Goal: Task Accomplishment & Management: Manage account settings

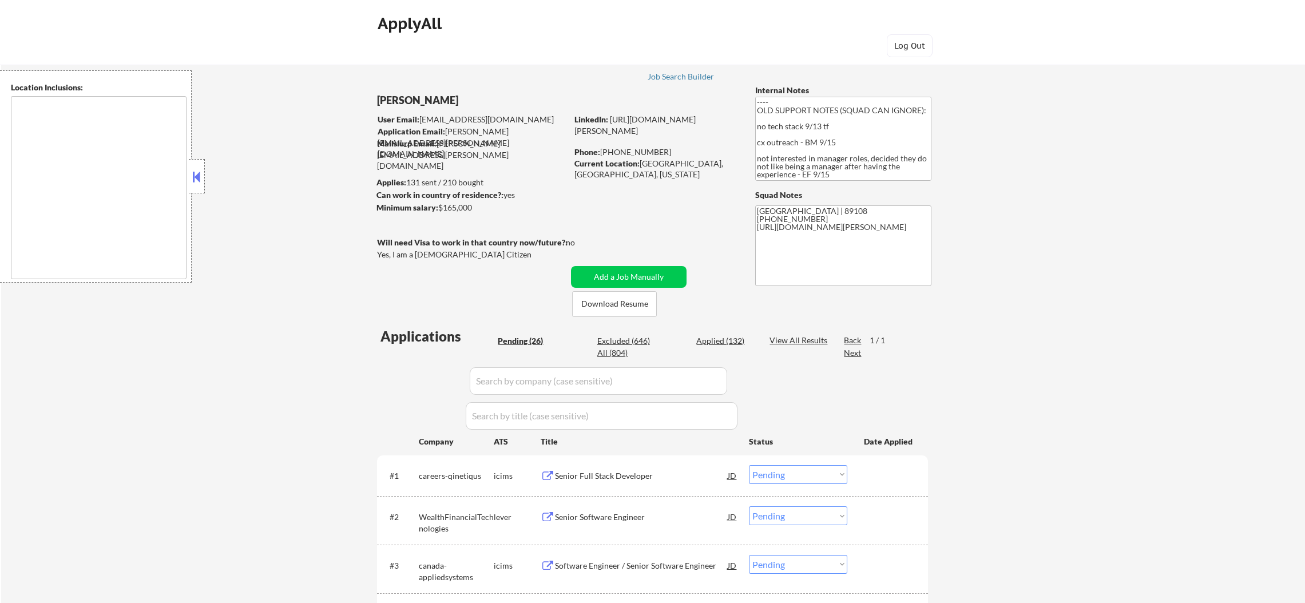
select select ""pending""
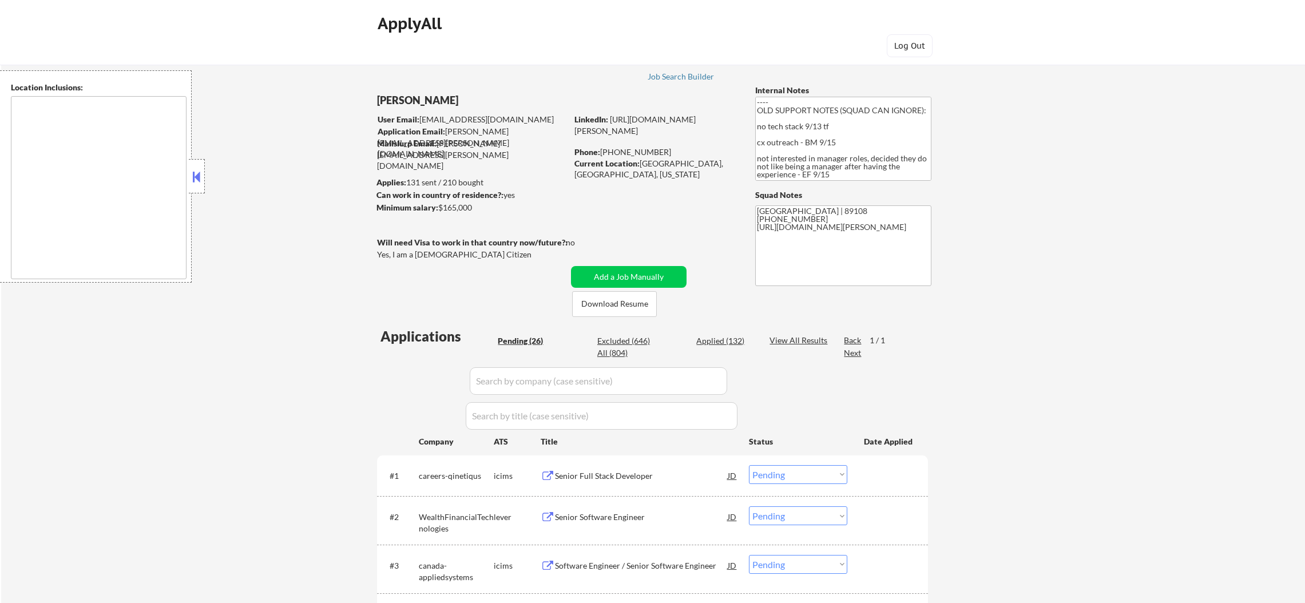
select select ""pending""
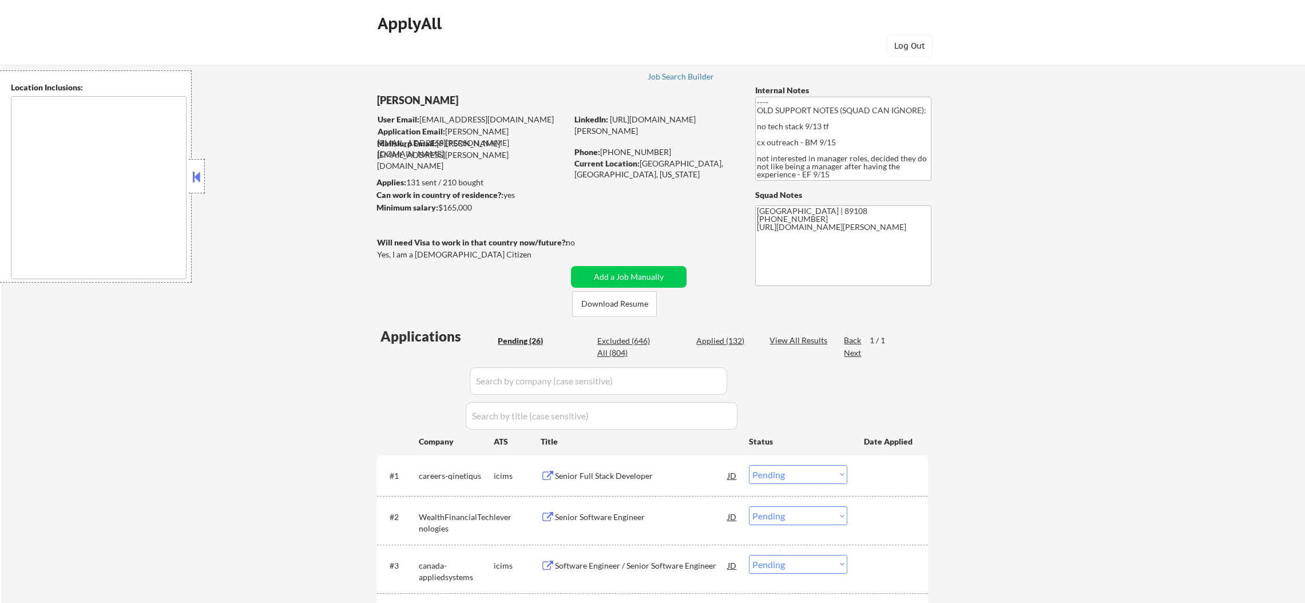
select select ""pending""
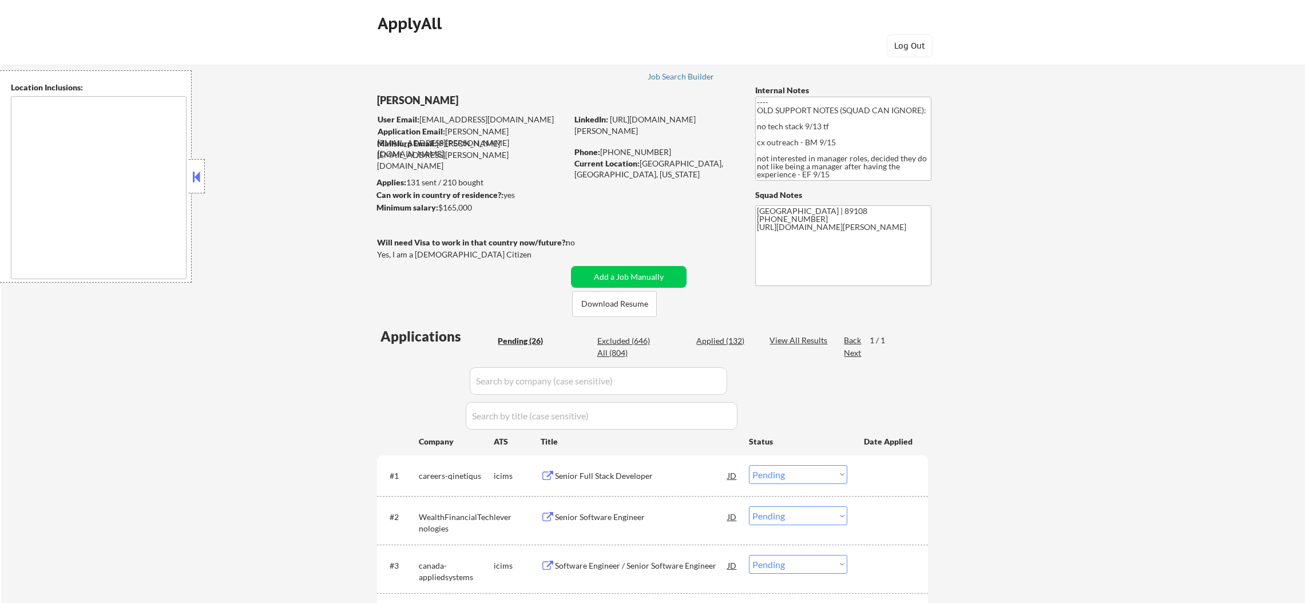
select select ""pending""
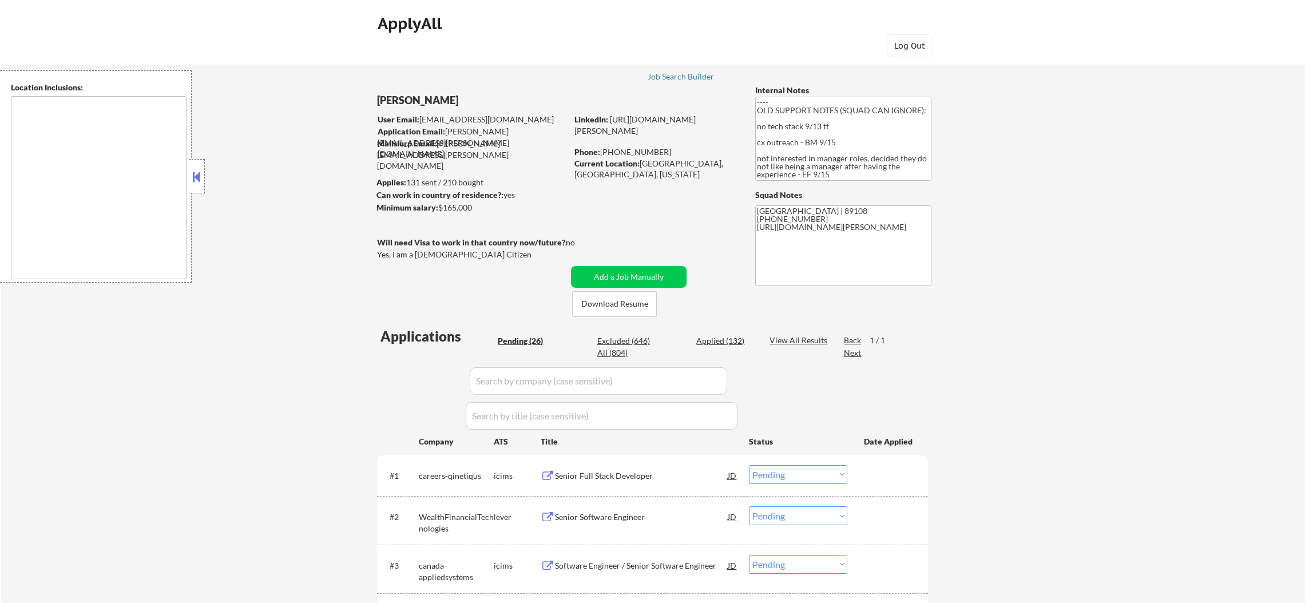
select select ""pending""
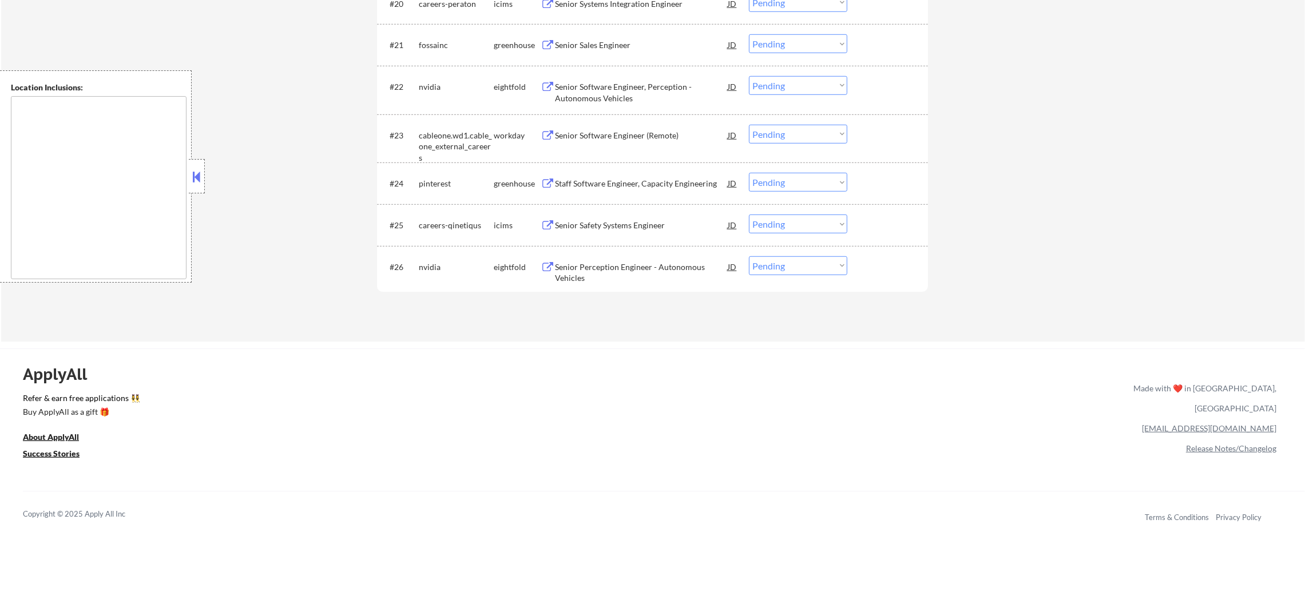
scroll to position [1331, 0]
click at [629, 263] on div "Senior Perception Engineer - Autonomous Vehicles" at bounding box center [641, 271] width 173 height 22
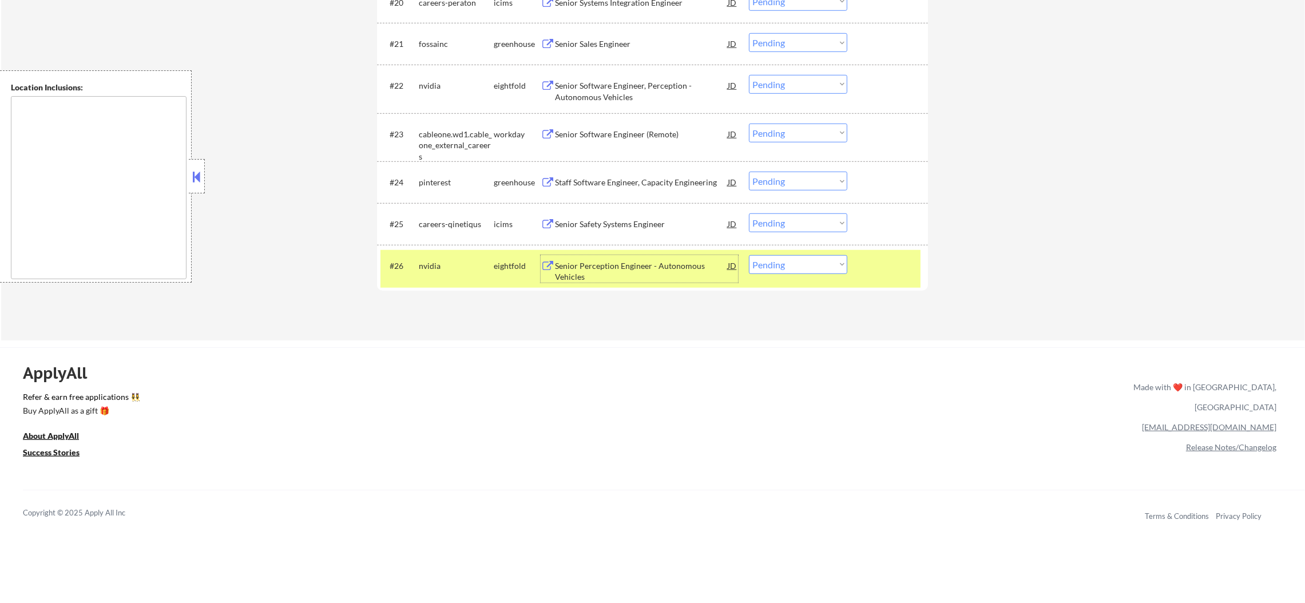
click at [790, 266] on select "Choose an option... Pending Applied Excluded (Questions) Excluded (Expired) Exc…" at bounding box center [798, 264] width 98 height 19
select select ""excluded__other_""
click at [749, 255] on select "Choose an option... Pending Applied Excluded (Questions) Excluded (Expired) Exc…" at bounding box center [798, 264] width 98 height 19
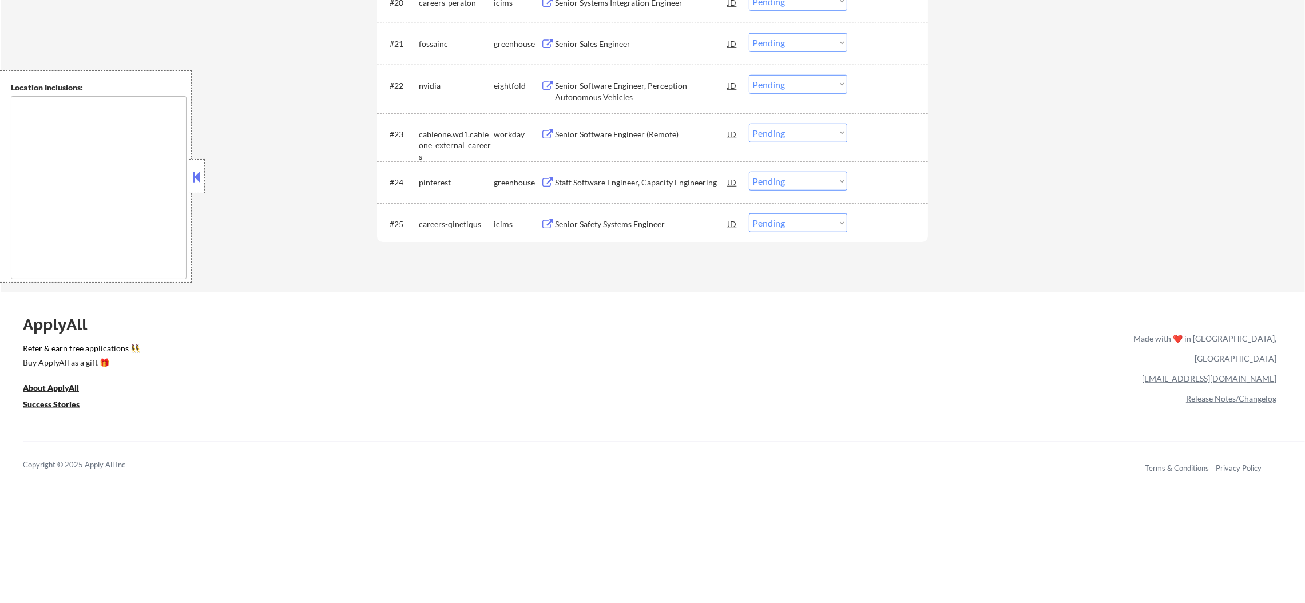
click at [619, 228] on div "Senior Safety Systems Engineer" at bounding box center [641, 223] width 173 height 11
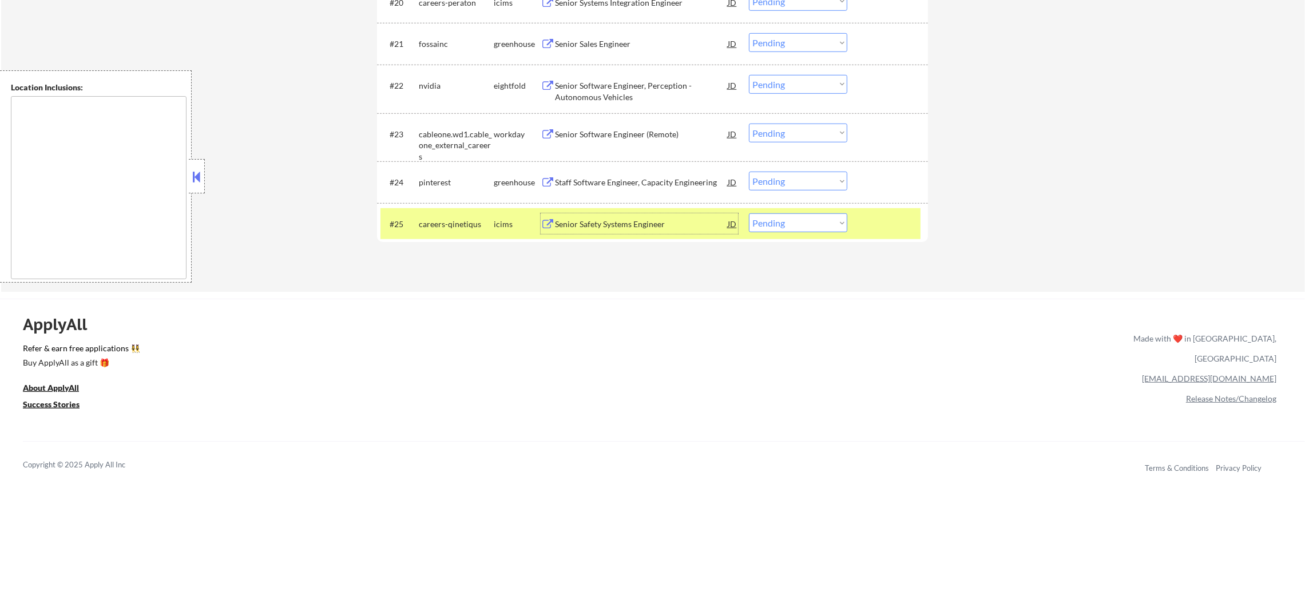
click at [755, 217] on select "Choose an option... Pending Applied Excluded (Questions) Excluded (Expired) Exc…" at bounding box center [798, 222] width 98 height 19
select select ""excluded__location_""
click at [749, 213] on select "Choose an option... Pending Applied Excluded (Questions) Excluded (Expired) Exc…" at bounding box center [798, 222] width 98 height 19
click at [469, 230] on div "careers-qinetiqus" at bounding box center [456, 223] width 75 height 21
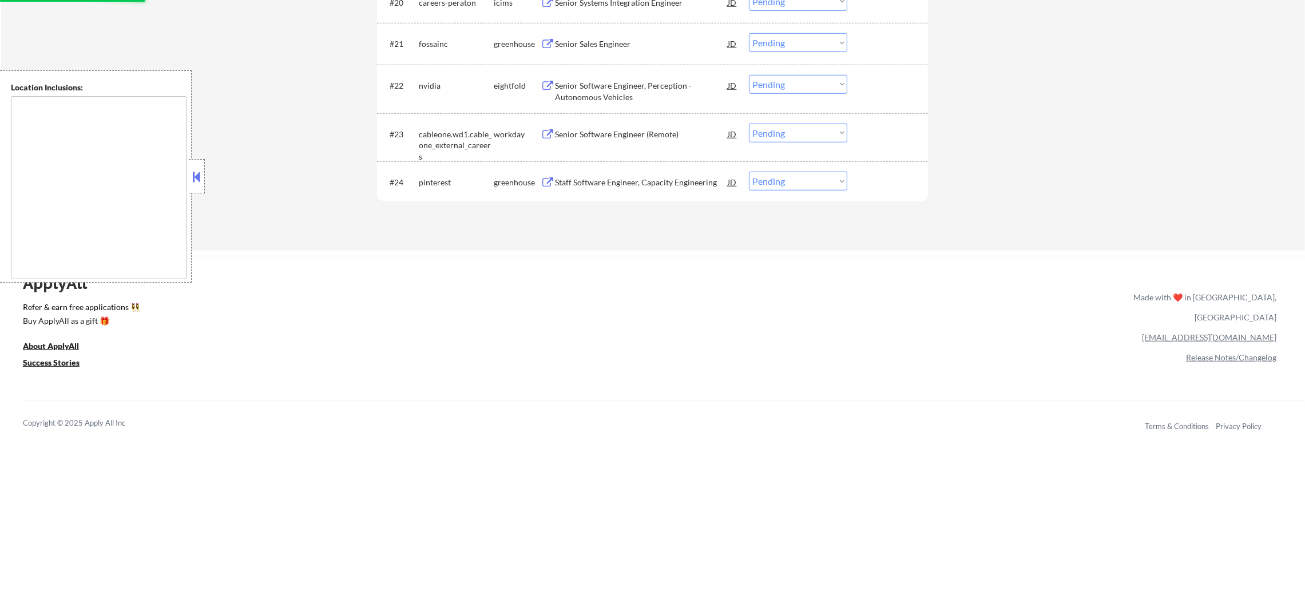
click at [622, 185] on div "Staff Software Engineer, Capacity Engineering" at bounding box center [641, 182] width 173 height 11
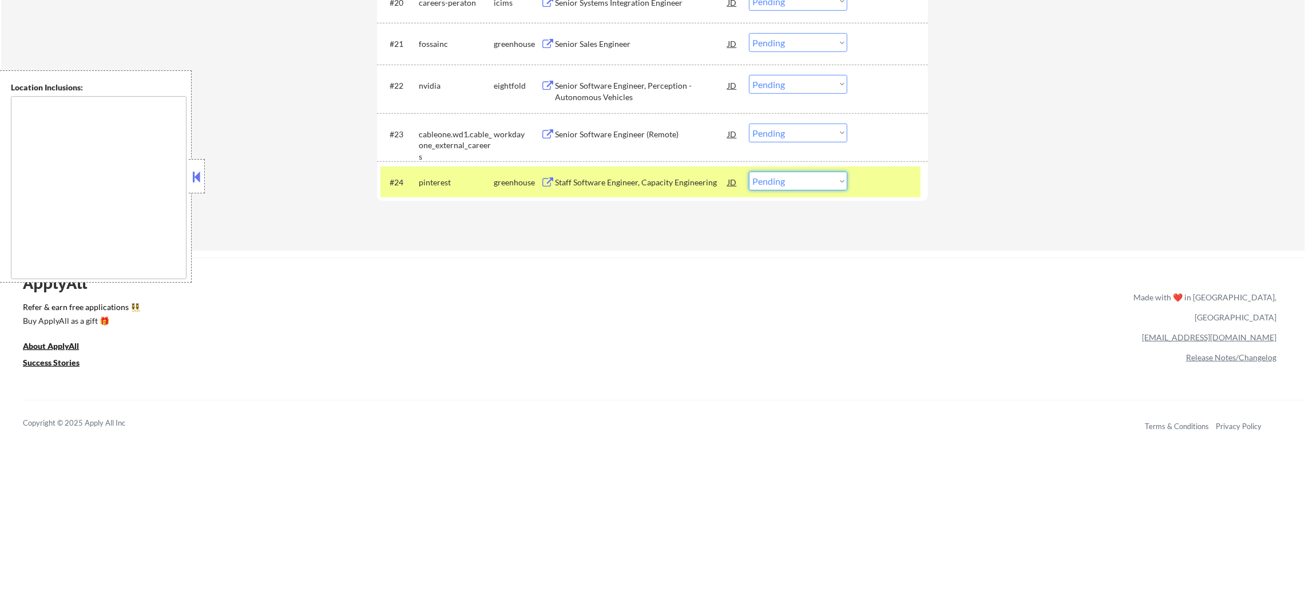
click at [781, 185] on select "Choose an option... Pending Applied Excluded (Questions) Excluded (Expired) Exc…" at bounding box center [798, 181] width 98 height 19
select select ""applied""
click at [749, 172] on select "Choose an option... Pending Applied Excluded (Questions) Excluded (Expired) Exc…" at bounding box center [798, 181] width 98 height 19
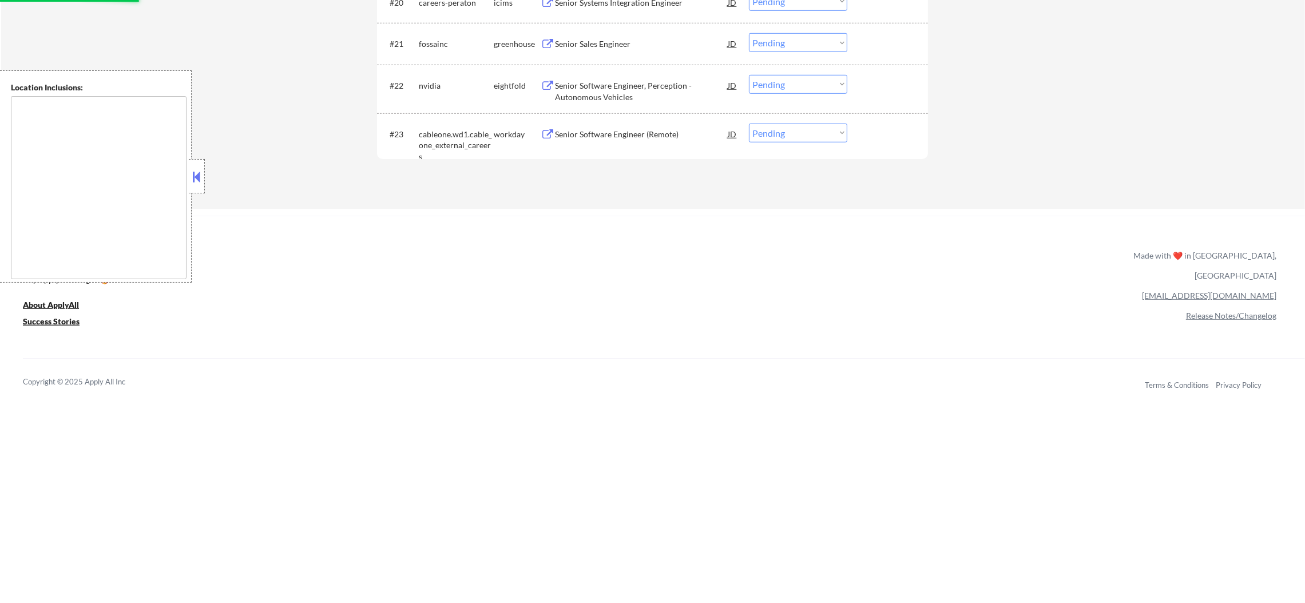
click at [615, 132] on div "Senior Software Engineer (Remote)" at bounding box center [641, 134] width 173 height 11
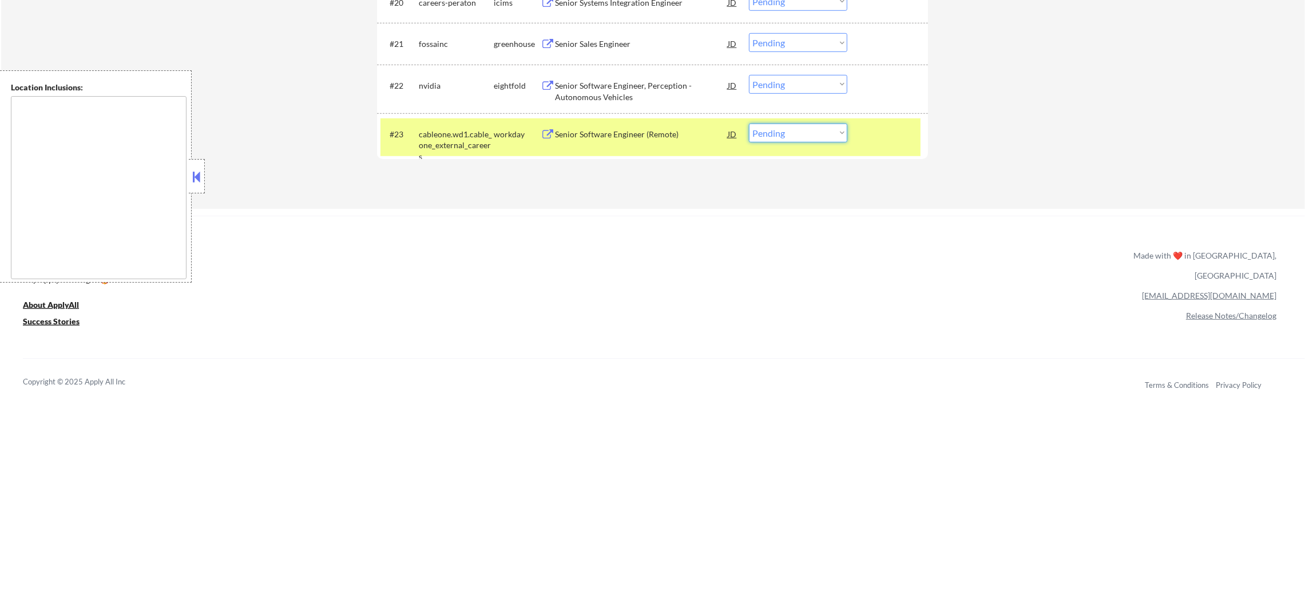
click at [778, 137] on select "Choose an option... Pending Applied Excluded (Questions) Excluded (Expired) Exc…" at bounding box center [798, 133] width 98 height 19
select select ""excluded__expired_""
click at [749, 124] on select "Choose an option... Pending Applied Excluded (Questions) Excluded (Expired) Exc…" at bounding box center [798, 133] width 98 height 19
click at [423, 138] on div "cableone.wd1.cable_one_external_careers" at bounding box center [456, 146] width 75 height 34
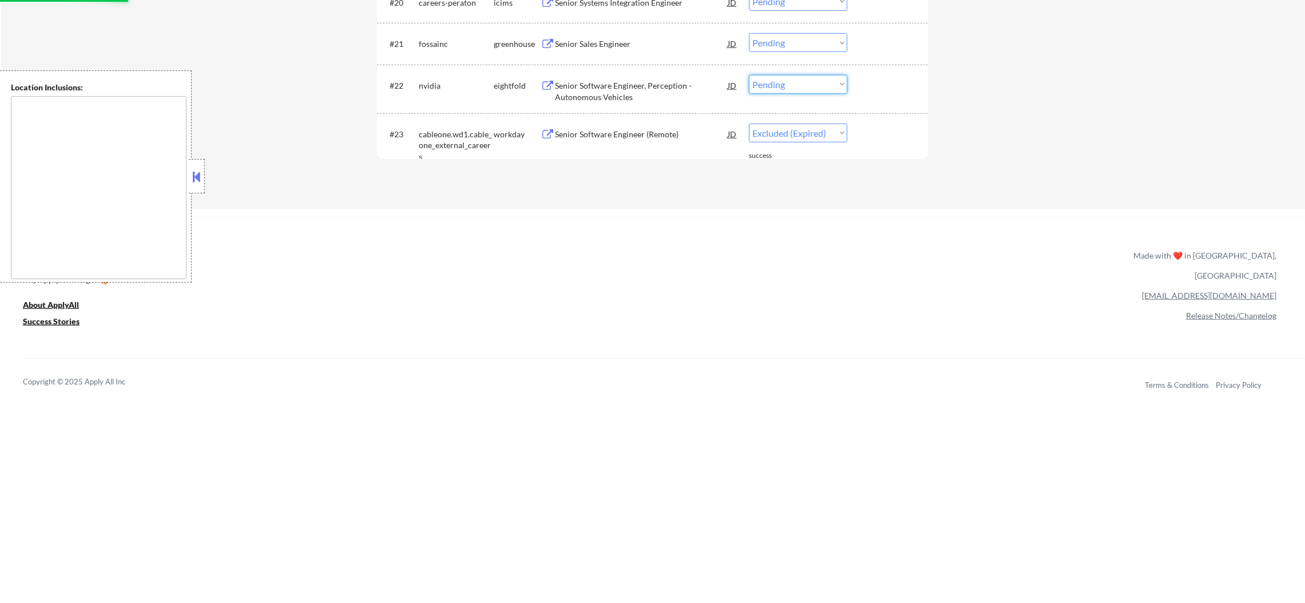
click at [778, 83] on select "Choose an option... Pending Applied Excluded (Questions) Excluded (Expired) Exc…" at bounding box center [798, 84] width 98 height 19
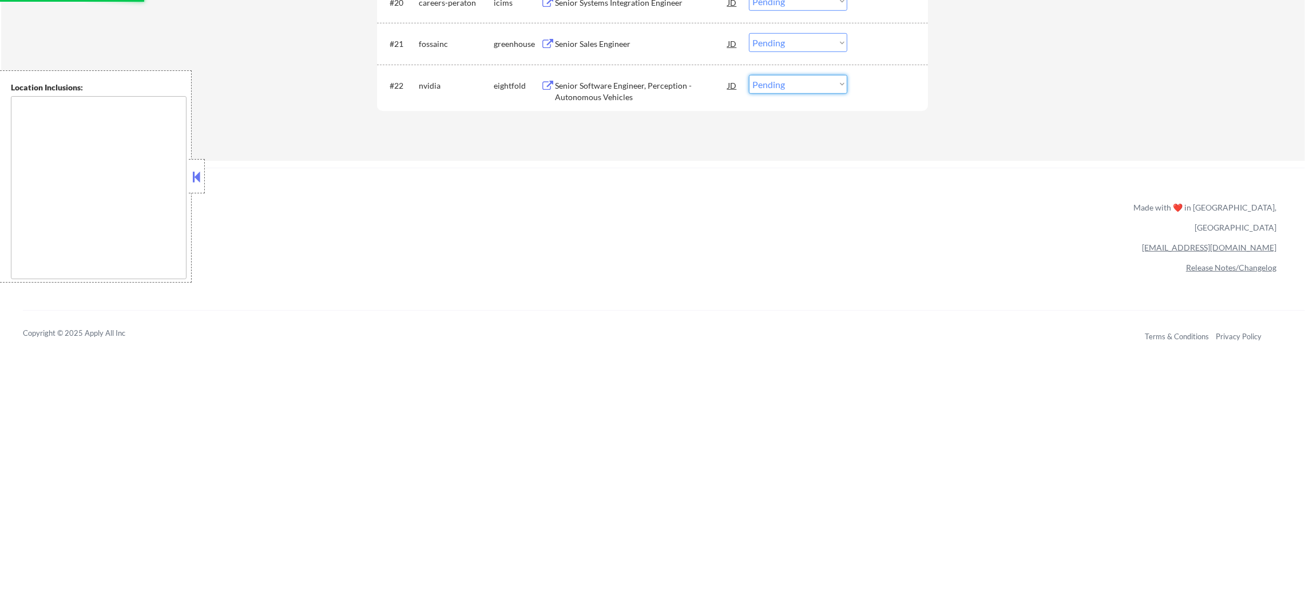
select select ""excluded__other_""
click at [749, 75] on select "Choose an option... Pending Applied Excluded (Questions) Excluded (Expired) Exc…" at bounding box center [798, 84] width 98 height 19
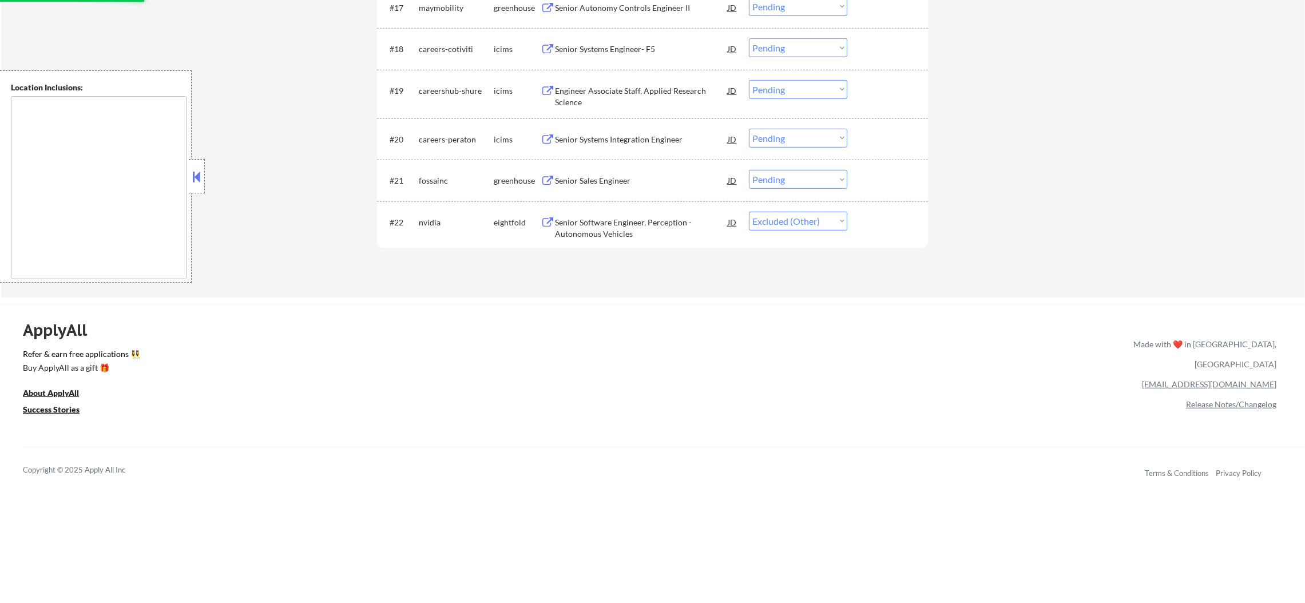
scroll to position [1159, 0]
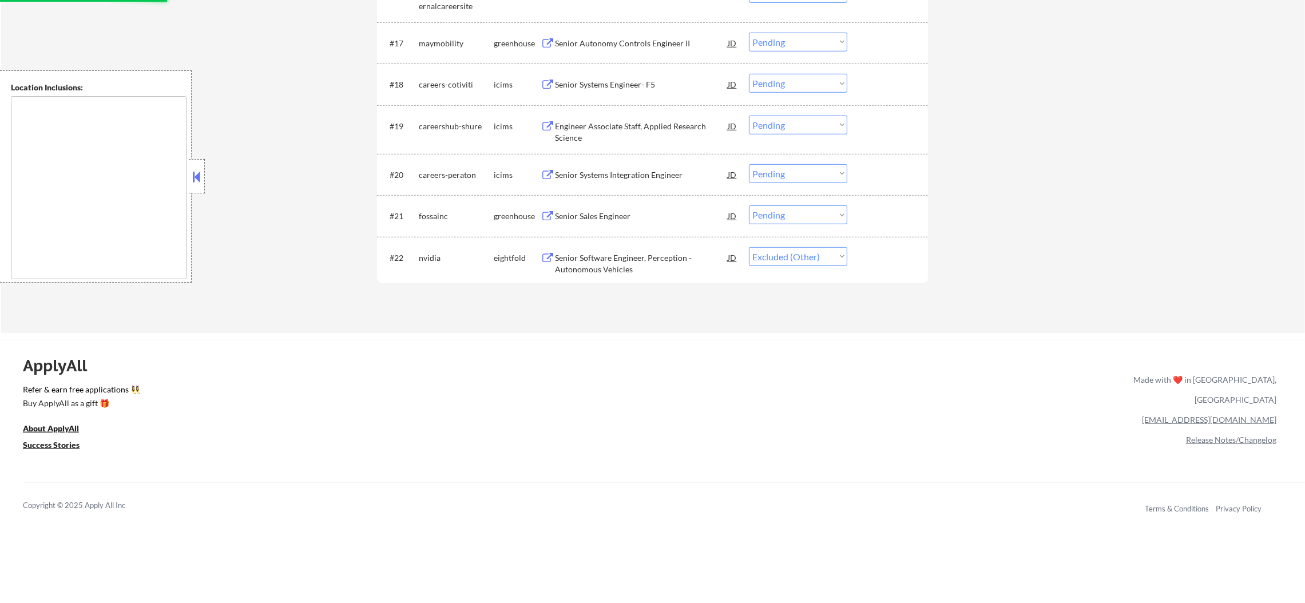
click at [616, 216] on div "Senior Sales Engineer" at bounding box center [641, 215] width 173 height 11
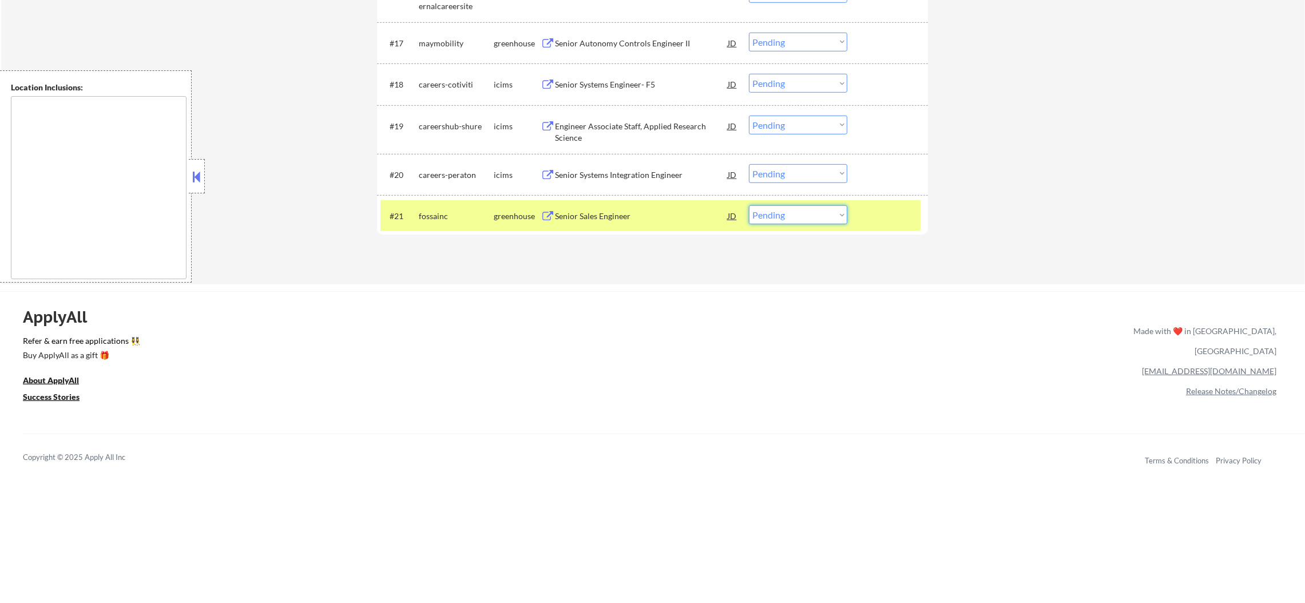
click at [774, 220] on select "Choose an option... Pending Applied Excluded (Questions) Excluded (Expired) Exc…" at bounding box center [798, 214] width 98 height 19
select select ""applied""
click at [749, 205] on select "Choose an option... Pending Applied Excluded (Questions) Excluded (Expired) Exc…" at bounding box center [798, 214] width 98 height 19
click at [452, 212] on div "fossainc" at bounding box center [456, 215] width 75 height 11
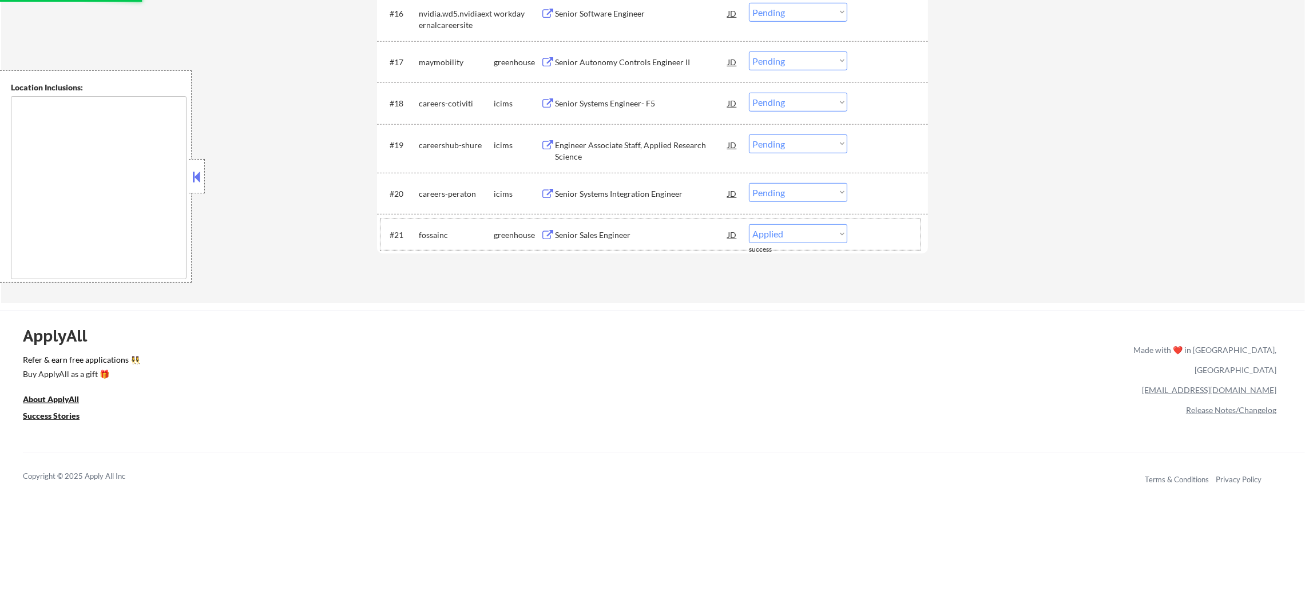
scroll to position [1131, 0]
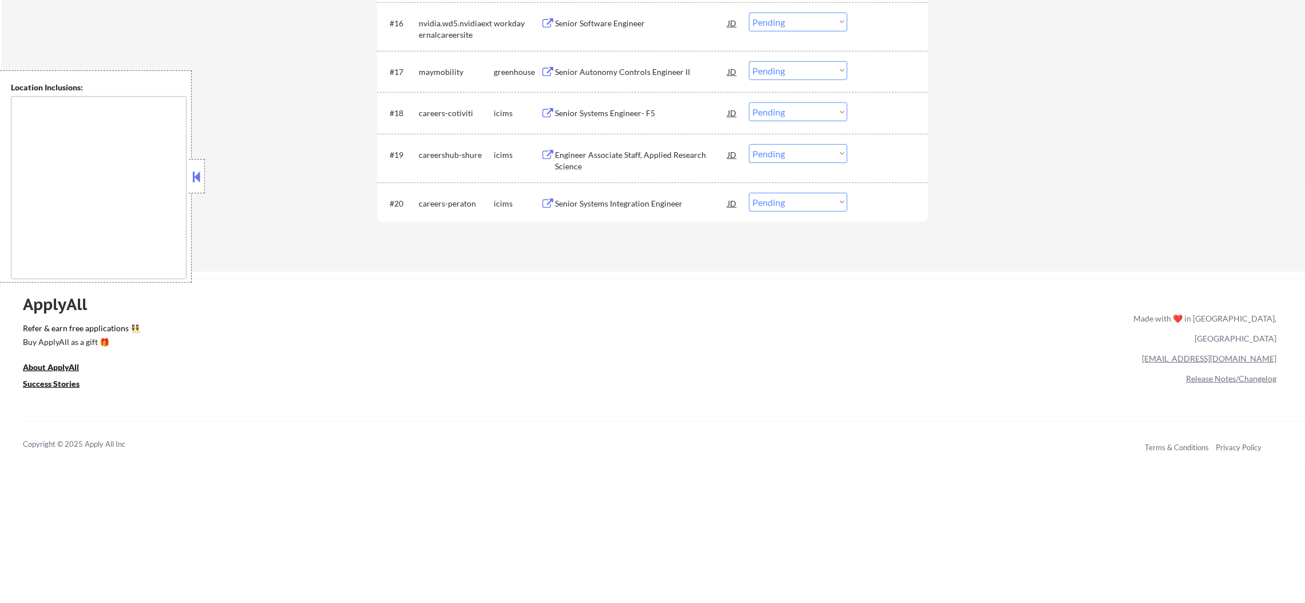
click at [643, 190] on div "#20 careers-peraton icims Senior Systems Integration Engineer JD Choose an opti…" at bounding box center [650, 203] width 540 height 31
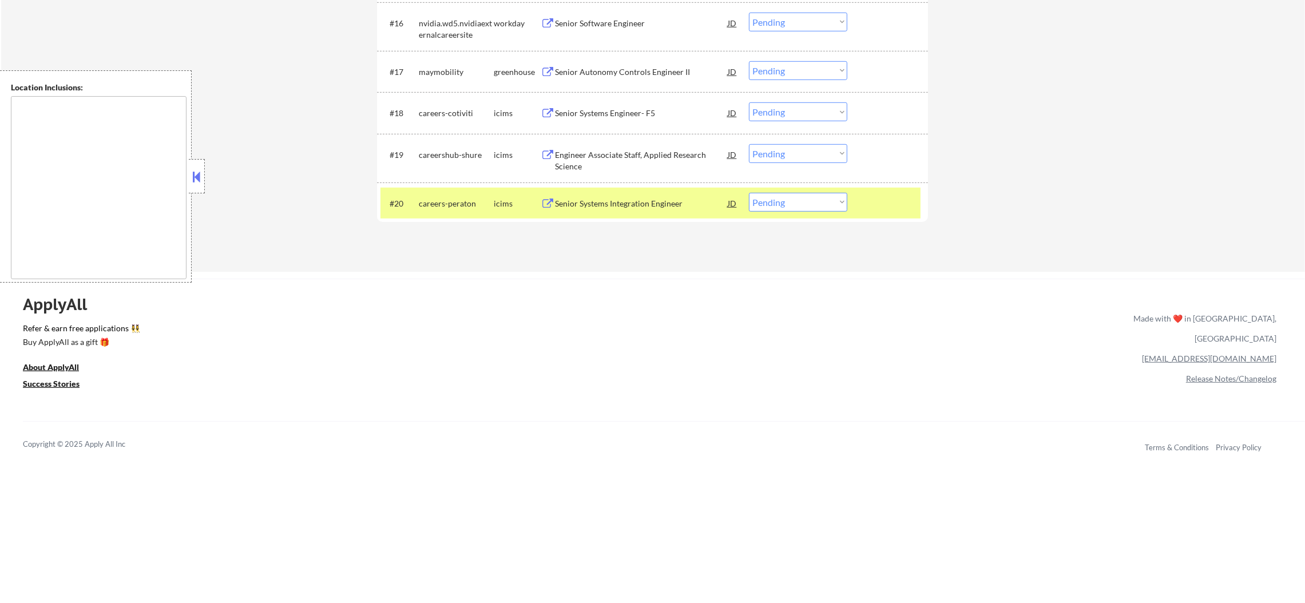
click at [428, 200] on div "careers-peraton" at bounding box center [456, 203] width 75 height 11
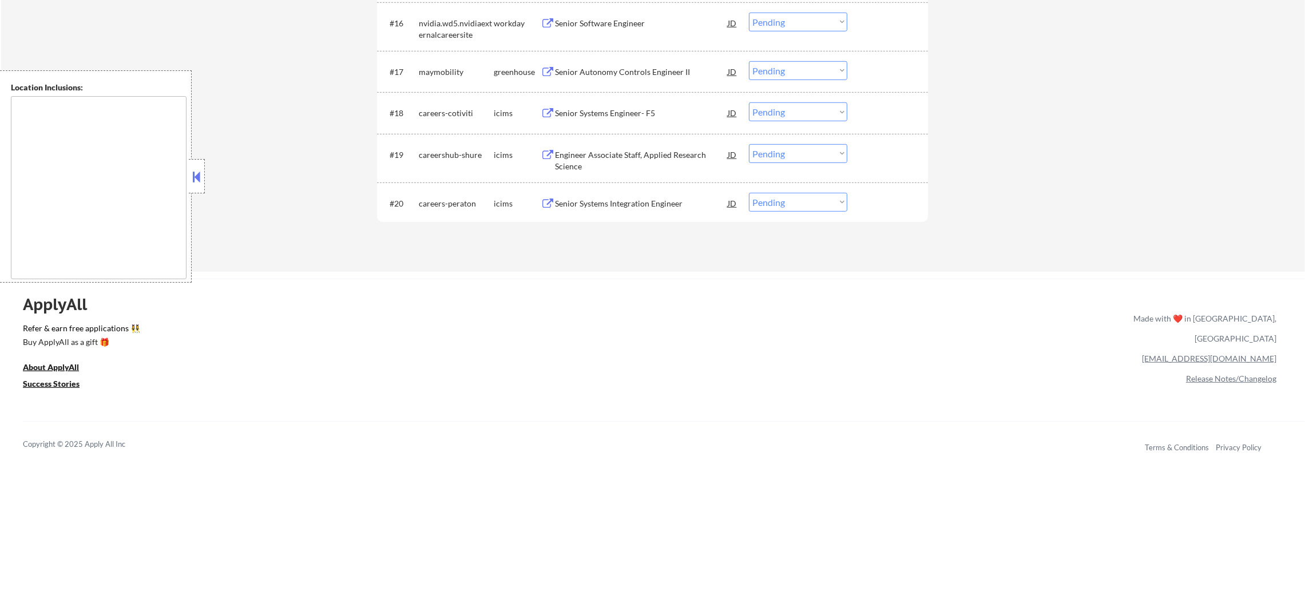
click at [632, 195] on div "Senior Systems Integration Engineer" at bounding box center [641, 203] width 173 height 21
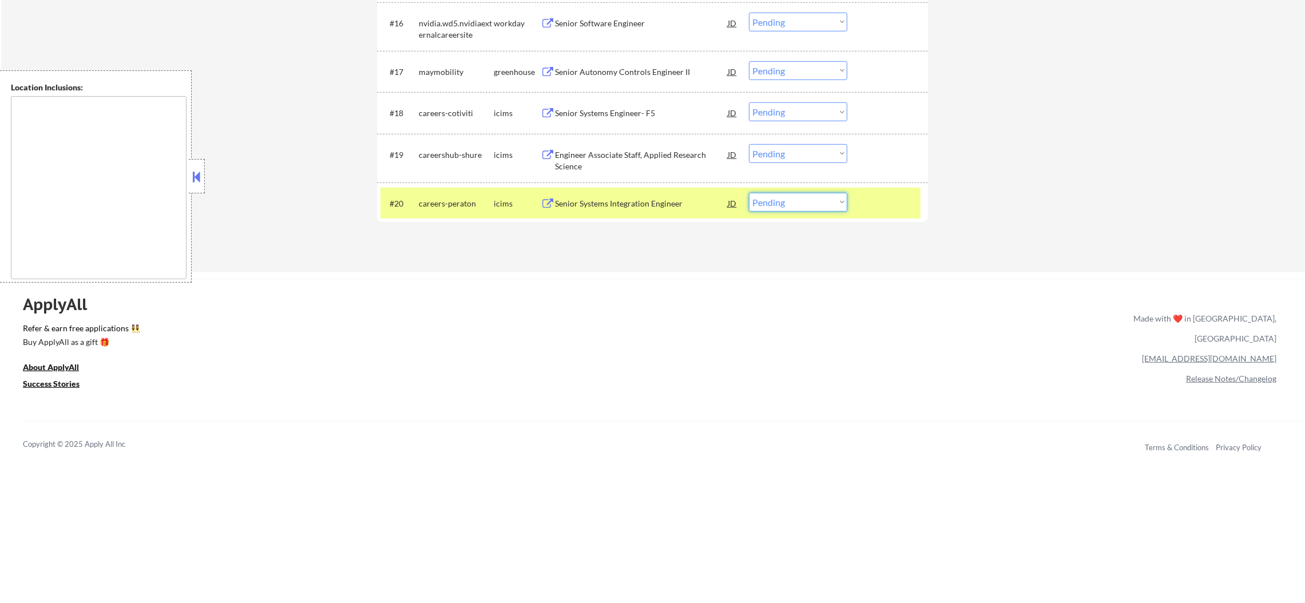
drag, startPoint x: 772, startPoint y: 198, endPoint x: 772, endPoint y: 208, distance: 9.7
click at [772, 198] on select "Choose an option... Pending Applied Excluded (Questions) Excluded (Expired) Exc…" at bounding box center [798, 202] width 98 height 19
select select ""excluded""
click at [749, 193] on select "Choose an option... Pending Applied Excluded (Questions) Excluded (Expired) Exc…" at bounding box center [798, 202] width 98 height 19
click at [500, 201] on div "icims" at bounding box center [517, 203] width 47 height 11
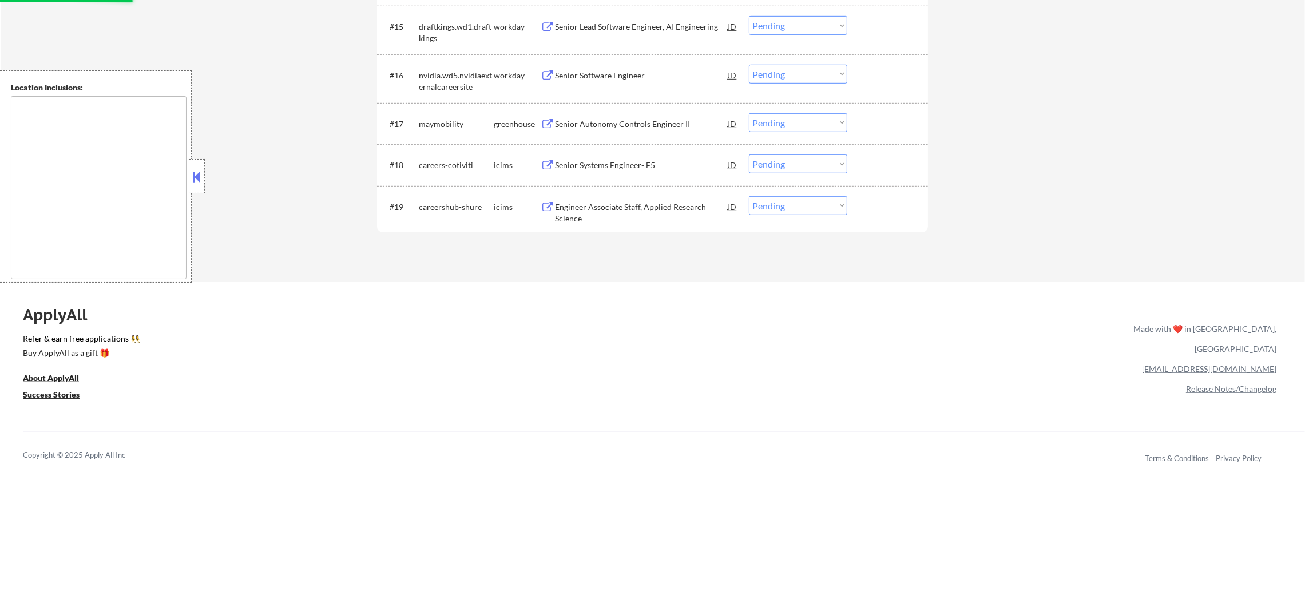
scroll to position [1073, 0]
click at [630, 206] on div "Engineer Associate Staff, Applied Research Science" at bounding box center [641, 217] width 173 height 22
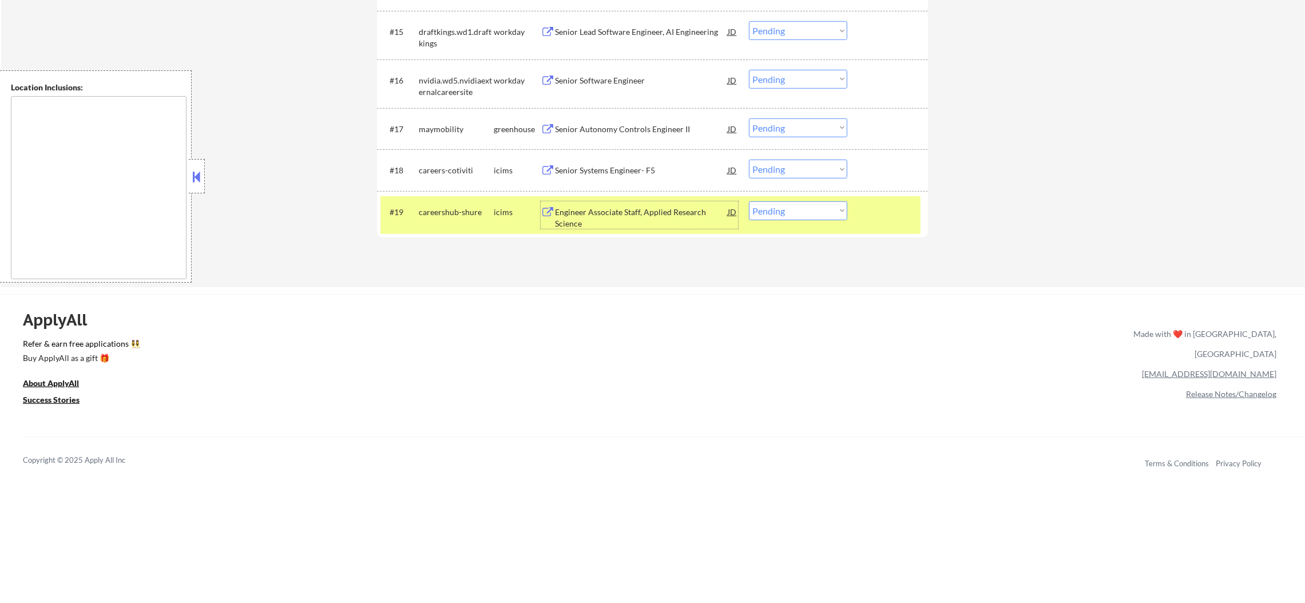
drag, startPoint x: 778, startPoint y: 212, endPoint x: 780, endPoint y: 218, distance: 6.5
click at [778, 212] on select "Choose an option... Pending Applied Excluded (Questions) Excluded (Expired) Exc…" at bounding box center [798, 210] width 98 height 19
select select ""excluded__expired_""
click at [749, 201] on select "Choose an option... Pending Applied Excluded (Questions) Excluded (Expired) Exc…" at bounding box center [798, 210] width 98 height 19
click at [465, 205] on div "careershub-shure" at bounding box center [456, 211] width 75 height 21
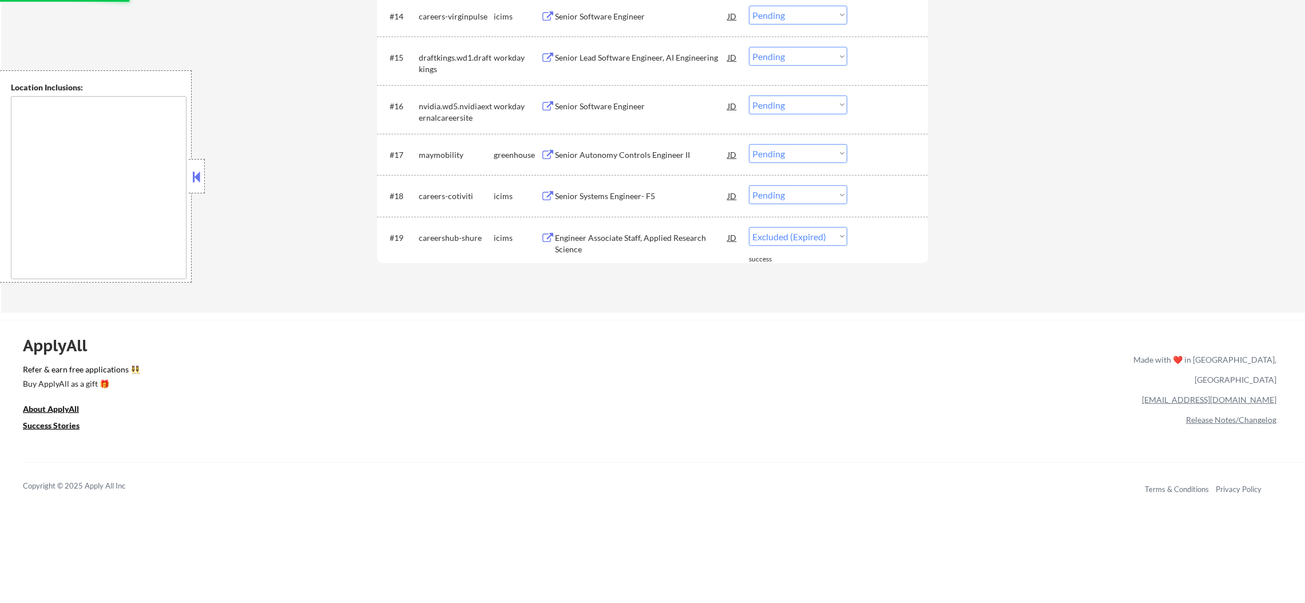
scroll to position [1017, 0]
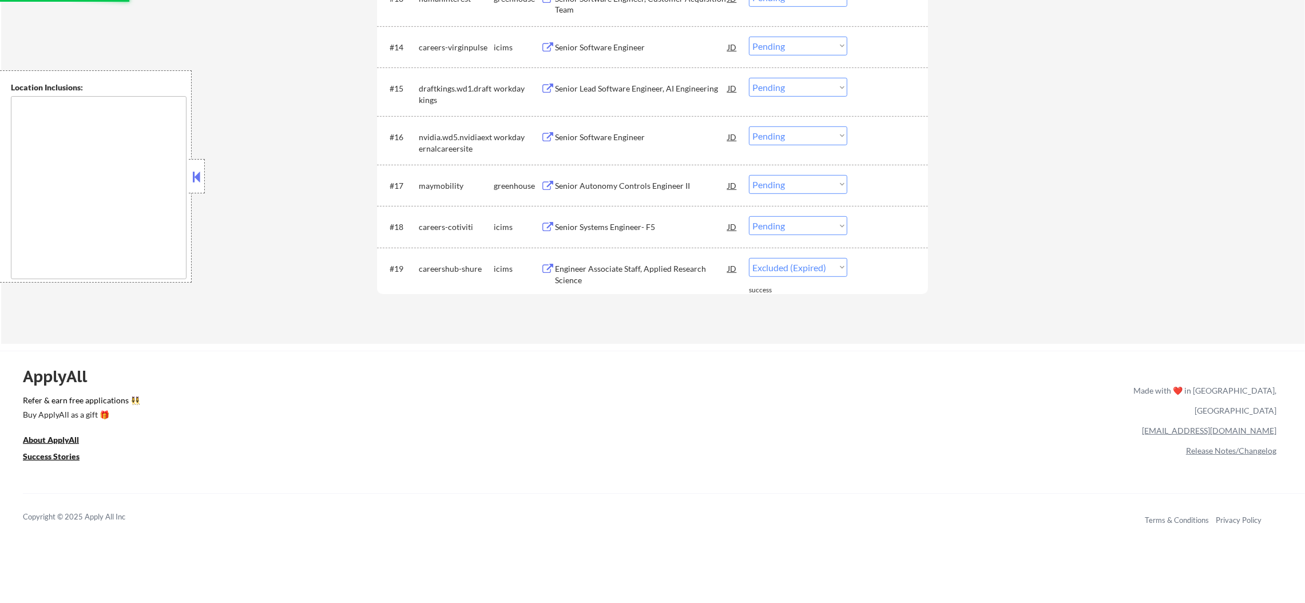
click at [788, 218] on select "Choose an option... Pending Applied Excluded (Questions) Excluded (Expired) Exc…" at bounding box center [798, 225] width 98 height 19
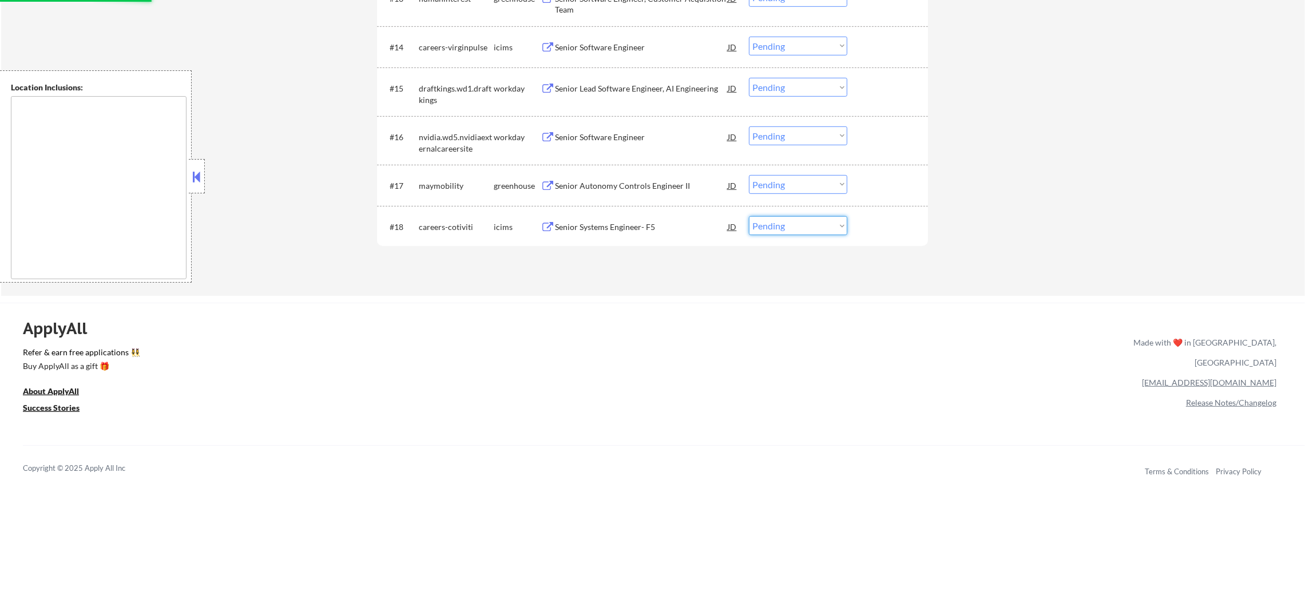
select select ""excluded""
click at [749, 216] on select "Choose an option... Pending Applied Excluded (Questions) Excluded (Expired) Exc…" at bounding box center [798, 225] width 98 height 19
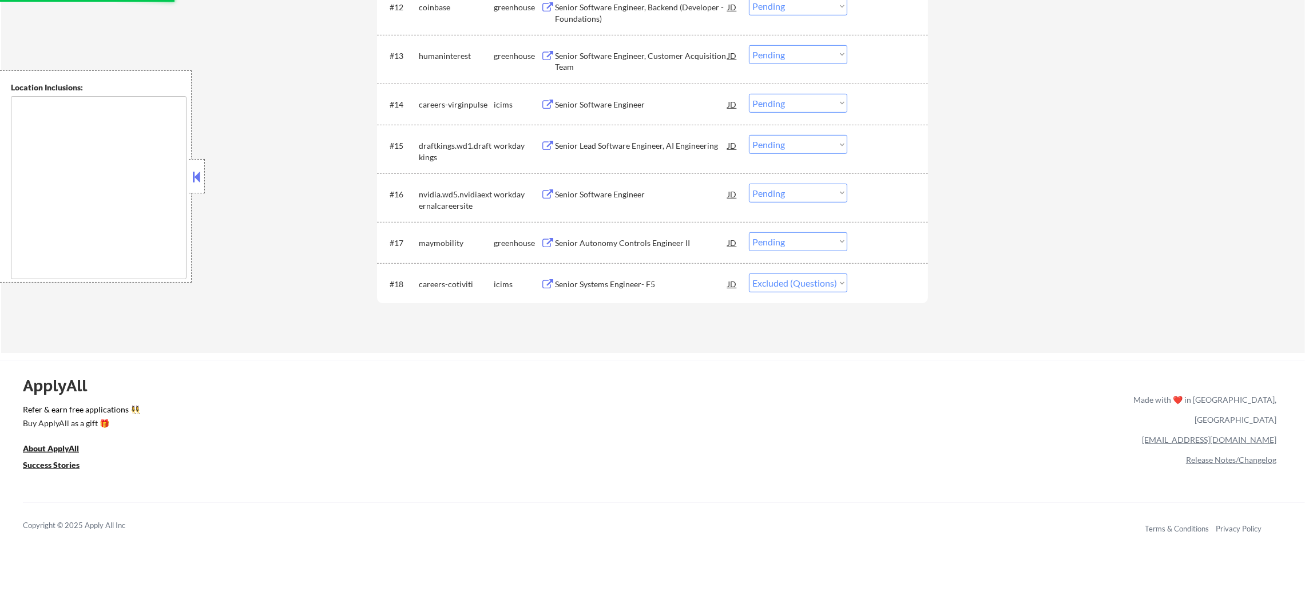
scroll to position [959, 0]
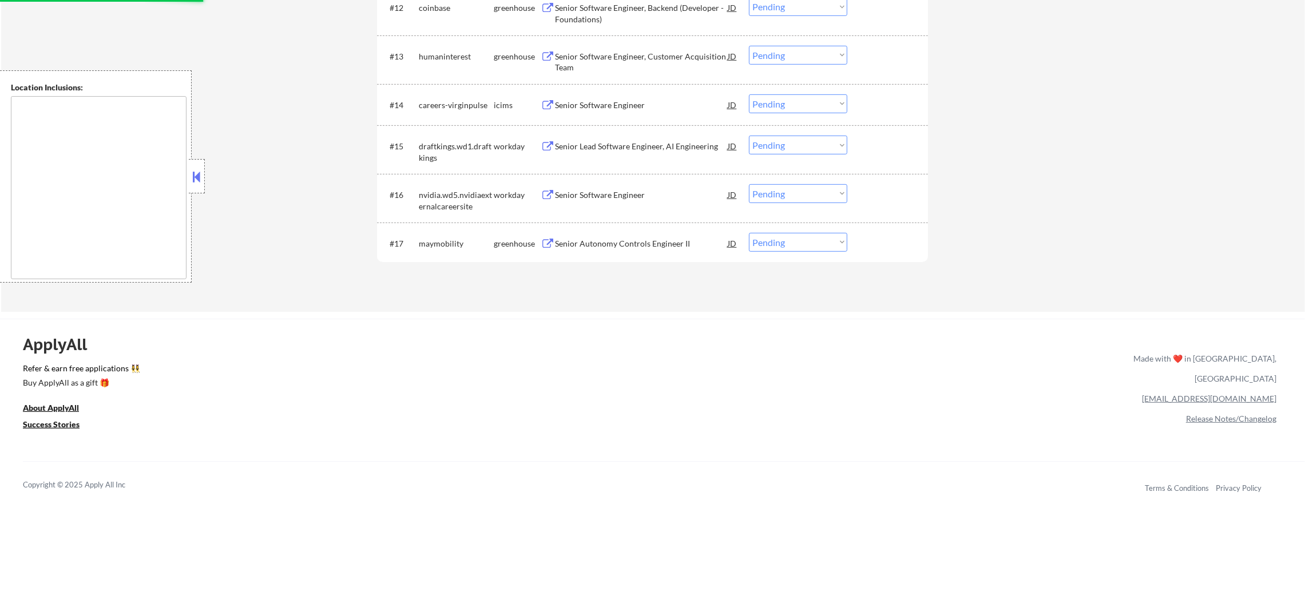
click at [607, 244] on div "Senior Autonomy Controls Engineer II" at bounding box center [641, 243] width 173 height 11
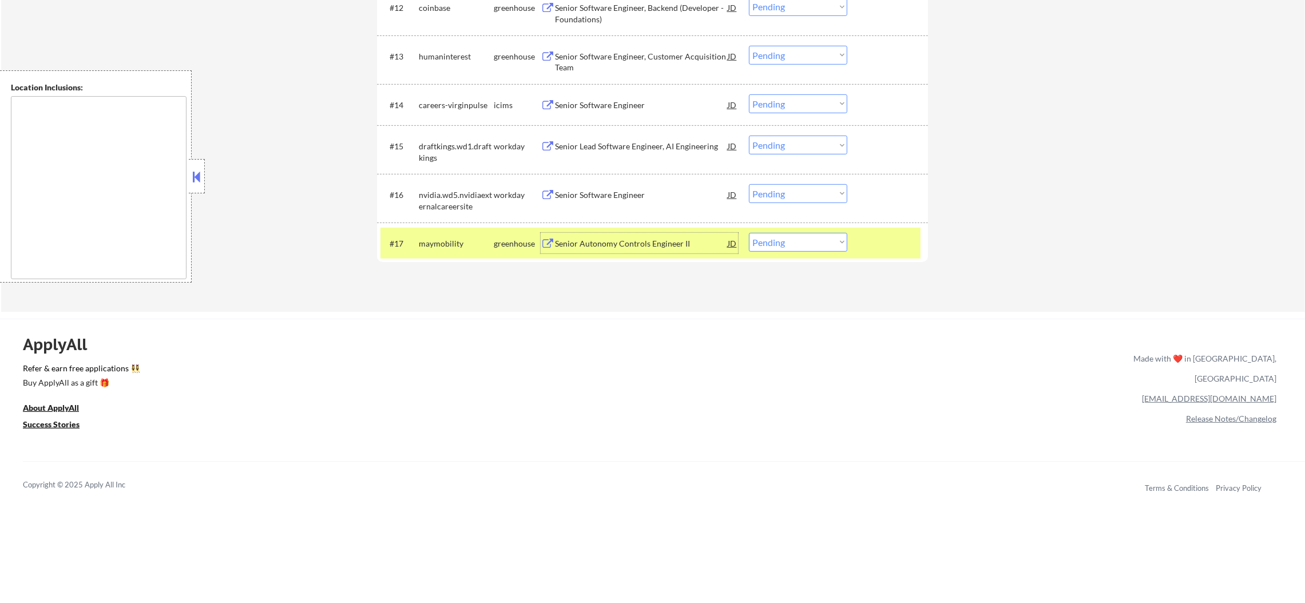
click at [769, 250] on select "Choose an option... Pending Applied Excluded (Questions) Excluded (Expired) Exc…" at bounding box center [798, 242] width 98 height 19
select select ""applied""
click at [749, 233] on select "Choose an option... Pending Applied Excluded (Questions) Excluded (Expired) Exc…" at bounding box center [798, 242] width 98 height 19
click at [464, 238] on div "maymobility" at bounding box center [456, 243] width 75 height 11
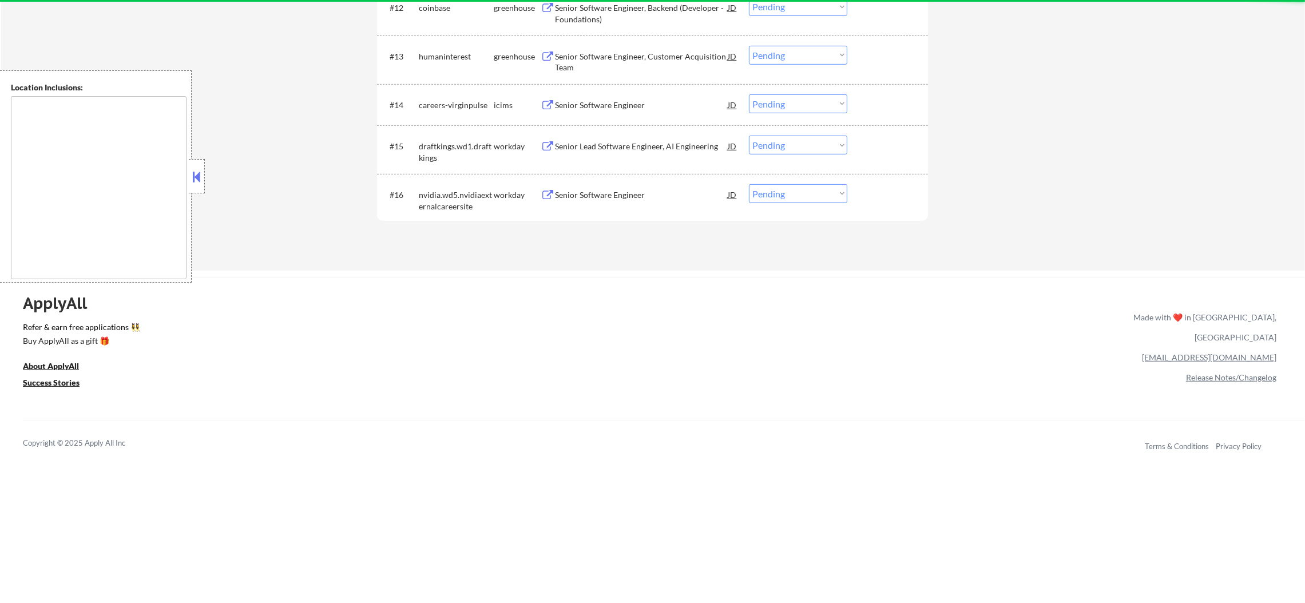
click at [615, 187] on div "Senior Software Engineer" at bounding box center [641, 194] width 173 height 21
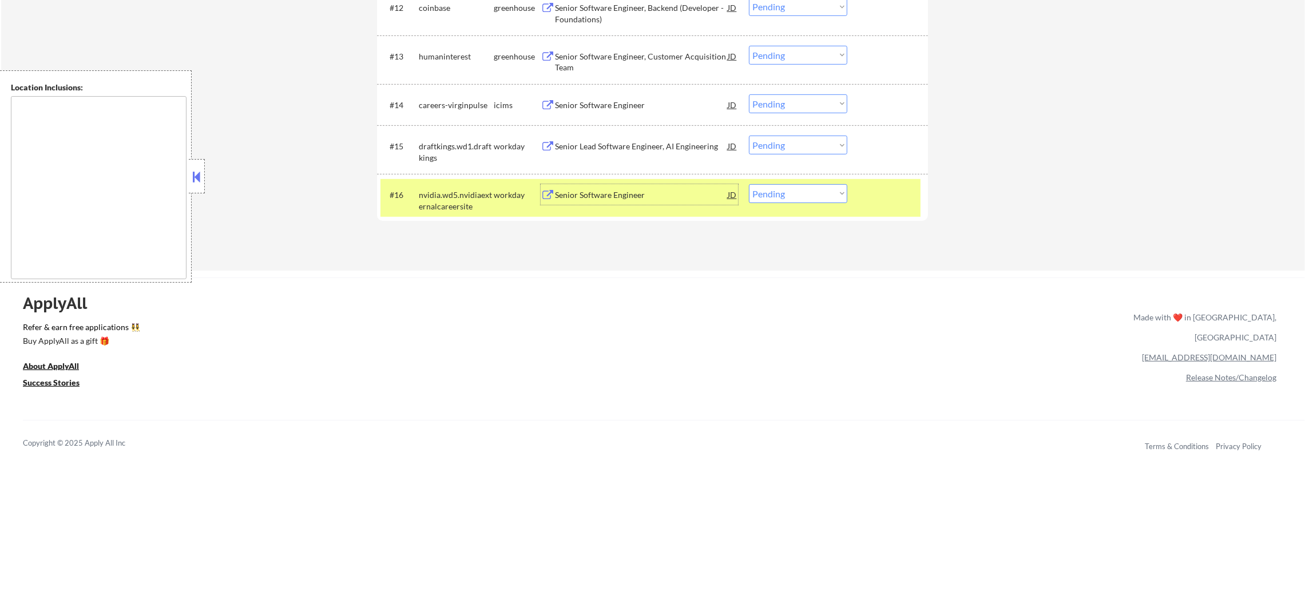
click at [787, 198] on select "Choose an option... Pending Applied Excluded (Questions) Excluded (Expired) Exc…" at bounding box center [798, 193] width 98 height 19
click at [603, 293] on div "ApplyAll Refer & earn free applications 👯‍♀️ Buy ApplyAll as a gift 🎁 About App…" at bounding box center [652, 375] width 1305 height 181
click at [808, 194] on select "Choose an option... Pending Applied Excluded (Questions) Excluded (Expired) Exc…" at bounding box center [798, 193] width 98 height 19
click at [749, 184] on select "Choose an option... Pending Applied Excluded (Questions) Excluded (Expired) Exc…" at bounding box center [798, 193] width 98 height 19
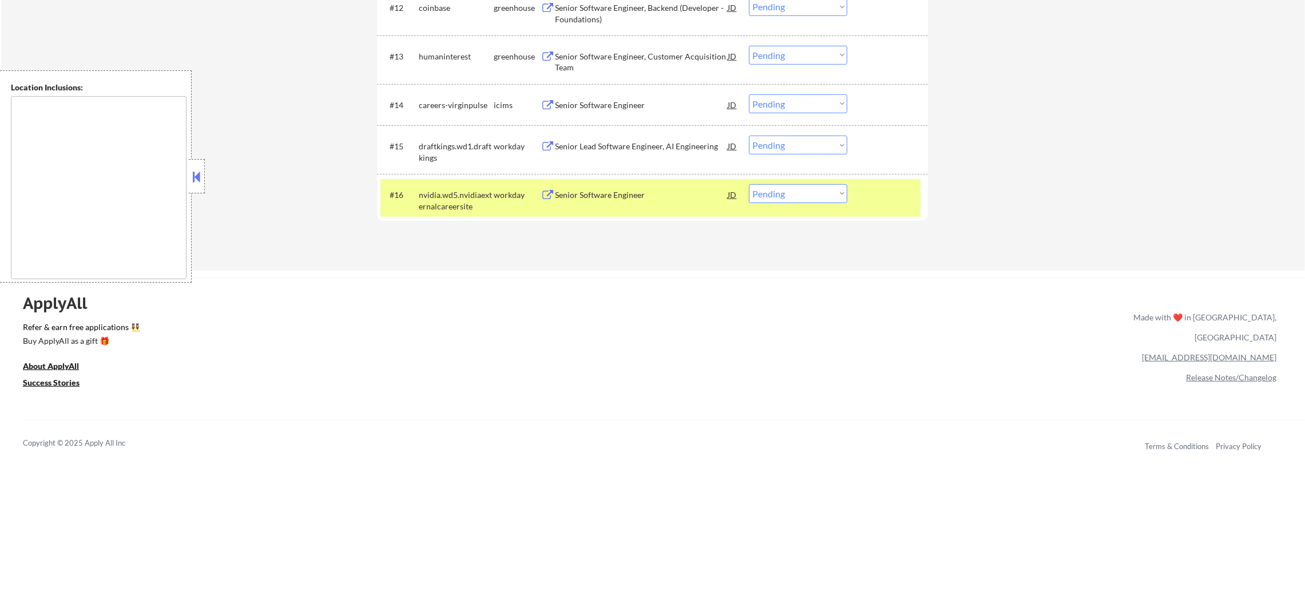
click at [794, 197] on select "Choose an option... Pending Applied Excluded (Questions) Excluded (Expired) Exc…" at bounding box center [798, 193] width 98 height 19
select select ""applied""
click at [749, 184] on select "Choose an option... Pending Applied Excluded (Questions) Excluded (Expired) Exc…" at bounding box center [798, 193] width 98 height 19
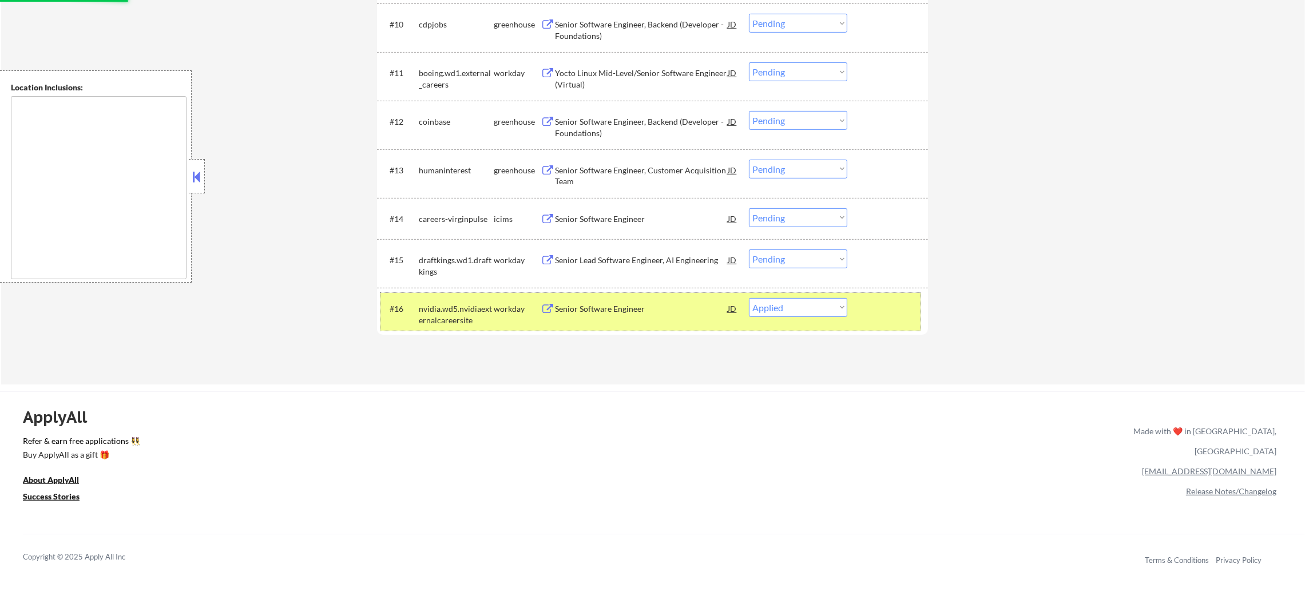
click at [468, 310] on div "nvidia.wd5.nvidiaexternalcareersite" at bounding box center [456, 314] width 75 height 22
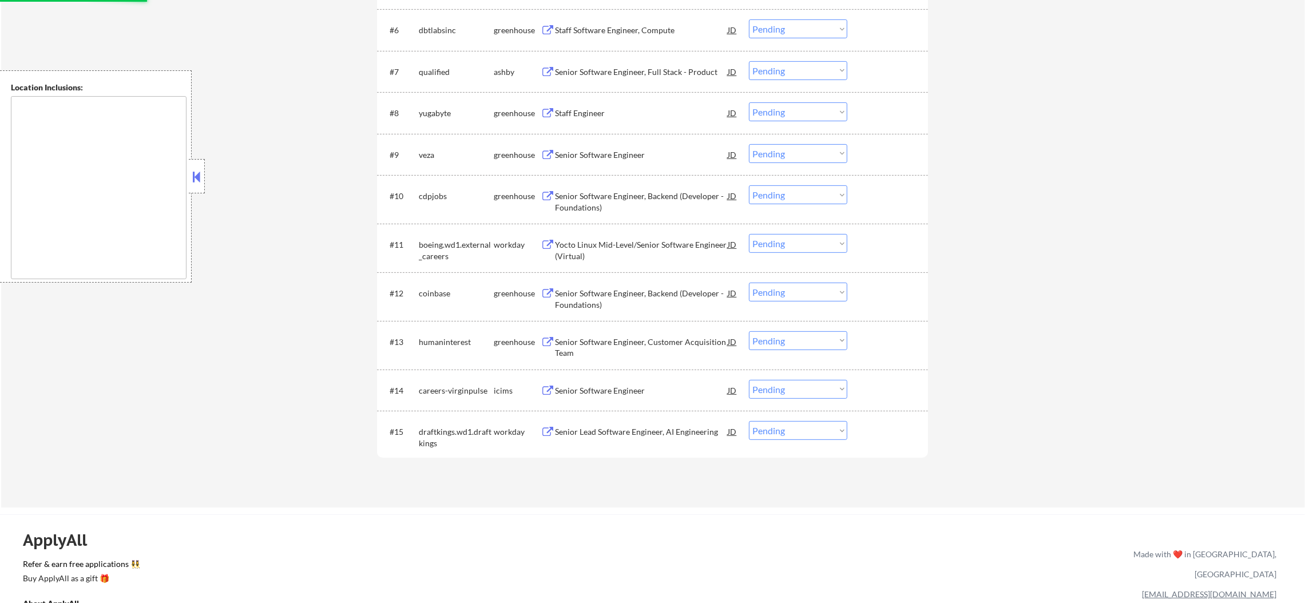
scroll to position [816, 0]
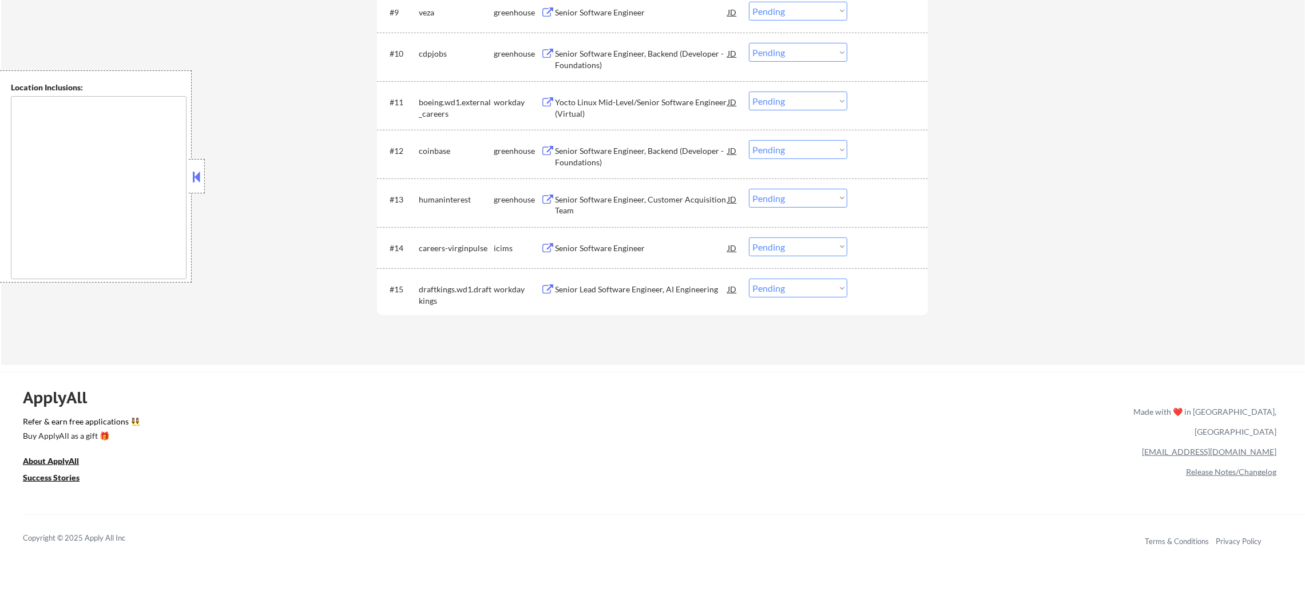
click at [609, 287] on div "Senior Lead Software Engineer, AI Engineering" at bounding box center [641, 289] width 173 height 11
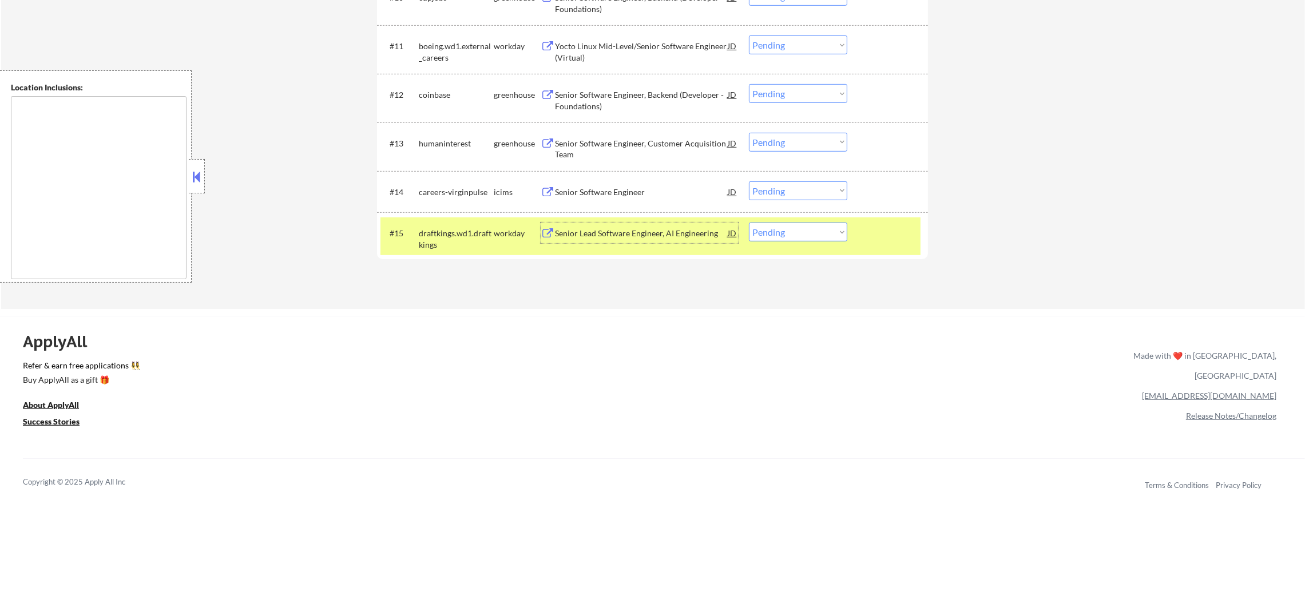
scroll to position [988, 0]
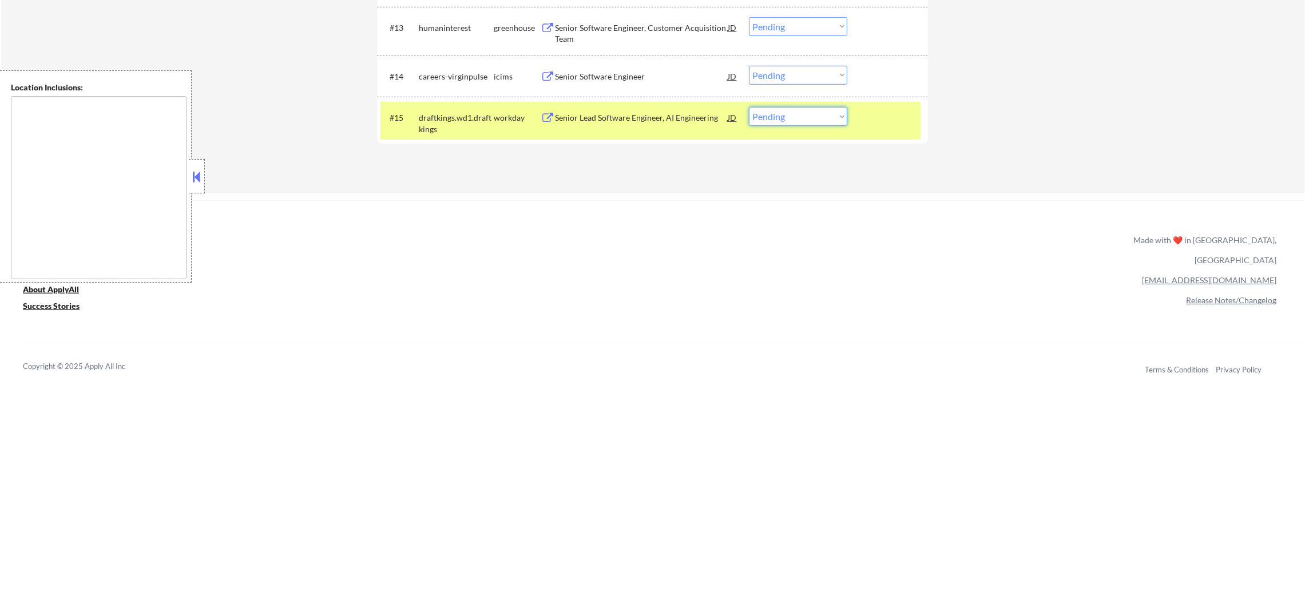
click at [757, 113] on select "Choose an option... Pending Applied Excluded (Questions) Excluded (Expired) Exc…" at bounding box center [798, 116] width 98 height 19
select select ""excluded__expired_""
click at [749, 107] on select "Choose an option... Pending Applied Excluded (Questions) Excluded (Expired) Exc…" at bounding box center [798, 116] width 98 height 19
click at [458, 109] on div "draftkings.wd1.draftkings" at bounding box center [456, 120] width 75 height 27
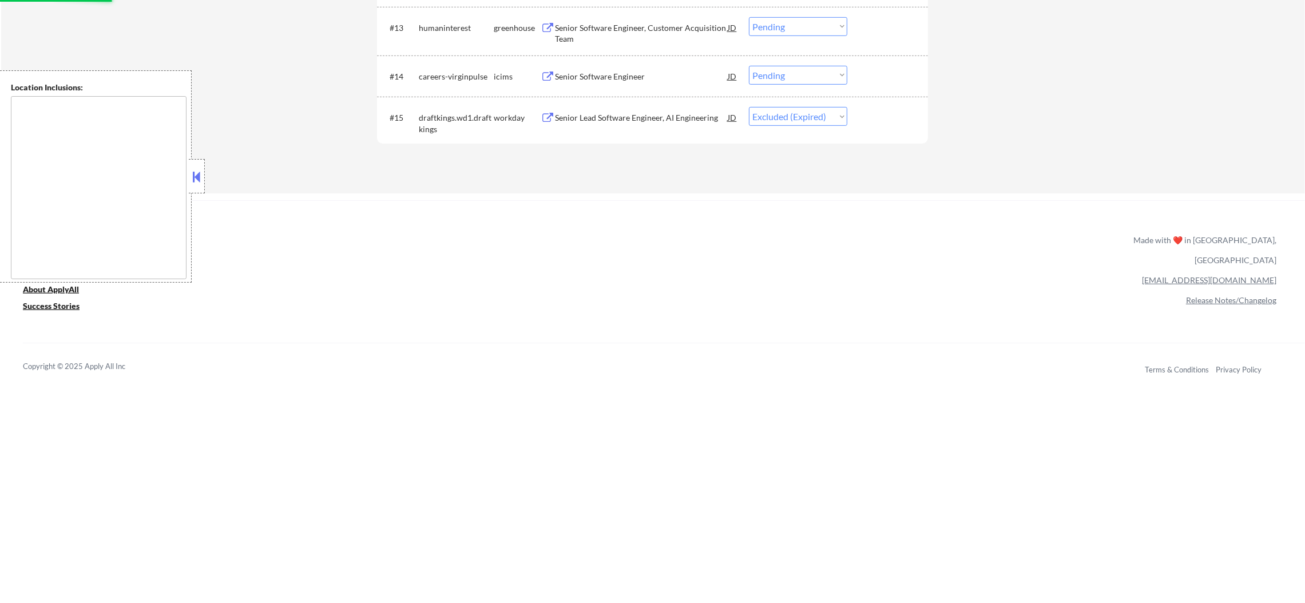
scroll to position [959, 0]
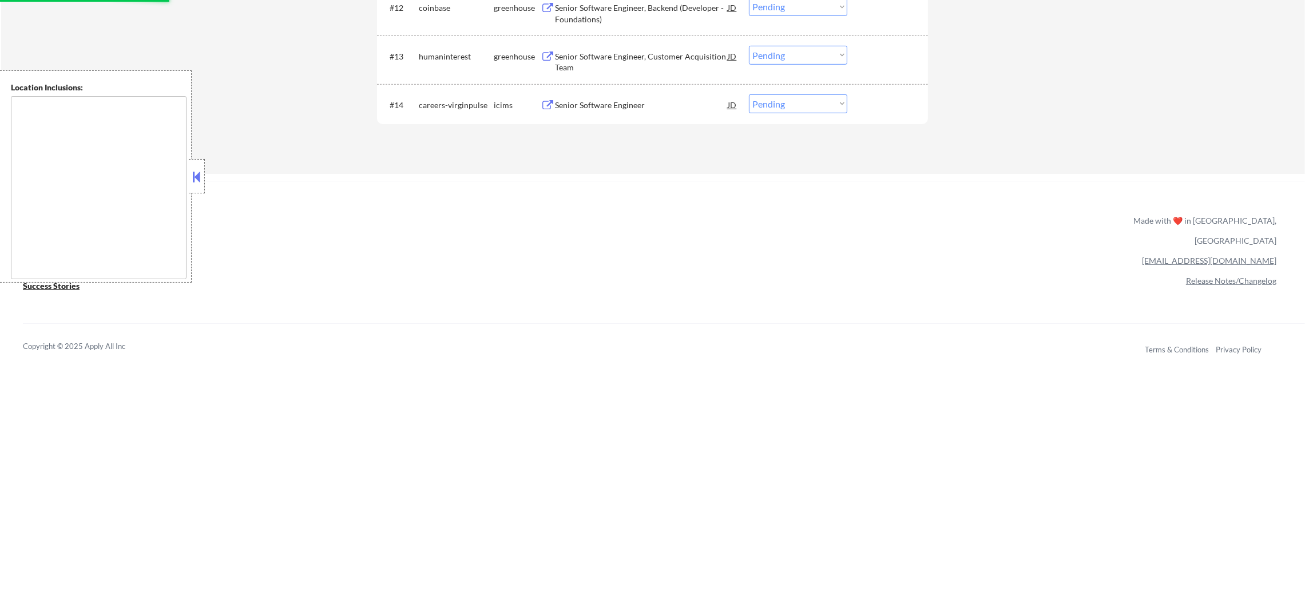
click at [598, 106] on div "Senior Software Engineer" at bounding box center [641, 105] width 173 height 11
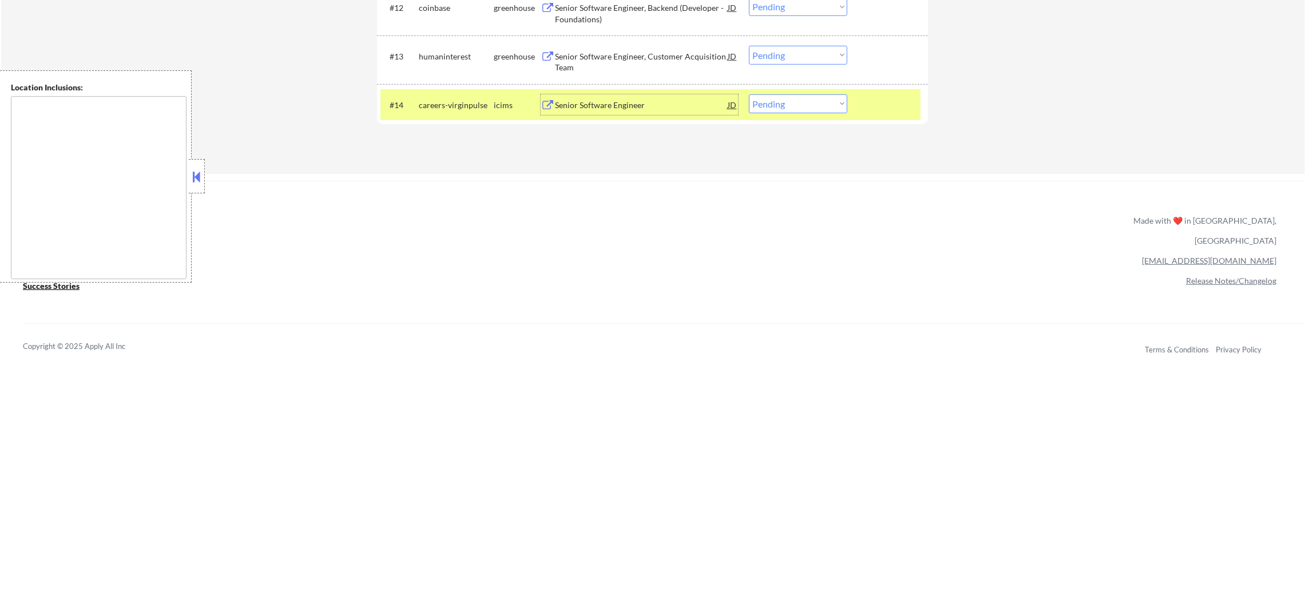
click at [832, 101] on select "Choose an option... Pending Applied Excluded (Questions) Excluded (Expired) Exc…" at bounding box center [798, 103] width 98 height 19
select select ""excluded__salary_""
click at [749, 94] on select "Choose an option... Pending Applied Excluded (Questions) Excluded (Expired) Exc…" at bounding box center [798, 103] width 98 height 19
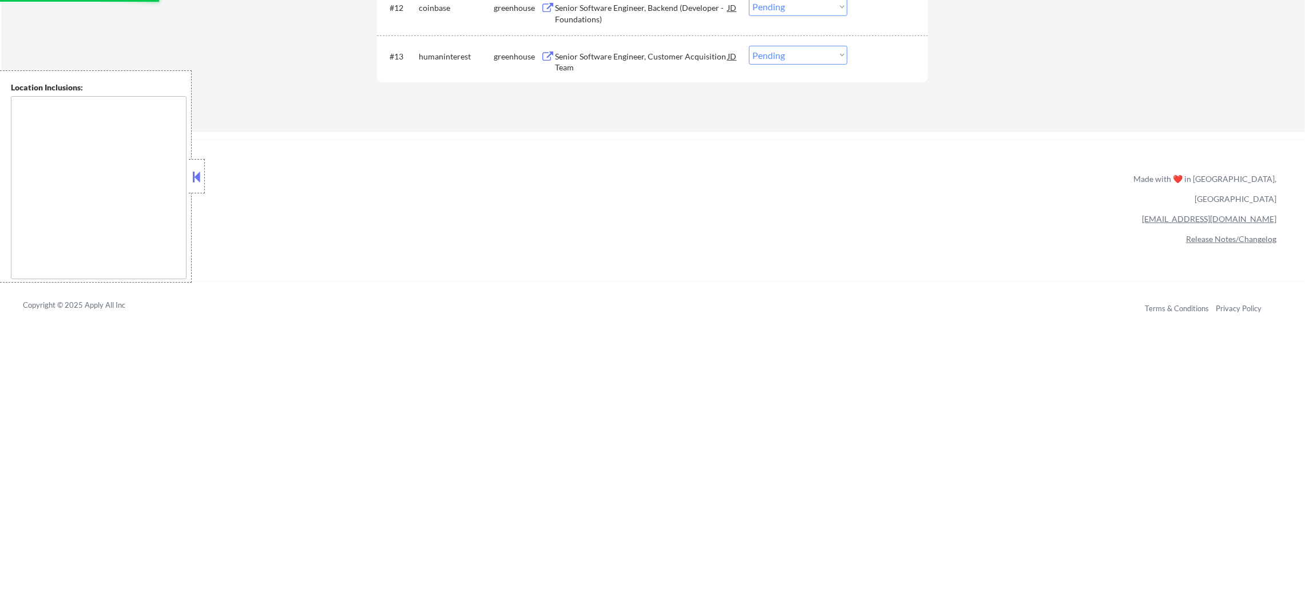
click at [630, 56] on div "Senior Software Engineer, Customer Acquisition Team" at bounding box center [641, 62] width 173 height 22
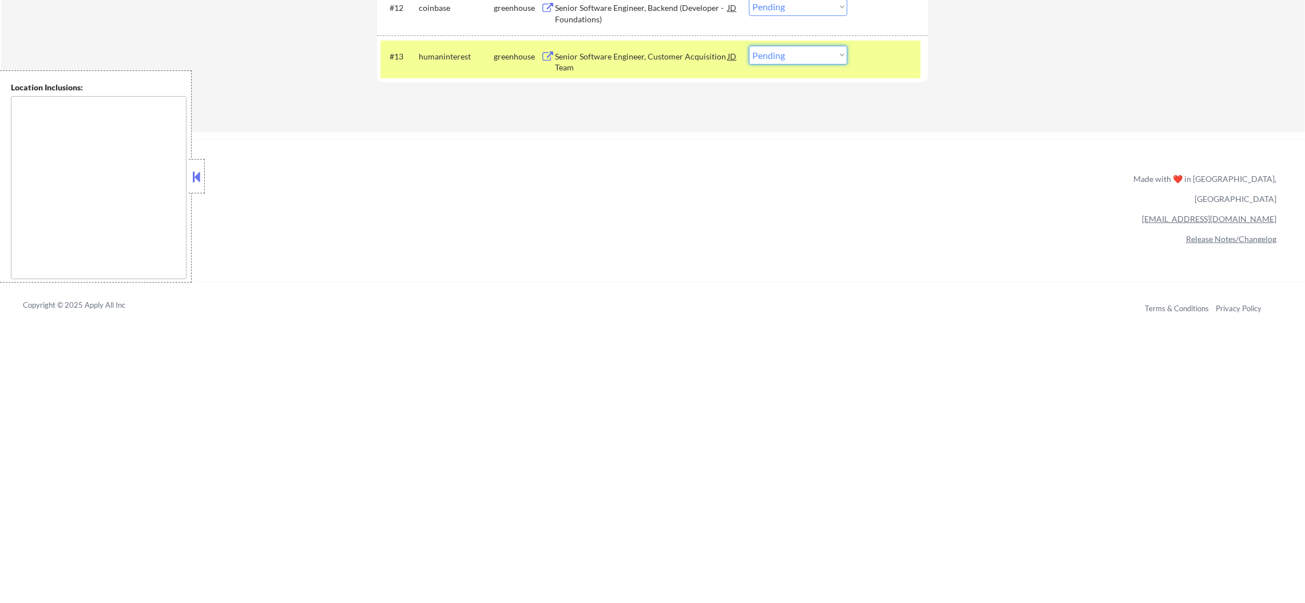
click at [778, 57] on select "Choose an option... Pending Applied Excluded (Questions) Excluded (Expired) Exc…" at bounding box center [798, 55] width 98 height 19
select select ""applied""
click at [749, 46] on select "Choose an option... Pending Applied Excluded (Questions) Excluded (Expired) Exc…" at bounding box center [798, 55] width 98 height 19
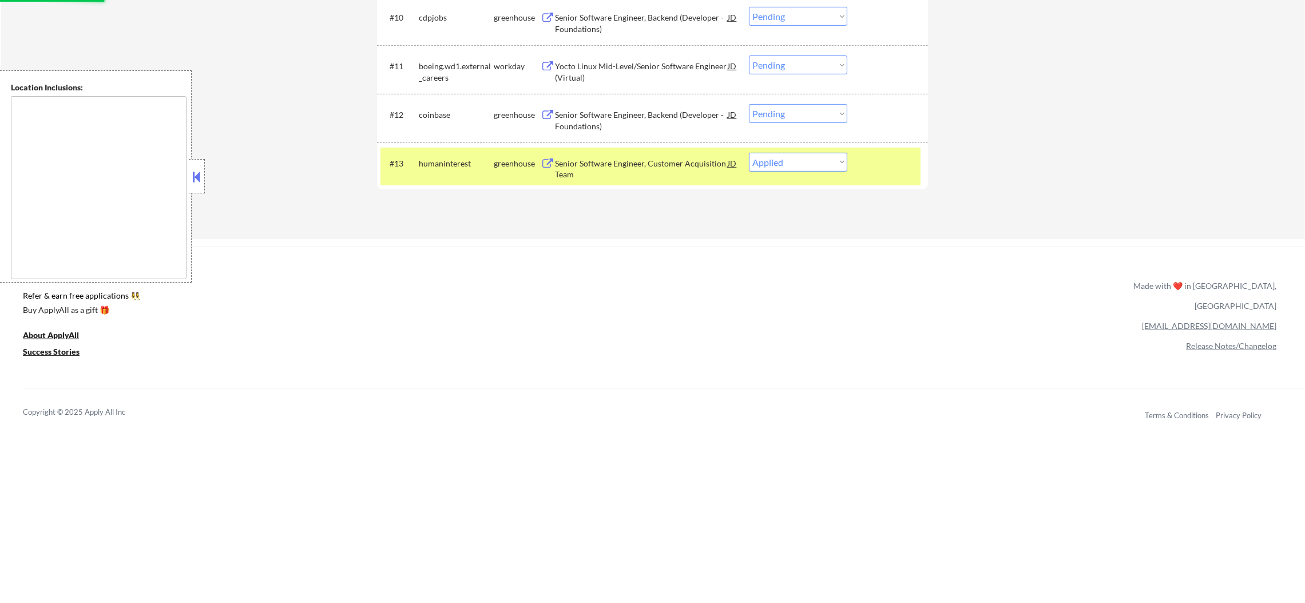
scroll to position [816, 0]
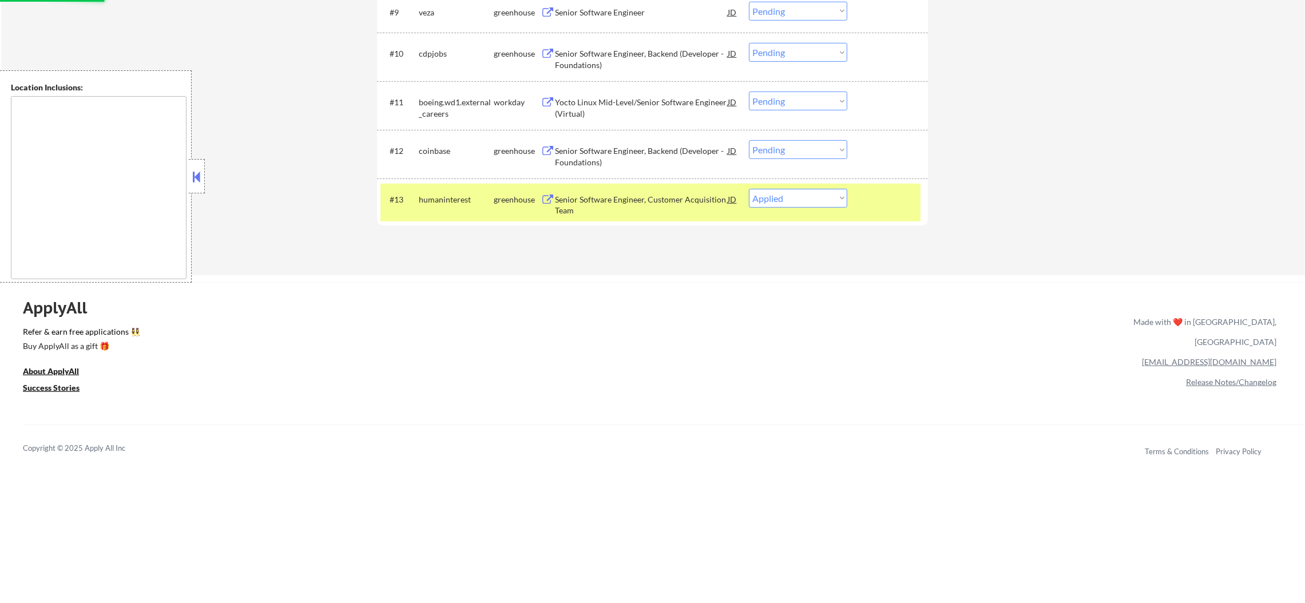
click at [440, 201] on div "humaninterest" at bounding box center [456, 199] width 75 height 11
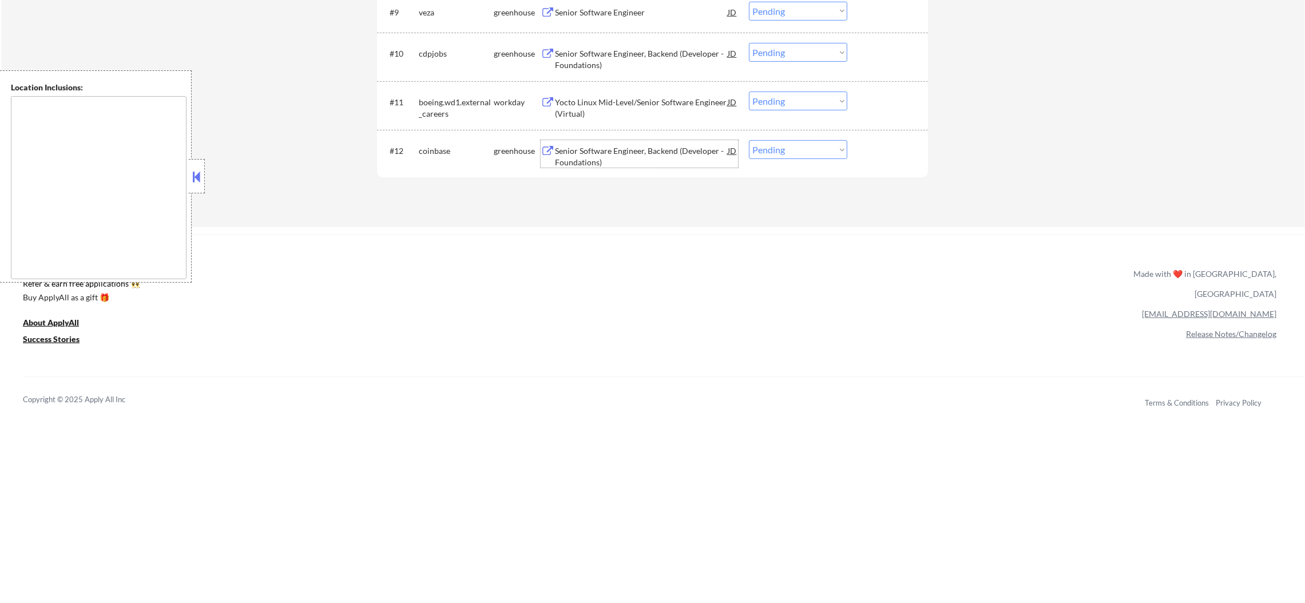
click at [627, 149] on div "Senior Software Engineer, Backend (Developer - Foundations)" at bounding box center [641, 156] width 173 height 22
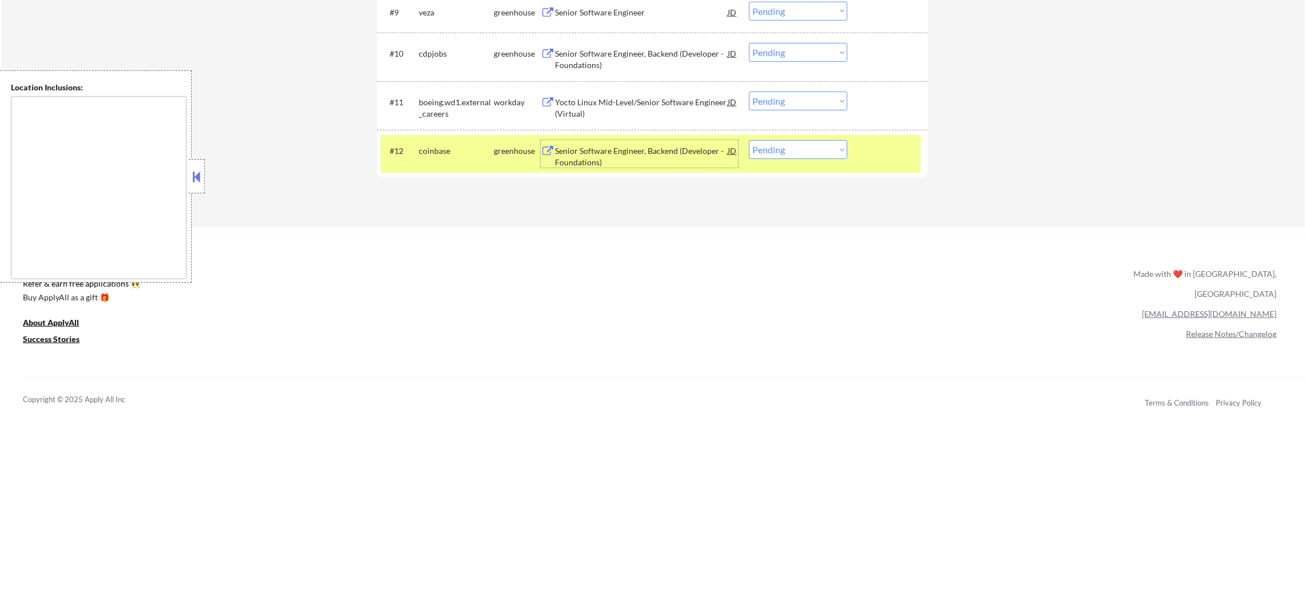
click at [781, 160] on div "#12 coinbase greenhouse Senior Software Engineer, Backend (Developer - Foundati…" at bounding box center [650, 154] width 540 height 38
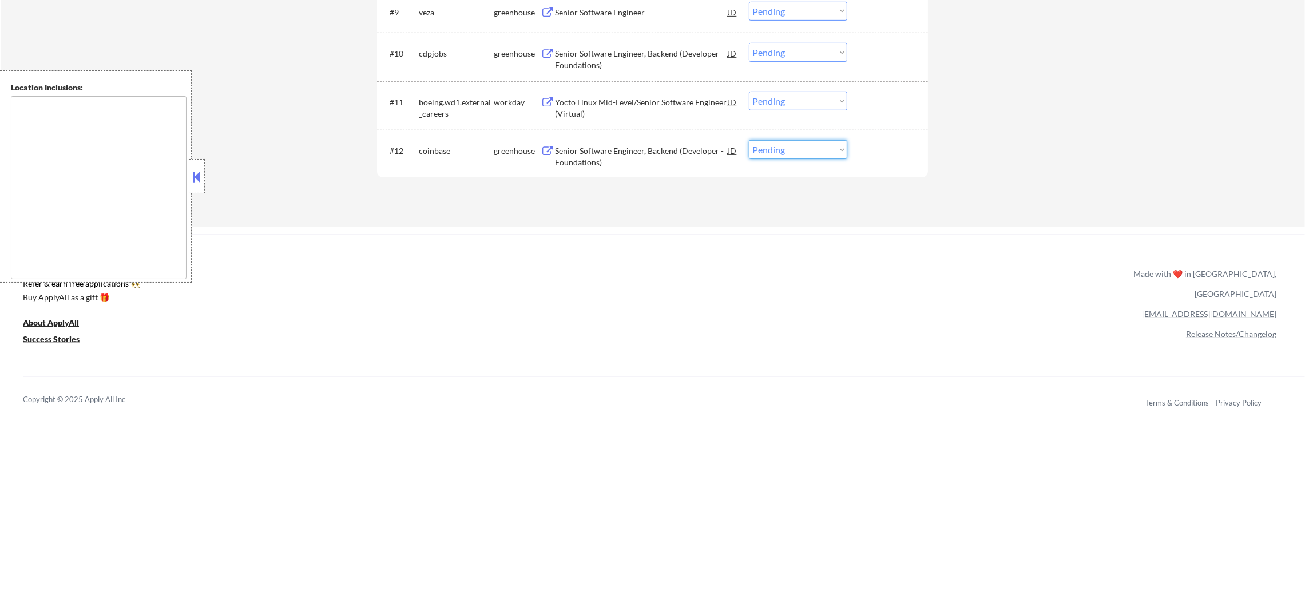
click at [781, 150] on select "Choose an option... Pending Applied Excluded (Questions) Excluded (Expired) Exc…" at bounding box center [798, 149] width 98 height 19
select select ""excluded__blocklist_""
click at [749, 140] on select "Choose an option... Pending Applied Excluded (Questions) Excluded (Expired) Exc…" at bounding box center [798, 149] width 98 height 19
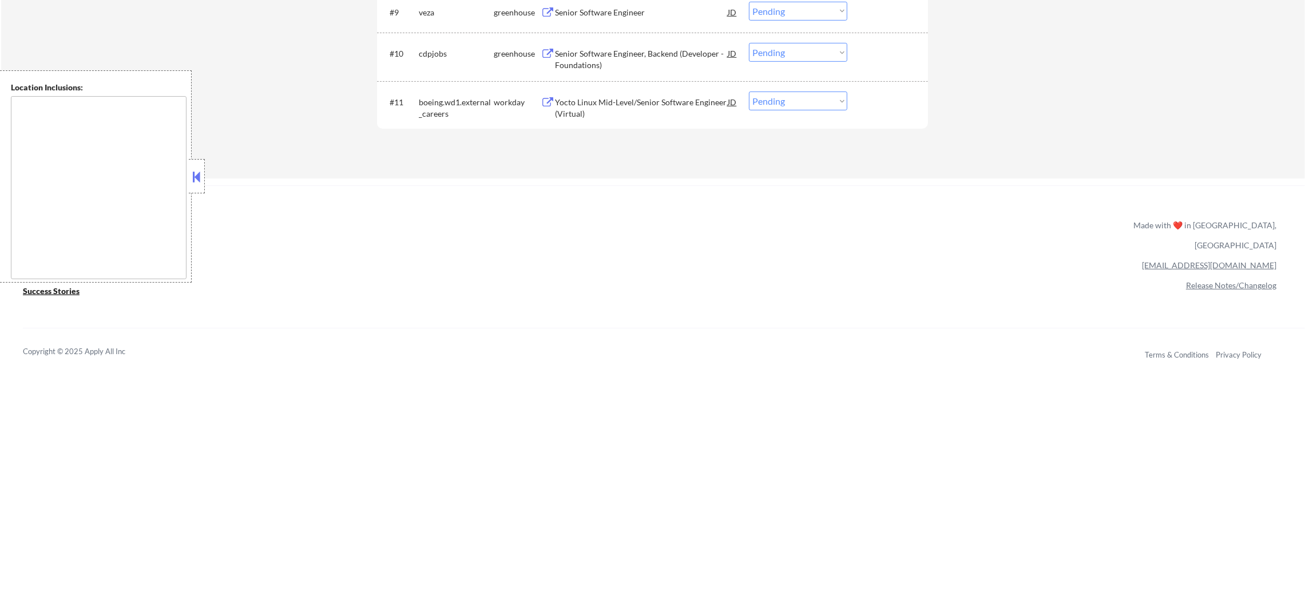
scroll to position [788, 0]
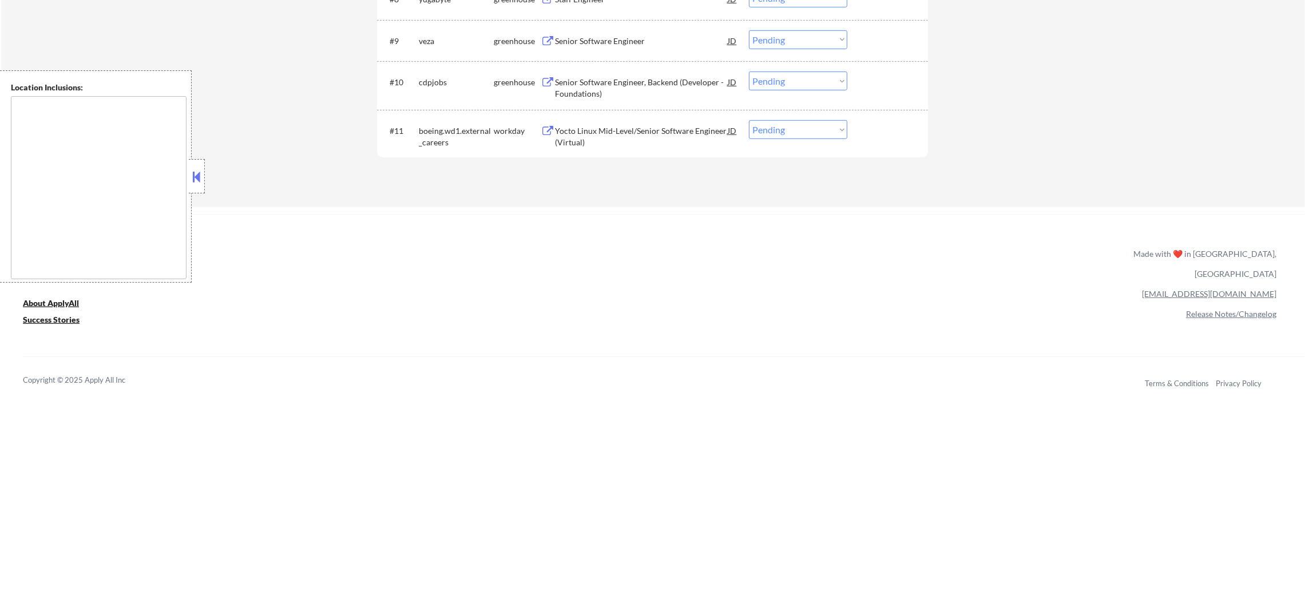
click at [626, 129] on div "Yocto Linux Mid-Level/Senior Software Engineer (Virtual)" at bounding box center [641, 136] width 173 height 22
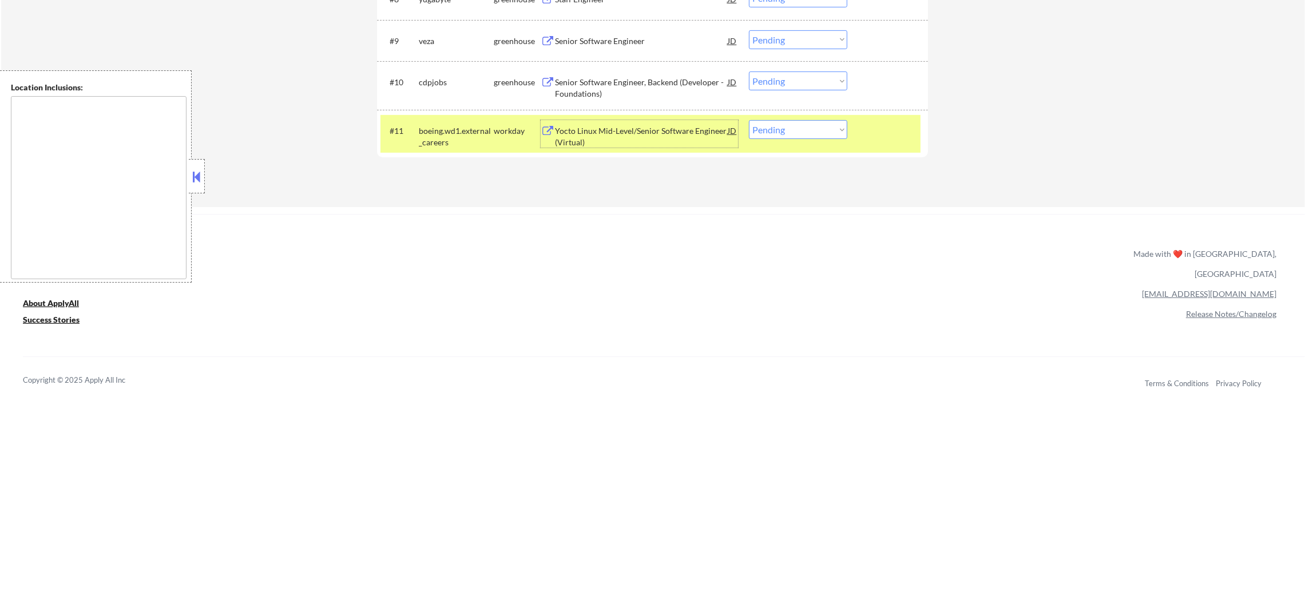
click at [764, 140] on div "#11 boeing.wd1.external_careers workday Yocto Linux Mid-Level/Senior Software E…" at bounding box center [650, 134] width 540 height 38
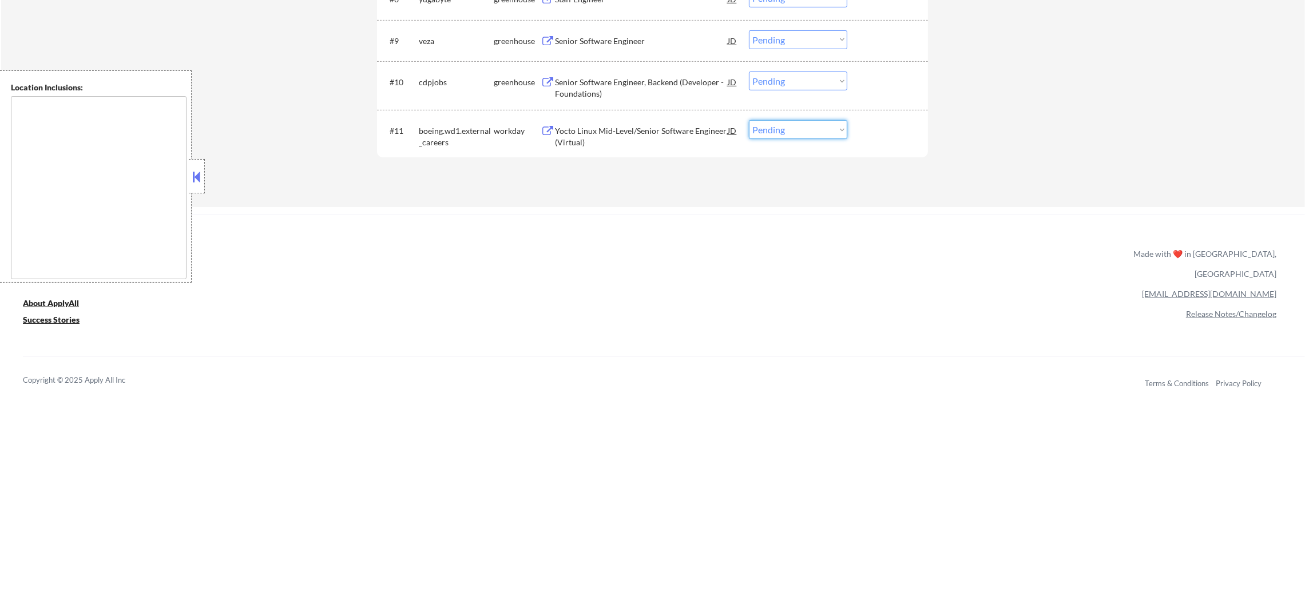
click at [773, 128] on select "Choose an option... Pending Applied Excluded (Questions) Excluded (Expired) Exc…" at bounding box center [798, 129] width 98 height 19
select select ""excluded__expired_""
click at [749, 120] on select "Choose an option... Pending Applied Excluded (Questions) Excluded (Expired) Exc…" at bounding box center [798, 129] width 98 height 19
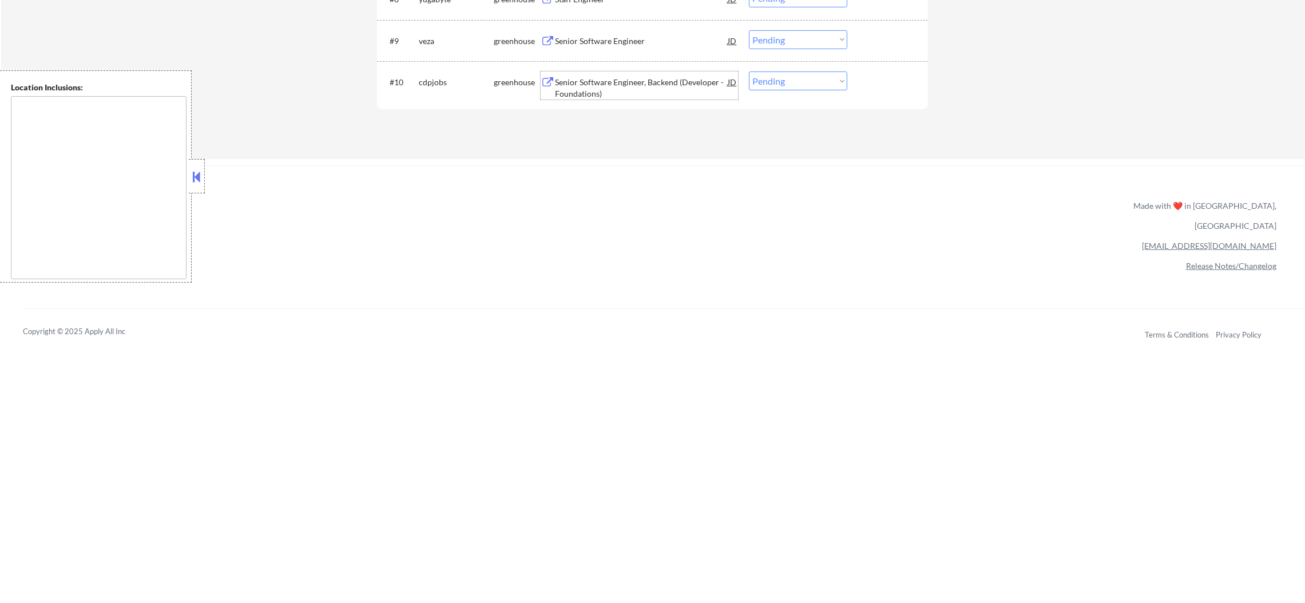
click at [594, 84] on div "Senior Software Engineer, Backend (Developer - Foundations)" at bounding box center [641, 88] width 173 height 22
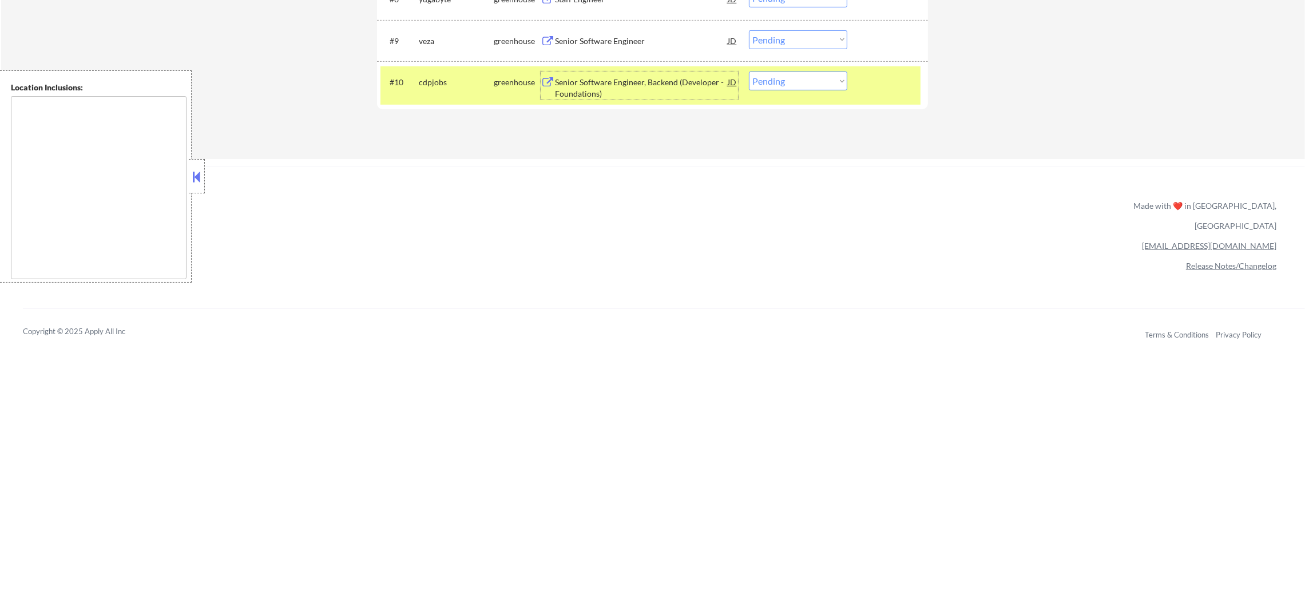
click at [790, 81] on select "Choose an option... Pending Applied Excluded (Questions) Excluded (Expired) Exc…" at bounding box center [798, 80] width 98 height 19
select select ""applied""
click at [749, 71] on select "Choose an option... Pending Applied Excluded (Questions) Excluded (Expired) Exc…" at bounding box center [798, 80] width 98 height 19
click at [455, 88] on div "cdpjobs" at bounding box center [456, 82] width 75 height 11
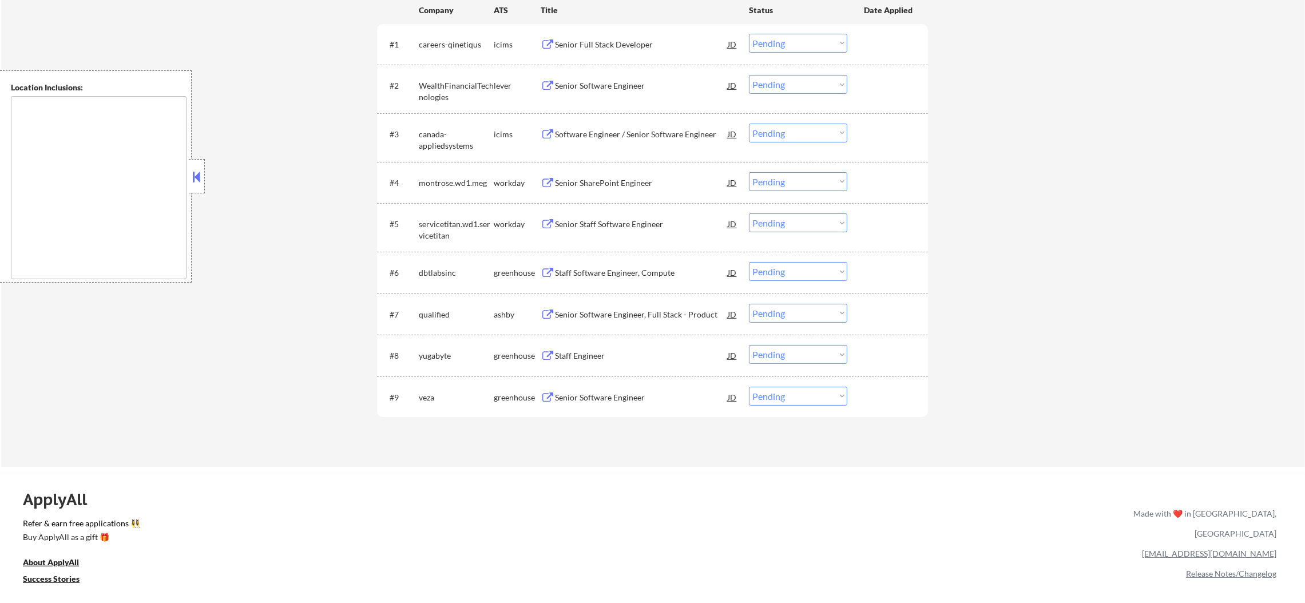
scroll to position [435, 0]
click at [632, 393] on div "Senior Software Engineer" at bounding box center [641, 393] width 173 height 11
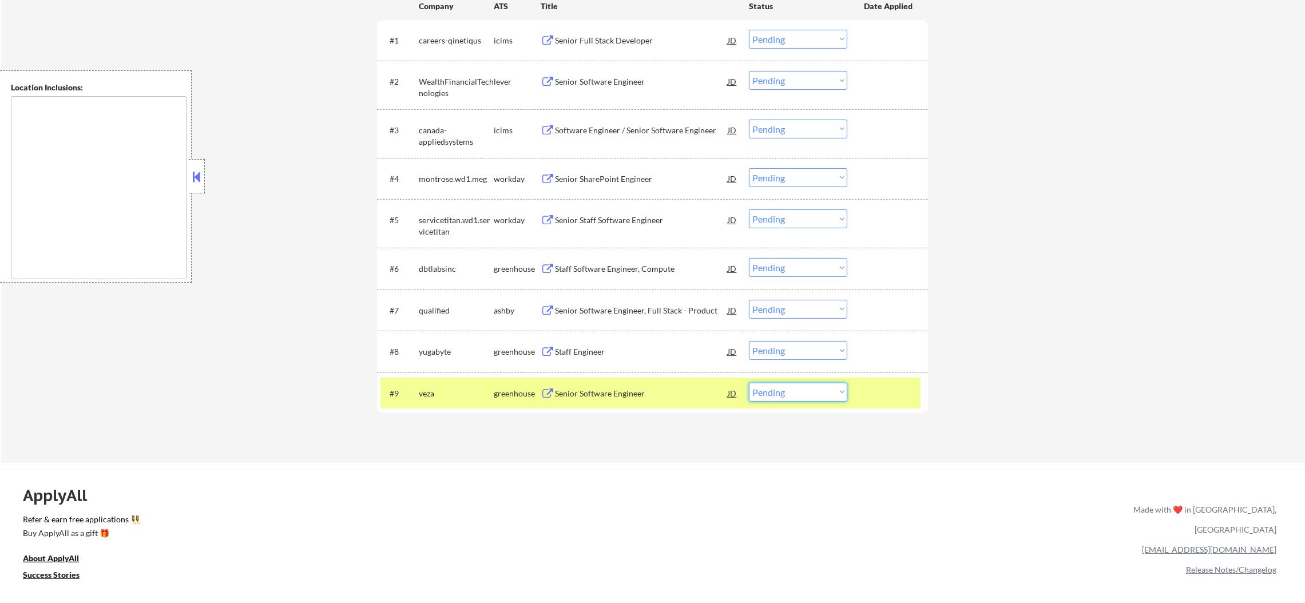
click at [774, 394] on select "Choose an option... Pending Applied Excluded (Questions) Excluded (Expired) Exc…" at bounding box center [798, 392] width 98 height 19
select select ""applied""
click at [749, 383] on select "Choose an option... Pending Applied Excluded (Questions) Excluded (Expired) Exc…" at bounding box center [798, 392] width 98 height 19
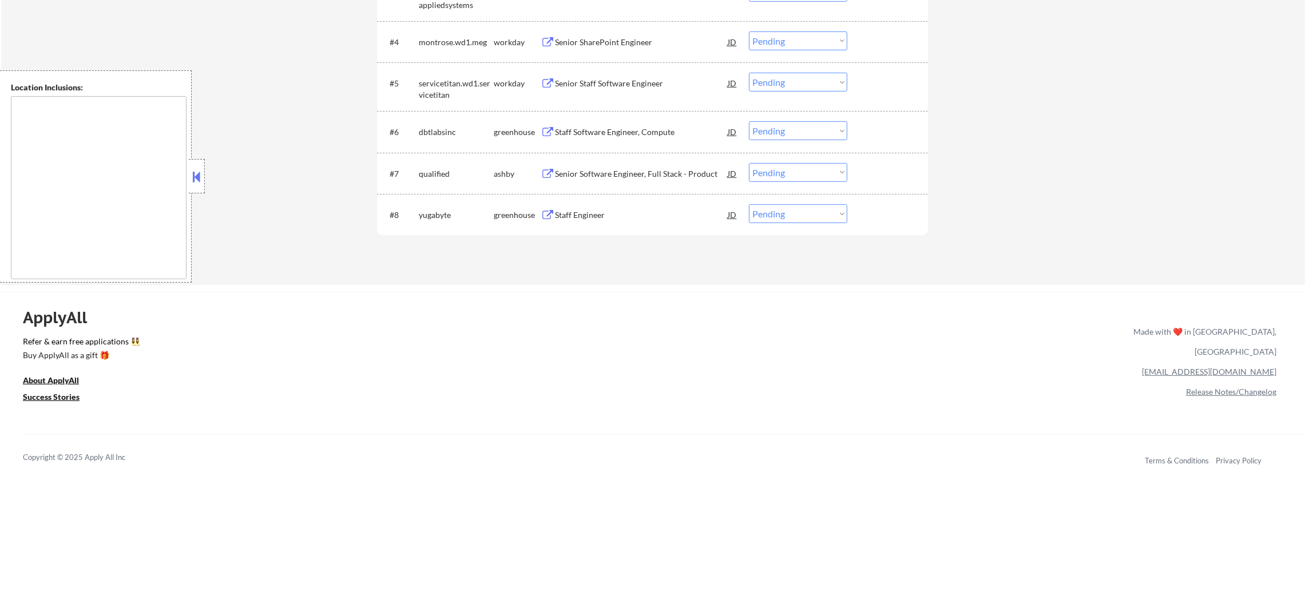
scroll to position [578, 0]
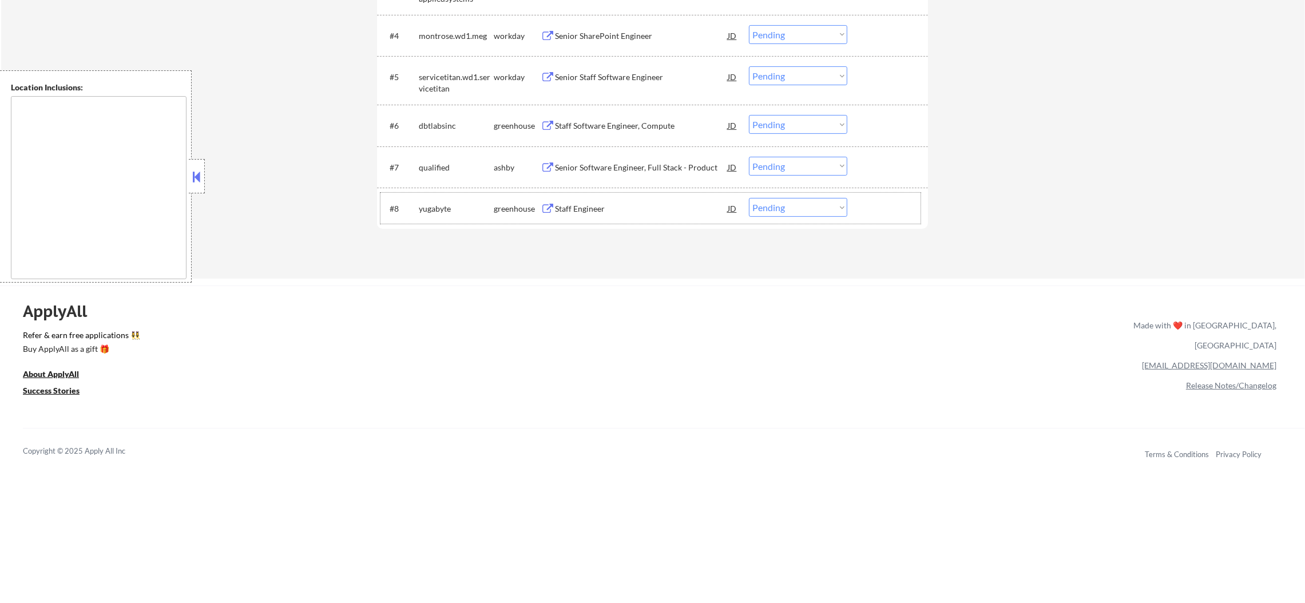
click at [579, 194] on div "#8 yugabyte greenhouse Staff Engineer JD Choose an option... Pending Applied Ex…" at bounding box center [650, 208] width 540 height 31
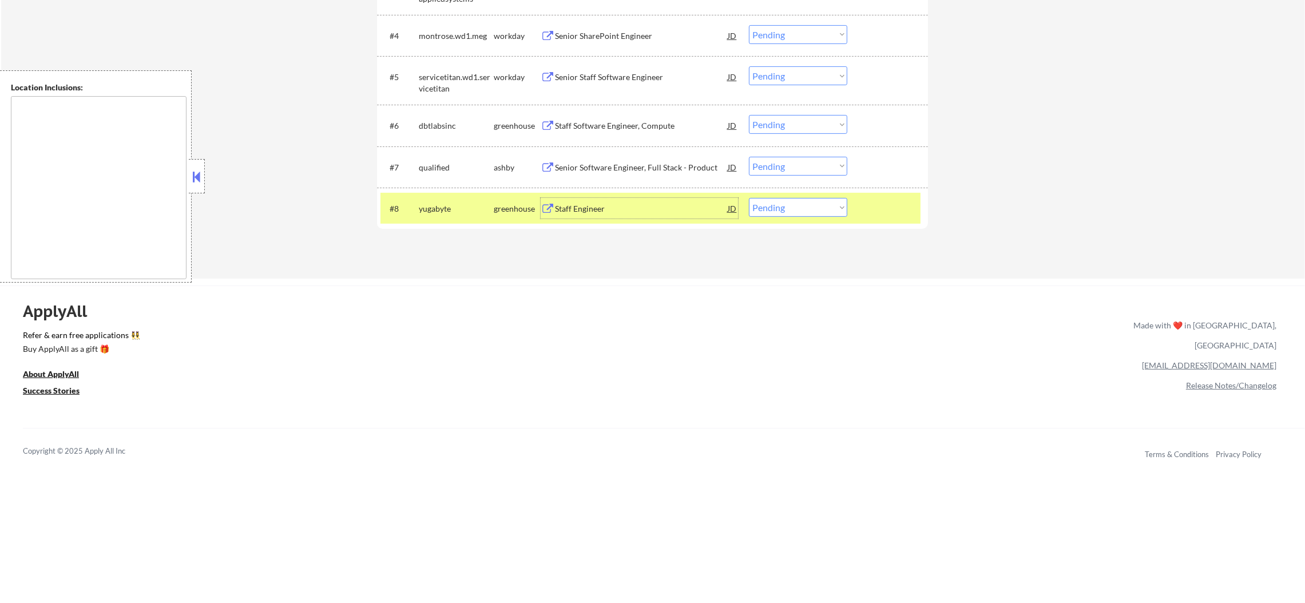
click at [575, 208] on div "Staff Engineer" at bounding box center [641, 208] width 173 height 11
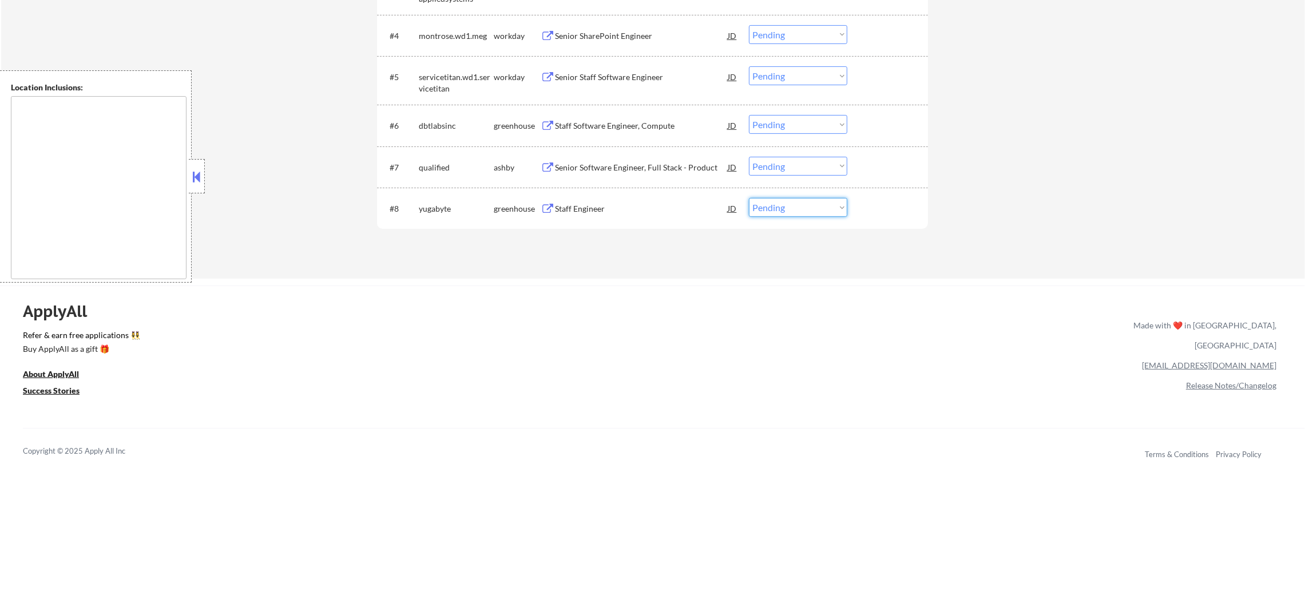
click at [772, 212] on select "Choose an option... Pending Applied Excluded (Questions) Excluded (Expired) Exc…" at bounding box center [798, 207] width 98 height 19
select select ""applied""
click at [749, 198] on select "Choose an option... Pending Applied Excluded (Questions) Excluded (Expired) Exc…" at bounding box center [798, 207] width 98 height 19
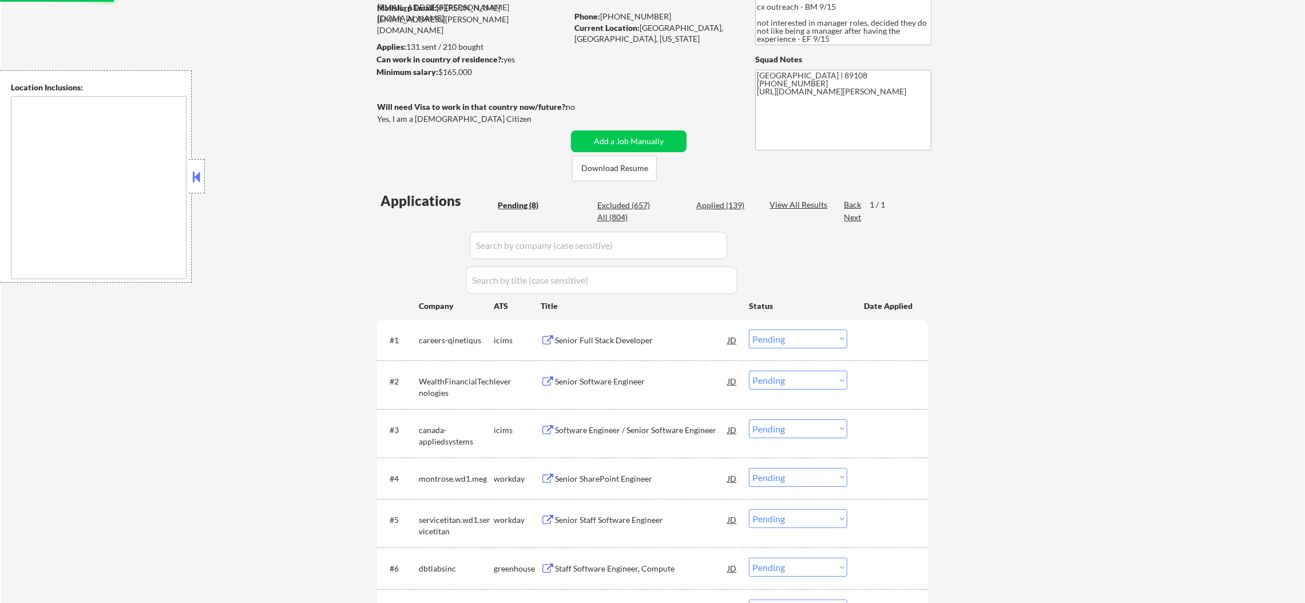
scroll to position [0, 0]
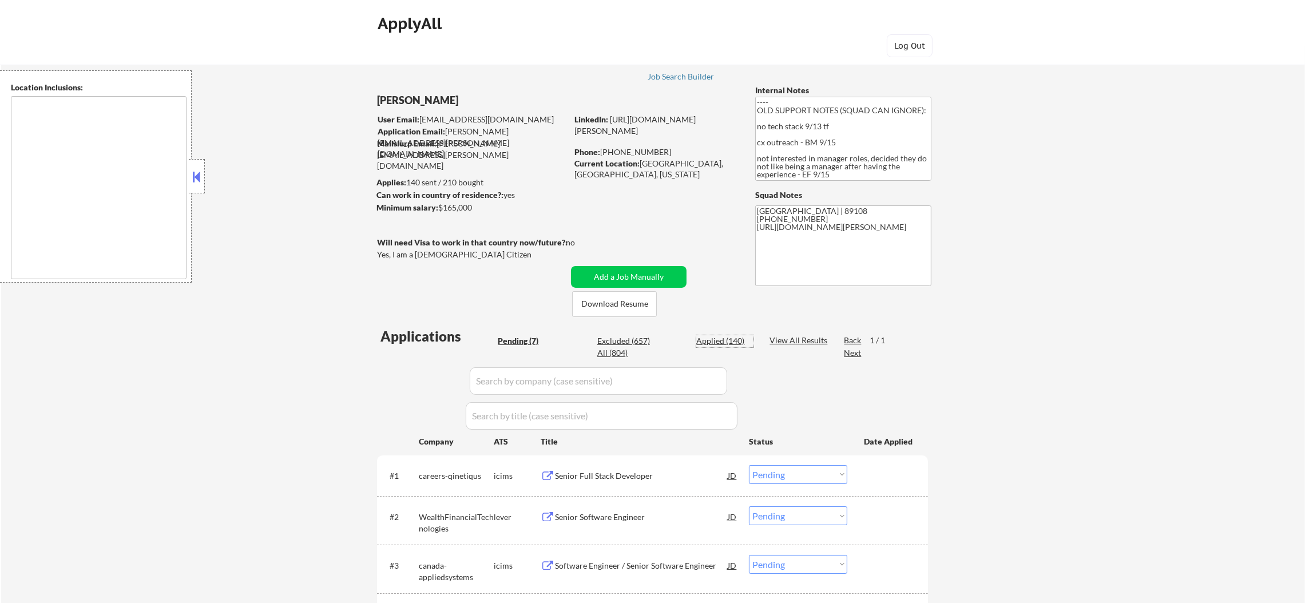
click at [728, 339] on div "Applied (140)" at bounding box center [724, 340] width 57 height 11
select select ""applied""
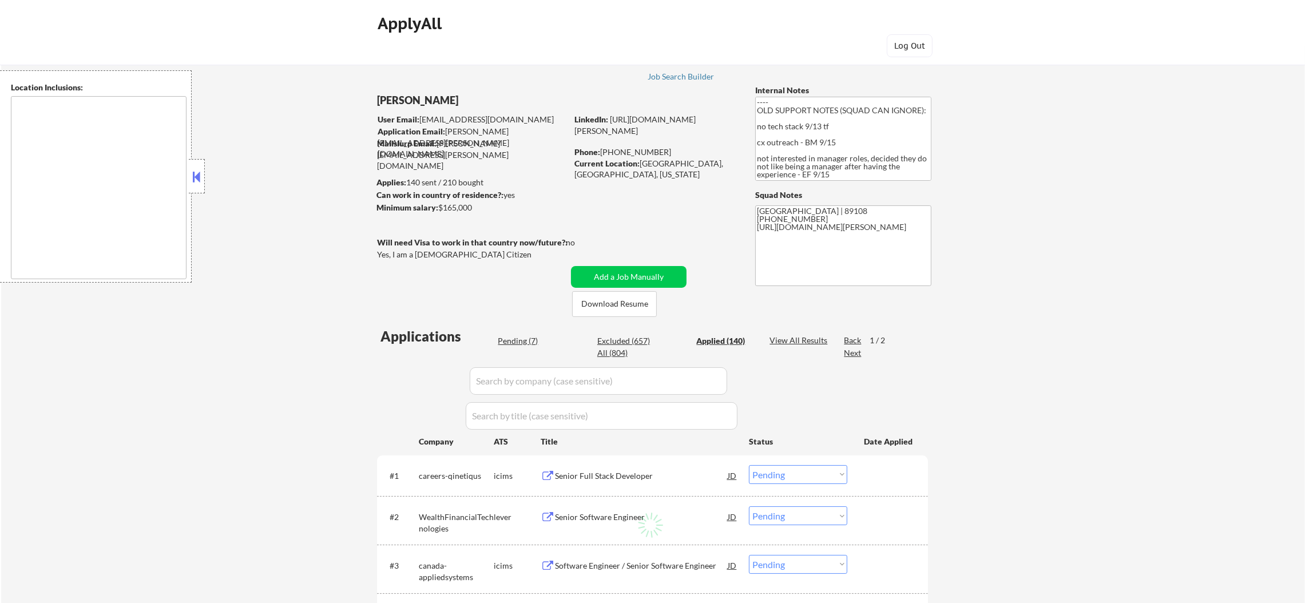
select select ""applied""
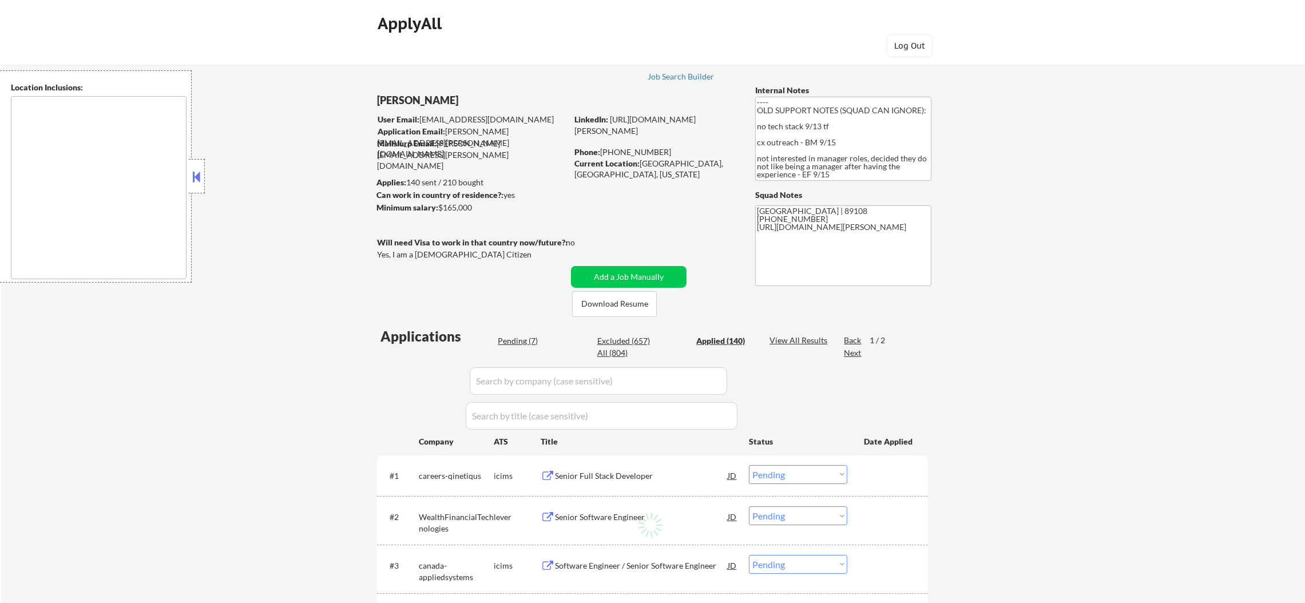
select select ""applied""
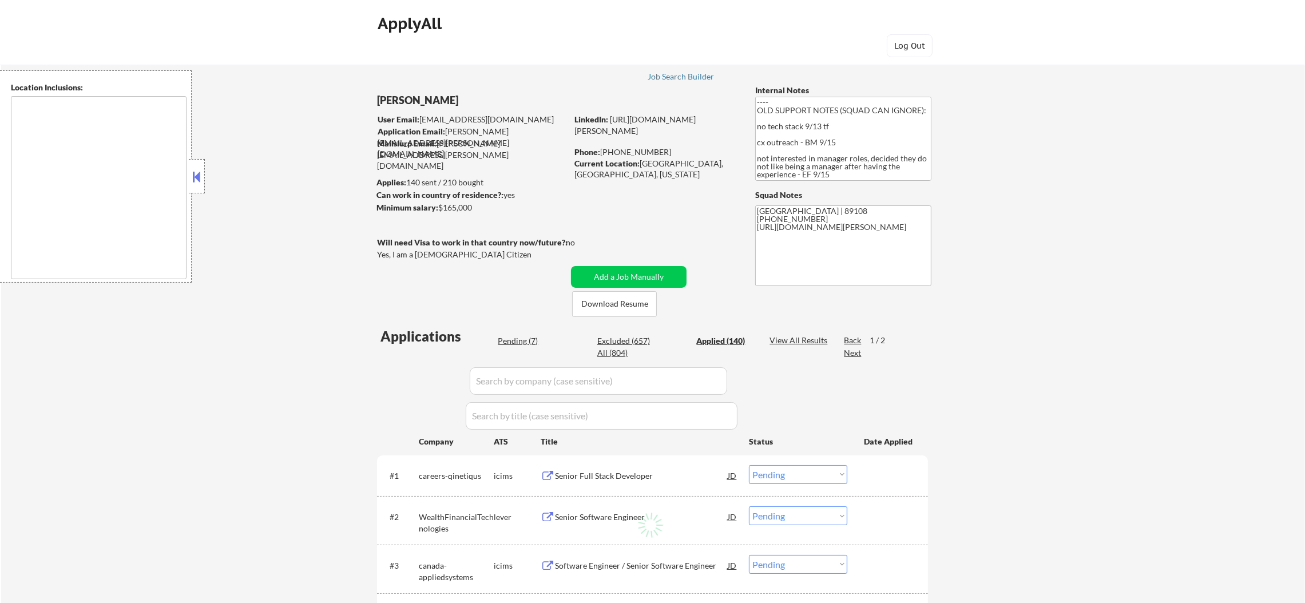
select select ""applied""
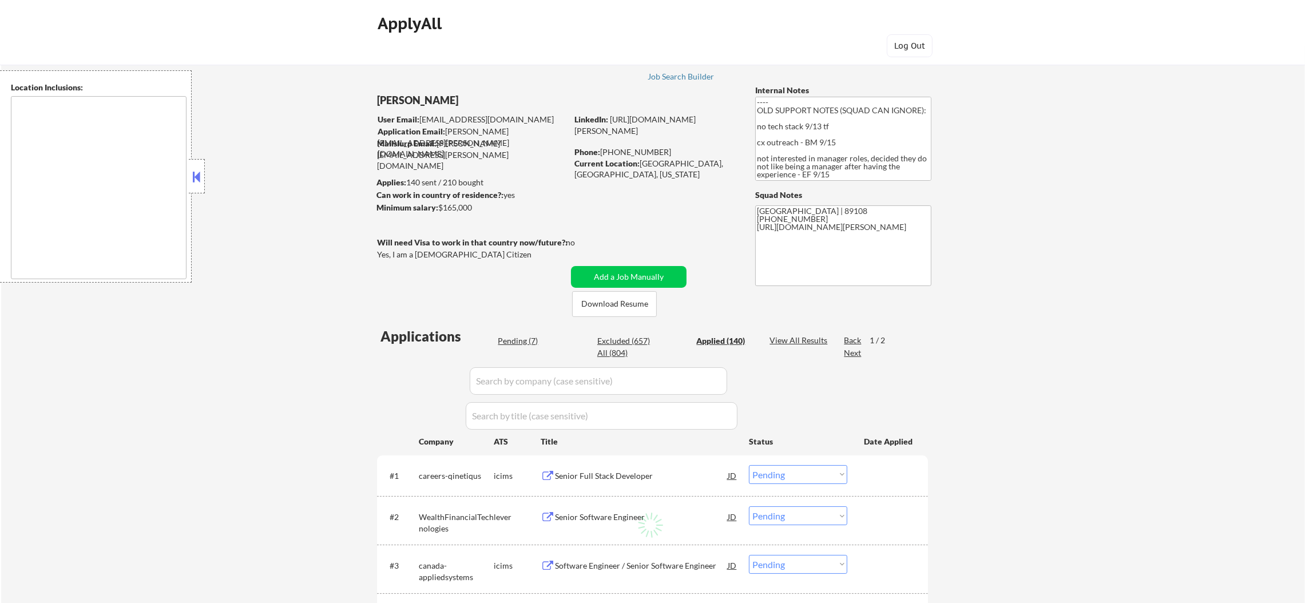
select select ""applied""
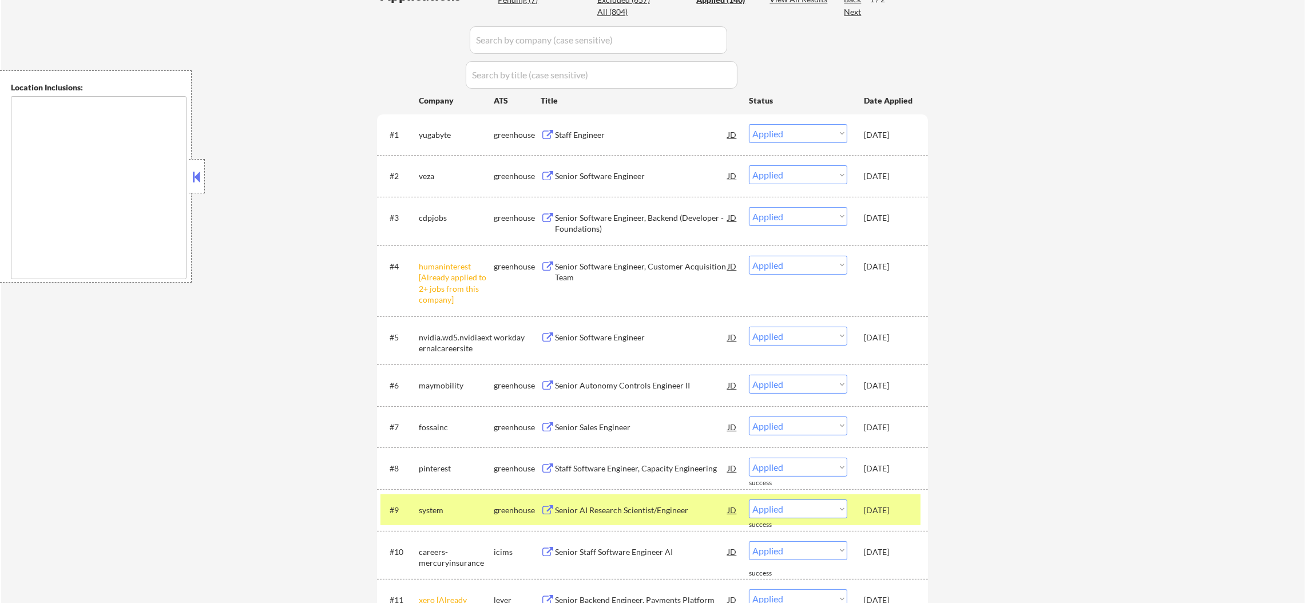
scroll to position [343, 0]
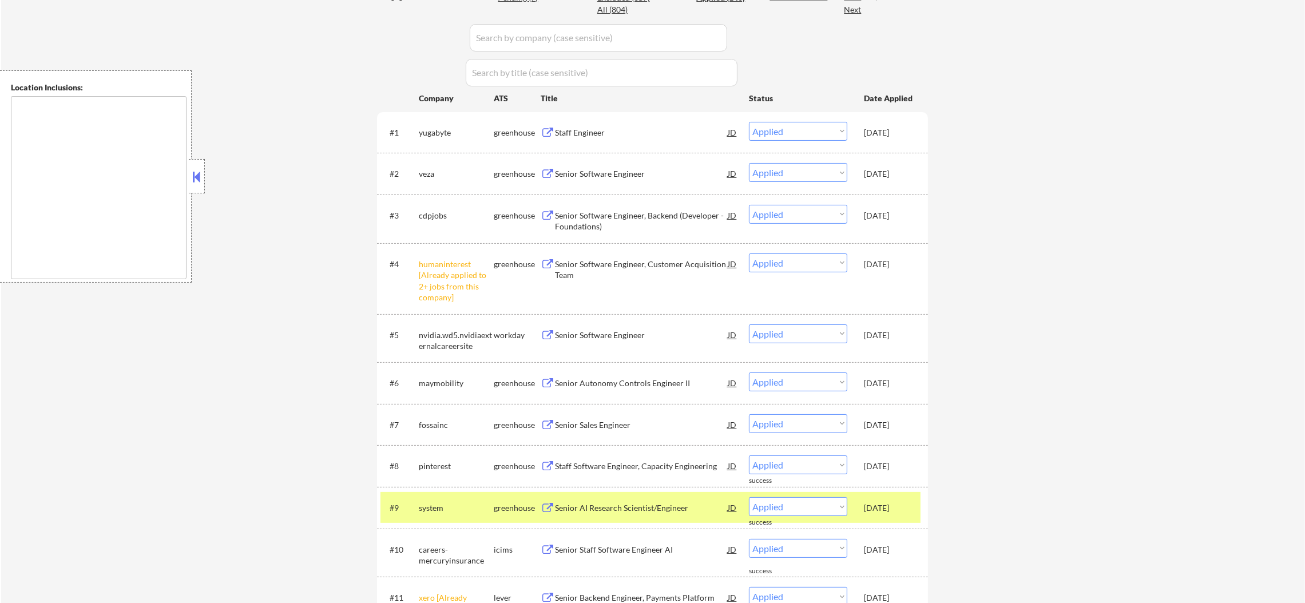
click at [462, 504] on div "system" at bounding box center [456, 507] width 75 height 11
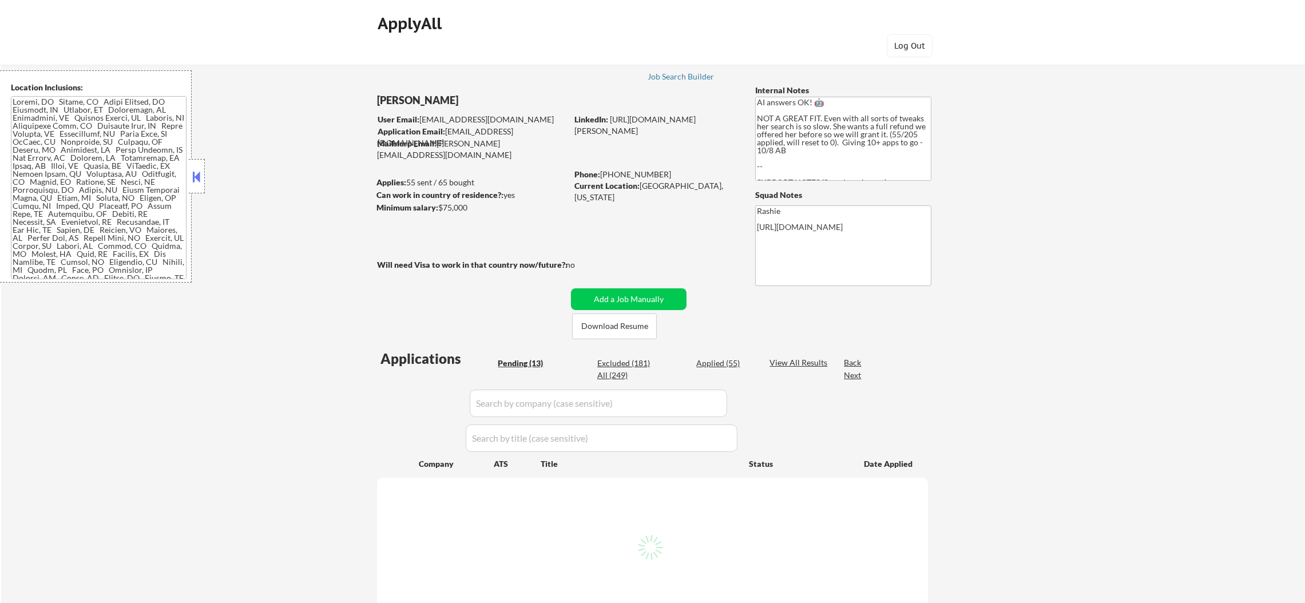
select select ""pending""
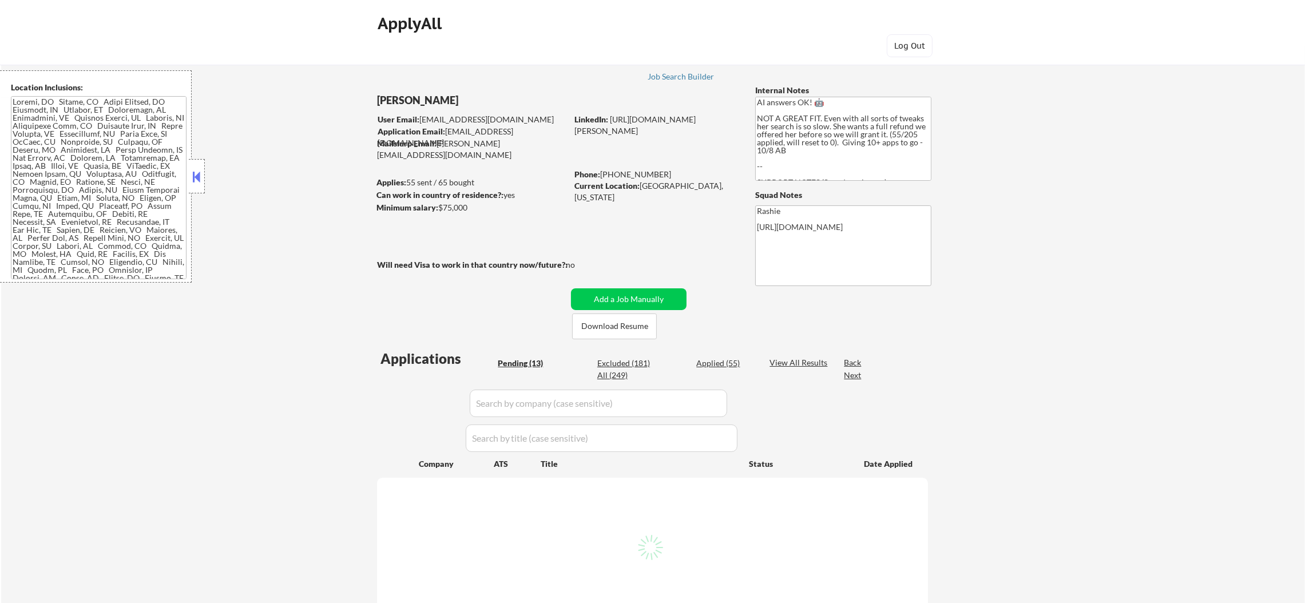
select select ""pending""
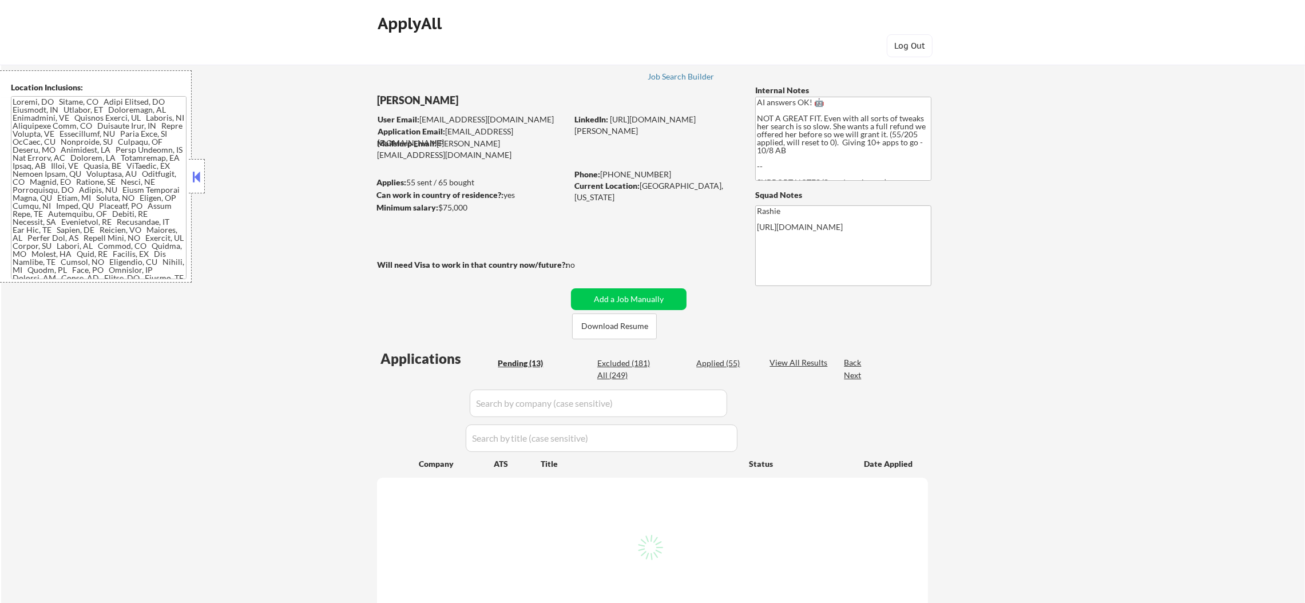
select select ""pending""
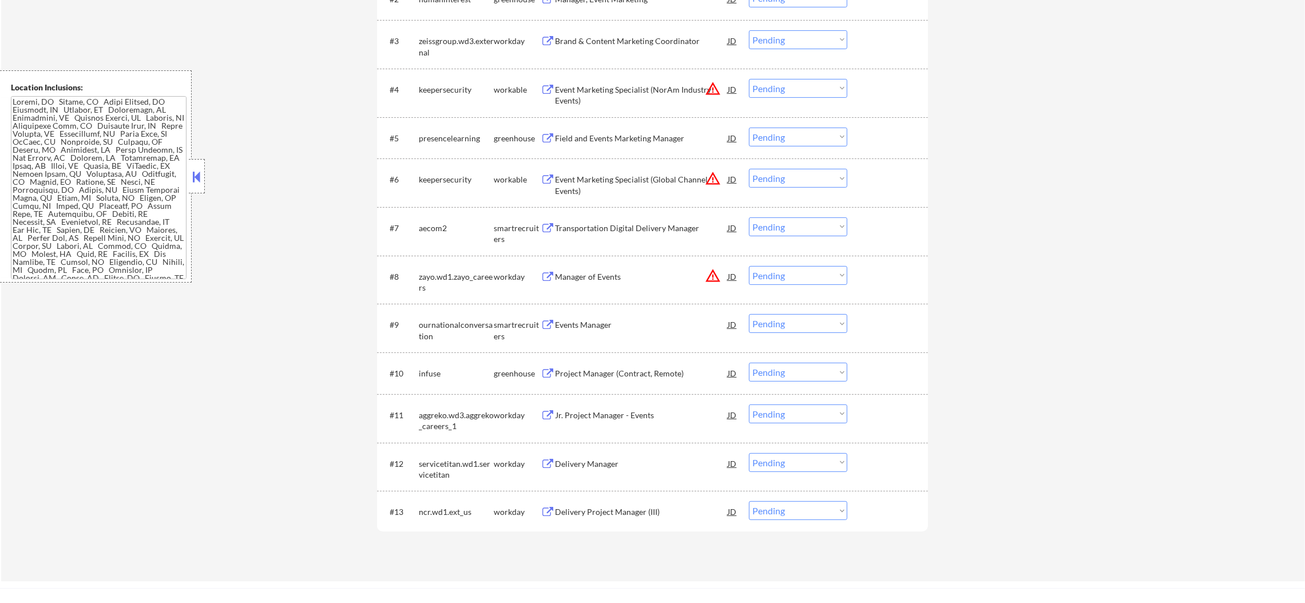
scroll to position [543, 0]
click at [712, 269] on button "warning_amber" at bounding box center [713, 272] width 16 height 16
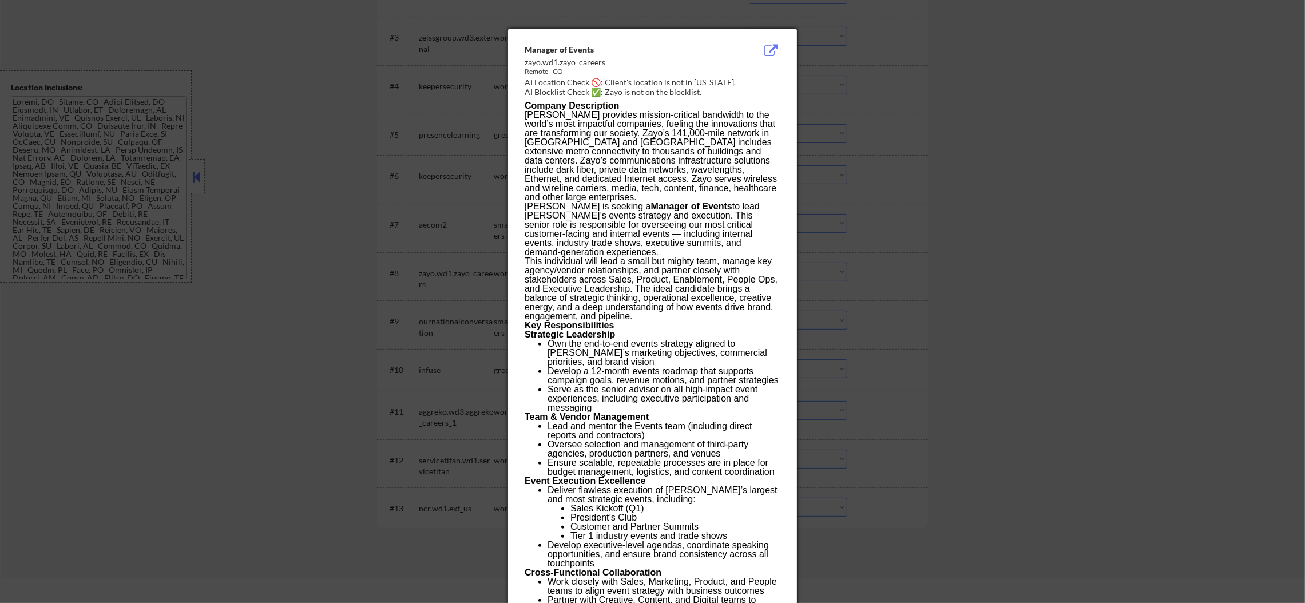
click at [904, 120] on div at bounding box center [652, 301] width 1305 height 603
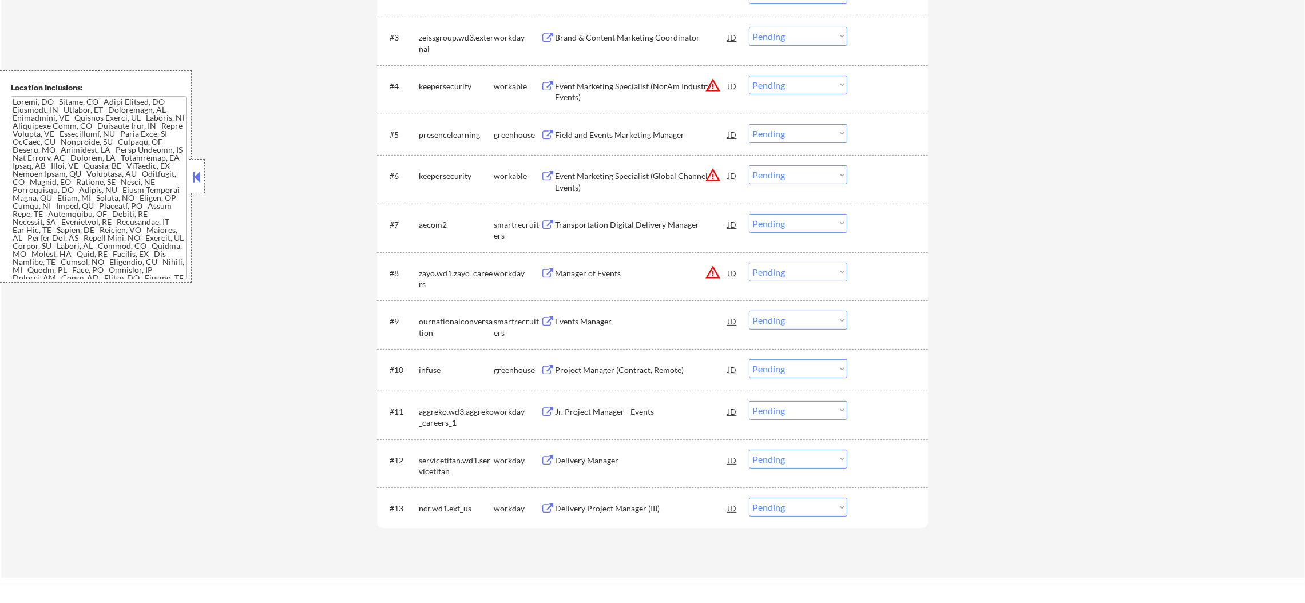
click at [793, 269] on select "Choose an option... Pending Applied Excluded (Questions) Excluded (Expired) Exc…" at bounding box center [798, 272] width 98 height 19
click at [749, 263] on select "Choose an option... Pending Applied Excluded (Questions) Excluded (Expired) Exc…" at bounding box center [798, 272] width 98 height 19
click at [709, 170] on button "warning_amber" at bounding box center [713, 175] width 16 height 16
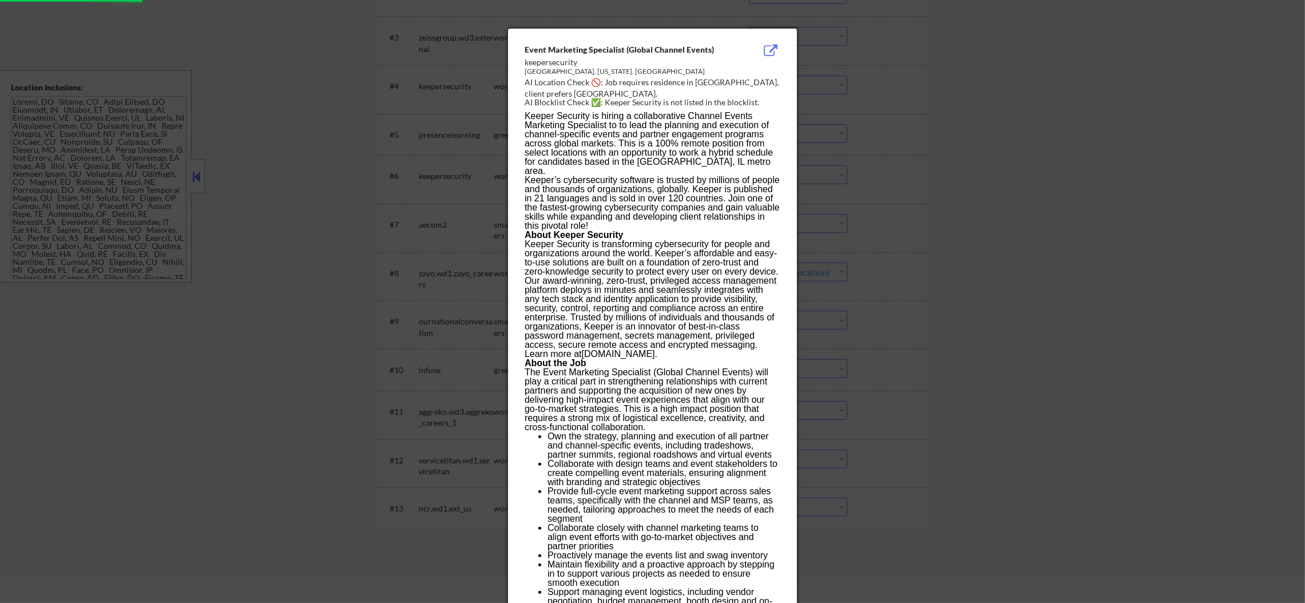
select select ""pending""
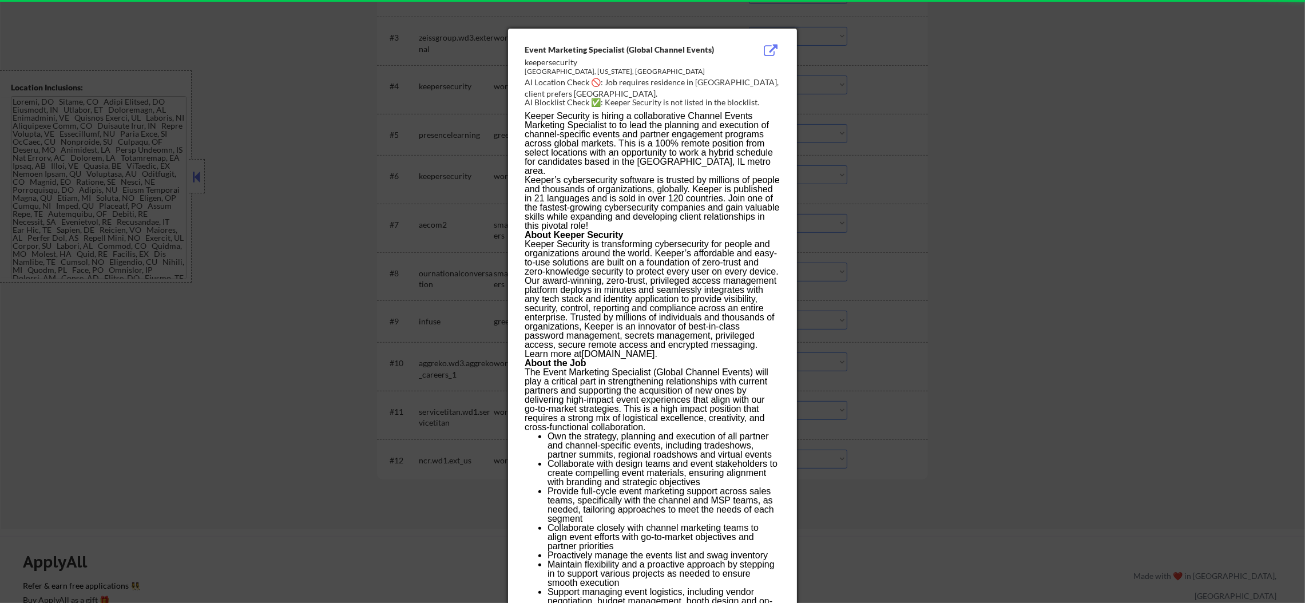
click at [901, 168] on div at bounding box center [652, 301] width 1305 height 603
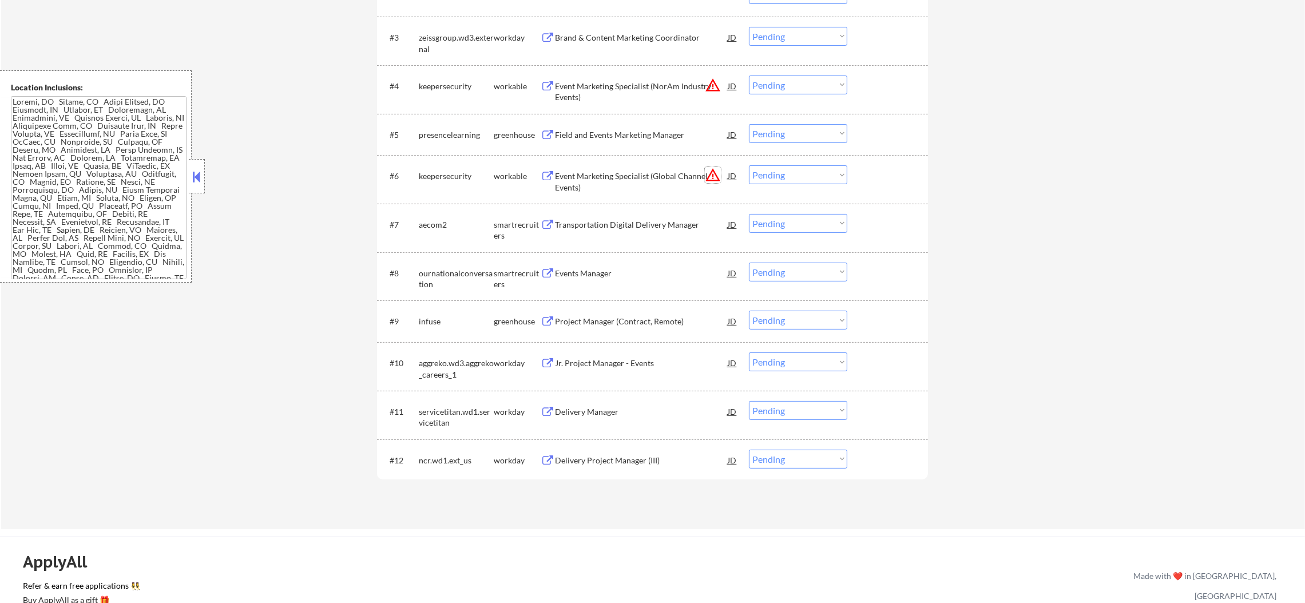
click at [709, 173] on button "warning_amber" at bounding box center [713, 175] width 16 height 16
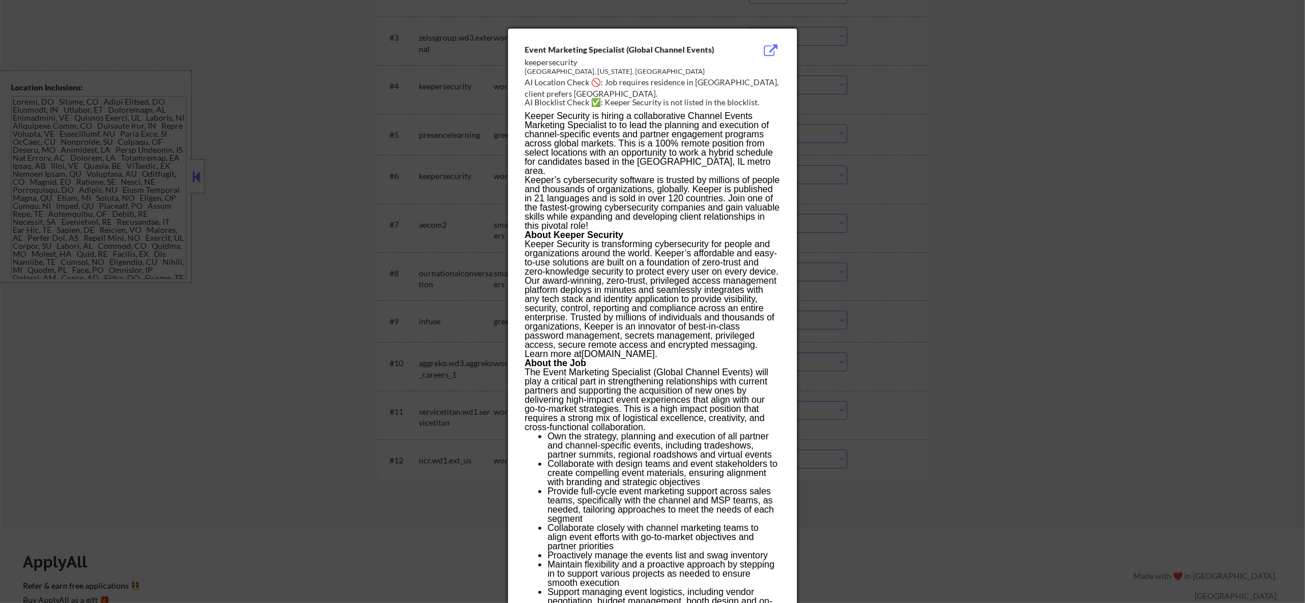
click at [704, 82] on div "AI Location Check 🚫: Job requires residence in Chicago, client prefers Dallas." at bounding box center [654, 88] width 260 height 22
copy div "hicago,"
click at [854, 133] on div at bounding box center [652, 301] width 1305 height 603
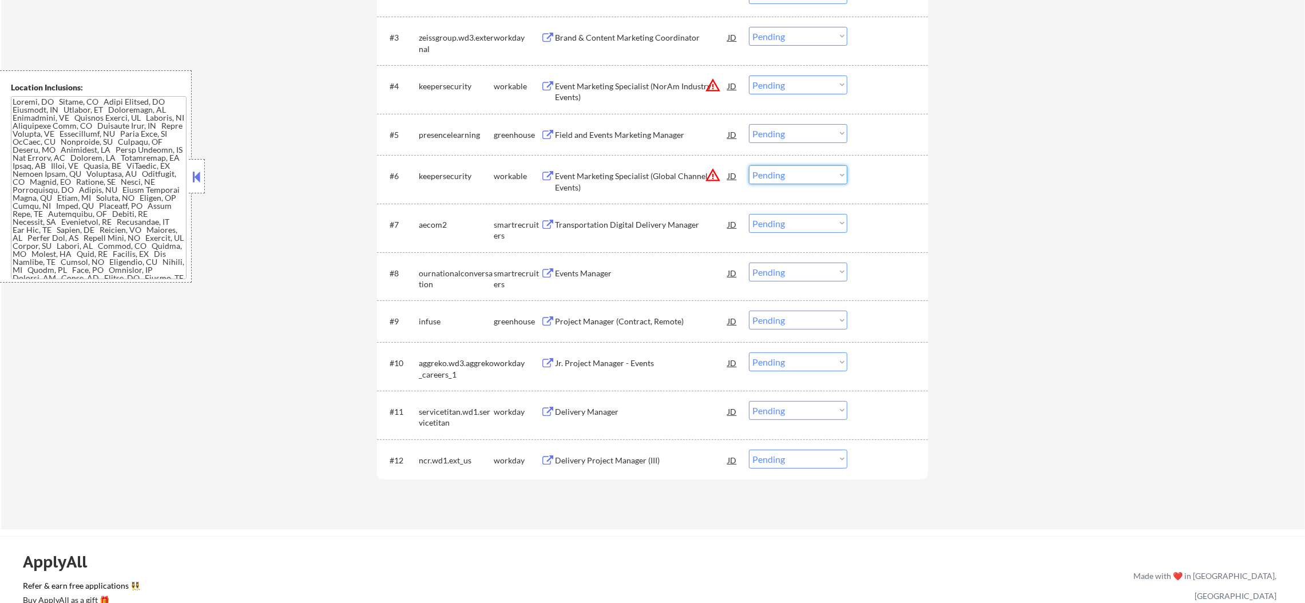
click at [799, 168] on select "Choose an option... Pending Applied Excluded (Questions) Excluded (Expired) Exc…" at bounding box center [798, 174] width 98 height 19
click at [749, 165] on select "Choose an option... Pending Applied Excluded (Questions) Excluded (Expired) Exc…" at bounding box center [798, 174] width 98 height 19
select select ""pending""
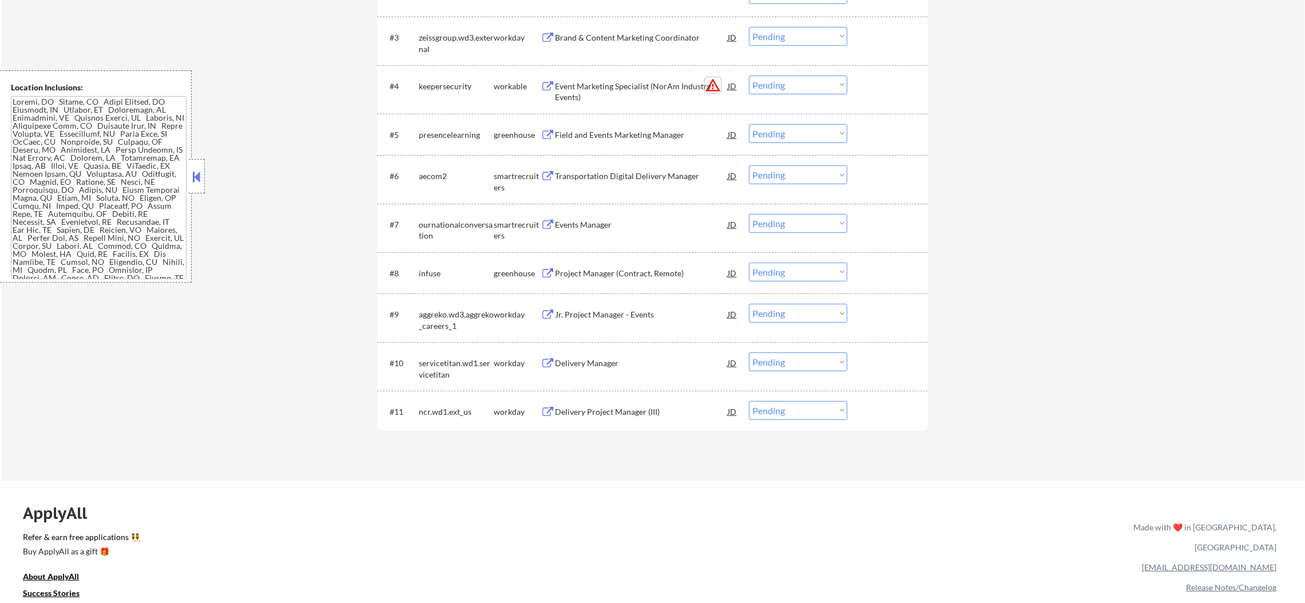
click at [712, 82] on button "warning_amber" at bounding box center [713, 85] width 16 height 16
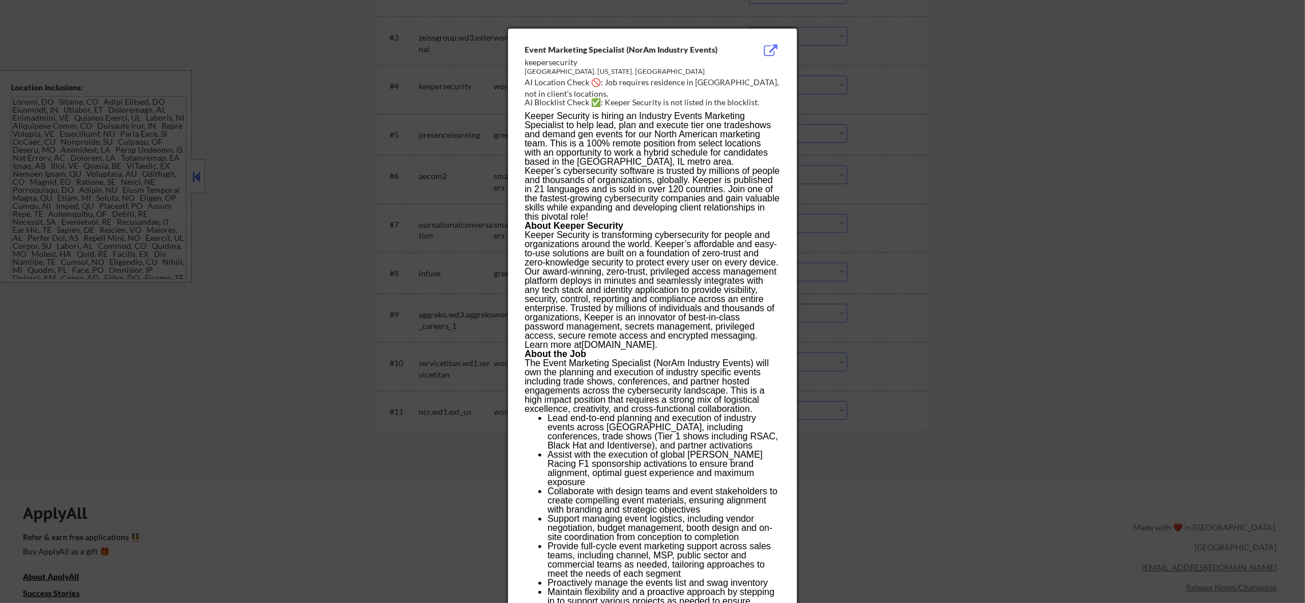
click at [821, 91] on div at bounding box center [652, 301] width 1305 height 603
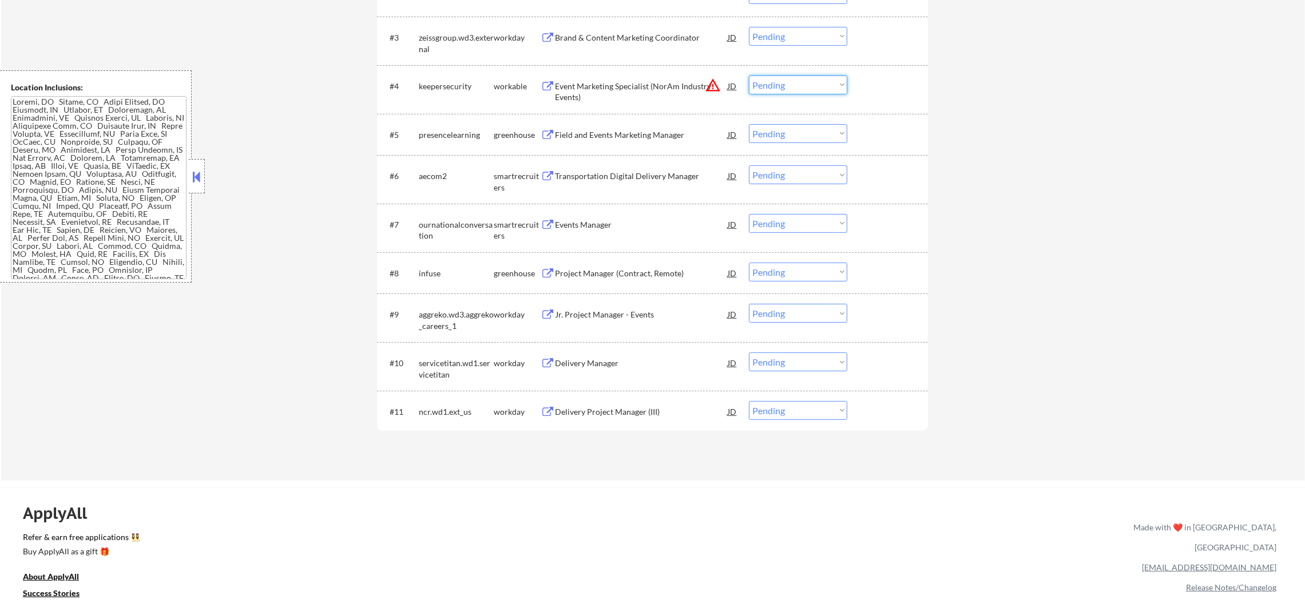
click at [805, 87] on select "Choose an option... Pending Applied Excluded (Questions) Excluded (Expired) Exc…" at bounding box center [798, 84] width 98 height 19
click at [749, 75] on select "Choose an option... Pending Applied Excluded (Questions) Excluded (Expired) Exc…" at bounding box center [798, 84] width 98 height 19
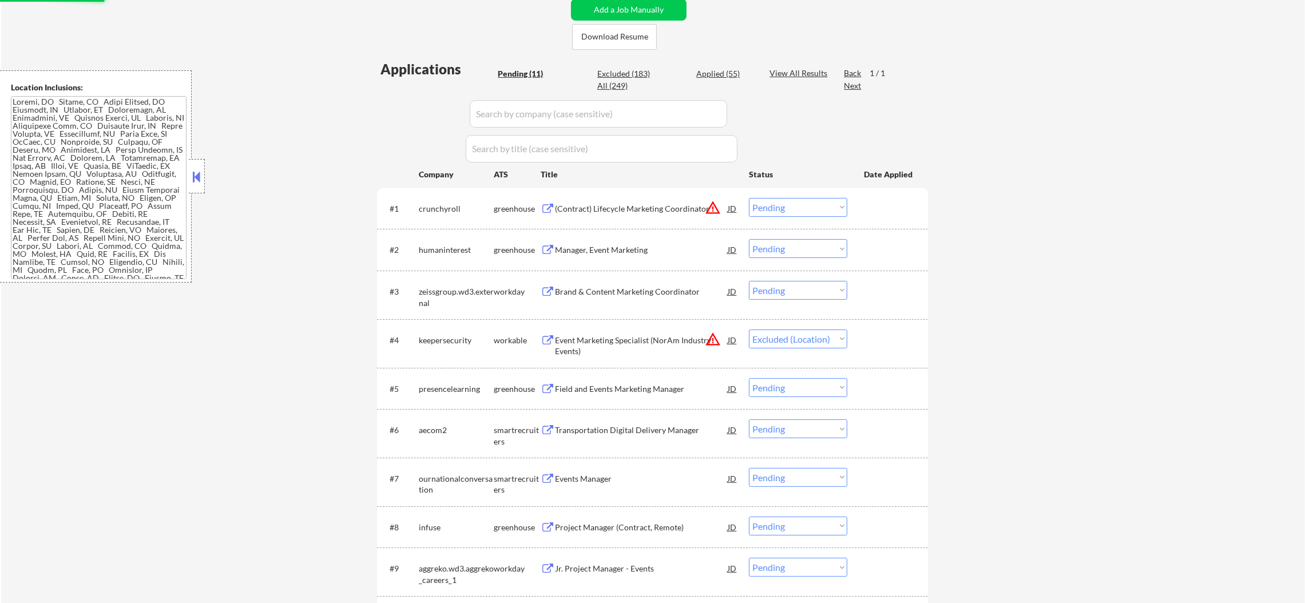
scroll to position [286, 0]
click at [709, 205] on button "warning_amber" at bounding box center [713, 211] width 16 height 16
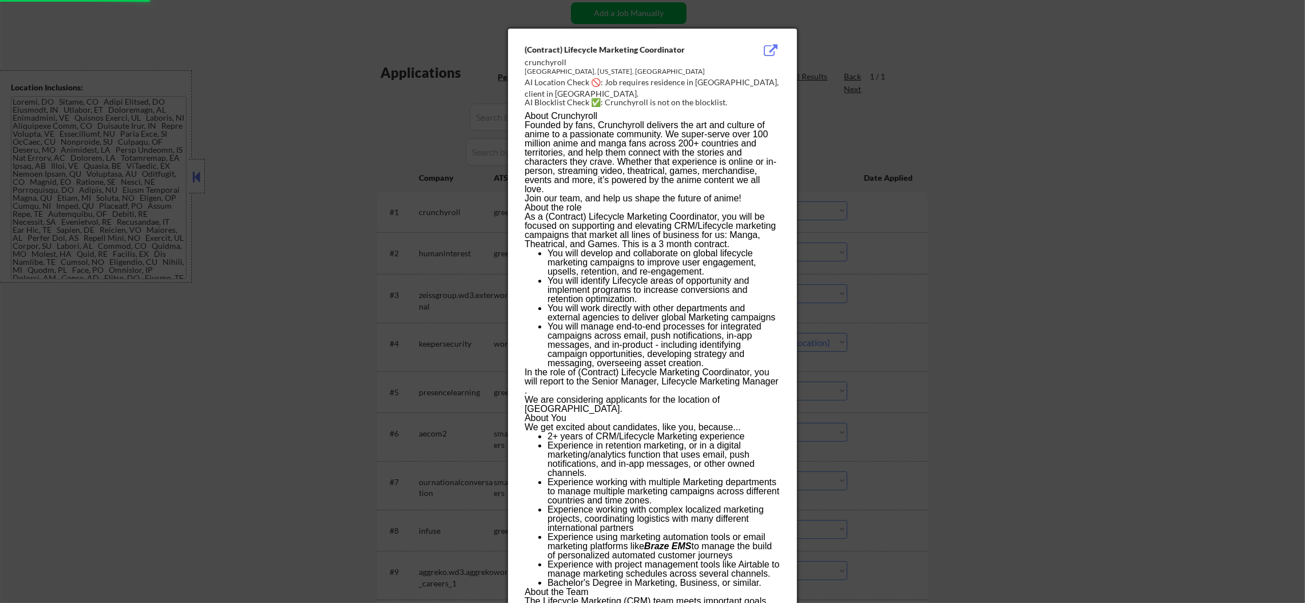
select select ""pending""
click at [726, 77] on div "AI Location Check 🚫: Job requires residence in Los Angeles, client in Dallas." at bounding box center [654, 88] width 260 height 22
copy div "ngeles,"
click at [912, 115] on div at bounding box center [652, 301] width 1305 height 603
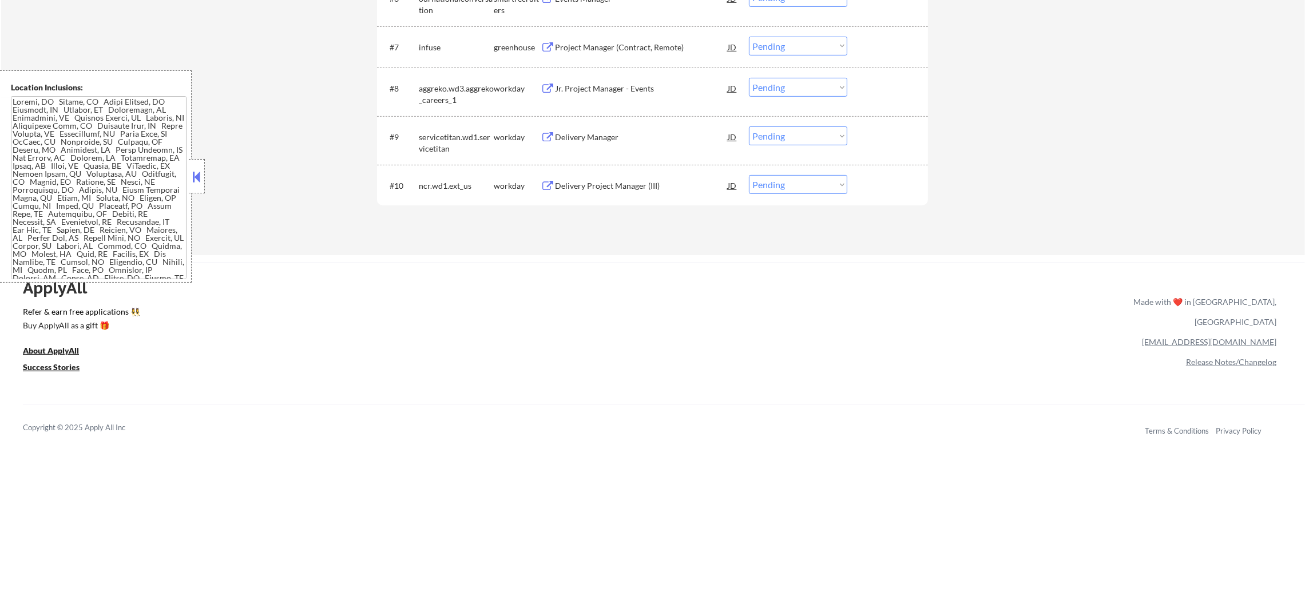
scroll to position [270, 0]
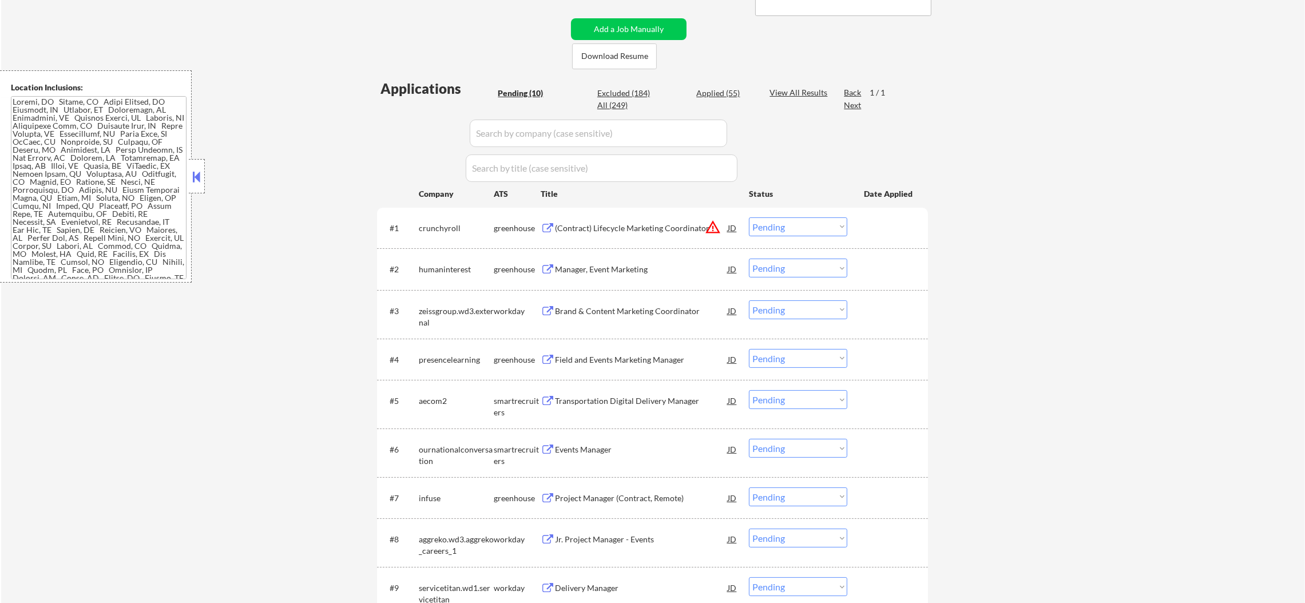
click at [782, 221] on select "Choose an option... Pending Applied Excluded (Questions) Excluded (Expired) Exc…" at bounding box center [798, 226] width 98 height 19
click at [749, 217] on select "Choose an option... Pending Applied Excluded (Questions) Excluded (Expired) Exc…" at bounding box center [798, 226] width 98 height 19
click at [1044, 214] on div "← Return to /applysquad Mailslurp Inbox Job Search Builder Monica Omoijuanfo Us…" at bounding box center [652, 241] width 1303 height 930
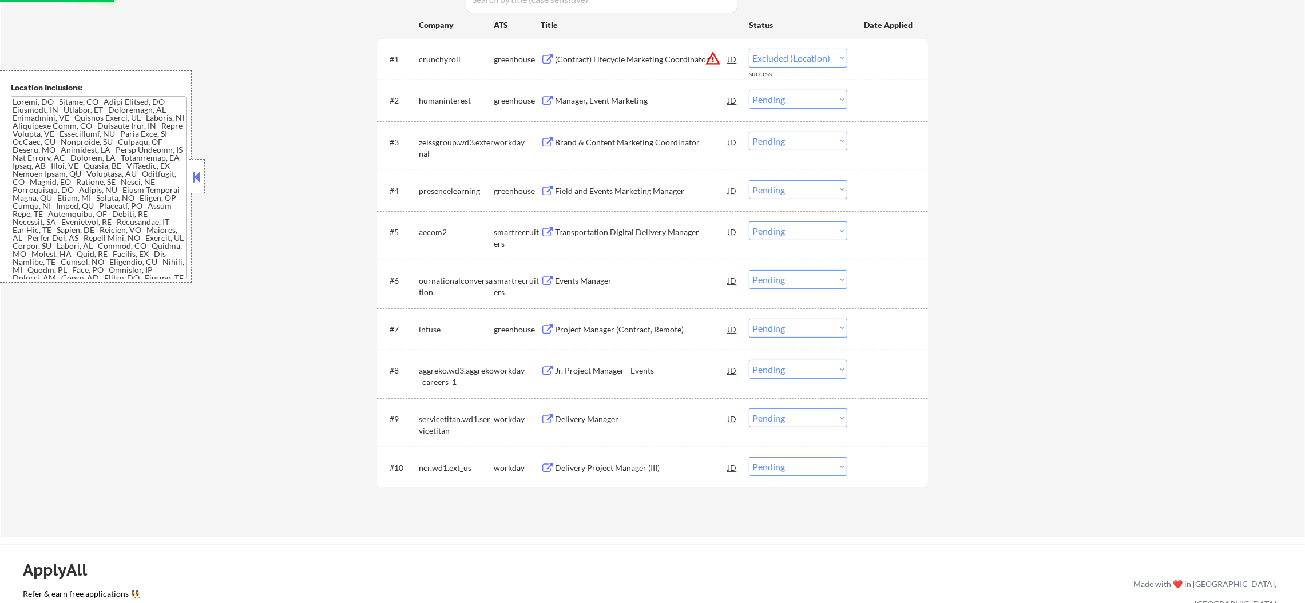
select select ""pending""
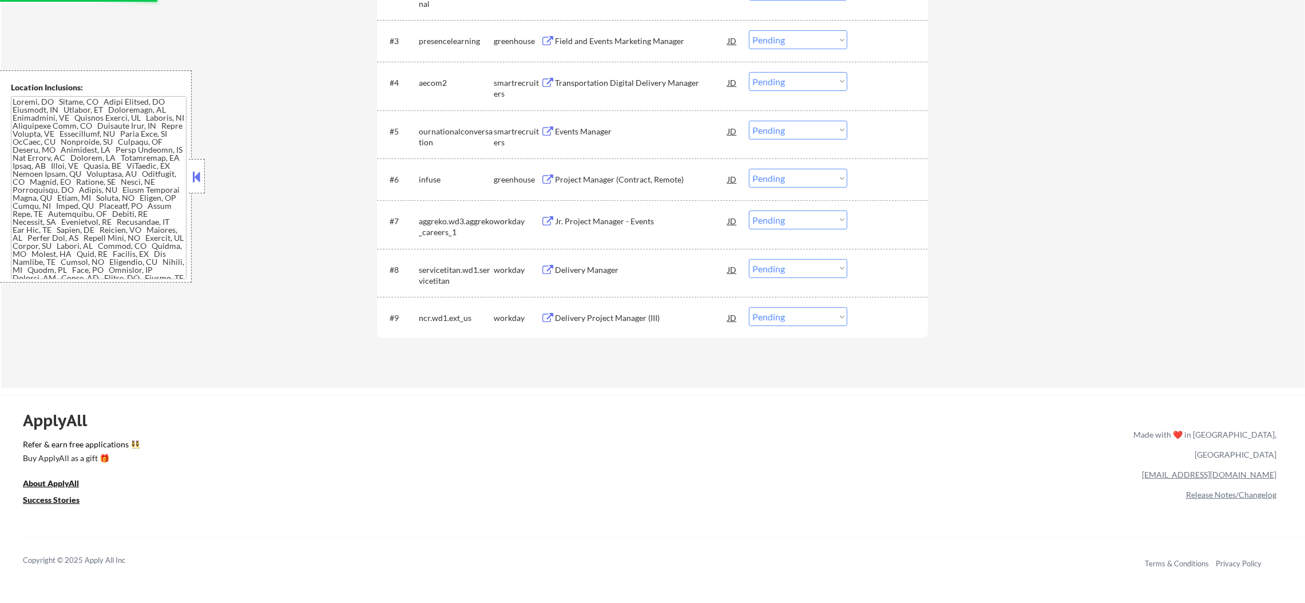
scroll to position [557, 0]
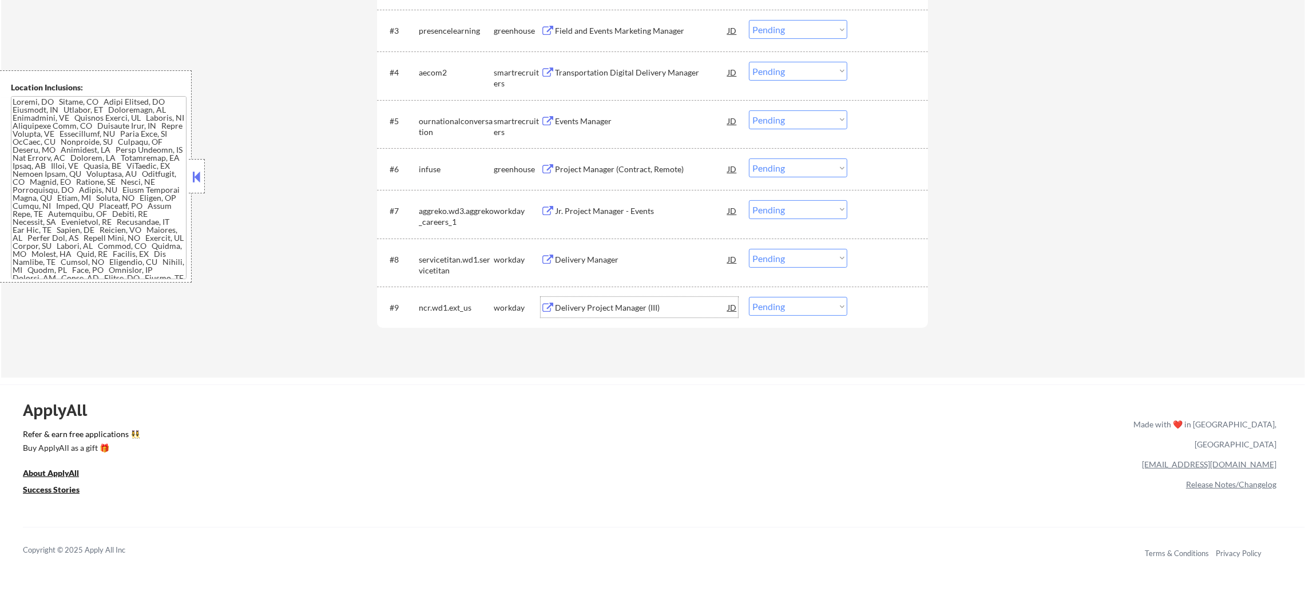
click at [619, 304] on div "Delivery Project Manager (III)" at bounding box center [641, 307] width 173 height 11
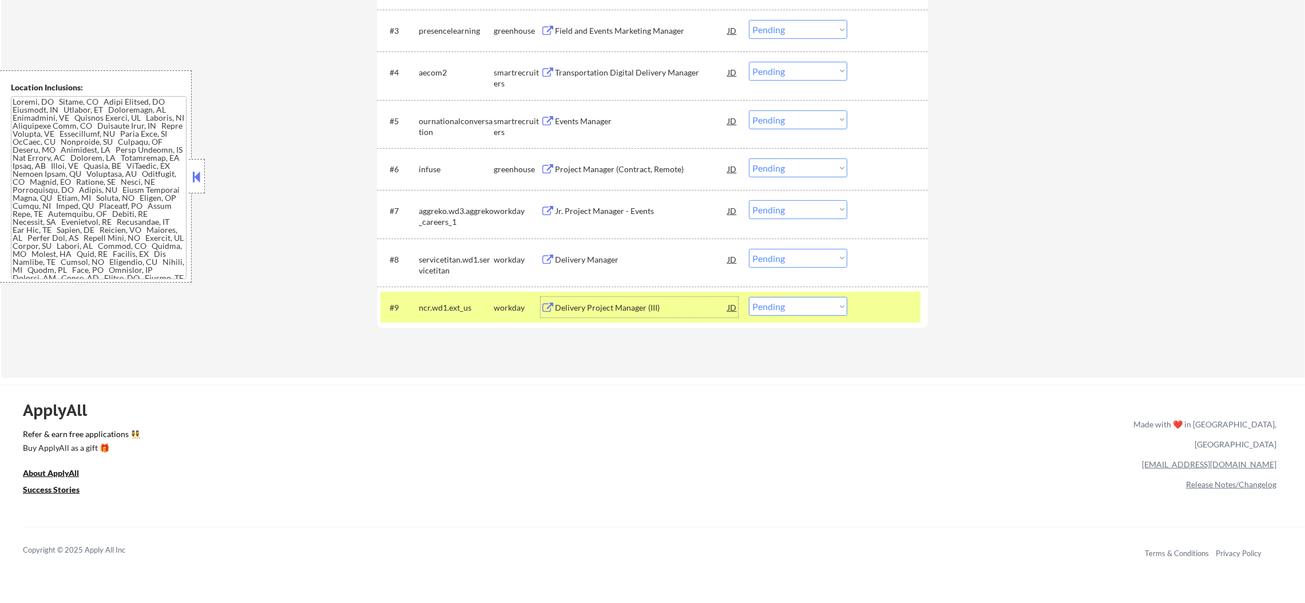
click at [759, 312] on select "Choose an option... Pending Applied Excluded (Questions) Excluded (Expired) Exc…" at bounding box center [798, 306] width 98 height 19
select select ""applied""
click at [749, 297] on select "Choose an option... Pending Applied Excluded (Questions) Excluded (Expired) Exc…" at bounding box center [798, 306] width 98 height 19
click at [458, 304] on div "ncr.wd1.ext_us" at bounding box center [456, 307] width 75 height 11
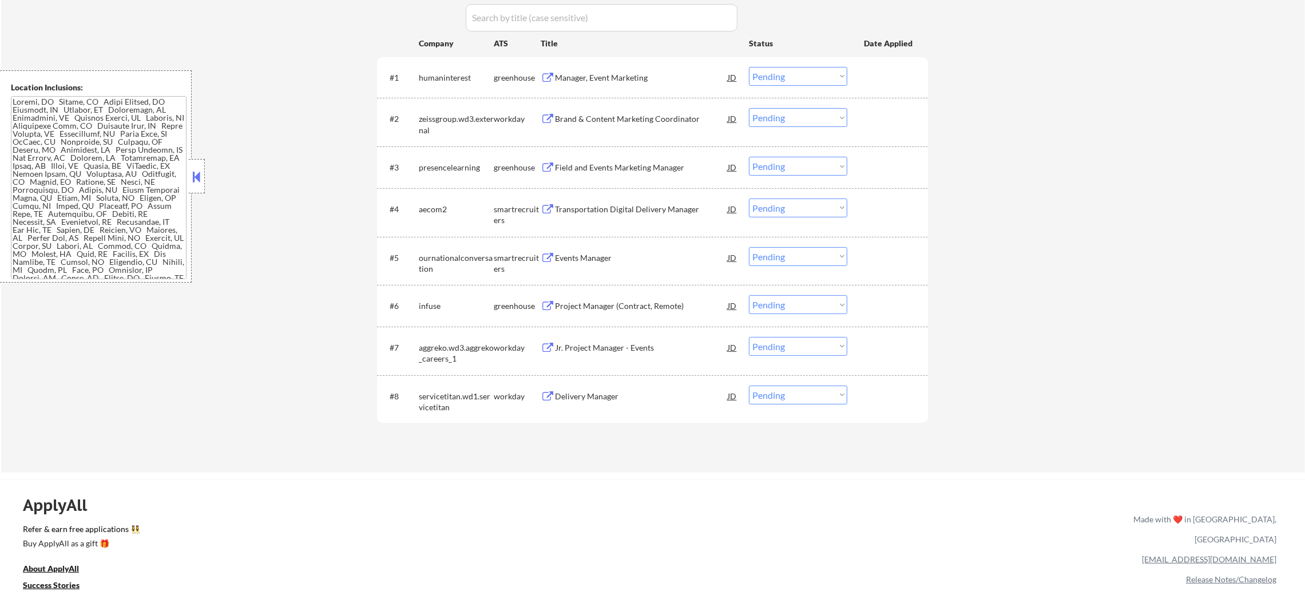
scroll to position [414, 0]
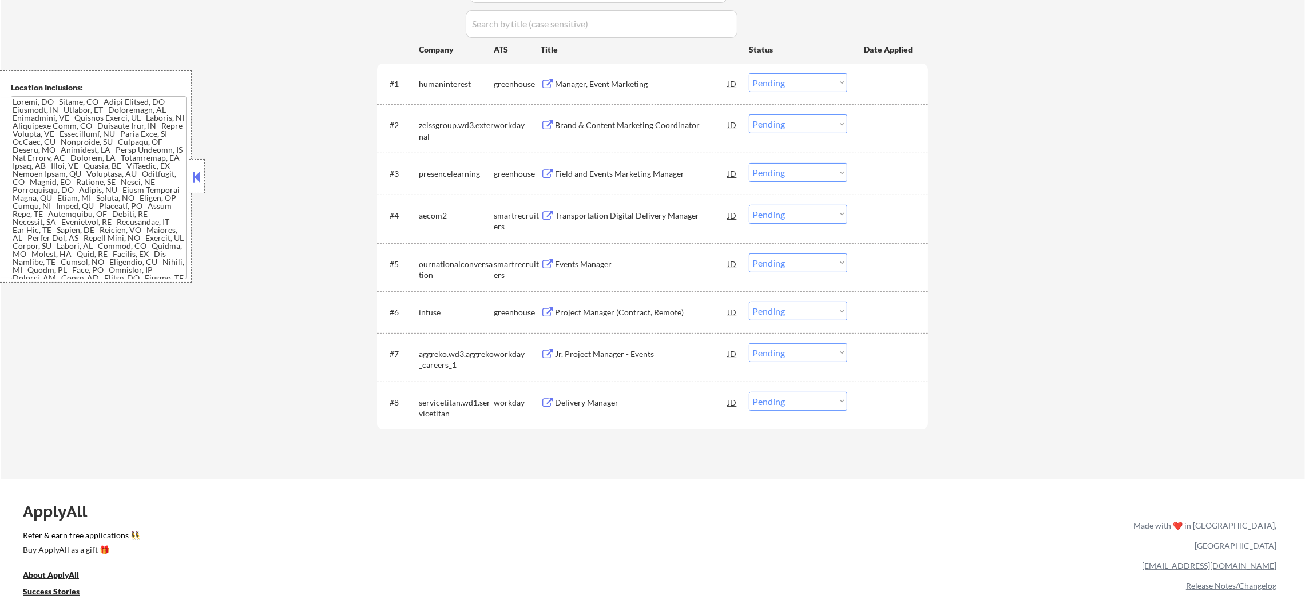
click at [605, 261] on div "Events Manager" at bounding box center [641, 264] width 173 height 11
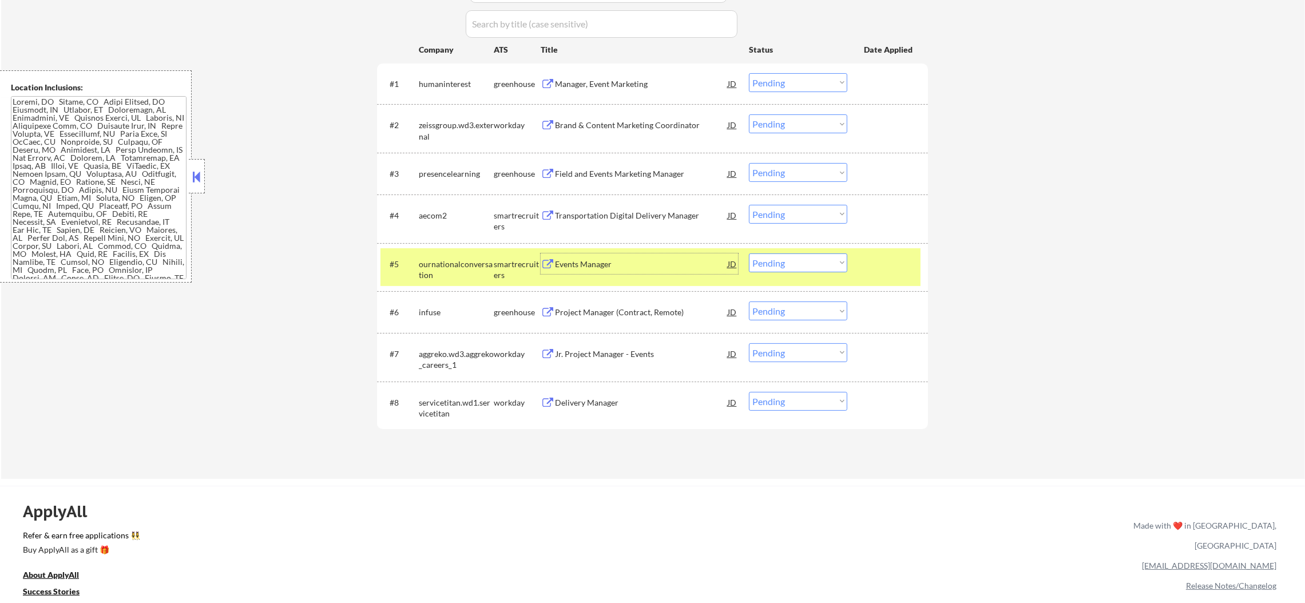
click at [774, 263] on select "Choose an option... Pending Applied Excluded (Questions) Excluded (Expired) Exc…" at bounding box center [798, 262] width 98 height 19
click at [749, 253] on select "Choose an option... Pending Applied Excluded (Questions) Excluded (Expired) Exc…" at bounding box center [798, 262] width 98 height 19
click at [478, 264] on div "ournationalconversation" at bounding box center [456, 270] width 75 height 22
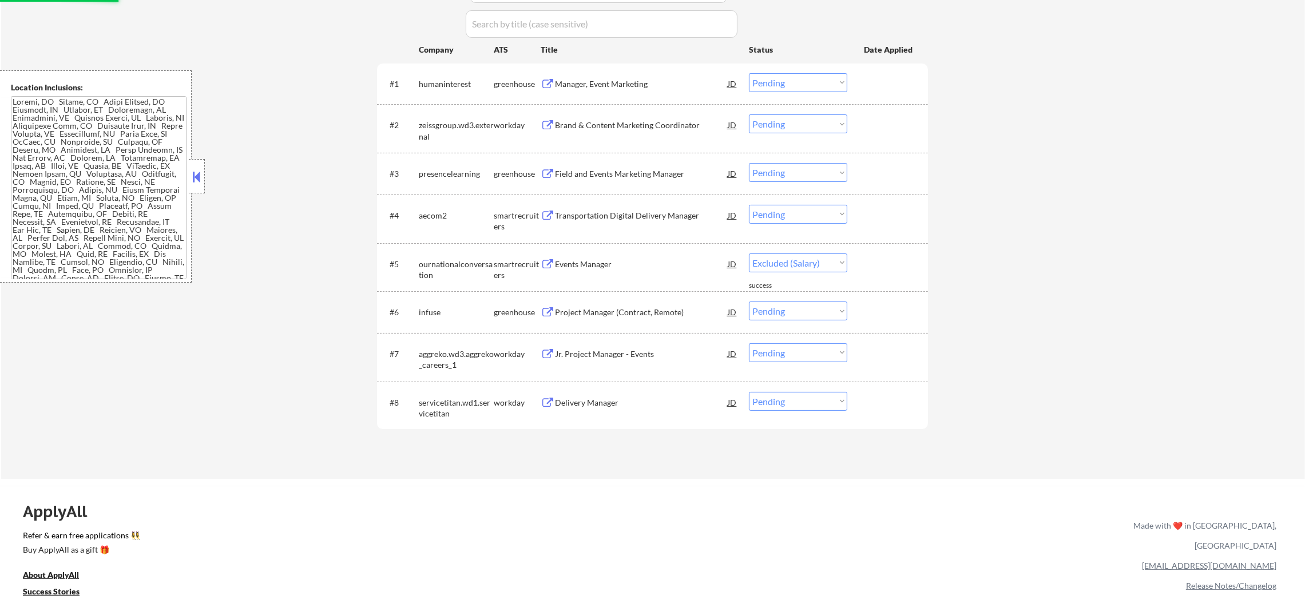
select select ""pending""
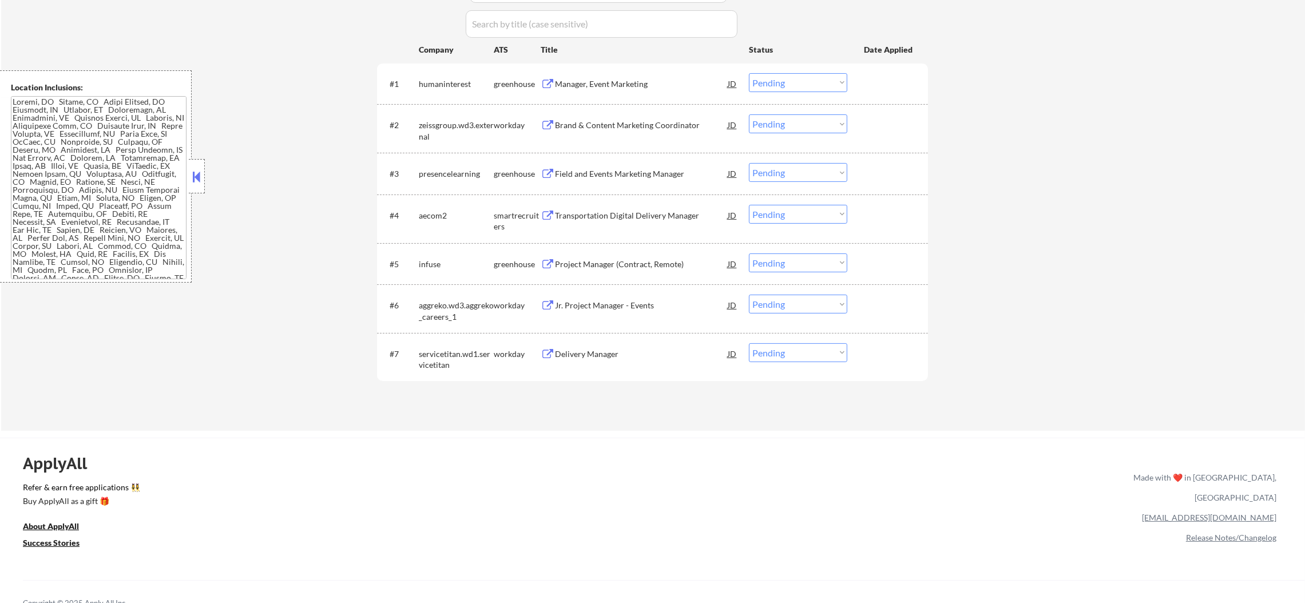
click at [632, 262] on div "Project Manager (Contract, Remote)" at bounding box center [641, 264] width 173 height 11
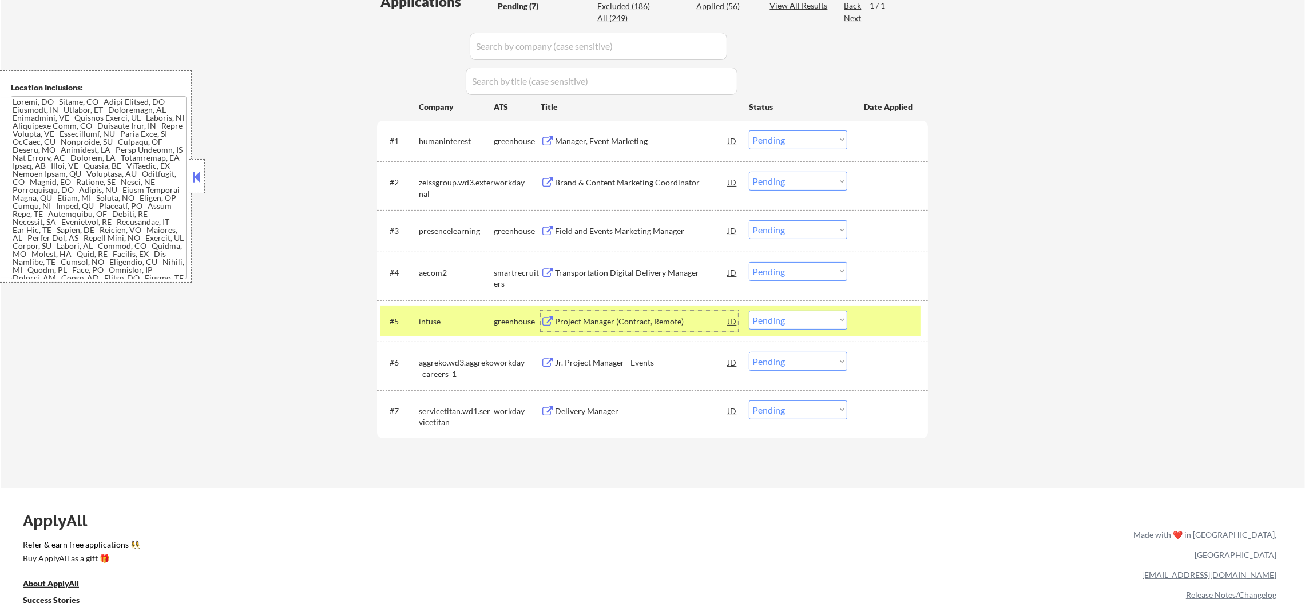
click at [437, 331] on div "infuse" at bounding box center [456, 321] width 75 height 21
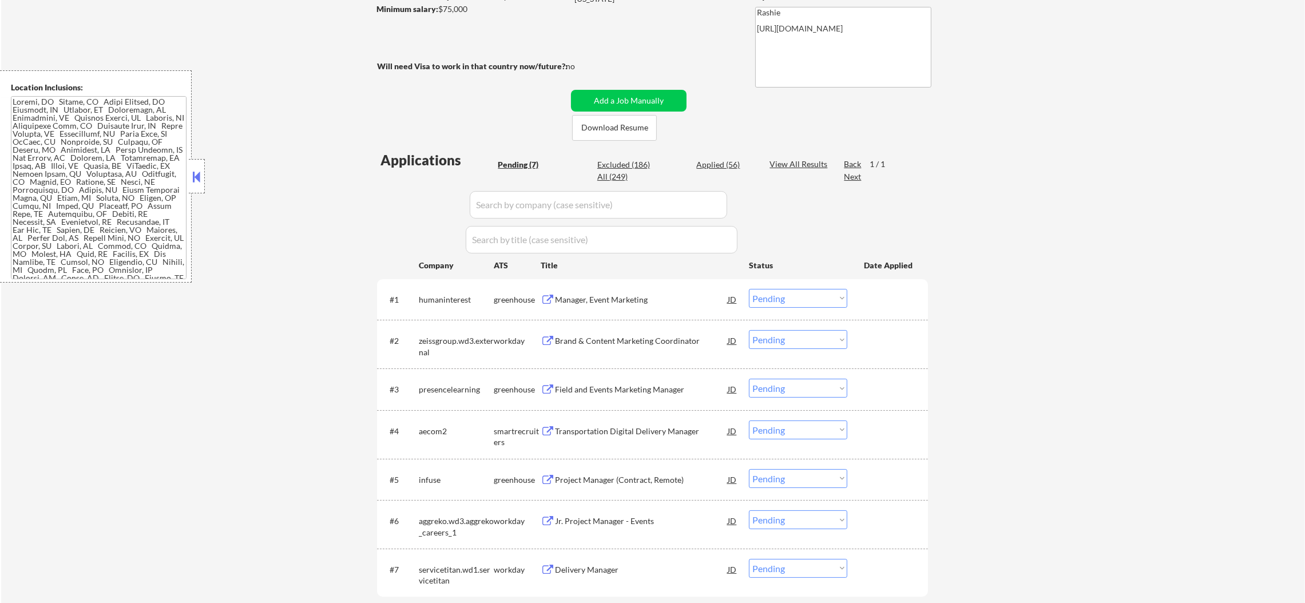
scroll to position [185, 0]
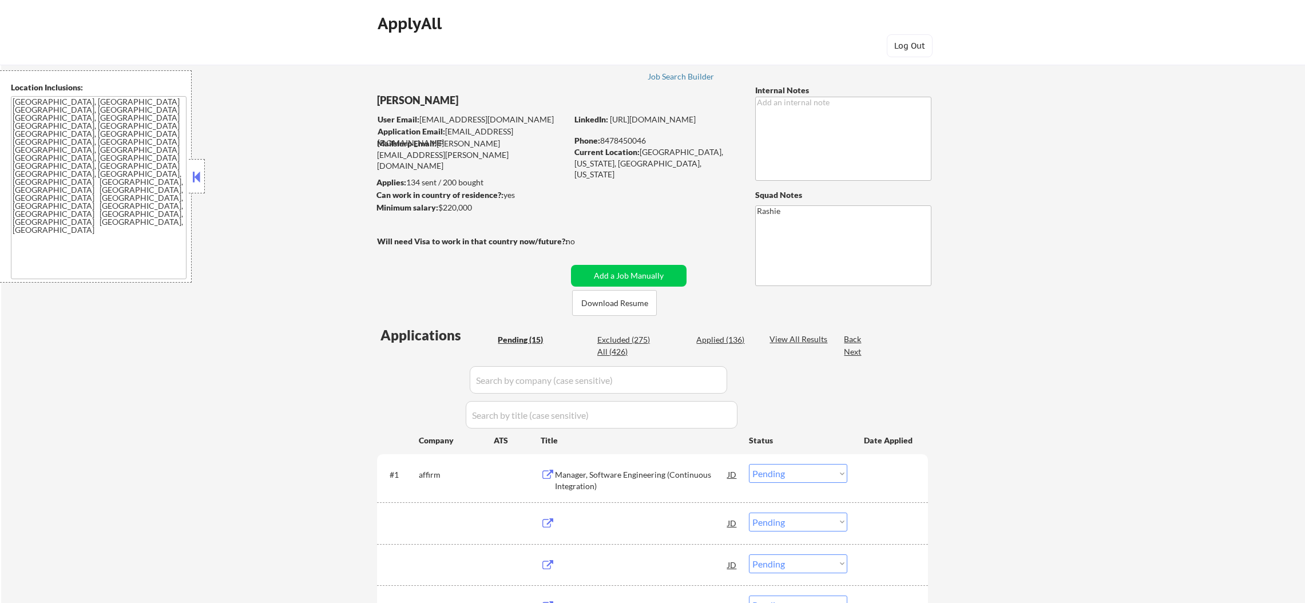
select select ""pending""
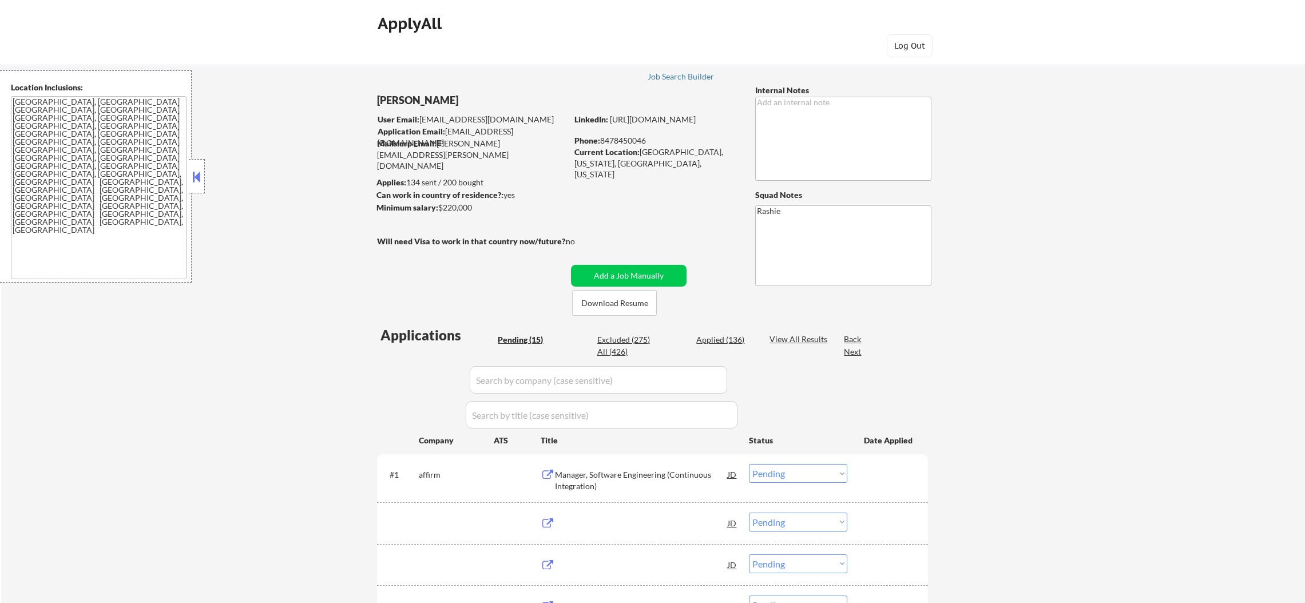
select select ""pending""
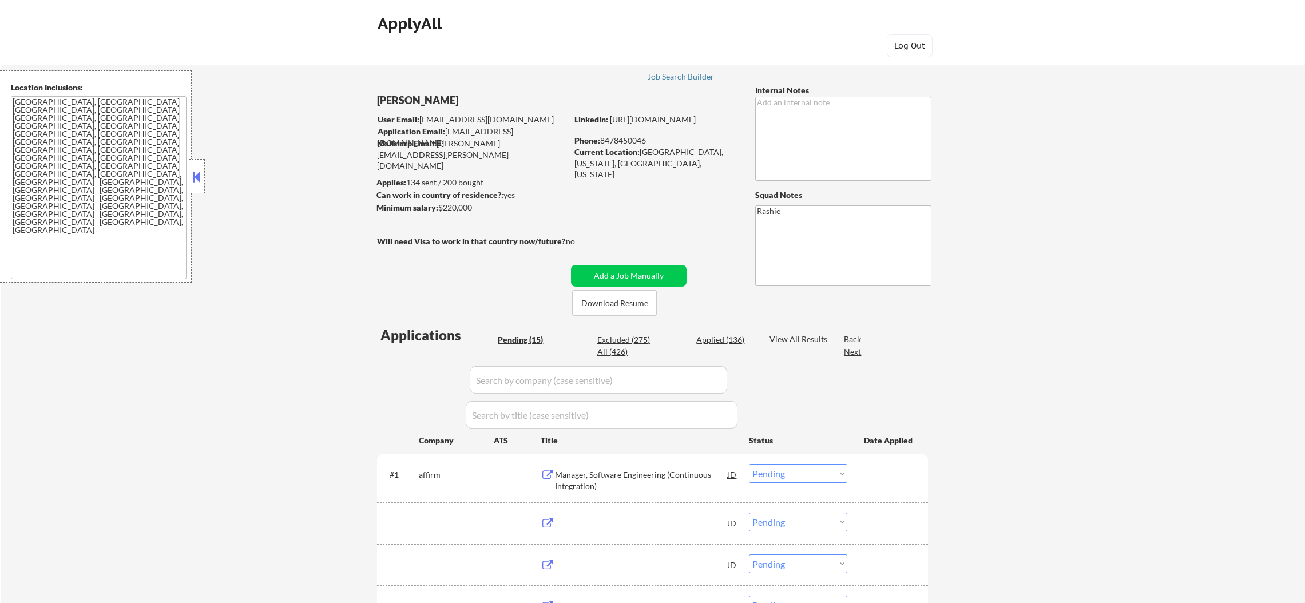
select select ""pending""
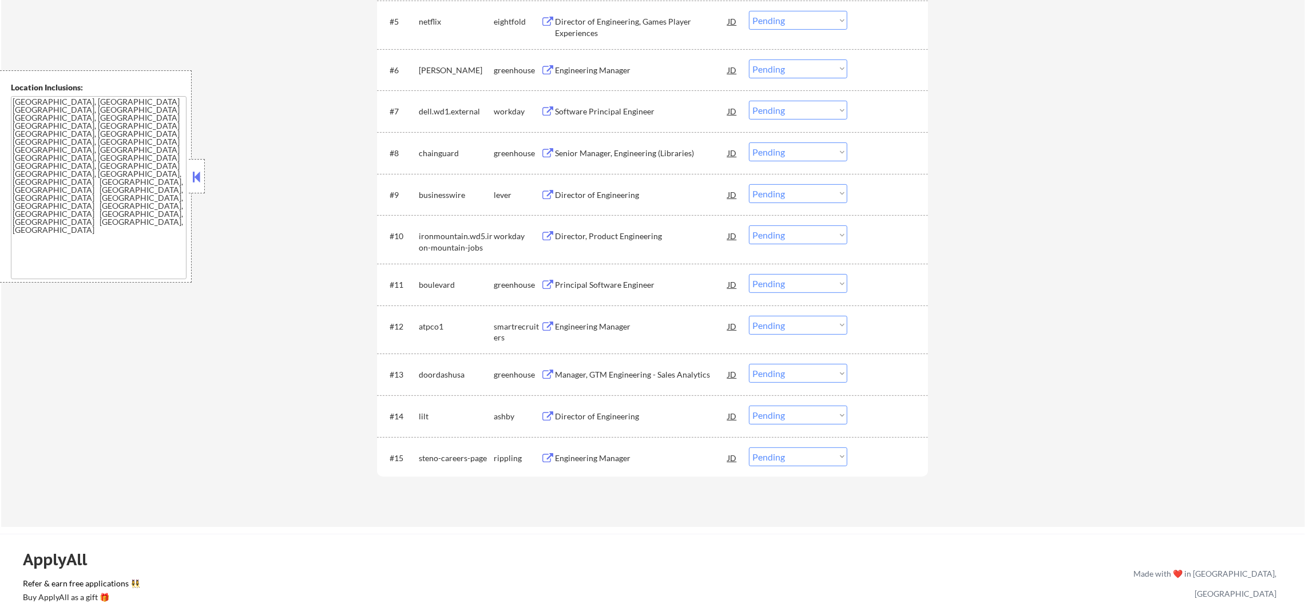
scroll to position [801, 0]
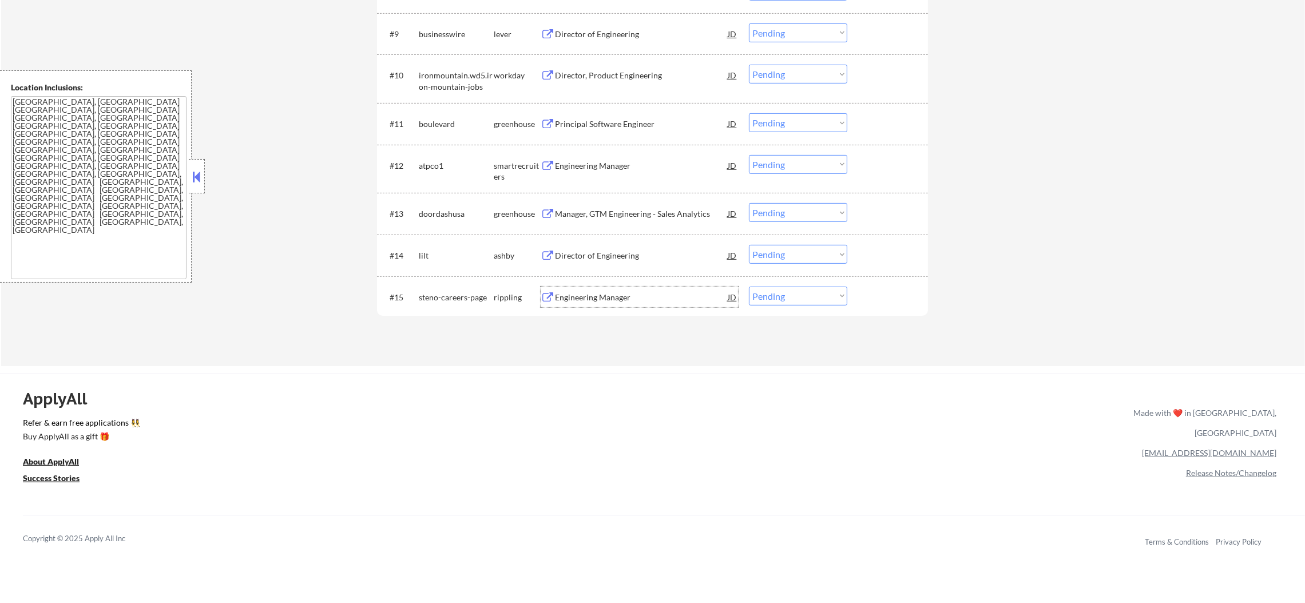
click at [599, 290] on div "Engineering Manager" at bounding box center [641, 297] width 173 height 21
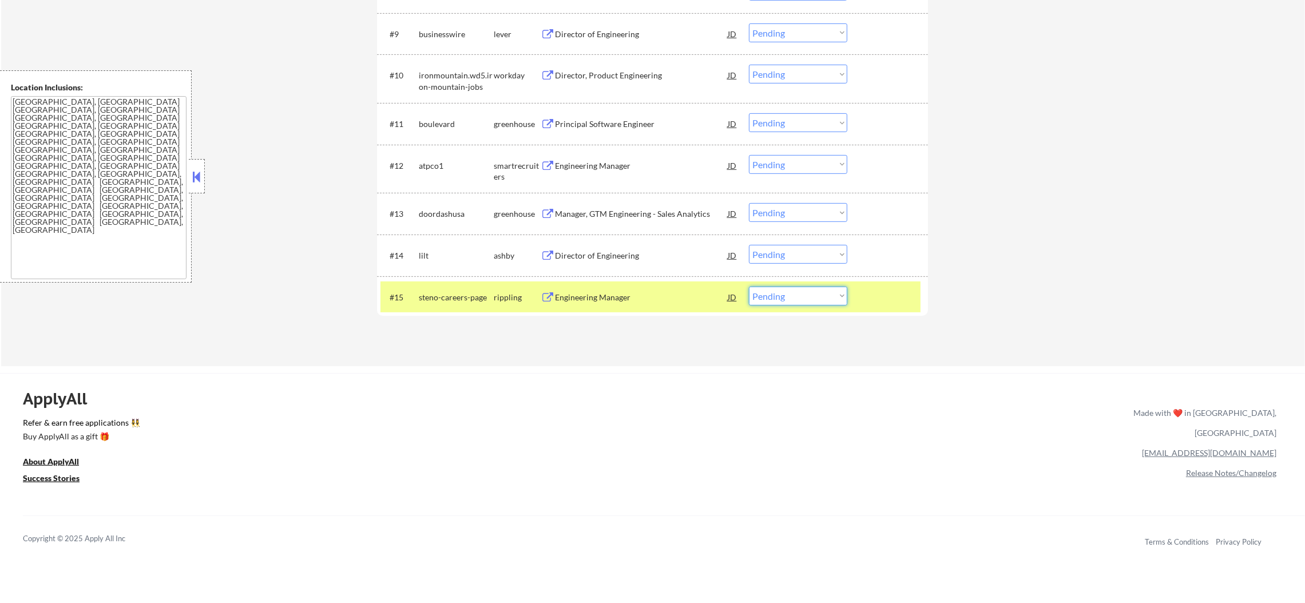
click at [808, 292] on select "Choose an option... Pending Applied Excluded (Questions) Excluded (Expired) Exc…" at bounding box center [798, 296] width 98 height 19
select select ""excluded""
click at [749, 287] on select "Choose an option... Pending Applied Excluded (Questions) Excluded (Expired) Exc…" at bounding box center [798, 296] width 98 height 19
click at [436, 292] on div "steno-careers-page" at bounding box center [456, 297] width 75 height 11
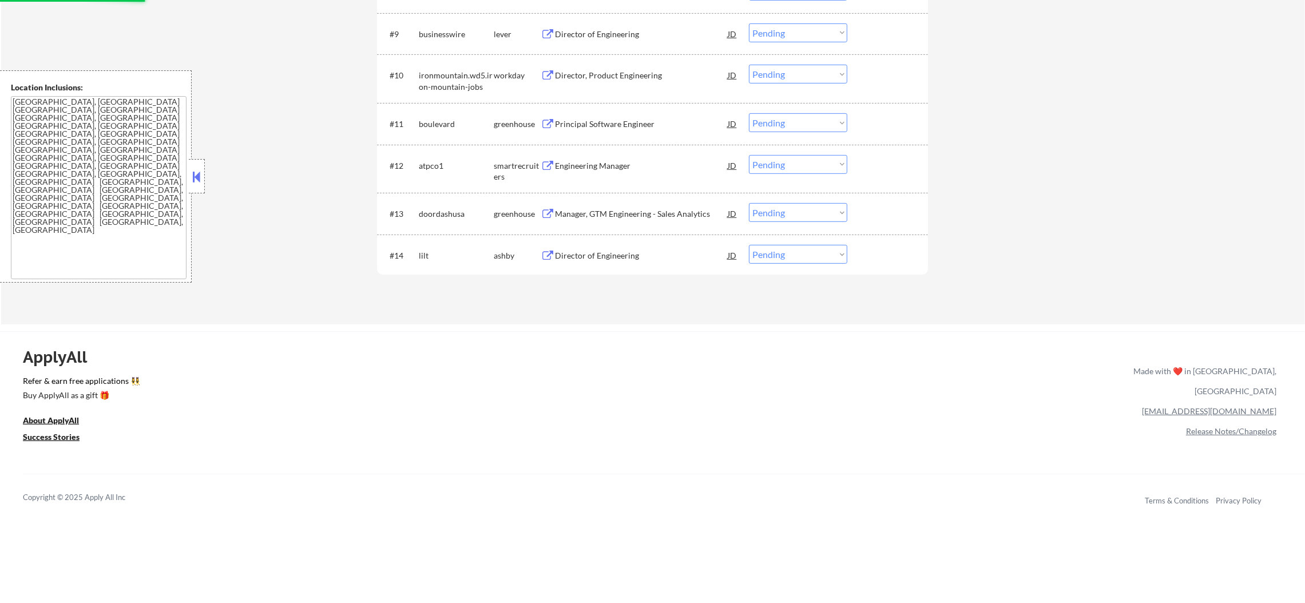
click at [664, 250] on div "Director of Engineering" at bounding box center [641, 255] width 173 height 11
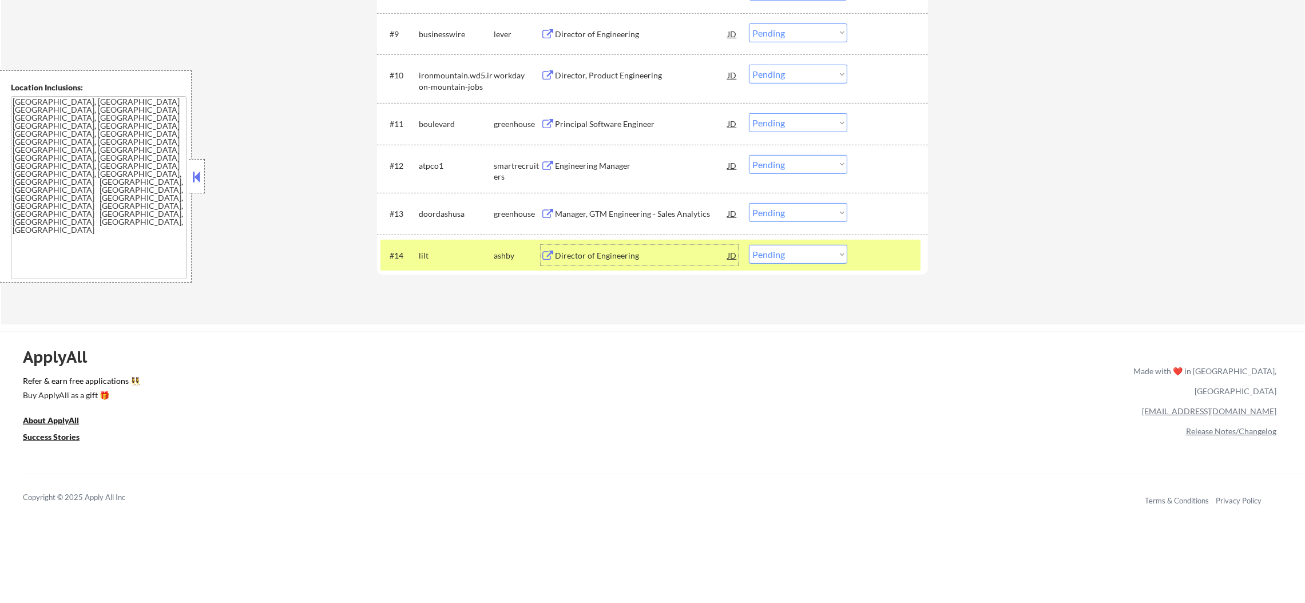
click at [777, 271] on div "#14 lilt ashby Director of Engineering JD Choose an option... Pending Applied E…" at bounding box center [652, 255] width 551 height 42
click at [781, 260] on select "Choose an option... Pending Applied Excluded (Questions) Excluded (Expired) Exc…" at bounding box center [798, 254] width 98 height 19
select select ""excluded__location_""
click at [749, 245] on select "Choose an option... Pending Applied Excluded (Questions) Excluded (Expired) Exc…" at bounding box center [798, 254] width 98 height 19
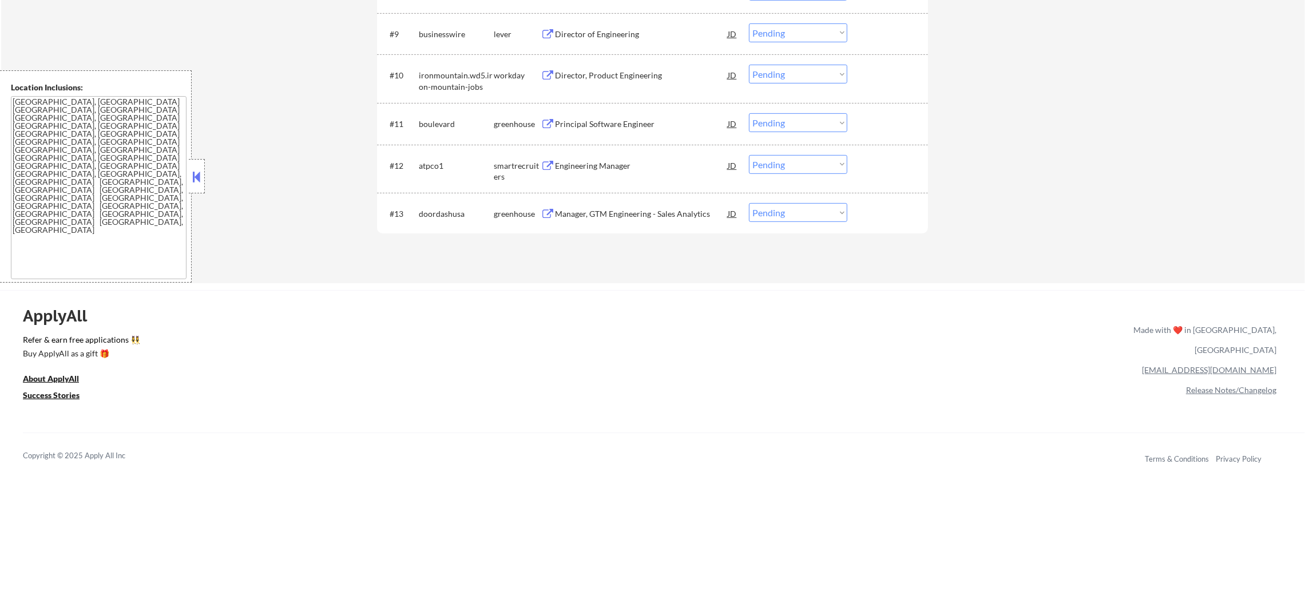
click at [598, 211] on div "Manager, GTM Engineering - Sales Analytics" at bounding box center [641, 213] width 173 height 11
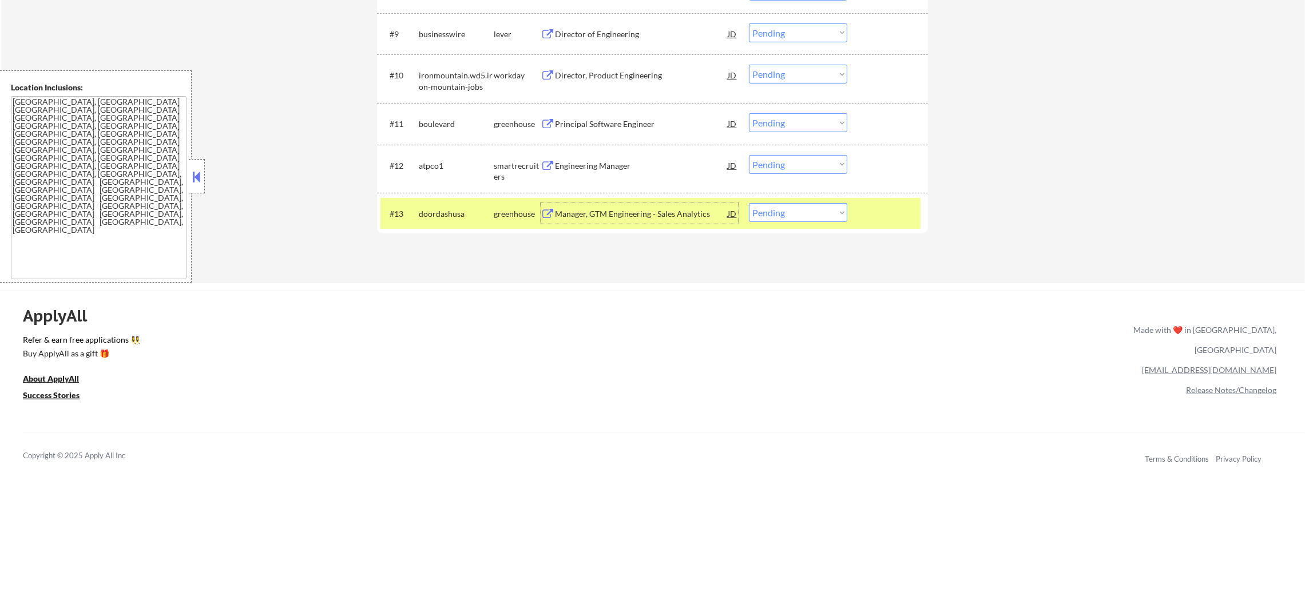
click at [757, 221] on select "Choose an option... Pending Applied Excluded (Questions) Excluded (Expired) Exc…" at bounding box center [798, 212] width 98 height 19
select select ""applied""
click at [749, 203] on select "Choose an option... Pending Applied Excluded (Questions) Excluded (Expired) Exc…" at bounding box center [798, 212] width 98 height 19
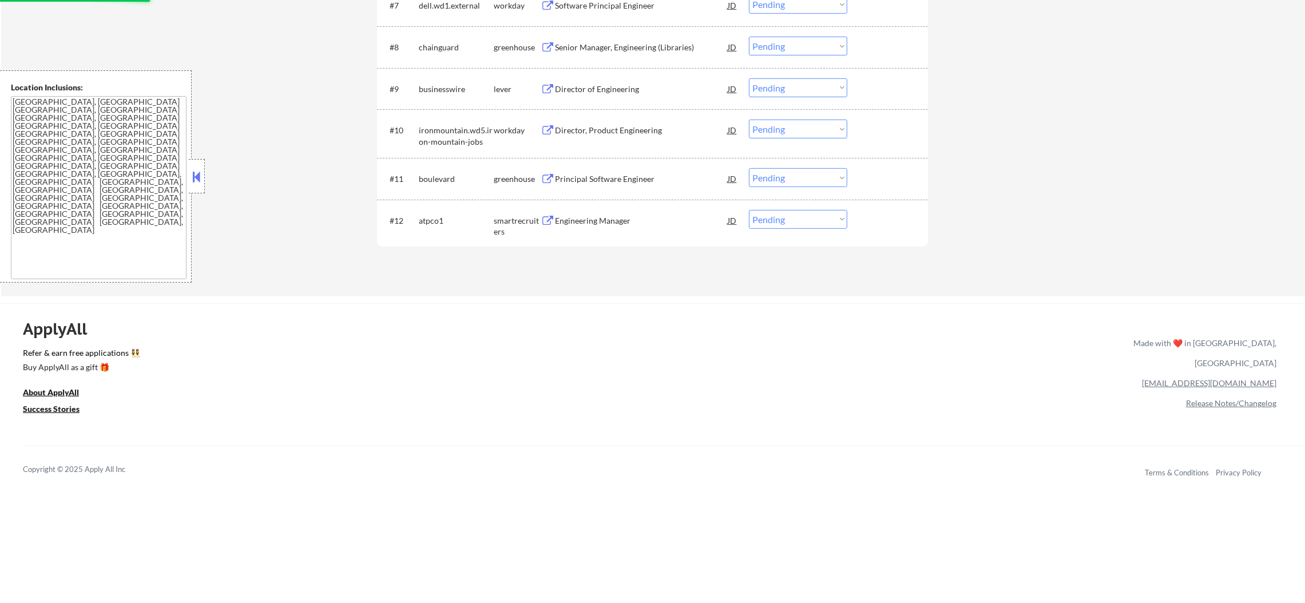
scroll to position [743, 0]
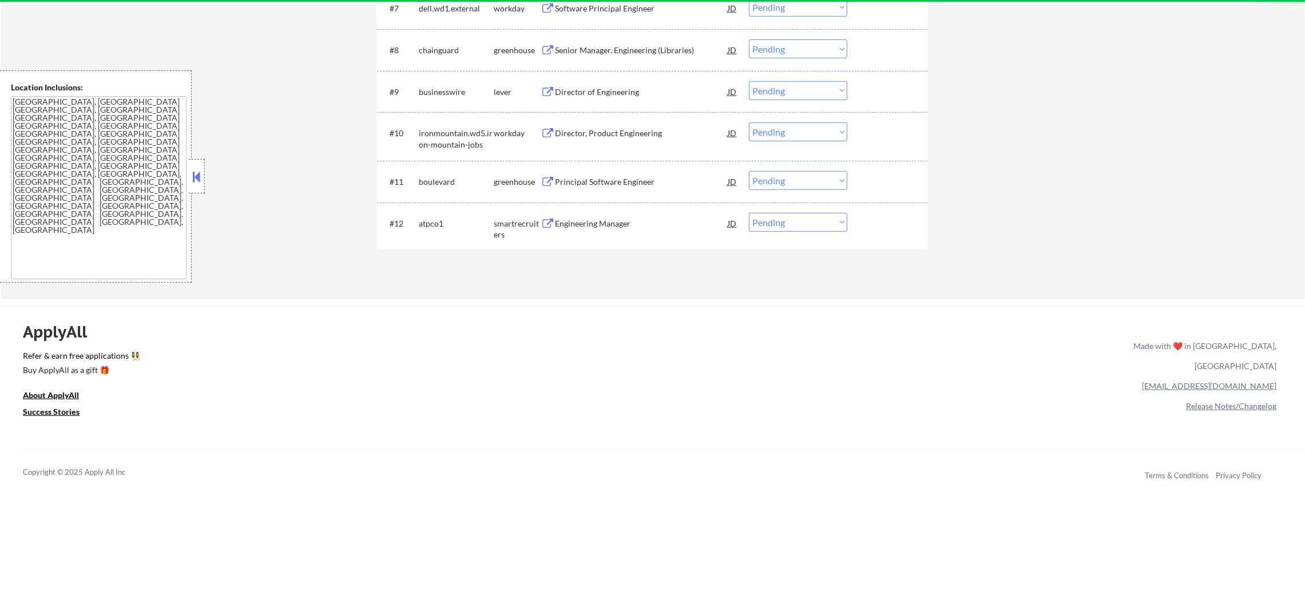
click at [613, 226] on div "Engineering Manager" at bounding box center [641, 223] width 173 height 11
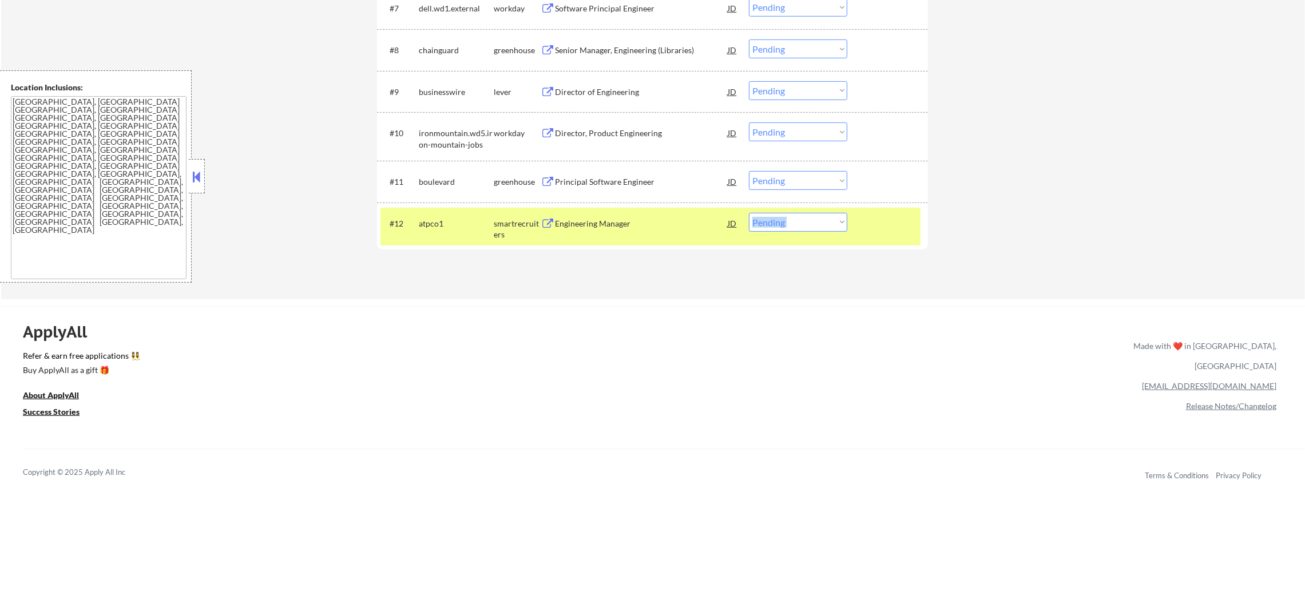
drag, startPoint x: 769, startPoint y: 208, endPoint x: 765, endPoint y: 225, distance: 18.3
click at [765, 225] on div "#12 atpco1 smartrecruiters Engineering Manager JD Choose an option... Pending A…" at bounding box center [652, 226] width 551 height 49
click at [765, 225] on select "Choose an option... Pending Applied Excluded (Questions) Excluded (Expired) Exc…" at bounding box center [798, 222] width 98 height 19
select select ""excluded__salary_""
click at [749, 213] on select "Choose an option... Pending Applied Excluded (Questions) Excluded (Expired) Exc…" at bounding box center [798, 222] width 98 height 19
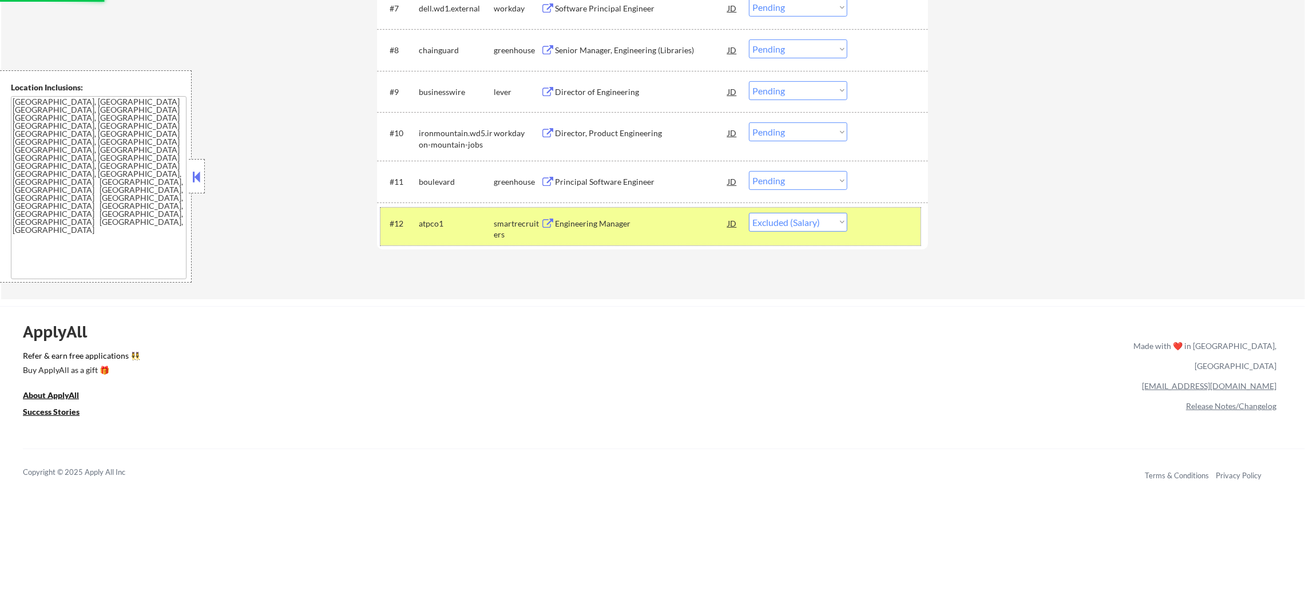
click at [448, 222] on div "atpco1" at bounding box center [456, 223] width 75 height 11
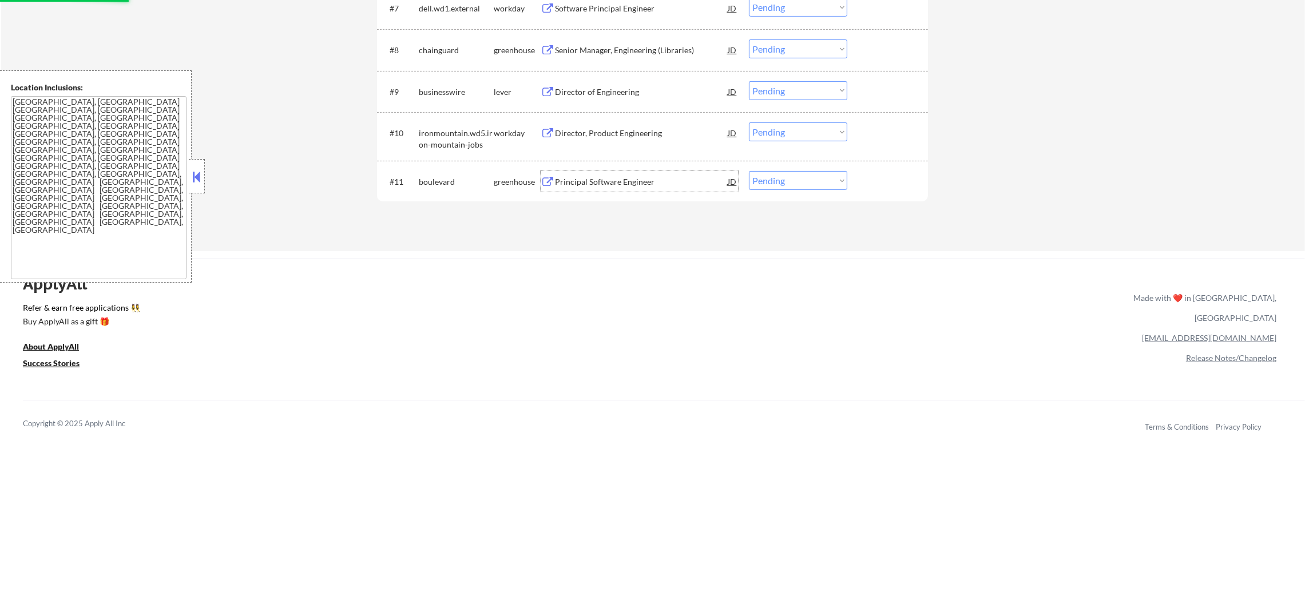
click at [653, 181] on div "Principal Software Engineer" at bounding box center [641, 181] width 173 height 11
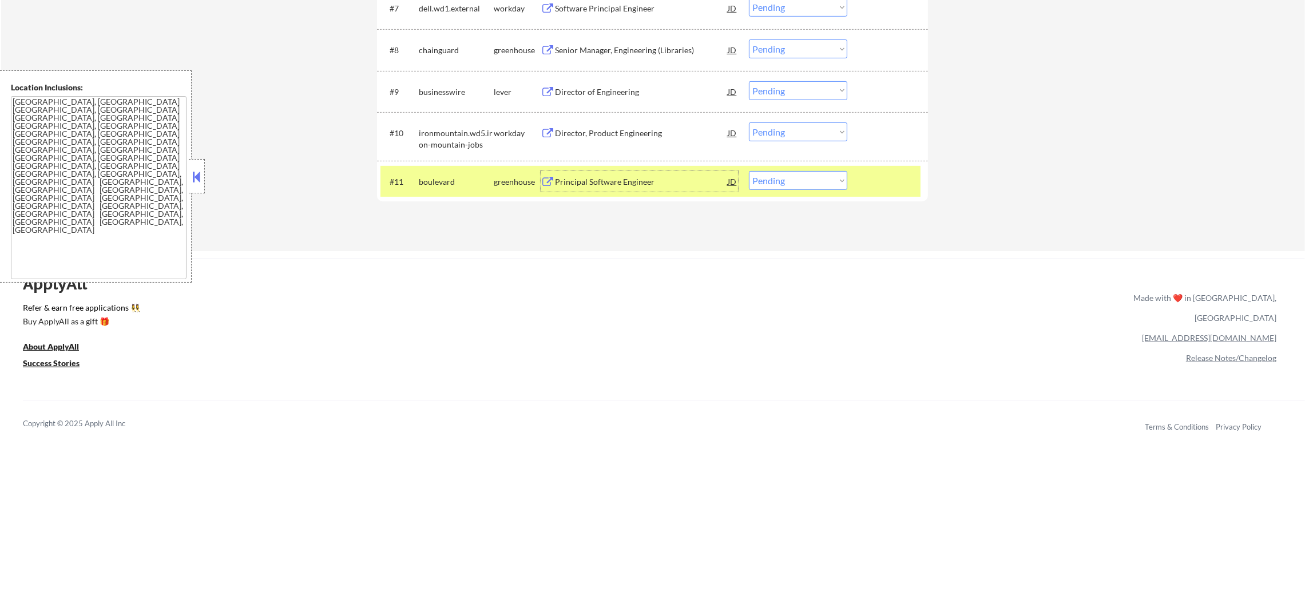
click at [802, 176] on select "Choose an option... Pending Applied Excluded (Questions) Excluded (Expired) Exc…" at bounding box center [798, 180] width 98 height 19
select select ""excluded__blocklist_""
click at [749, 171] on select "Choose an option... Pending Applied Excluded (Questions) Excluded (Expired) Exc…" at bounding box center [798, 180] width 98 height 19
click at [435, 177] on div "boulevard" at bounding box center [456, 181] width 75 height 11
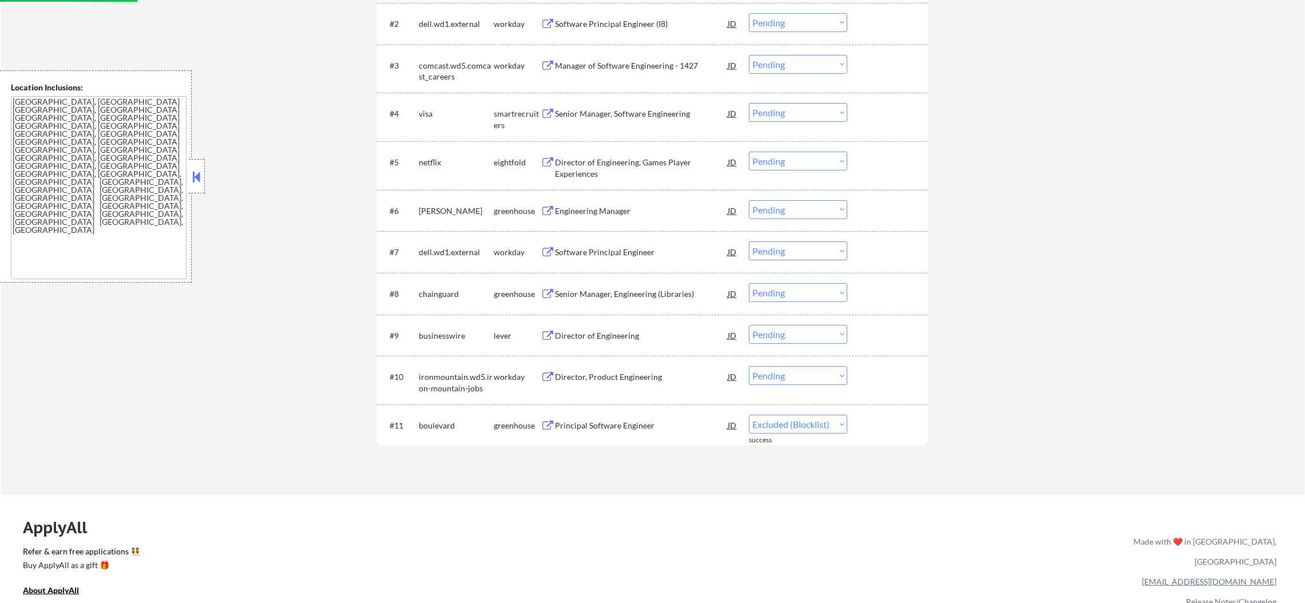
scroll to position [543, 0]
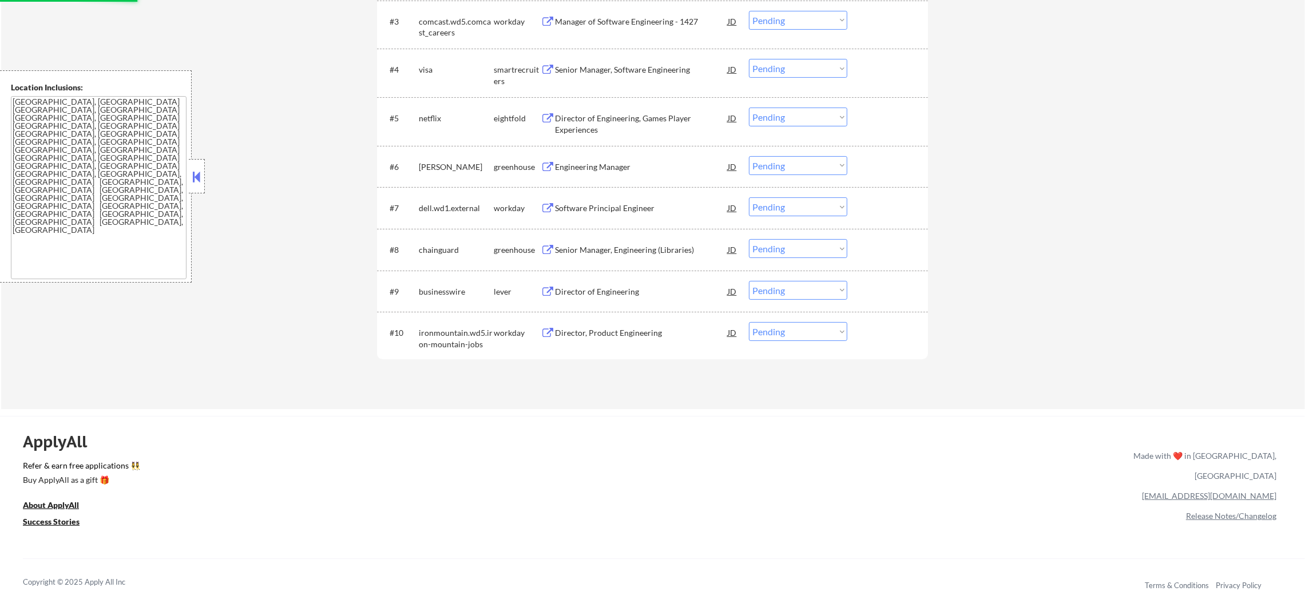
click at [611, 331] on div "Director, Product Engineering" at bounding box center [641, 332] width 173 height 11
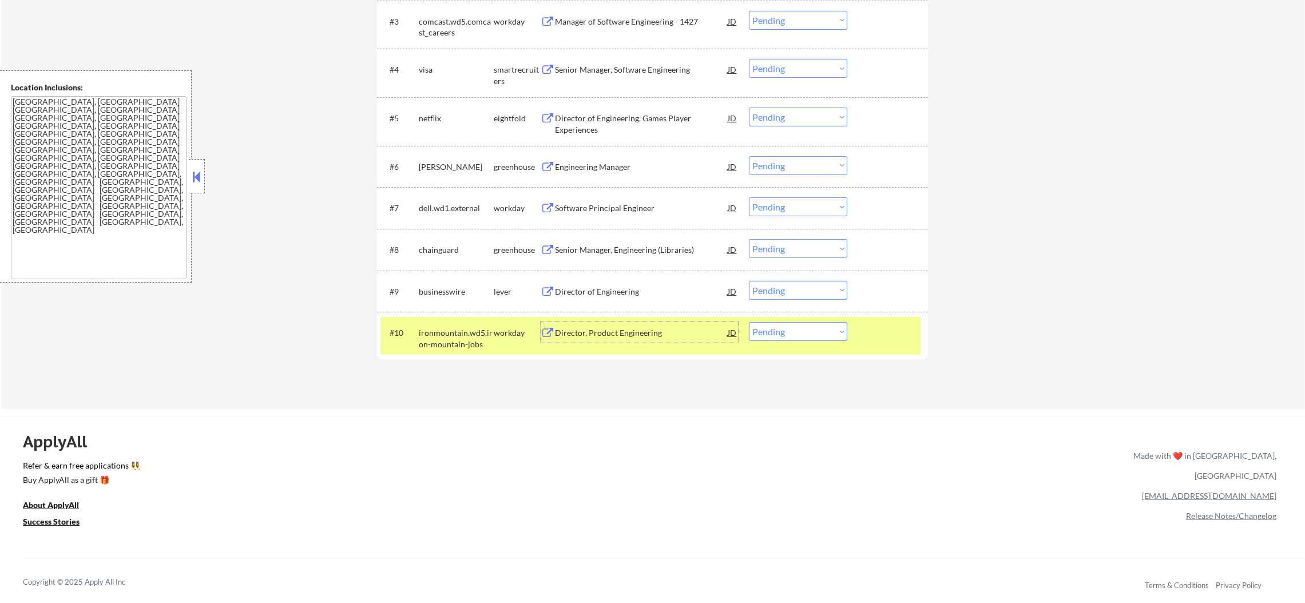
click at [771, 332] on select "Choose an option... Pending Applied Excluded (Questions) Excluded (Expired) Exc…" at bounding box center [798, 331] width 98 height 19
select select ""excluded__blocklist_""
click at [749, 322] on select "Choose an option... Pending Applied Excluded (Questions) Excluded (Expired) Exc…" at bounding box center [798, 331] width 98 height 19
click at [446, 332] on div "ironmountain.wd5.iron-mountain-jobs" at bounding box center [456, 338] width 75 height 22
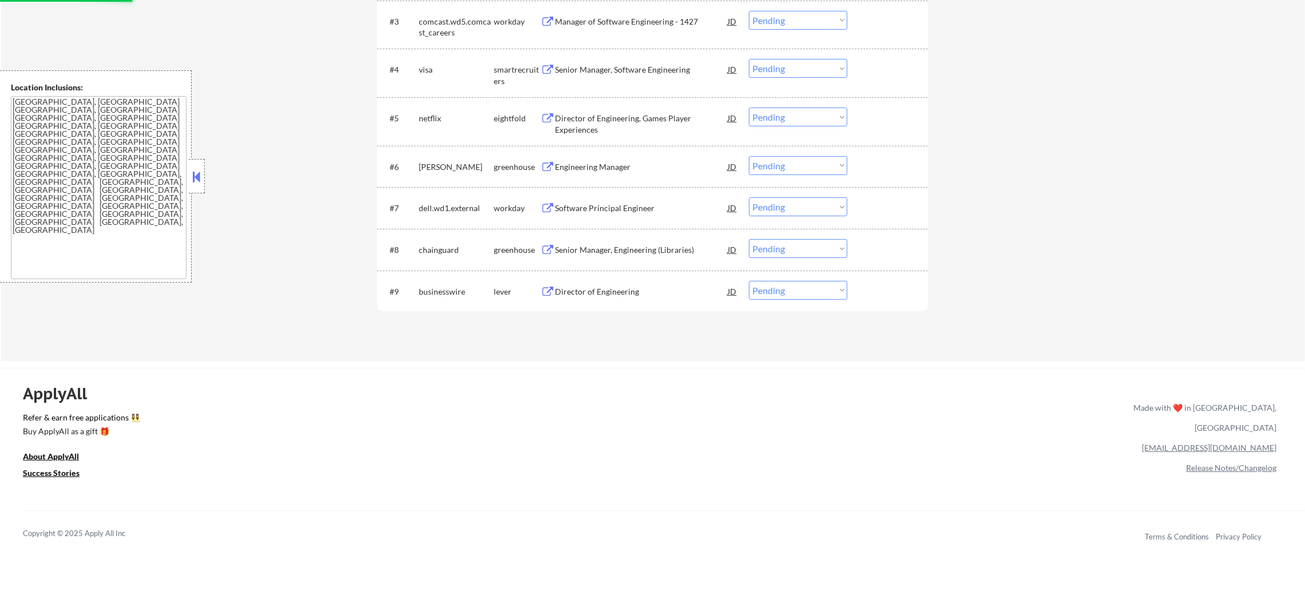
scroll to position [571, 0]
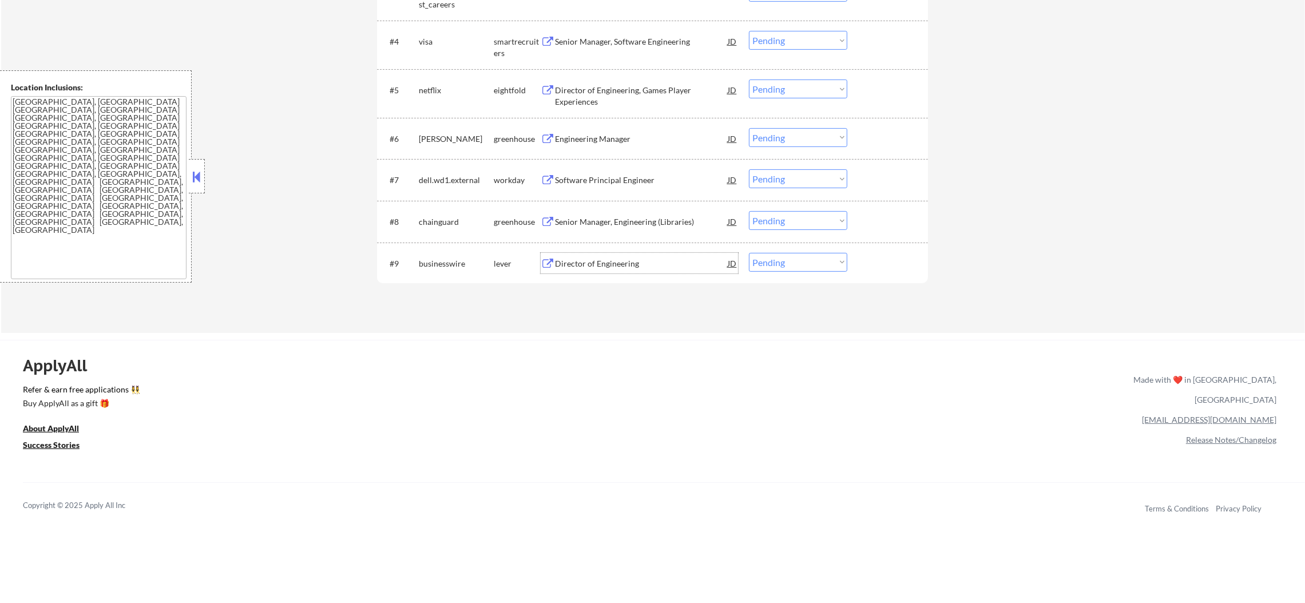
click at [623, 254] on div "Director of Engineering" at bounding box center [641, 263] width 173 height 21
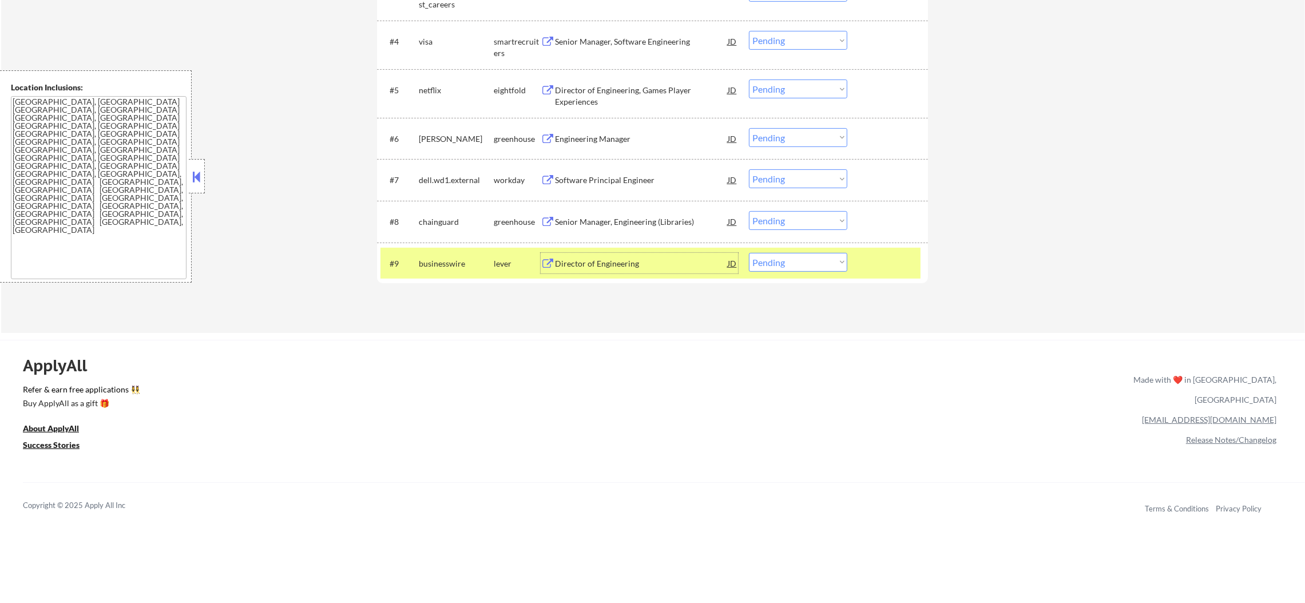
click at [761, 263] on select "Choose an option... Pending Applied Excluded (Questions) Excluded (Expired) Exc…" at bounding box center [798, 262] width 98 height 19
select select ""excluded__blocklist_""
click at [749, 253] on select "Choose an option... Pending Applied Excluded (Questions) Excluded (Expired) Exc…" at bounding box center [798, 262] width 98 height 19
click at [439, 256] on div "businesswire" at bounding box center [456, 263] width 75 height 21
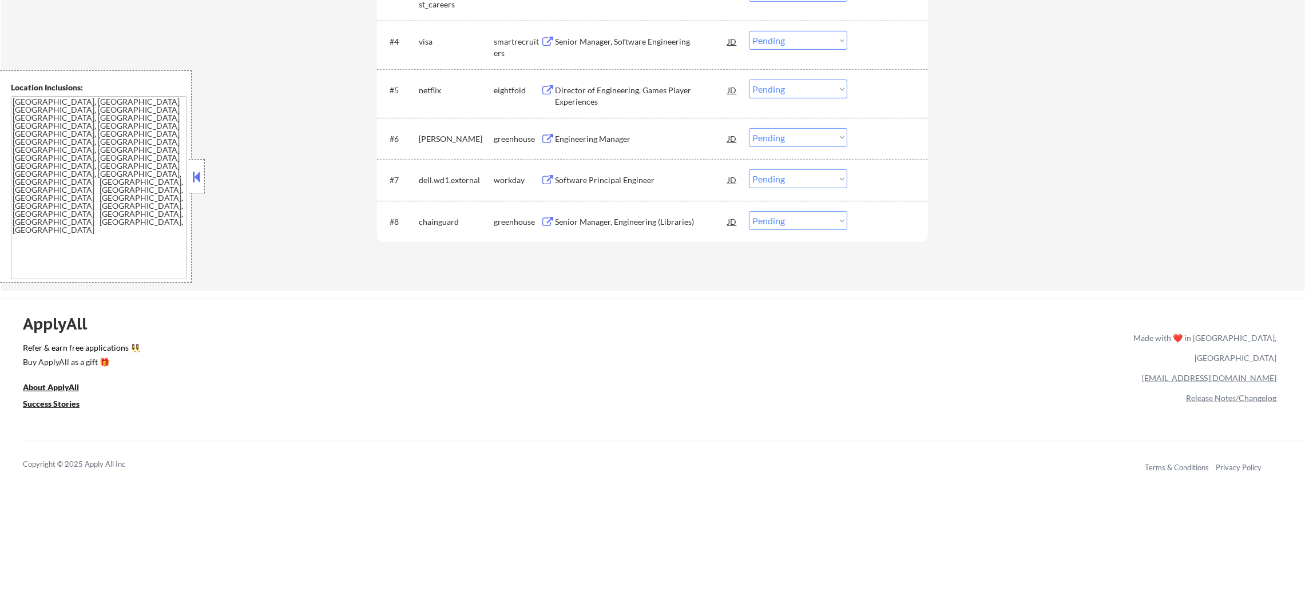
click at [661, 222] on div "Senior Manager, Engineering (Libraries)" at bounding box center [641, 221] width 173 height 11
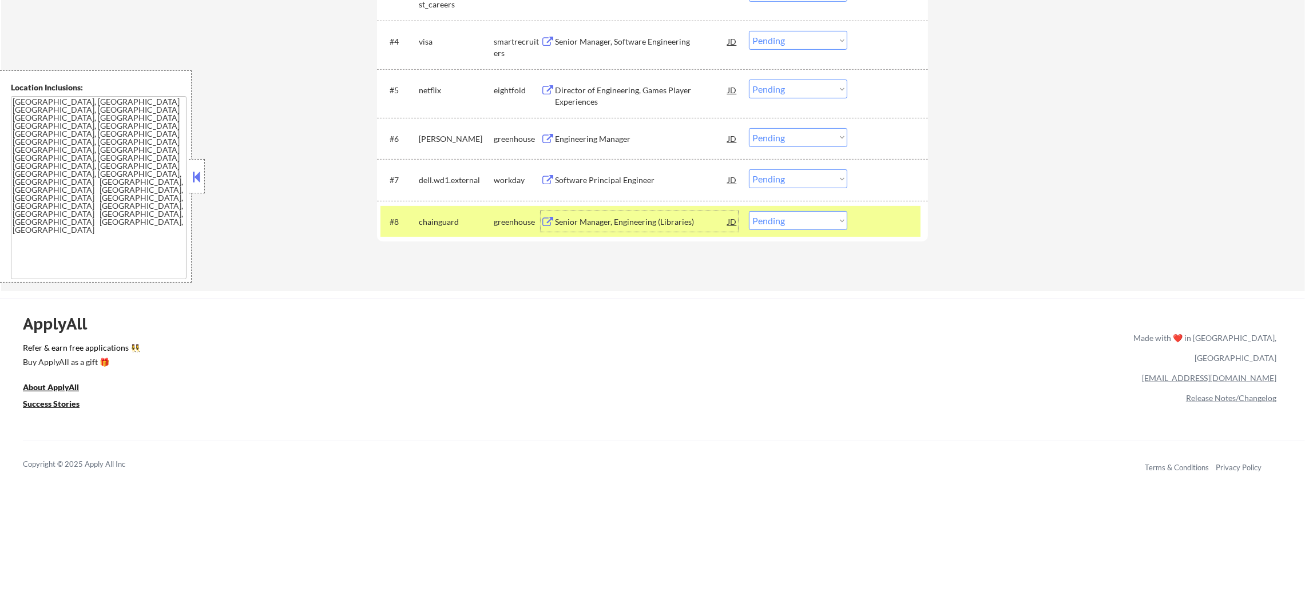
click at [778, 230] on div "#8 chainguard greenhouse Senior Manager, Engineering (Libraries) JD Choose an o…" at bounding box center [650, 221] width 540 height 31
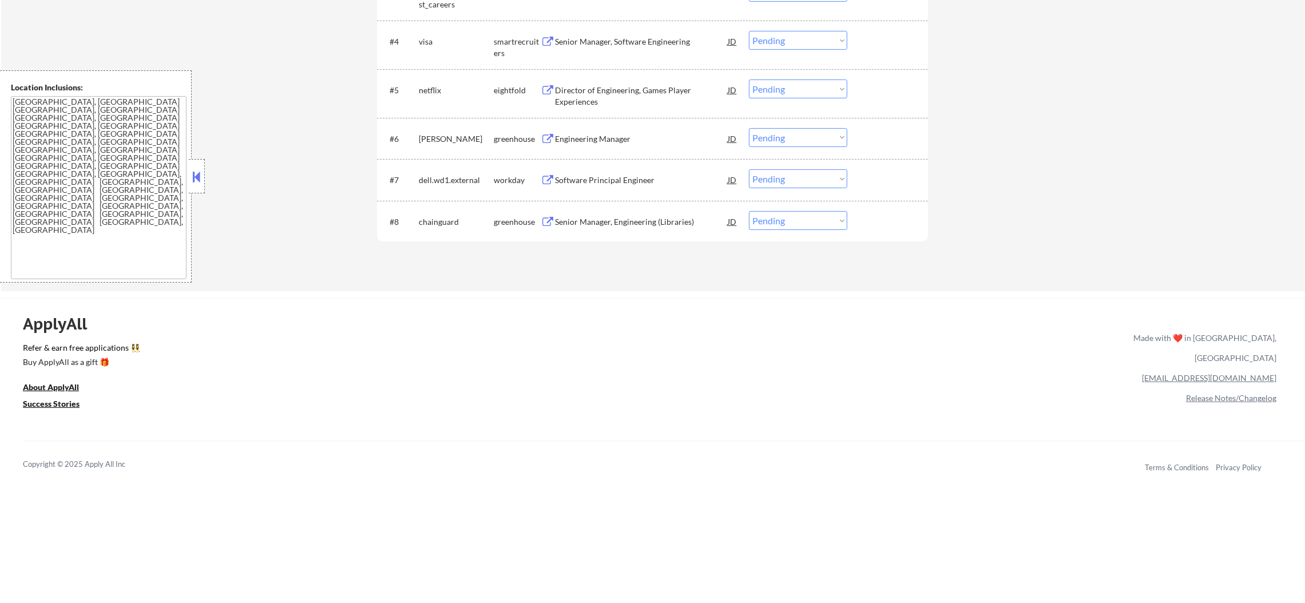
click at [780, 226] on select "Choose an option... Pending Applied Excluded (Questions) Excluded (Expired) Exc…" at bounding box center [798, 220] width 98 height 19
select select ""applied""
click at [749, 211] on select "Choose an option... Pending Applied Excluded (Questions) Excluded (Expired) Exc…" at bounding box center [798, 220] width 98 height 19
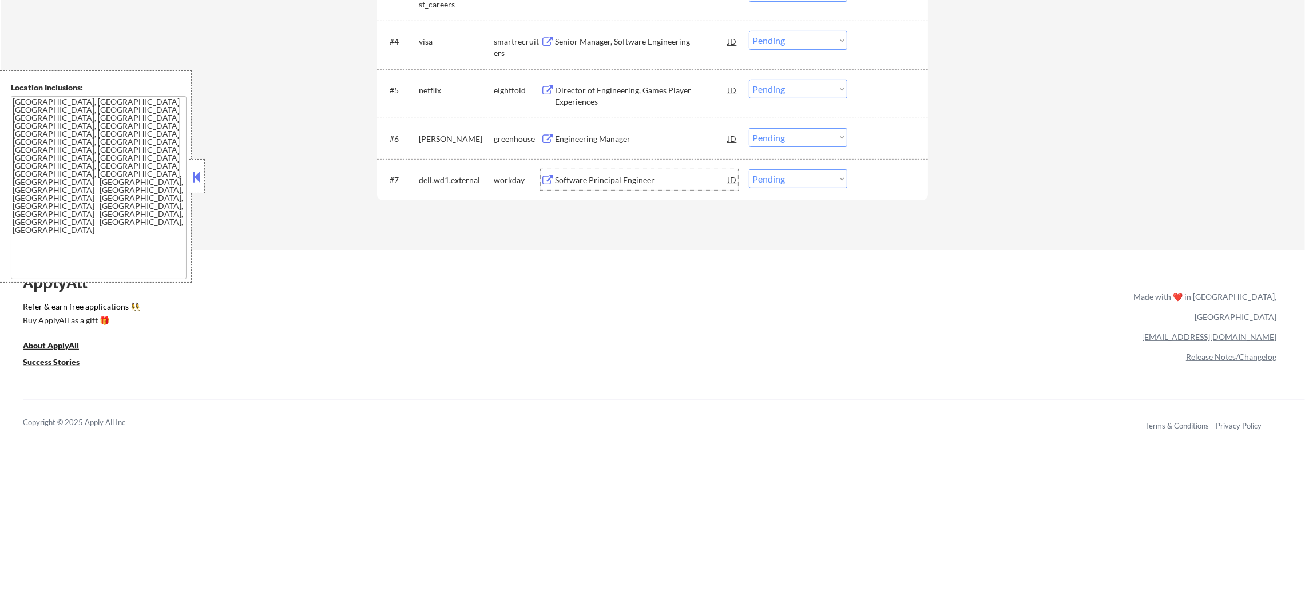
click at [615, 177] on div "Software Principal Engineer" at bounding box center [641, 179] width 173 height 11
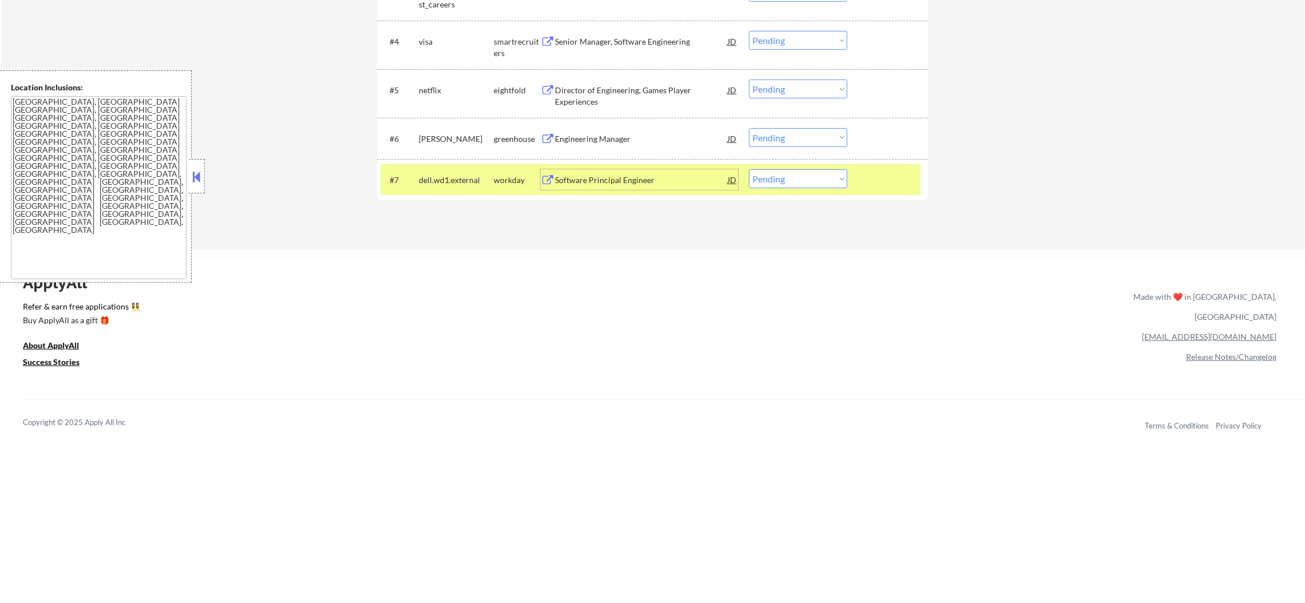
click at [790, 170] on select "Choose an option... Pending Applied Excluded (Questions) Excluded (Expired) Exc…" at bounding box center [798, 178] width 98 height 19
select select ""excluded__blocklist_""
click at [749, 169] on select "Choose an option... Pending Applied Excluded (Questions) Excluded (Expired) Exc…" at bounding box center [798, 178] width 98 height 19
click at [454, 168] on div "#7 dell.wd1.external workday Software Principal Engineer JD Choose an option...…" at bounding box center [650, 179] width 540 height 31
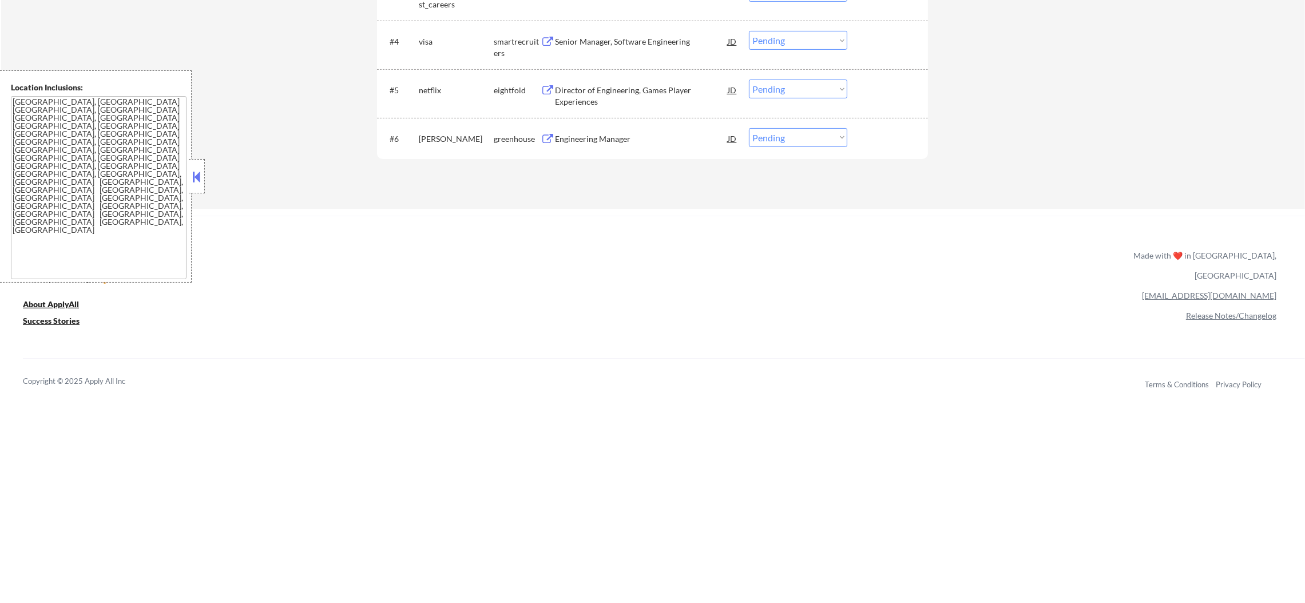
click at [623, 132] on div "Engineering Manager" at bounding box center [641, 138] width 173 height 21
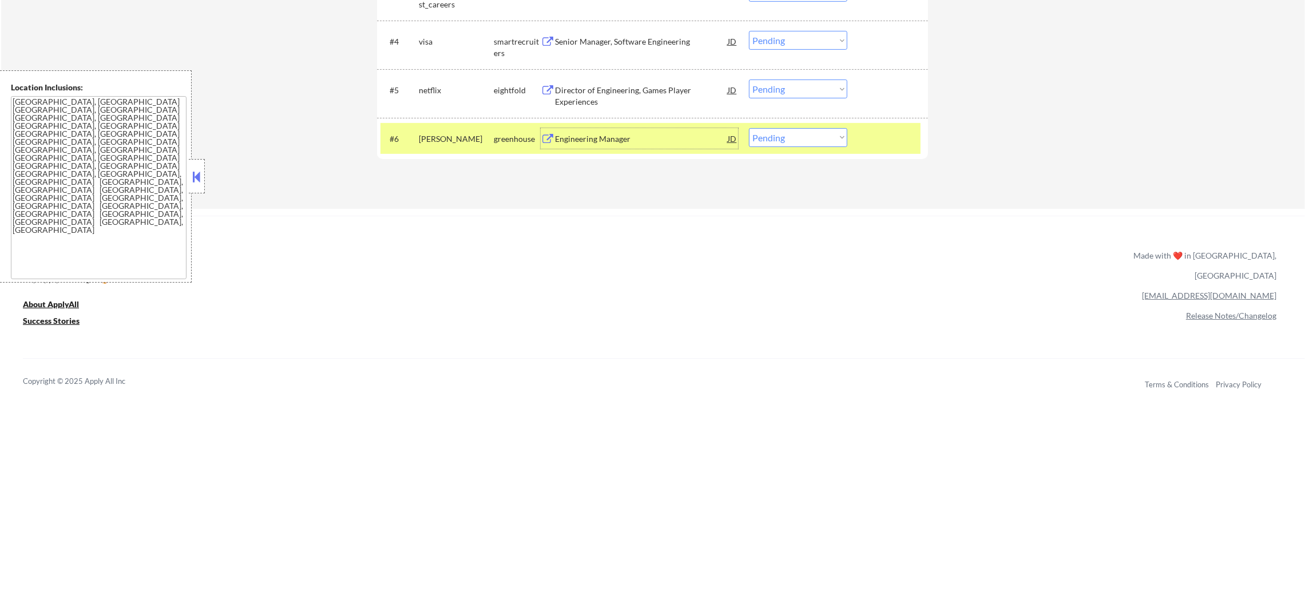
click at [786, 144] on select "Choose an option... Pending Applied Excluded (Questions) Excluded (Expired) Exc…" at bounding box center [798, 137] width 98 height 19
select select ""applied""
click at [749, 128] on select "Choose an option... Pending Applied Excluded (Questions) Excluded (Expired) Exc…" at bounding box center [798, 137] width 98 height 19
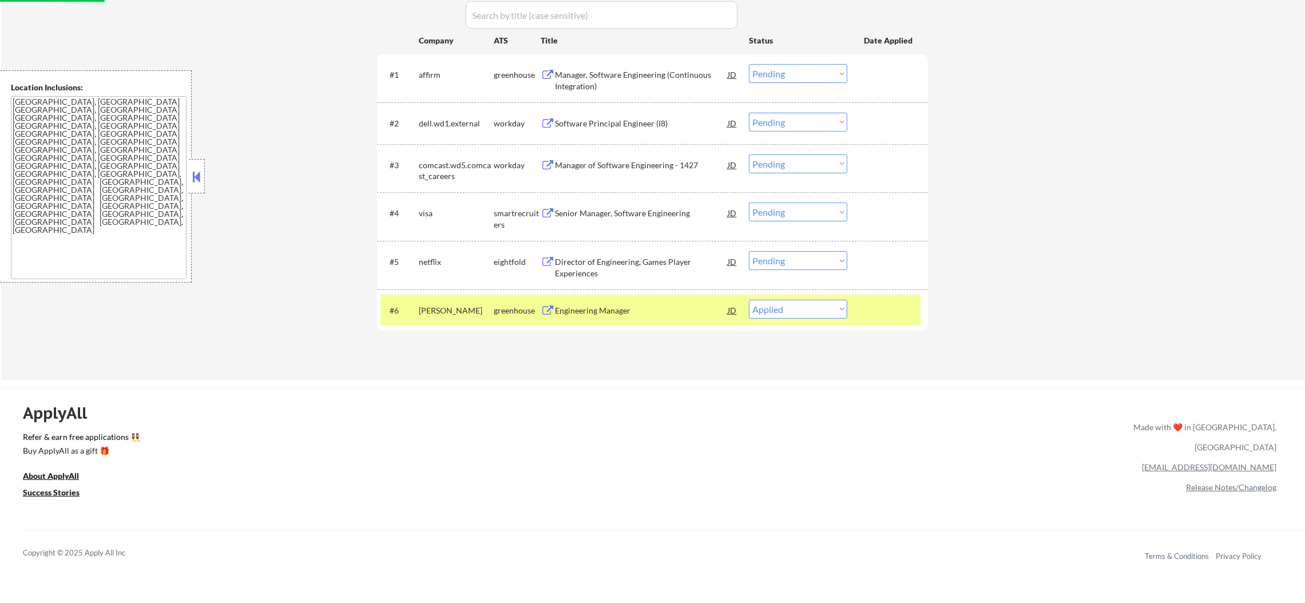
click at [449, 313] on div "[PERSON_NAME]" at bounding box center [456, 310] width 75 height 11
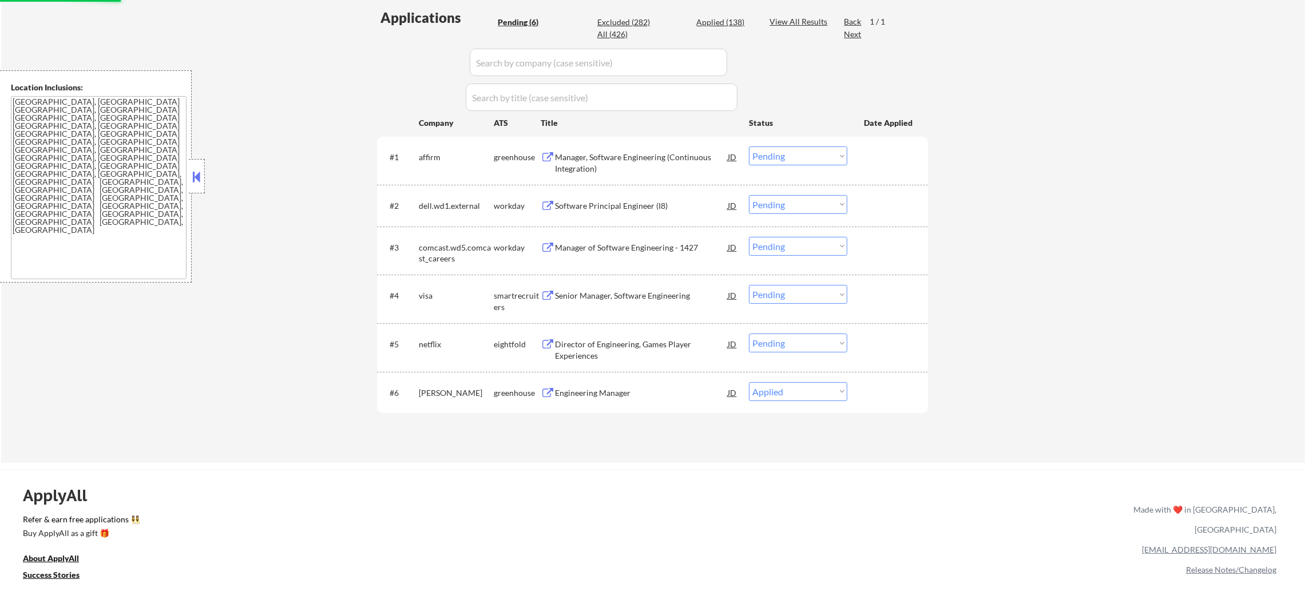
scroll to position [314, 0]
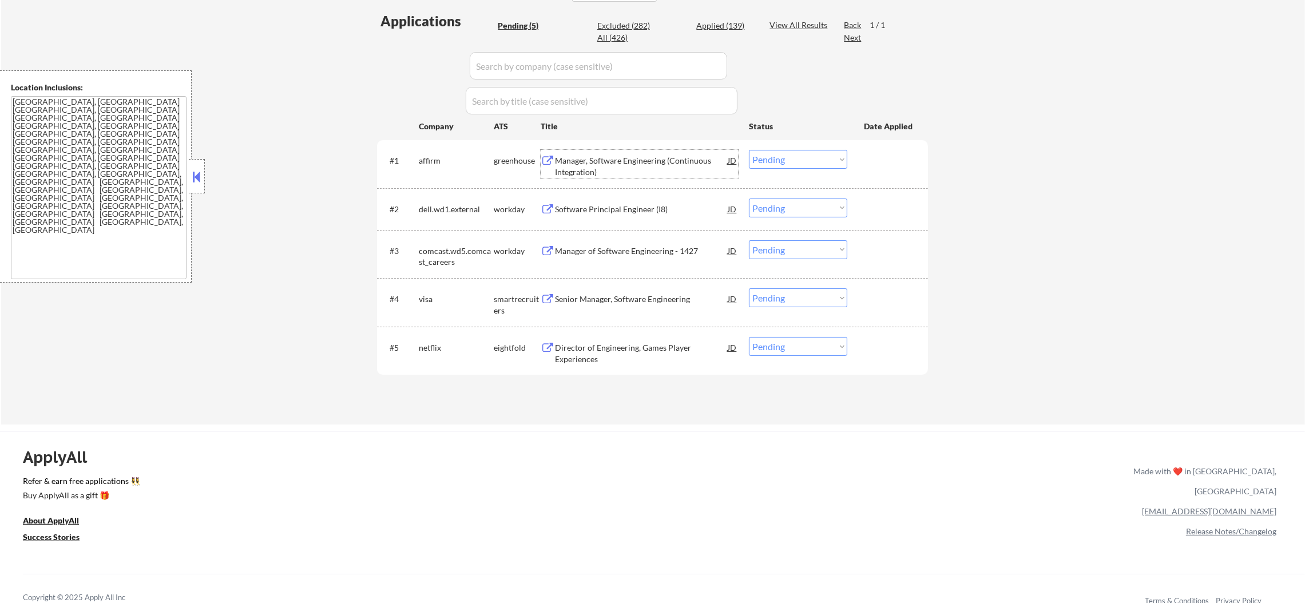
click at [619, 161] on div "Manager, Software Engineering (Continuous Integration)" at bounding box center [641, 166] width 173 height 22
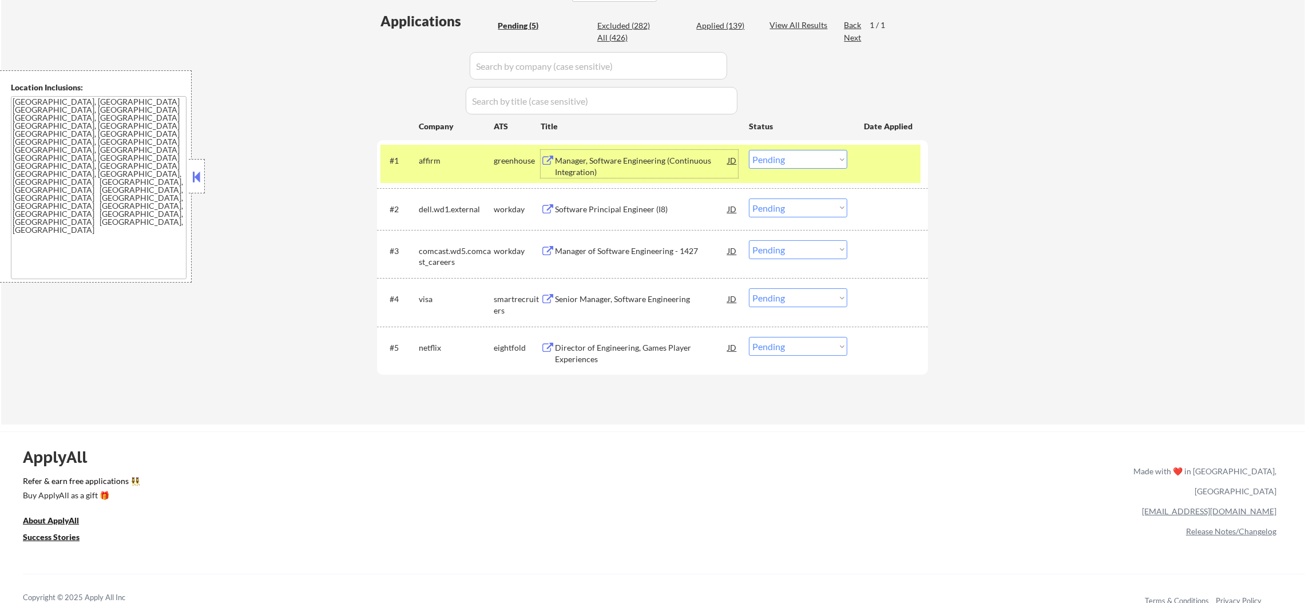
drag, startPoint x: 775, startPoint y: 160, endPoint x: 775, endPoint y: 166, distance: 6.3
click at [776, 160] on select "Choose an option... Pending Applied Excluded (Questions) Excluded (Expired) Exc…" at bounding box center [798, 159] width 98 height 19
click at [749, 150] on select "Choose an option... Pending Applied Excluded (Questions) Excluded (Expired) Exc…" at bounding box center [798, 159] width 98 height 19
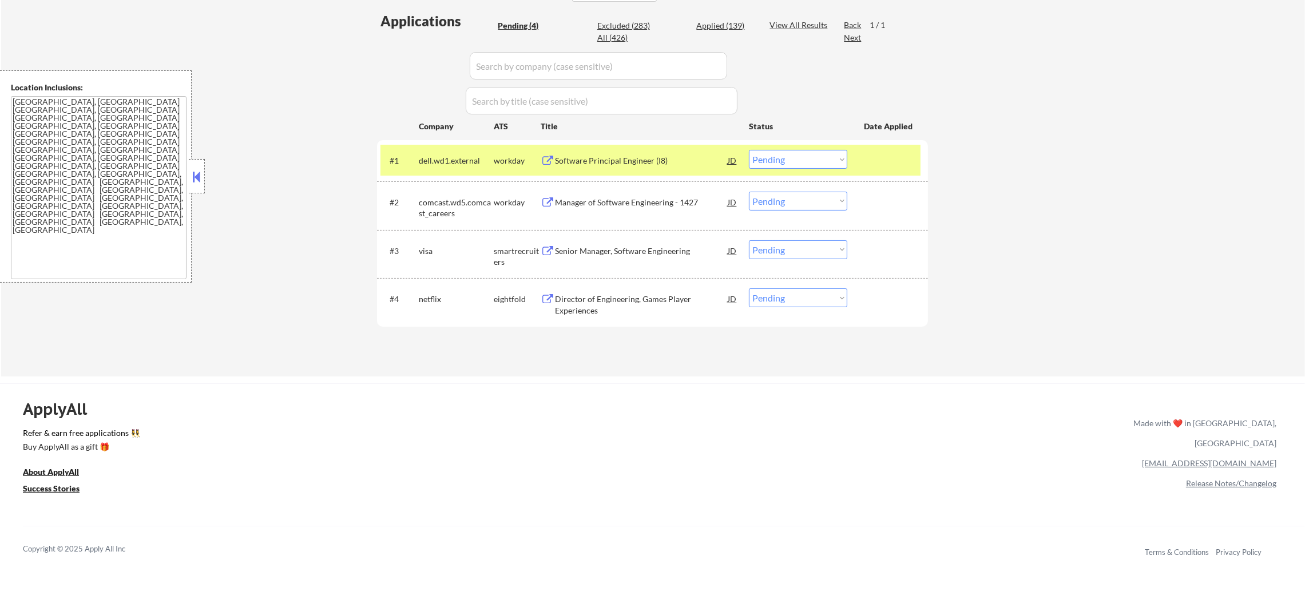
click at [471, 155] on div "dell.wd1.external" at bounding box center [456, 160] width 75 height 11
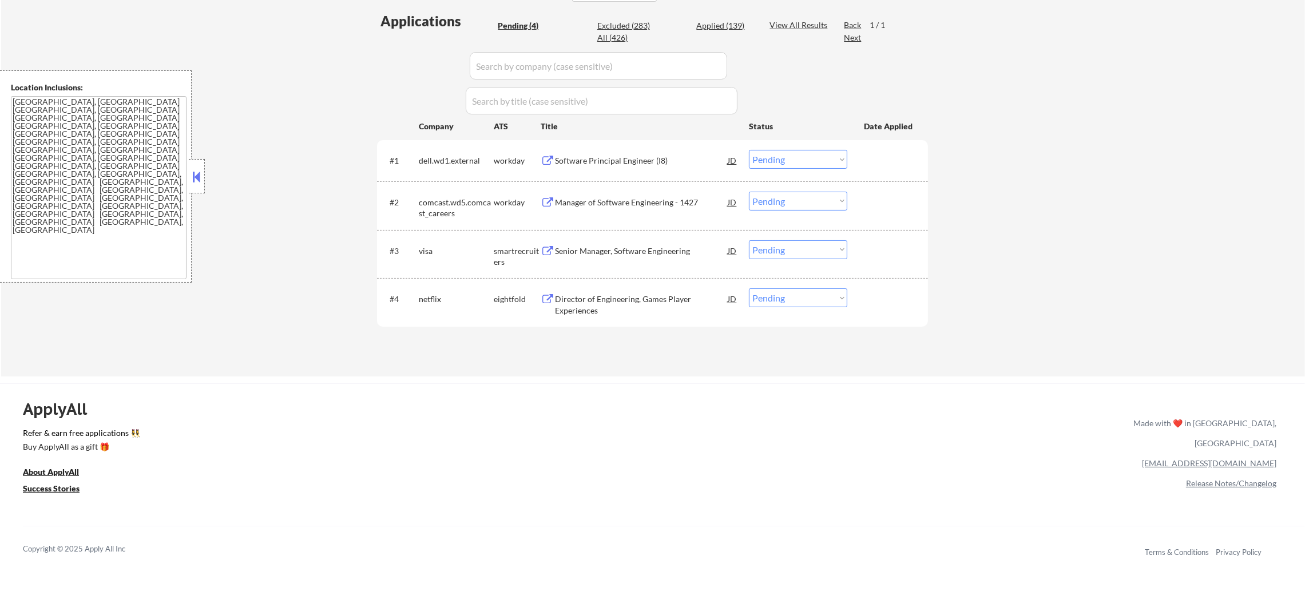
click at [627, 165] on div "Software Principal Engineer (I8)" at bounding box center [641, 160] width 173 height 11
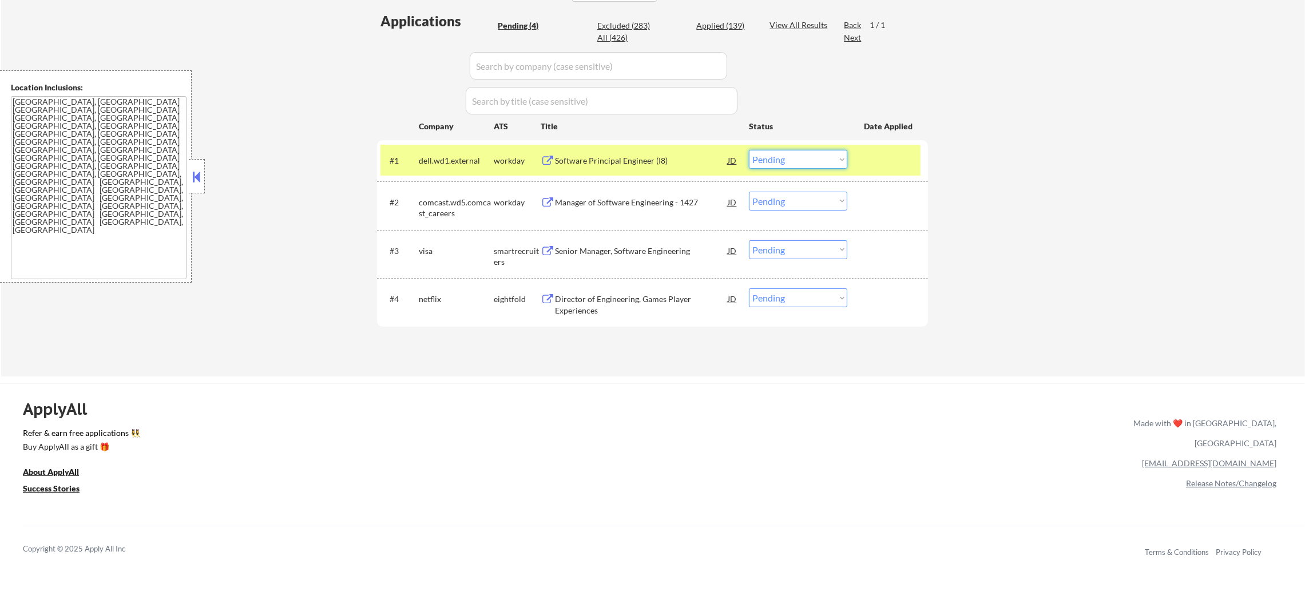
drag, startPoint x: 824, startPoint y: 156, endPoint x: 822, endPoint y: 166, distance: 10.4
click at [824, 156] on select "Choose an option... Pending Applied Excluded (Questions) Excluded (Expired) Exc…" at bounding box center [798, 159] width 98 height 19
click at [749, 150] on select "Choose an option... Pending Applied Excluded (Questions) Excluded (Expired) Exc…" at bounding box center [798, 159] width 98 height 19
click at [476, 168] on div "dell.wd1.external" at bounding box center [456, 160] width 75 height 21
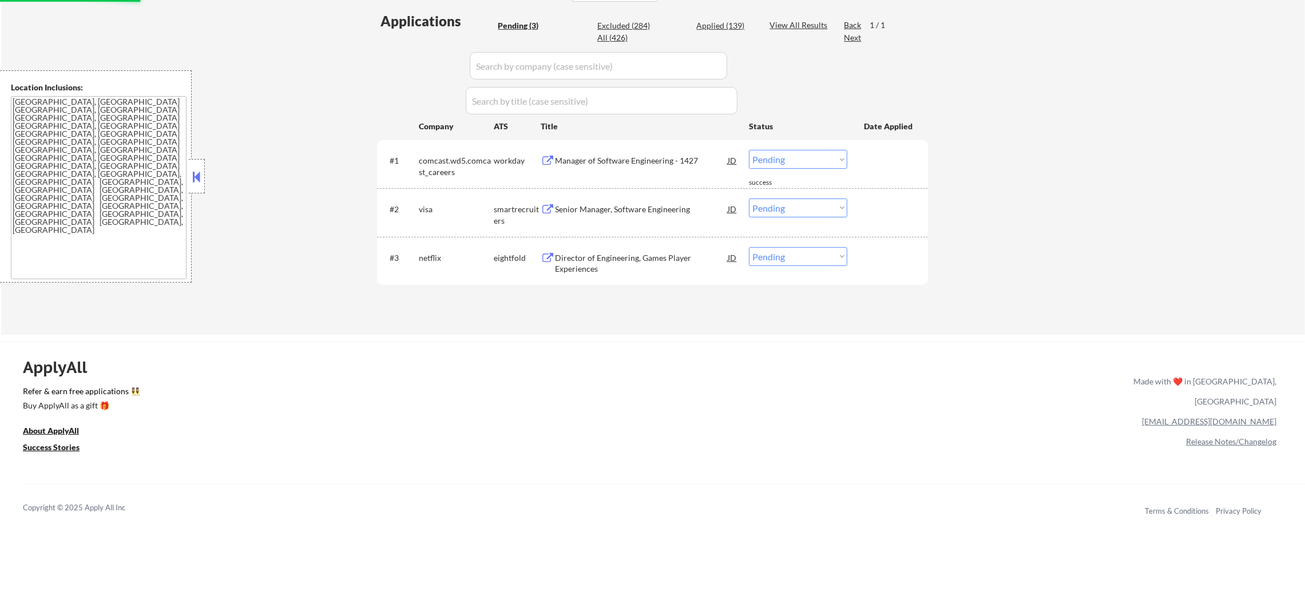
click at [633, 159] on div "Manager of Software Engineering - 1427" at bounding box center [641, 160] width 173 height 11
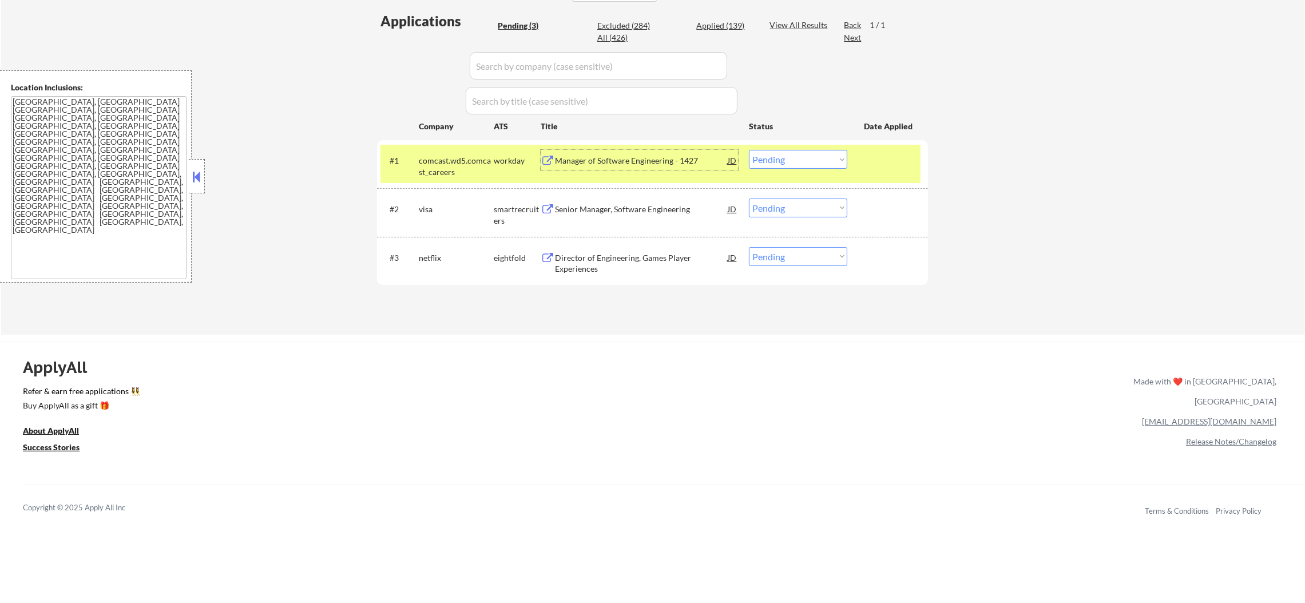
click at [822, 161] on select "Choose an option... Pending Applied Excluded (Questions) Excluded (Expired) Exc…" at bounding box center [798, 159] width 98 height 19
click at [749, 150] on select "Choose an option... Pending Applied Excluded (Questions) Excluded (Expired) Exc…" at bounding box center [798, 159] width 98 height 19
click at [463, 161] on div "comcast.wd5.comcast_careers" at bounding box center [456, 166] width 75 height 22
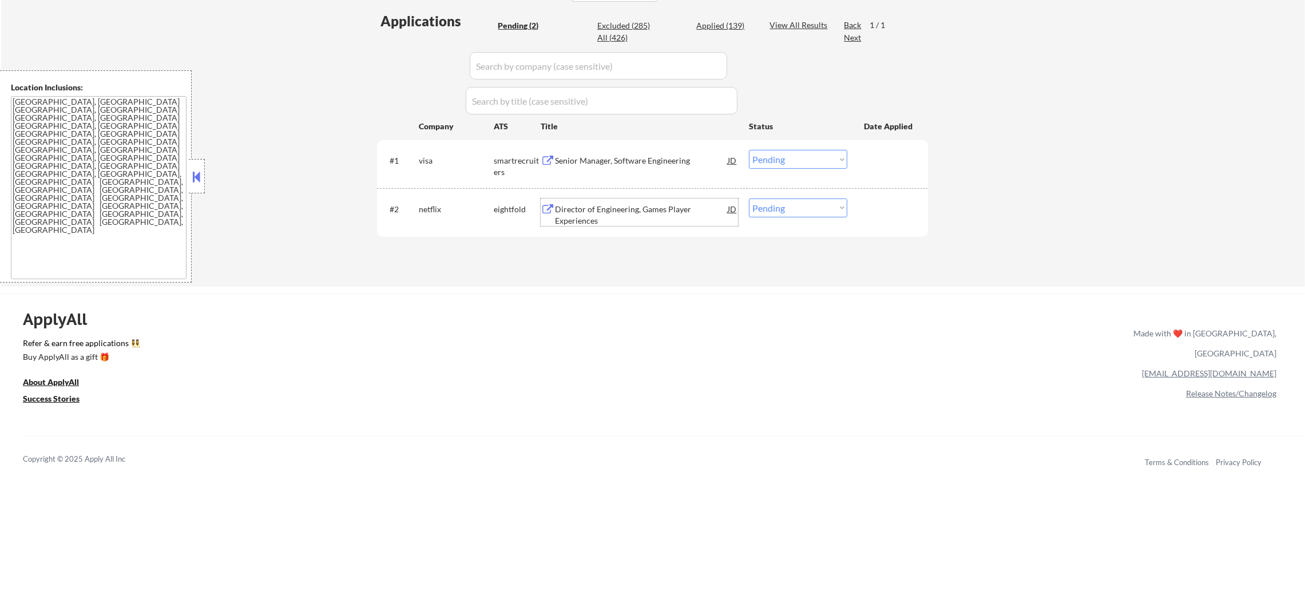
click at [629, 204] on div "Director of Engineering, Games Player Experiences" at bounding box center [641, 215] width 173 height 22
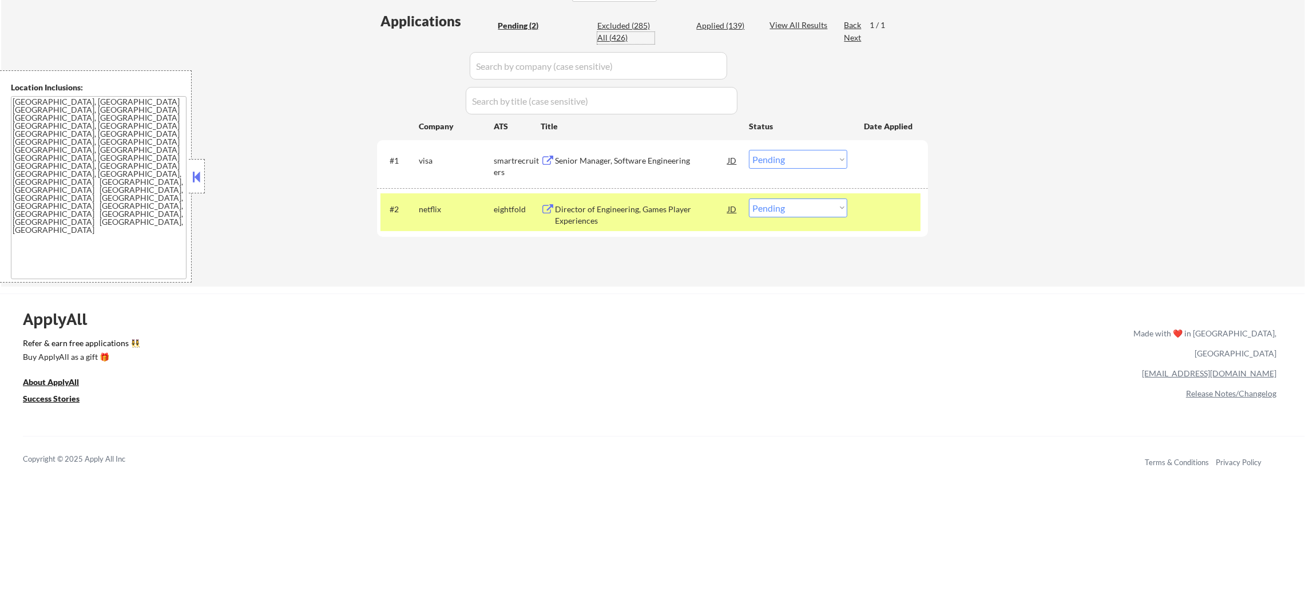
click at [614, 35] on div "All (426)" at bounding box center [625, 37] width 57 height 11
select select ""applied""
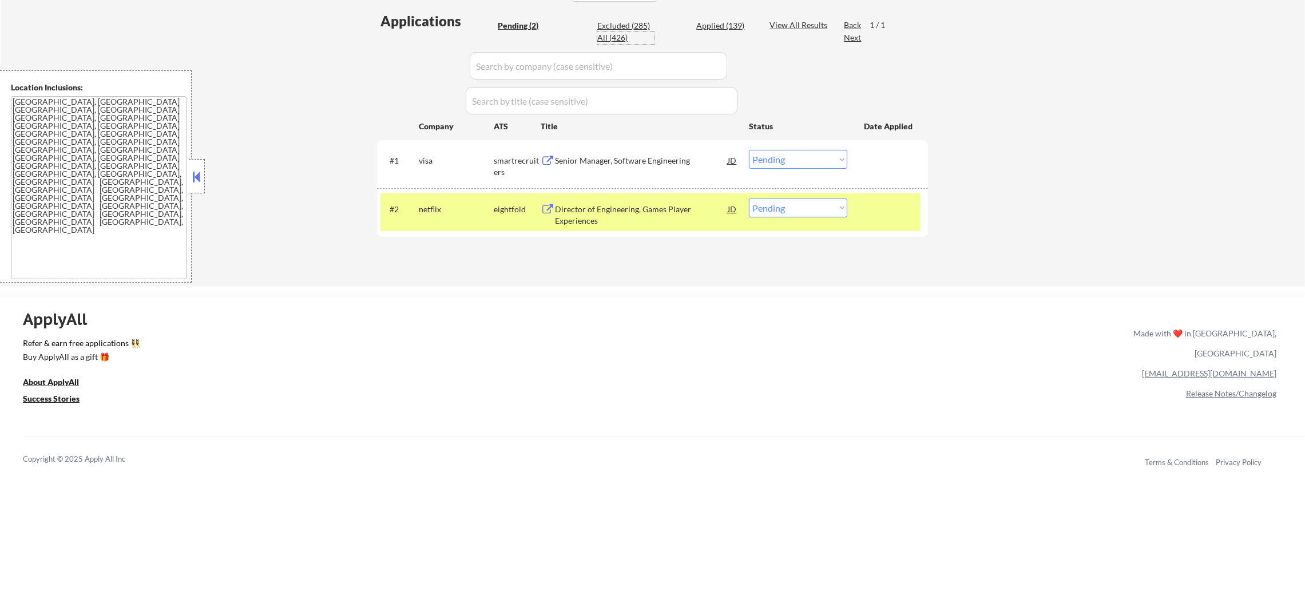
select select ""applied""
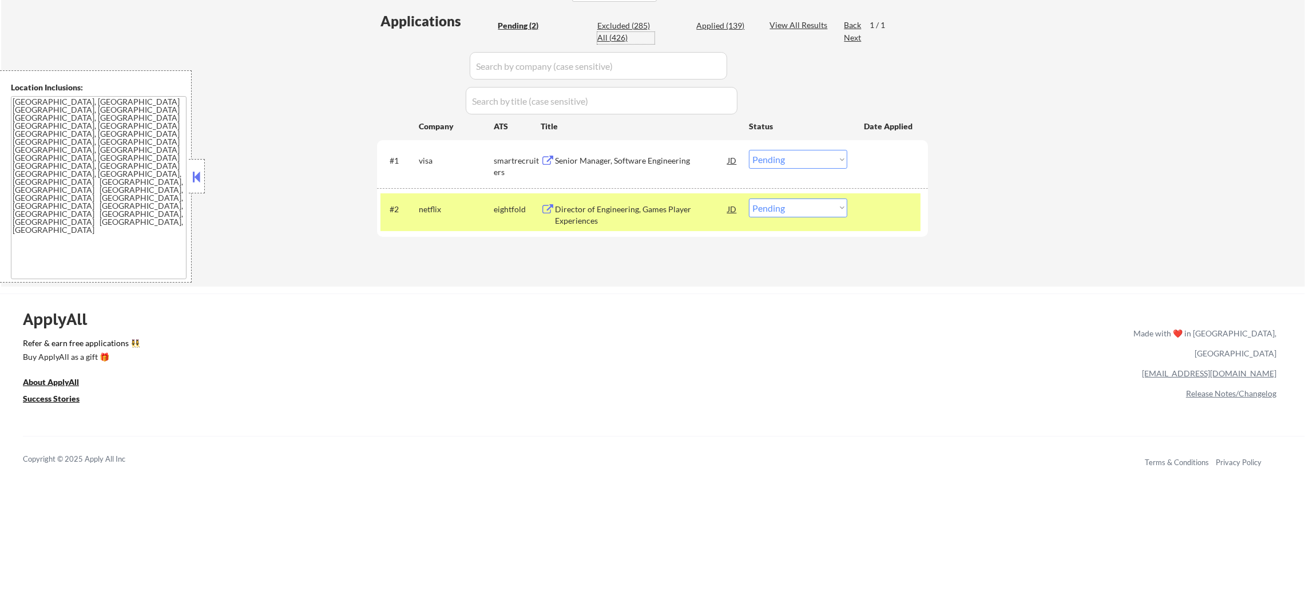
select select ""applied""
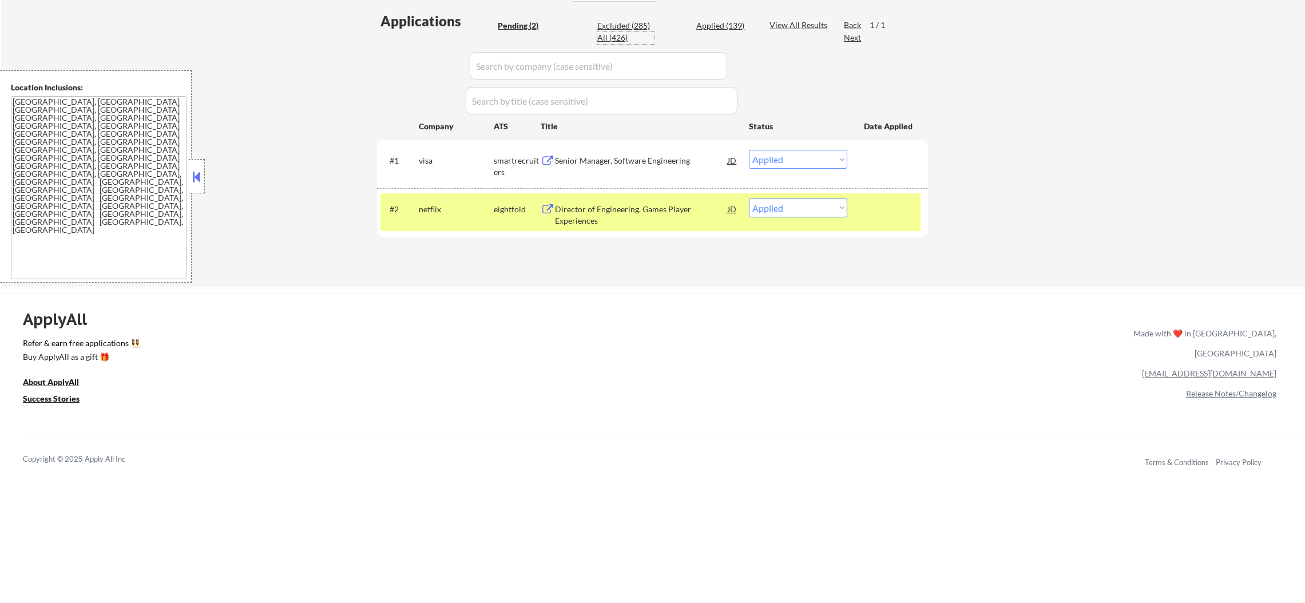
select select ""applied""
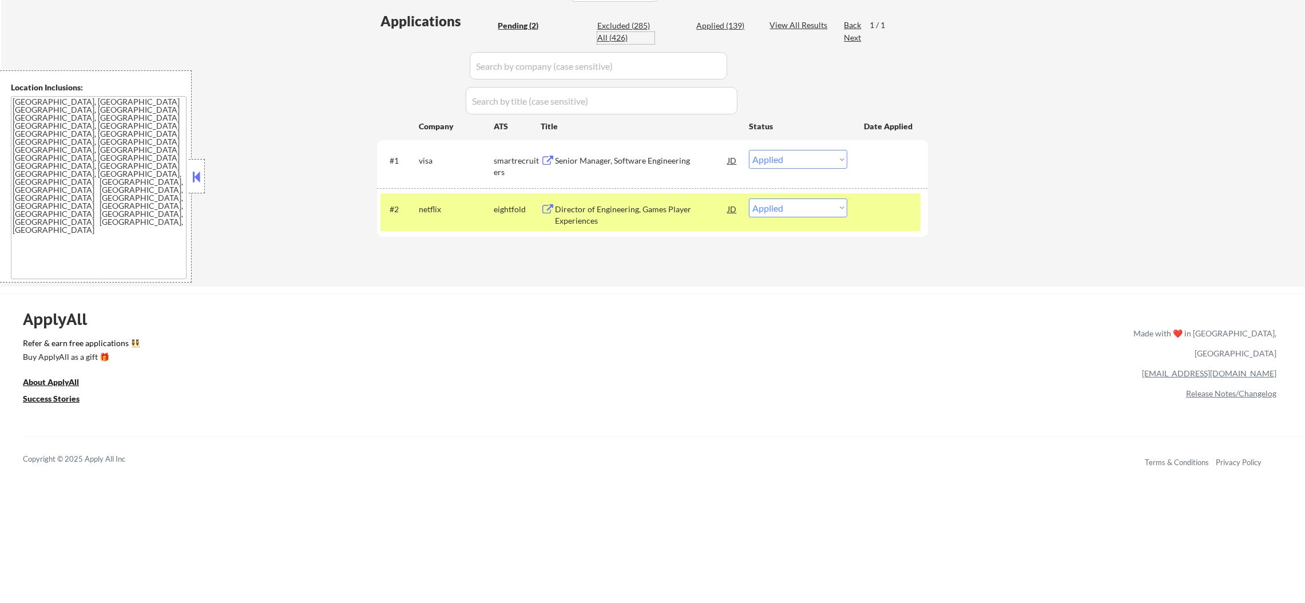
select select ""applied""
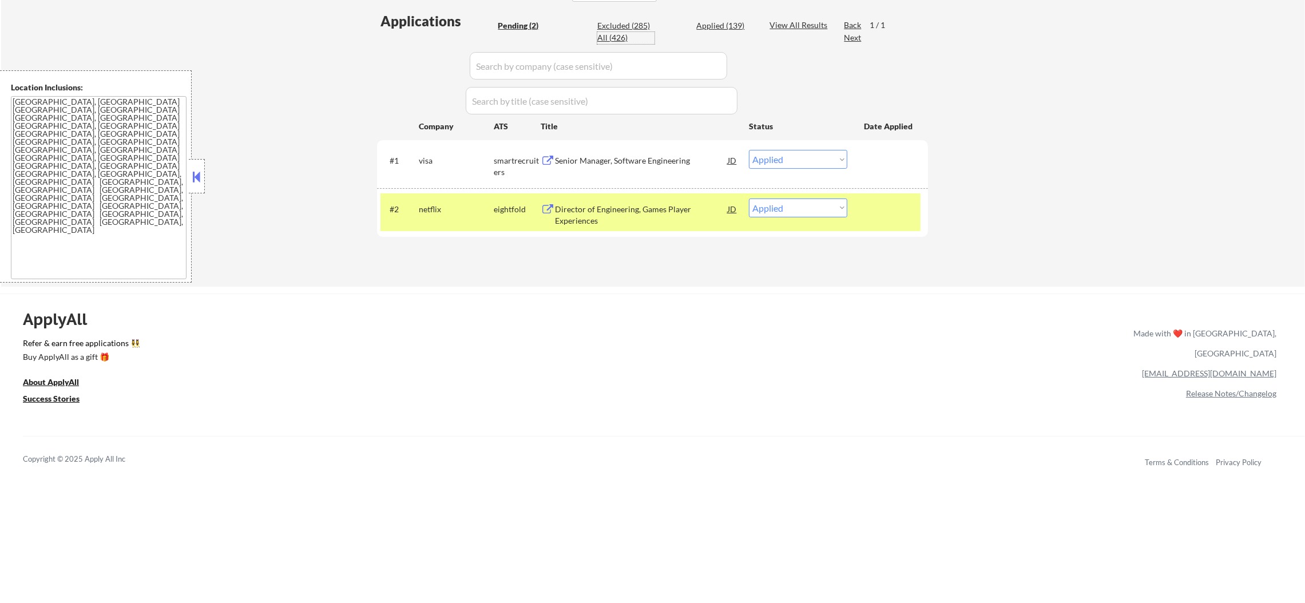
select select ""applied""
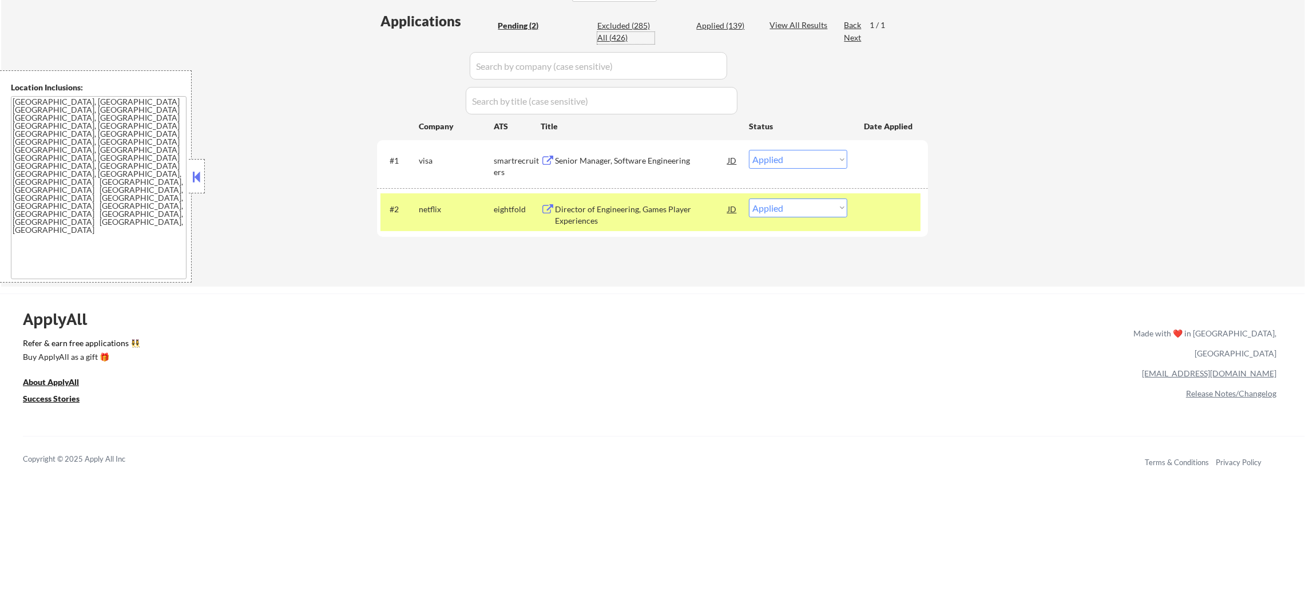
select select ""applied""
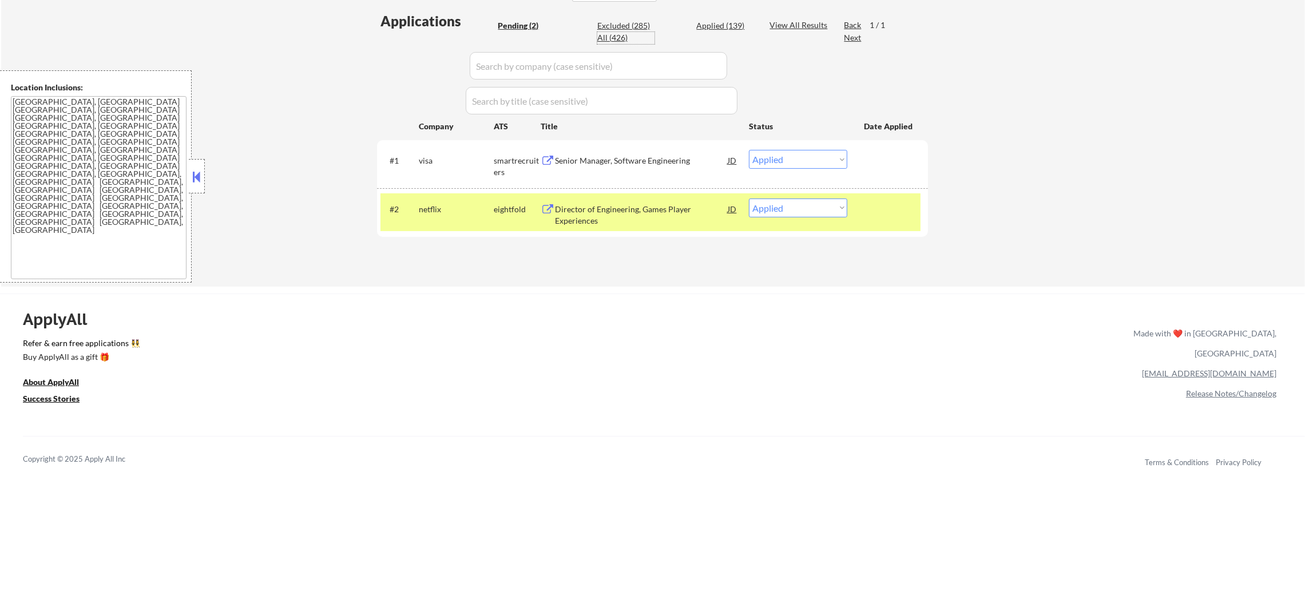
select select ""applied""
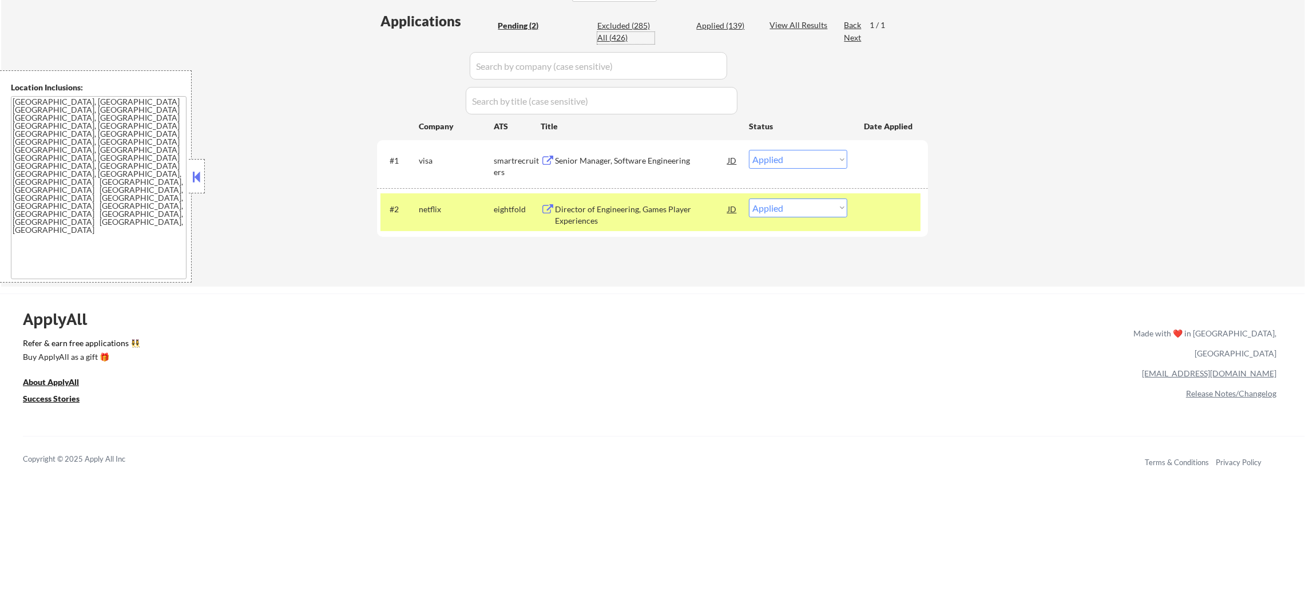
select select ""applied""
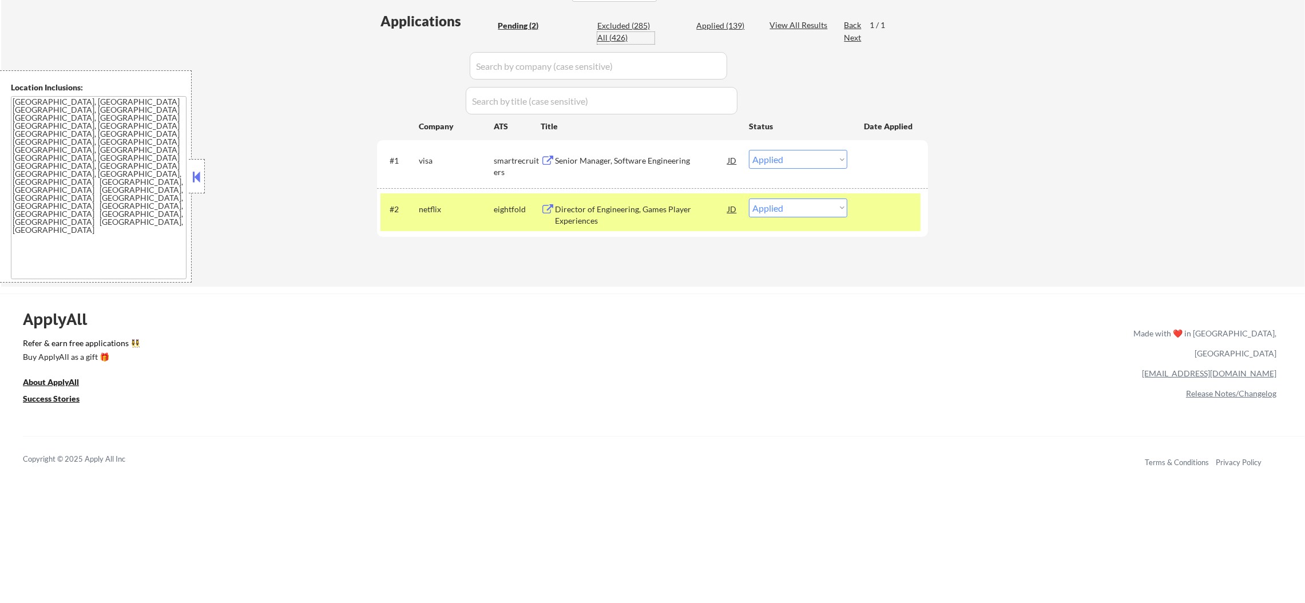
select select ""applied""
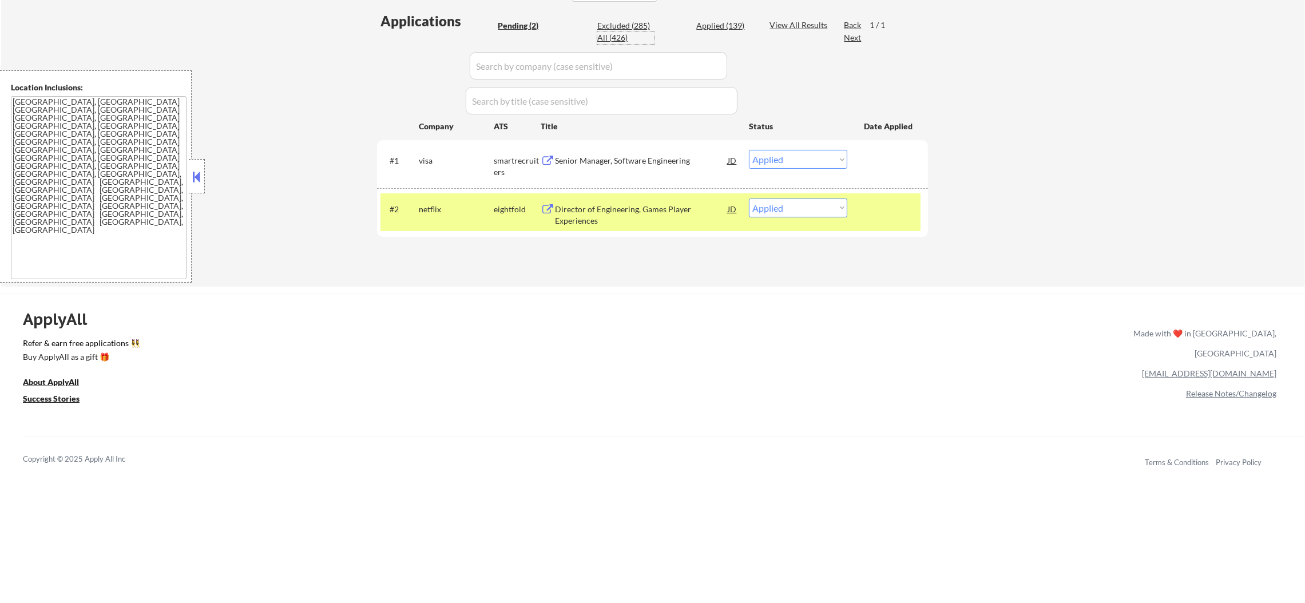
select select ""applied""
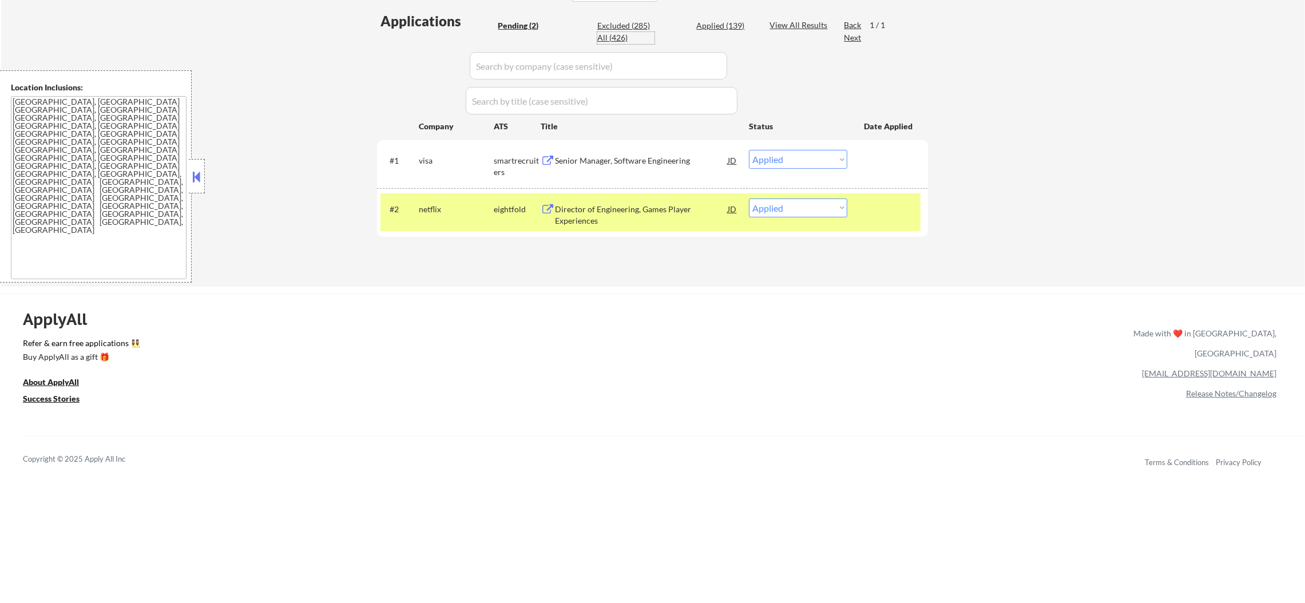
select select ""applied""
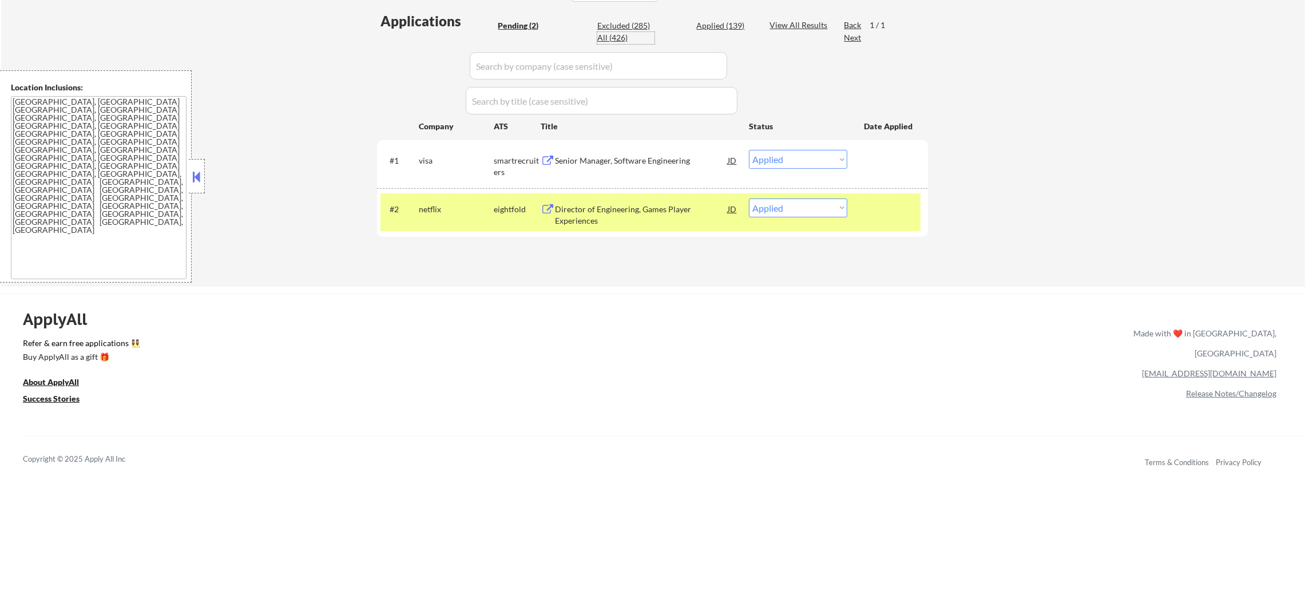
select select ""applied""
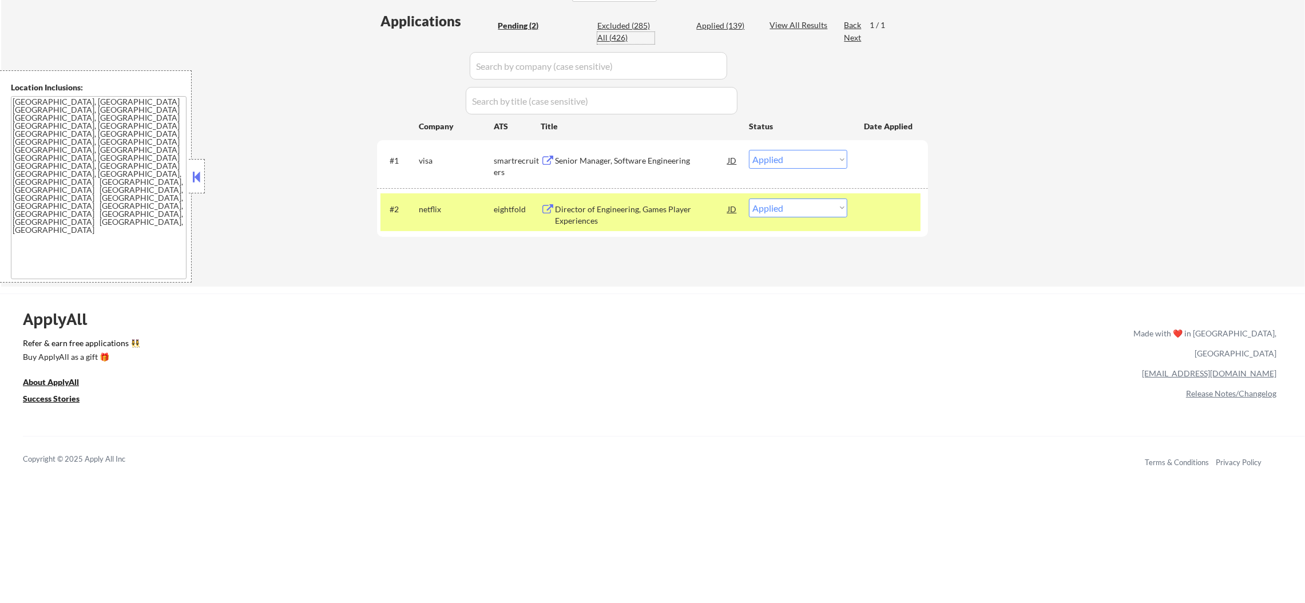
select select ""applied""
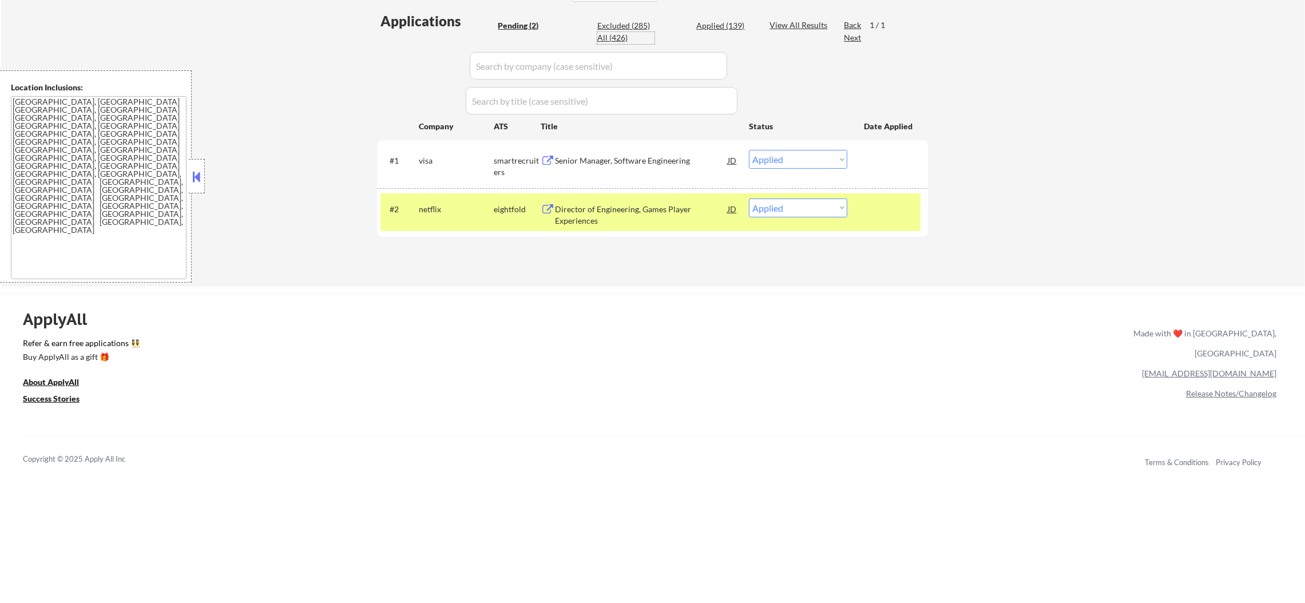
select select ""applied""
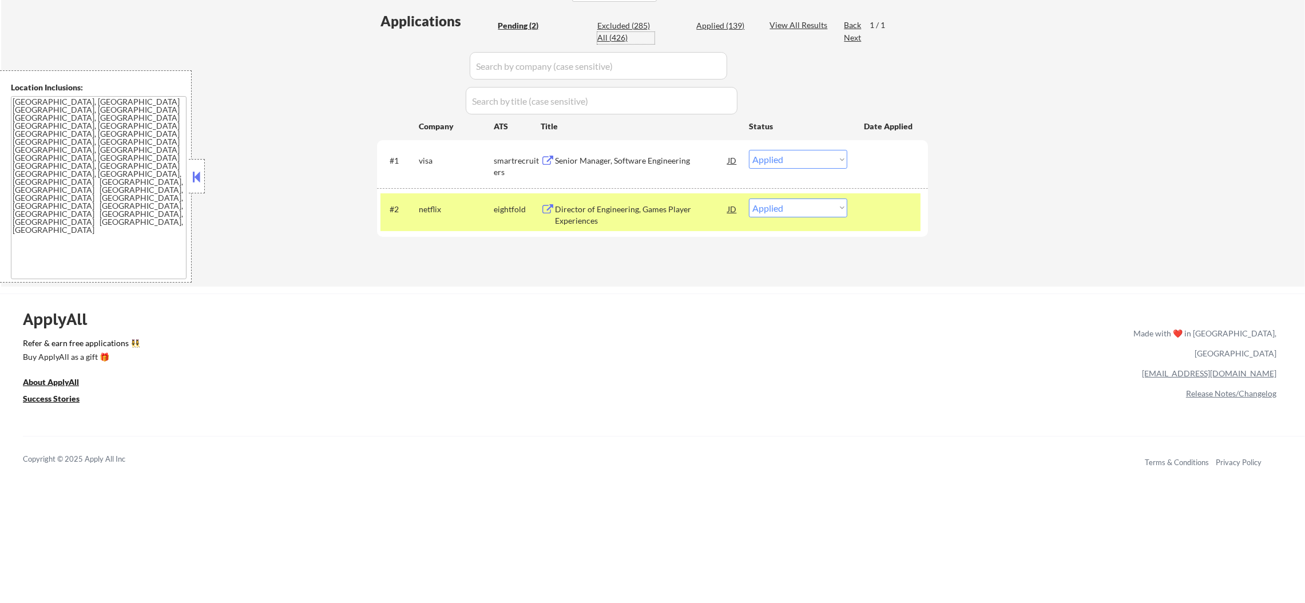
select select ""applied""
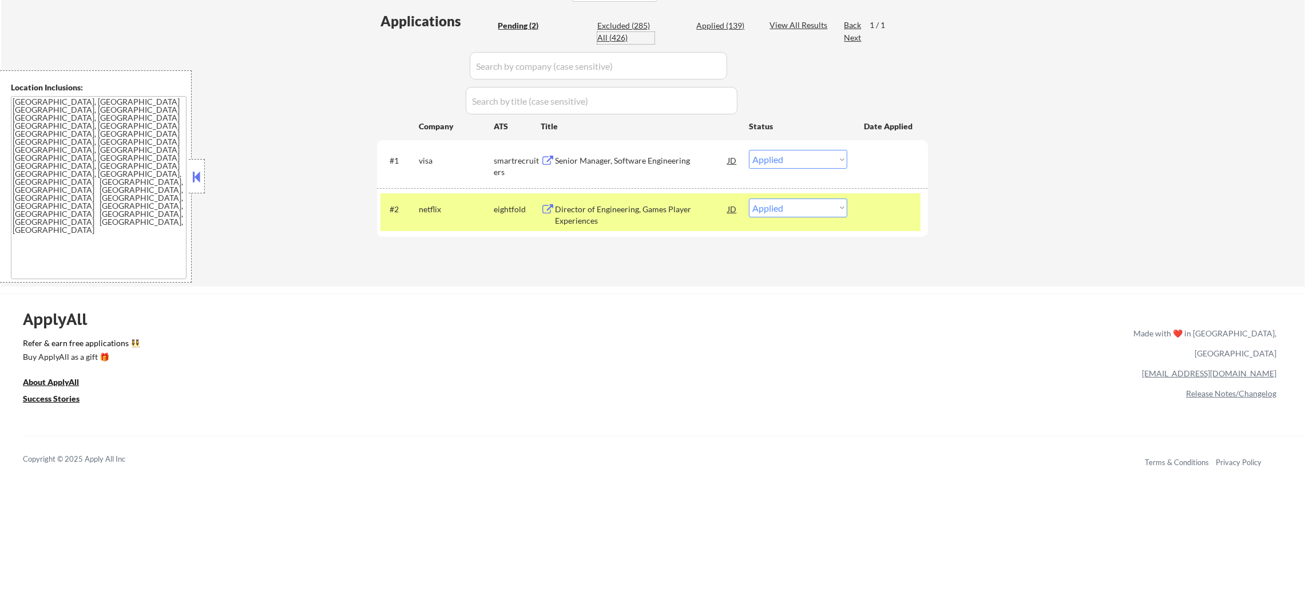
select select ""applied""
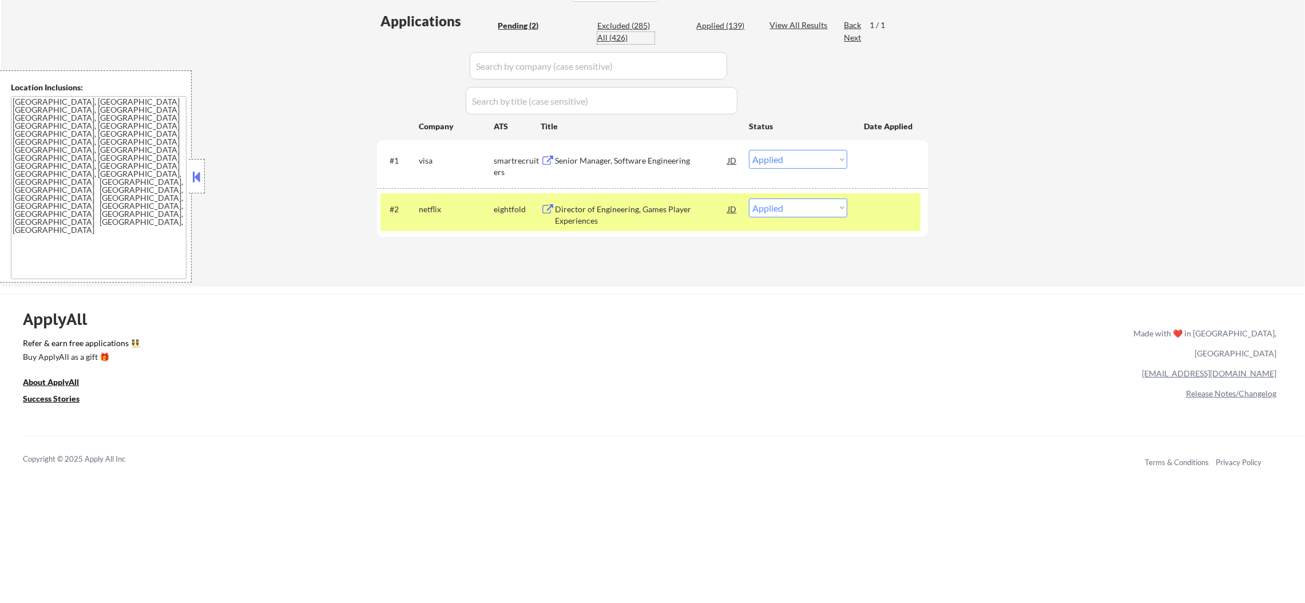
select select ""applied""
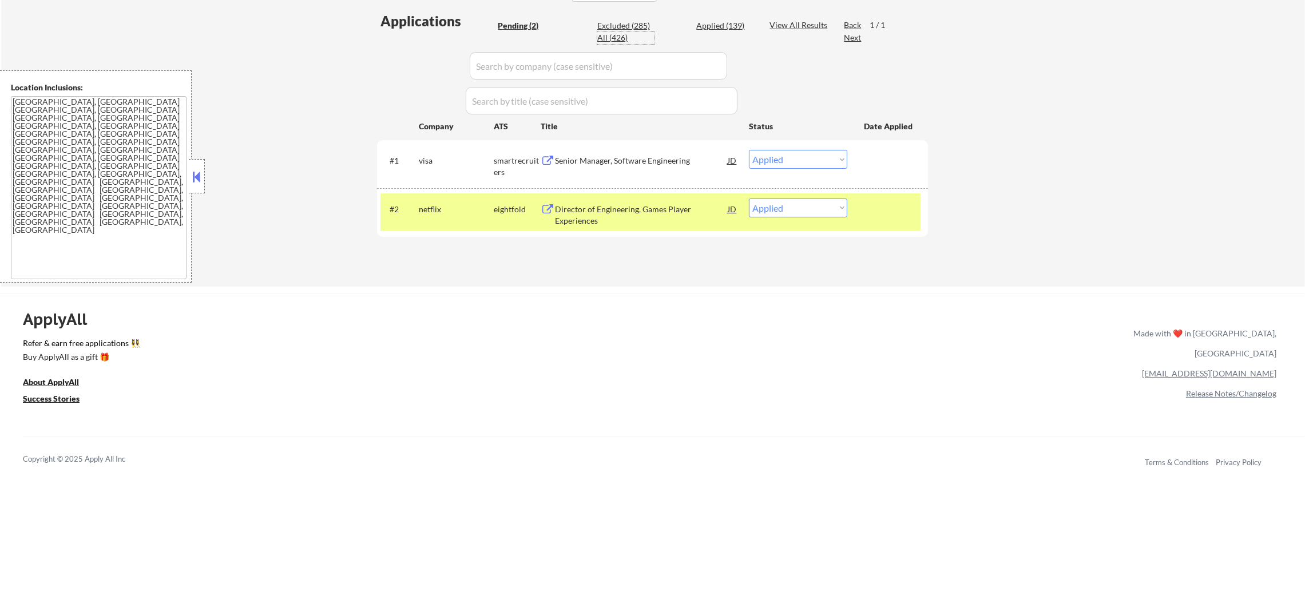
select select ""applied""
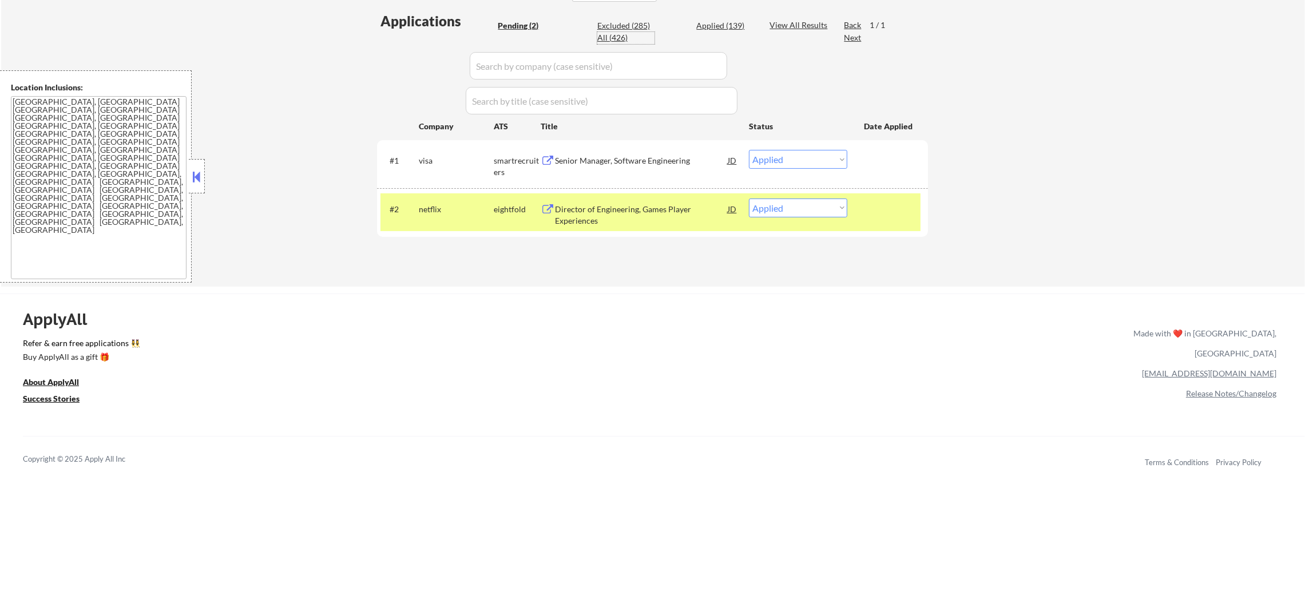
select select ""applied""
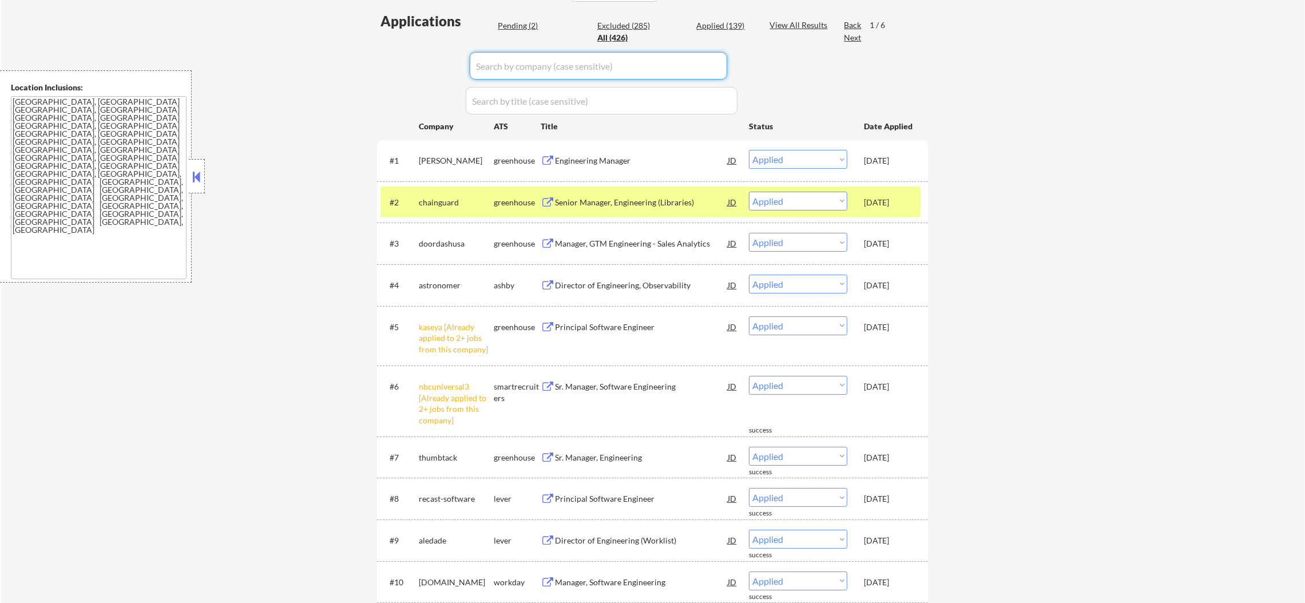
click at [543, 74] on input "input" at bounding box center [598, 65] width 257 height 27
paste input "netflix"
type input "netflix"
select select ""pending""
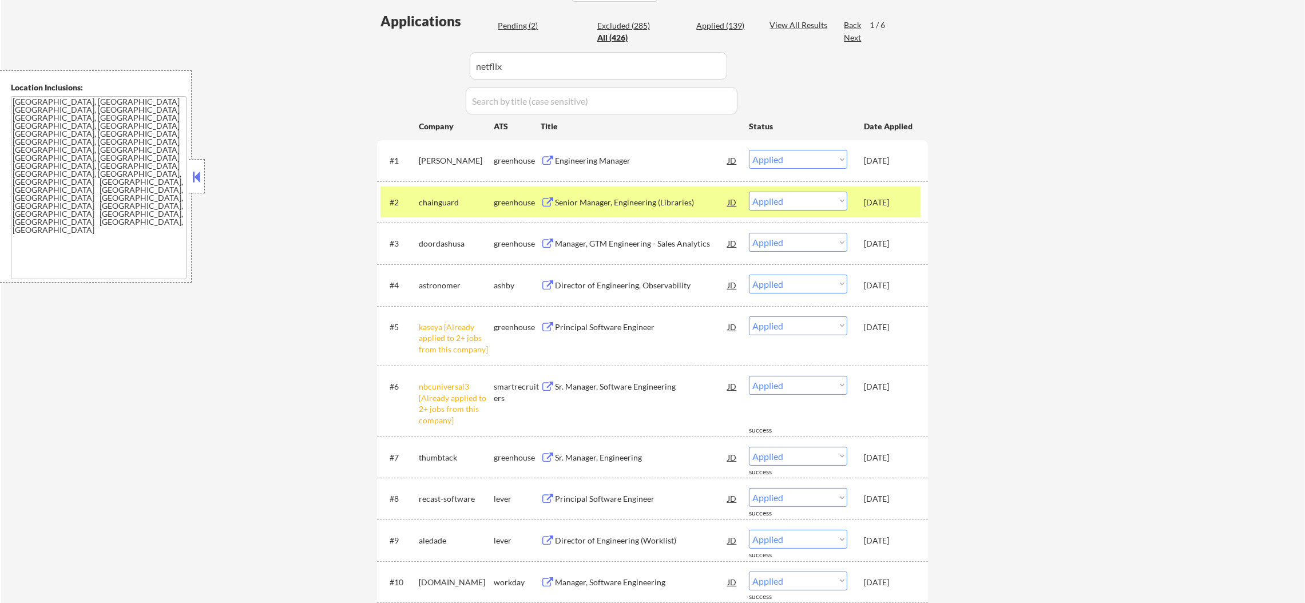
select select ""excluded__location_""
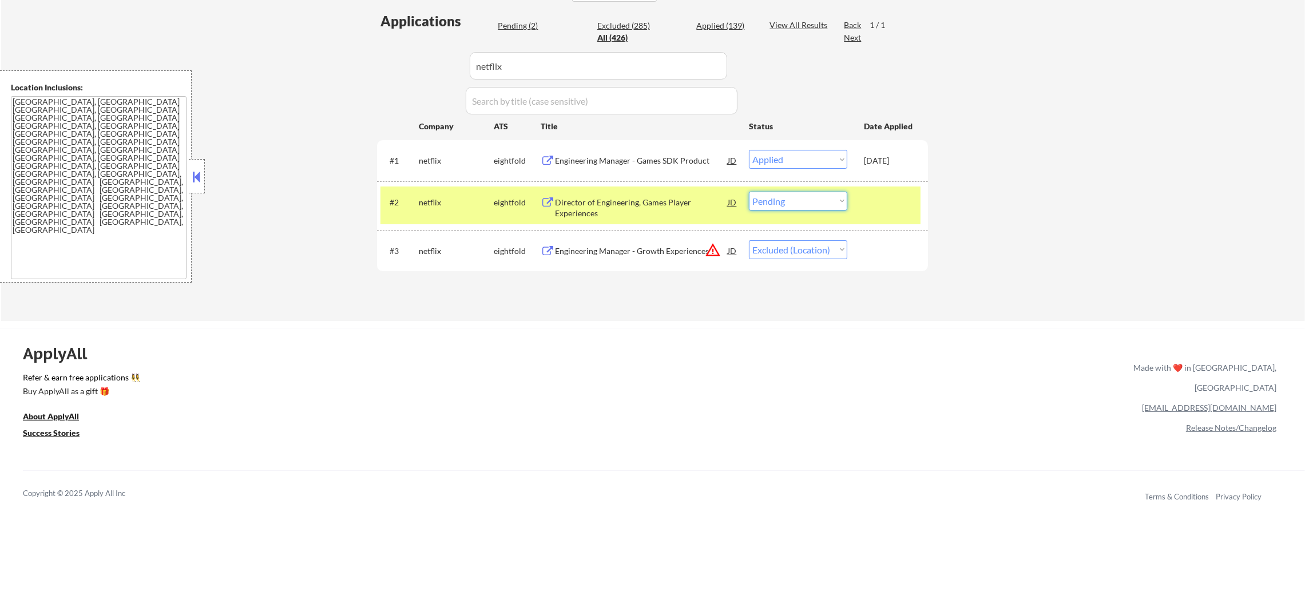
drag, startPoint x: 802, startPoint y: 202, endPoint x: 796, endPoint y: 207, distance: 8.2
click at [802, 202] on select "Choose an option... Pending Applied Excluded (Questions) Excluded (Expired) Exc…" at bounding box center [798, 201] width 98 height 19
select select ""applied""
click at [749, 192] on select "Choose an option... Pending Applied Excluded (Questions) Excluded (Expired) Exc…" at bounding box center [798, 201] width 98 height 19
click at [478, 197] on div "netflix" at bounding box center [456, 202] width 75 height 11
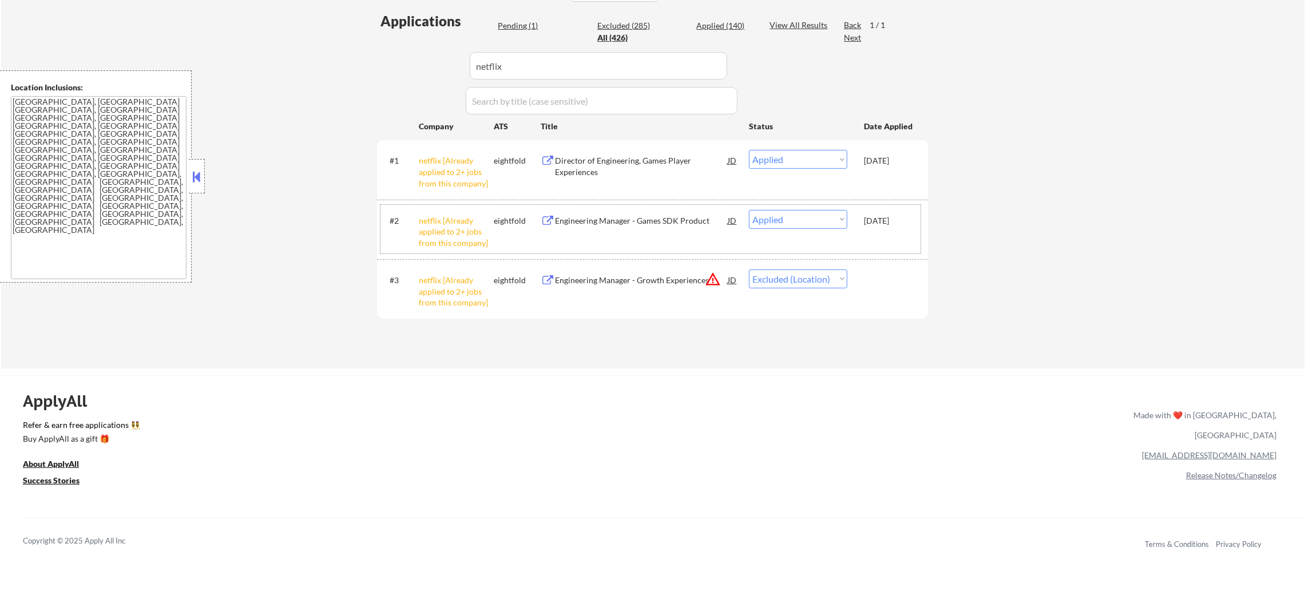
click at [382, 59] on div "Applications Pending (1) Excluded (285) Applied (140) All (426) View All Result…" at bounding box center [652, 178] width 551 height 335
click at [297, 63] on div "← Return to /applysquad Mailslurp Inbox Job Search Builder Justin Martin User E…" at bounding box center [652, 50] width 1303 height 637
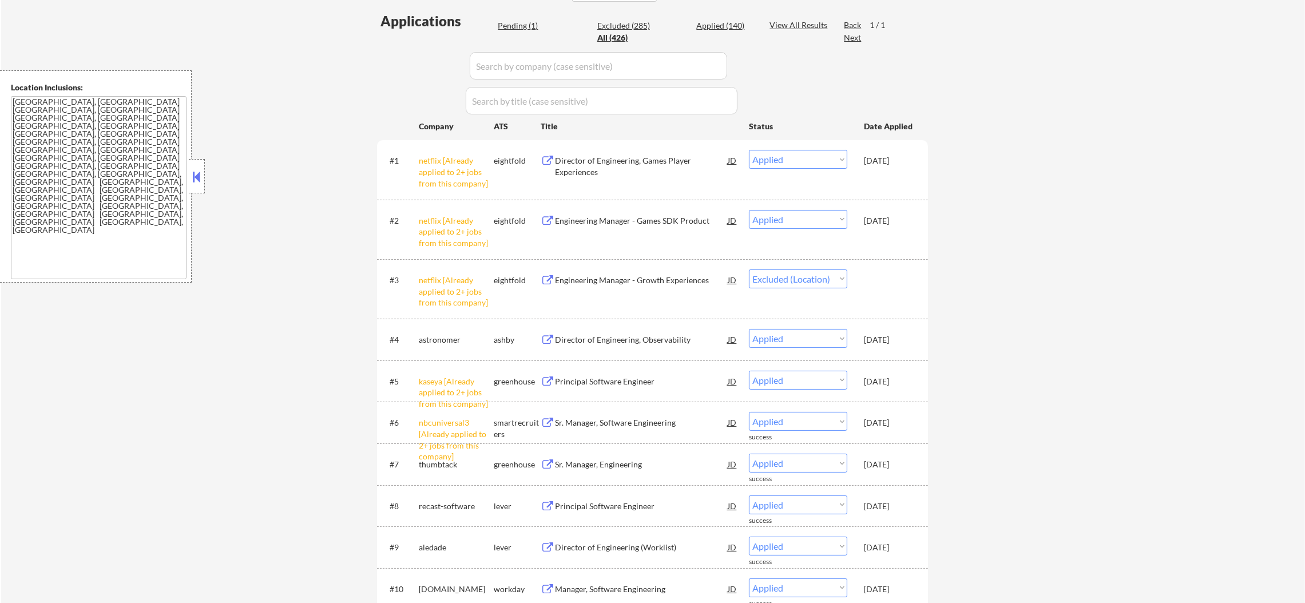
select select ""applied""
click at [530, 26] on div "Pending (1)" at bounding box center [526, 25] width 57 height 11
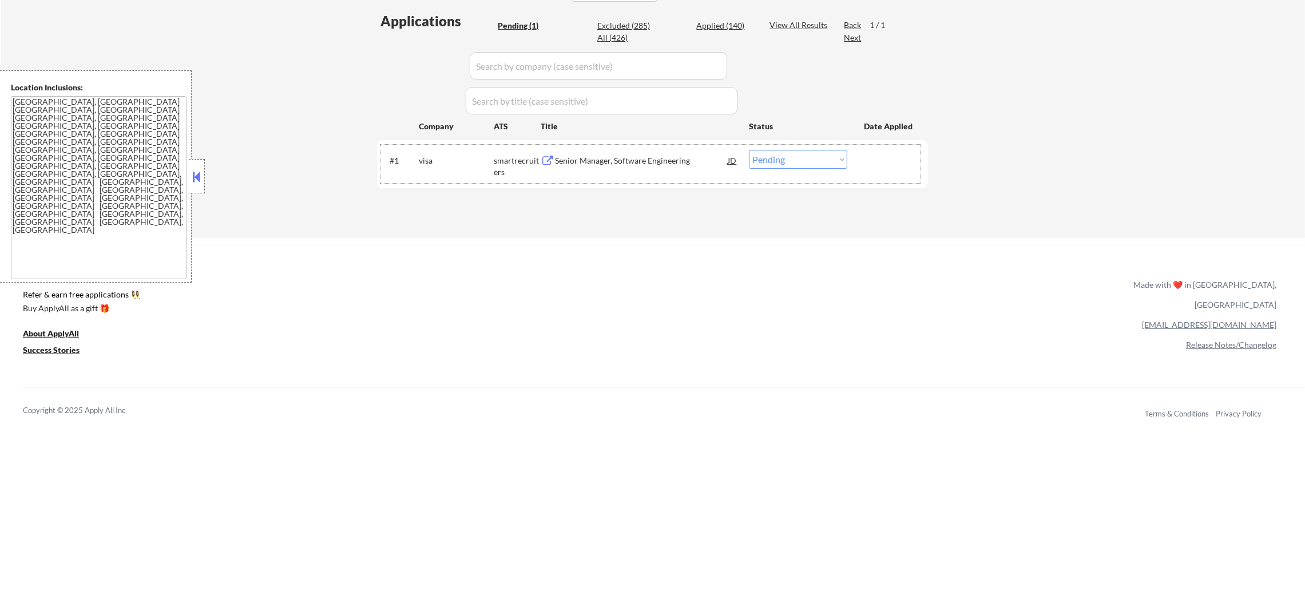
click at [586, 149] on div "#1 visa smartrecruiters Senior Manager, Software Engineering JD Choose an optio…" at bounding box center [650, 164] width 540 height 38
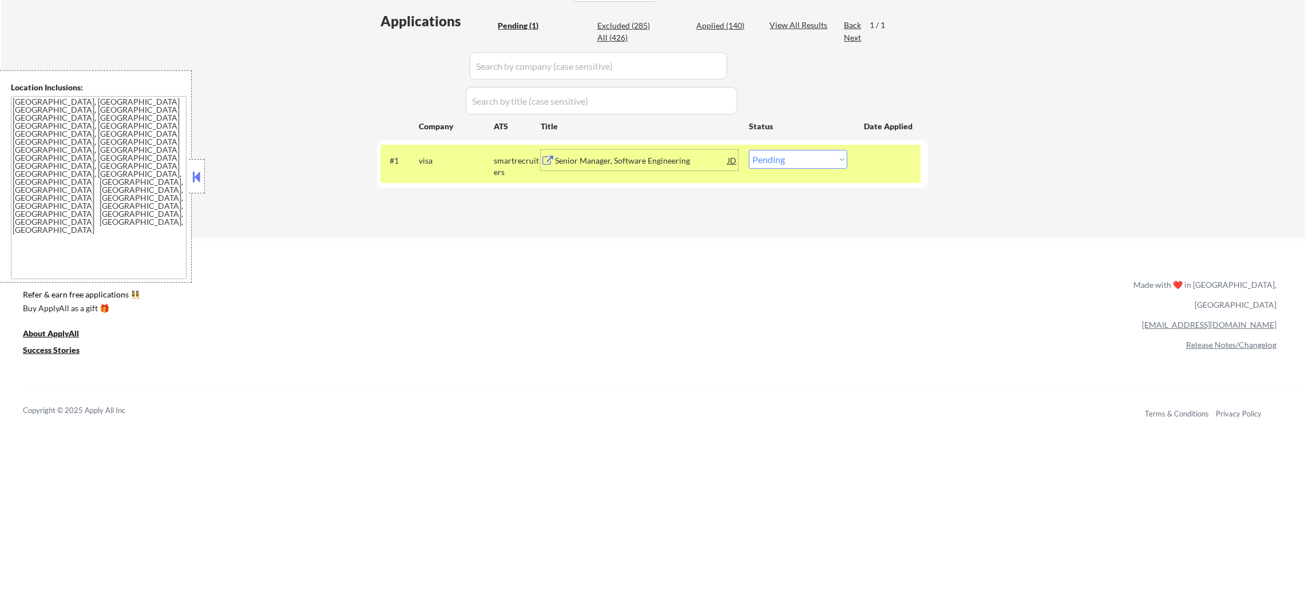
click at [627, 162] on div "Senior Manager, Software Engineering" at bounding box center [641, 160] width 173 height 11
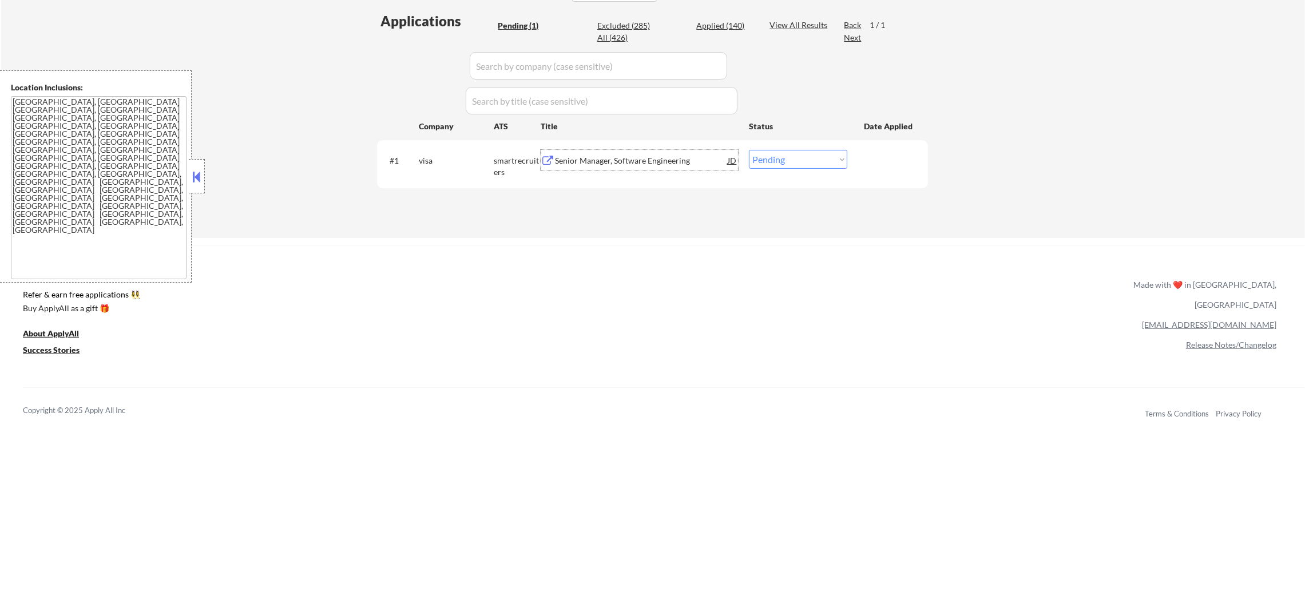
click at [448, 145] on div "#1 visa smartrecruiters Senior Manager, Software Engineering JD Choose an optio…" at bounding box center [650, 164] width 540 height 38
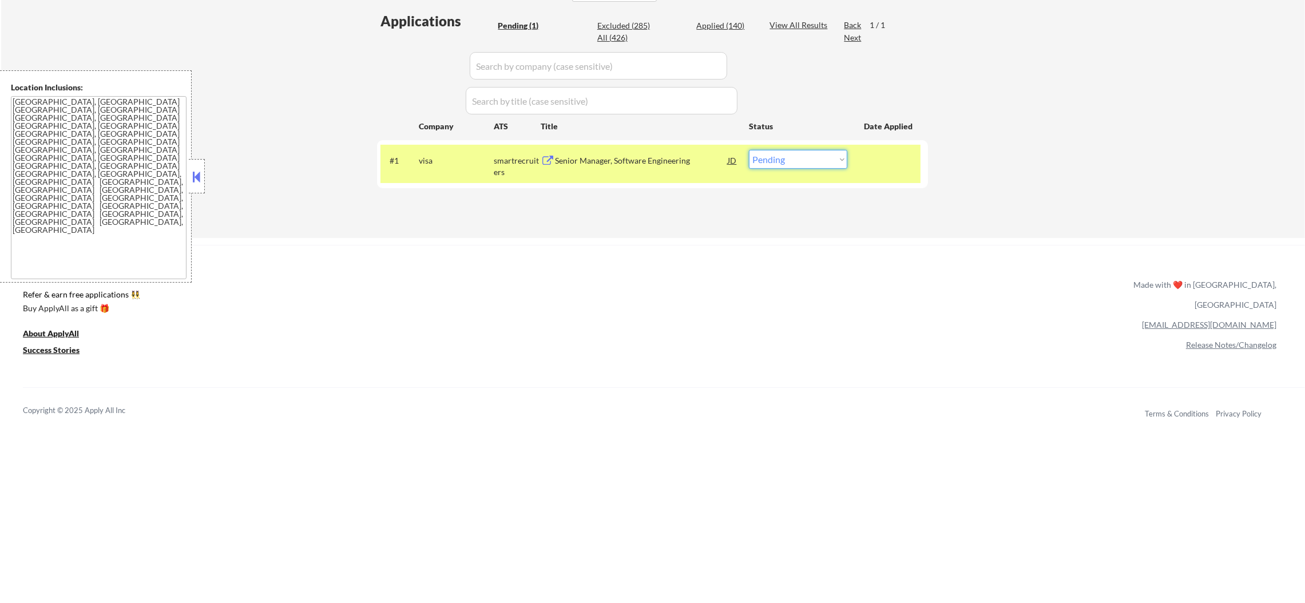
drag, startPoint x: 767, startPoint y: 153, endPoint x: 770, endPoint y: 163, distance: 10.1
click at [767, 153] on select "Choose an option... Pending Applied Excluded (Questions) Excluded (Expired) Exc…" at bounding box center [798, 159] width 98 height 19
click at [749, 150] on select "Choose an option... Pending Applied Excluded (Questions) Excluded (Expired) Exc…" at bounding box center [798, 159] width 98 height 19
click at [770, 166] on select "Choose an option... Pending Applied Excluded (Questions) Excluded (Expired) Exc…" at bounding box center [798, 159] width 98 height 19
click at [749, 150] on select "Choose an option... Pending Applied Excluded (Questions) Excluded (Expired) Exc…" at bounding box center [798, 159] width 98 height 19
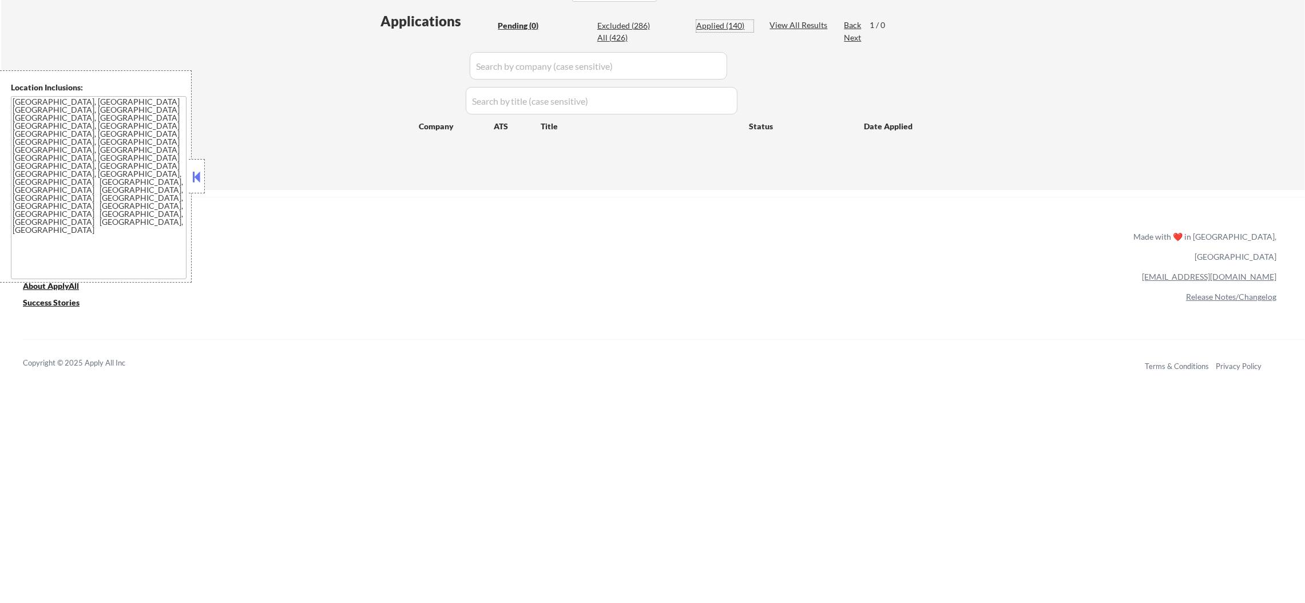
click at [733, 25] on div "Applied (140)" at bounding box center [724, 25] width 57 height 11
select select ""applied""
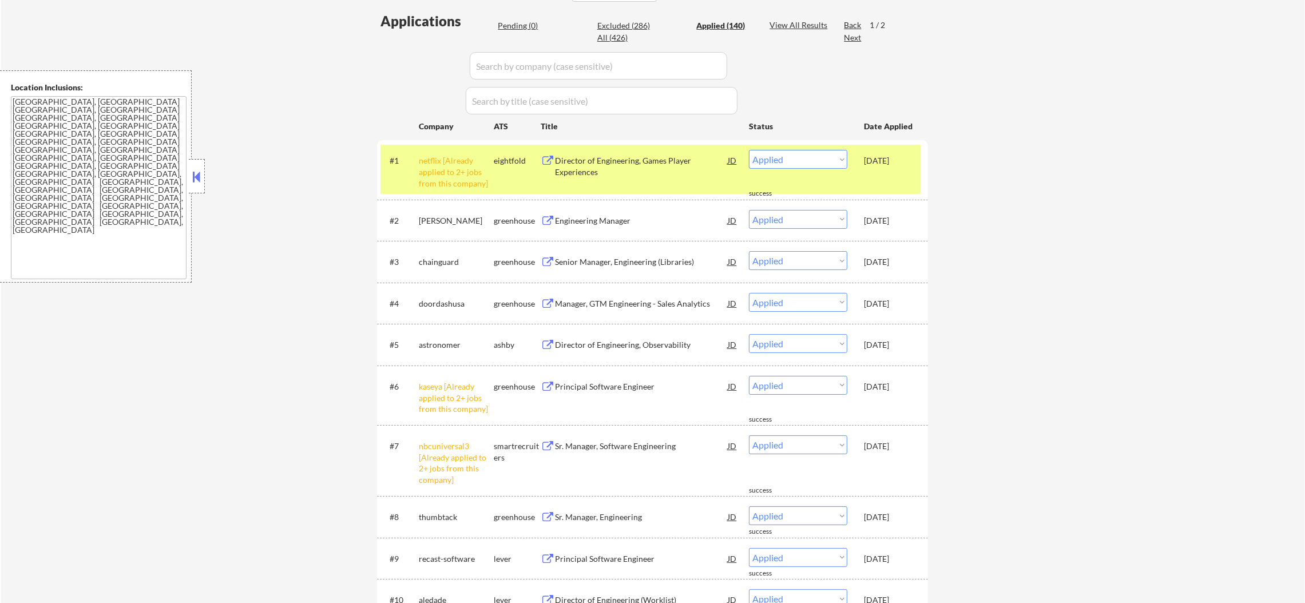
click at [431, 140] on div "#1 netflix [Already applied to 2+ jobs from this company] eightfold Director of…" at bounding box center [652, 169] width 551 height 59
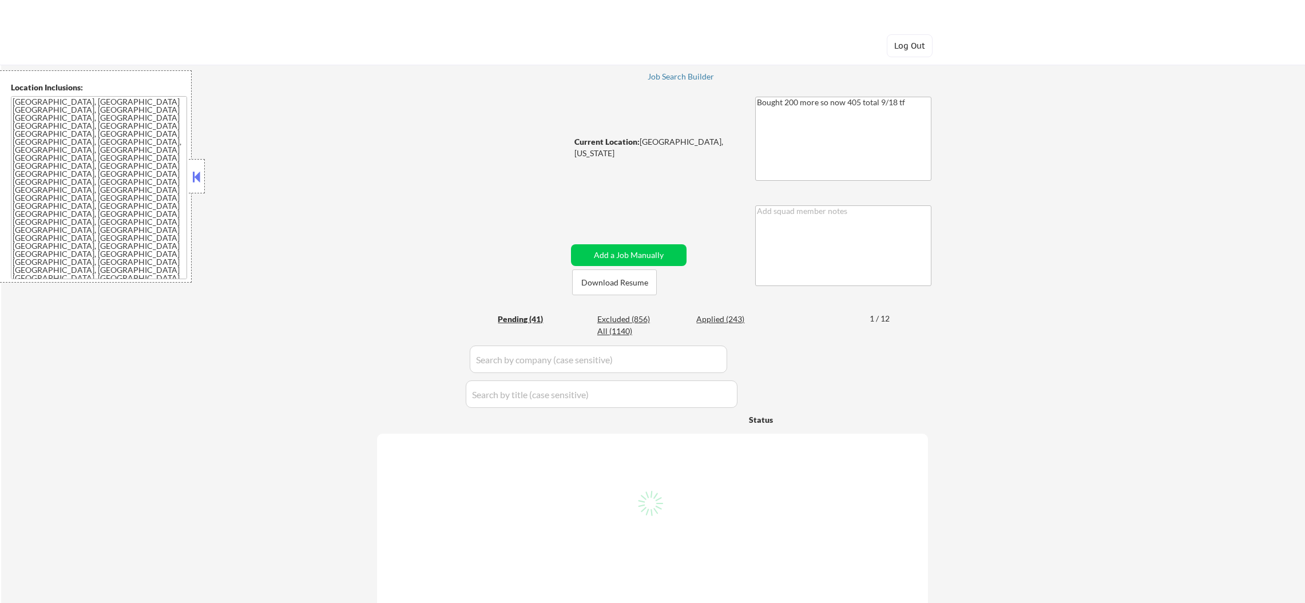
select select ""pending""
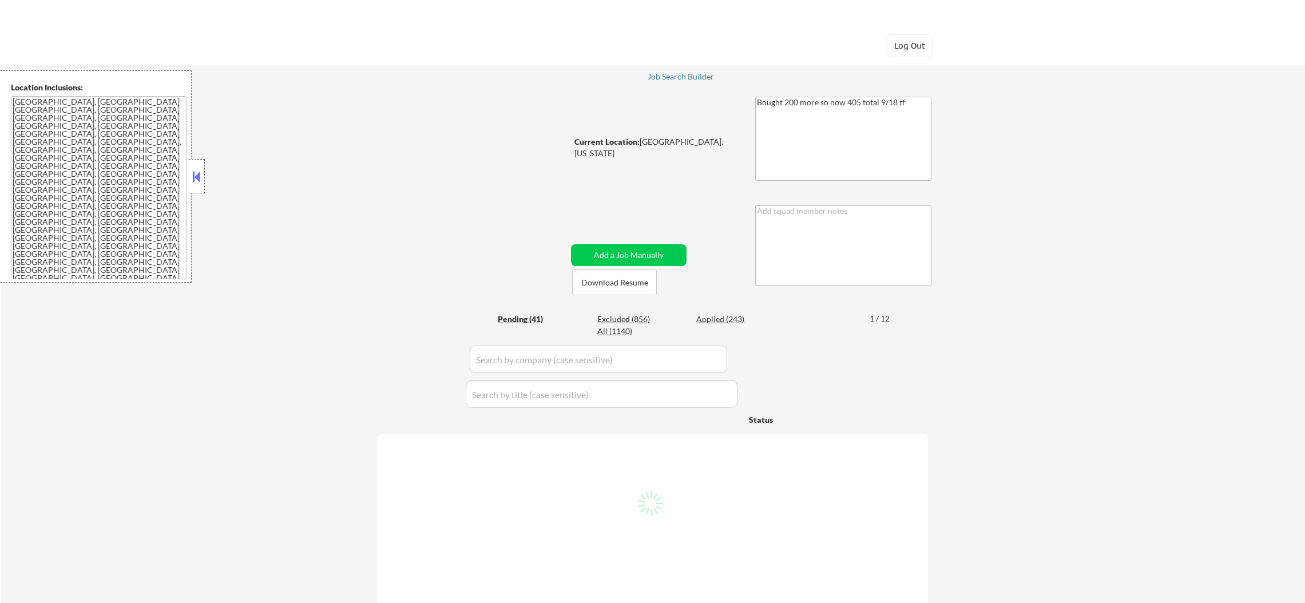
select select ""pending""
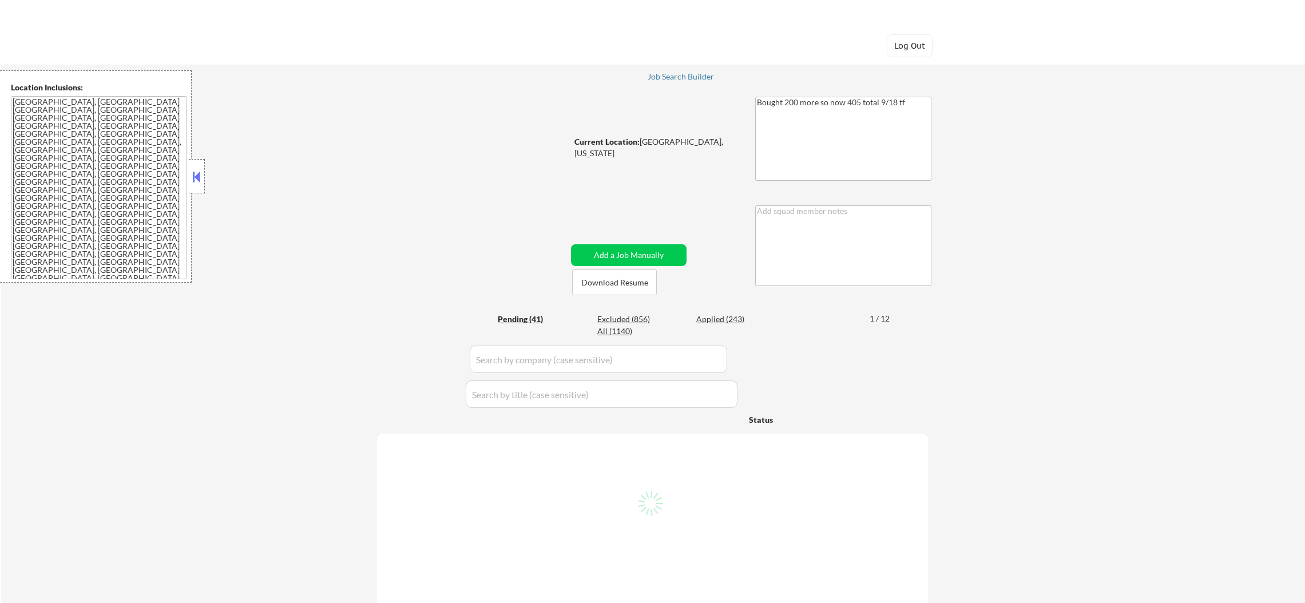
select select ""pending""
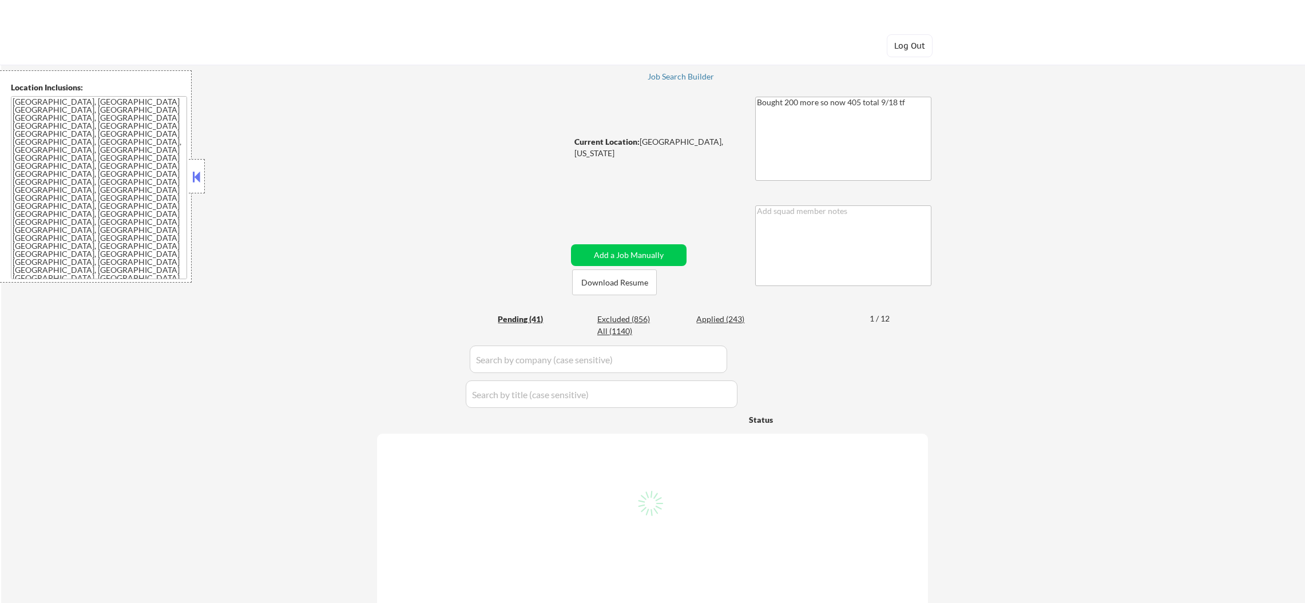
select select ""pending""
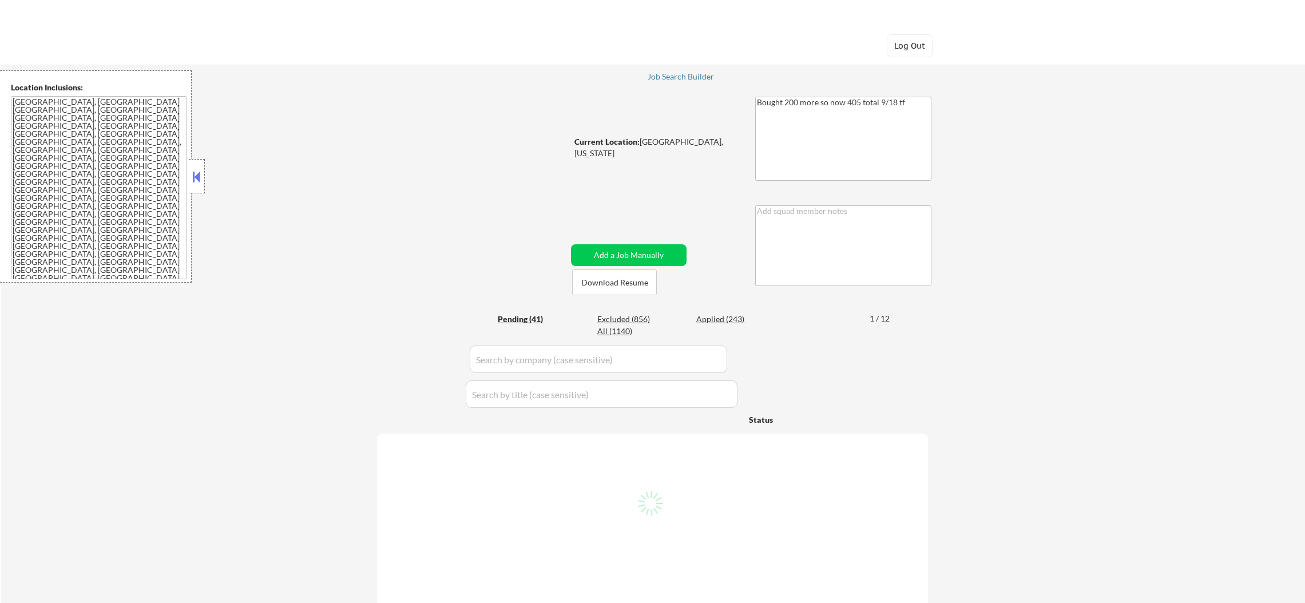
select select ""pending""
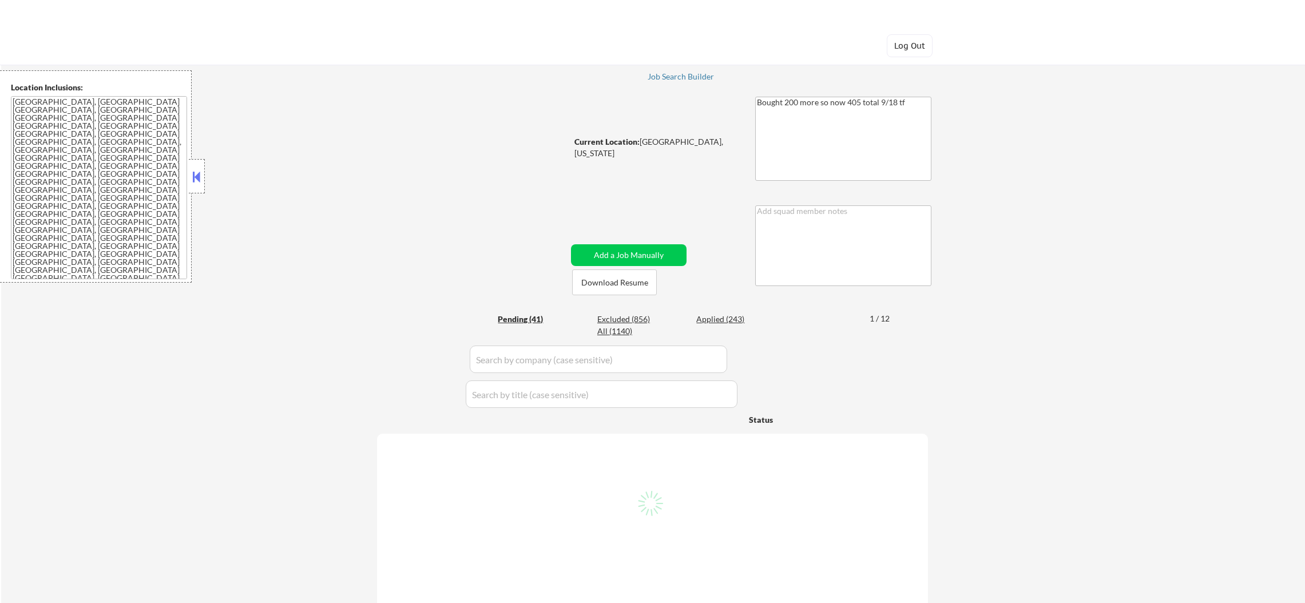
select select ""pending""
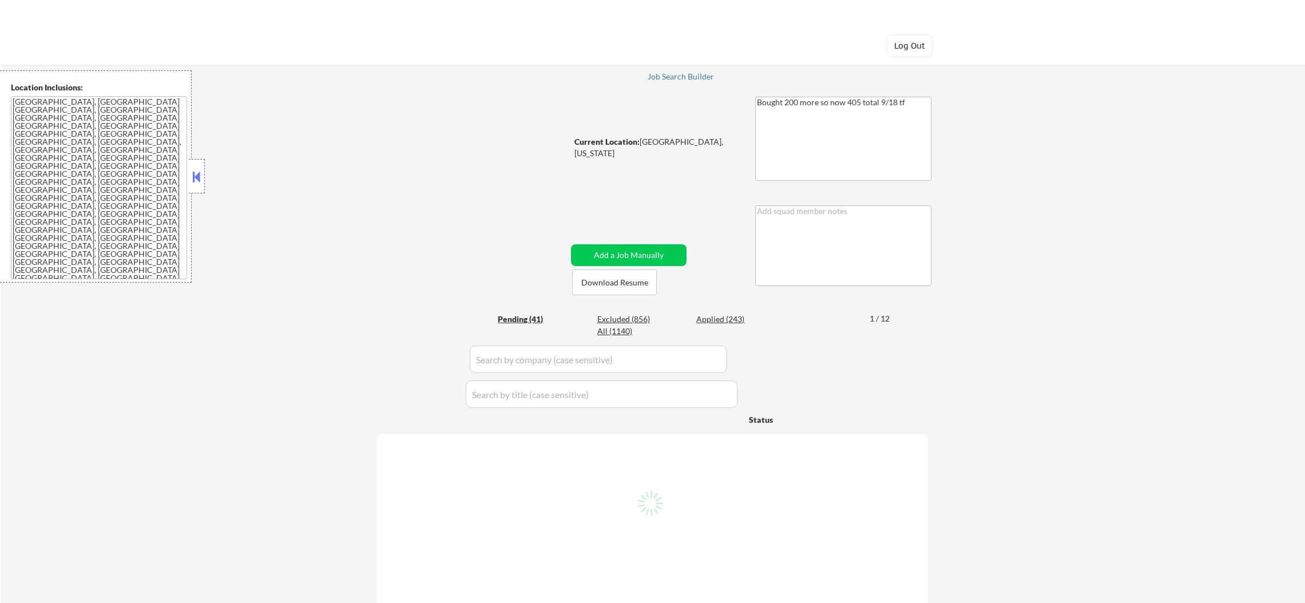
select select ""pending""
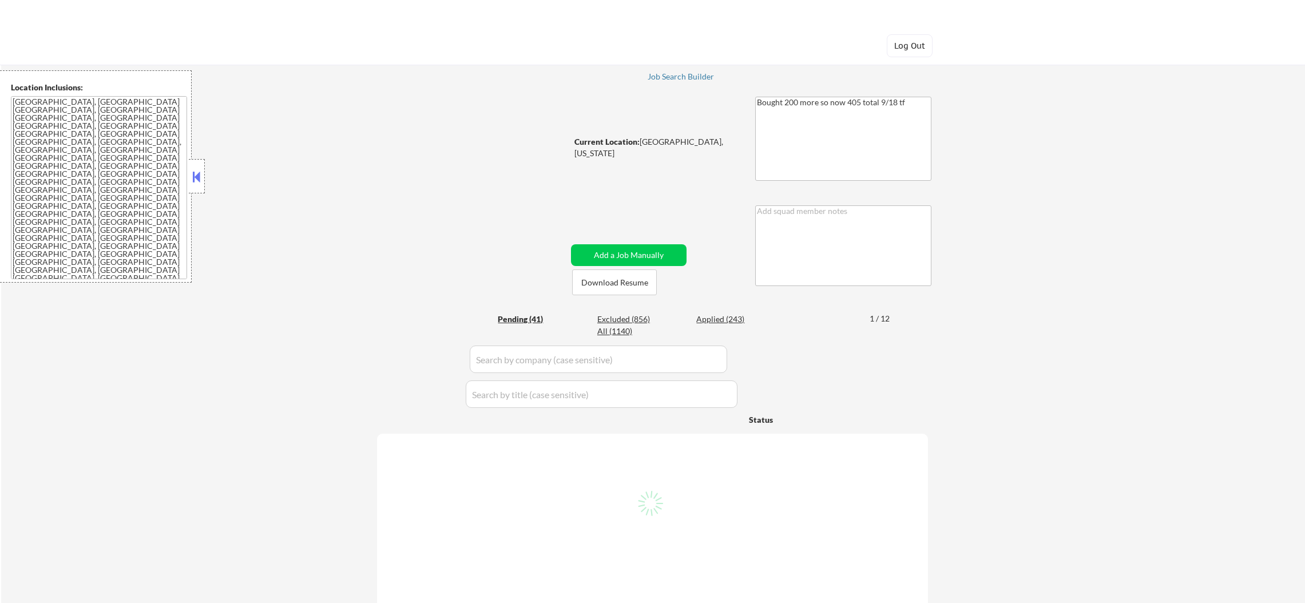
select select ""pending""
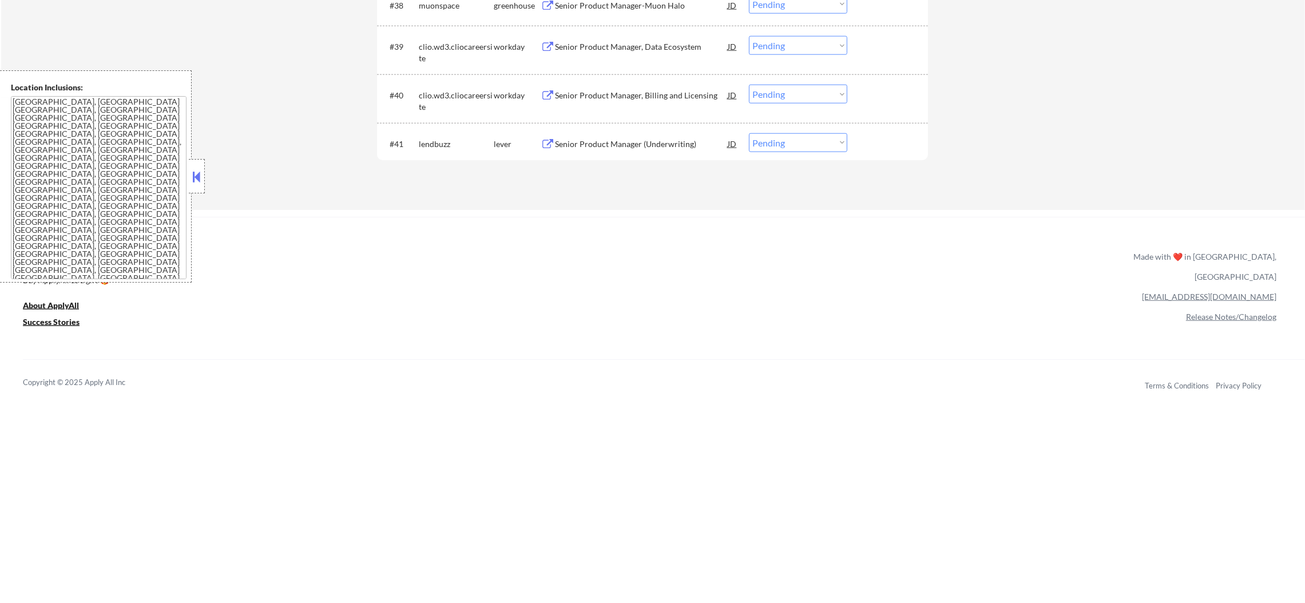
scroll to position [2103, 0]
click at [626, 144] on div "Senior Product Manager (Underwriting)" at bounding box center [641, 140] width 173 height 11
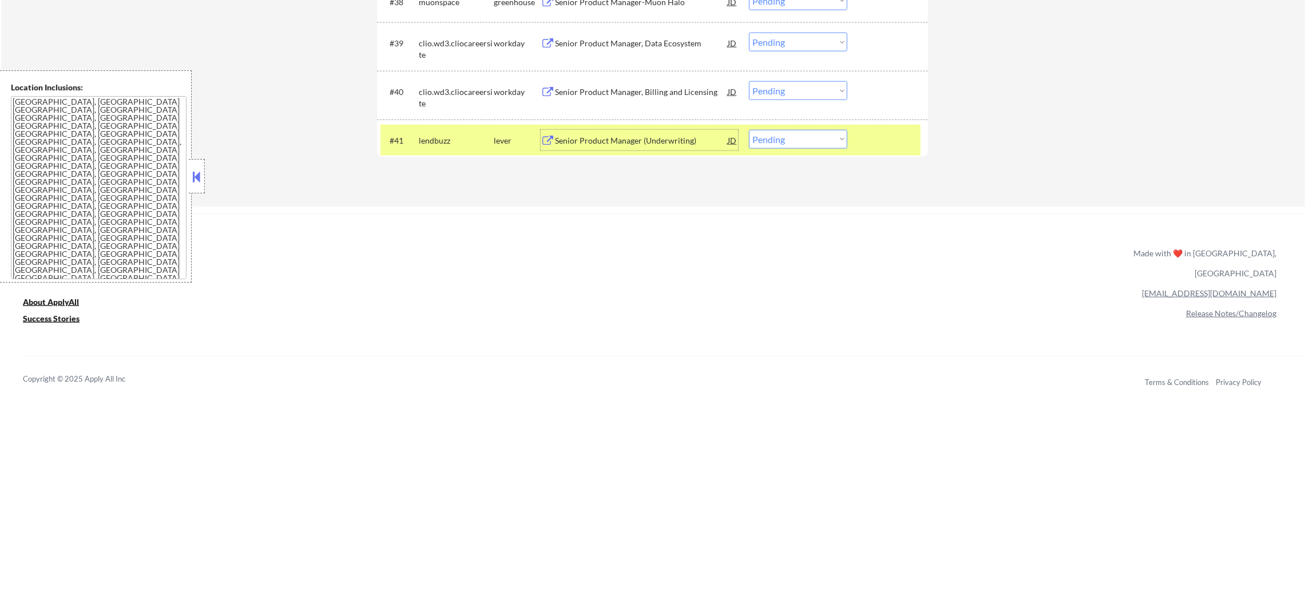
drag, startPoint x: 793, startPoint y: 140, endPoint x: 798, endPoint y: 146, distance: 7.3
click at [793, 140] on select "Choose an option... Pending Applied Excluded (Questions) Excluded (Expired) Exc…" at bounding box center [798, 139] width 98 height 19
select select ""excluded__salary_""
click at [749, 130] on select "Choose an option... Pending Applied Excluded (Questions) Excluded (Expired) Exc…" at bounding box center [798, 139] width 98 height 19
click at [464, 138] on div "lendbuzz" at bounding box center [456, 140] width 75 height 11
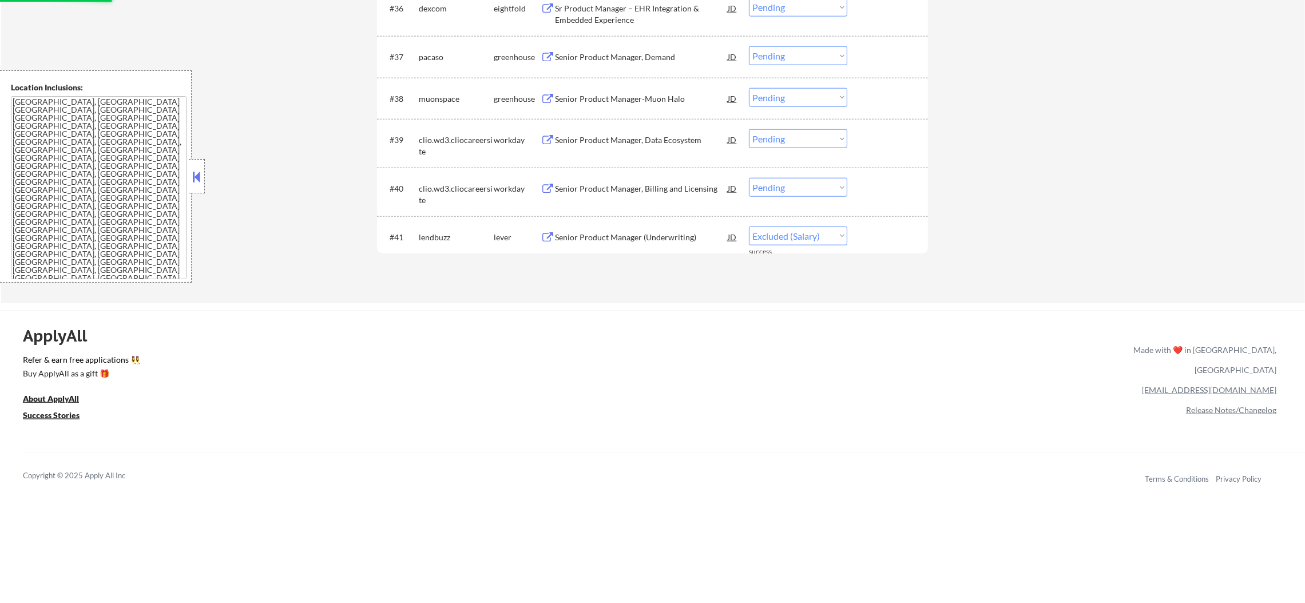
scroll to position [1989, 0]
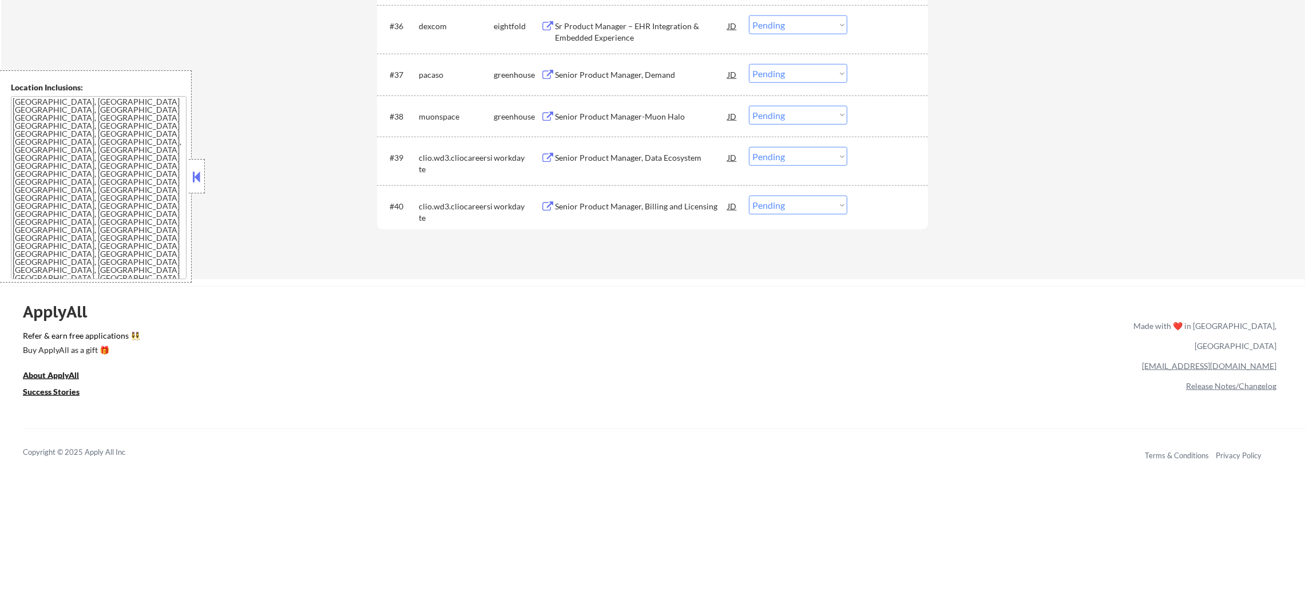
click at [622, 116] on div "Senior Product Manager-Muon Halo" at bounding box center [641, 116] width 173 height 11
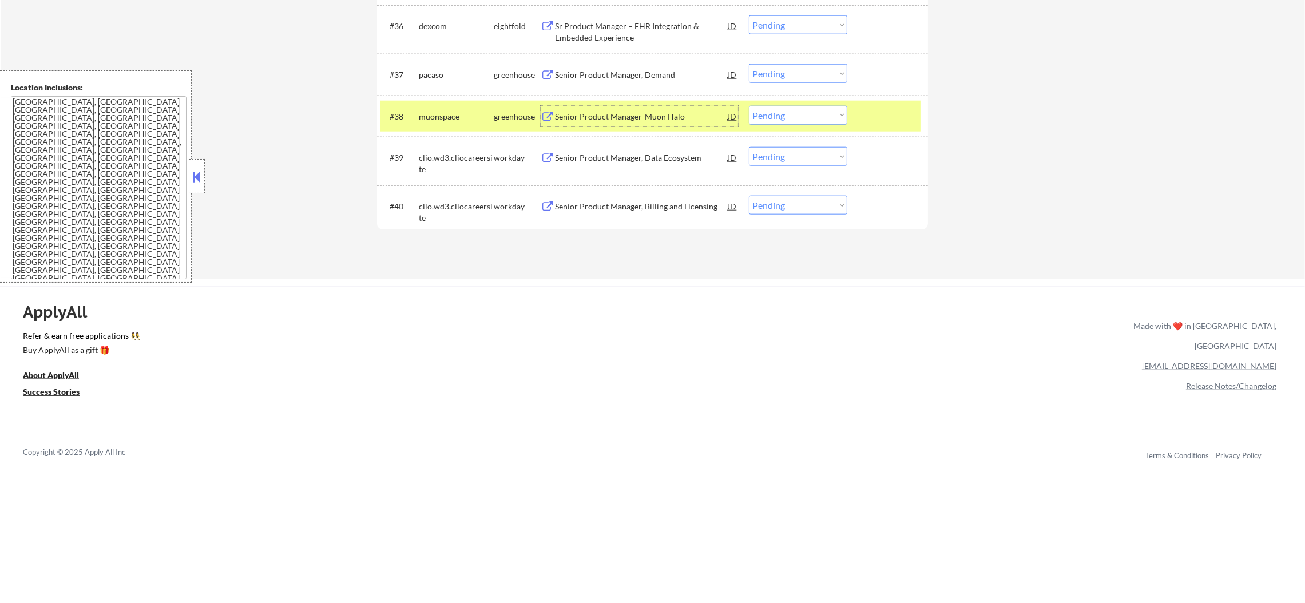
drag, startPoint x: 793, startPoint y: 100, endPoint x: 793, endPoint y: 108, distance: 8.6
click at [793, 102] on div "#38 muonspace greenhouse Senior Product Manager-Muon Halo JD Choose an option..…" at bounding box center [650, 116] width 540 height 31
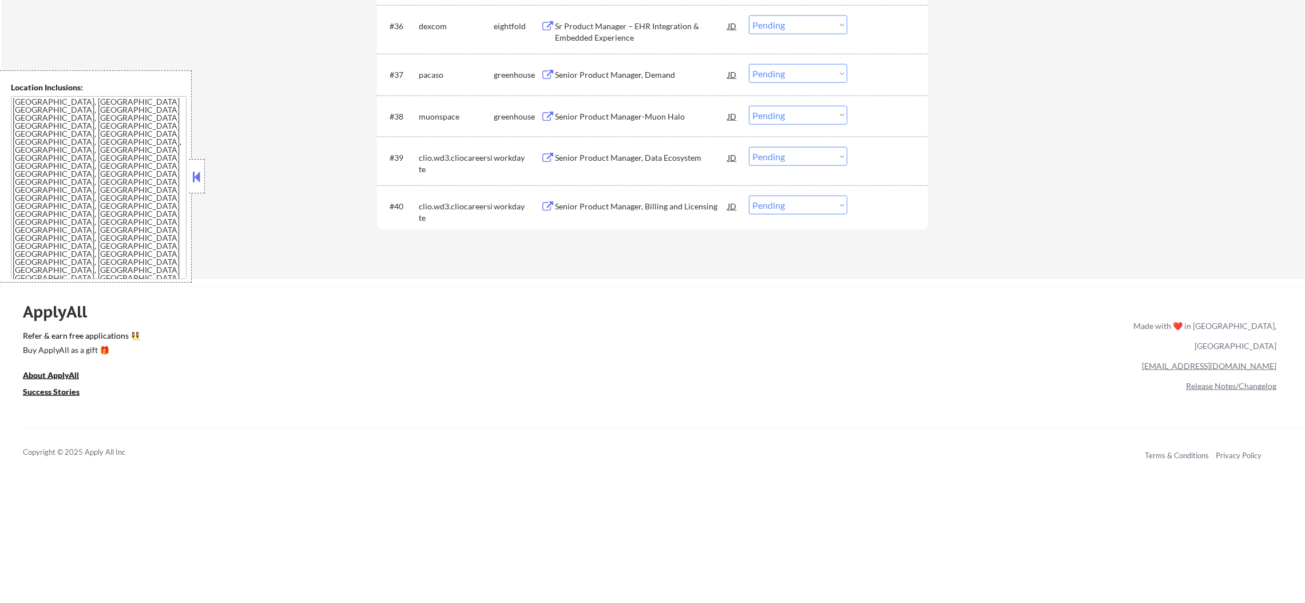
click at [793, 112] on select "Choose an option... Pending Applied Excluded (Questions) Excluded (Expired) Exc…" at bounding box center [798, 115] width 98 height 19
click at [749, 106] on select "Choose an option... Pending Applied Excluded (Questions) Excluded (Expired) Exc…" at bounding box center [798, 115] width 98 height 19
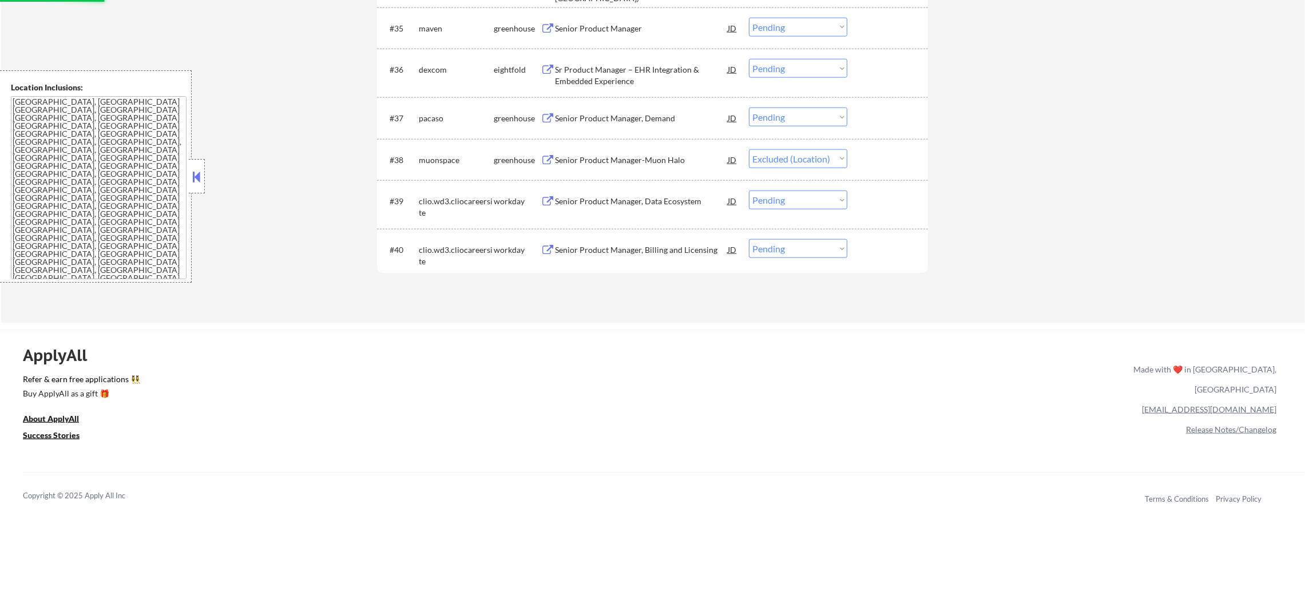
scroll to position [1931, 0]
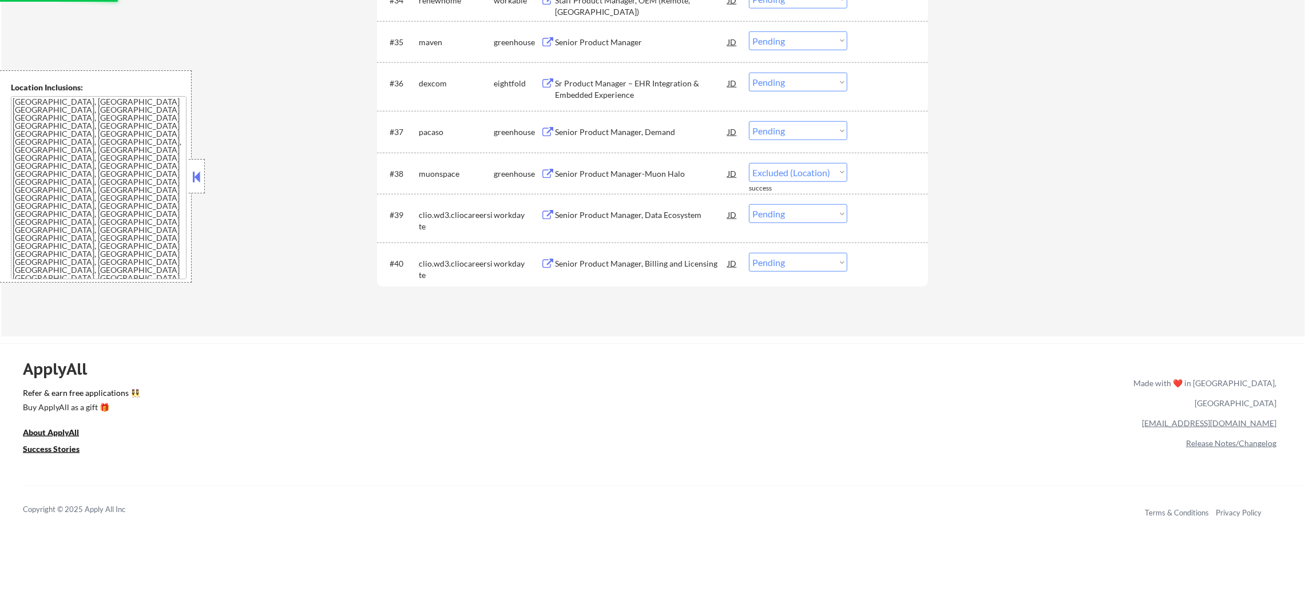
select select ""pending""
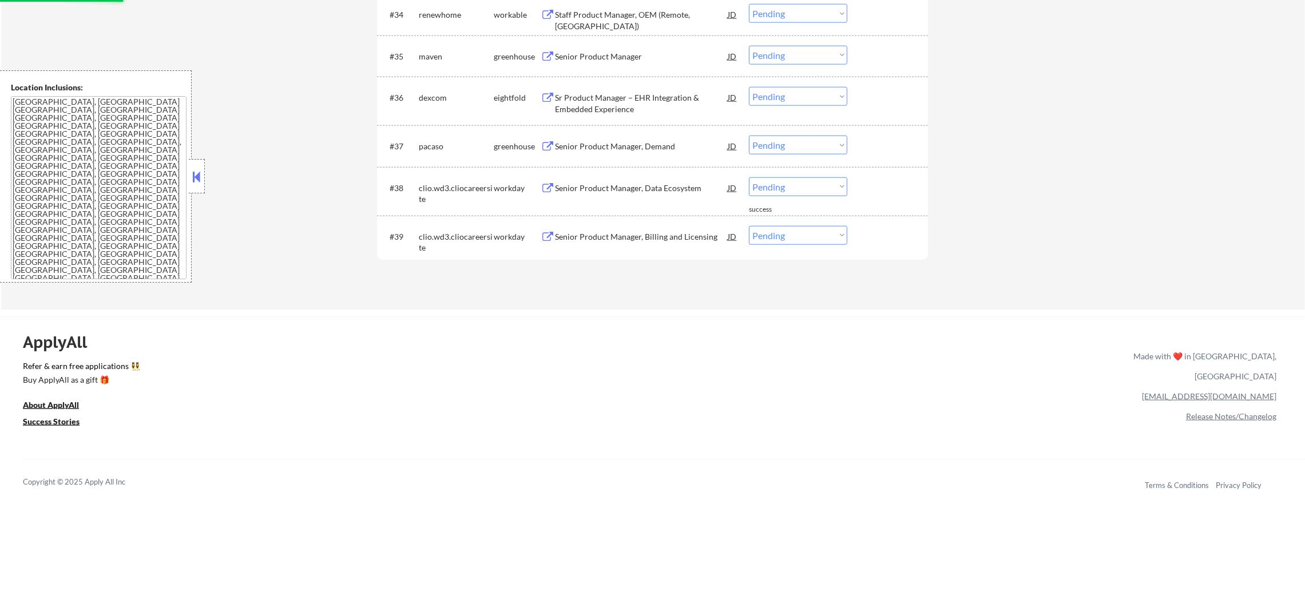
scroll to position [1903, 0]
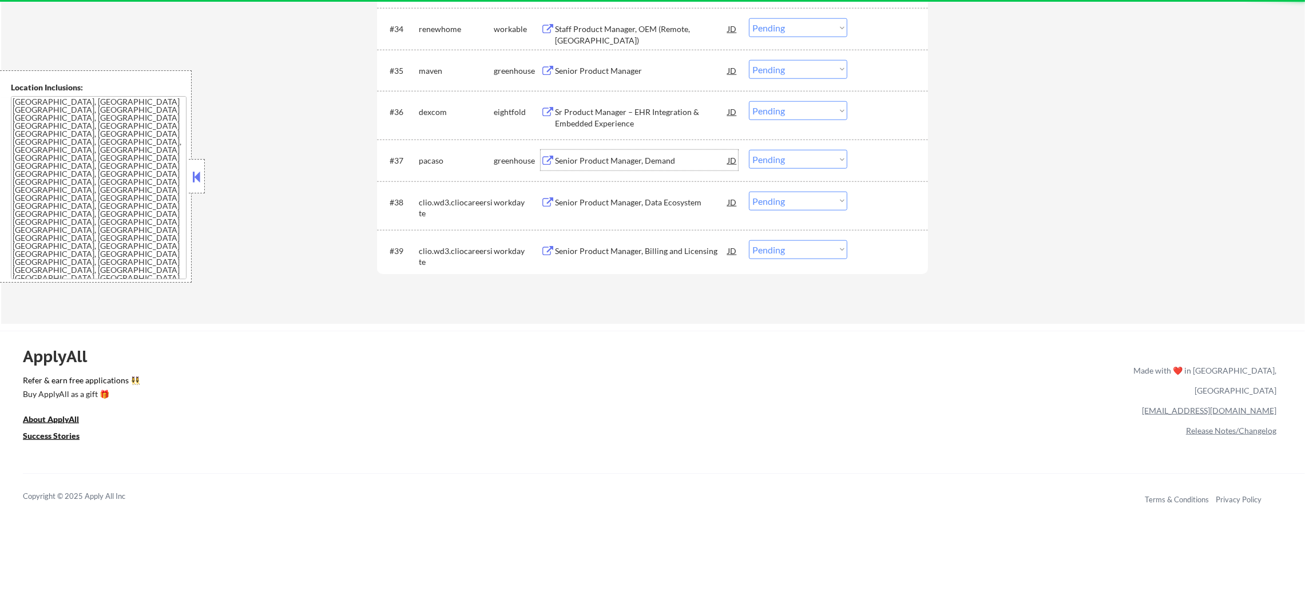
click at [618, 150] on div "Senior Product Manager, Demand" at bounding box center [641, 160] width 173 height 21
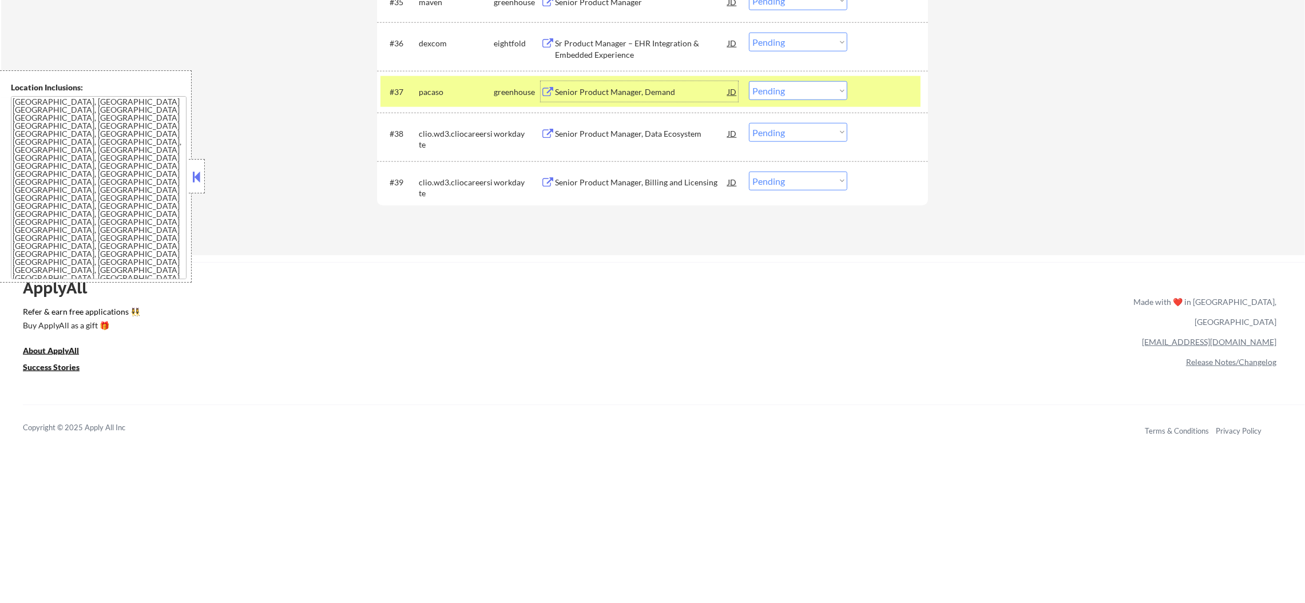
scroll to position [2017, 0]
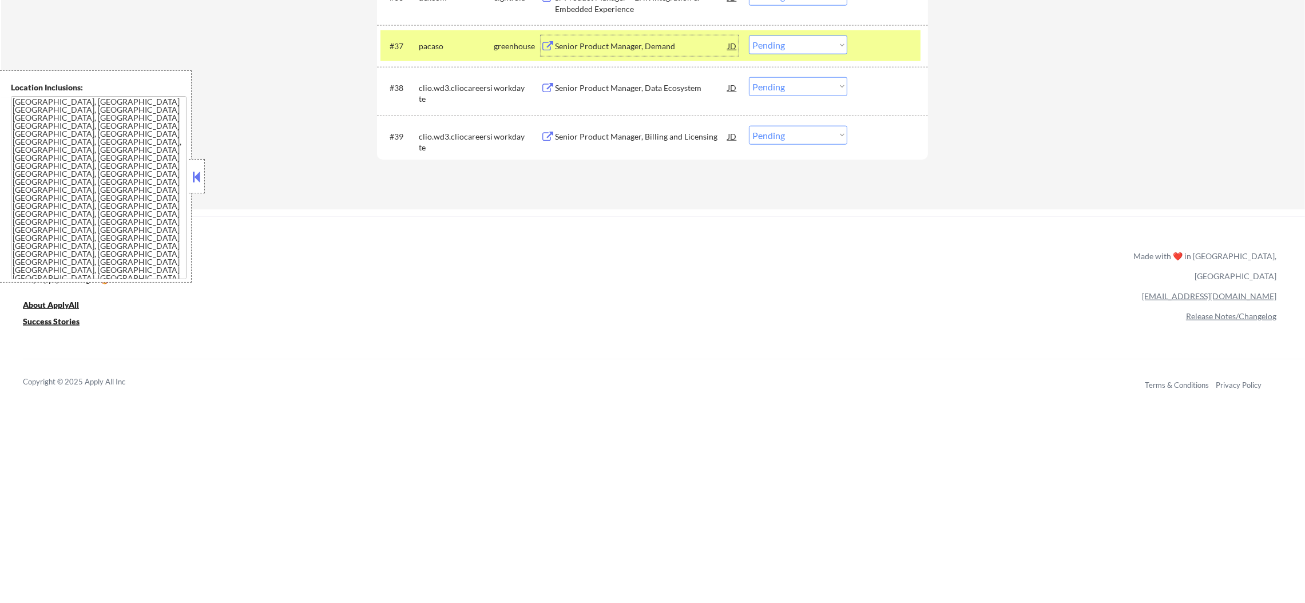
drag, startPoint x: 792, startPoint y: 46, endPoint x: 791, endPoint y: 53, distance: 6.3
click at [792, 46] on select "Choose an option... Pending Applied Excluded (Questions) Excluded (Expired) Exc…" at bounding box center [798, 44] width 98 height 19
click at [749, 35] on select "Choose an option... Pending Applied Excluded (Questions) Excluded (Expired) Exc…" at bounding box center [798, 44] width 98 height 19
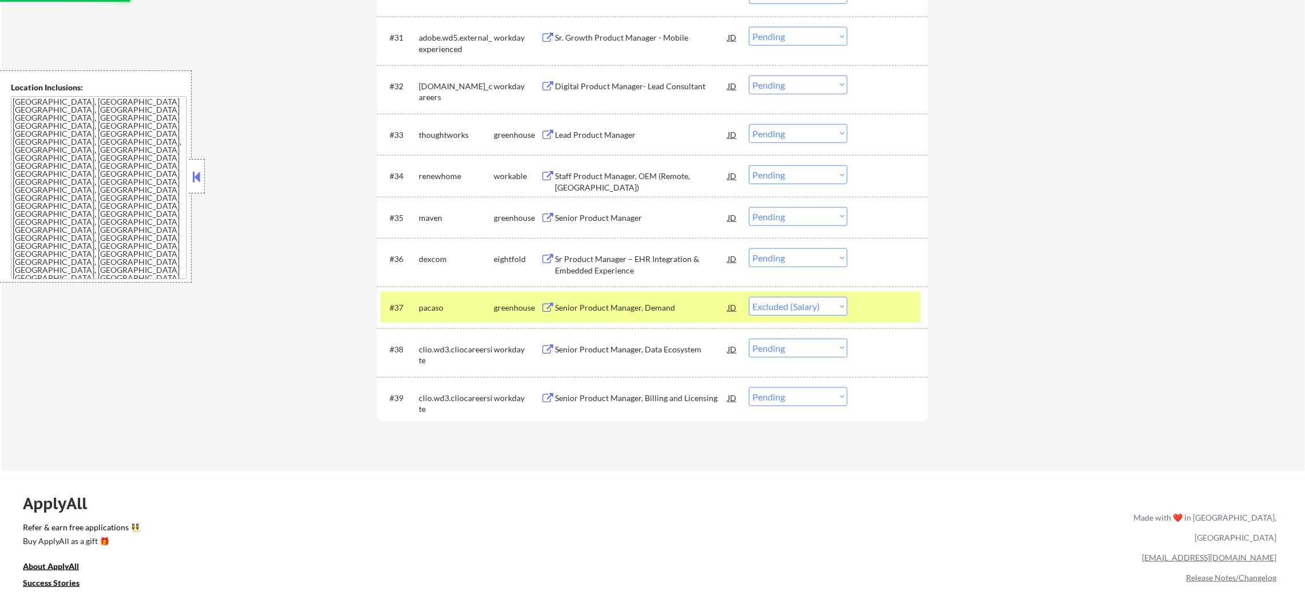
scroll to position [1703, 0]
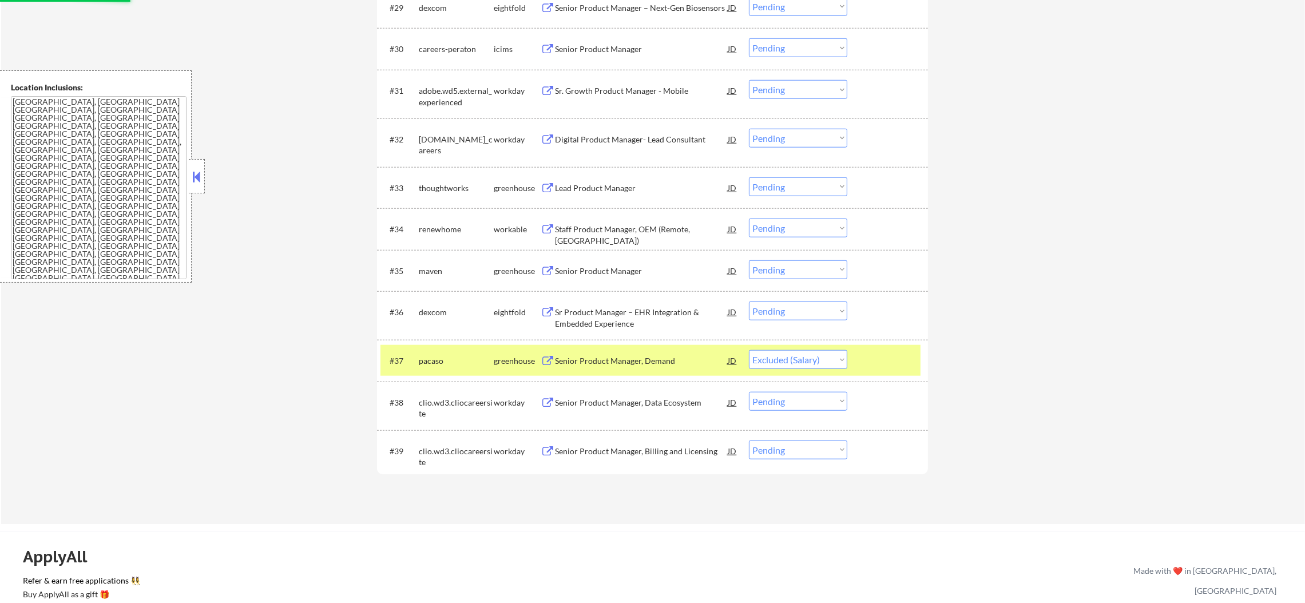
click at [460, 356] on div "pacaso" at bounding box center [456, 360] width 75 height 11
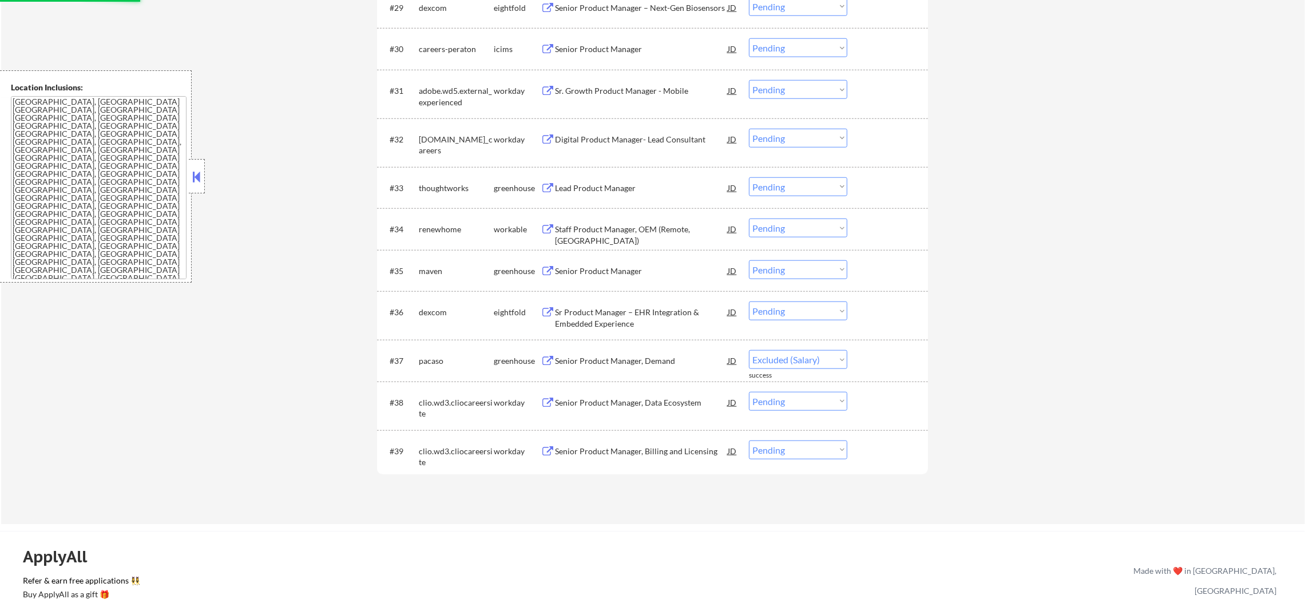
select select ""pending""
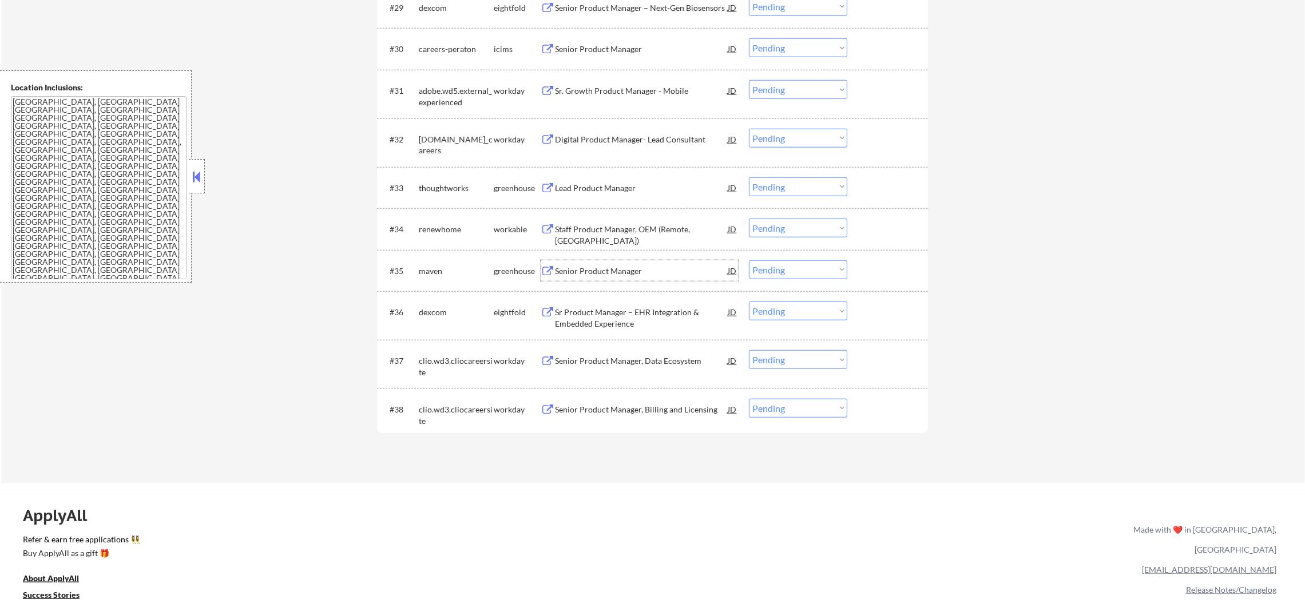
click at [610, 266] on div "Senior Product Manager" at bounding box center [641, 270] width 173 height 11
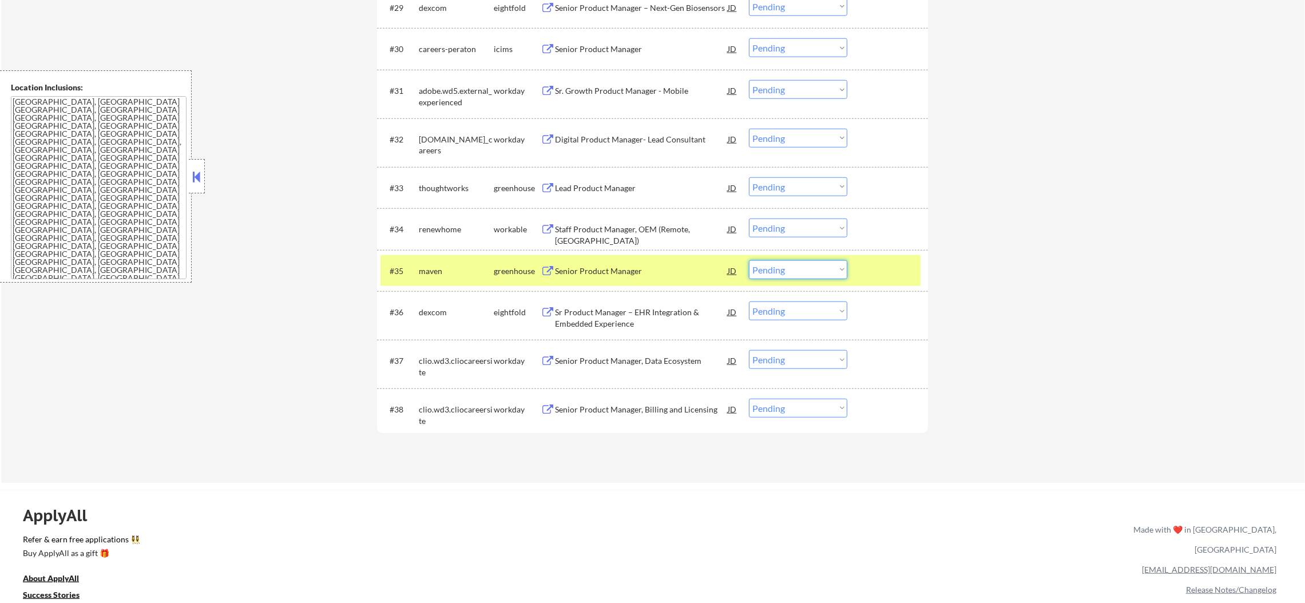
click at [757, 268] on select "Choose an option... Pending Applied Excluded (Questions) Excluded (Expired) Exc…" at bounding box center [798, 269] width 98 height 19
click at [749, 260] on select "Choose an option... Pending Applied Excluded (Questions) Excluded (Expired) Exc…" at bounding box center [798, 269] width 98 height 19
click at [472, 269] on div "maven" at bounding box center [456, 270] width 75 height 11
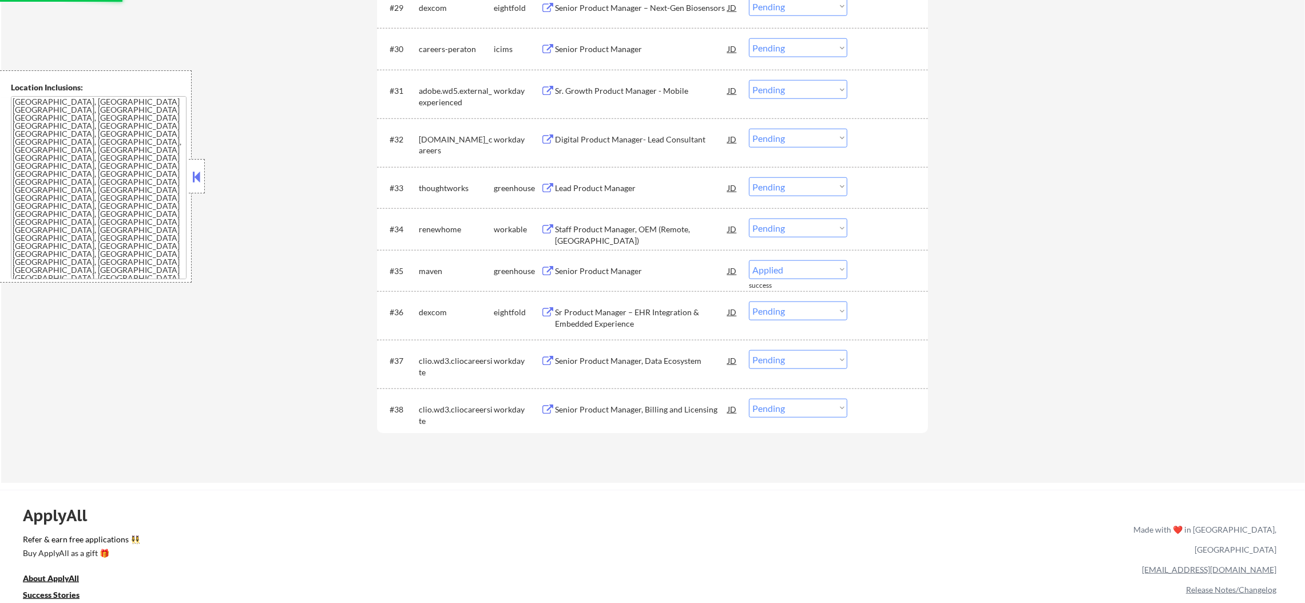
select select ""pending""
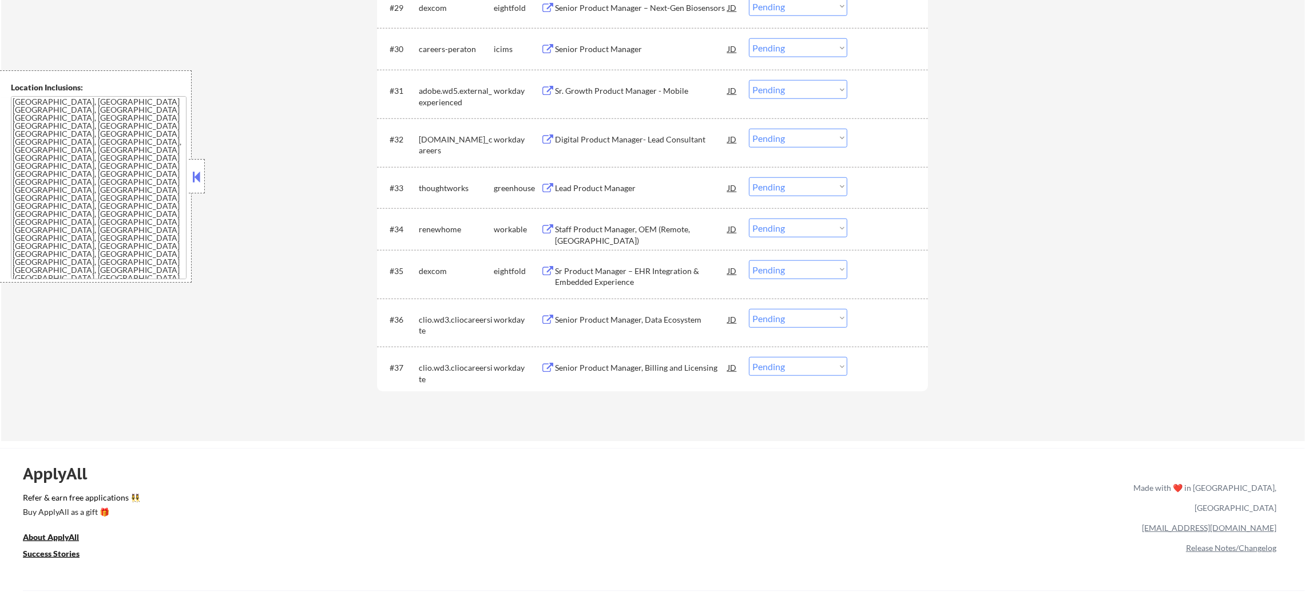
click at [603, 225] on div "Staff Product Manager, OEM (Remote, US)" at bounding box center [641, 235] width 173 height 22
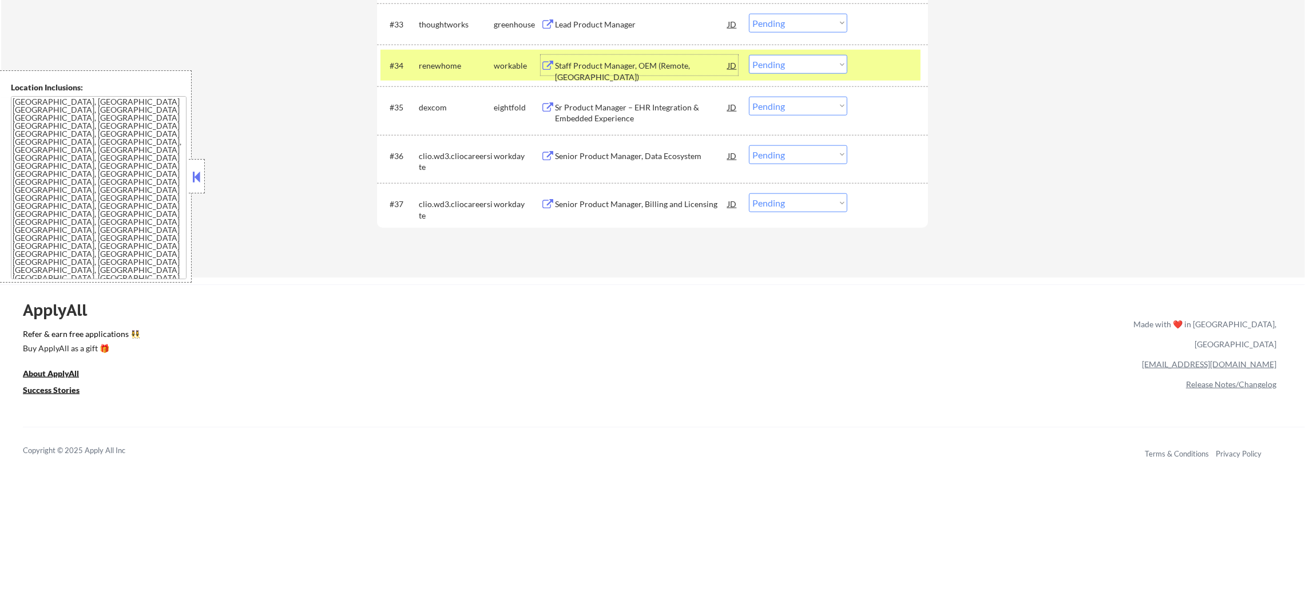
scroll to position [1846, 0]
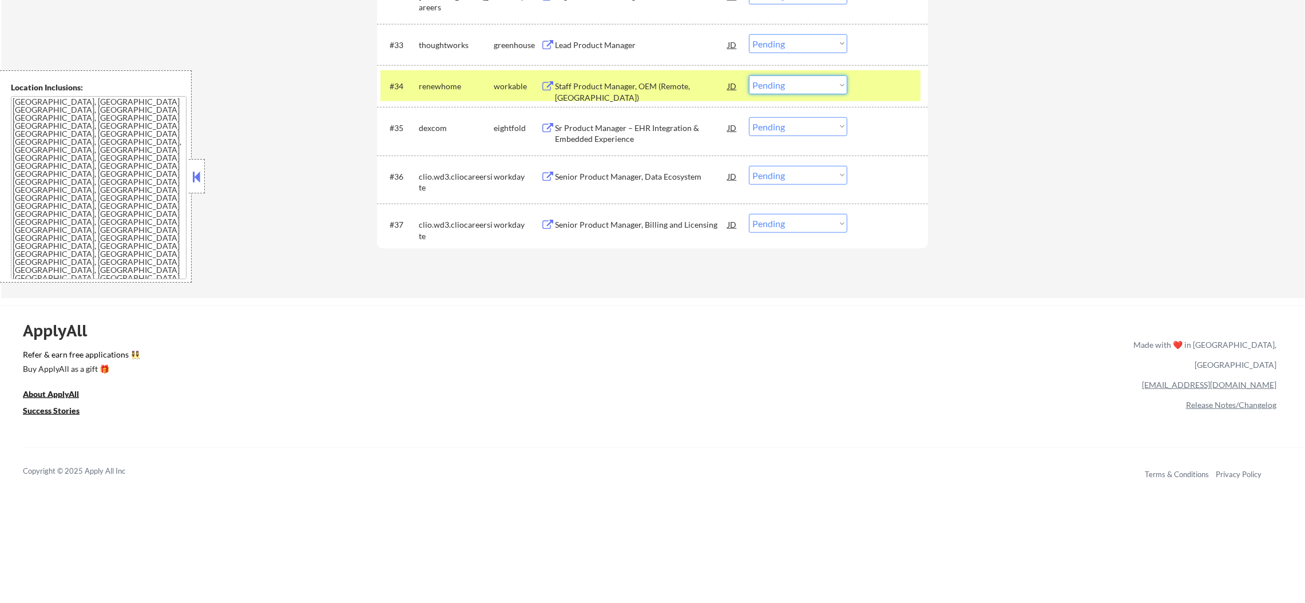
click at [761, 78] on select "Choose an option... Pending Applied Excluded (Questions) Excluded (Expired) Exc…" at bounding box center [798, 84] width 98 height 19
click at [749, 75] on select "Choose an option... Pending Applied Excluded (Questions) Excluded (Expired) Exc…" at bounding box center [798, 84] width 98 height 19
select select ""pending""
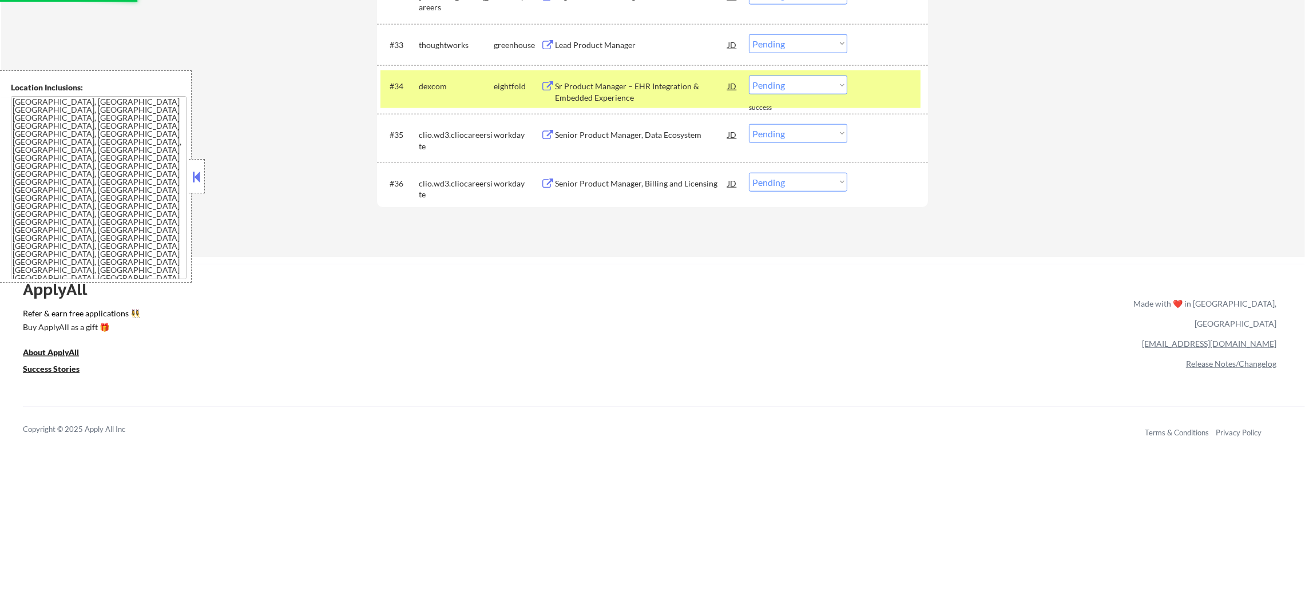
click at [458, 89] on div "dexcom" at bounding box center [456, 86] width 75 height 11
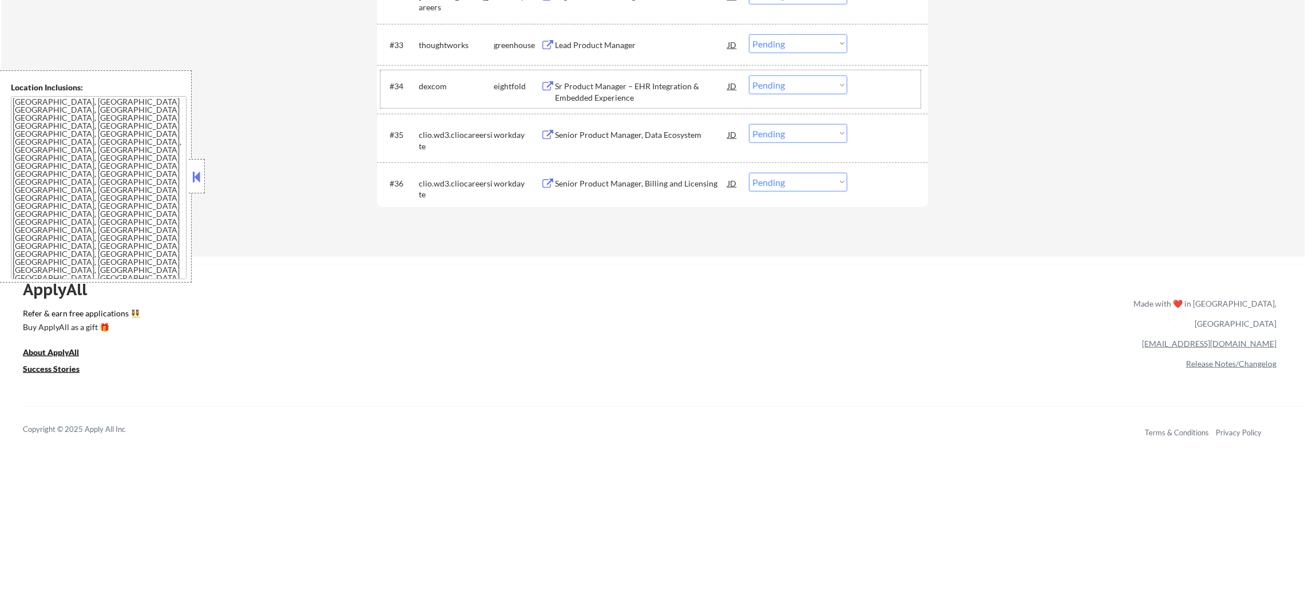
click at [629, 47] on div "Lead Product Manager" at bounding box center [641, 44] width 173 height 11
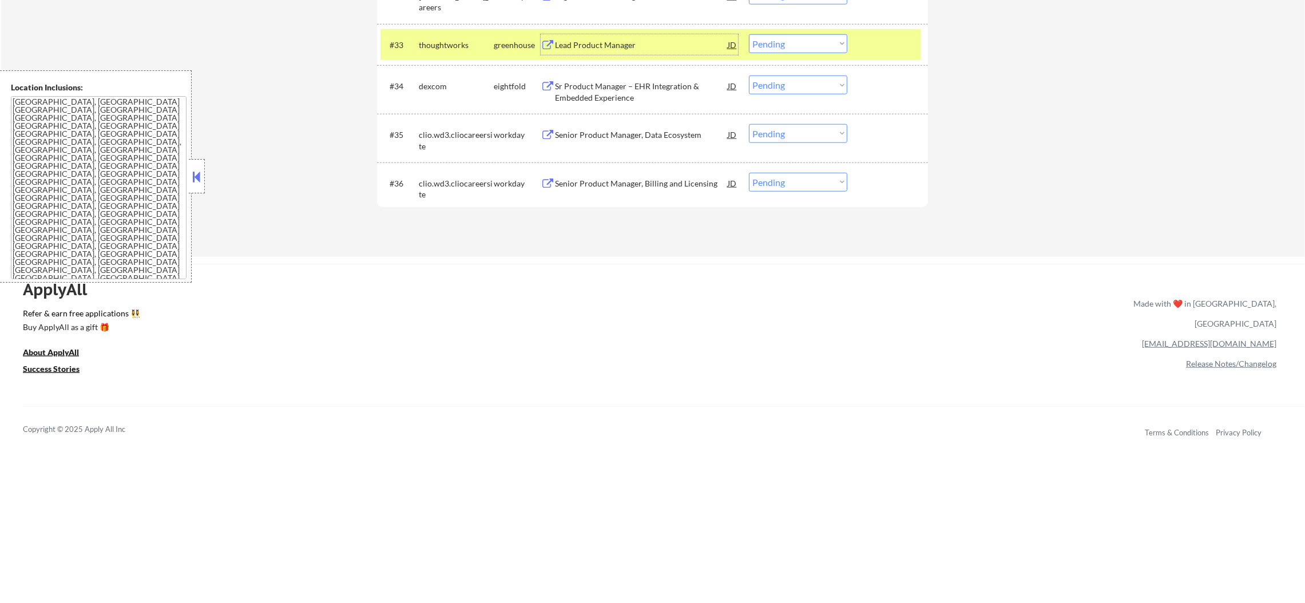
click at [795, 46] on select "Choose an option... Pending Applied Excluded (Questions) Excluded (Expired) Exc…" at bounding box center [798, 43] width 98 height 19
click at [749, 34] on select "Choose an option... Pending Applied Excluded (Questions) Excluded (Expired) Exc…" at bounding box center [798, 43] width 98 height 19
click at [462, 61] on div "#33 thoughtworks greenhouse Lead Product Manager JD Choose an option... Pending…" at bounding box center [652, 45] width 551 height 42
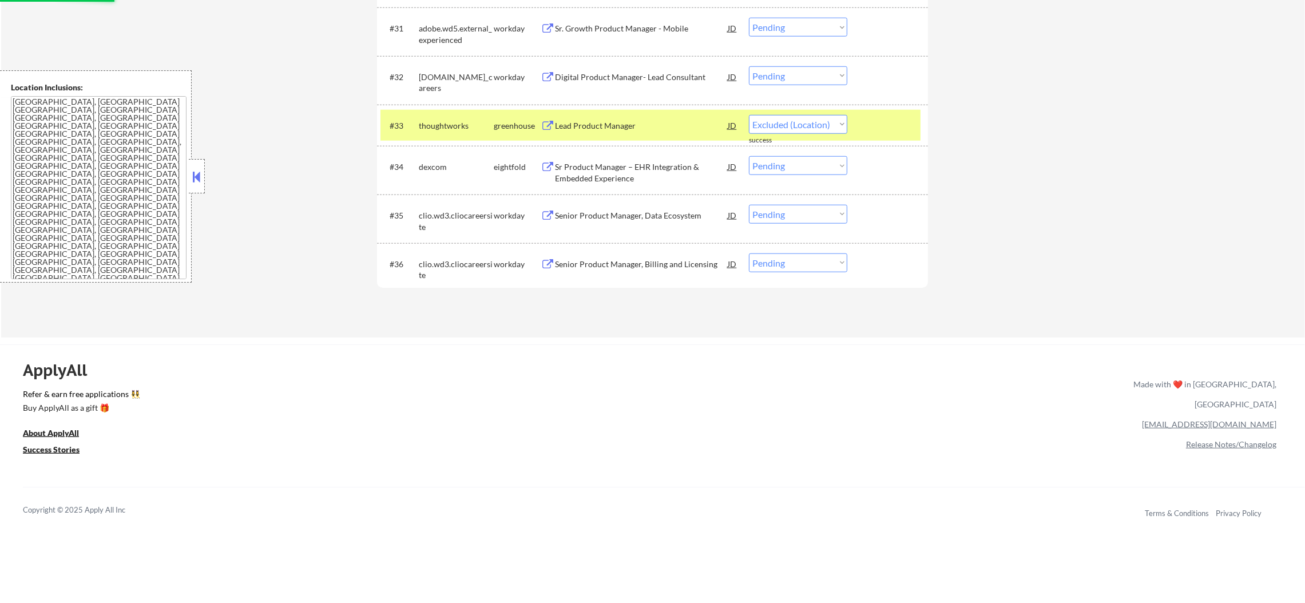
select select ""pending""
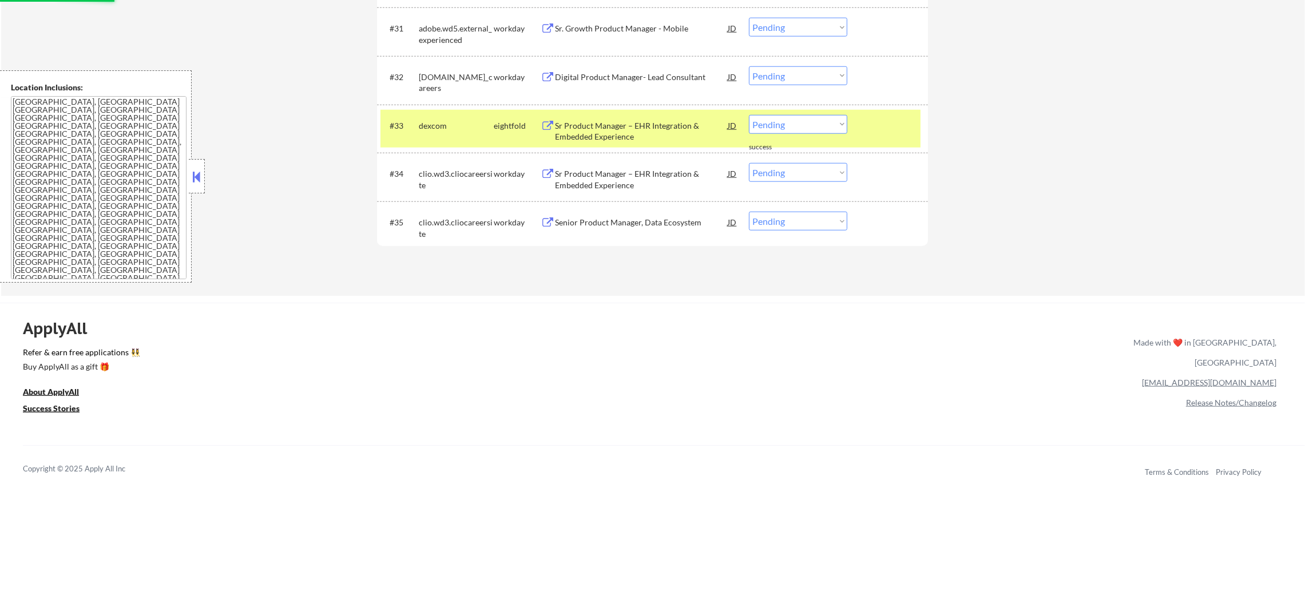
scroll to position [1674, 0]
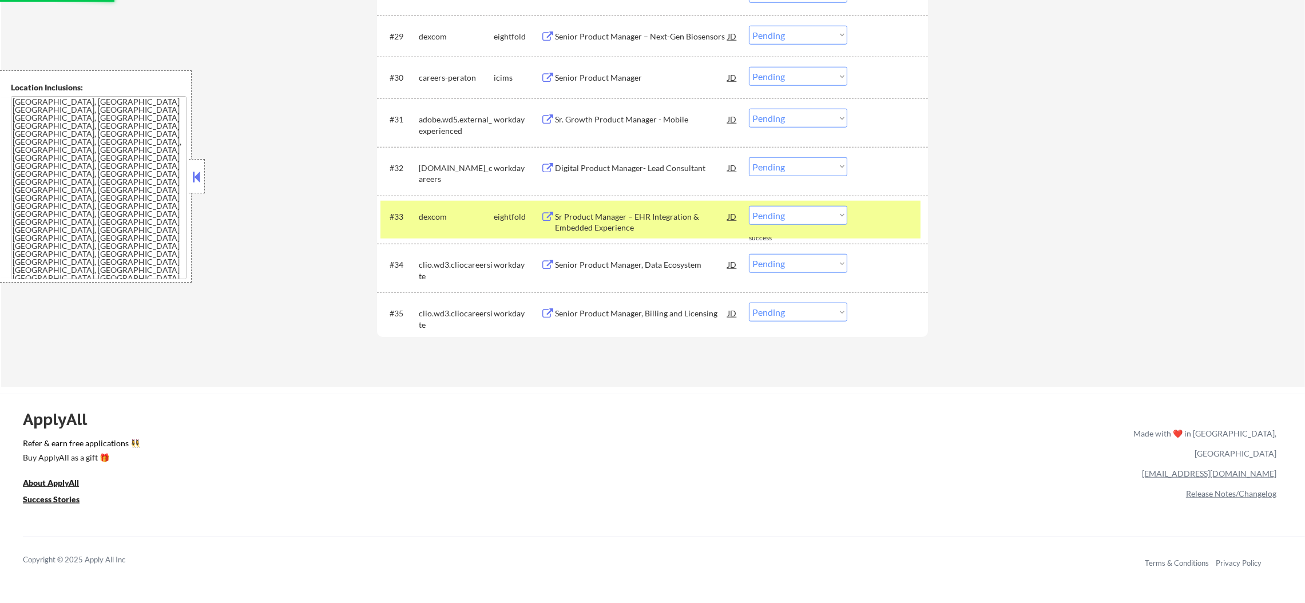
click at [465, 201] on div "#33 dexcom eightfold Sr Product Manager – EHR Integration & Embedded Experience…" at bounding box center [650, 220] width 540 height 38
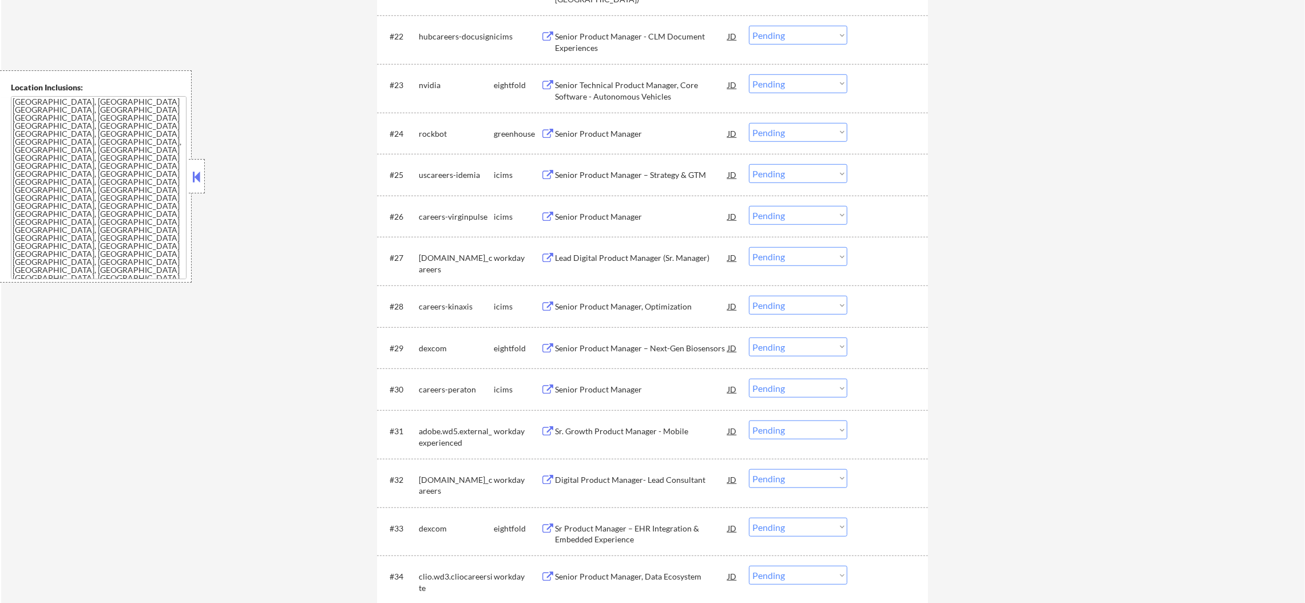
scroll to position [1359, 0]
click at [603, 122] on div "#24 rockbot greenhouse Senior Product Manager JD Choose an option... Pending Ap…" at bounding box center [650, 136] width 540 height 31
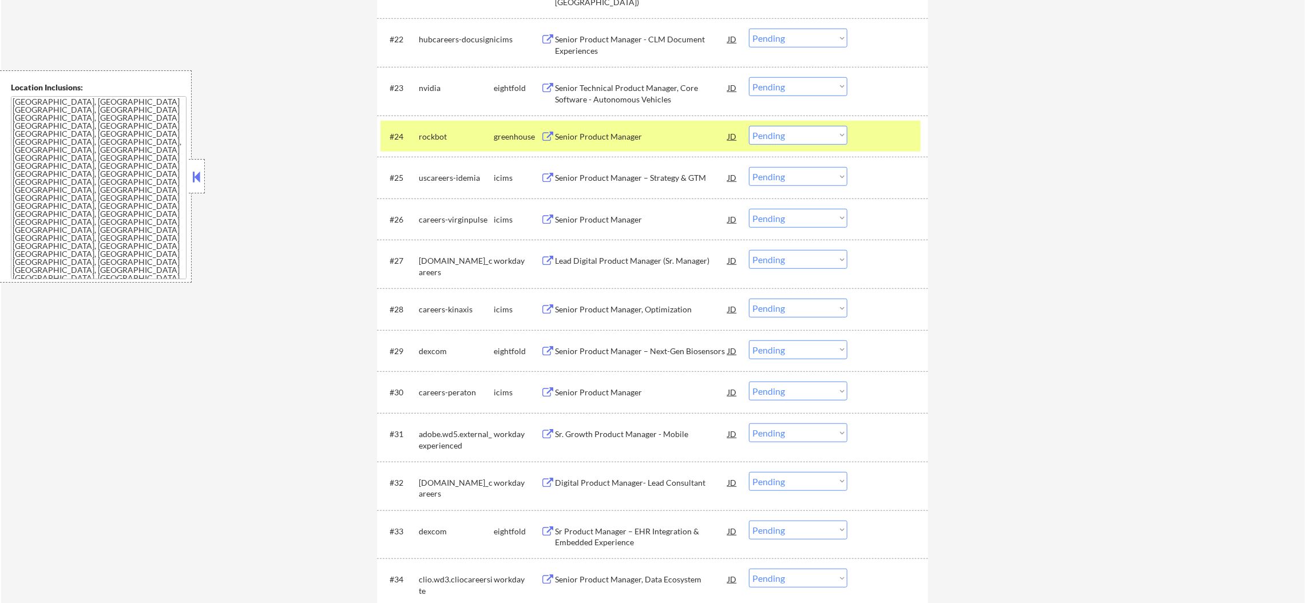
click at [598, 137] on div "Senior Product Manager" at bounding box center [641, 136] width 173 height 11
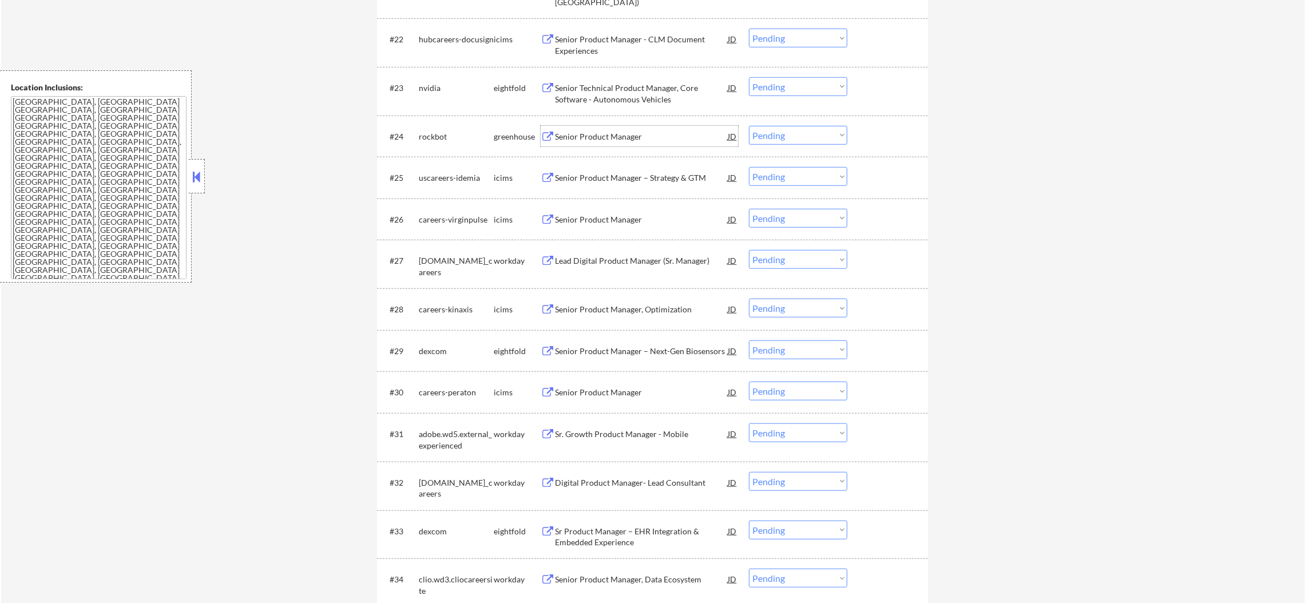
click at [804, 129] on select "Choose an option... Pending Applied Excluded (Questions) Excluded (Expired) Exc…" at bounding box center [798, 135] width 98 height 19
click at [749, 126] on select "Choose an option... Pending Applied Excluded (Questions) Excluded (Expired) Exc…" at bounding box center [798, 135] width 98 height 19
select select ""pending""
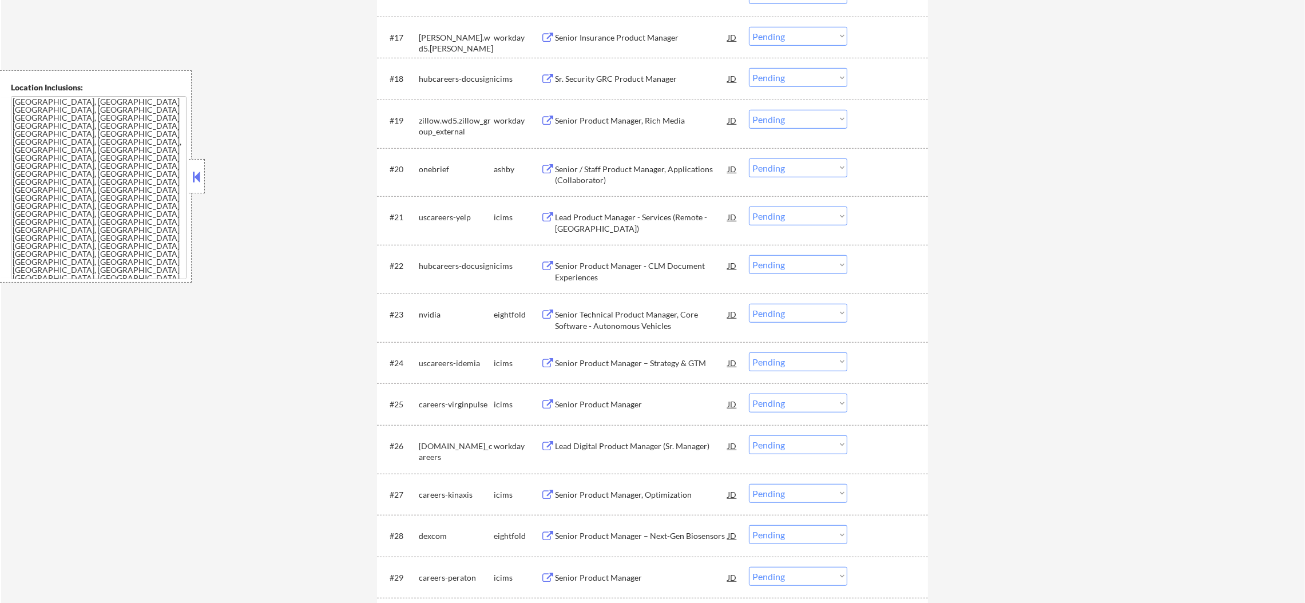
scroll to position [1131, 0]
click at [617, 171] on div "Senior / Staff Product Manager, Applications (Collaborator)" at bounding box center [641, 177] width 173 height 22
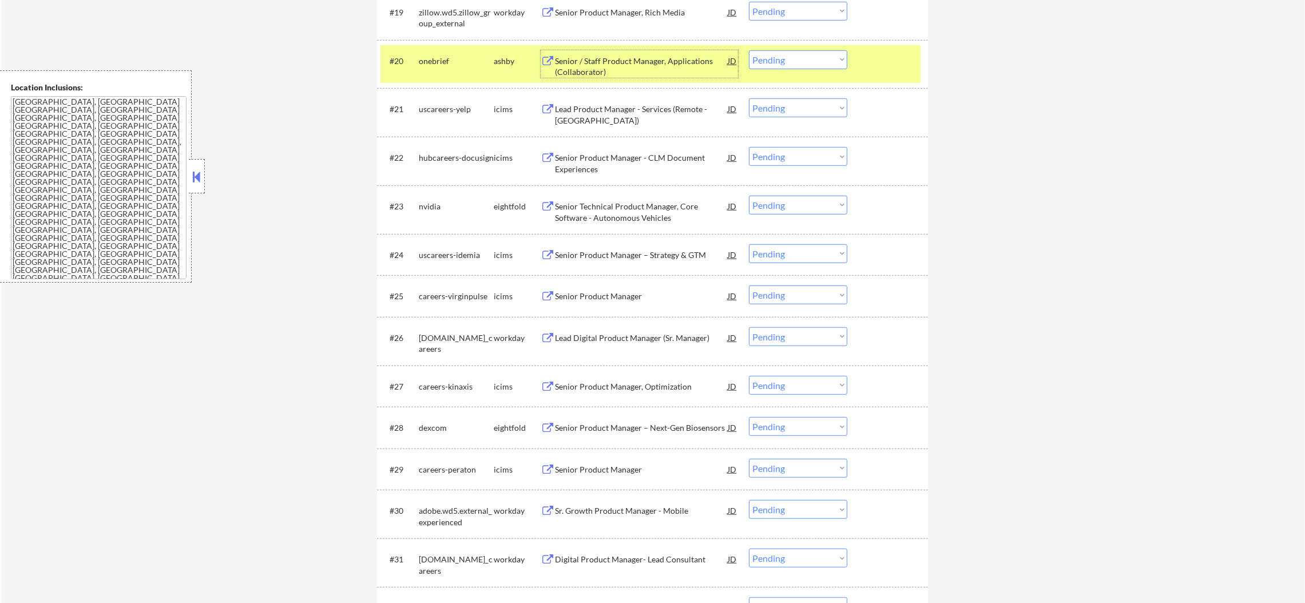
scroll to position [1246, 0]
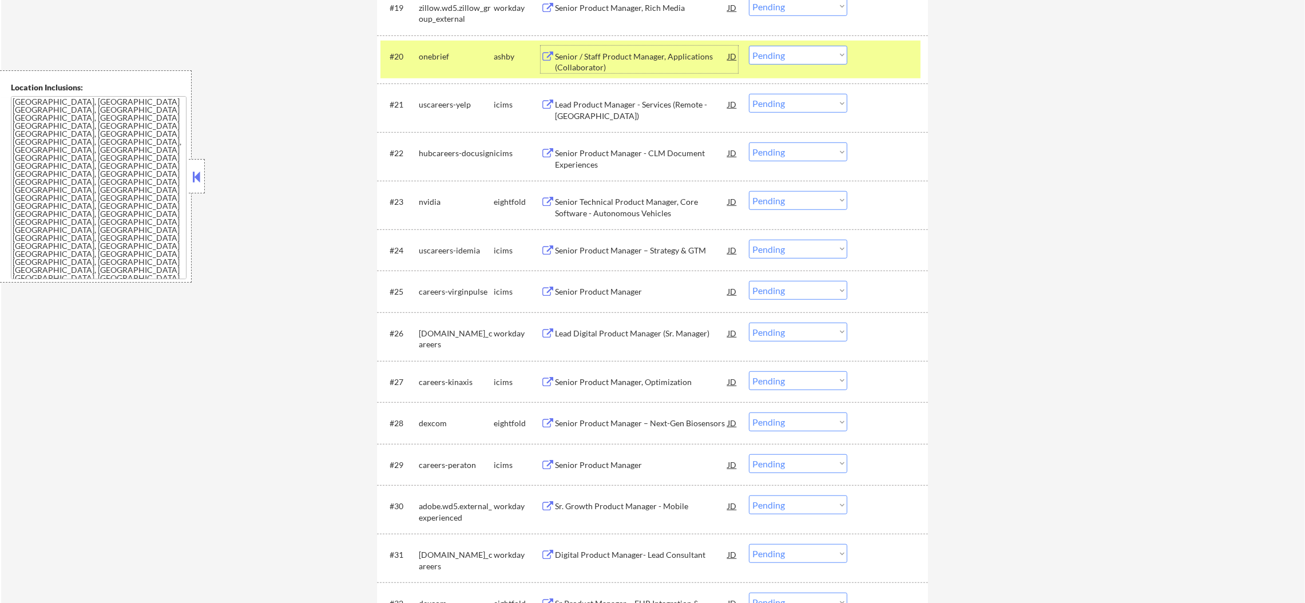
click at [816, 57] on select "Choose an option... Pending Applied Excluded (Questions) Excluded (Expired) Exc…" at bounding box center [798, 55] width 98 height 19
click at [749, 46] on select "Choose an option... Pending Applied Excluded (Questions) Excluded (Expired) Exc…" at bounding box center [798, 55] width 98 height 19
select select ""pending""
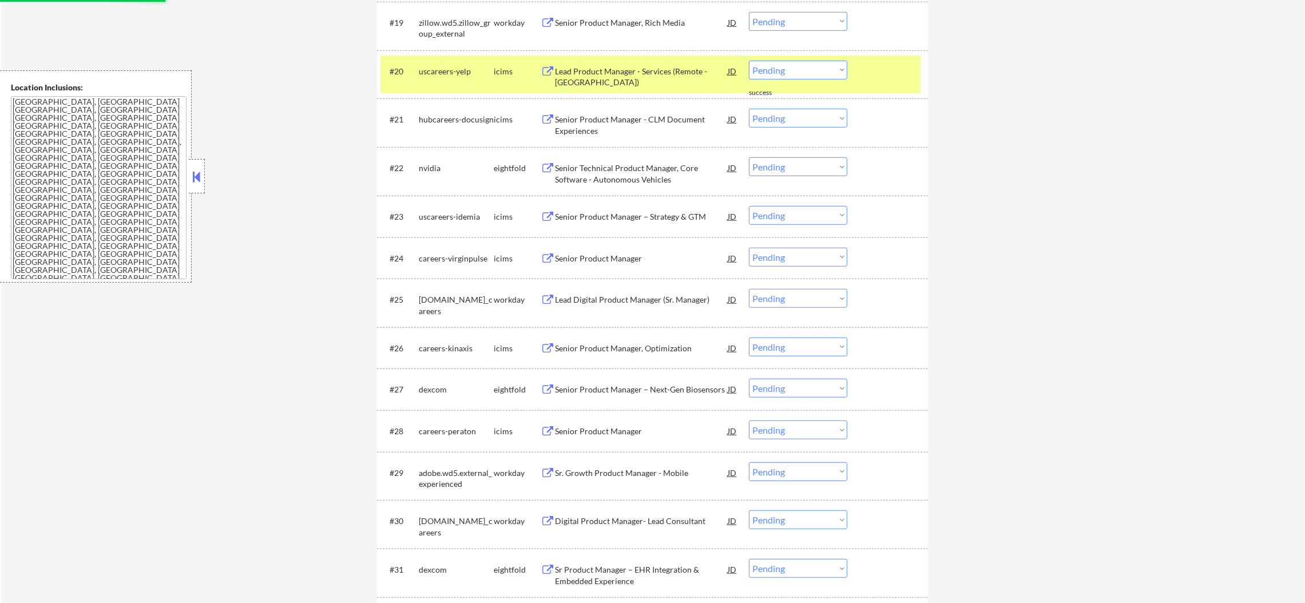
scroll to position [1216, 0]
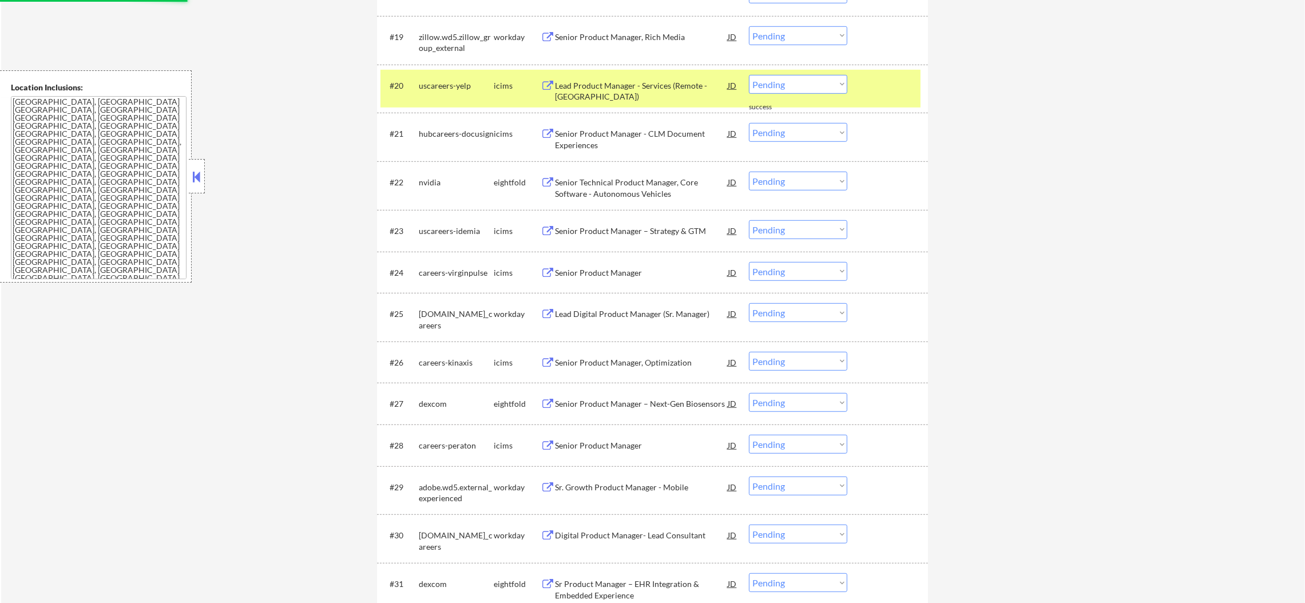
click at [442, 88] on div "uscareers-yelp" at bounding box center [456, 85] width 75 height 11
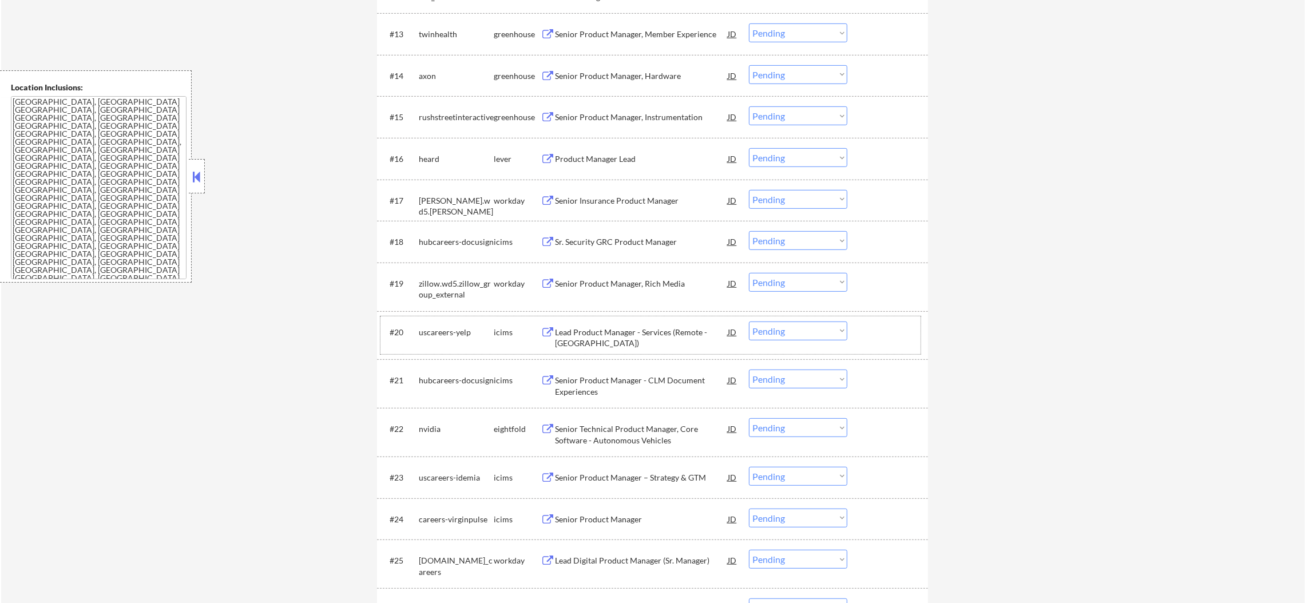
scroll to position [966, 0]
click at [625, 160] on div "Product Manager Lead" at bounding box center [641, 162] width 173 height 11
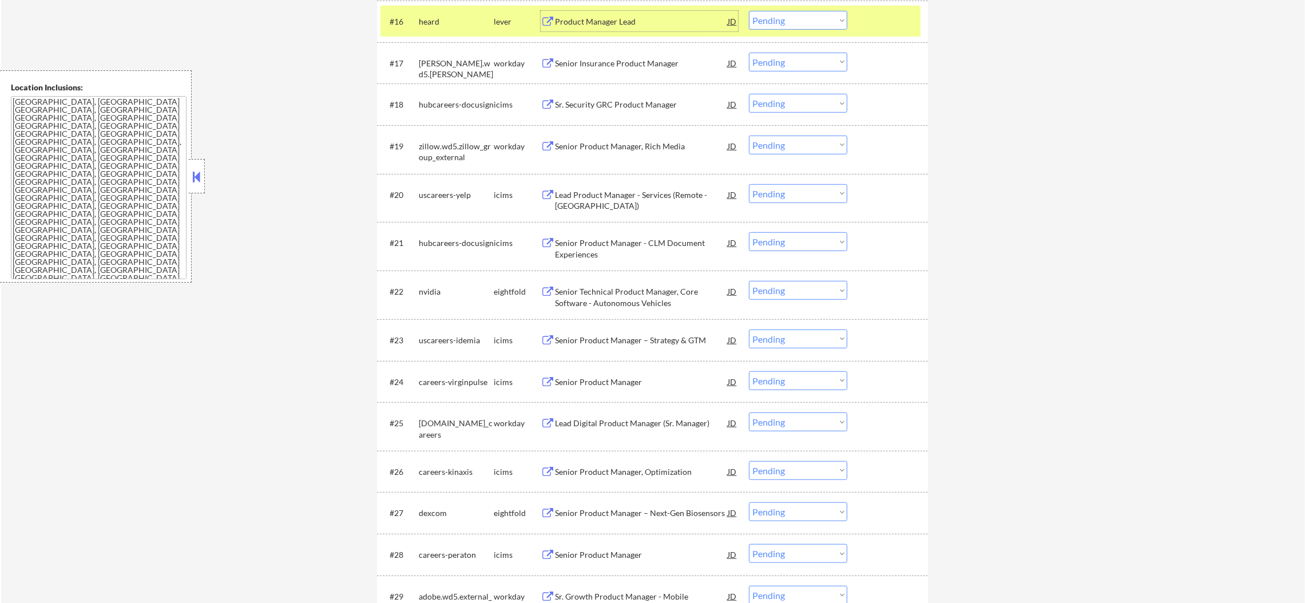
scroll to position [1109, 0]
click at [768, 15] on select "Choose an option... Pending Applied Excluded (Questions) Excluded (Expired) Exc…" at bounding box center [798, 18] width 98 height 19
click at [749, 9] on select "Choose an option... Pending Applied Excluded (Questions) Excluded (Expired) Exc…" at bounding box center [798, 18] width 98 height 19
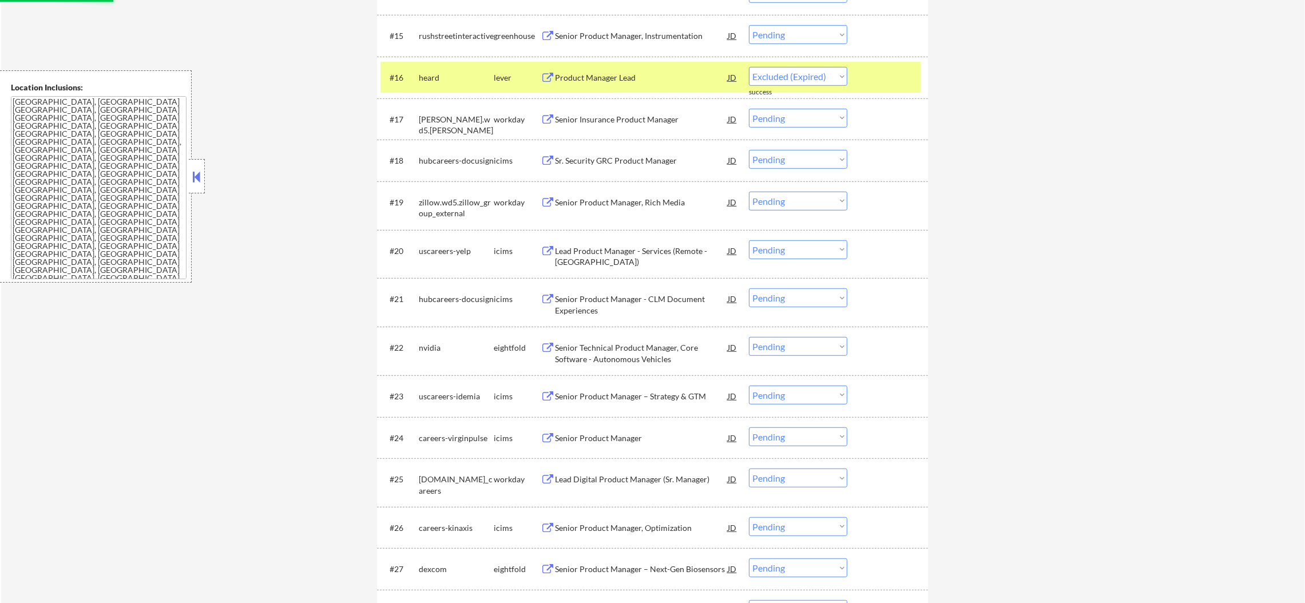
scroll to position [995, 0]
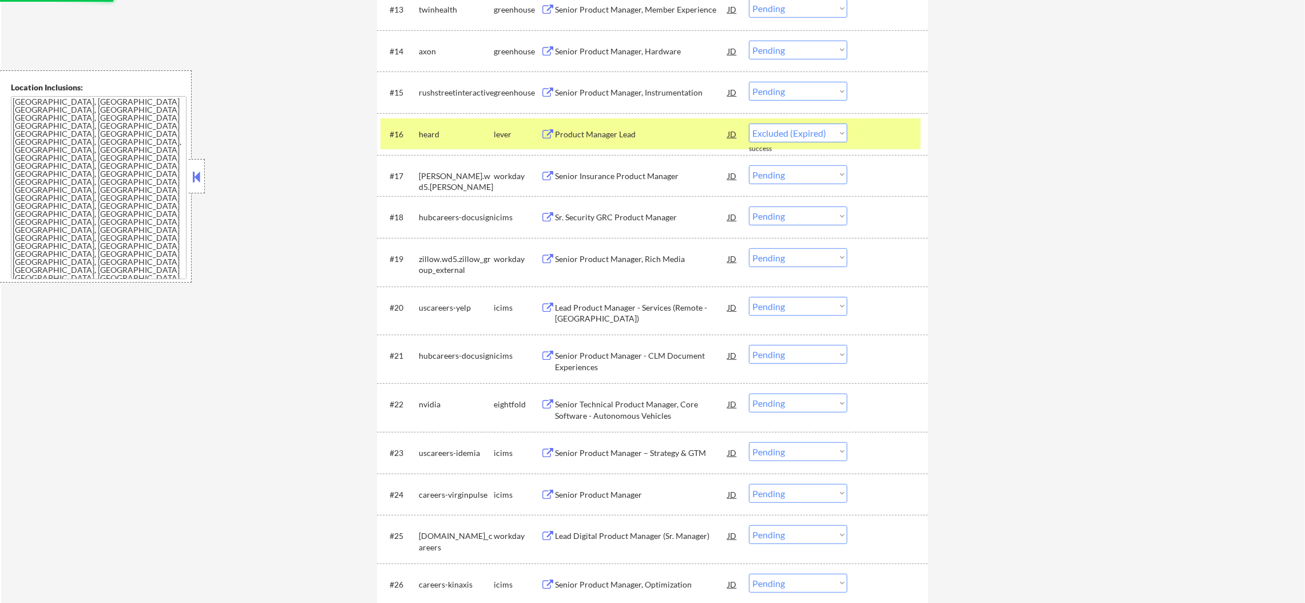
select select ""pending""
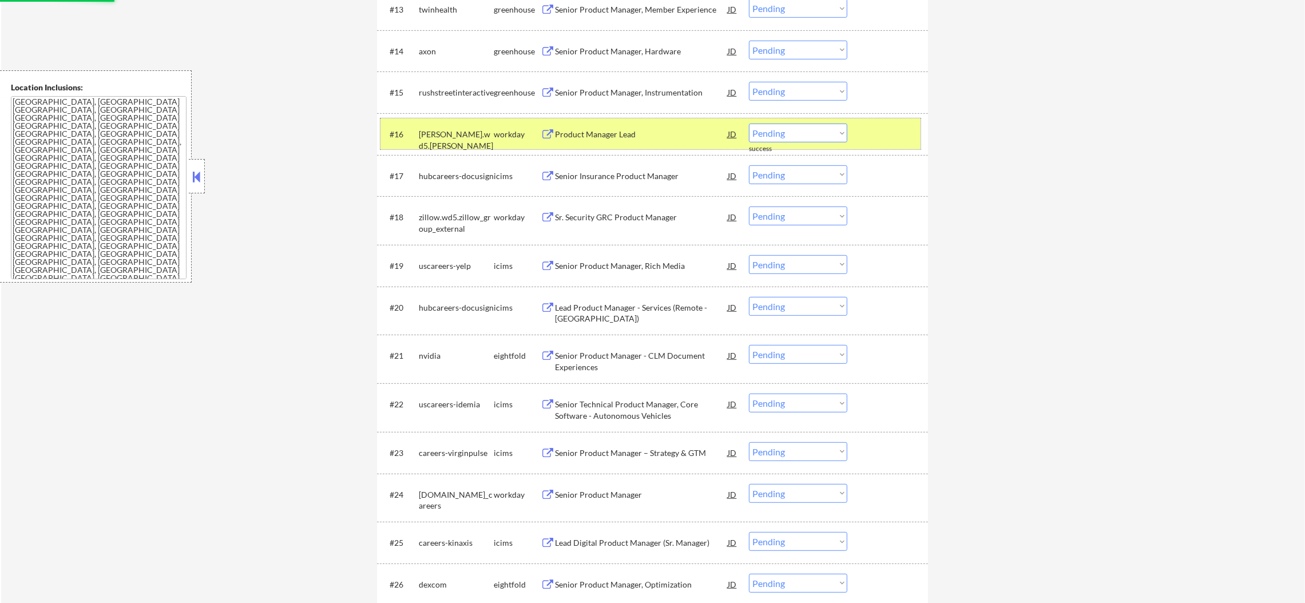
click at [457, 129] on div "hagerty.wd5.hagerty" at bounding box center [456, 140] width 75 height 22
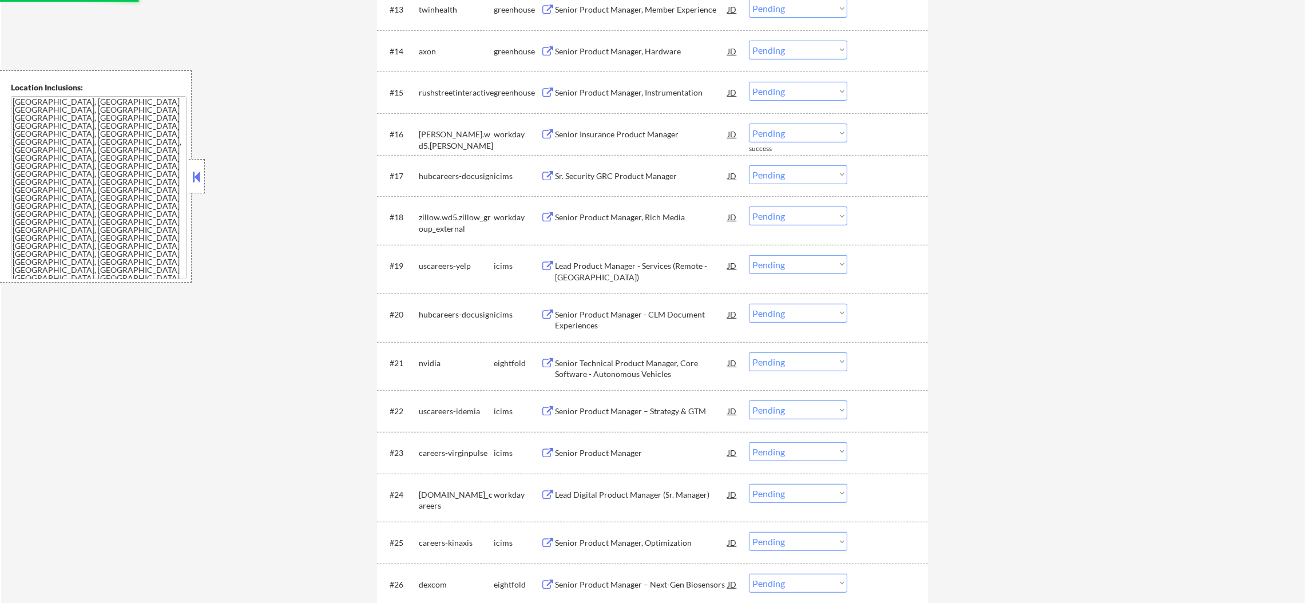
scroll to position [1023, 0]
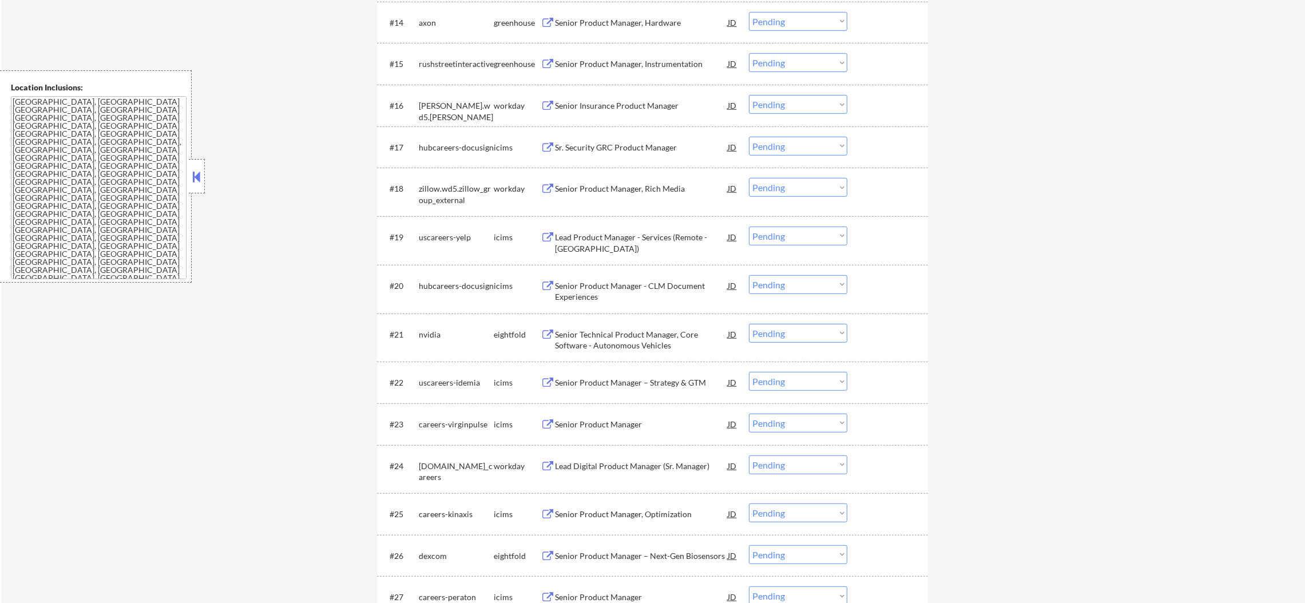
click at [671, 29] on div "Senior Product Manager, Hardware" at bounding box center [641, 22] width 173 height 21
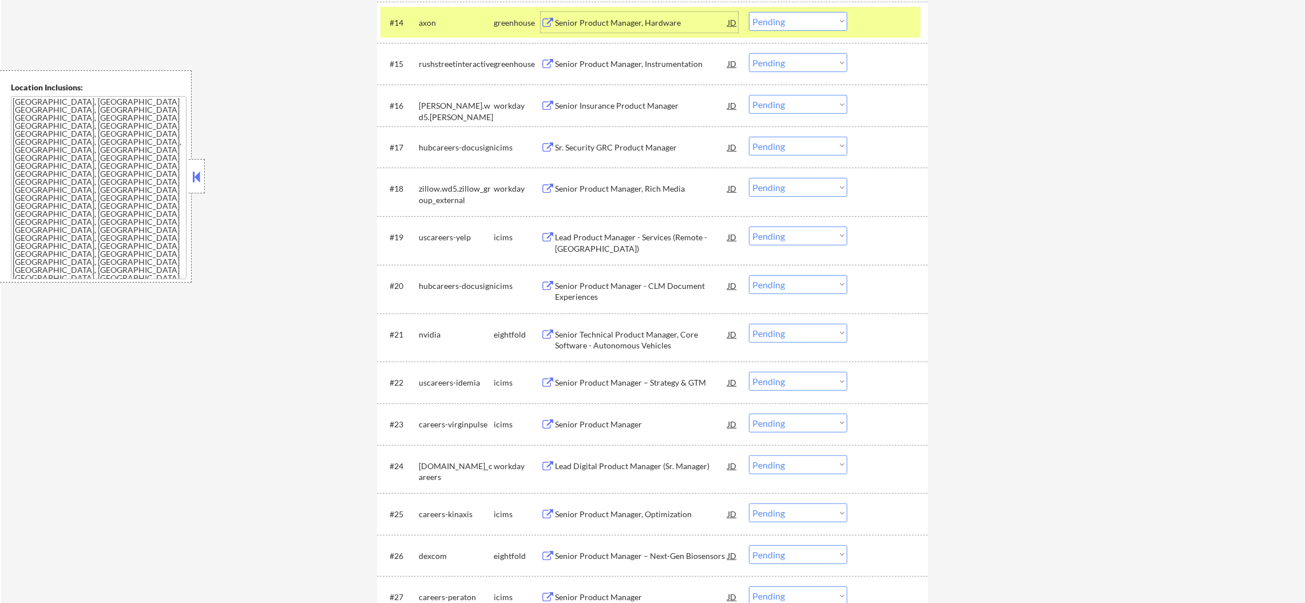
click at [789, 19] on select "Choose an option... Pending Applied Excluded (Questions) Excluded (Expired) Exc…" at bounding box center [798, 21] width 98 height 19
click at [749, 12] on select "Choose an option... Pending Applied Excluded (Questions) Excluded (Expired) Exc…" at bounding box center [798, 21] width 98 height 19
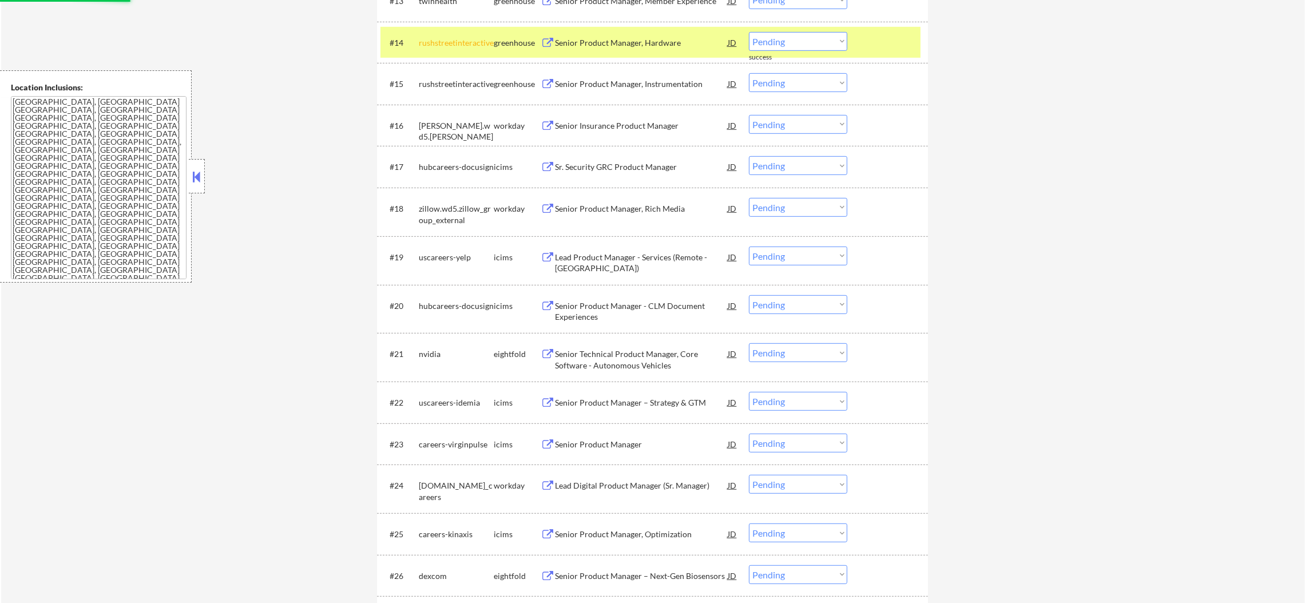
scroll to position [995, 0]
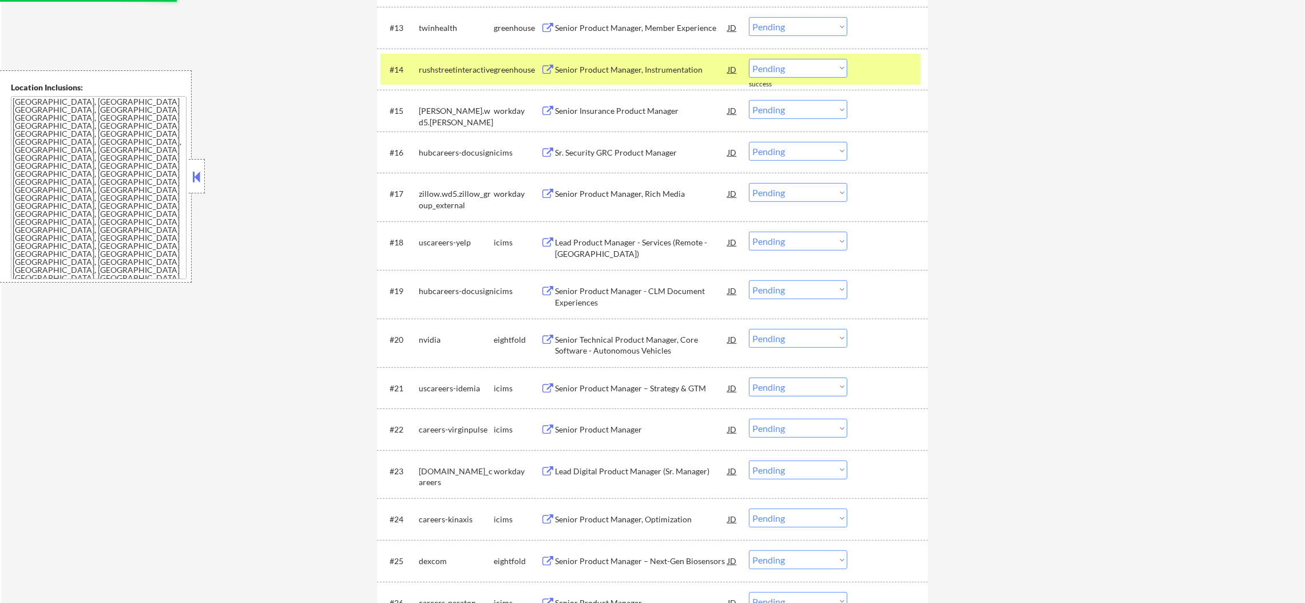
click at [448, 59] on div "rushstreetinteractive" at bounding box center [456, 69] width 75 height 21
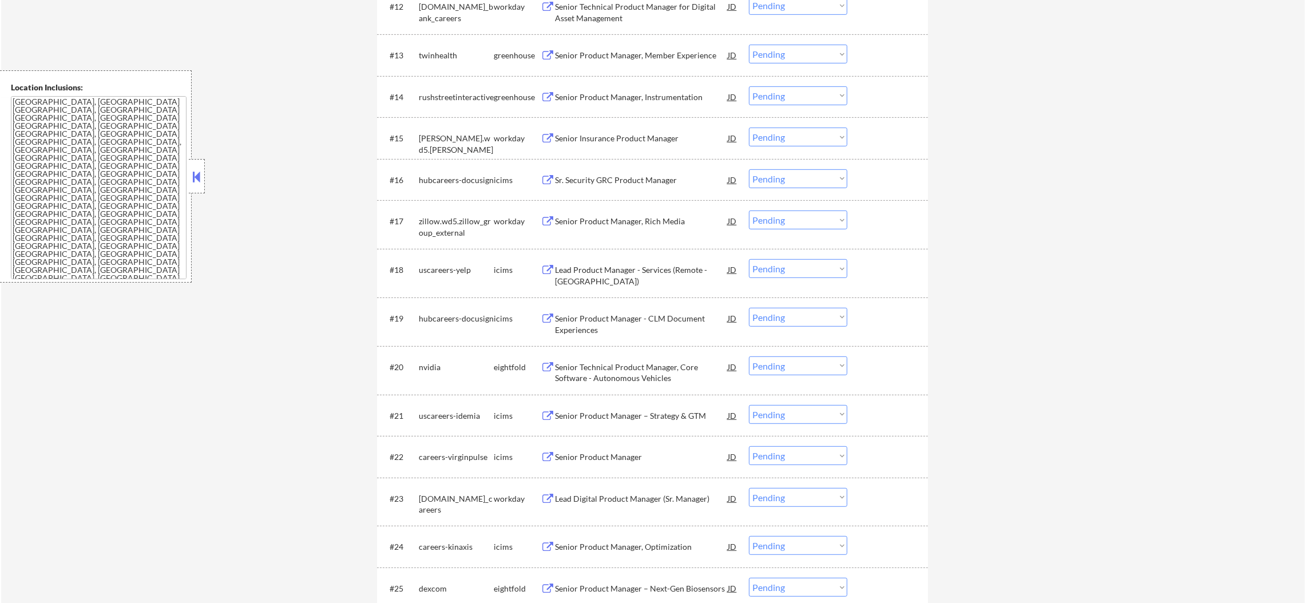
scroll to position [966, 0]
click at [654, 88] on div "Senior Product Manager, Instrumentation" at bounding box center [641, 98] width 173 height 21
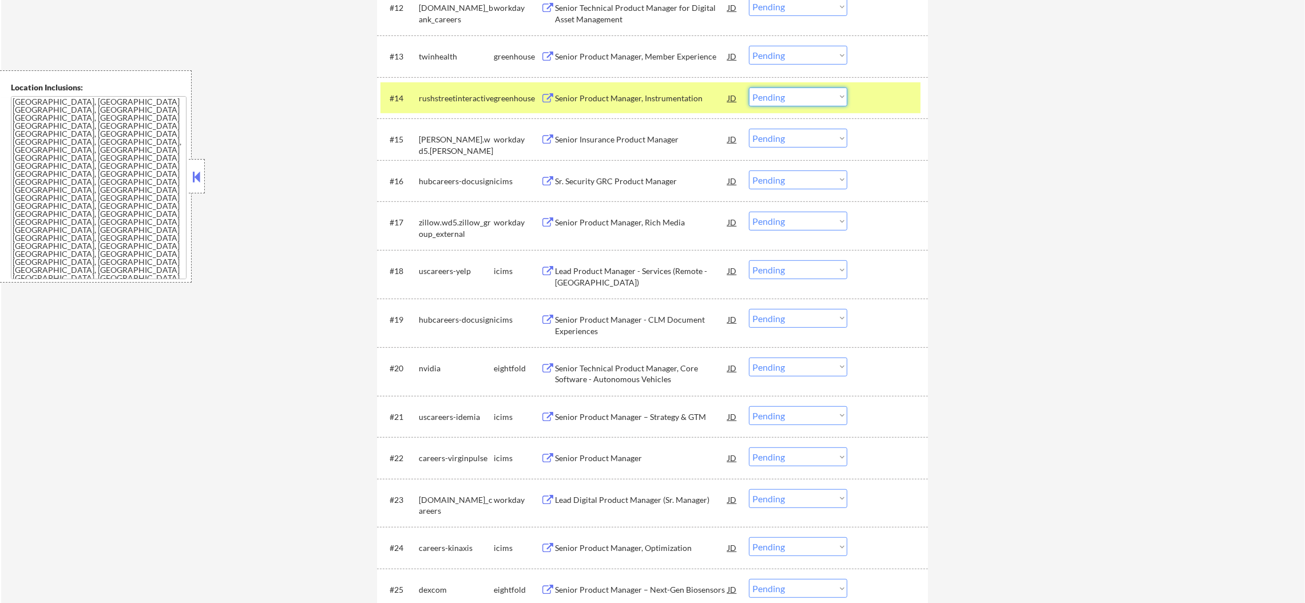
click at [770, 94] on select "Choose an option... Pending Applied Excluded (Questions) Excluded (Expired) Exc…" at bounding box center [798, 97] width 98 height 19
click at [749, 88] on select "Choose an option... Pending Applied Excluded (Questions) Excluded (Expired) Exc…" at bounding box center [798, 97] width 98 height 19
click at [455, 94] on div "rushstreetinteractive" at bounding box center [456, 98] width 75 height 11
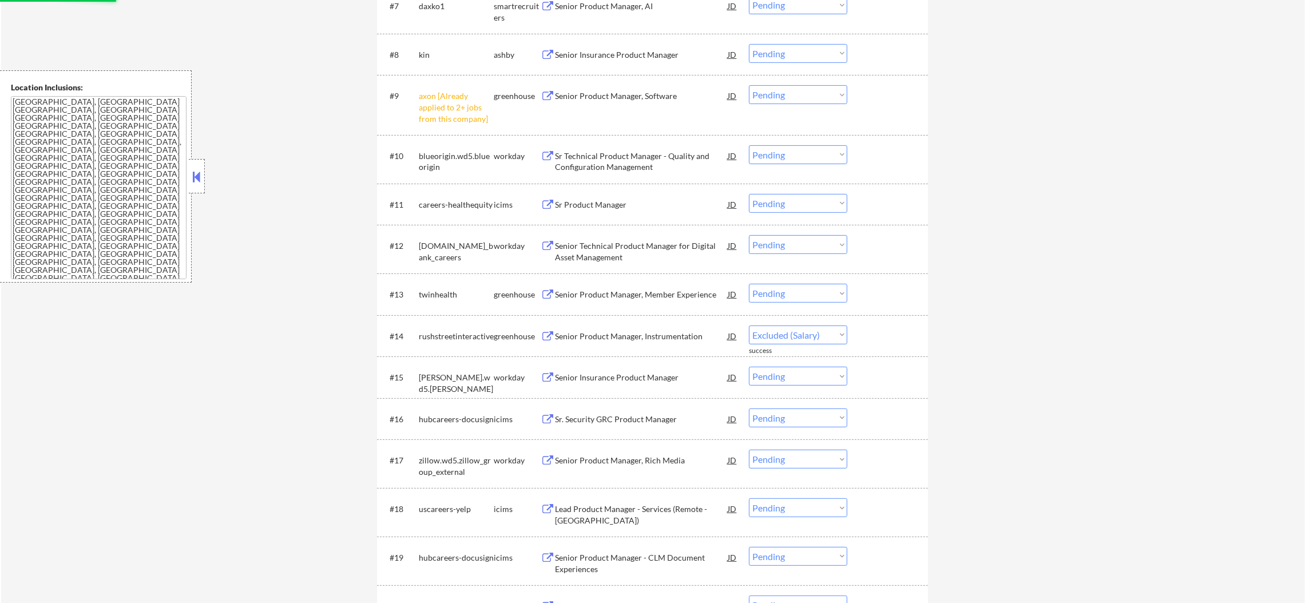
select select ""pending""
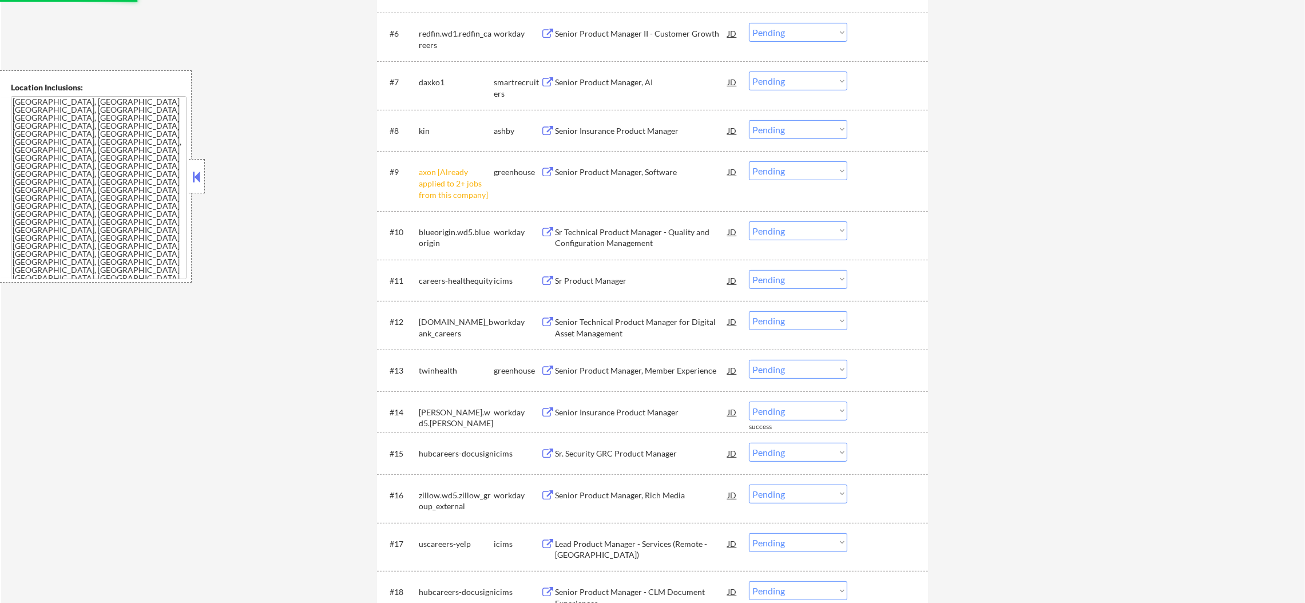
click at [766, 164] on select "Choose an option... Pending Applied Excluded (Questions) Excluded (Expired) Exc…" at bounding box center [798, 170] width 98 height 19
click at [749, 161] on select "Choose an option... Pending Applied Excluded (Questions) Excluded (Expired) Exc…" at bounding box center [798, 170] width 98 height 19
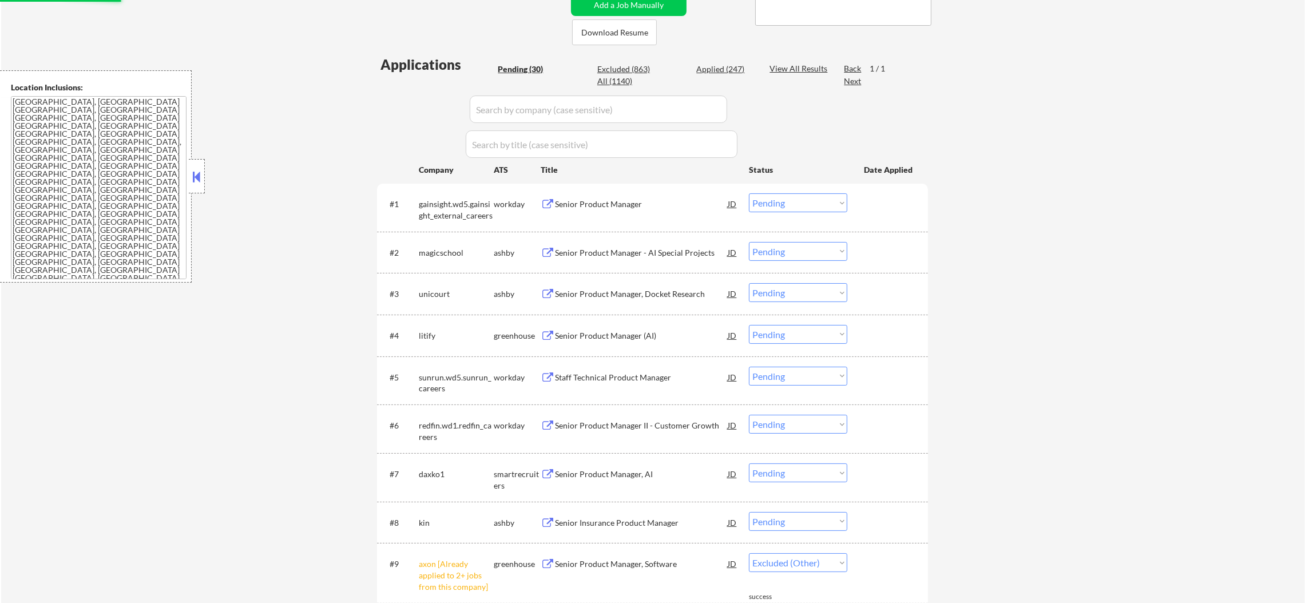
scroll to position [194, 0]
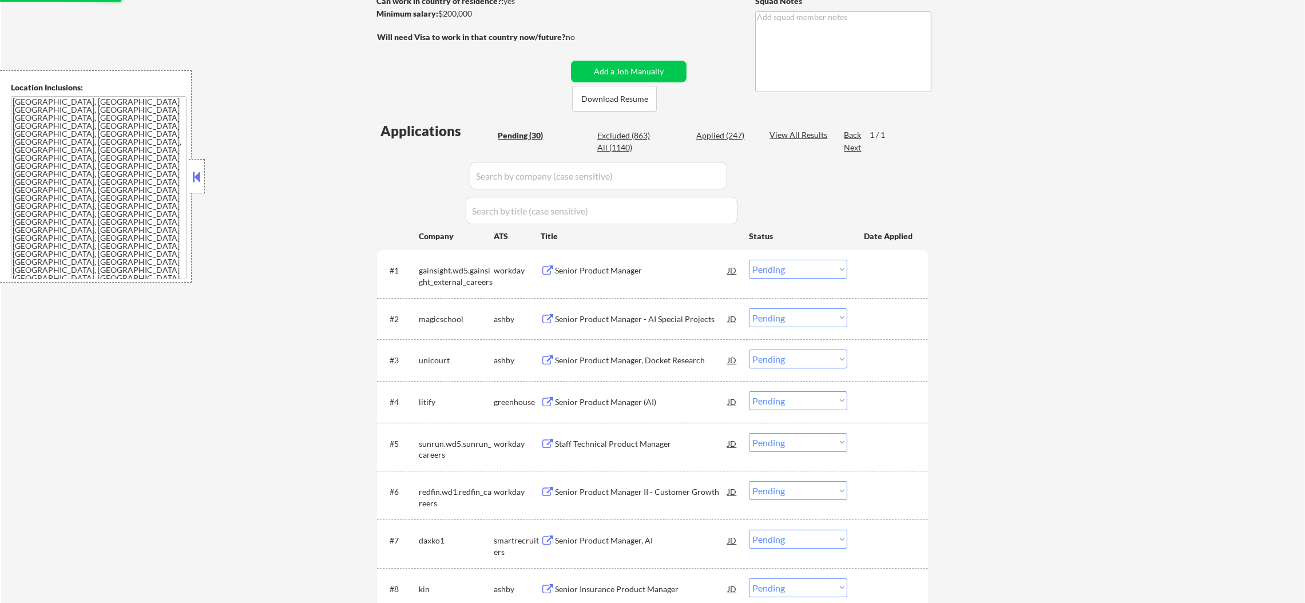
select select ""pending""
click at [597, 317] on div "Senior Product Manager - AI Special Projects" at bounding box center [641, 318] width 173 height 11
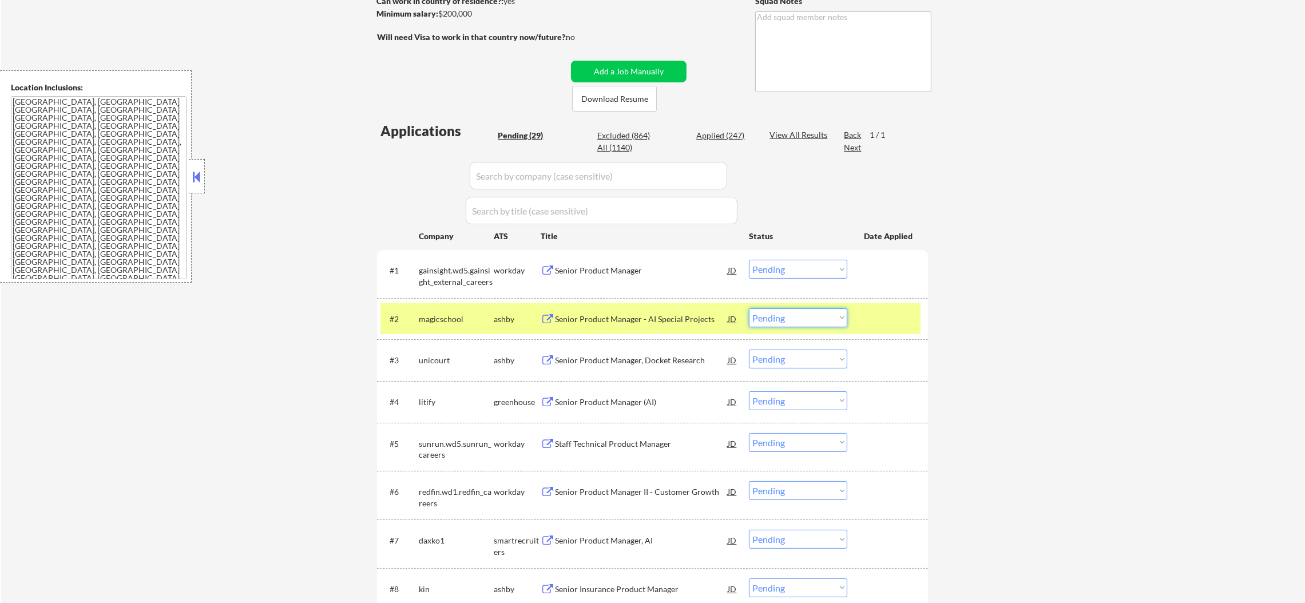
click at [819, 321] on select "Choose an option... Pending Applied Excluded (Questions) Excluded (Expired) Exc…" at bounding box center [798, 317] width 98 height 19
click at [749, 308] on select "Choose an option... Pending Applied Excluded (Questions) Excluded (Expired) Exc…" at bounding box center [798, 317] width 98 height 19
click at [414, 316] on div "#2 magicschool ashby Senior Product Manager - AI Special Projects JD Choose an …" at bounding box center [650, 318] width 540 height 31
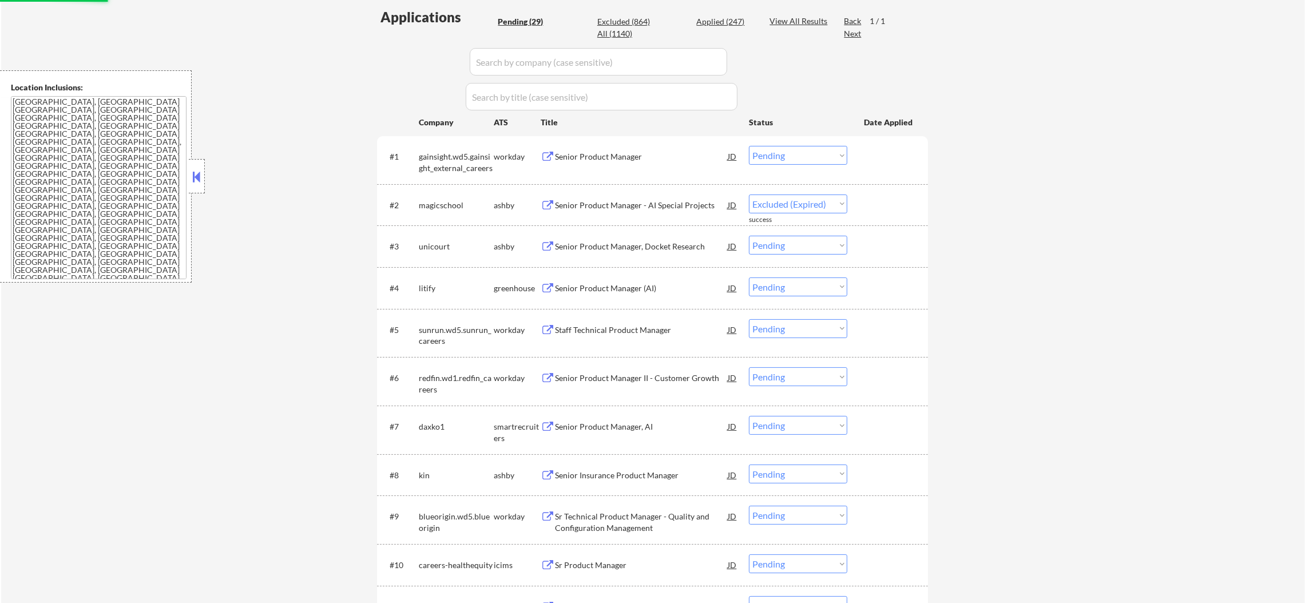
scroll to position [309, 0]
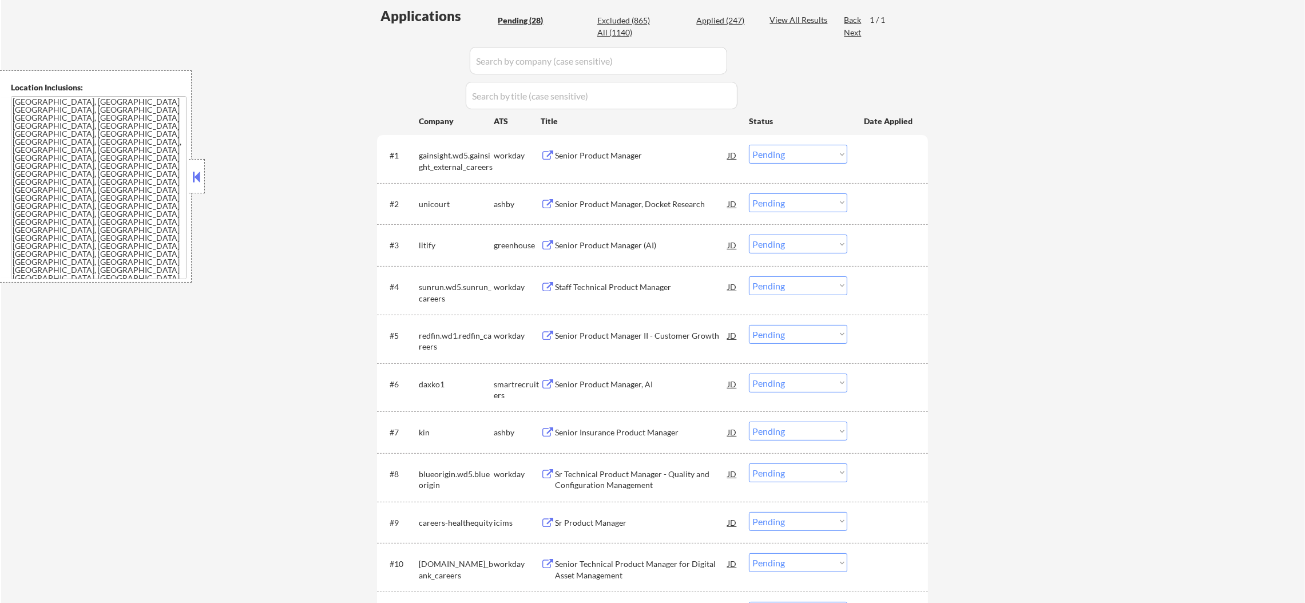
click at [646, 192] on div "#2 unicourt ashby Senior Product Manager, Docket Research JD Choose an option..…" at bounding box center [650, 203] width 540 height 31
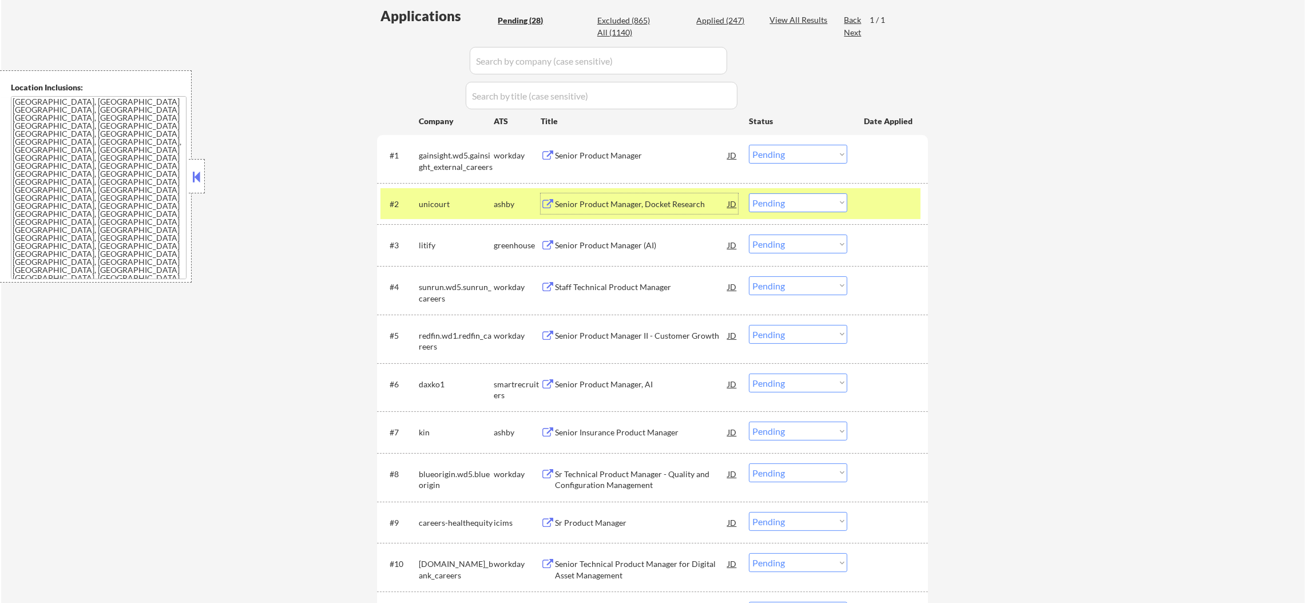
click at [647, 207] on div "Senior Product Manager, Docket Research" at bounding box center [641, 203] width 173 height 11
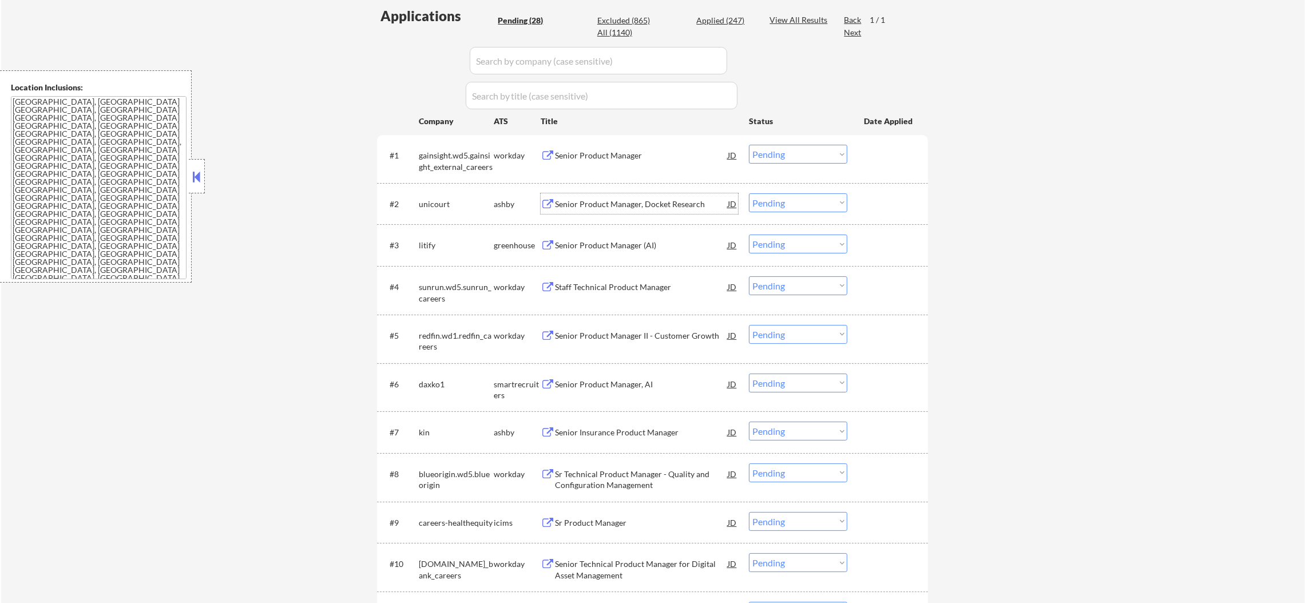
click at [768, 208] on select "Choose an option... Pending Applied Excluded (Questions) Excluded (Expired) Exc…" at bounding box center [798, 202] width 98 height 19
click at [749, 193] on select "Choose an option... Pending Applied Excluded (Questions) Excluded (Expired) Exc…" at bounding box center [798, 202] width 98 height 19
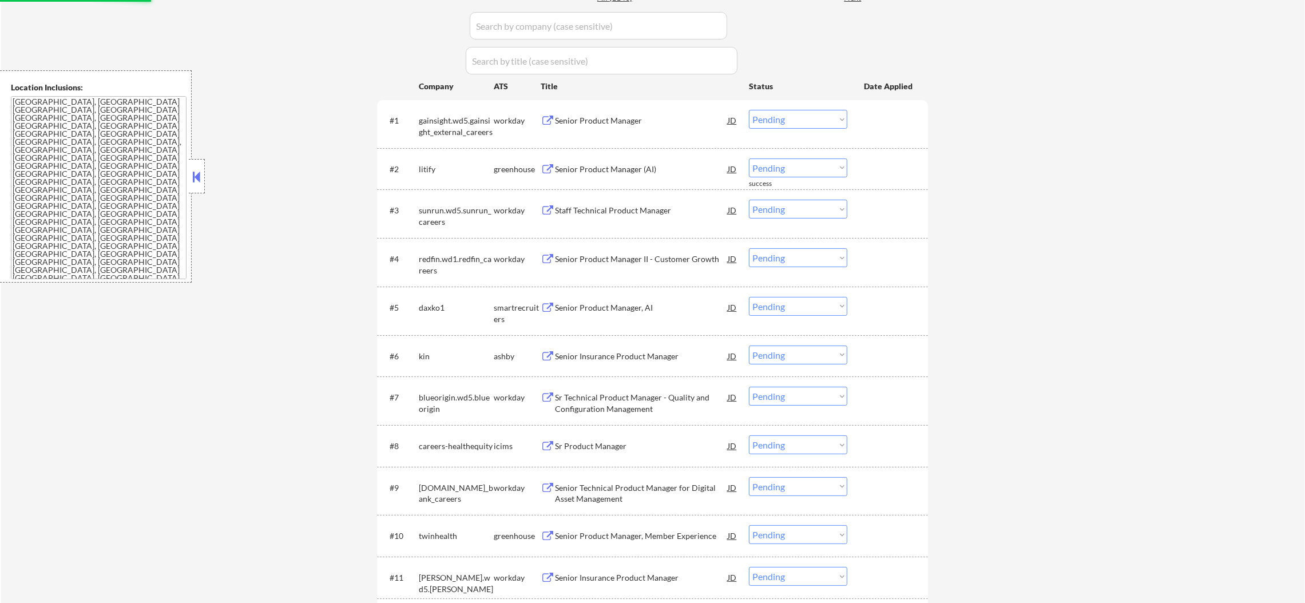
scroll to position [365, 0]
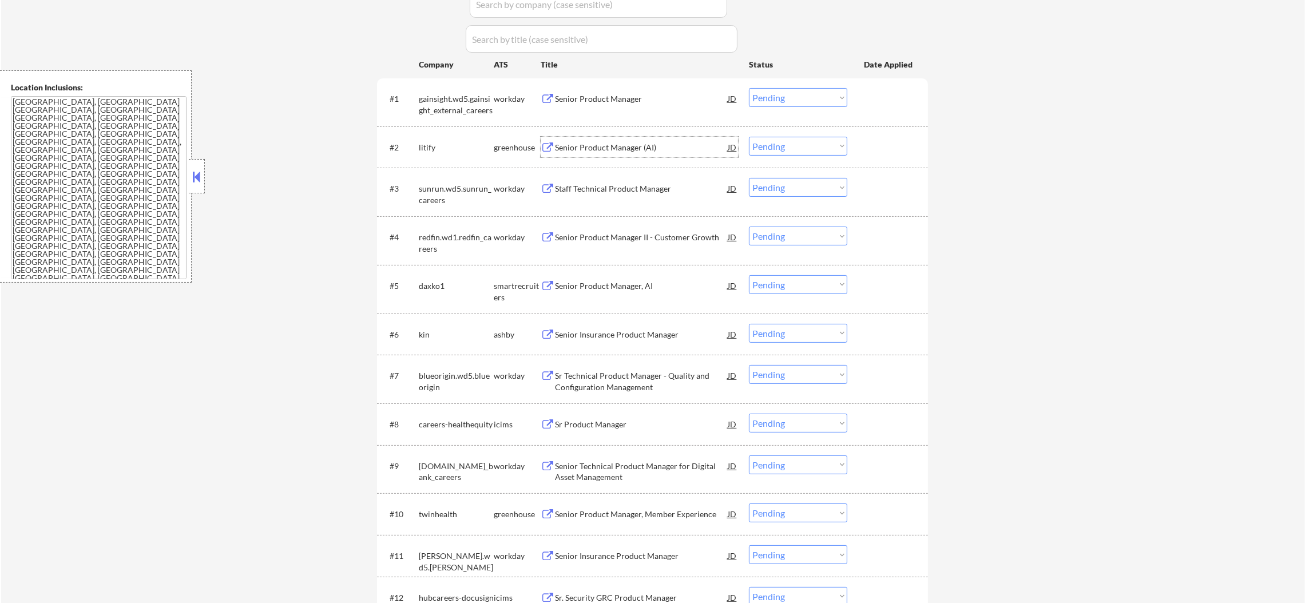
click at [671, 142] on div "Senior Product Manager (AI)" at bounding box center [641, 147] width 173 height 11
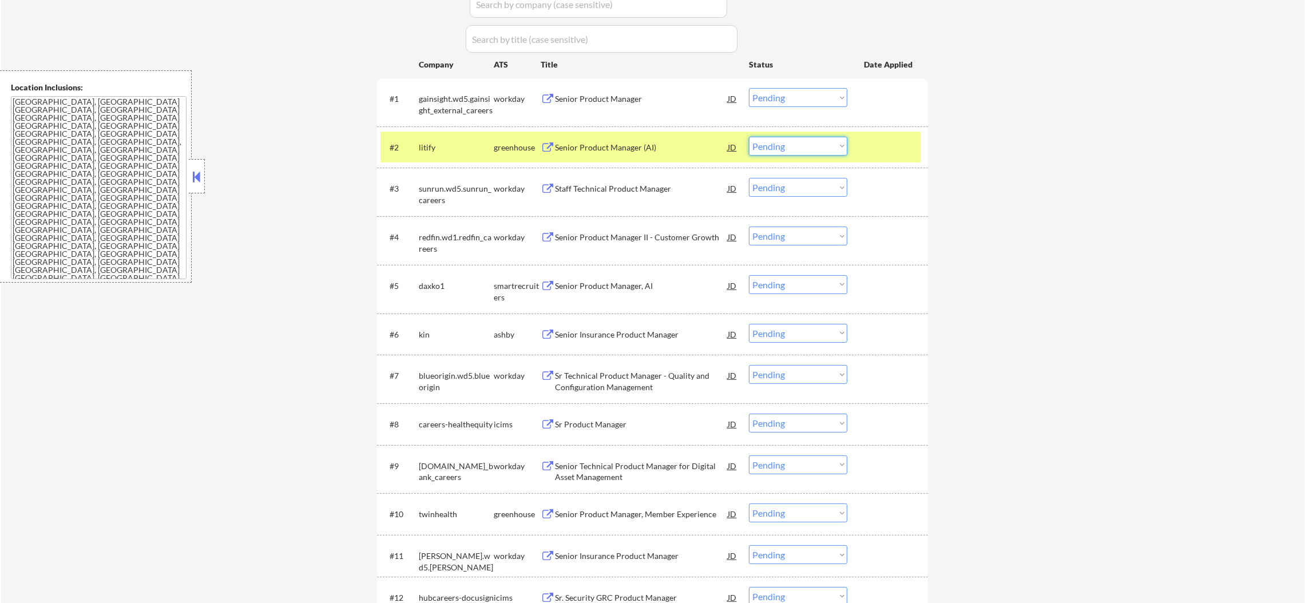
drag, startPoint x: 804, startPoint y: 140, endPoint x: 801, endPoint y: 150, distance: 10.1
click at [804, 140] on select "Choose an option... Pending Applied Excluded (Questions) Excluded (Expired) Exc…" at bounding box center [798, 146] width 98 height 19
click at [749, 137] on select "Choose an option... Pending Applied Excluded (Questions) Excluded (Expired) Exc…" at bounding box center [798, 146] width 98 height 19
drag, startPoint x: 447, startPoint y: 147, endPoint x: 646, endPoint y: 67, distance: 214.3
click at [447, 144] on div "litify" at bounding box center [456, 147] width 75 height 11
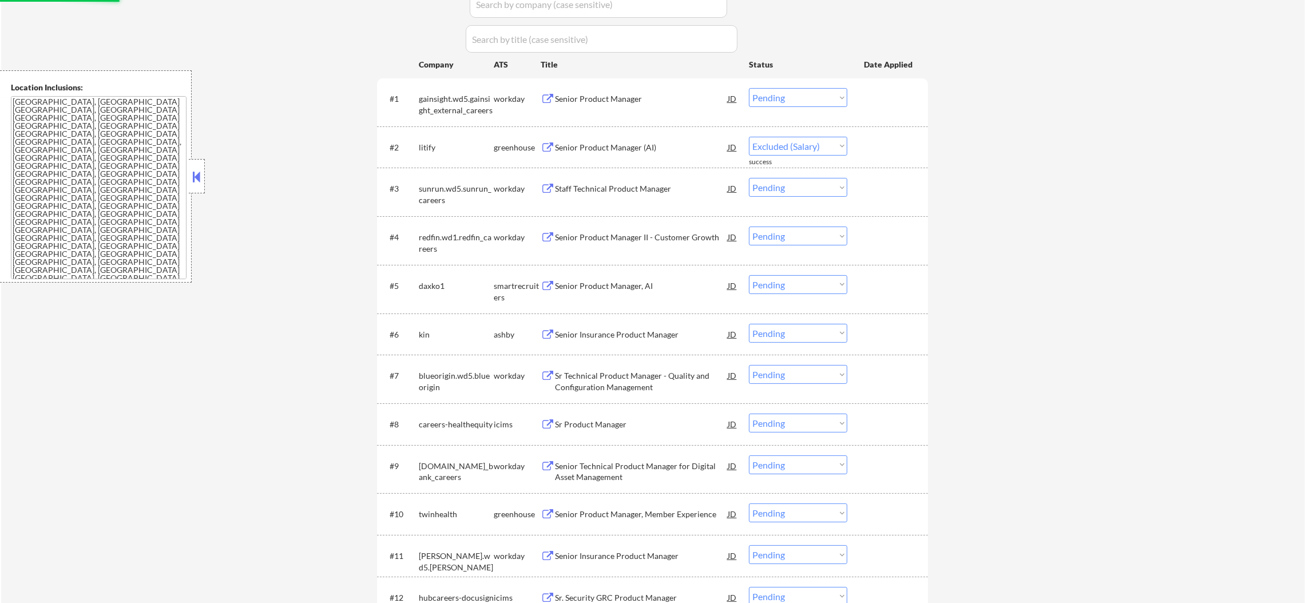
select select ""pending""
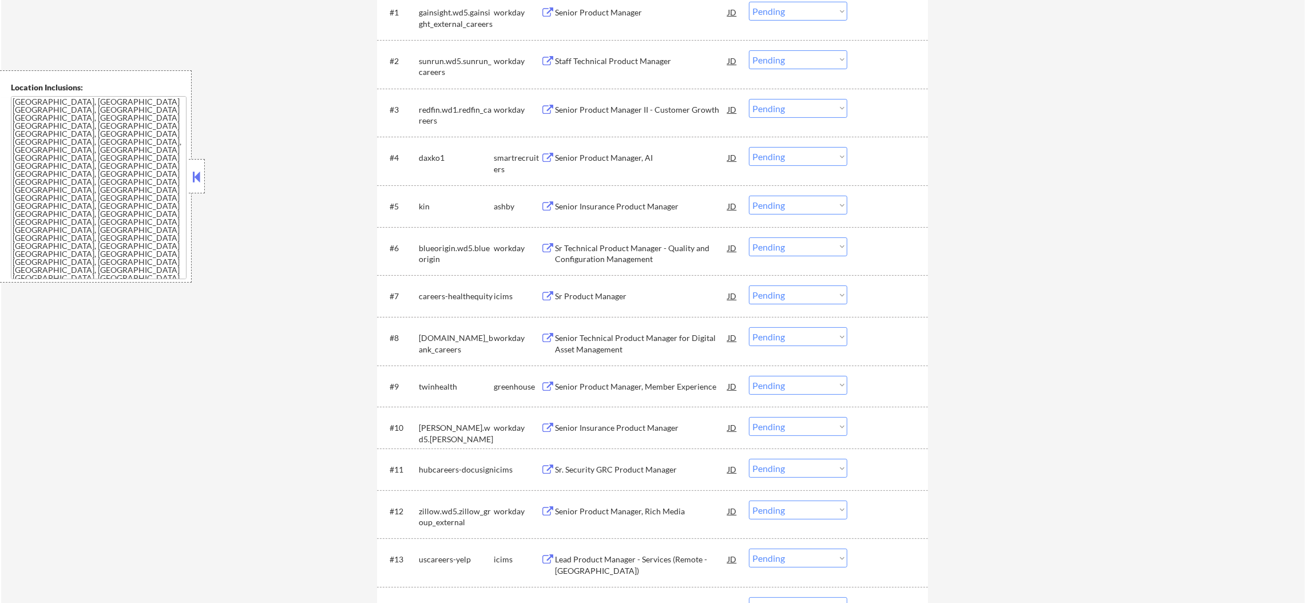
scroll to position [394, 0]
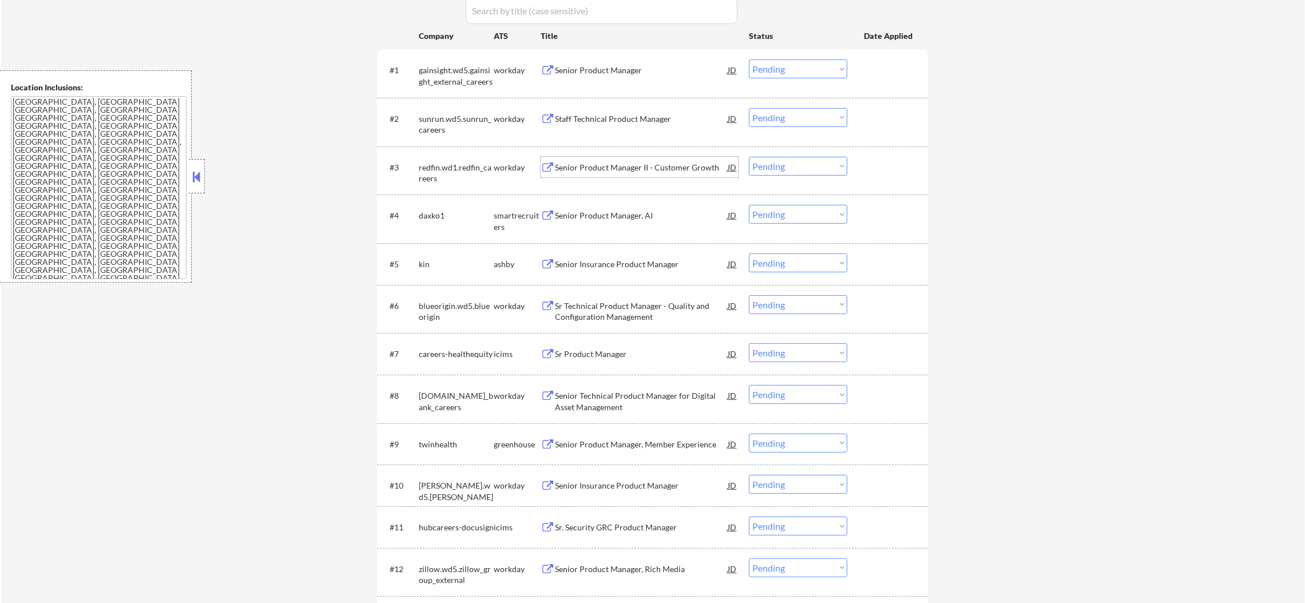
click at [629, 162] on div "Senior Product Manager II - Customer Growth" at bounding box center [641, 167] width 173 height 11
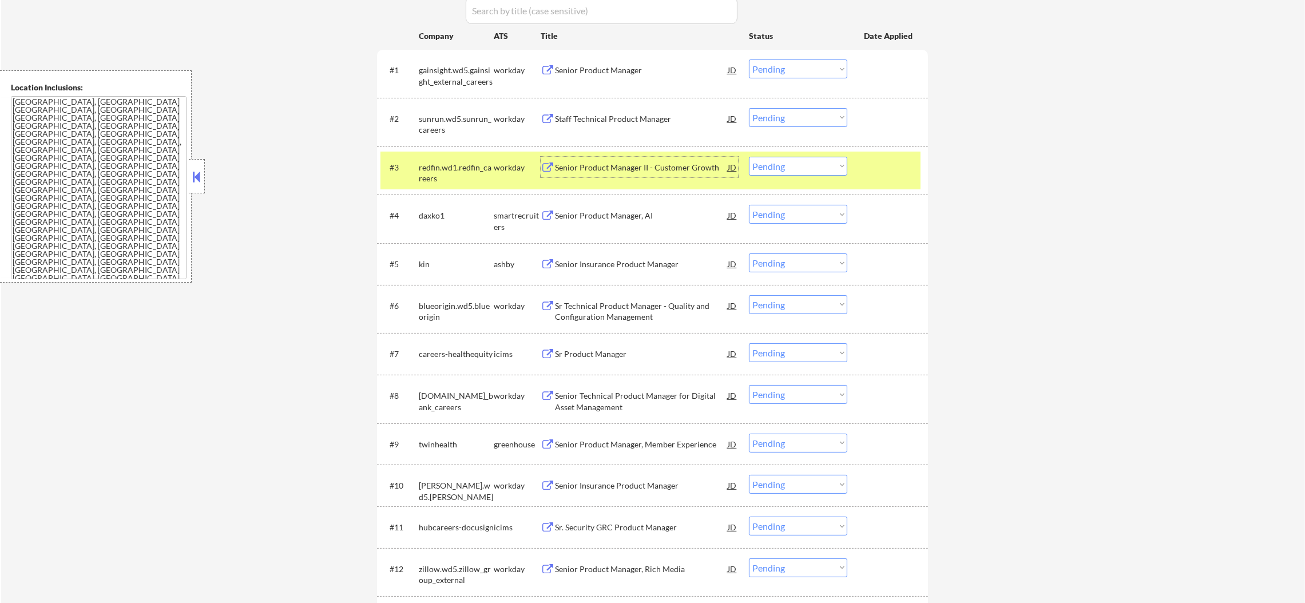
click at [798, 169] on select "Choose an option... Pending Applied Excluded (Questions) Excluded (Expired) Exc…" at bounding box center [798, 166] width 98 height 19
click at [749, 157] on select "Choose an option... Pending Applied Excluded (Questions) Excluded (Expired) Exc…" at bounding box center [798, 166] width 98 height 19
click at [475, 164] on div "redfin.wd1.redfin_careers" at bounding box center [456, 173] width 75 height 22
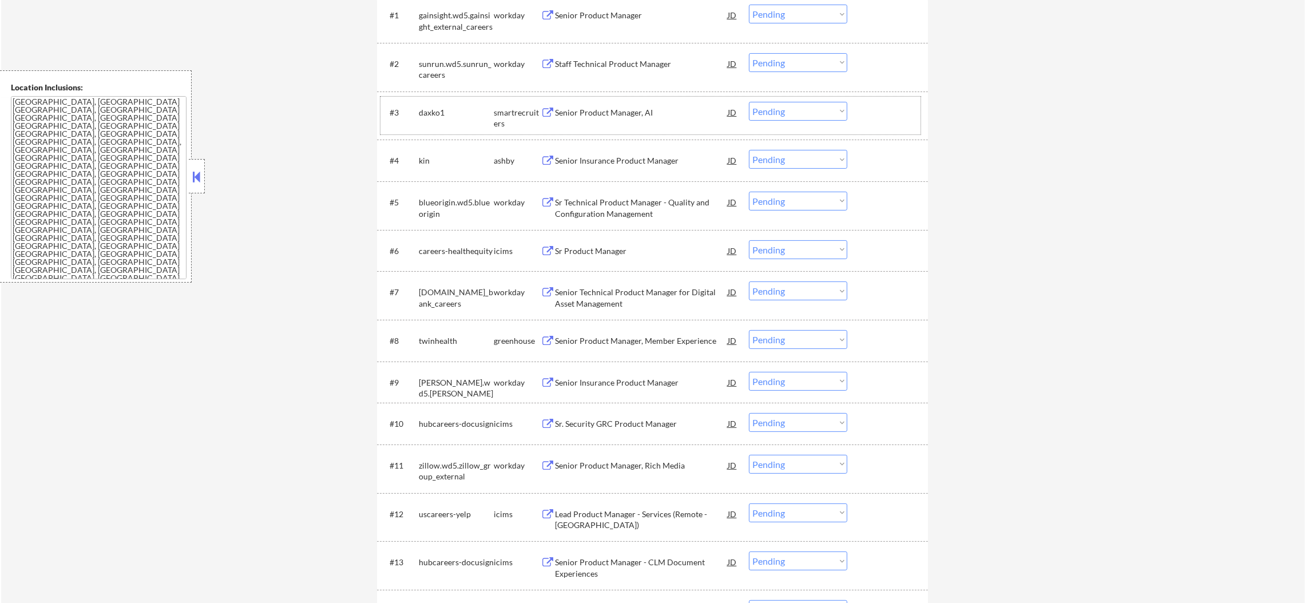
scroll to position [480, 0]
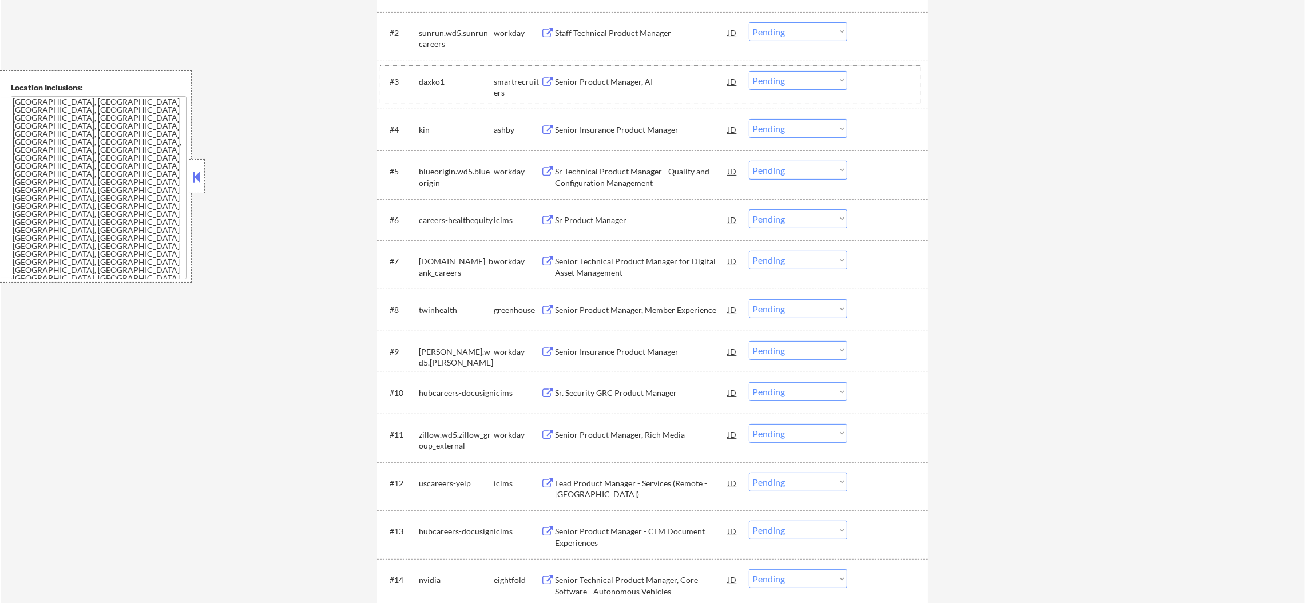
click at [600, 61] on div "#3 daxko1 smartrecruiters Senior Product Manager, AI JD Choose an option... Pen…" at bounding box center [652, 85] width 551 height 49
click at [601, 89] on div "Senior Product Manager, AI" at bounding box center [641, 81] width 173 height 21
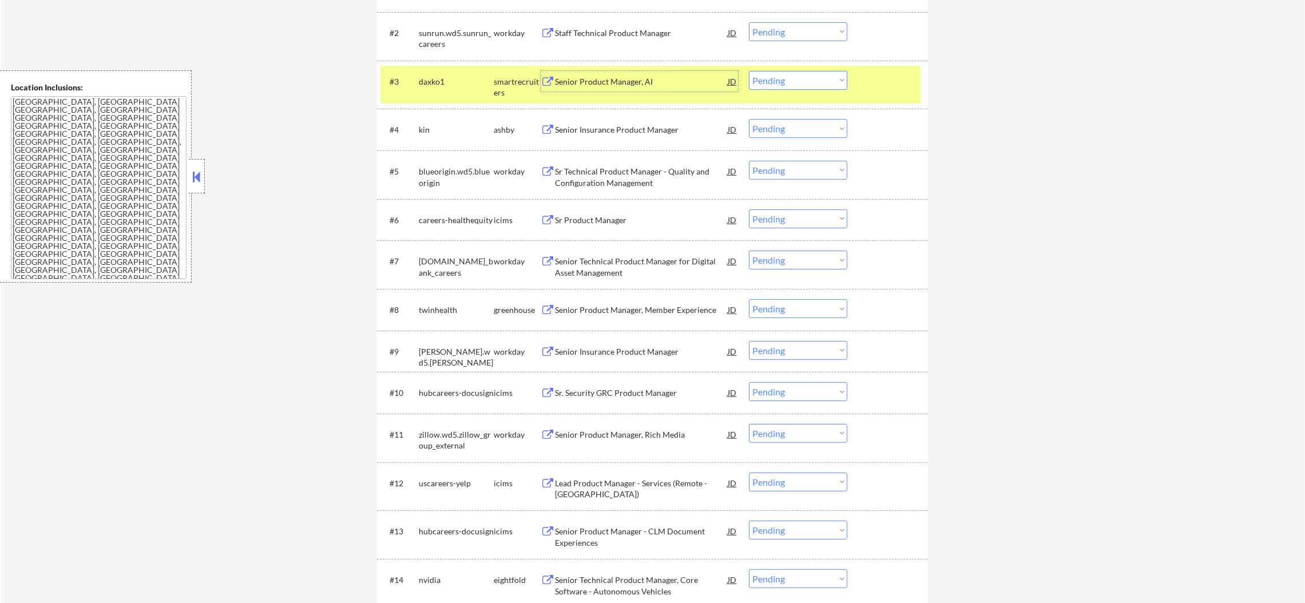
click at [780, 81] on select "Choose an option... Pending Applied Excluded (Questions) Excluded (Expired) Exc…" at bounding box center [798, 80] width 98 height 19
click at [749, 71] on select "Choose an option... Pending Applied Excluded (Questions) Excluded (Expired) Exc…" at bounding box center [798, 80] width 98 height 19
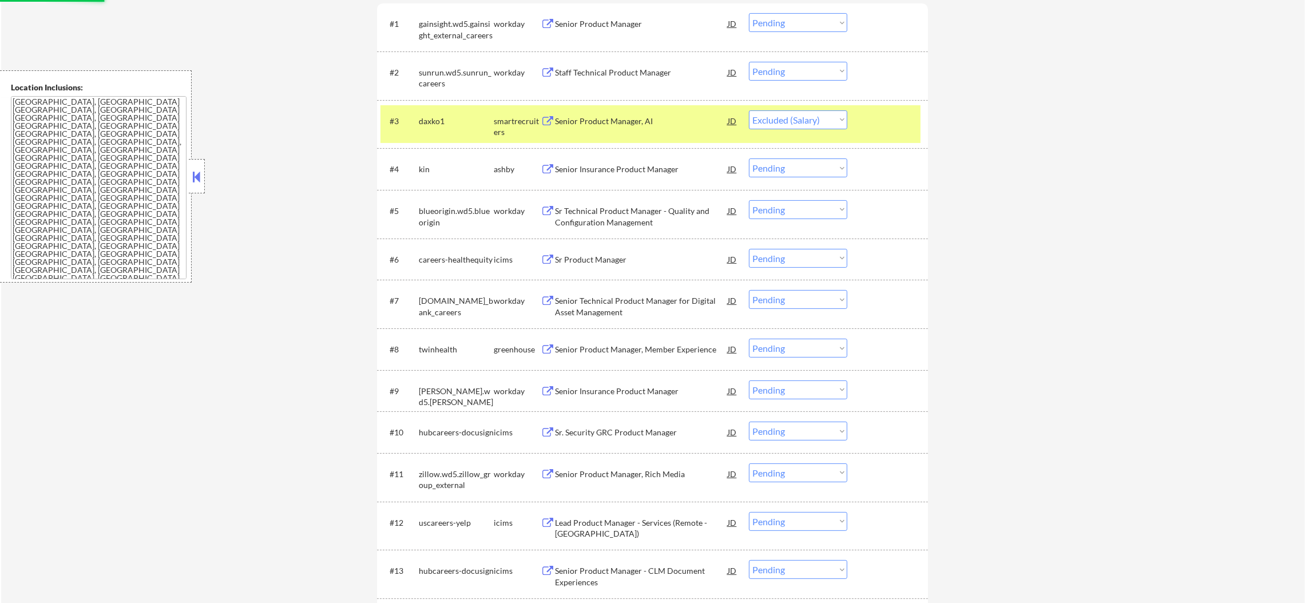
scroll to position [394, 0]
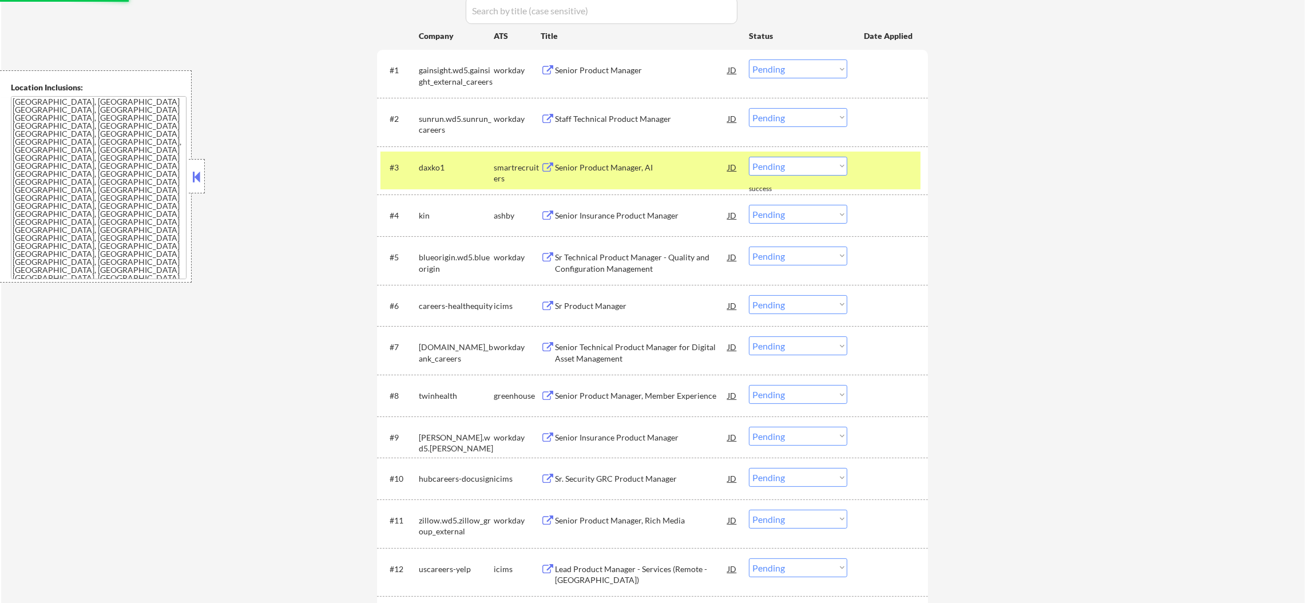
click at [471, 176] on div "daxko1" at bounding box center [456, 167] width 75 height 21
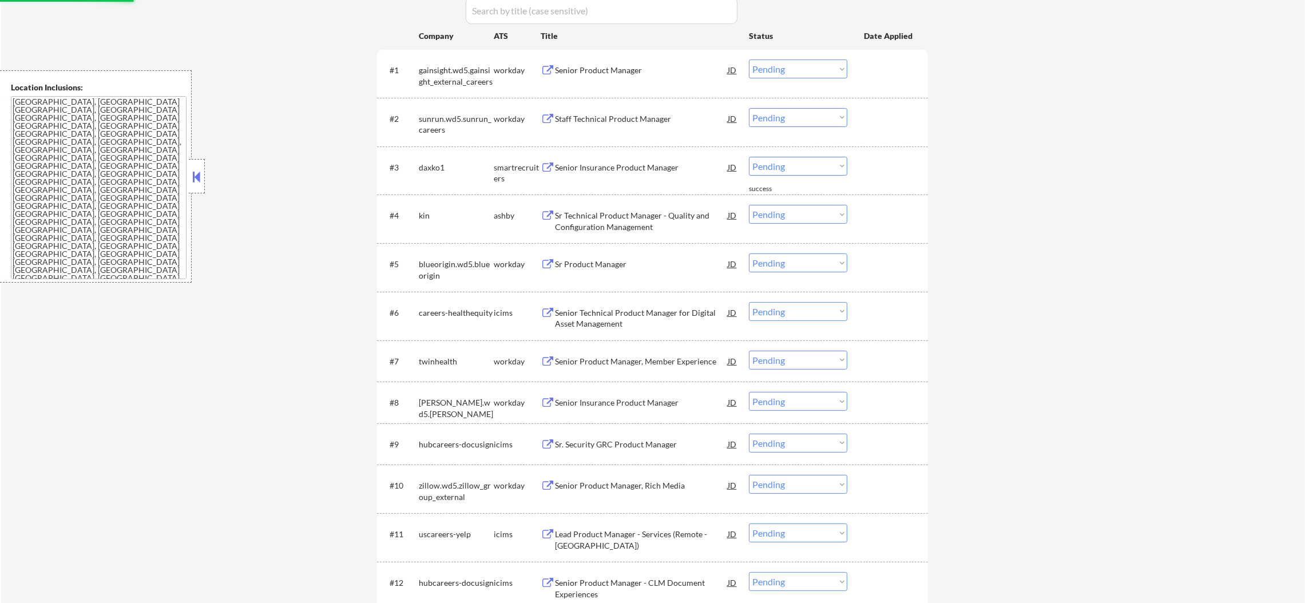
scroll to position [423, 0]
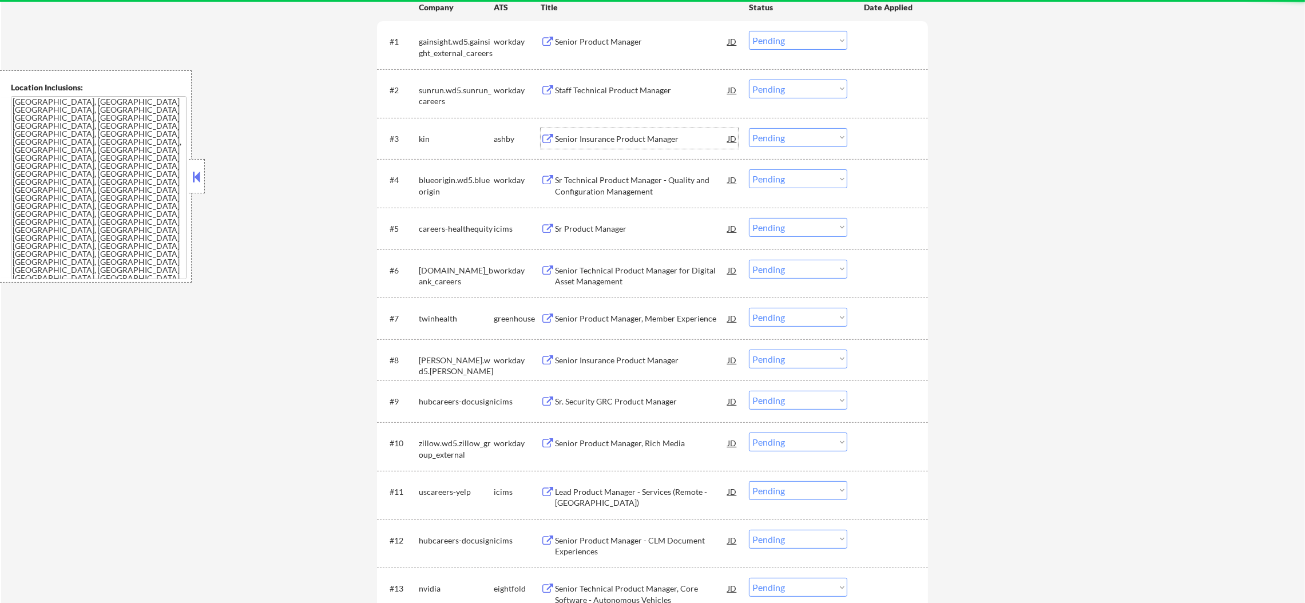
click at [654, 142] on div "Senior Insurance Product Manager" at bounding box center [641, 138] width 173 height 11
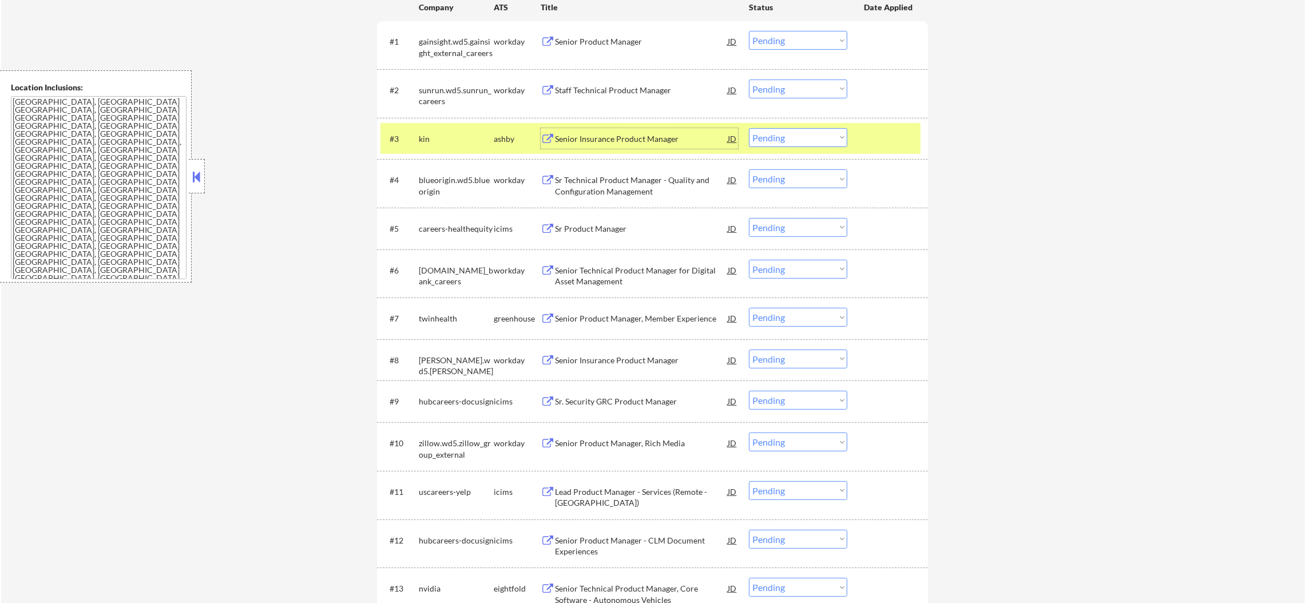
click at [769, 137] on select "Choose an option... Pending Applied Excluded (Questions) Excluded (Expired) Exc…" at bounding box center [798, 137] width 98 height 19
click at [749, 128] on select "Choose an option... Pending Applied Excluded (Questions) Excluded (Expired) Exc…" at bounding box center [798, 137] width 98 height 19
click at [459, 144] on div "kin" at bounding box center [456, 138] width 75 height 21
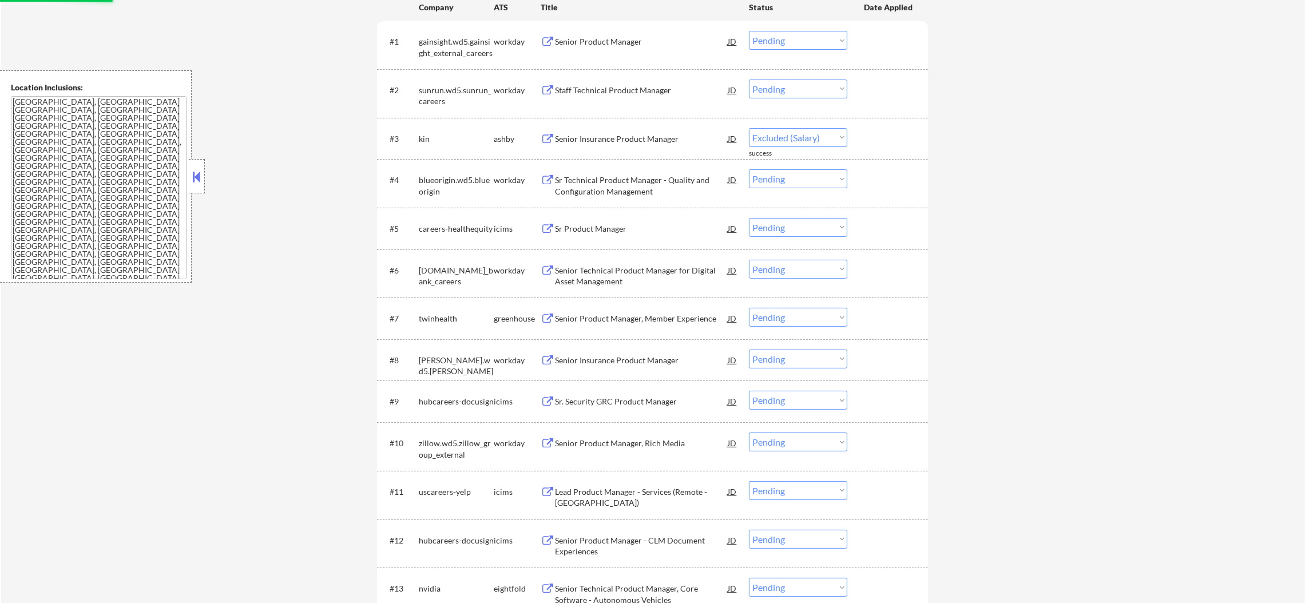
select select ""pending""
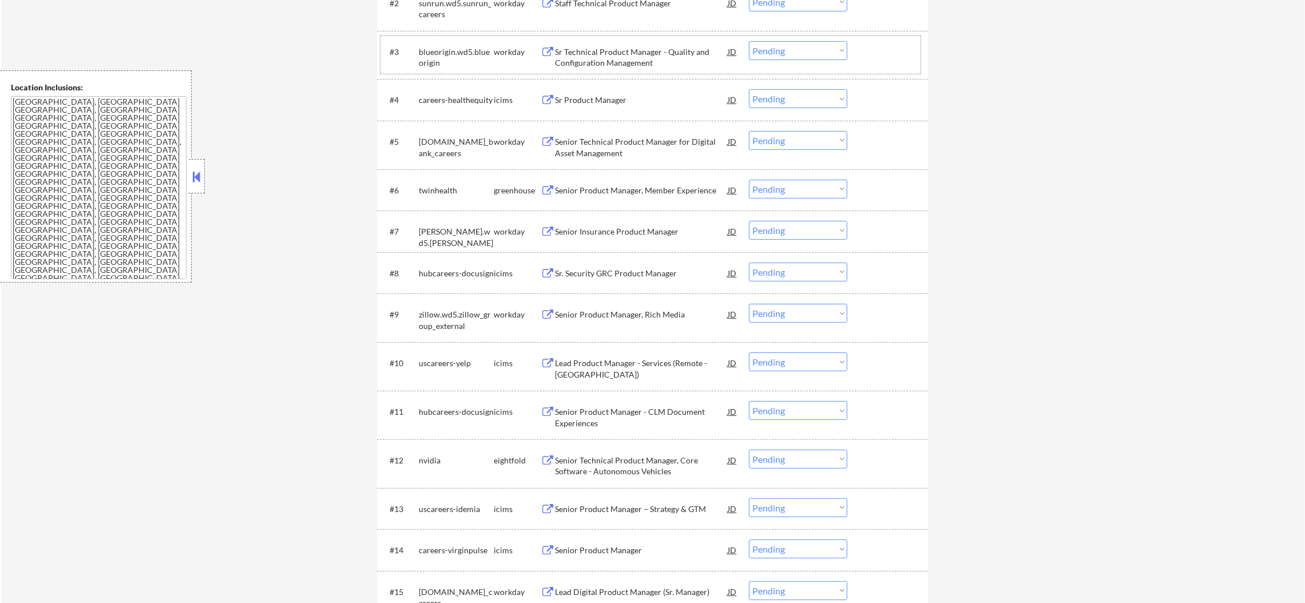
scroll to position [566, 0]
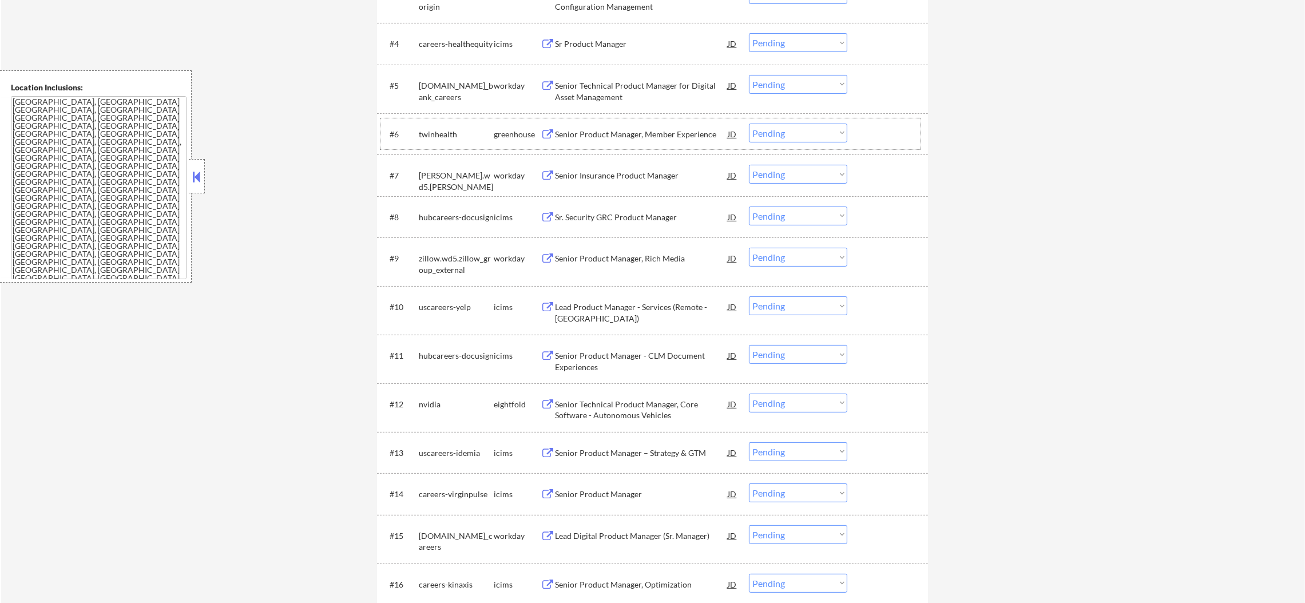
click at [654, 118] on div "#6 twinhealth greenhouse Senior Product Manager, Member Experience JD Choose an…" at bounding box center [650, 133] width 540 height 31
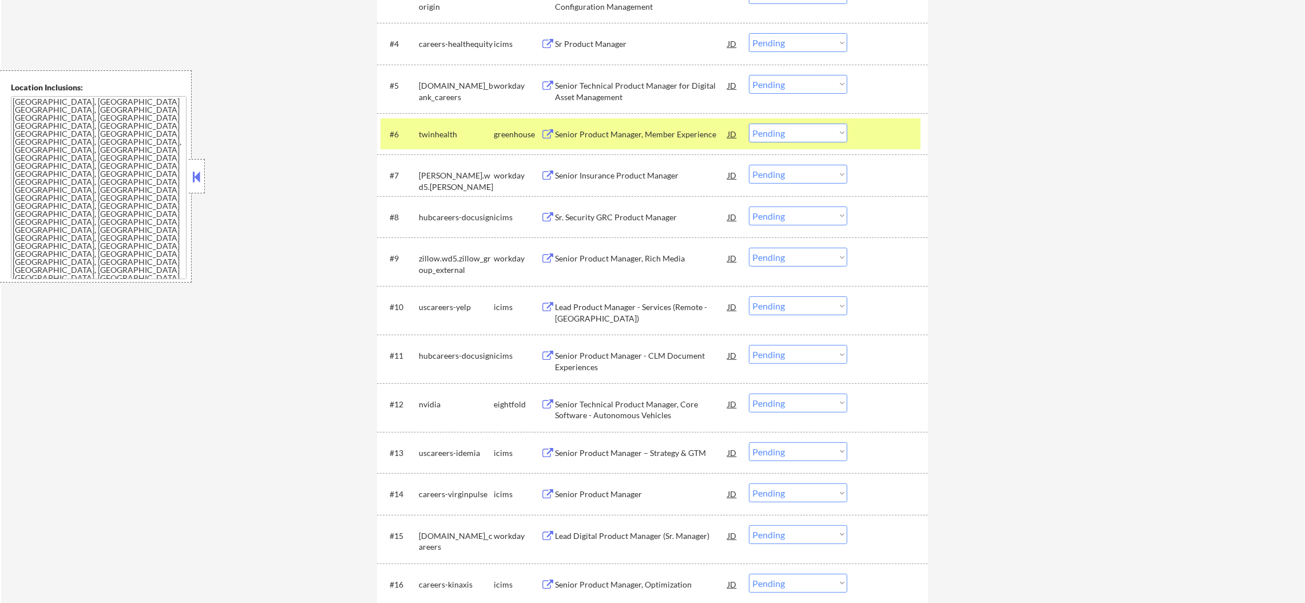
click at [649, 122] on div "#6 twinhealth greenhouse Senior Product Manager, Member Experience JD Choose an…" at bounding box center [650, 133] width 540 height 31
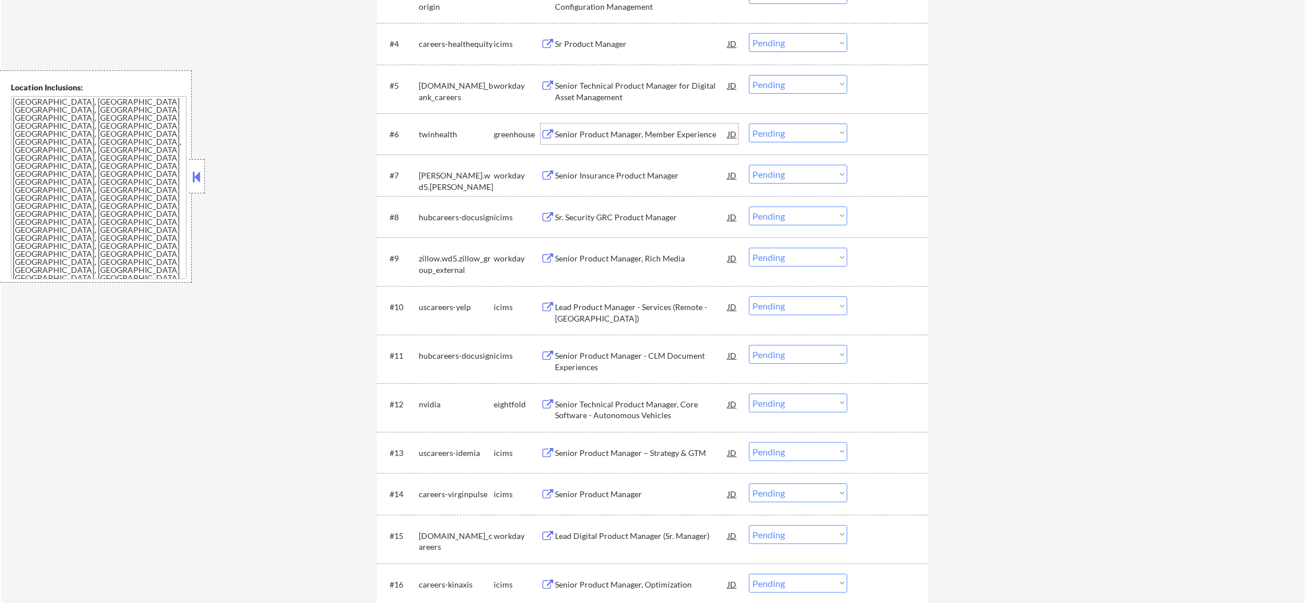
click at [644, 134] on div "Senior Product Manager, Member Experience" at bounding box center [641, 134] width 173 height 11
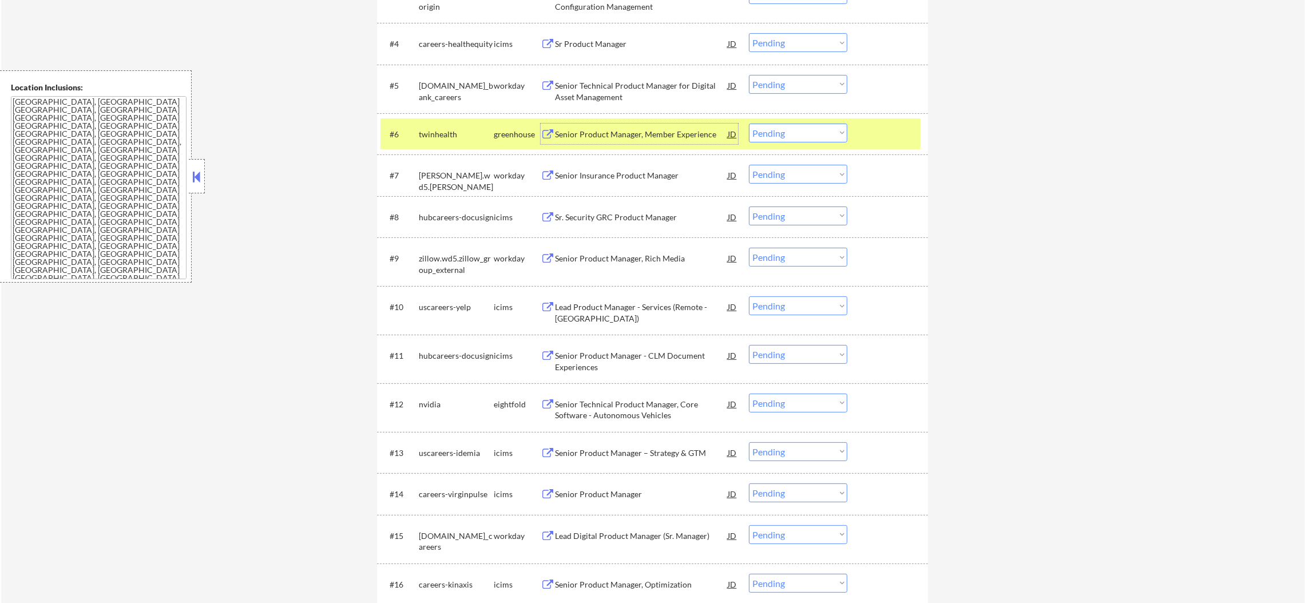
click at [778, 142] on div "#6 twinhealth greenhouse Senior Product Manager, Member Experience JD Choose an…" at bounding box center [650, 133] width 540 height 31
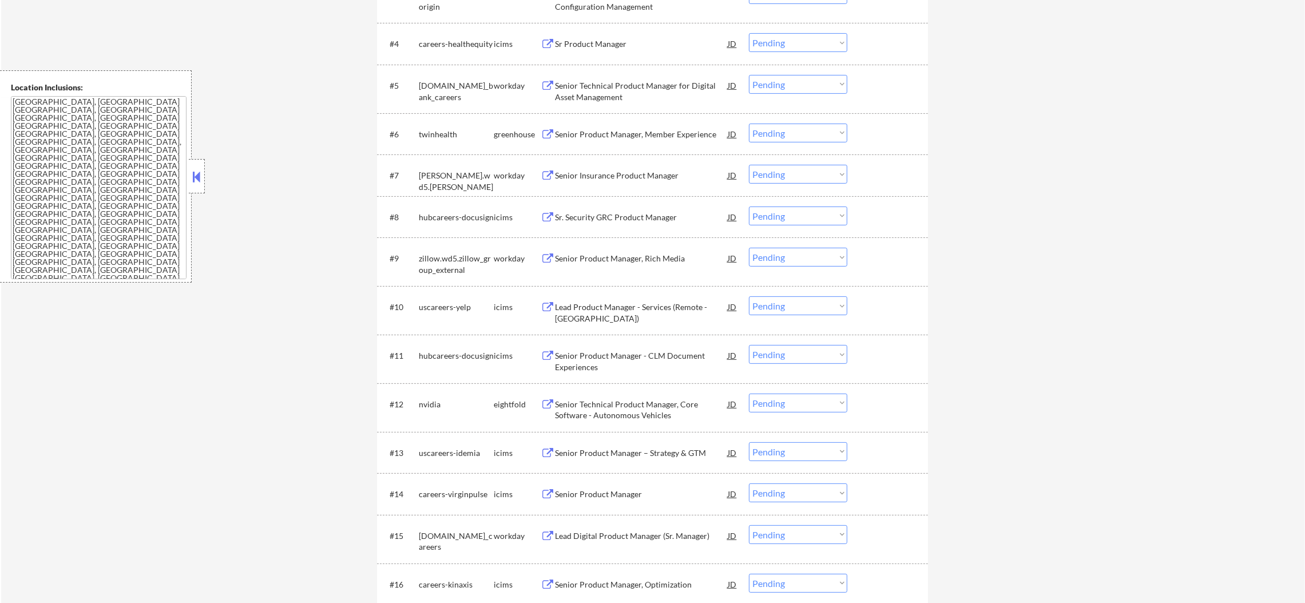
click at [782, 133] on select "Choose an option... Pending Applied Excluded (Questions) Excluded (Expired) Exc…" at bounding box center [798, 133] width 98 height 19
click at [749, 124] on select "Choose an option... Pending Applied Excluded (Questions) Excluded (Expired) Exc…" at bounding box center [798, 133] width 98 height 19
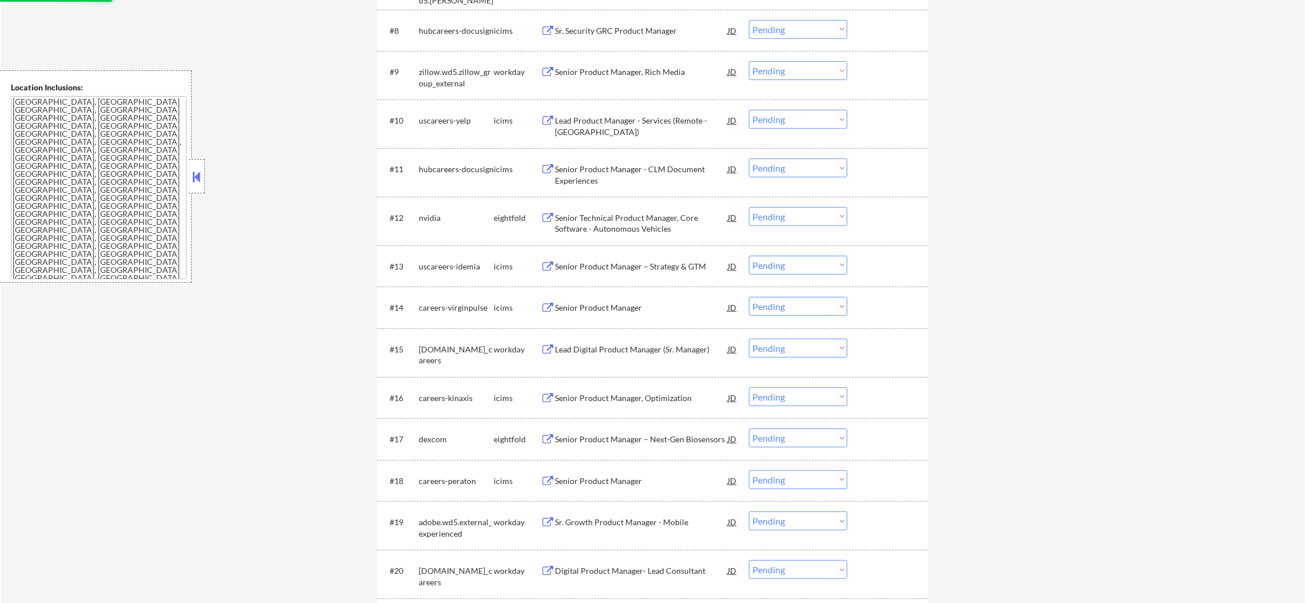
scroll to position [794, 0]
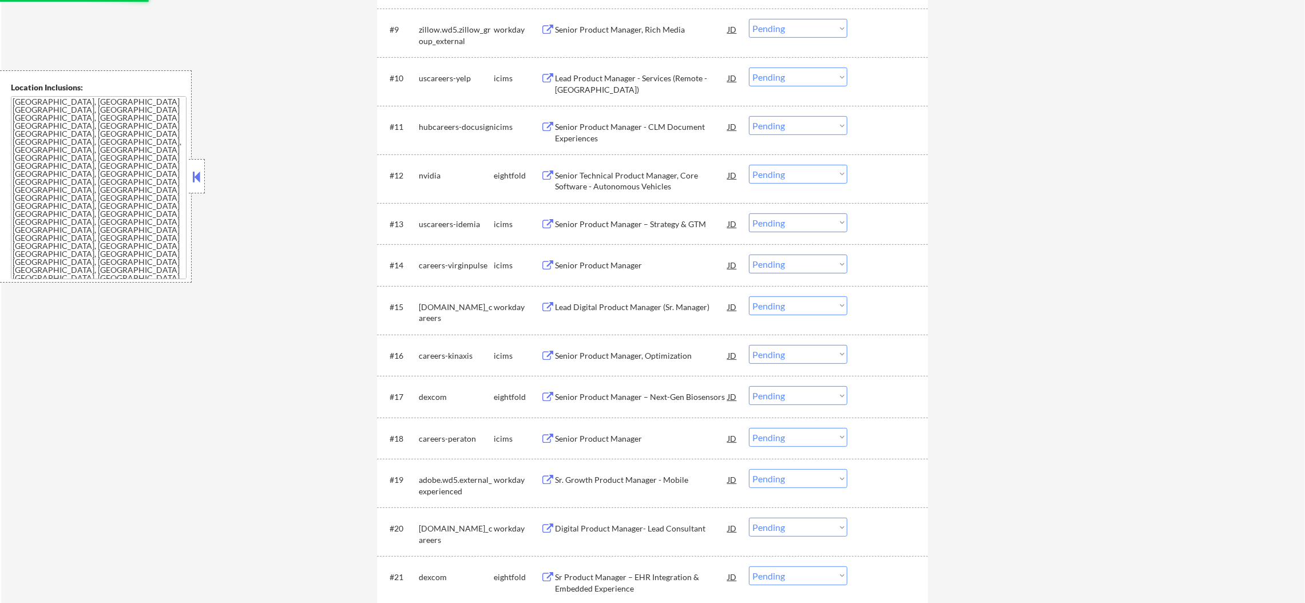
select select ""pending""
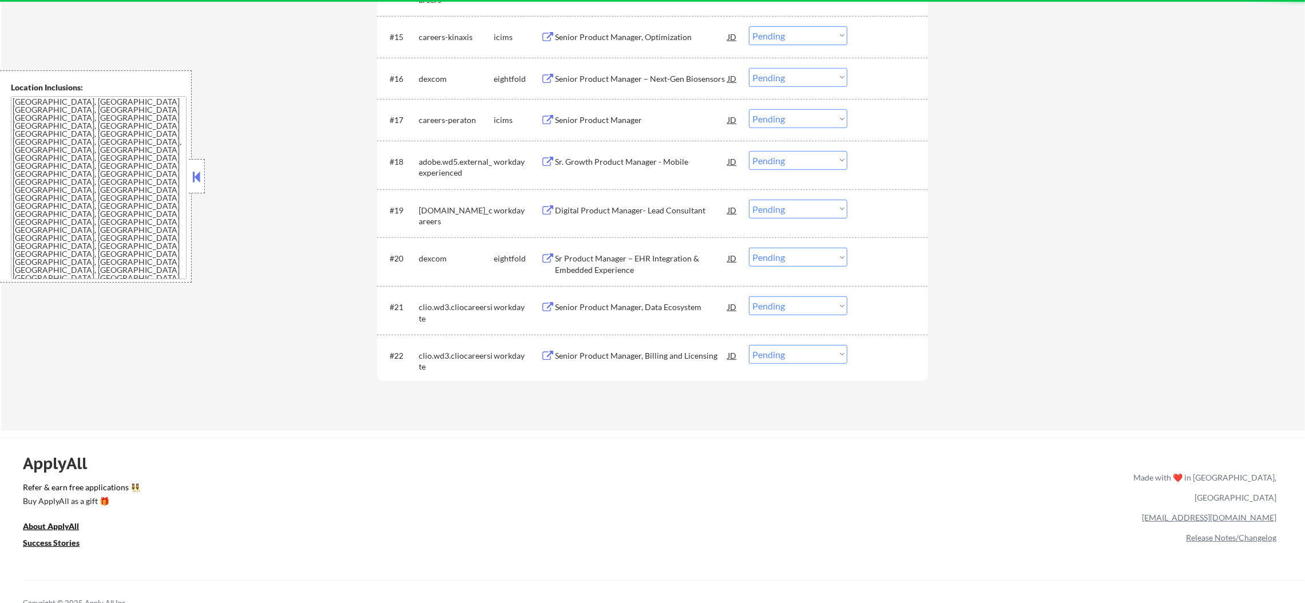
scroll to position [1109, 0]
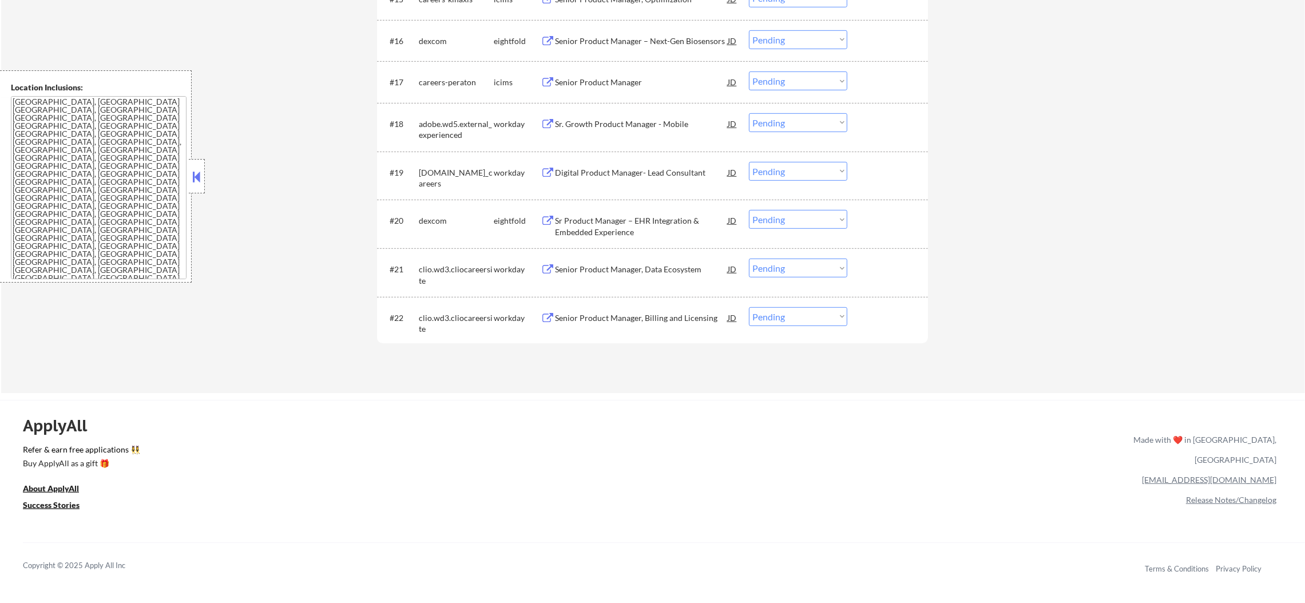
click at [631, 317] on div "Senior Product Manager, Billing and Licensing" at bounding box center [641, 317] width 173 height 11
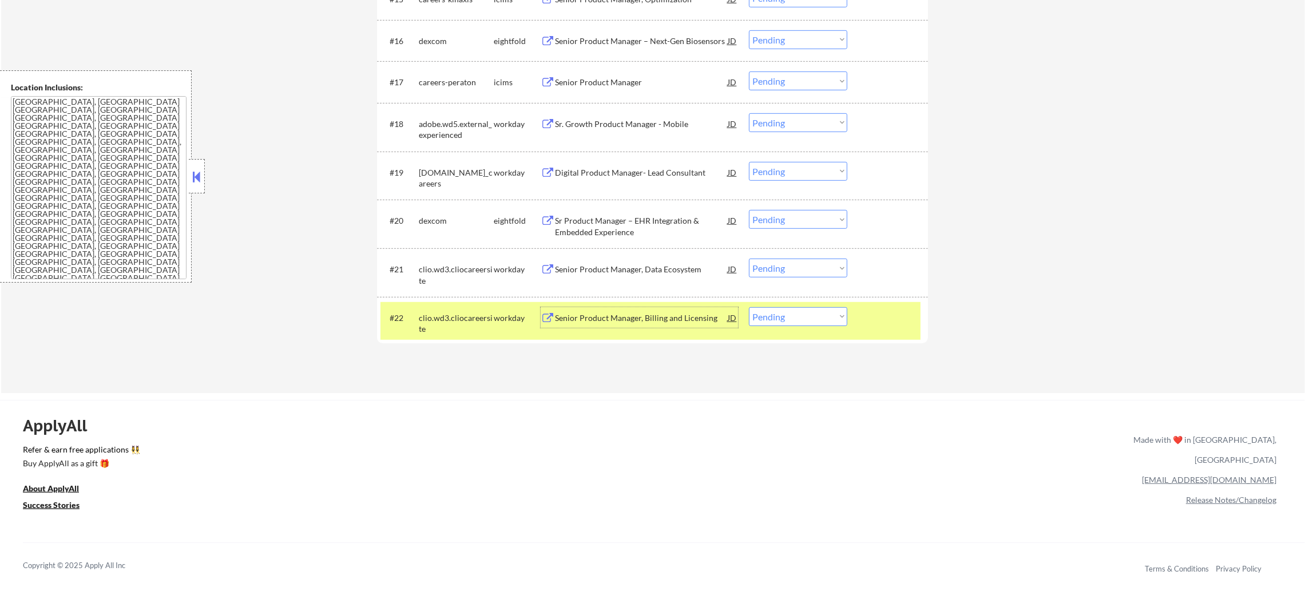
click at [774, 317] on select "Choose an option... Pending Applied Excluded (Questions) Excluded (Expired) Exc…" at bounding box center [798, 316] width 98 height 19
select select ""applied""
click at [749, 307] on select "Choose an option... Pending Applied Excluded (Questions) Excluded (Expired) Exc…" at bounding box center [798, 316] width 98 height 19
click at [466, 301] on div "#22 clio.wd3.cliocareersite workday Senior Product Manager, Billing and Licensi…" at bounding box center [652, 321] width 551 height 49
click at [458, 316] on div "clio.wd3.cliocareersite" at bounding box center [456, 323] width 75 height 22
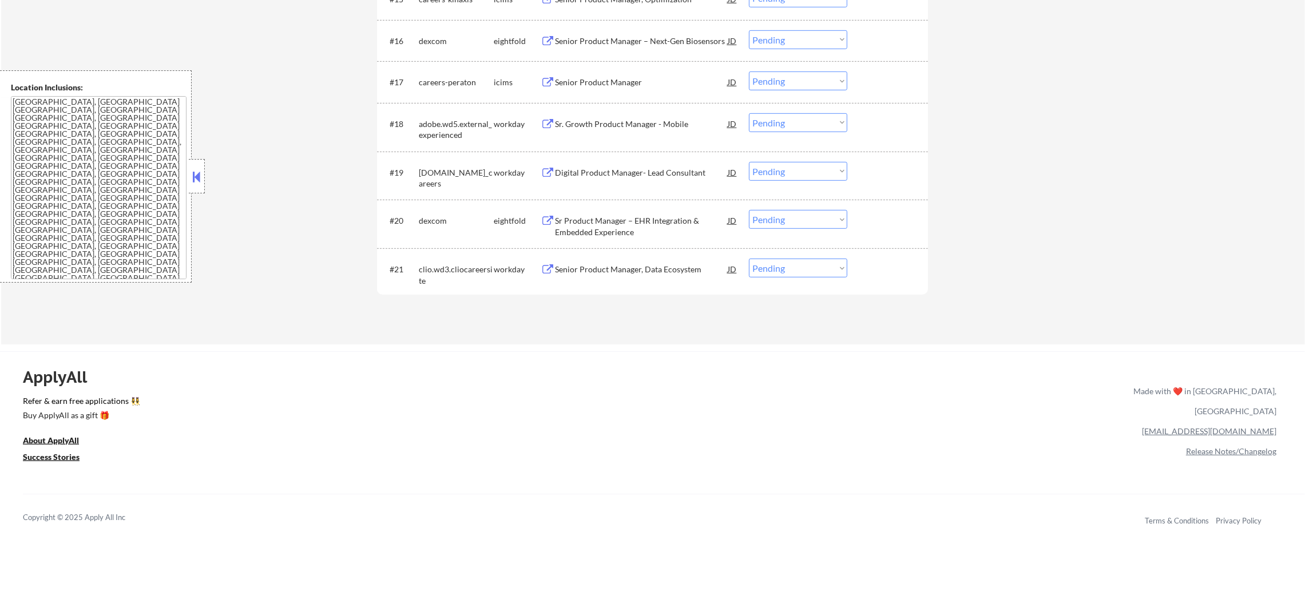
click at [631, 277] on div "Senior Product Manager, Data Ecosystem" at bounding box center [641, 269] width 173 height 21
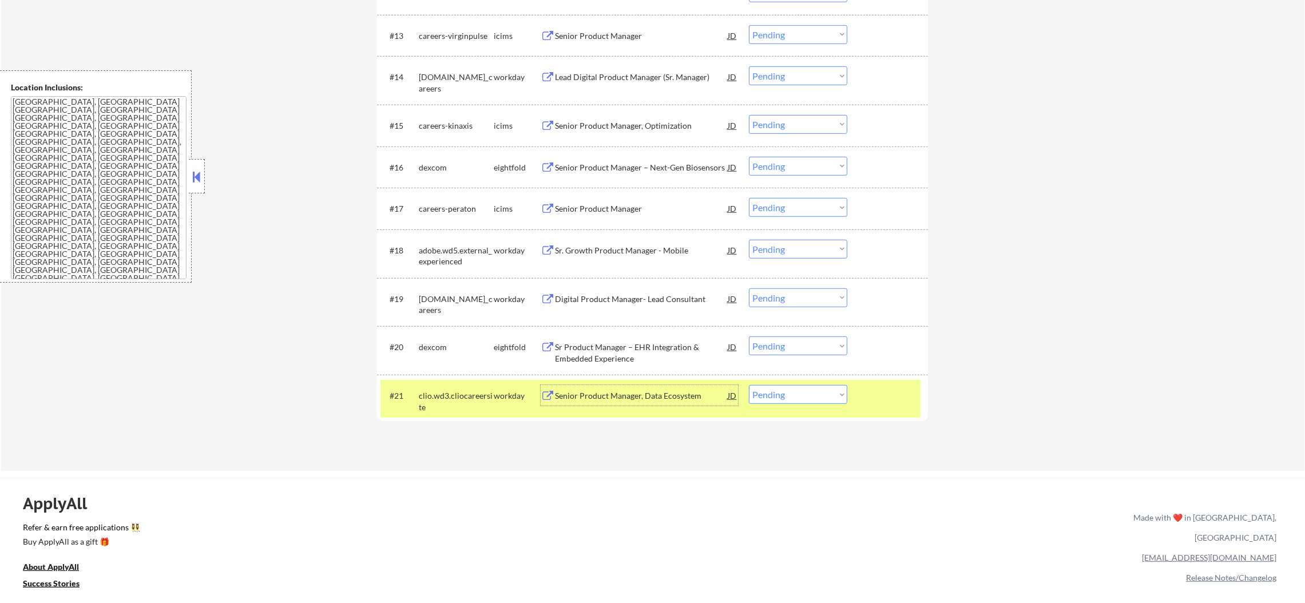
scroll to position [937, 0]
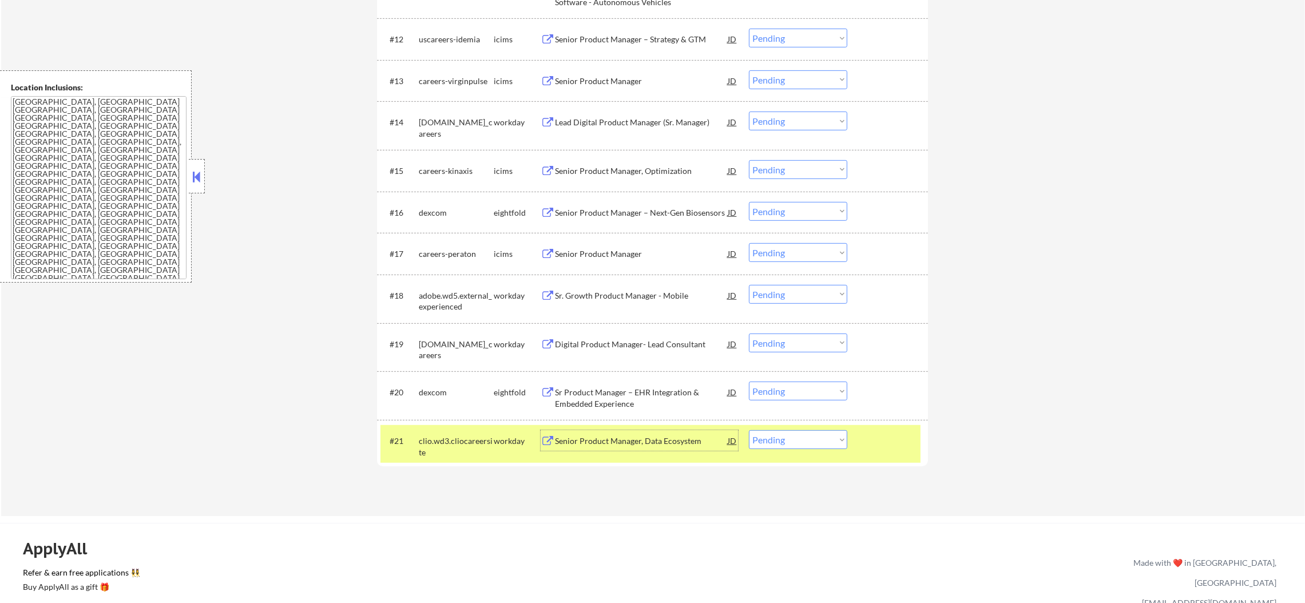
click at [428, 444] on div "clio.wd3.cliocareersite" at bounding box center [456, 446] width 75 height 22
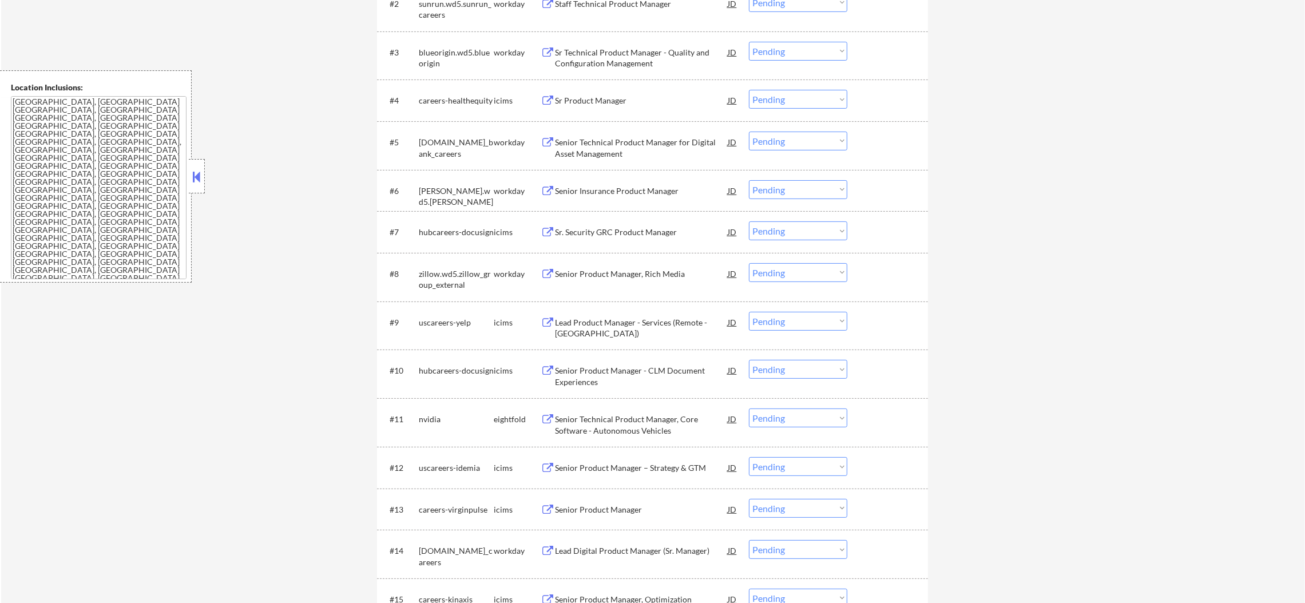
scroll to position [394, 0]
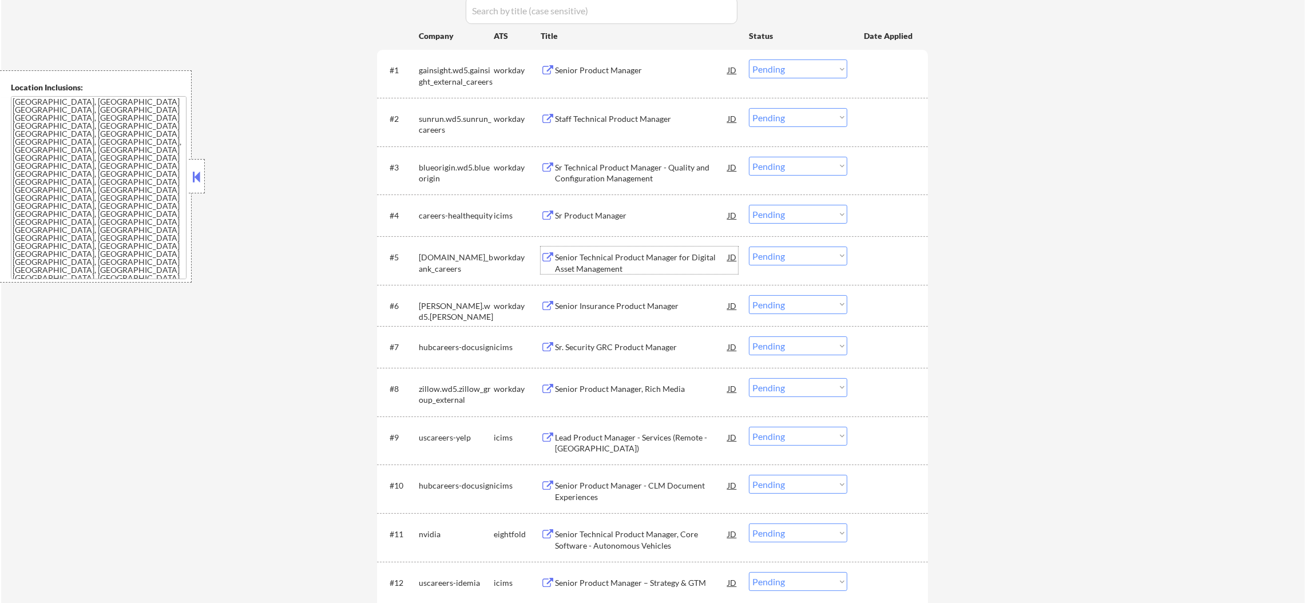
click at [647, 256] on div "Senior Technical Product Manager for Digital Asset Management" at bounding box center [641, 263] width 173 height 22
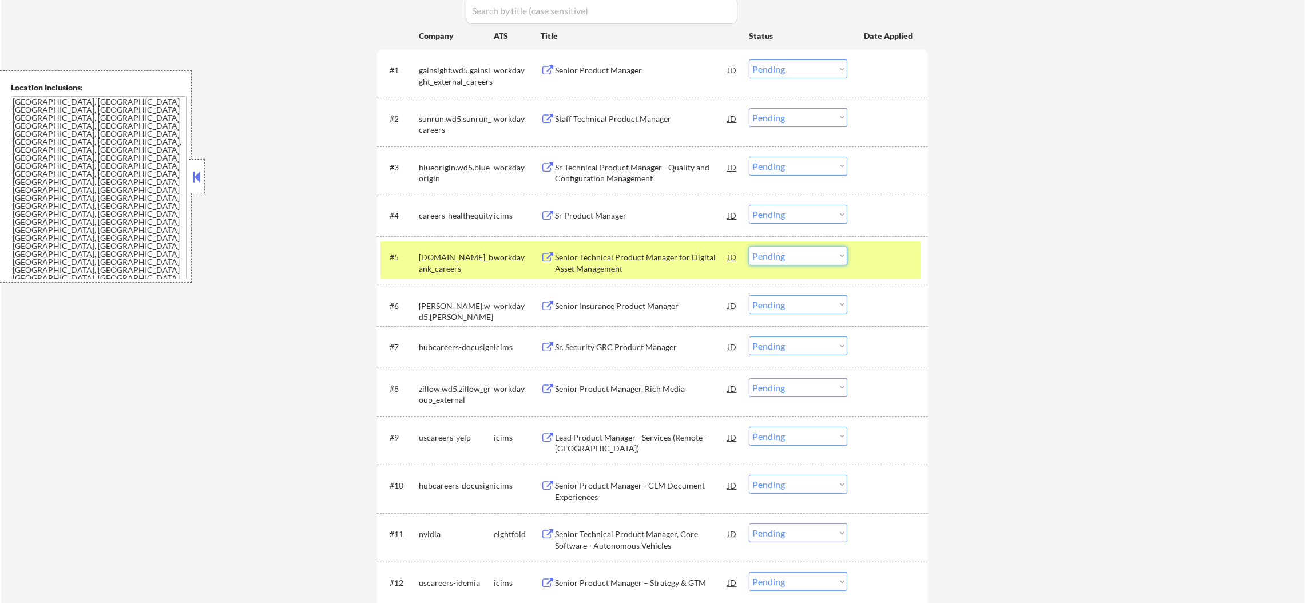
click at [777, 256] on select "Choose an option... Pending Applied Excluded (Questions) Excluded (Expired) Exc…" at bounding box center [798, 255] width 98 height 19
click at [749, 246] on select "Choose an option... Pending Applied Excluded (Questions) Excluded (Expired) Exc…" at bounding box center [798, 255] width 98 height 19
click at [472, 260] on div "usbank.wd1.us_bank_careers" at bounding box center [456, 263] width 75 height 22
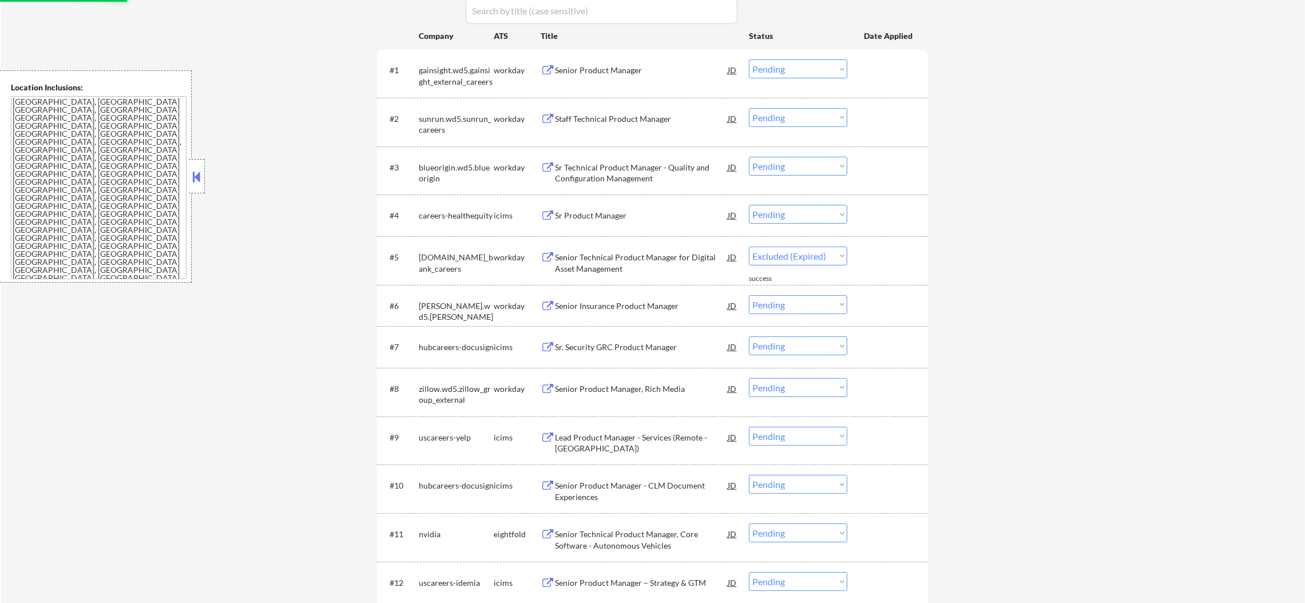
select select ""pending""
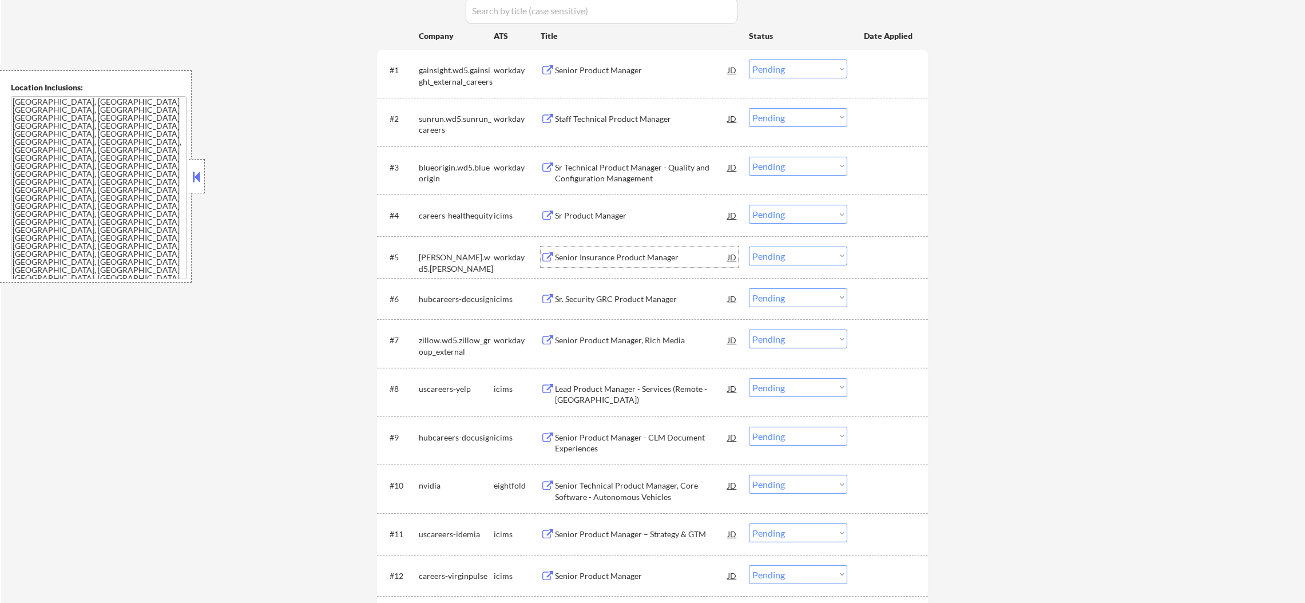
click at [598, 257] on div "Senior Insurance Product Manager" at bounding box center [641, 257] width 173 height 11
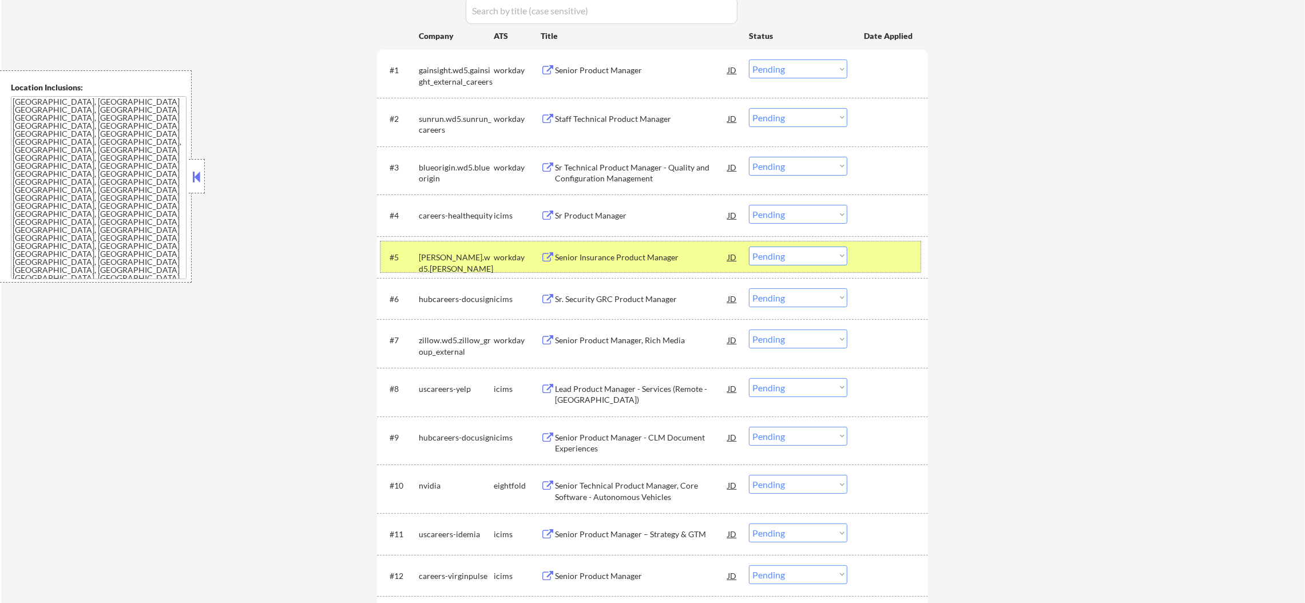
click at [457, 250] on div "hagerty.wd5.hagerty" at bounding box center [456, 256] width 75 height 21
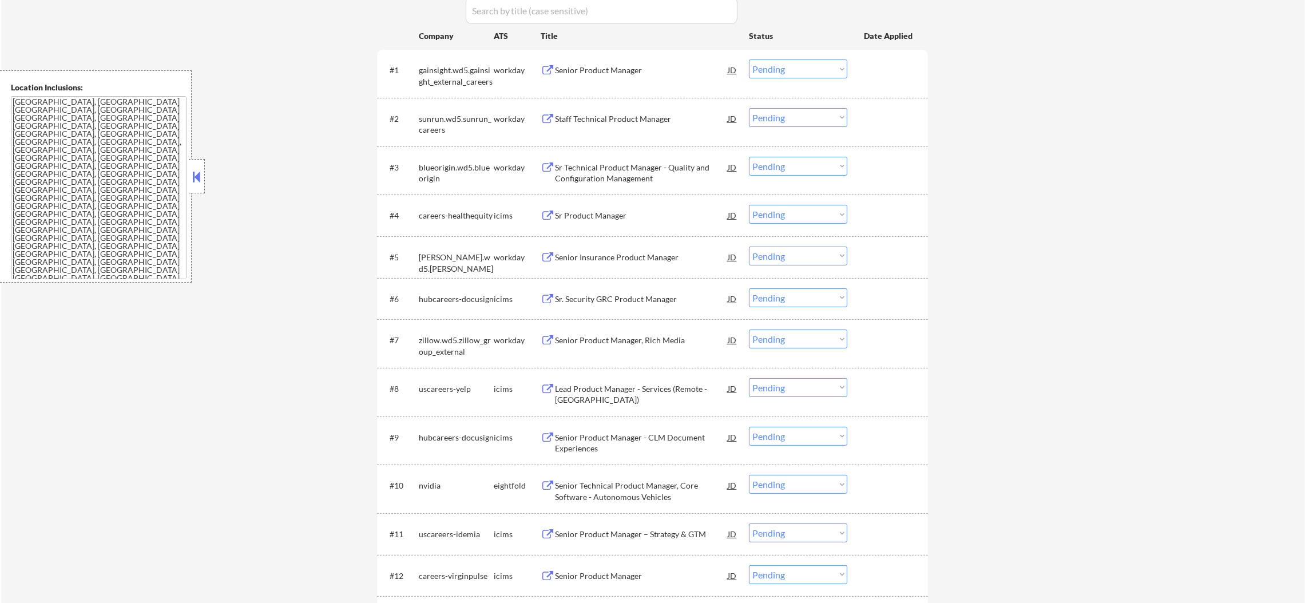
click at [631, 138] on div "#2 sunrun.wd5.sunrun_careers workday Staff Technical Product Manager JD Choose …" at bounding box center [650, 122] width 540 height 38
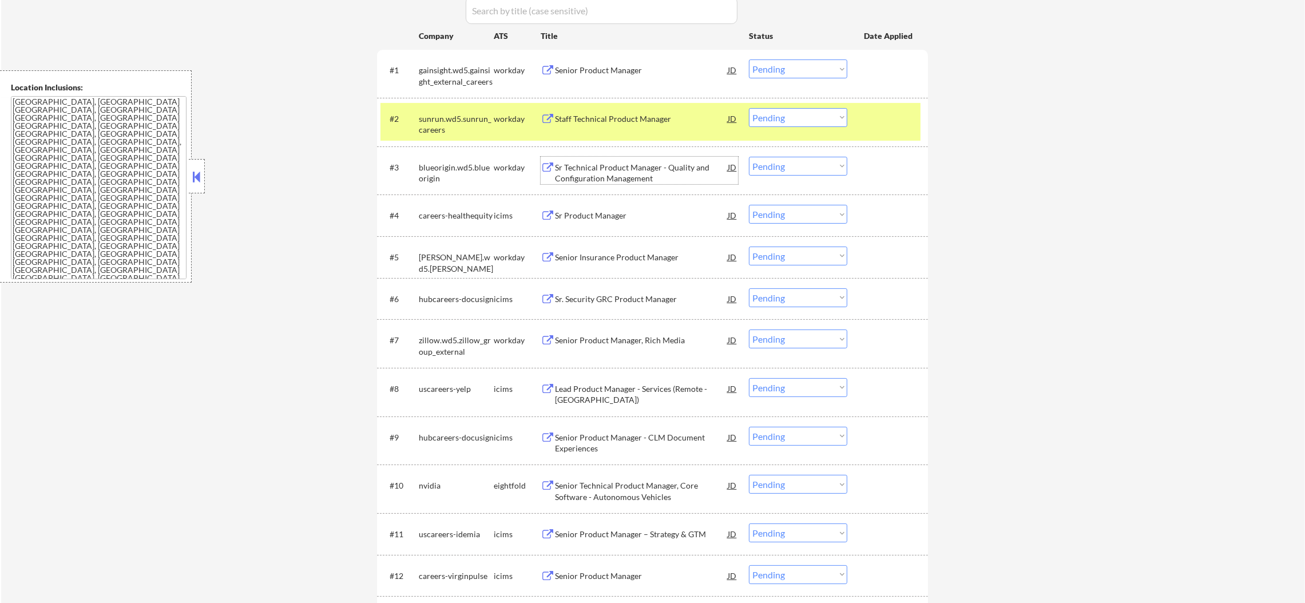
click at [632, 170] on div "Sr Technical Product Manager - Quality and Configuration Management" at bounding box center [641, 173] width 173 height 22
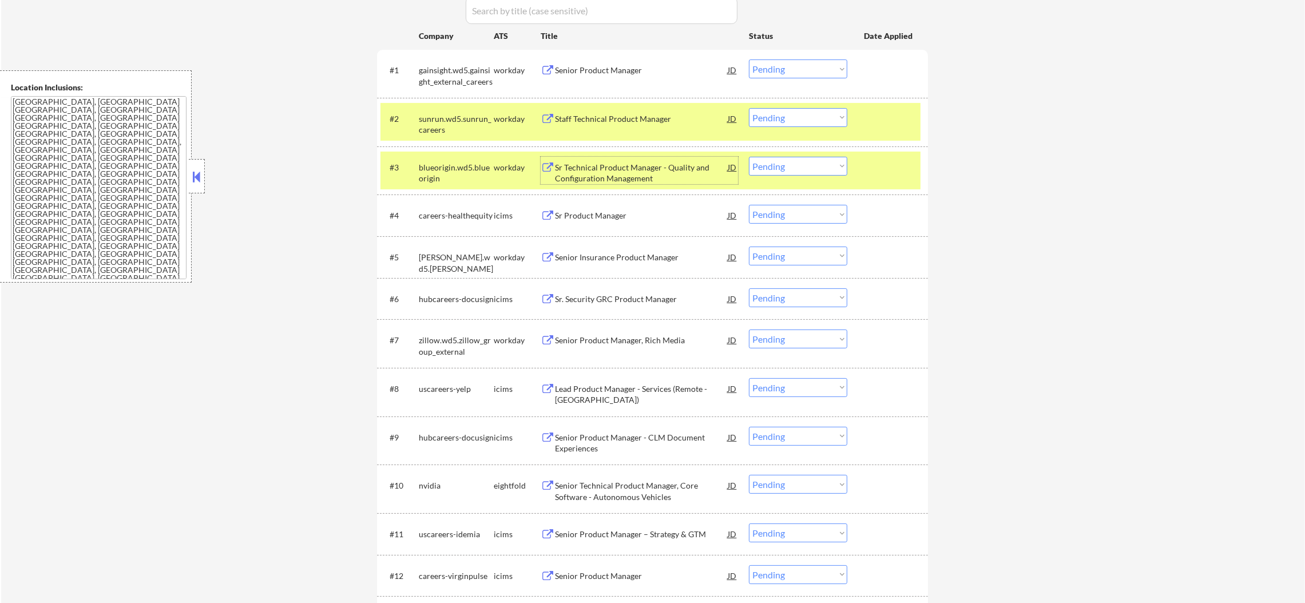
click at [502, 122] on div "workday" at bounding box center [517, 118] width 47 height 11
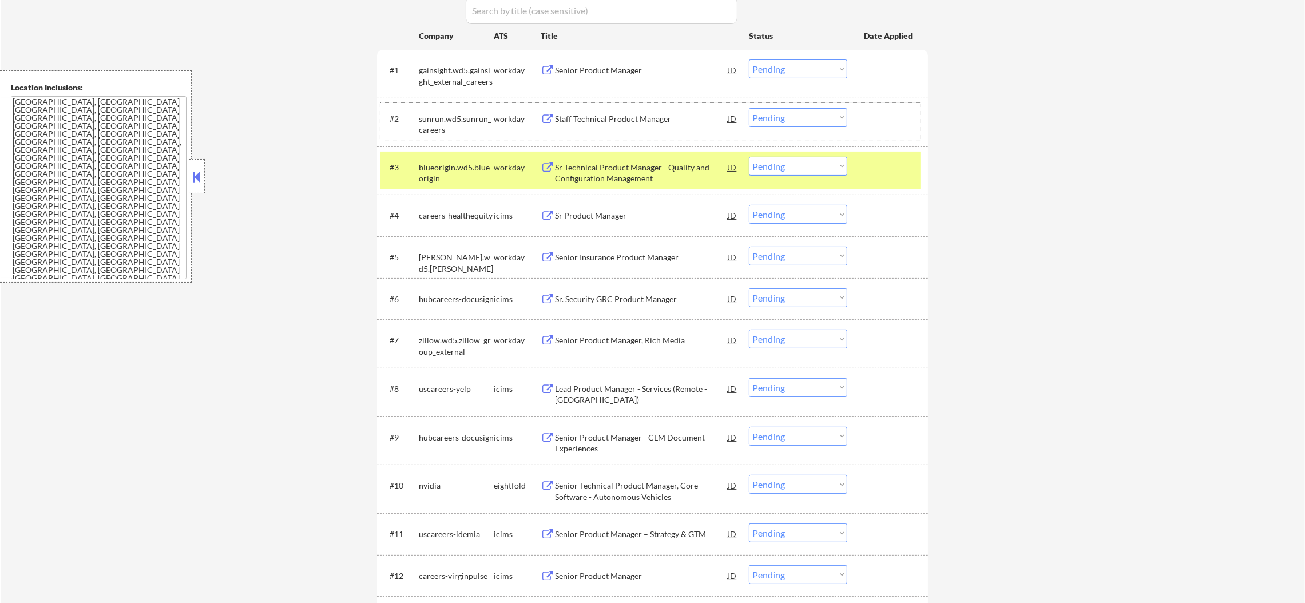
click at [776, 160] on select "Choose an option... Pending Applied Excluded (Questions) Excluded (Expired) Exc…" at bounding box center [798, 166] width 98 height 19
click at [749, 157] on select "Choose an option... Pending Applied Excluded (Questions) Excluded (Expired) Exc…" at bounding box center [798, 166] width 98 height 19
click at [500, 192] on div "#3 blueorigin.wd5.blueorigin workday Sr Technical Product Manager - Quality and…" at bounding box center [652, 170] width 551 height 49
select select ""pending""
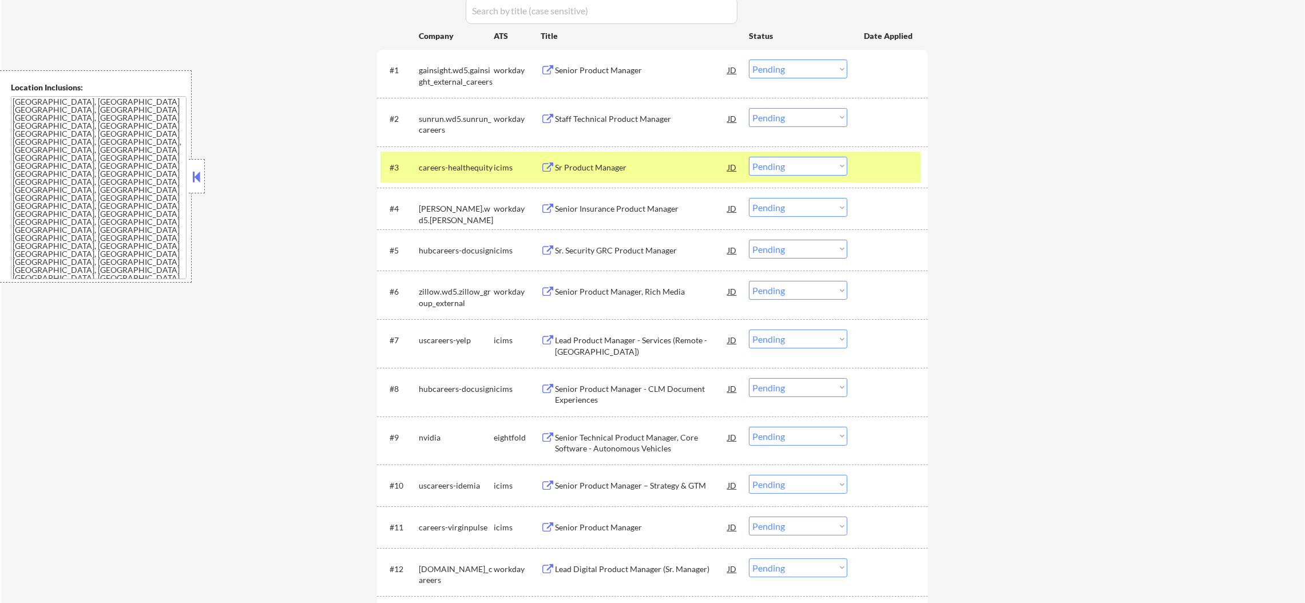
click at [486, 152] on div "#3 careers-healthequity icims Sr Product Manager JD Choose an option... Pending…" at bounding box center [650, 167] width 540 height 31
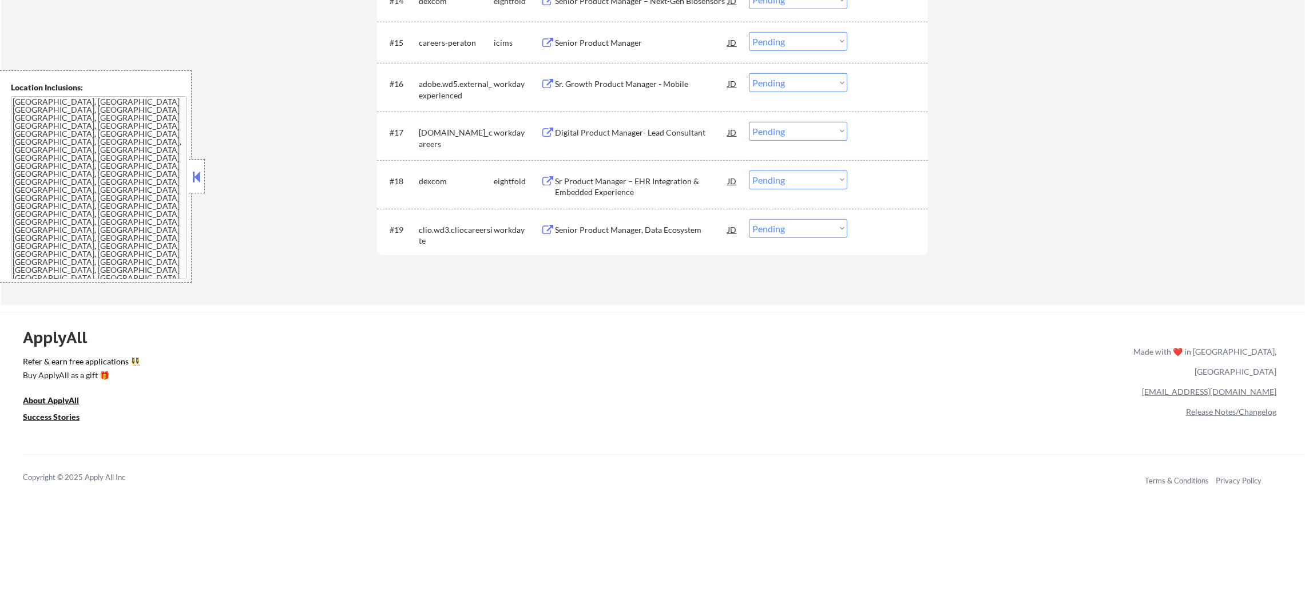
scroll to position [996, 0]
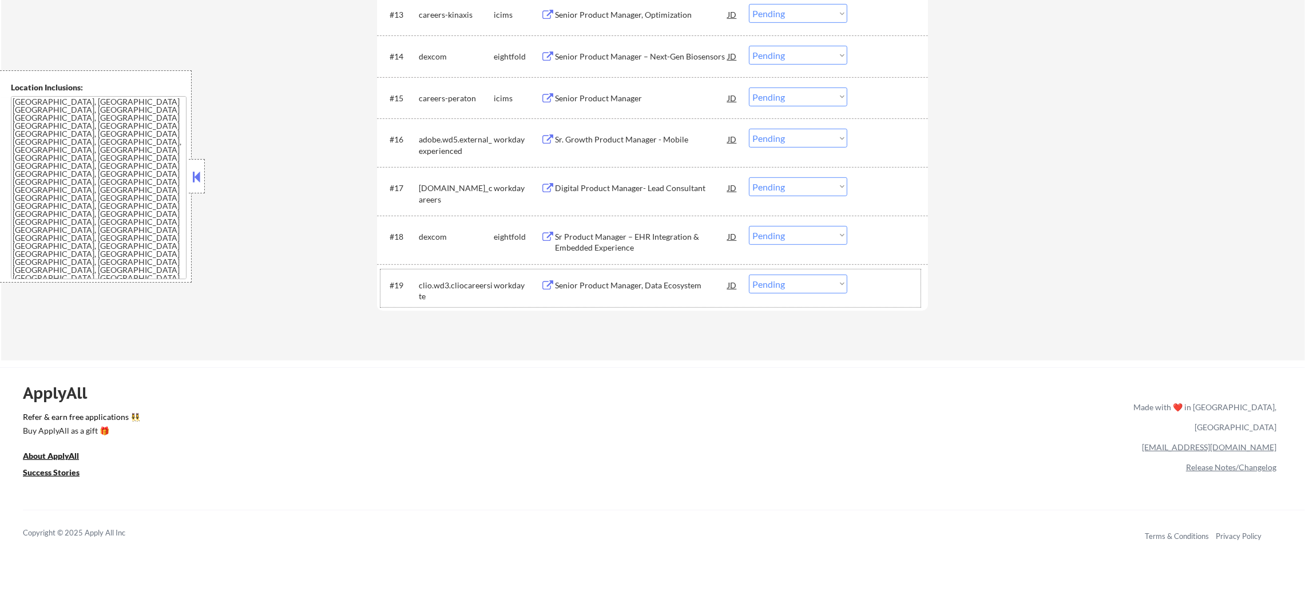
drag, startPoint x: 633, startPoint y: 271, endPoint x: 654, endPoint y: 232, distance: 43.5
click at [624, 185] on div "Digital Product Manager- Lead Consultant" at bounding box center [641, 187] width 173 height 11
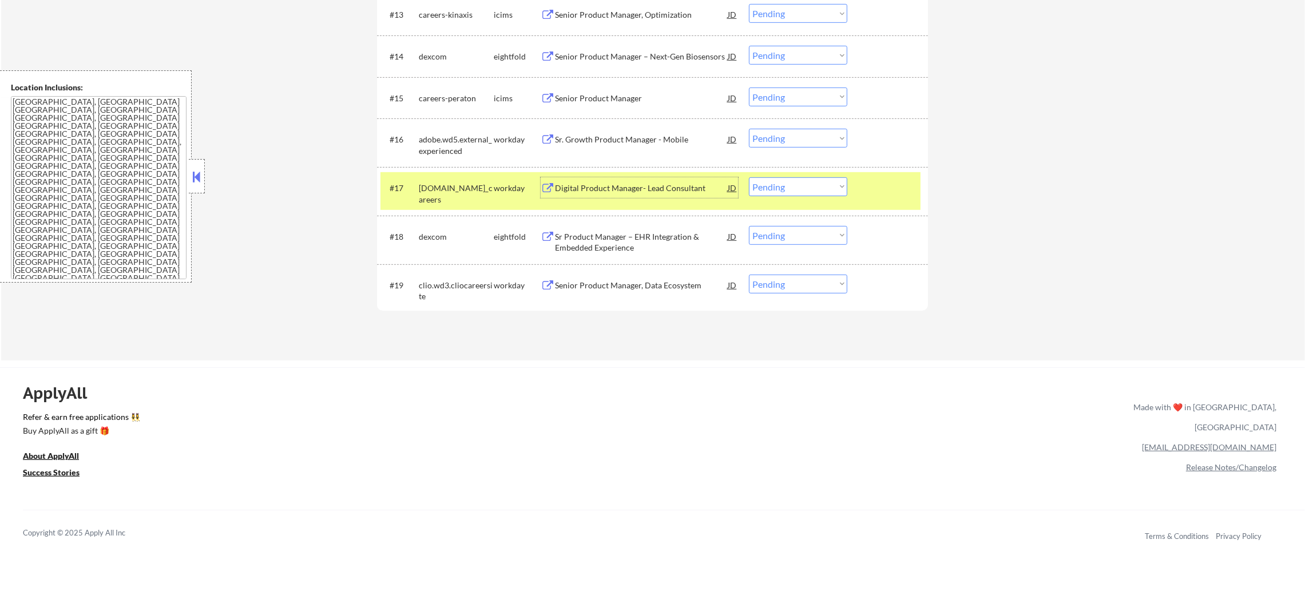
click at [438, 187] on div "allstate.wd5.allstate_careers" at bounding box center [456, 193] width 75 height 22
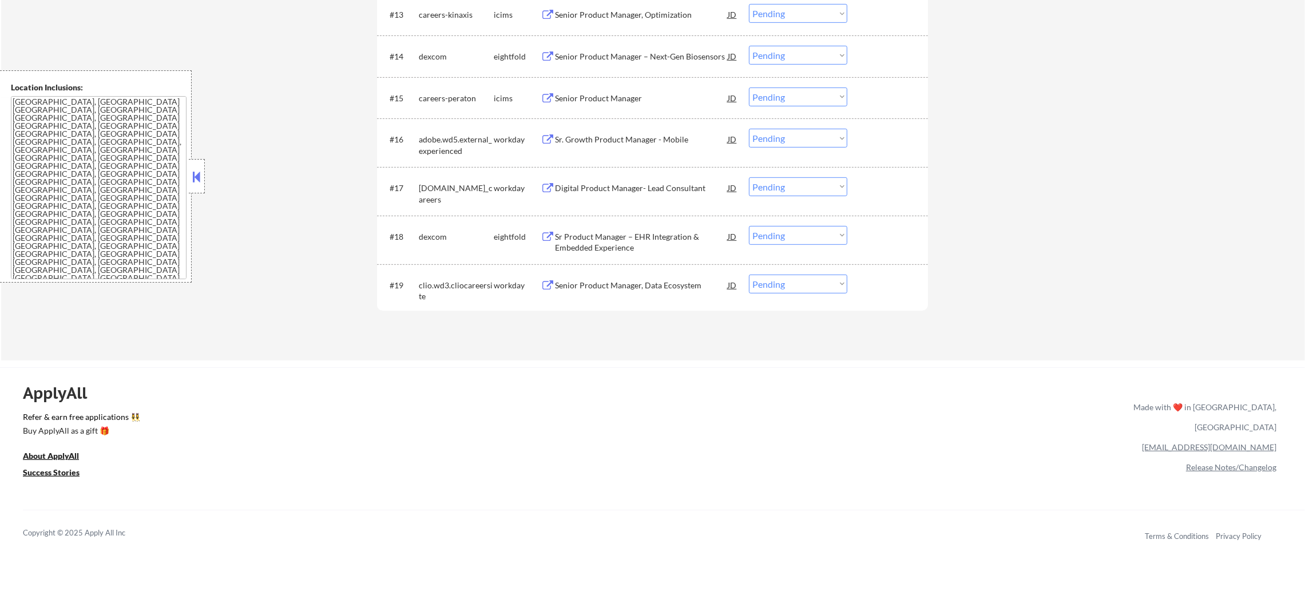
click at [608, 132] on div "Sr. Growth Product Manager - Mobile" at bounding box center [641, 139] width 173 height 21
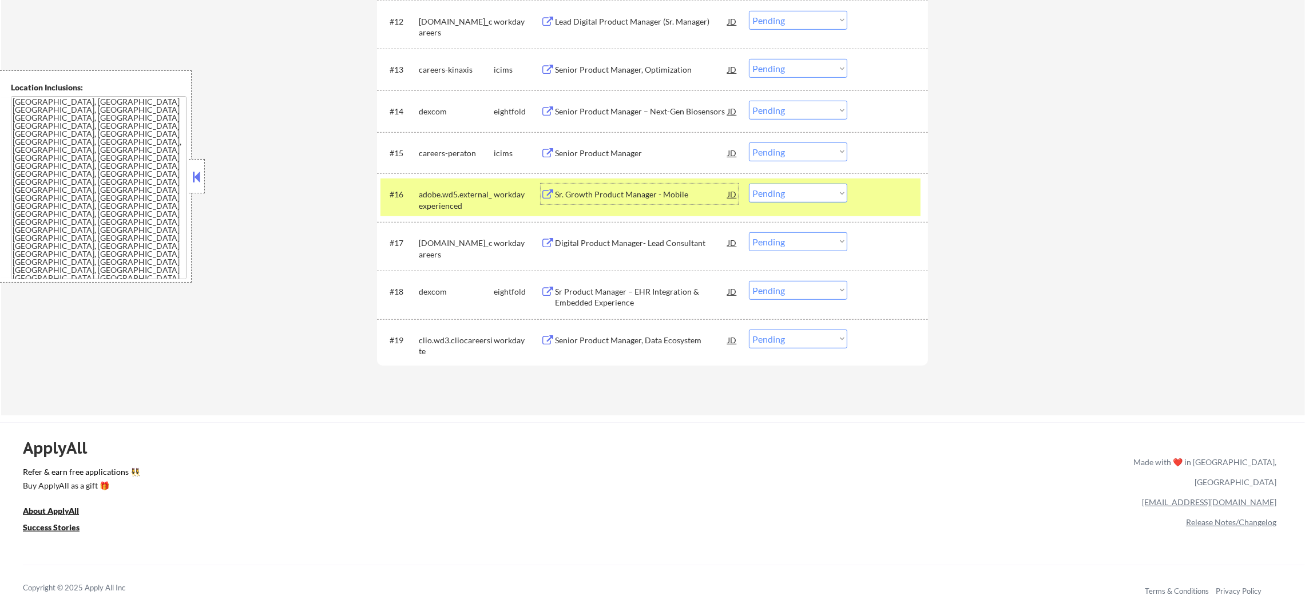
scroll to position [853, 0]
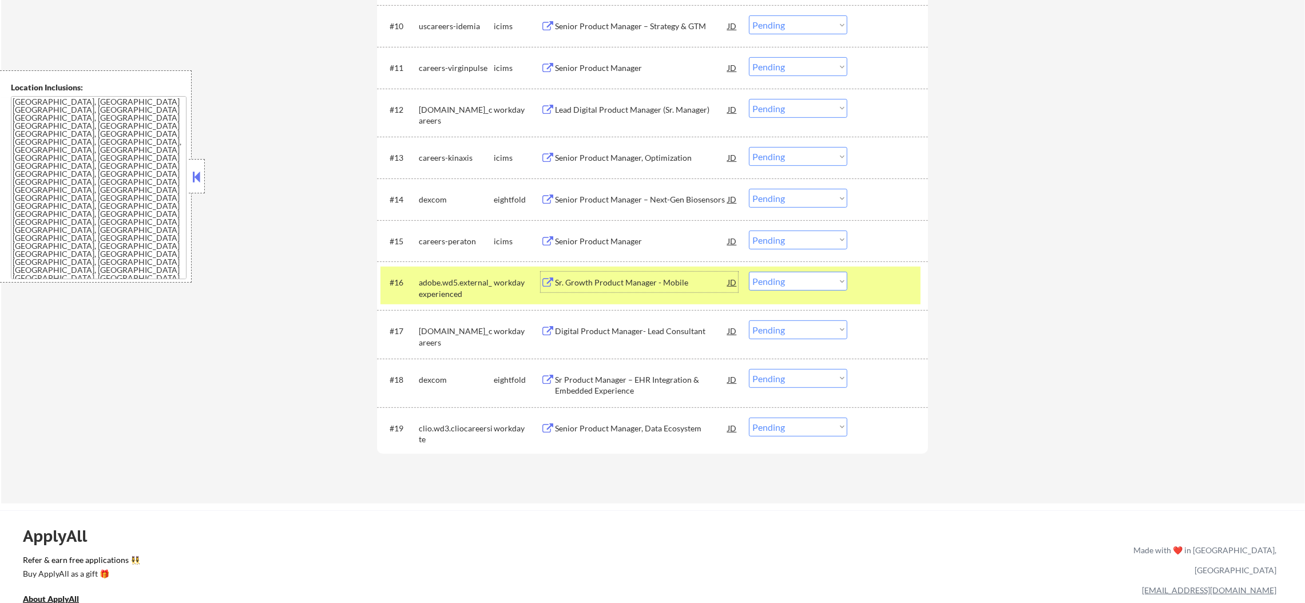
click at [442, 290] on div "adobe.wd5.external_experienced" at bounding box center [456, 288] width 75 height 22
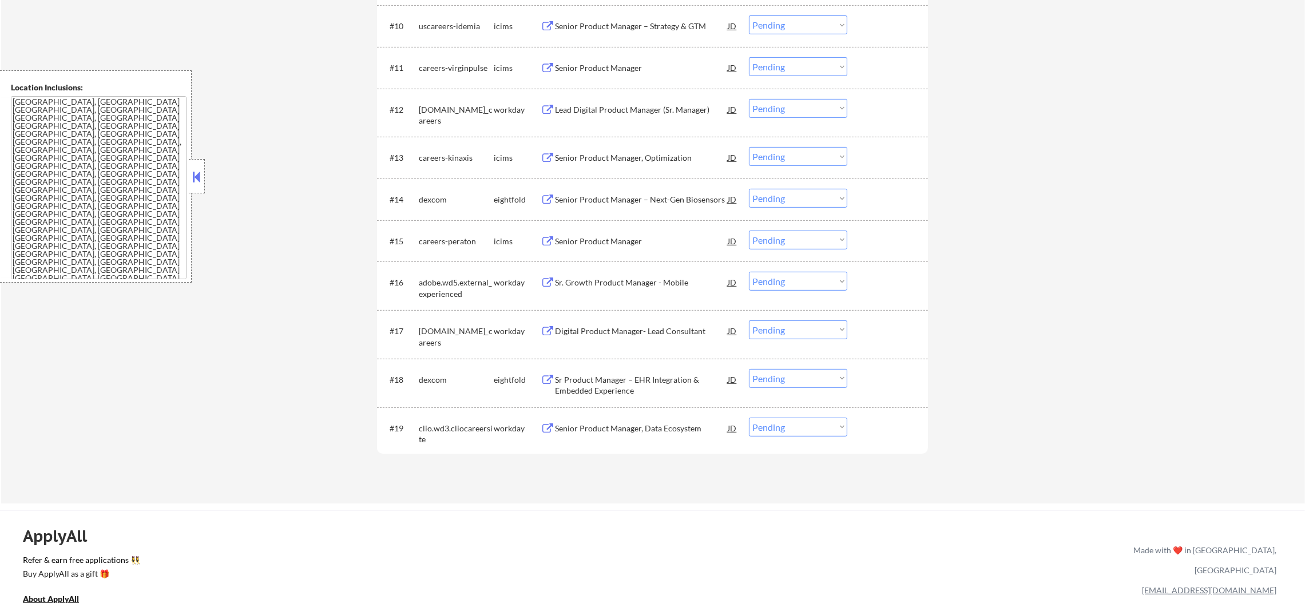
click at [603, 201] on div "Senior Product Manager – Next-Gen Biosensors" at bounding box center [641, 199] width 173 height 11
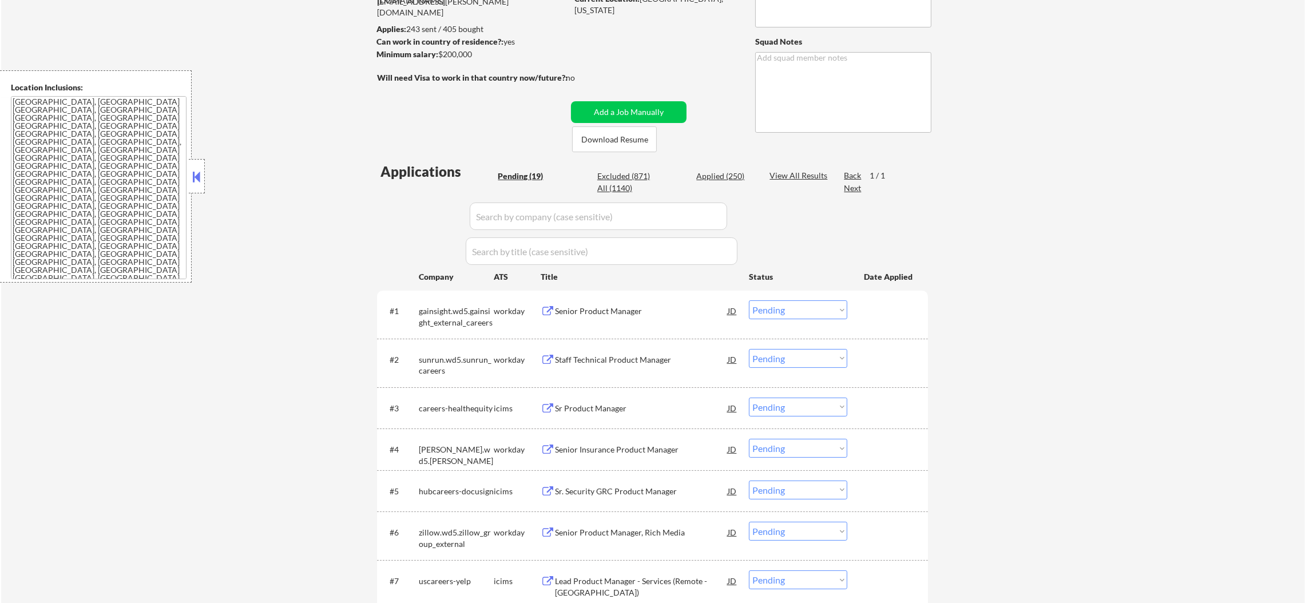
scroll to position [146, 0]
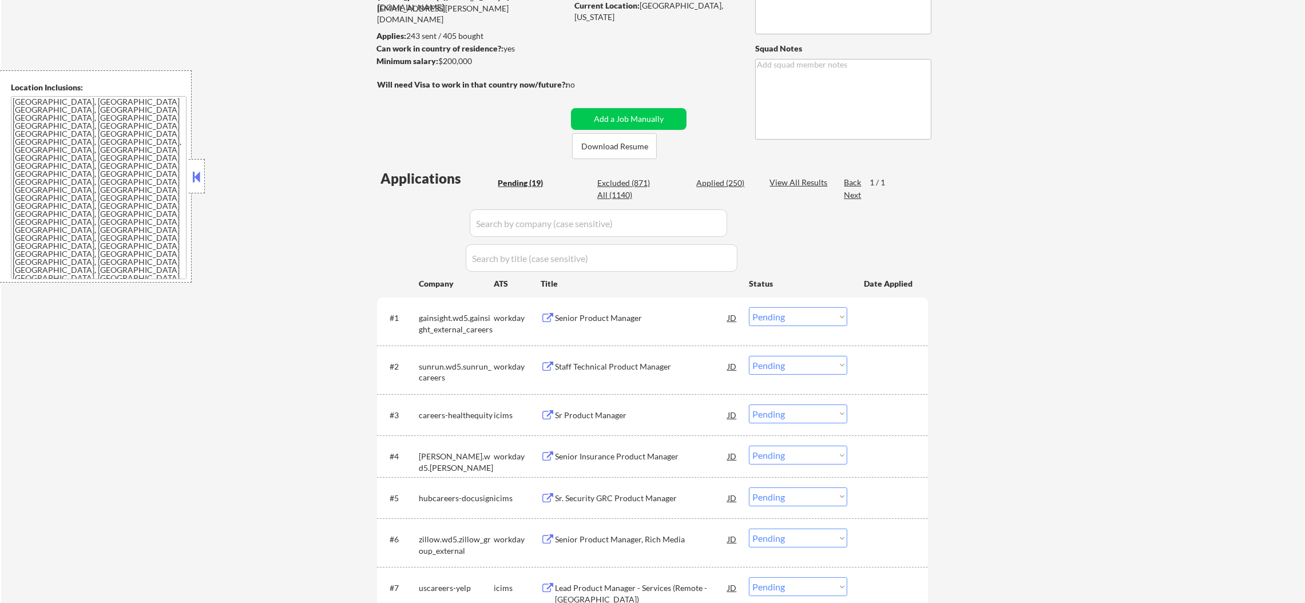
click at [618, 194] on div "All (1140)" at bounding box center [625, 194] width 57 height 11
select select ""applied""
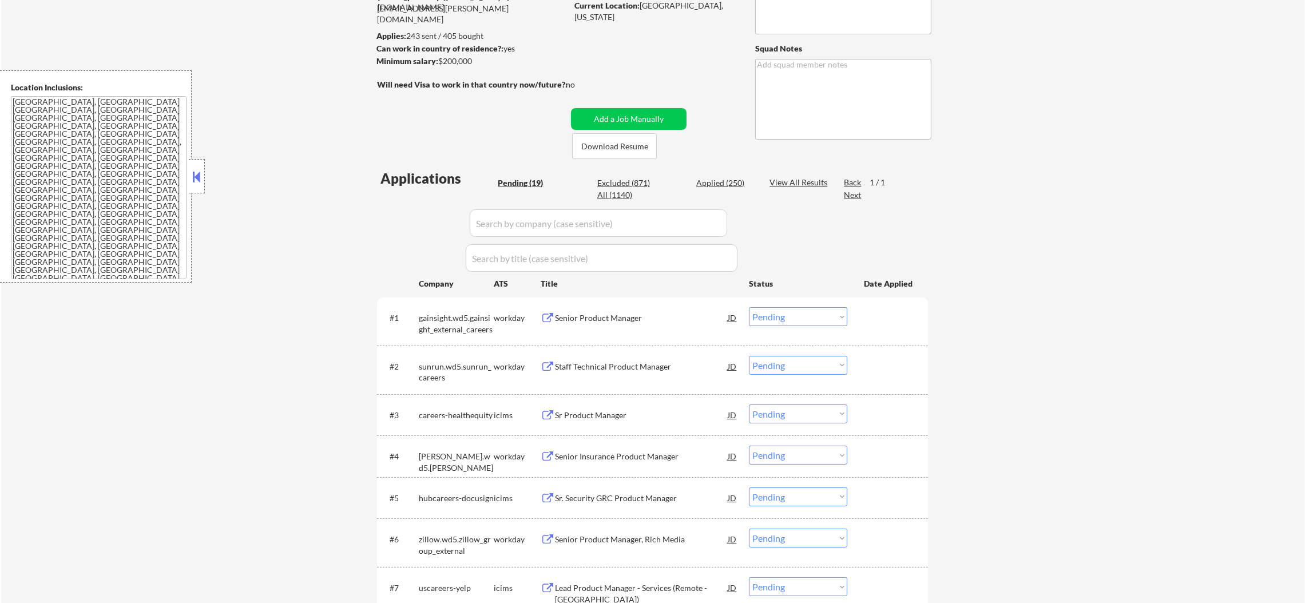
select select ""applied""
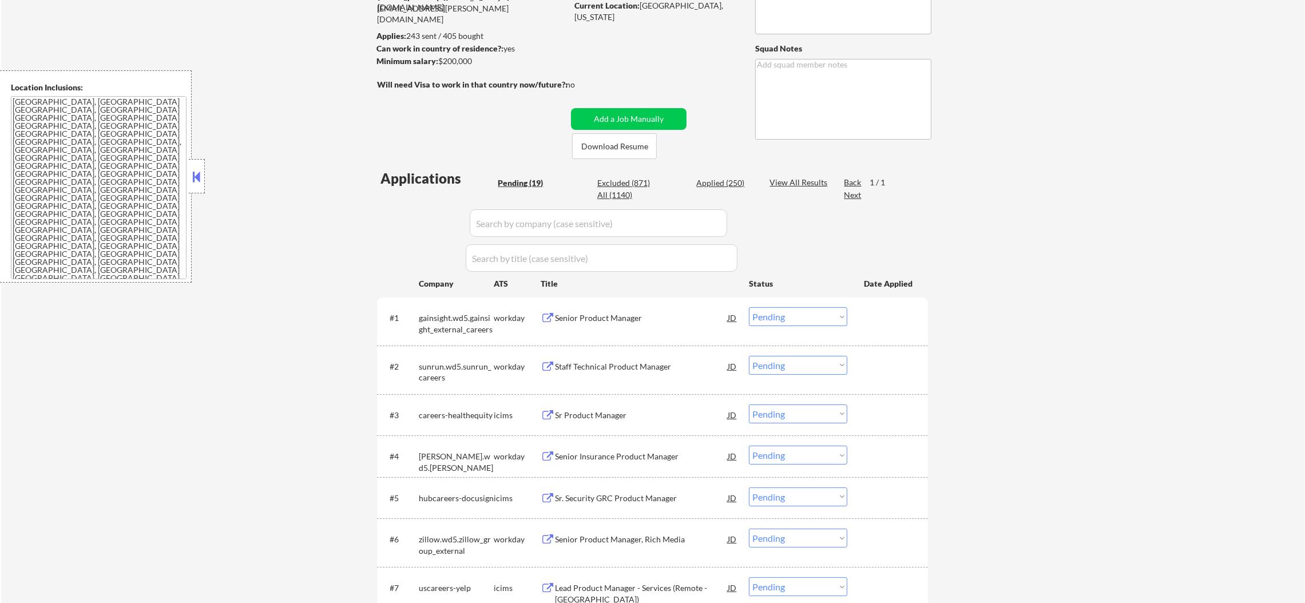
select select ""applied""
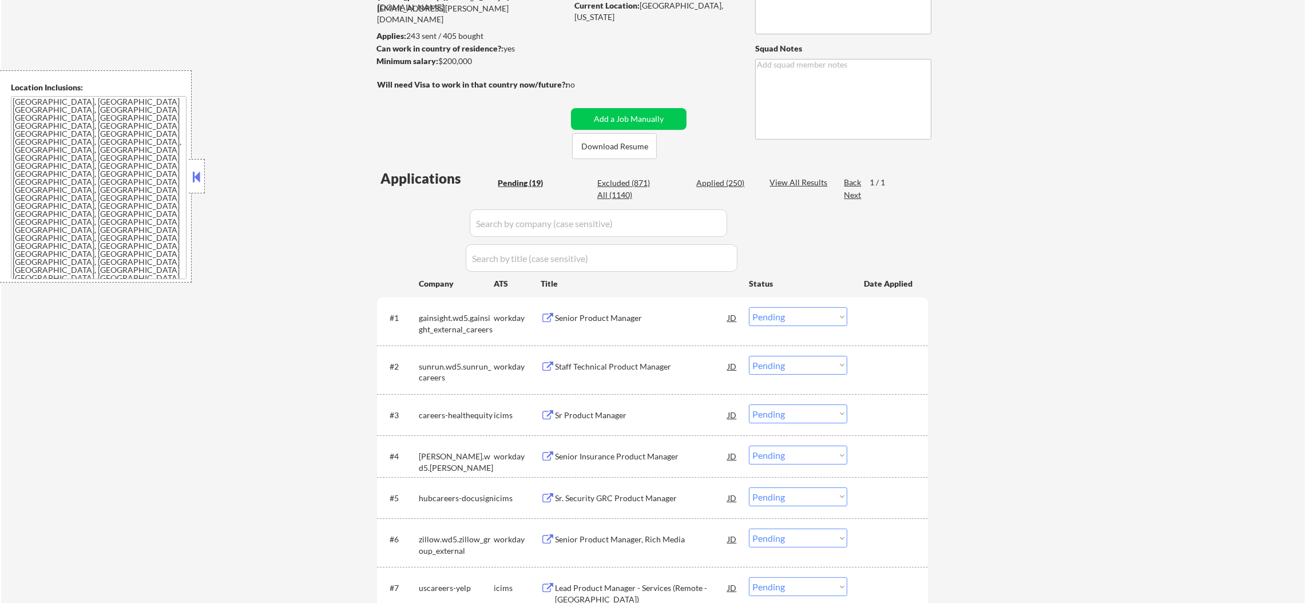
select select ""applied""
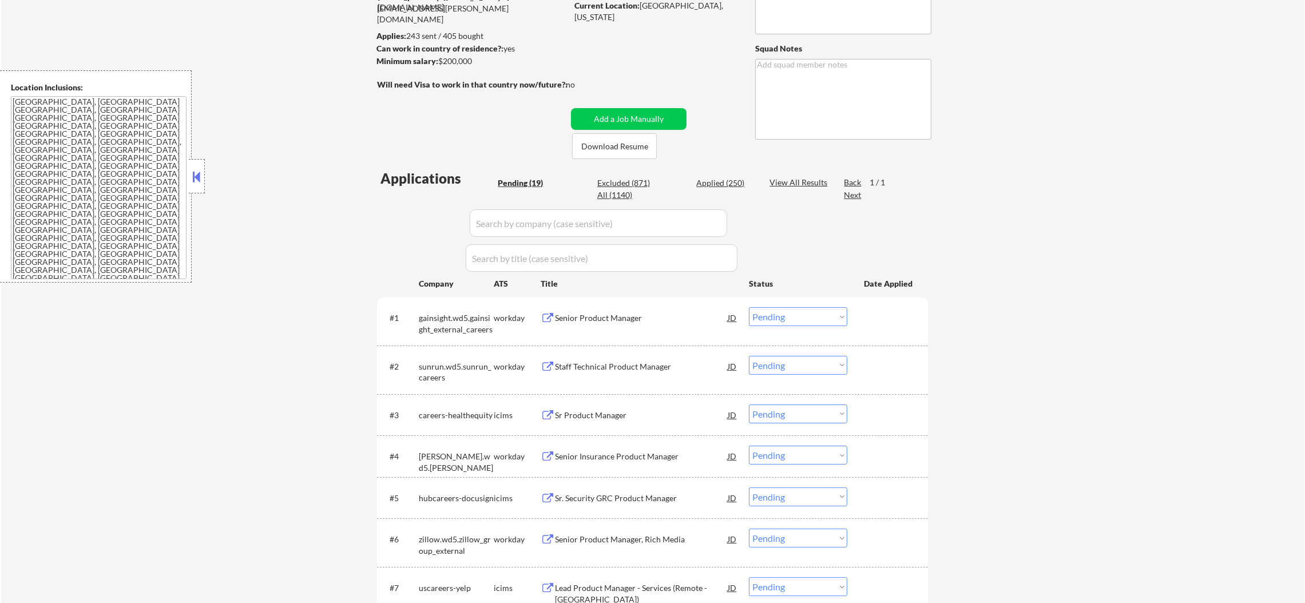
select select ""applied""
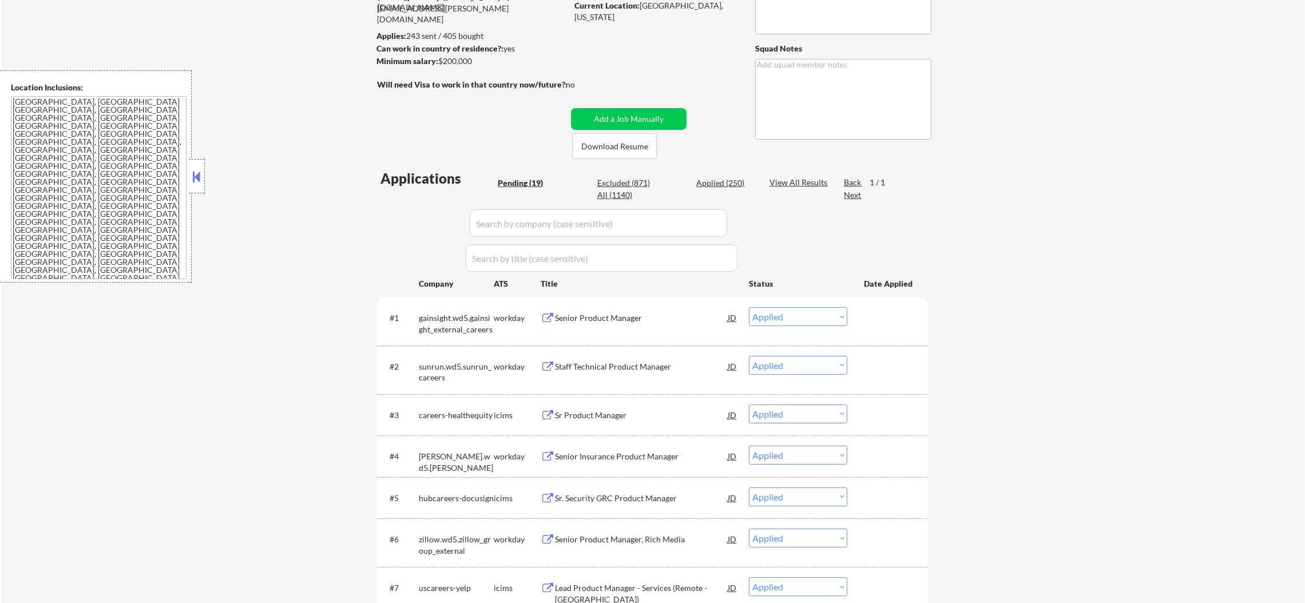
select select ""applied""
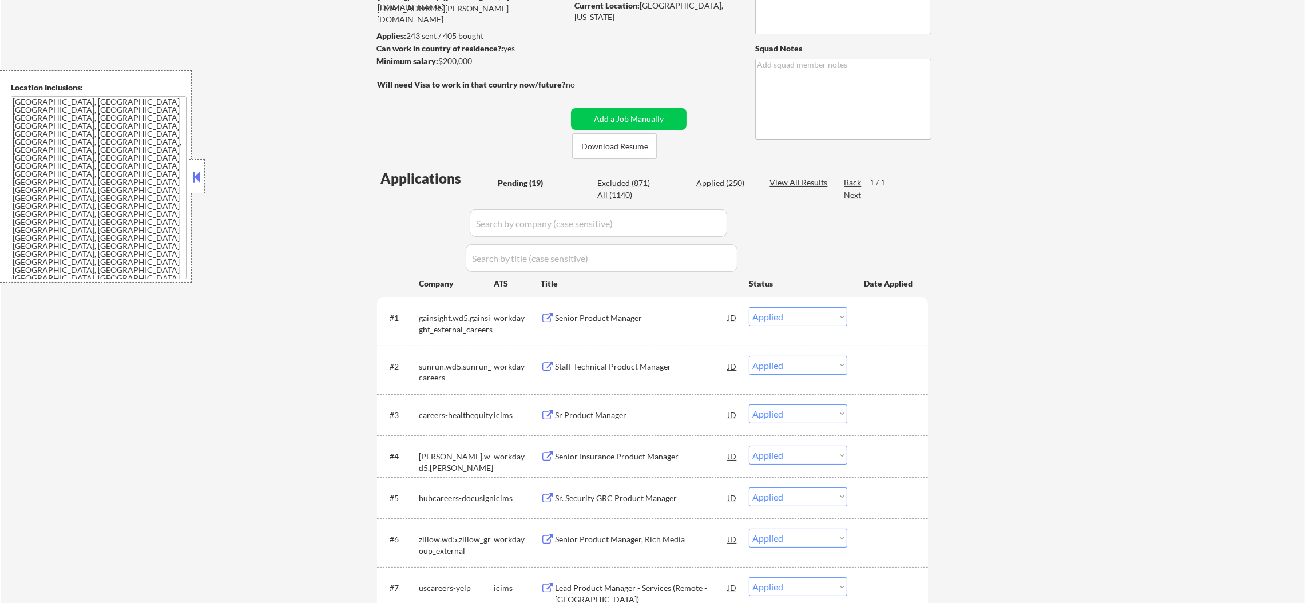
select select ""applied""
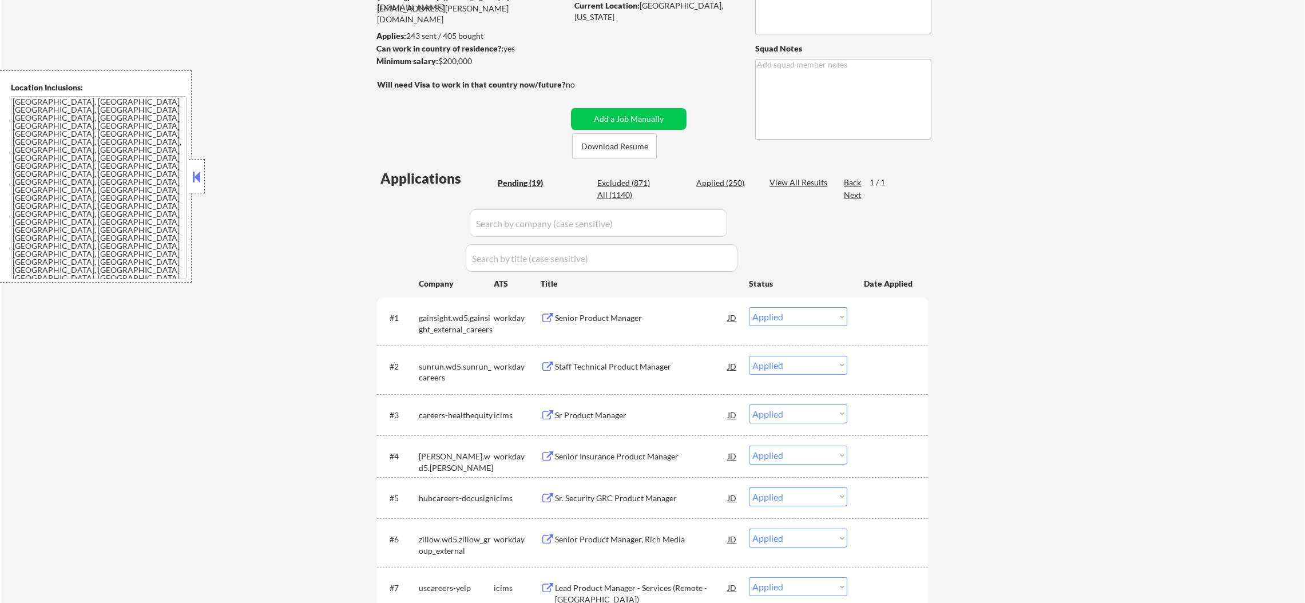
select select ""applied""
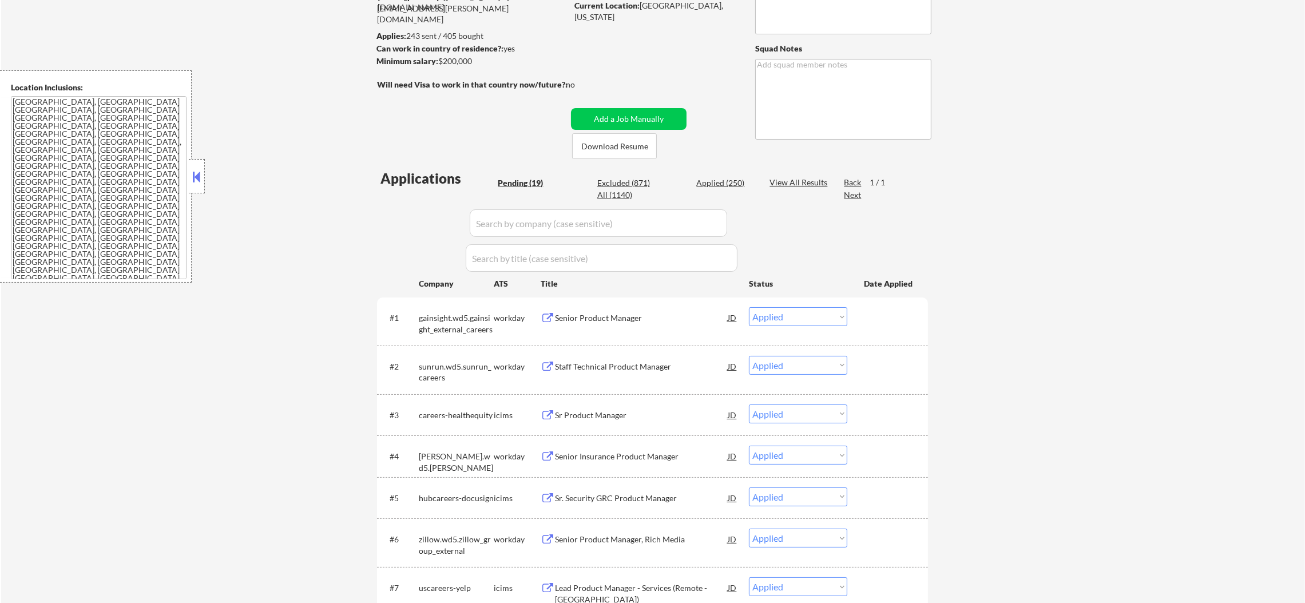
select select ""applied""
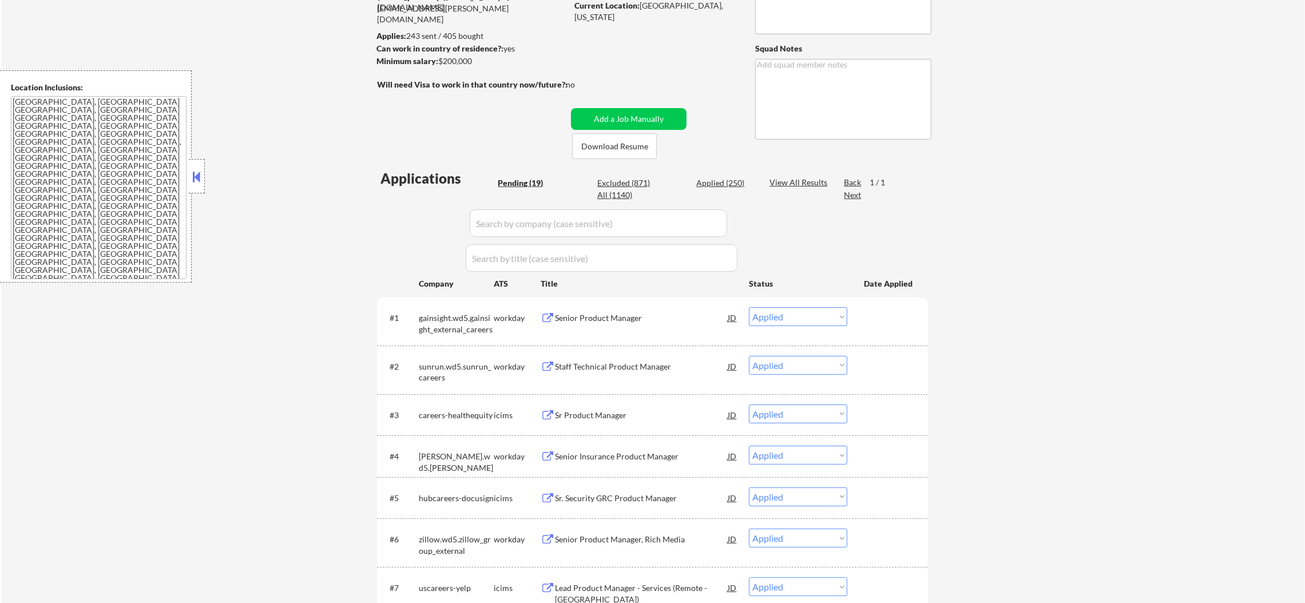
select select ""applied""
select select ""excluded""
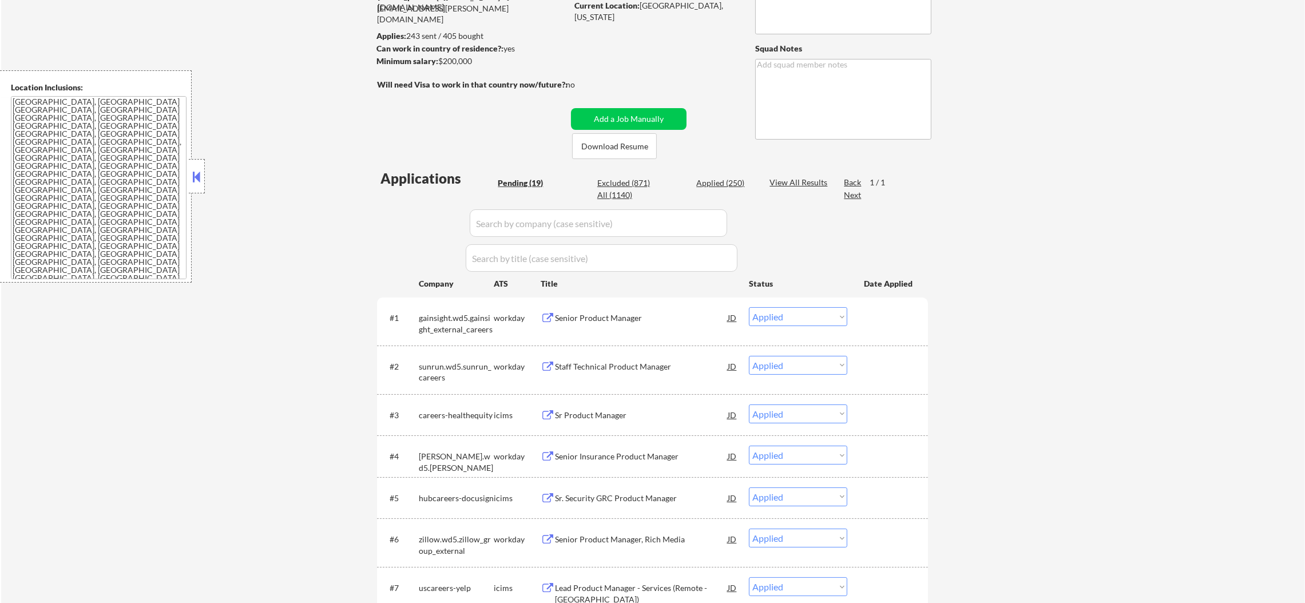
select select ""applied""
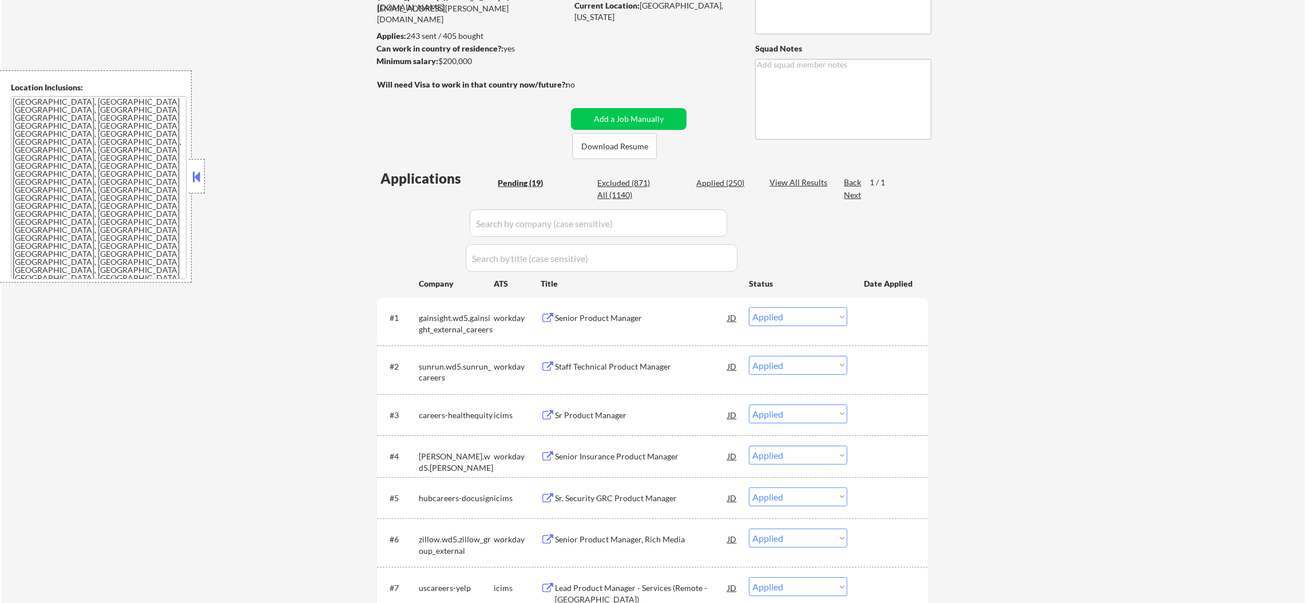
select select ""applied""
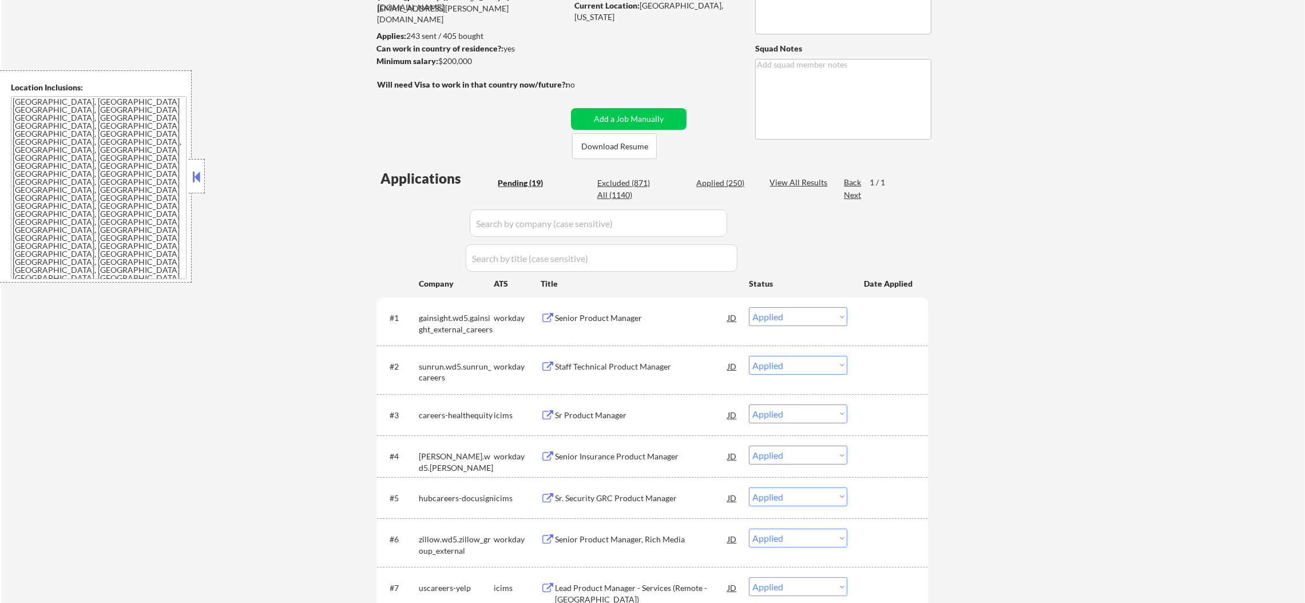
select select ""excluded""
select select ""applied""
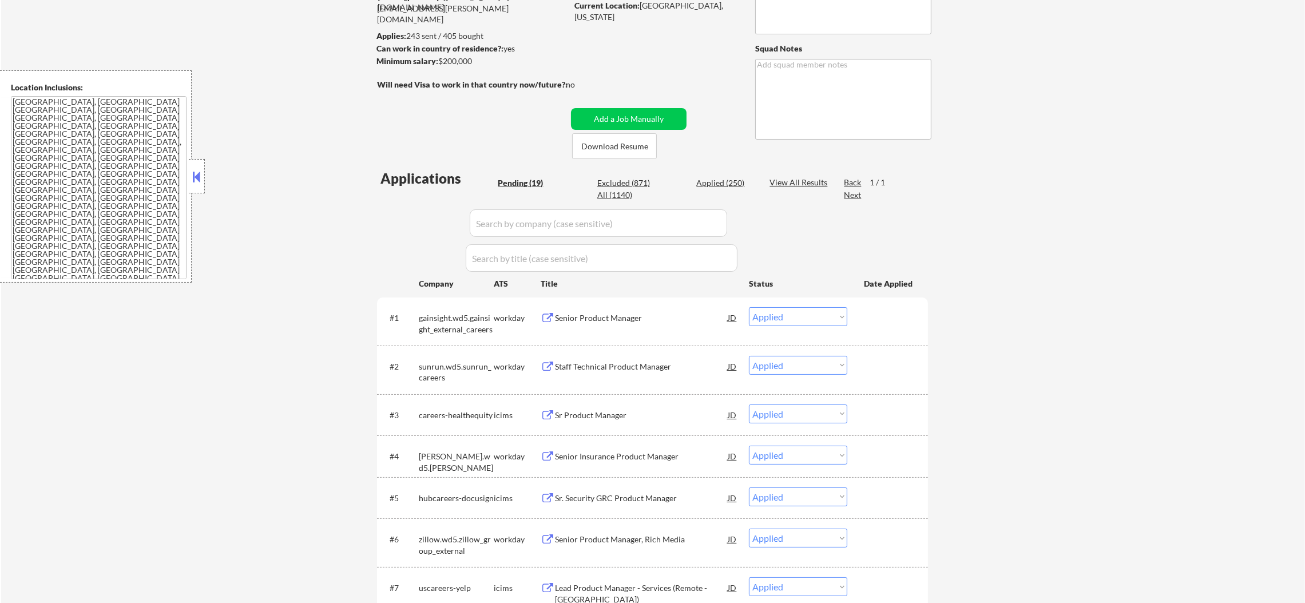
select select ""applied""
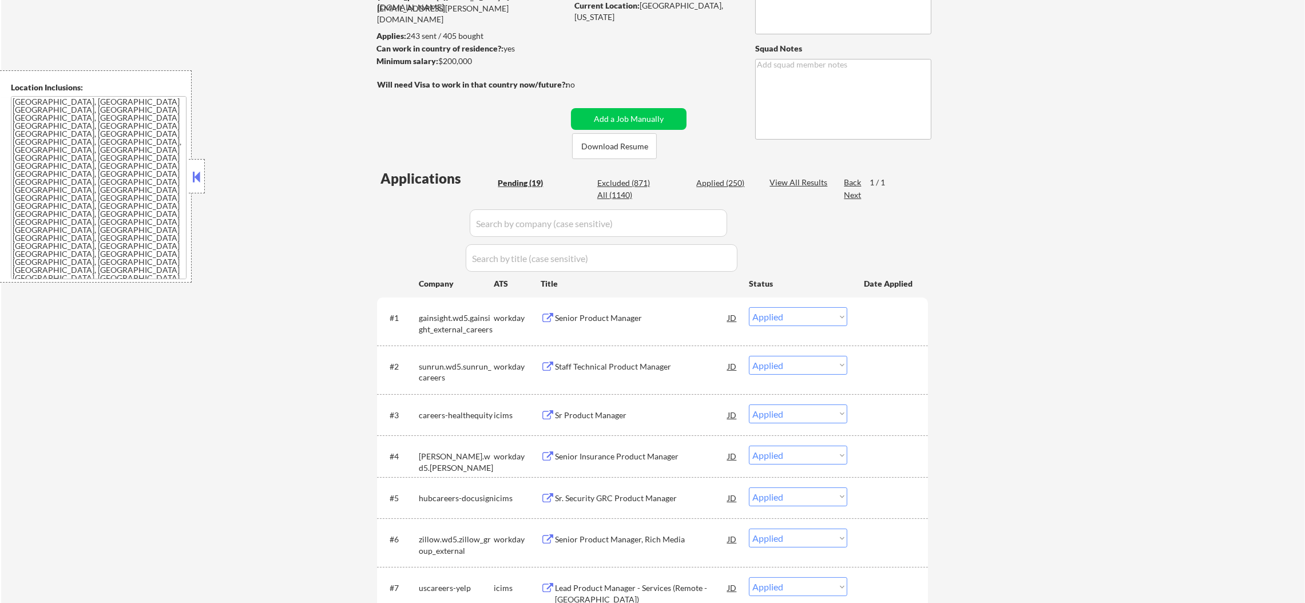
select select ""applied""
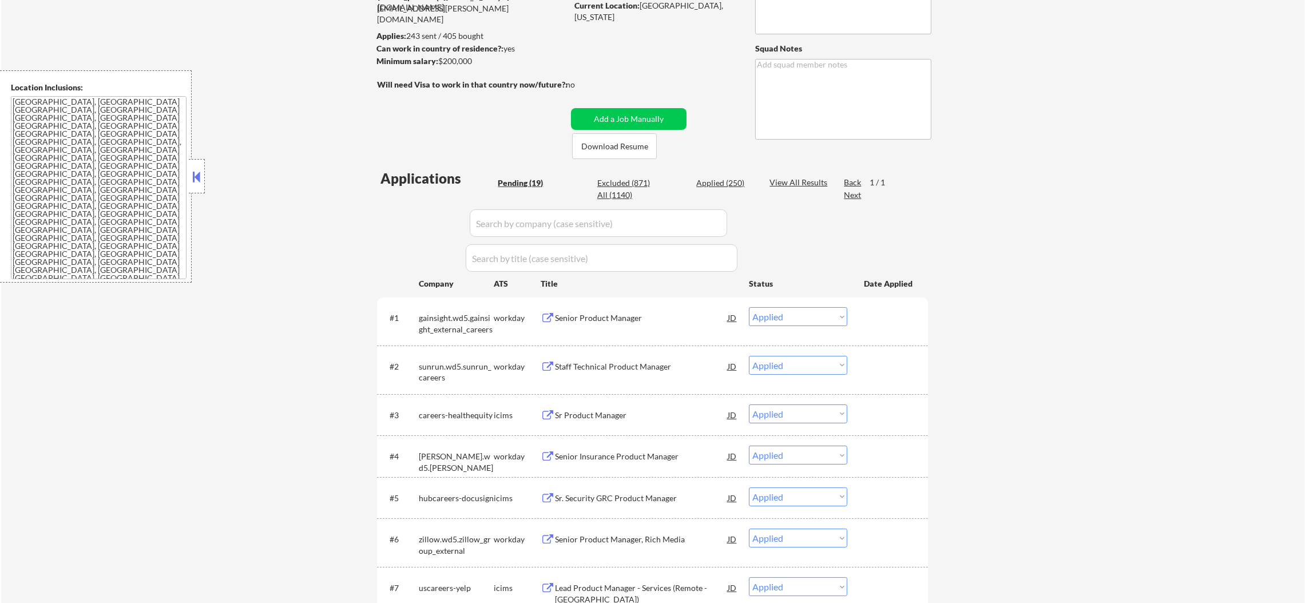
select select ""applied""
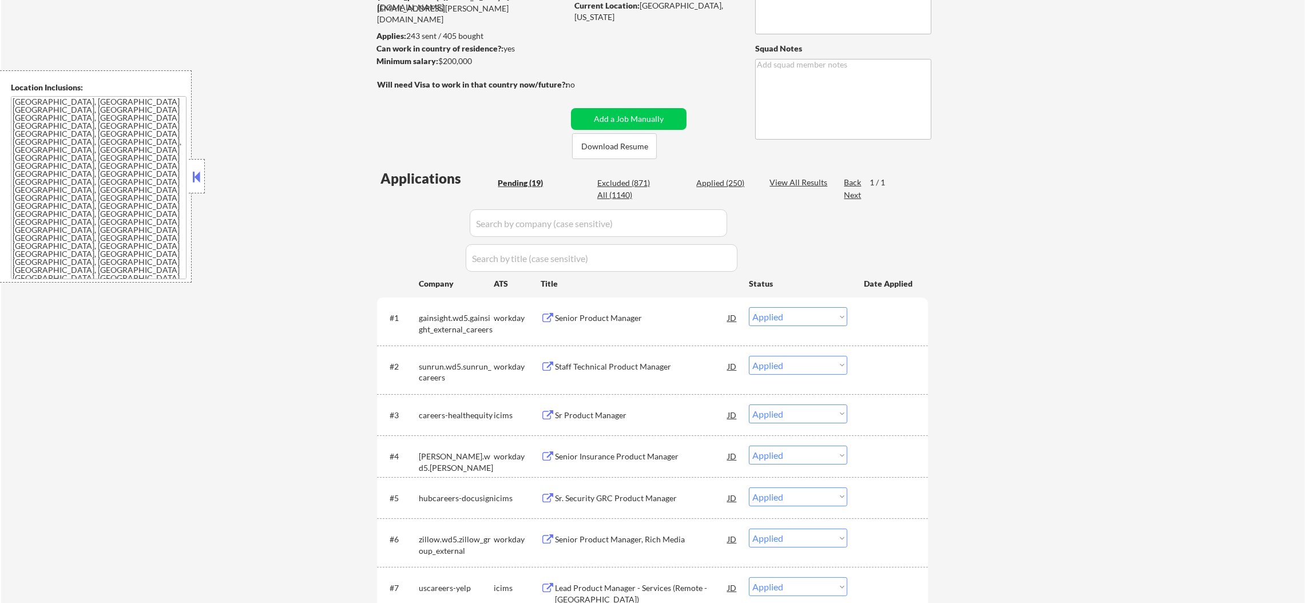
select select ""applied""
click at [498, 218] on input "input" at bounding box center [598, 222] width 257 height 27
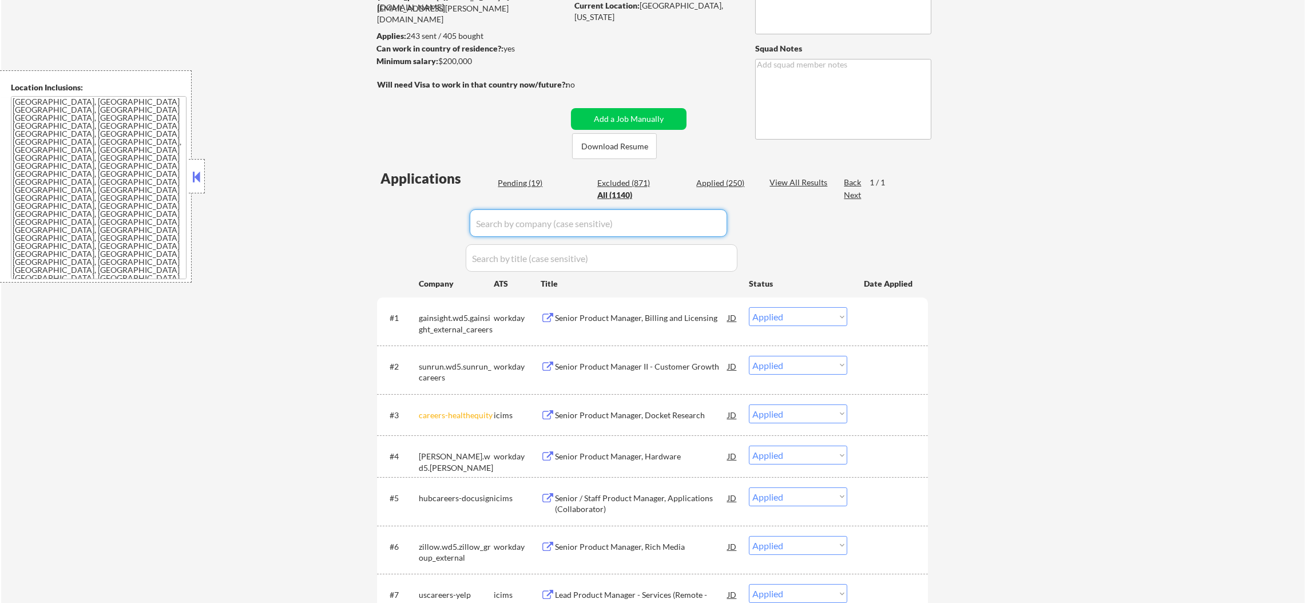
paste input "dexcom"
type input "dexcom"
drag, startPoint x: 346, startPoint y: 204, endPoint x: 306, endPoint y: 209, distance: 40.4
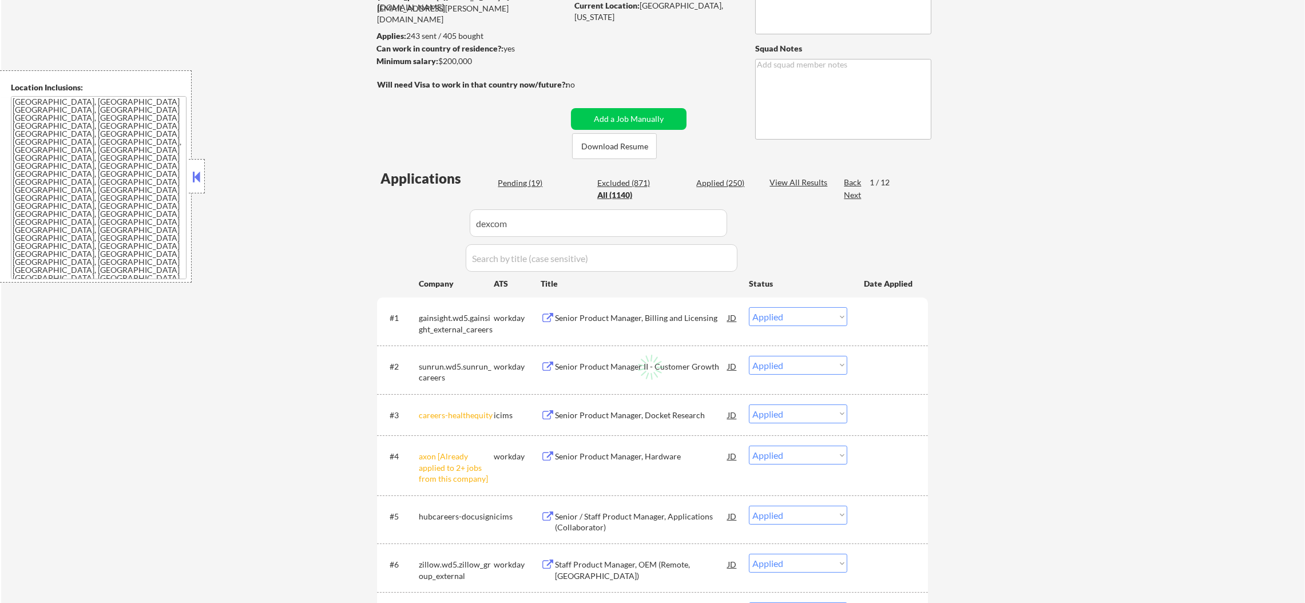
select select ""pending""
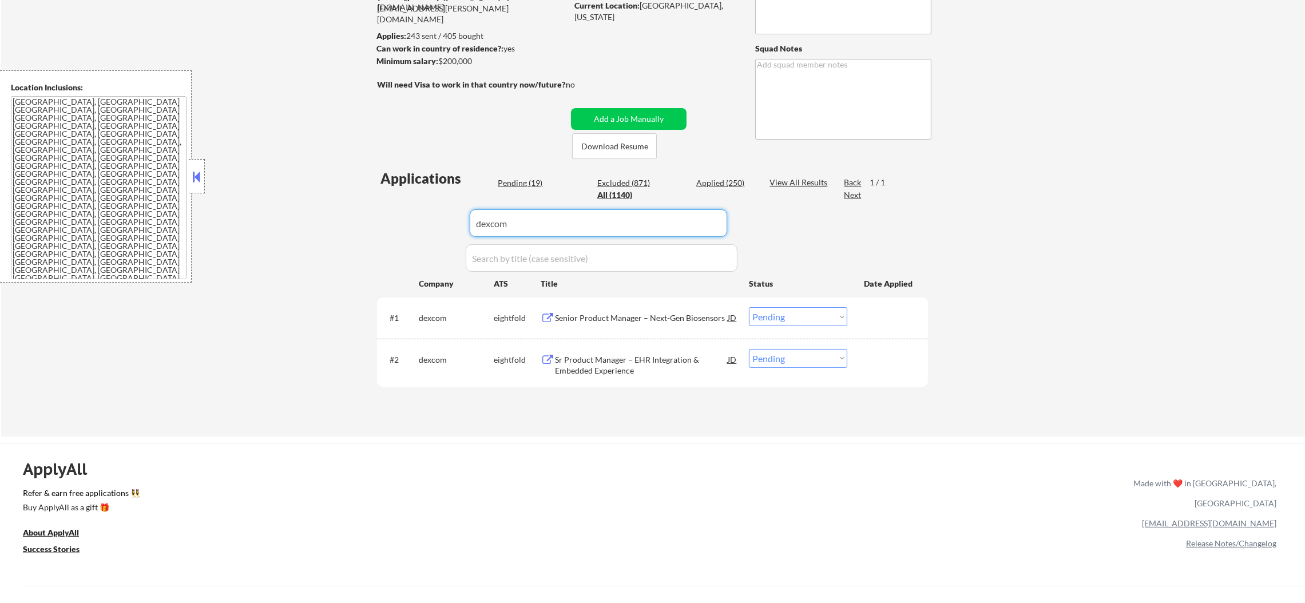
drag, startPoint x: 414, startPoint y: 211, endPoint x: 402, endPoint y: 211, distance: 12.0
click at [402, 211] on div "Applications Pending (19) Excluded (871) Applied (250) All (1140) View All Resu…" at bounding box center [652, 292] width 551 height 246
type input "dex"
click at [310, 208] on div "← Return to /applysquad Mailslurp Inbox Job Search Builder Joseph Shum User Ema…" at bounding box center [652, 167] width 1303 height 537
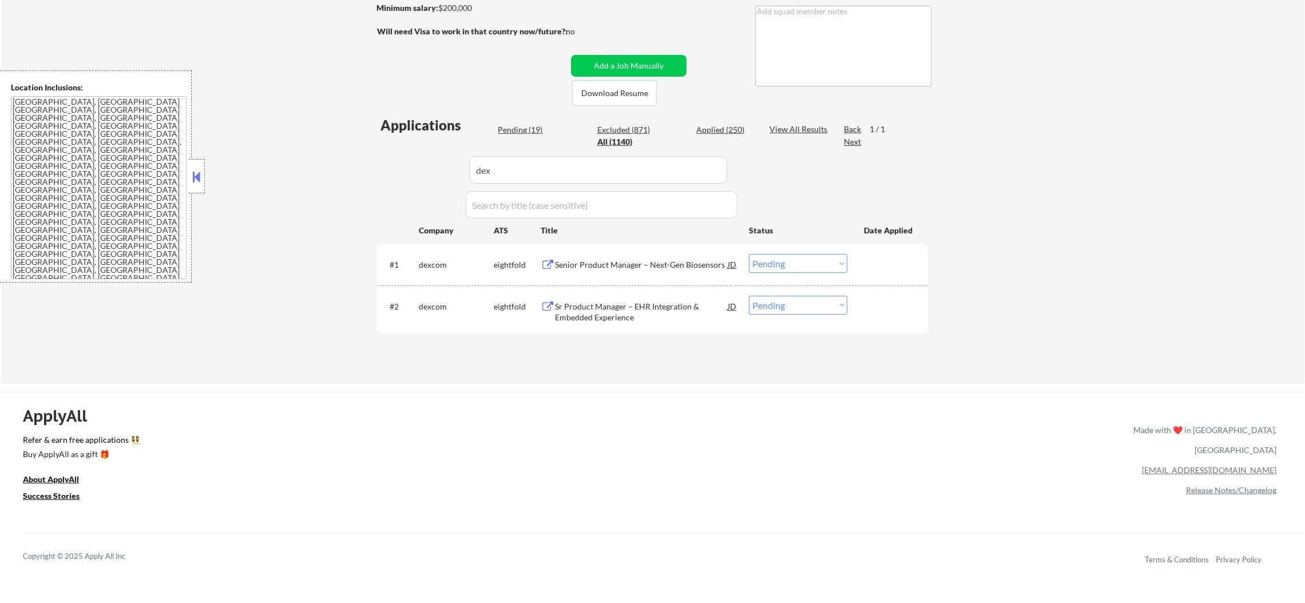
scroll to position [204, 0]
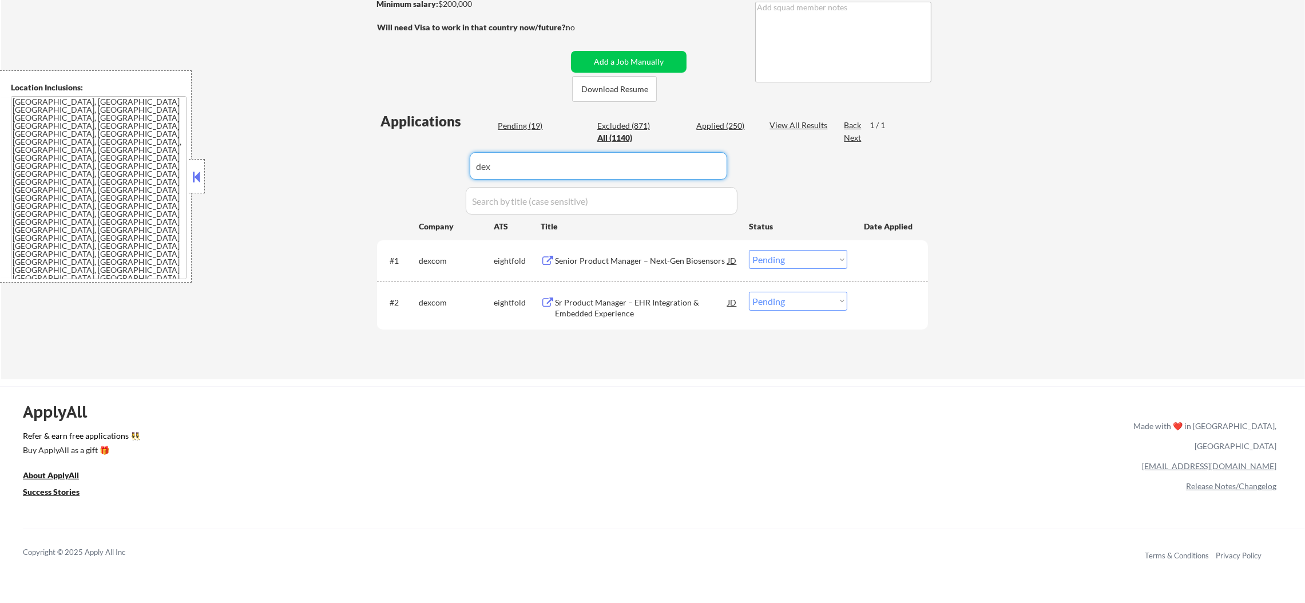
drag, startPoint x: 411, startPoint y: 153, endPoint x: 401, endPoint y: 150, distance: 10.7
click at [402, 150] on div "Applications Pending (19) Excluded (871) Applied (250) All (1140) View All Resu…" at bounding box center [652, 235] width 551 height 246
click at [361, 135] on div "← Return to /applysquad Mailslurp Inbox Job Search Builder Joseph Shum User Ema…" at bounding box center [652, 110] width 1303 height 537
select select ""applied""
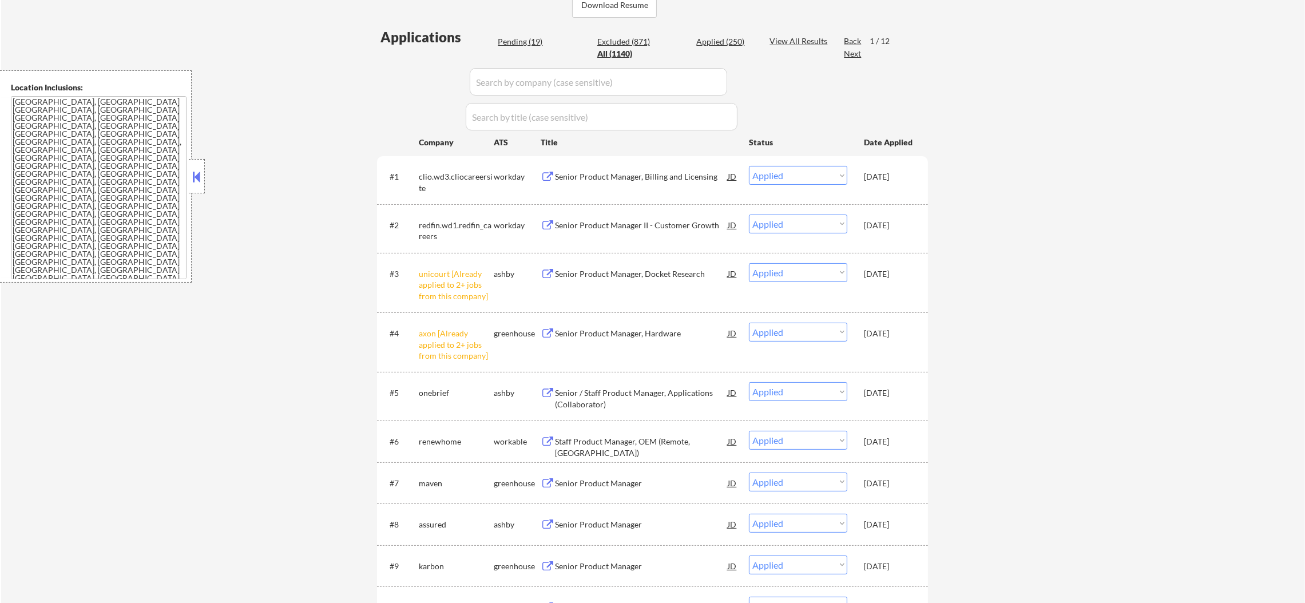
scroll to position [232, 0]
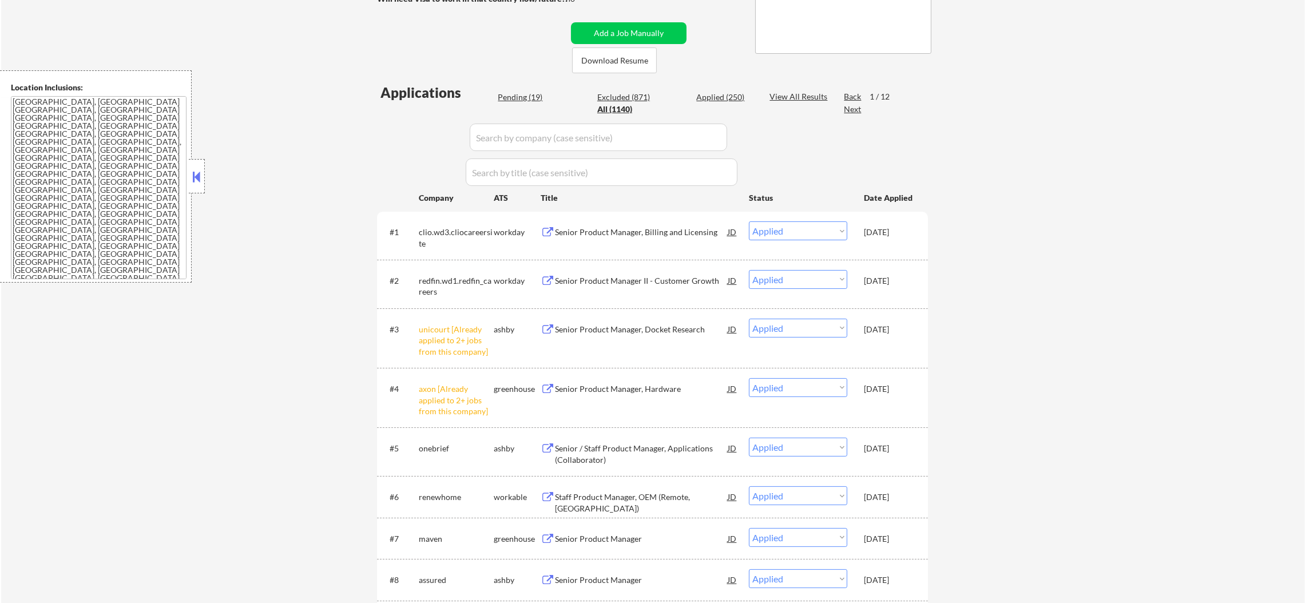
click at [537, 92] on div "Pending (19)" at bounding box center [526, 97] width 57 height 11
select select ""pending""
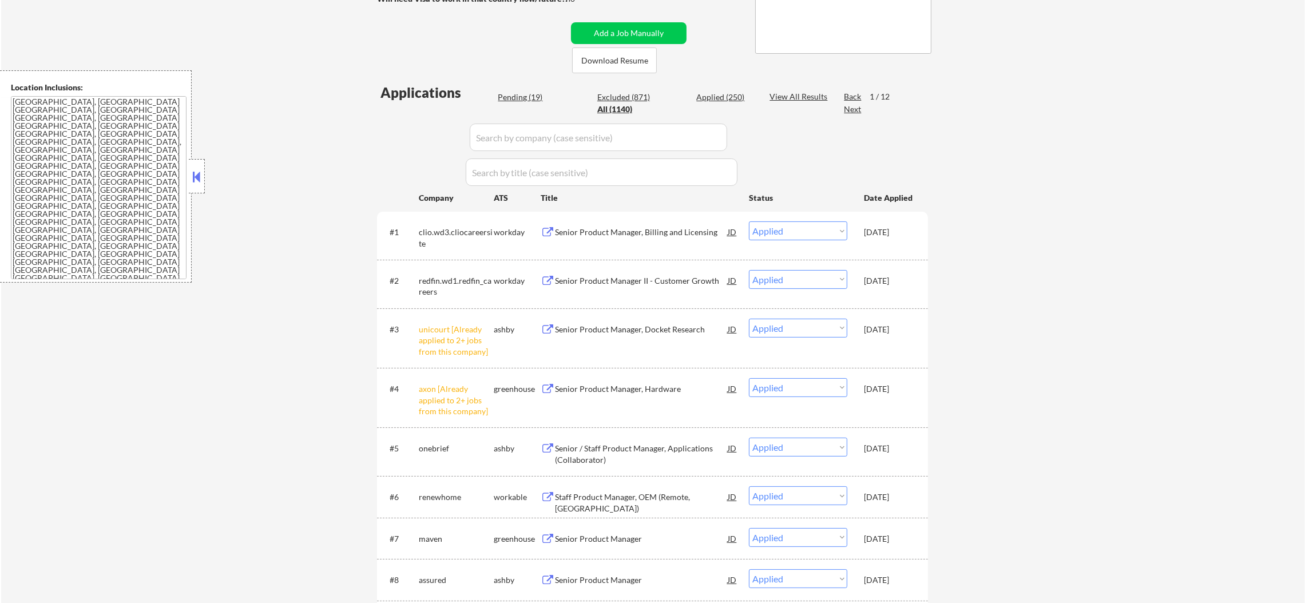
select select ""pending""
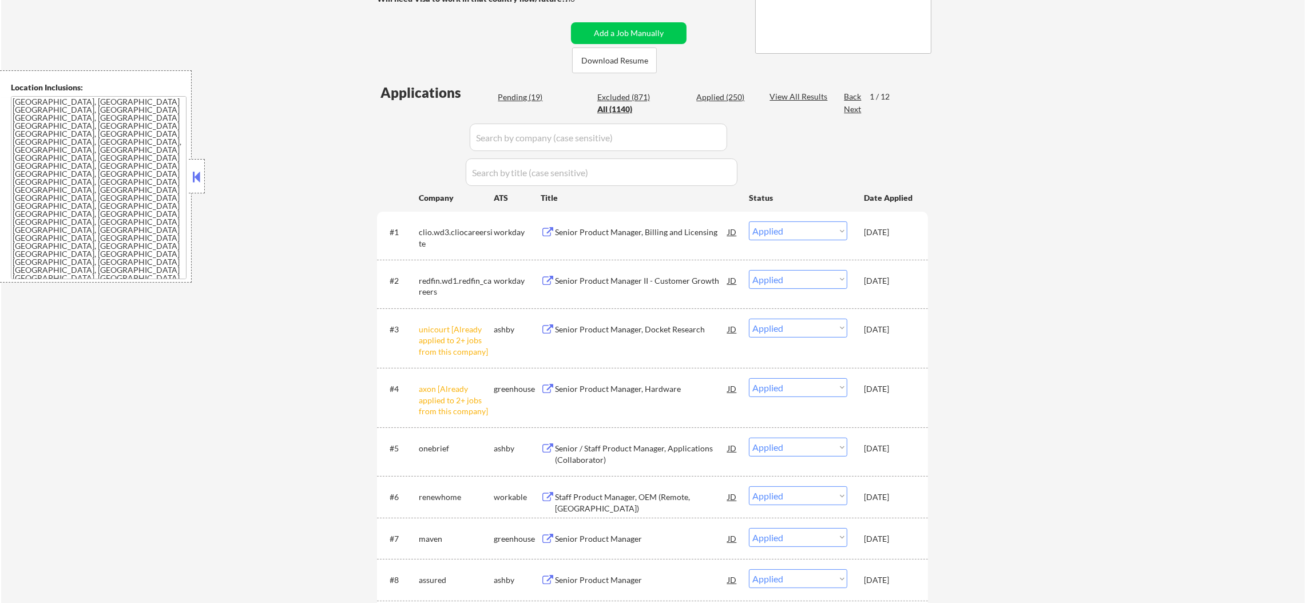
select select ""pending""
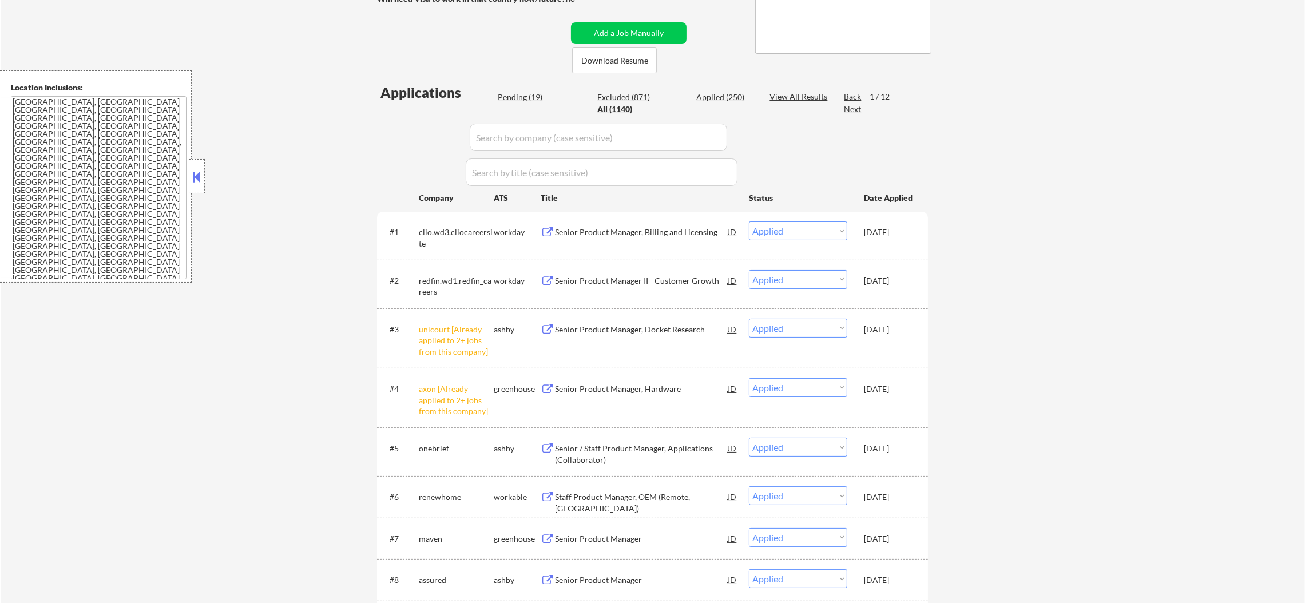
select select ""pending""
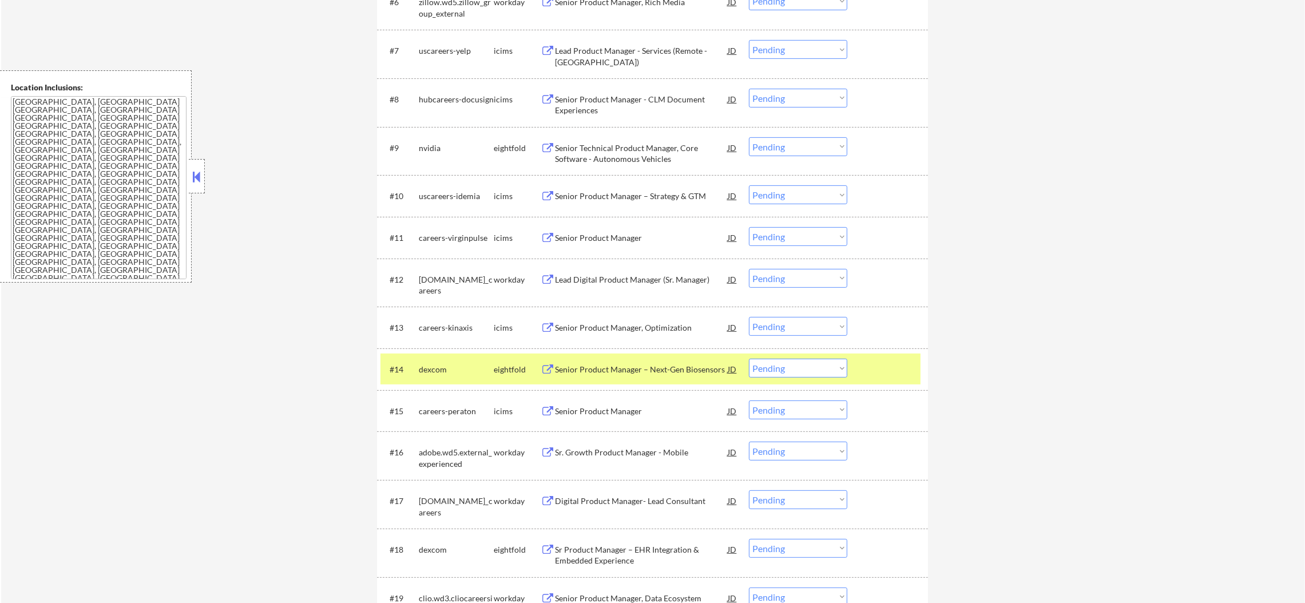
scroll to position [804, 0]
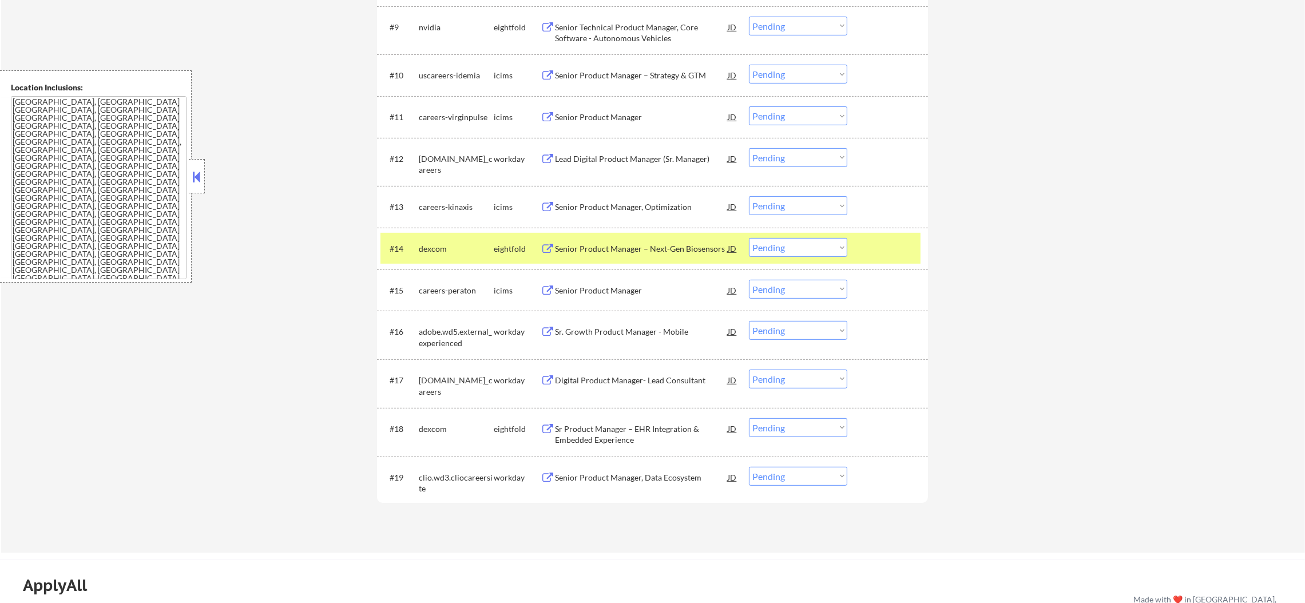
click at [409, 245] on div "#14" at bounding box center [399, 248] width 20 height 11
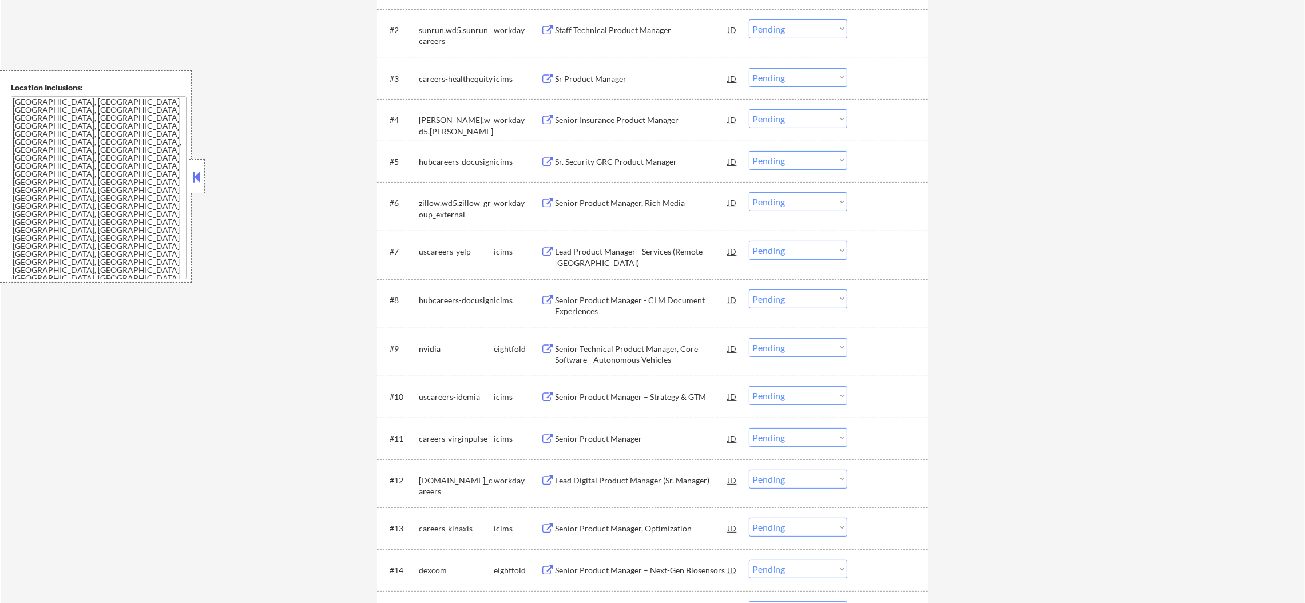
scroll to position [475, 0]
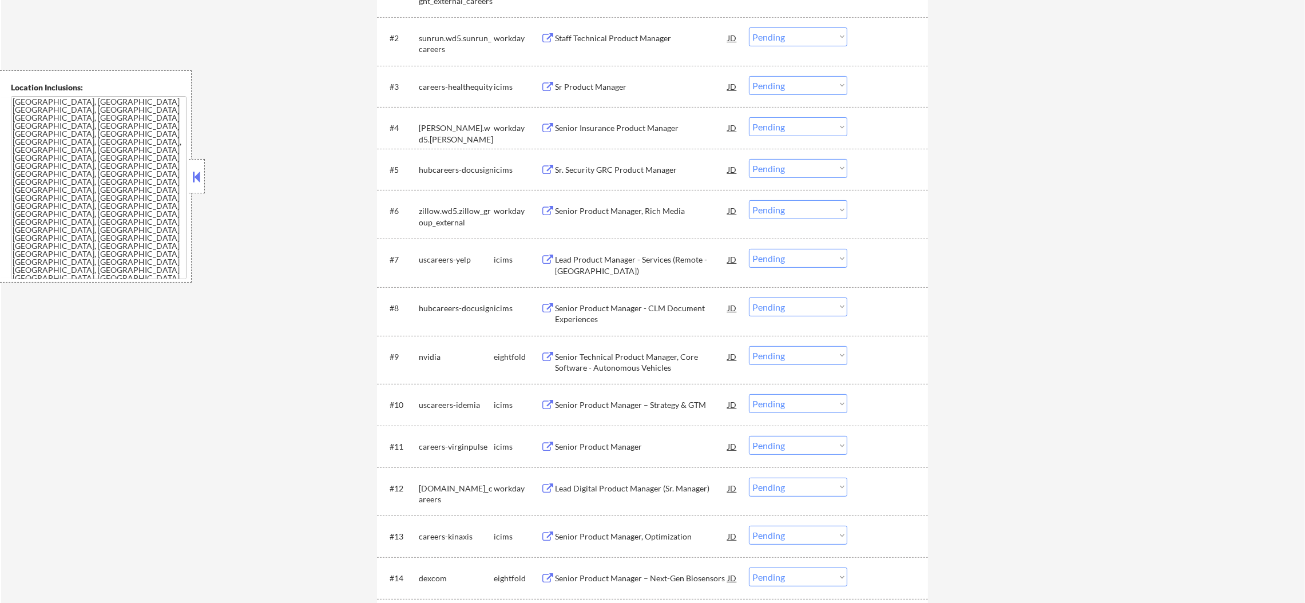
click at [610, 205] on div "Senior Product Manager, Rich Media" at bounding box center [641, 210] width 173 height 11
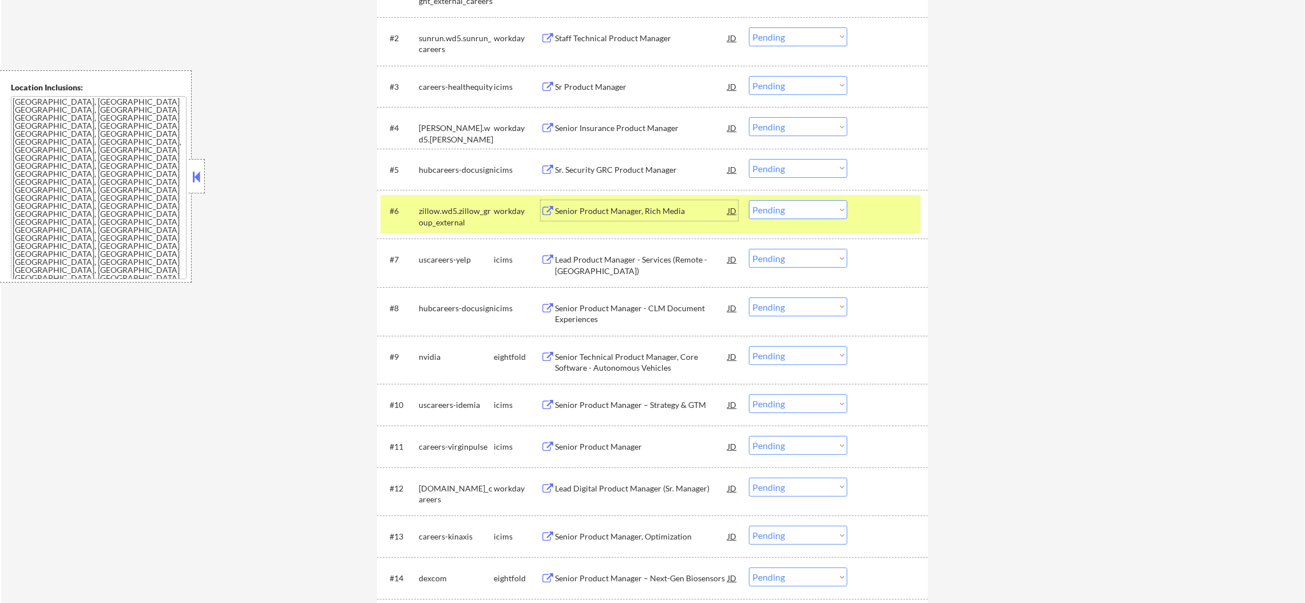
scroll to position [0, 0]
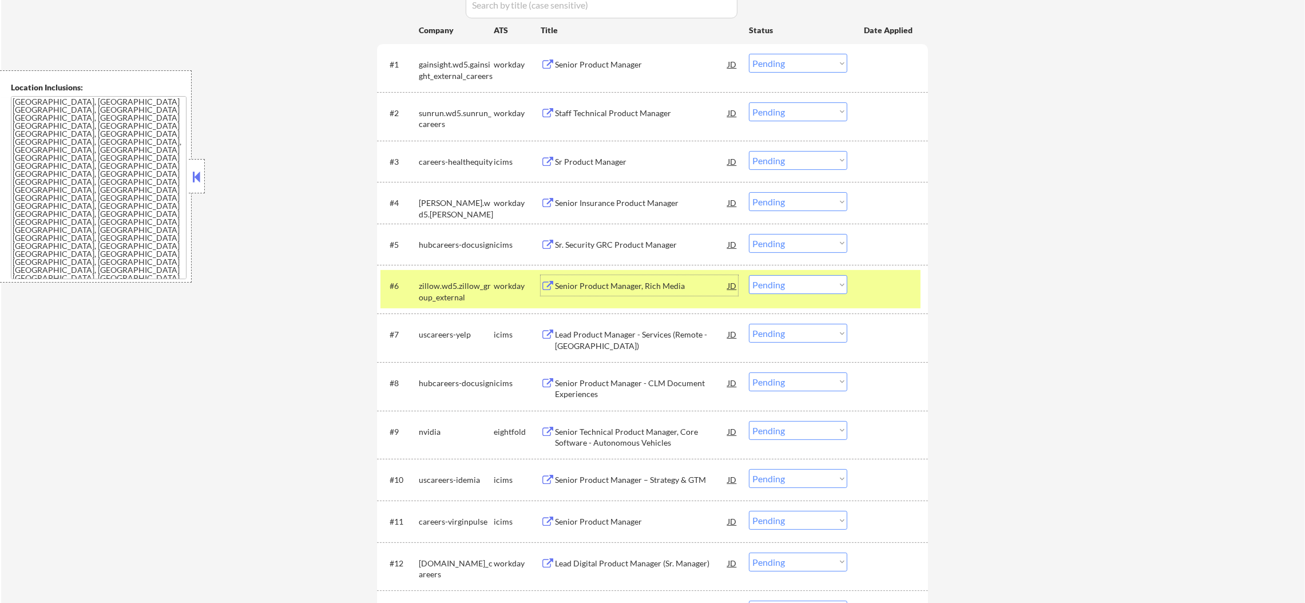
click at [471, 278] on div "zillow.wd5.zillow_group_external" at bounding box center [456, 288] width 75 height 27
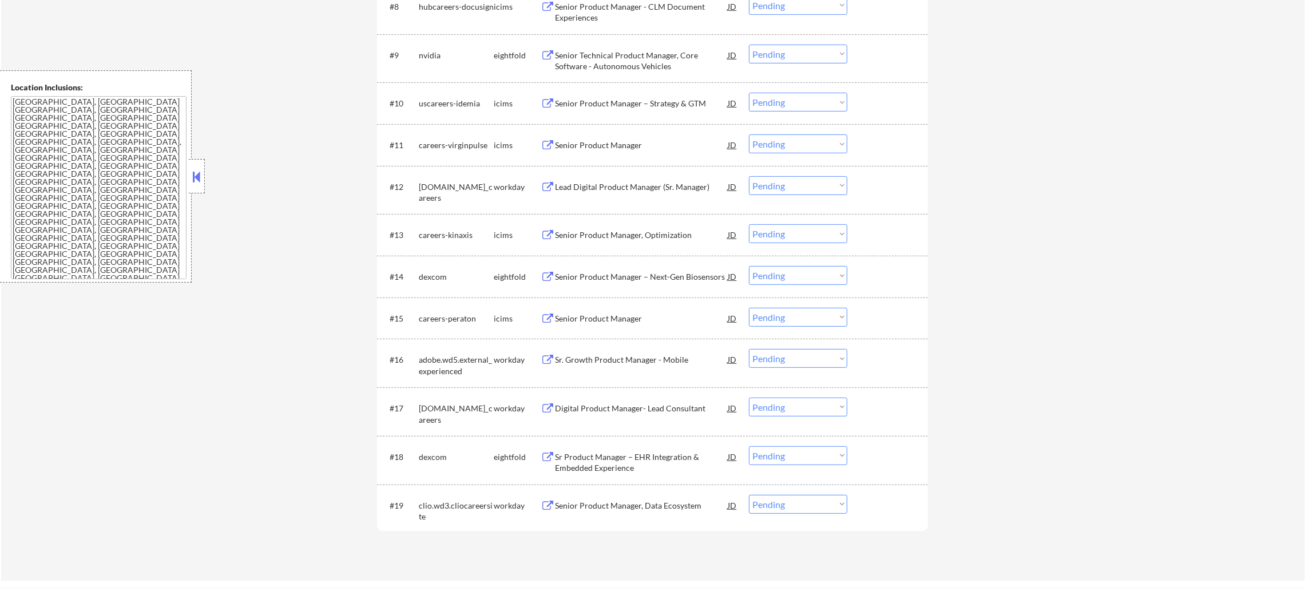
scroll to position [829, 0]
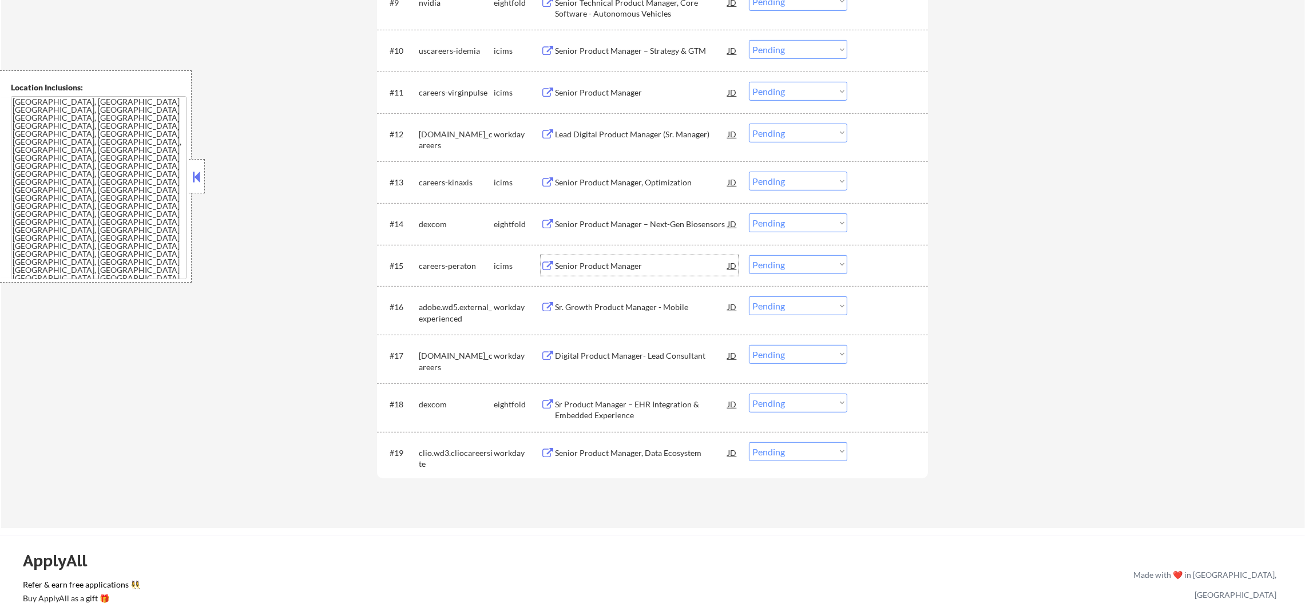
click at [615, 260] on div "Senior Product Manager" at bounding box center [641, 265] width 173 height 11
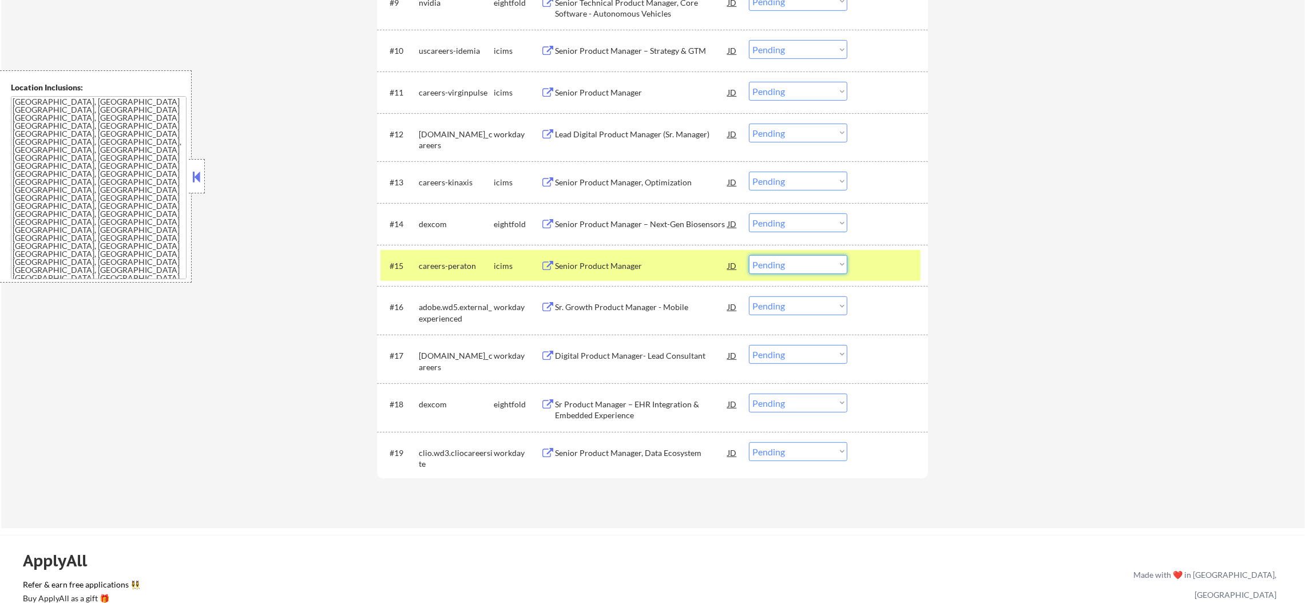
drag, startPoint x: 789, startPoint y: 263, endPoint x: 789, endPoint y: 269, distance: 6.3
click at [789, 263] on select "Choose an option... Pending Applied Excluded (Questions) Excluded (Expired) Exc…" at bounding box center [798, 264] width 98 height 19
click at [749, 255] on select "Choose an option... Pending Applied Excluded (Questions) Excluded (Expired) Exc…" at bounding box center [798, 264] width 98 height 19
select select ""pending""
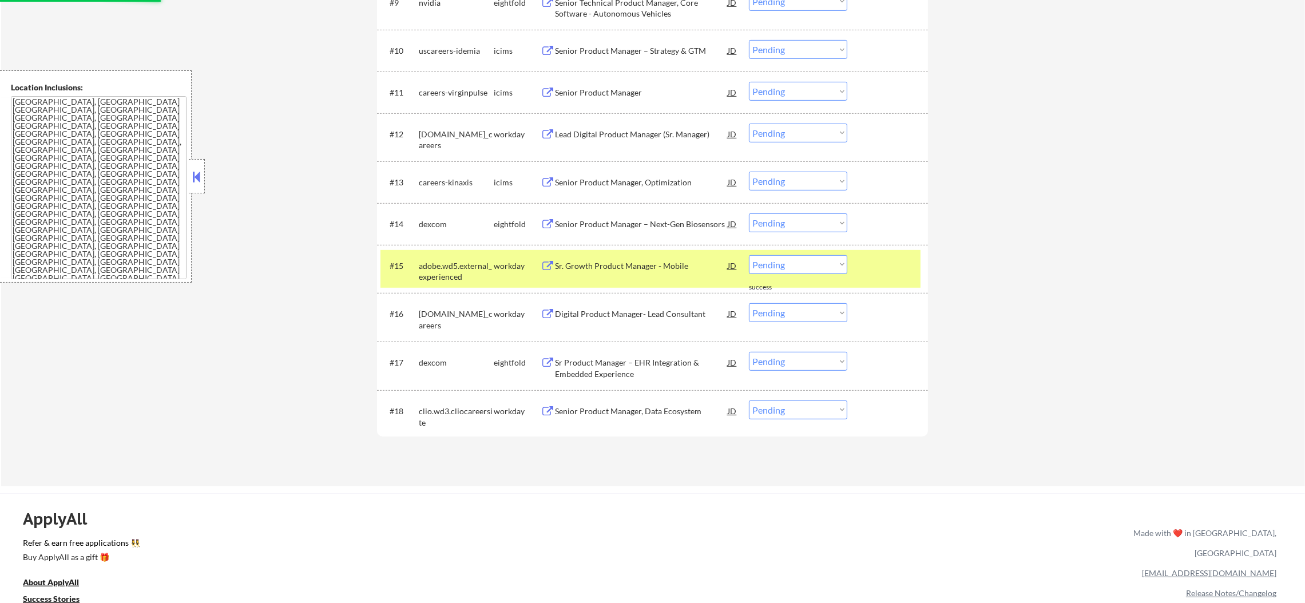
click at [482, 267] on div "adobe.wd5.external_experienced" at bounding box center [456, 271] width 75 height 22
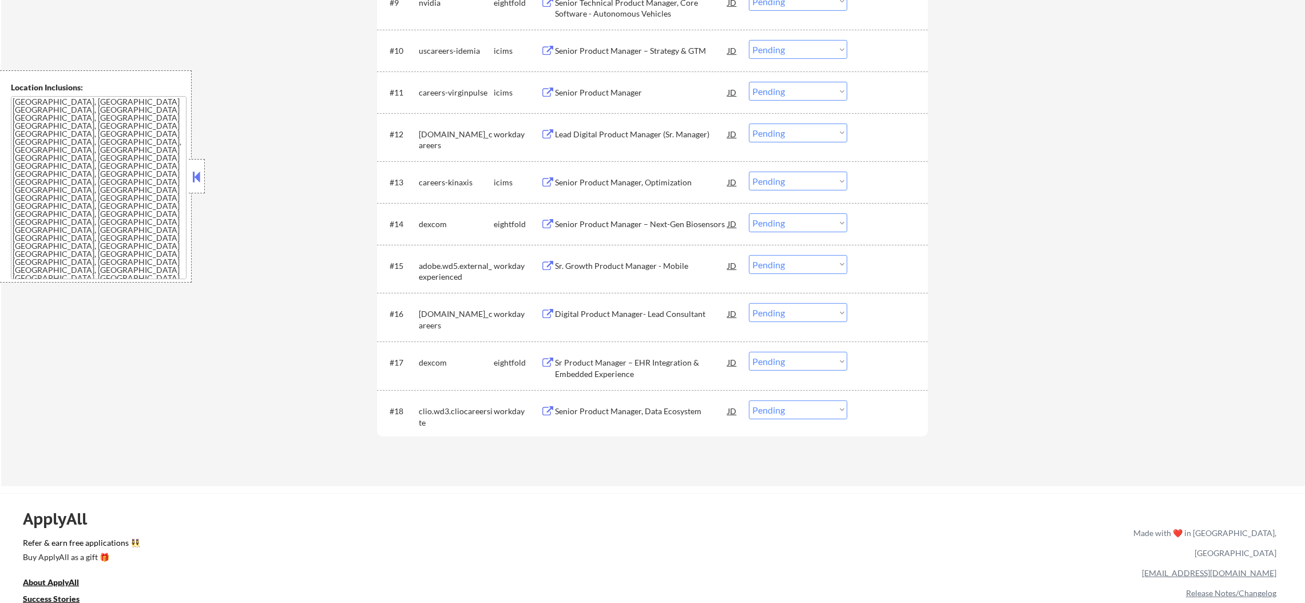
click at [650, 184] on div "Senior Product Manager, Optimization" at bounding box center [641, 182] width 173 height 11
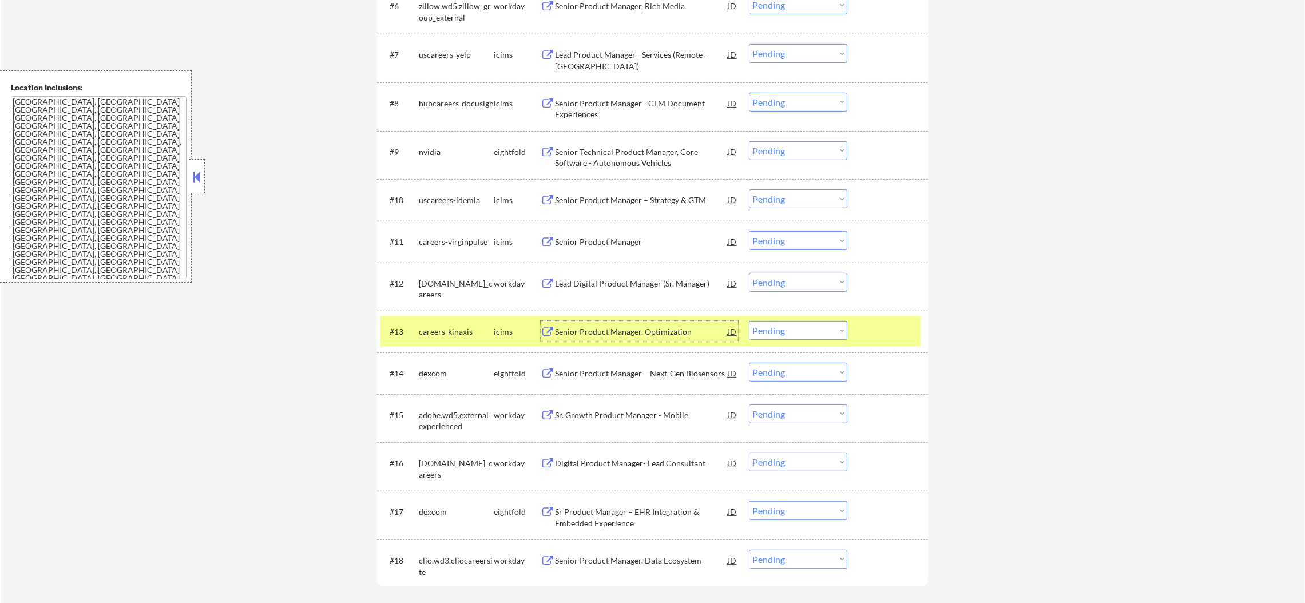
scroll to position [686, 0]
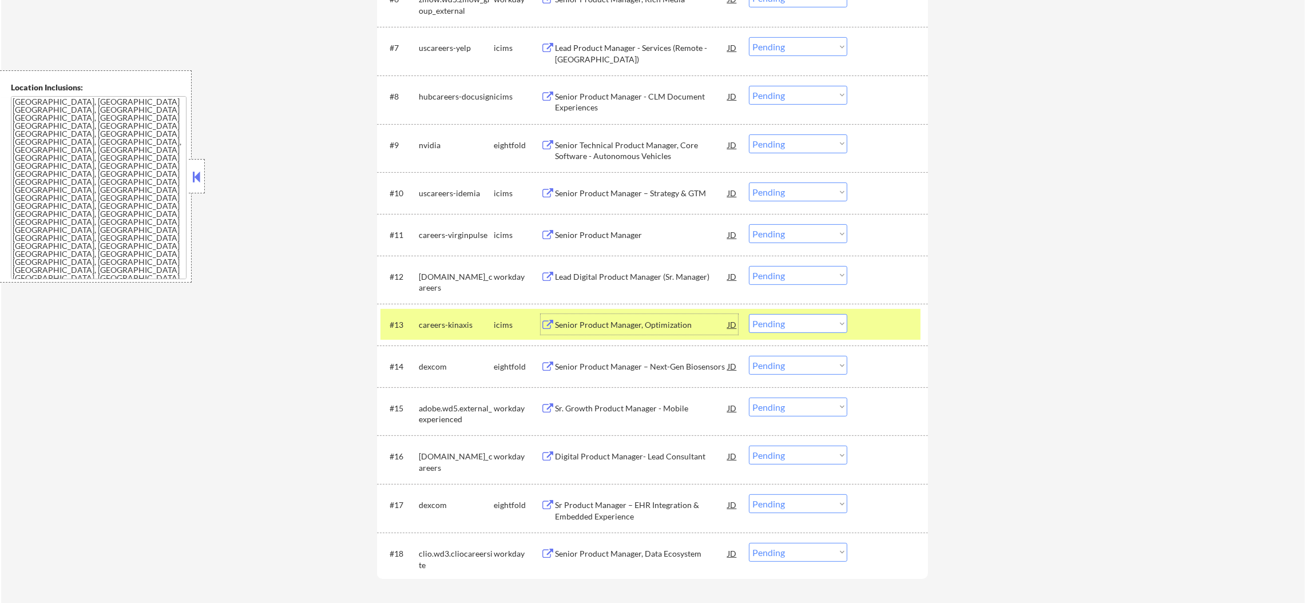
click at [443, 327] on div "careers-kinaxis" at bounding box center [456, 324] width 75 height 11
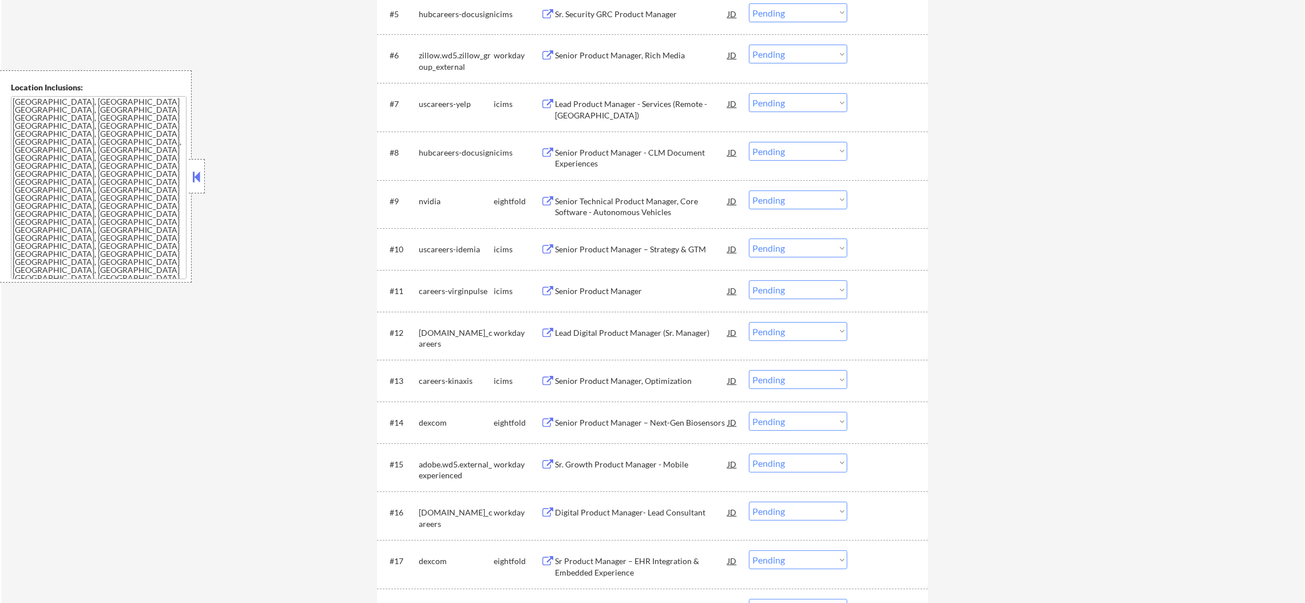
scroll to position [629, 0]
click at [647, 289] on div "Senior Product Manager" at bounding box center [641, 292] width 173 height 11
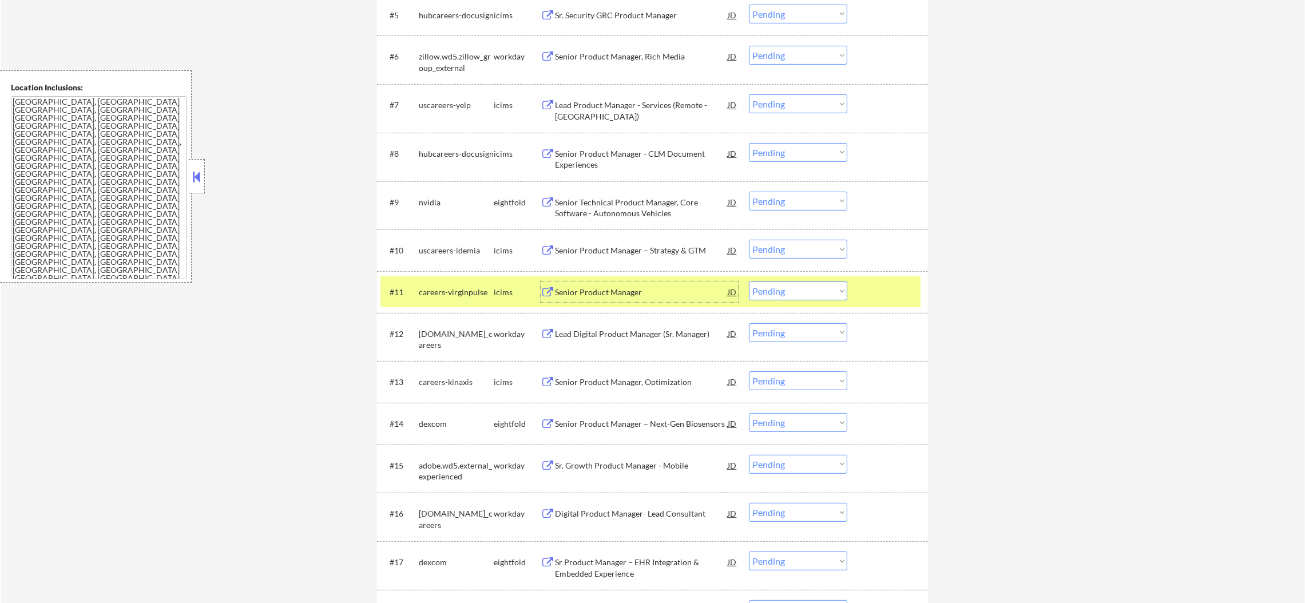
drag, startPoint x: 776, startPoint y: 291, endPoint x: 778, endPoint y: 298, distance: 7.6
click at [776, 291] on select "Choose an option... Pending Applied Excluded (Questions) Excluded (Expired) Exc…" at bounding box center [798, 290] width 98 height 19
click at [749, 281] on select "Choose an option... Pending Applied Excluded (Questions) Excluded (Expired) Exc…" at bounding box center [798, 290] width 98 height 19
click at [451, 296] on div "careers-virginpulse" at bounding box center [456, 292] width 75 height 11
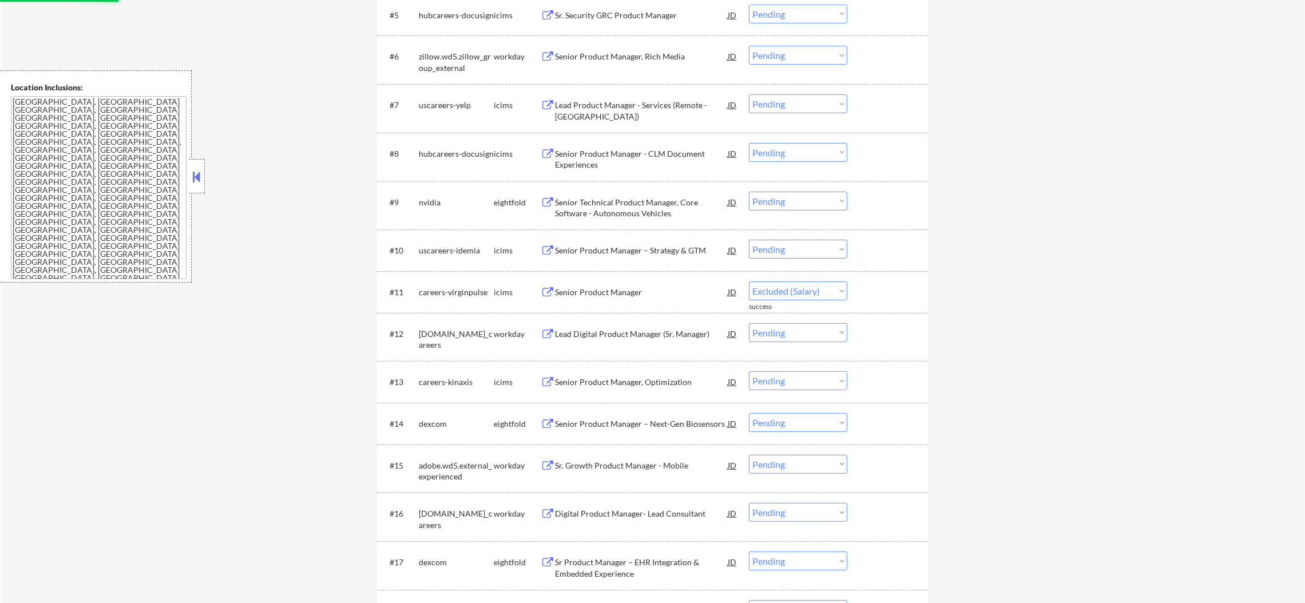
select select ""pending""
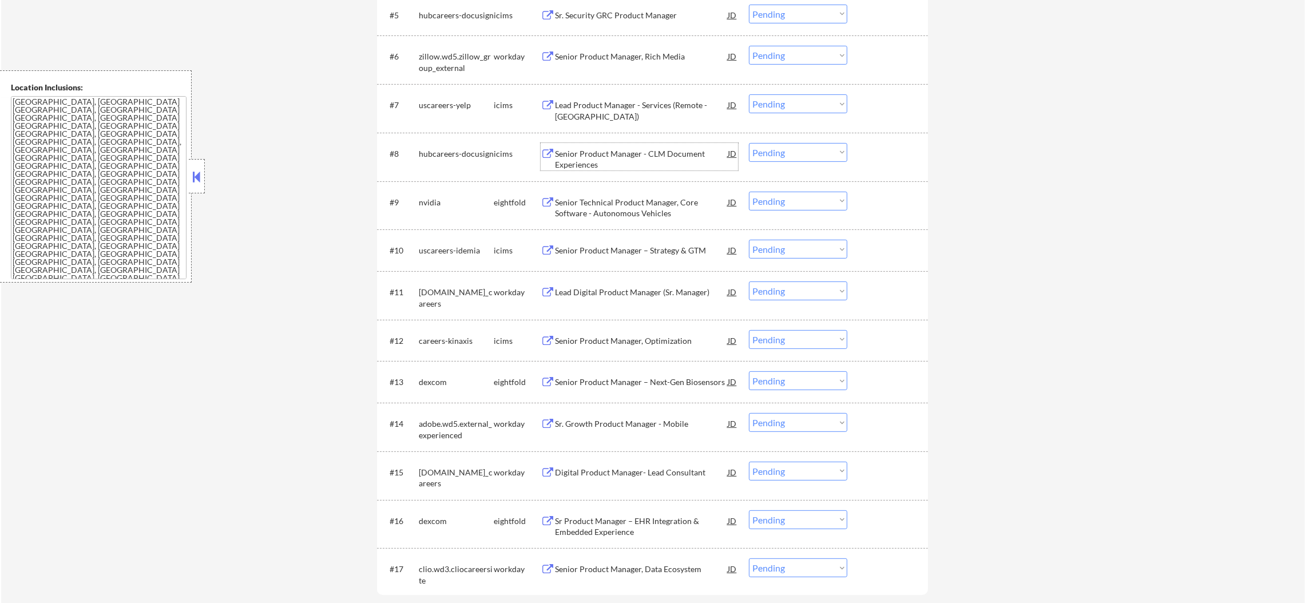
click at [637, 152] on div "Senior Product Manager - CLM Document Experiences" at bounding box center [641, 159] width 173 height 22
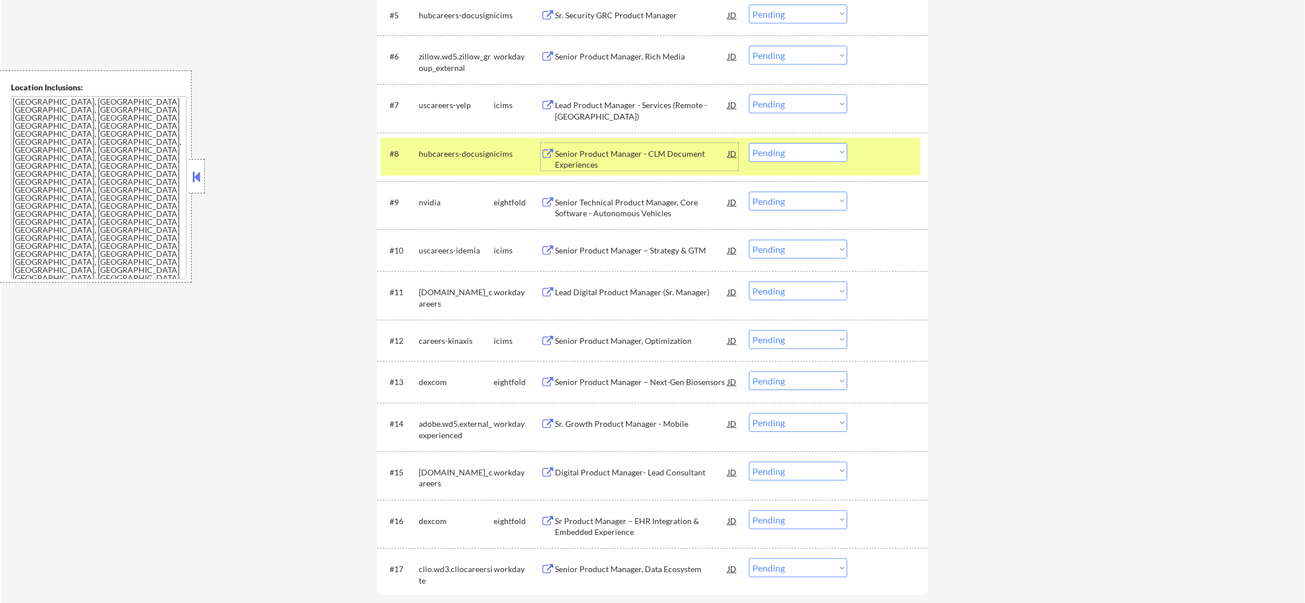
click at [771, 153] on select "Choose an option... Pending Applied Excluded (Questions) Excluded (Expired) Exc…" at bounding box center [798, 152] width 98 height 19
click at [749, 143] on select "Choose an option... Pending Applied Excluded (Questions) Excluded (Expired) Exc…" at bounding box center [798, 152] width 98 height 19
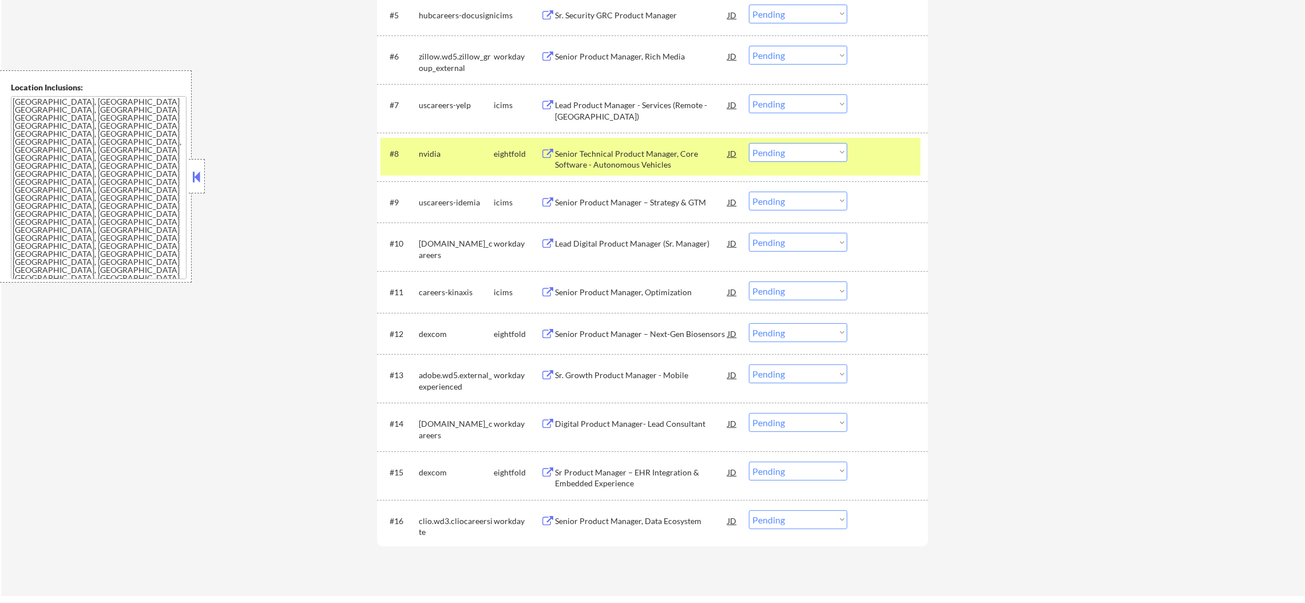
click at [447, 172] on div "#8 nvidia eightfold Senior Technical Product Manager, Core Software - Autonomou…" at bounding box center [650, 157] width 540 height 38
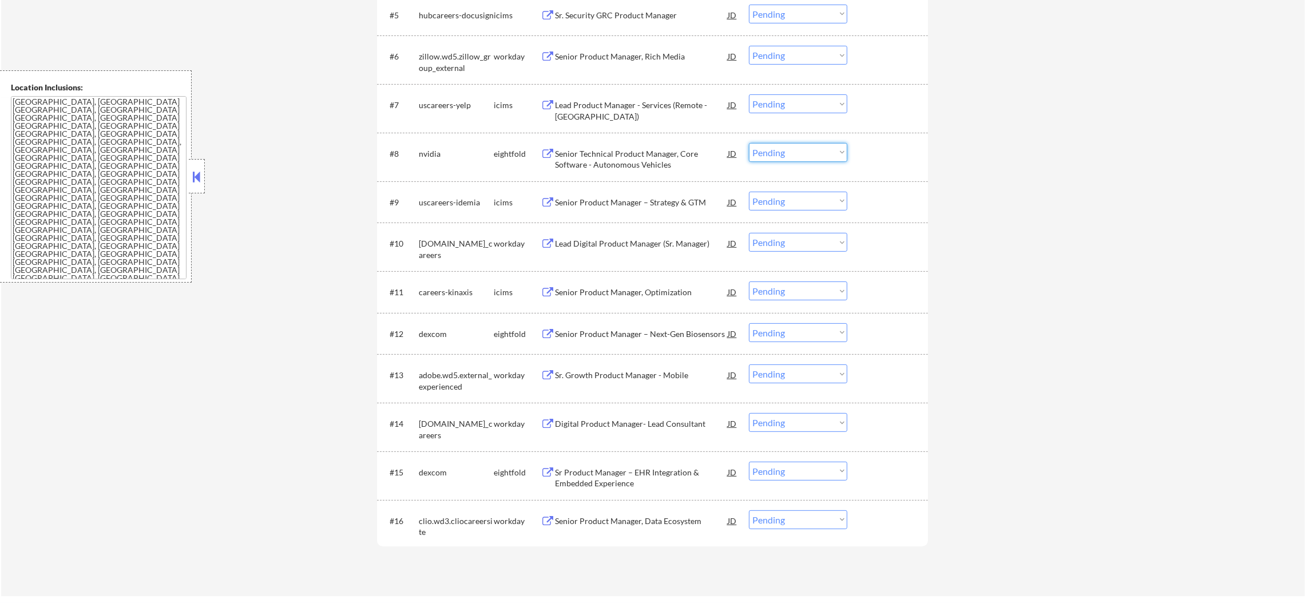
click at [784, 151] on select "Choose an option... Pending Applied Excluded (Questions) Excluded (Expired) Exc…" at bounding box center [798, 152] width 98 height 19
click at [749, 143] on select "Choose an option... Pending Applied Excluded (Questions) Excluded (Expired) Exc…" at bounding box center [798, 152] width 98 height 19
select select ""pending""
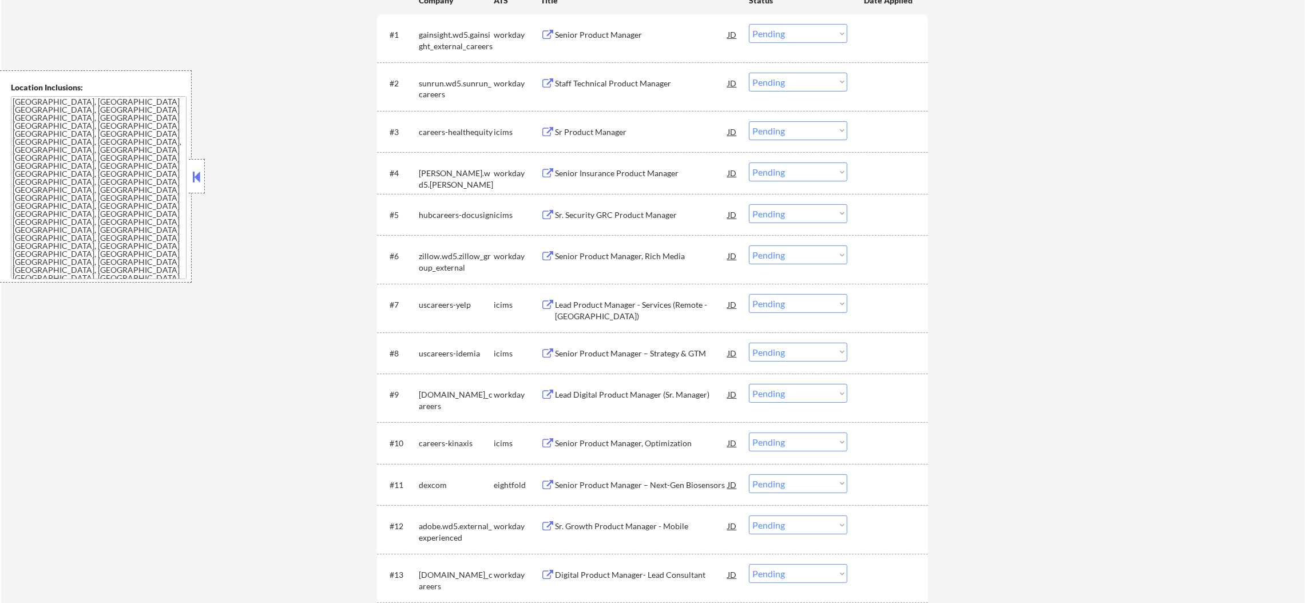
scroll to position [428, 0]
click at [660, 213] on div "Sr. Security GRC Product Manager" at bounding box center [641, 215] width 173 height 11
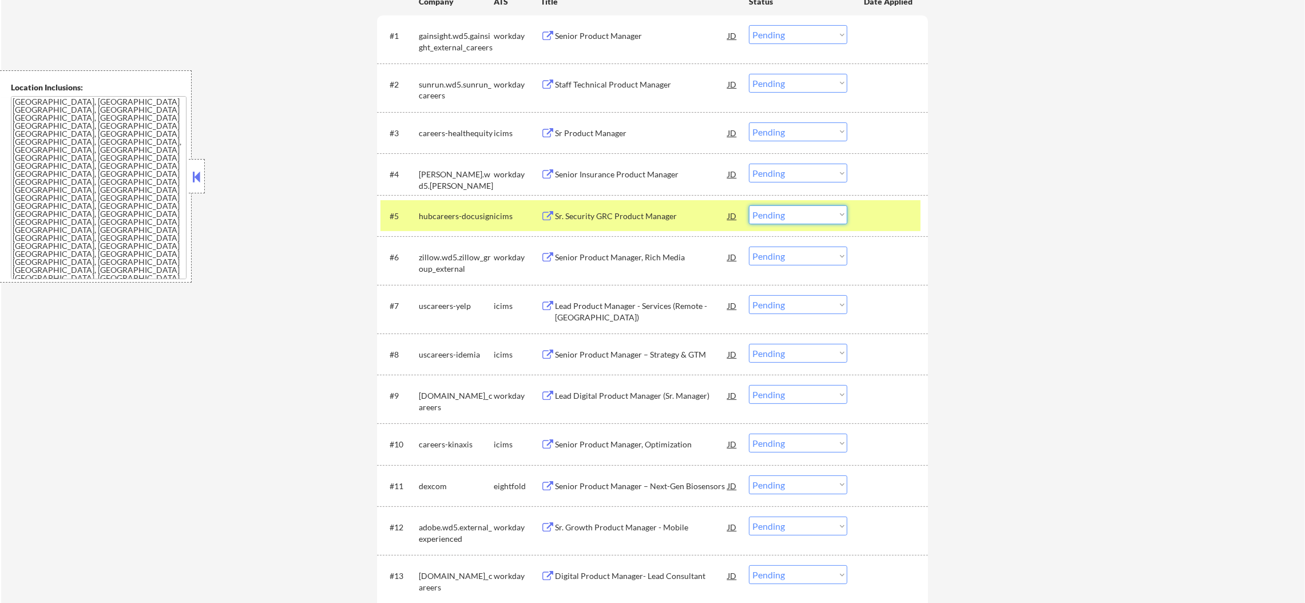
click at [786, 220] on select "Choose an option... Pending Applied Excluded (Questions) Excluded (Expired) Exc…" at bounding box center [798, 214] width 98 height 19
click at [749, 205] on select "Choose an option... Pending Applied Excluded (Questions) Excluded (Expired) Exc…" at bounding box center [798, 214] width 98 height 19
click at [471, 211] on div "hubcareers-docusign" at bounding box center [456, 215] width 75 height 11
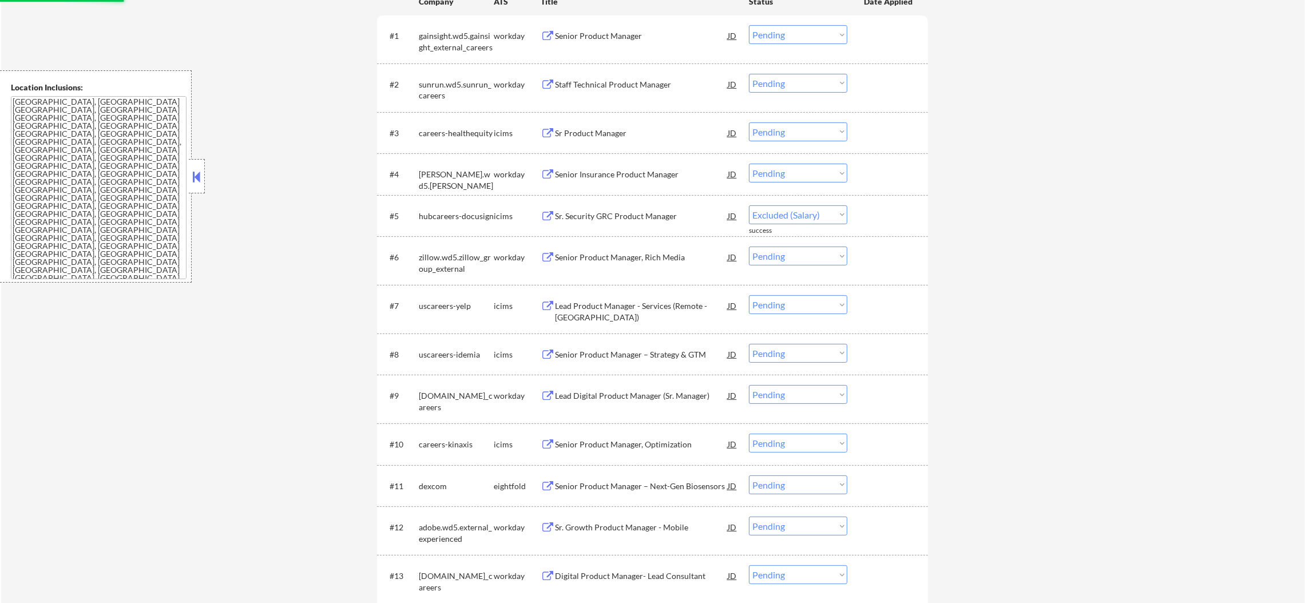
select select ""pending""
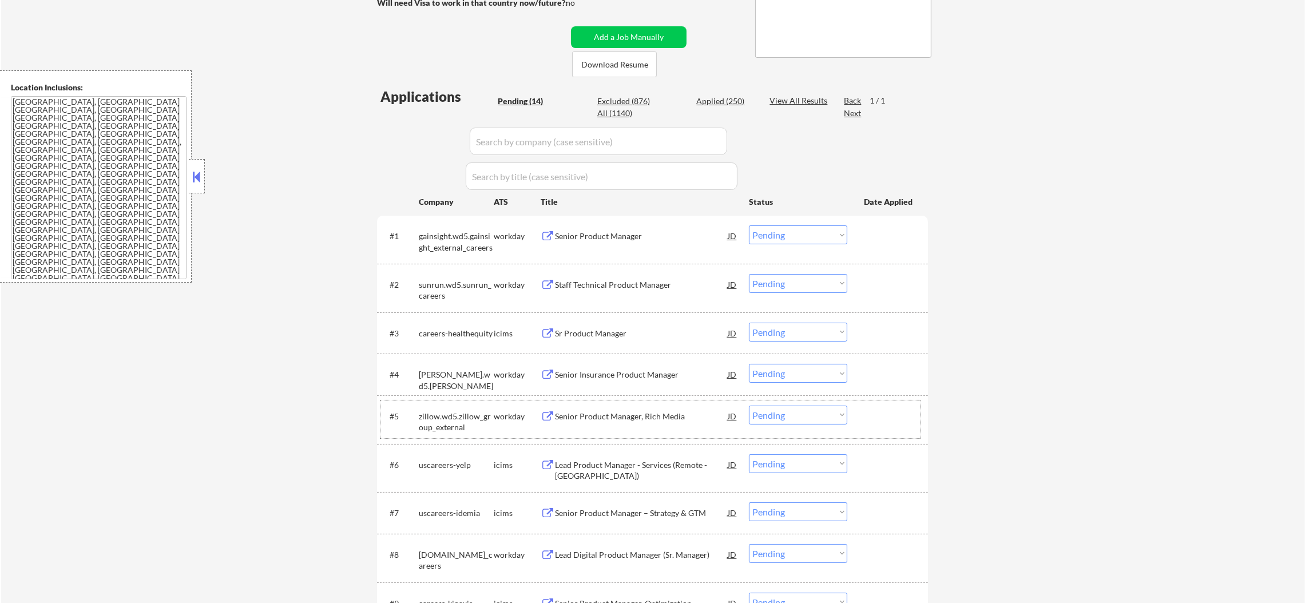
scroll to position [86, 0]
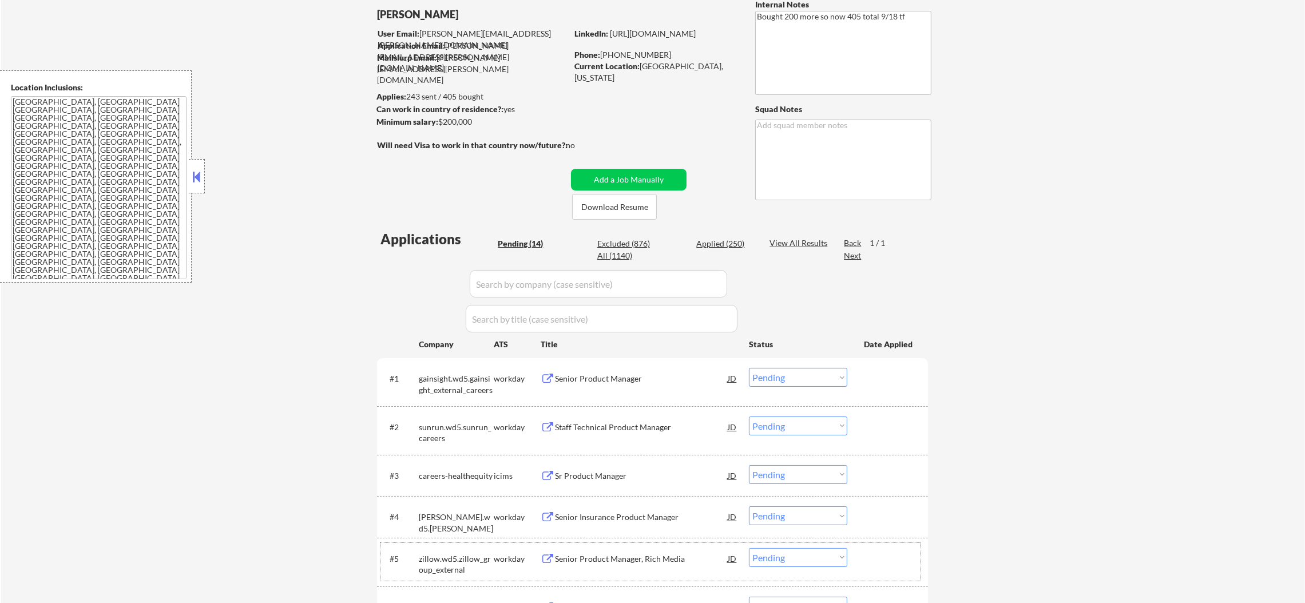
click at [733, 247] on div "Applied (250)" at bounding box center [724, 243] width 57 height 11
select select ""applied""
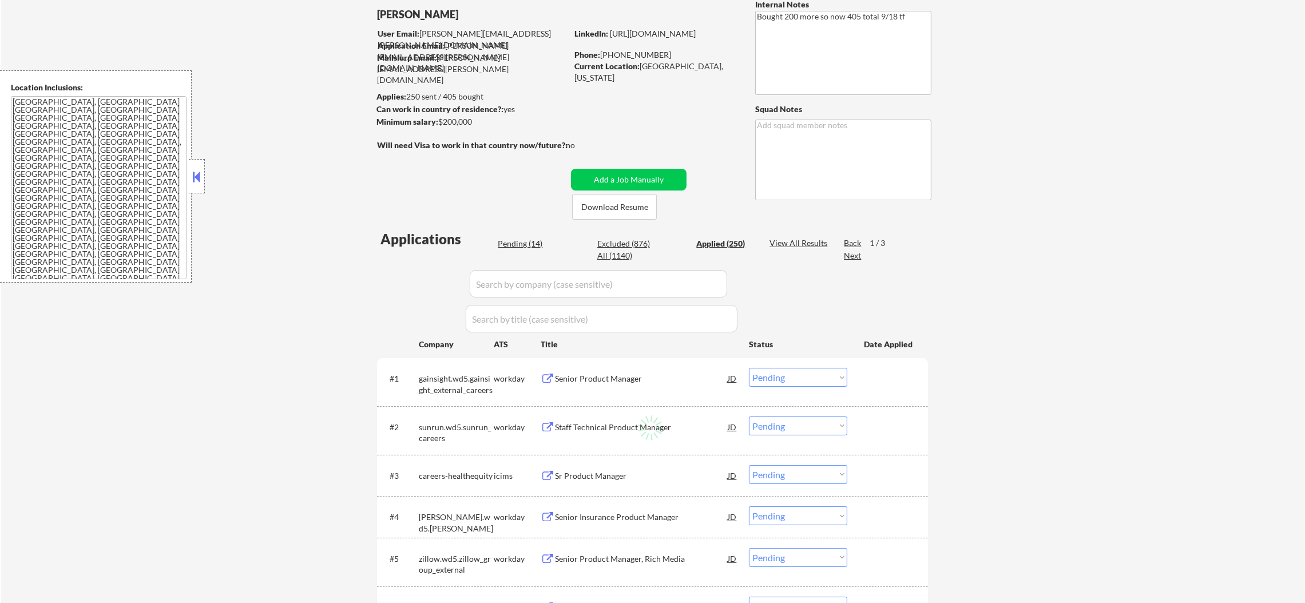
select select ""applied""
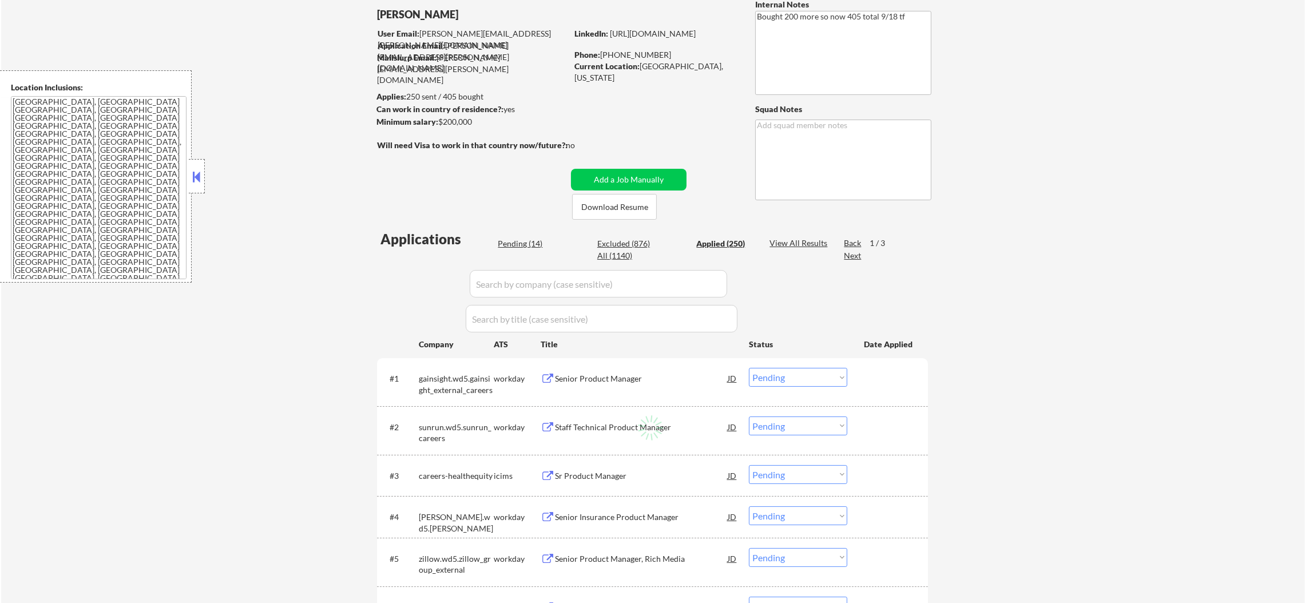
select select ""applied""
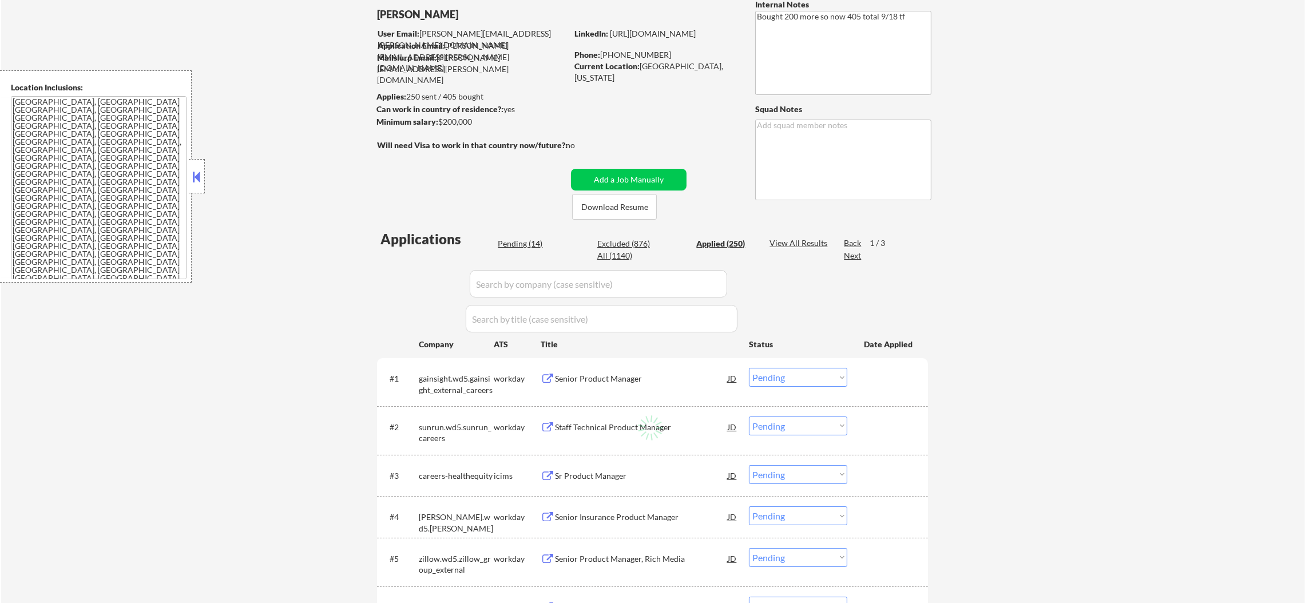
select select ""applied""
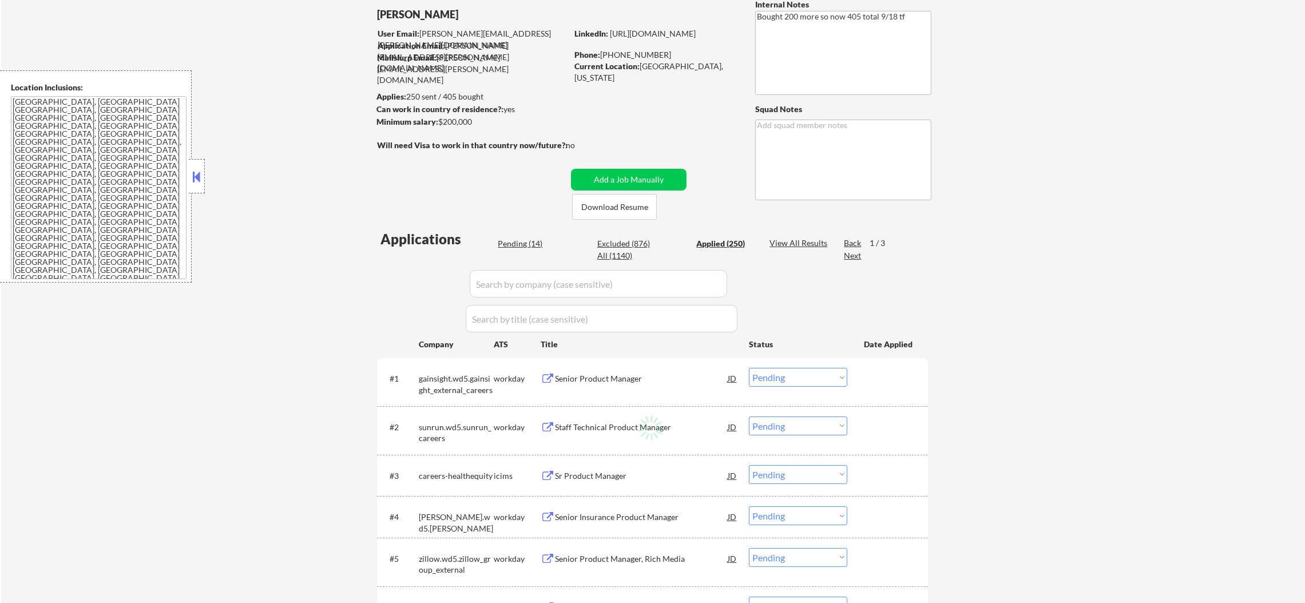
select select ""applied""
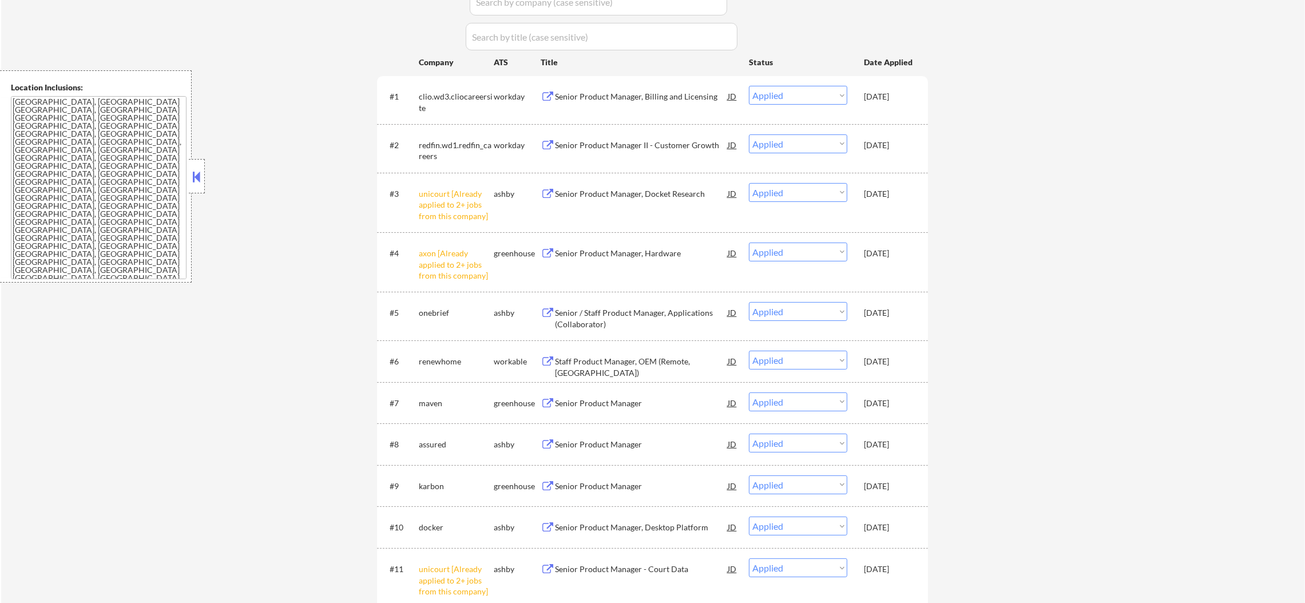
scroll to position [372, 0]
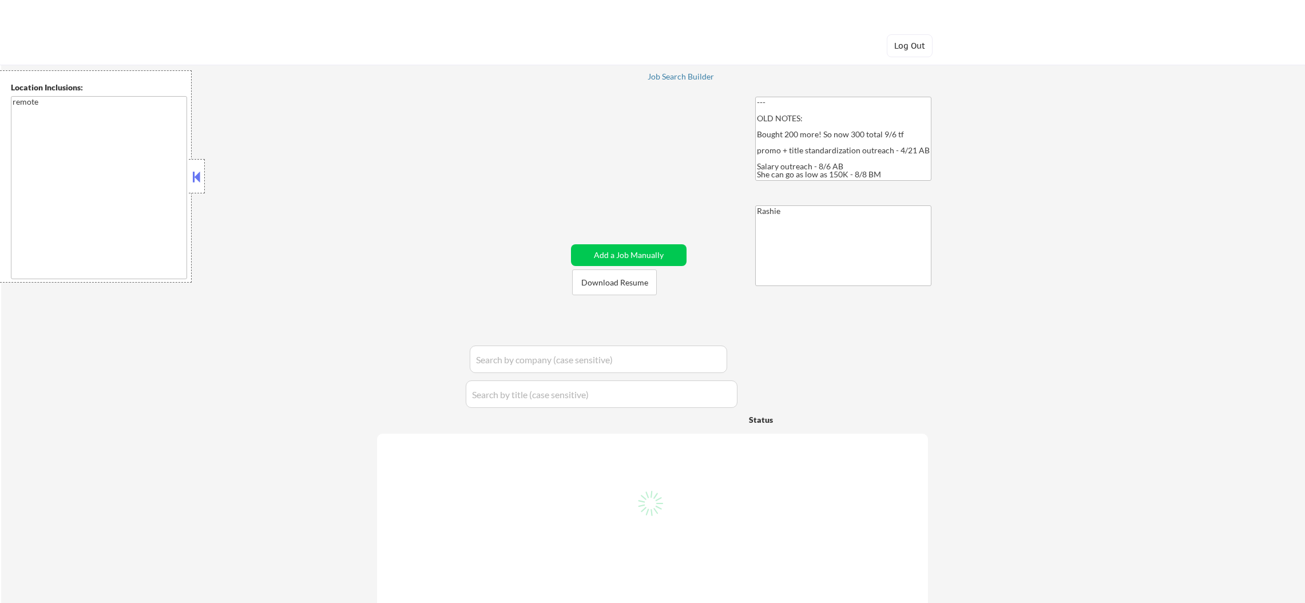
select select ""pending""
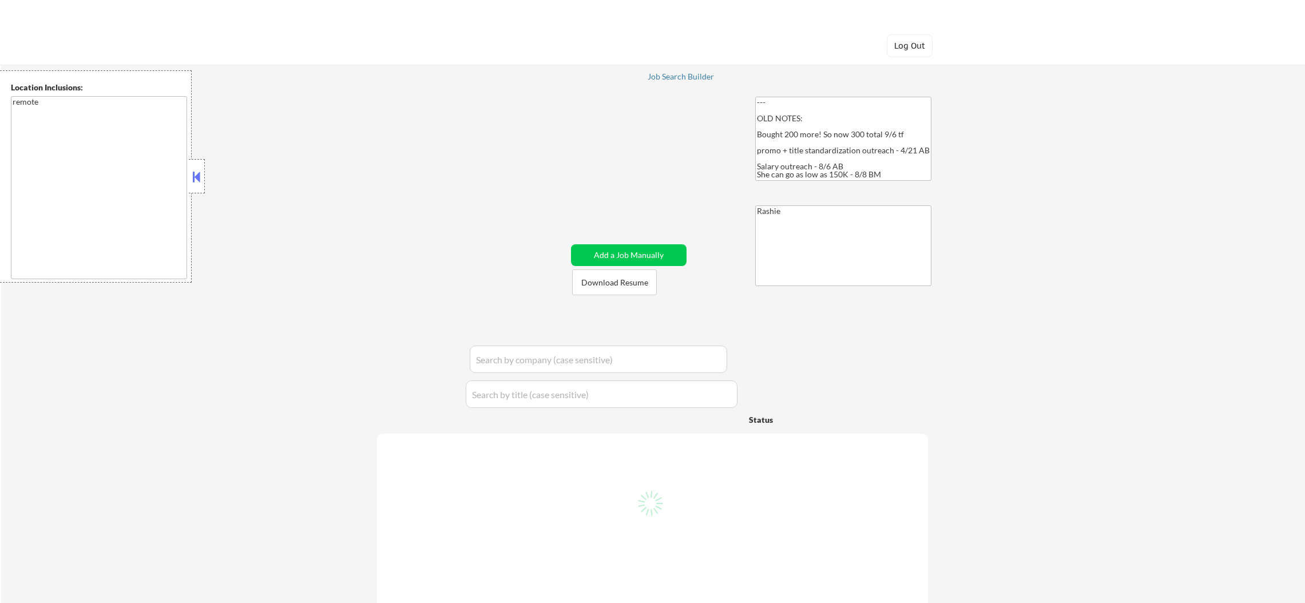
select select ""pending""
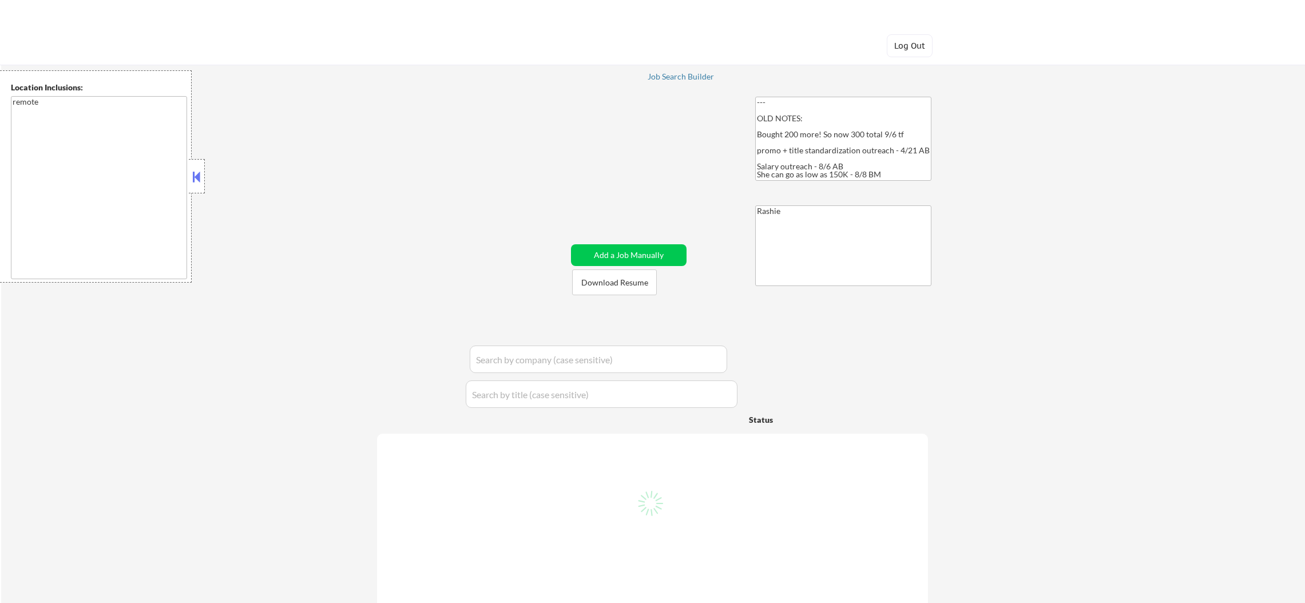
select select ""pending""
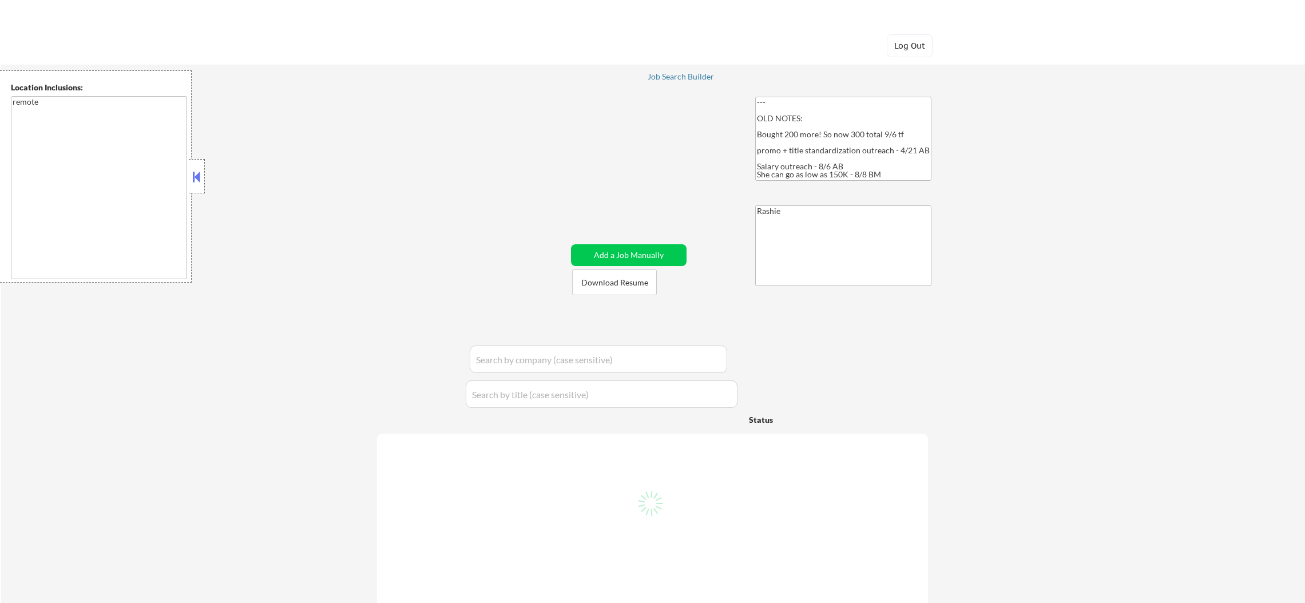
select select ""pending""
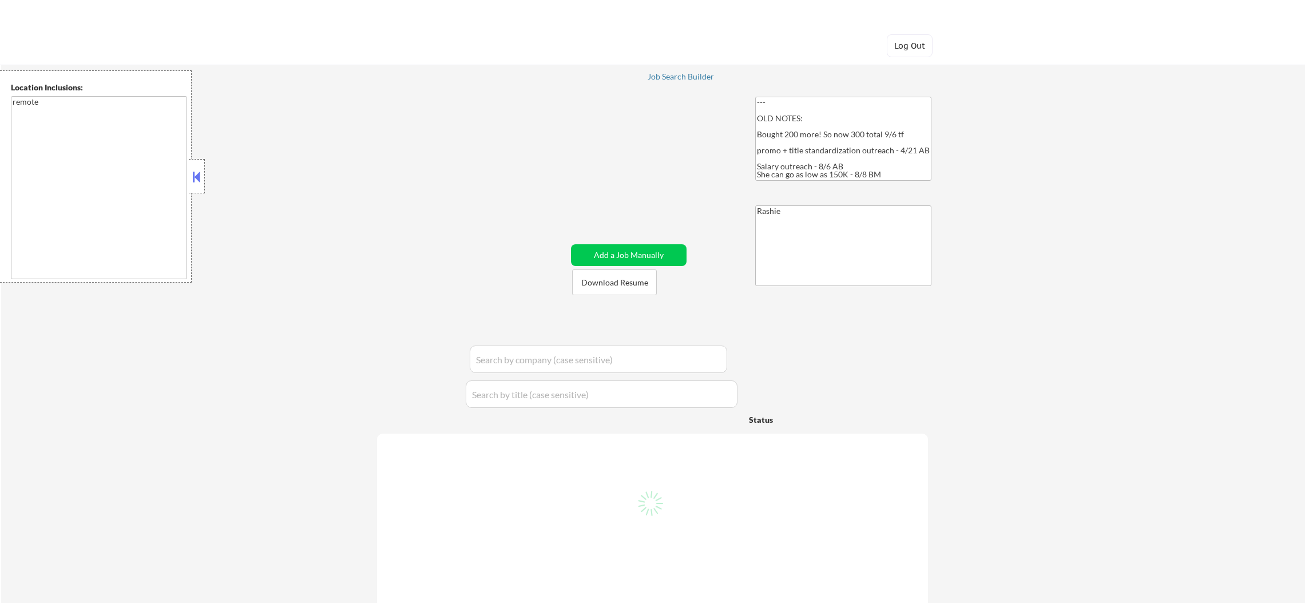
select select ""pending""
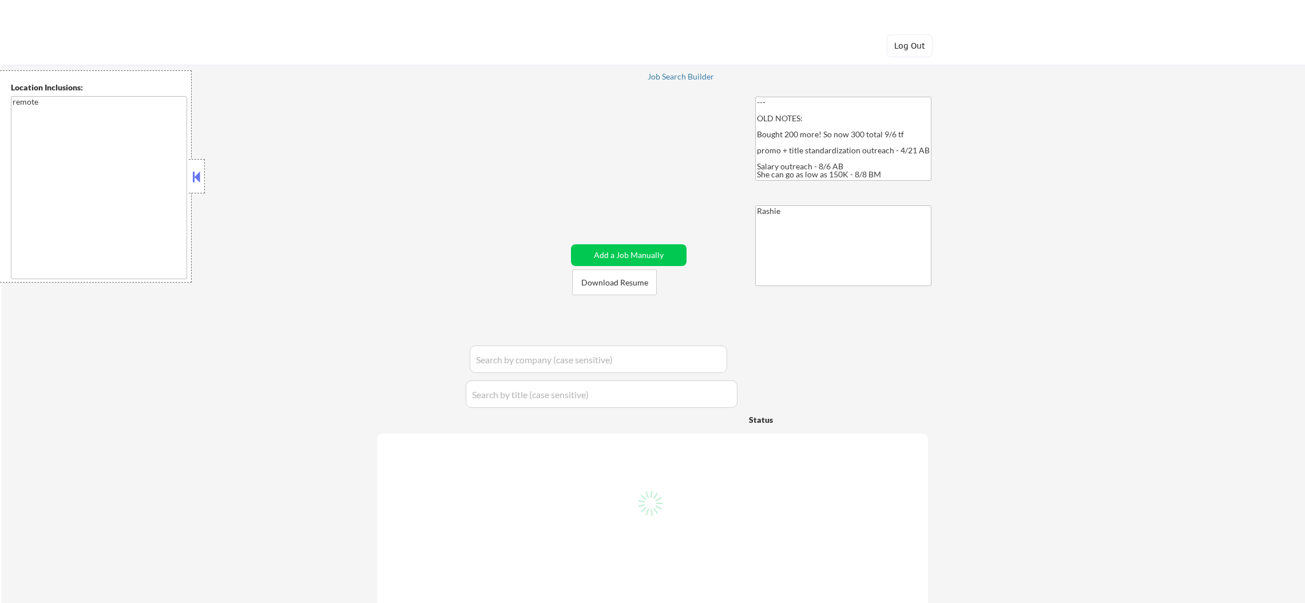
select select ""pending""
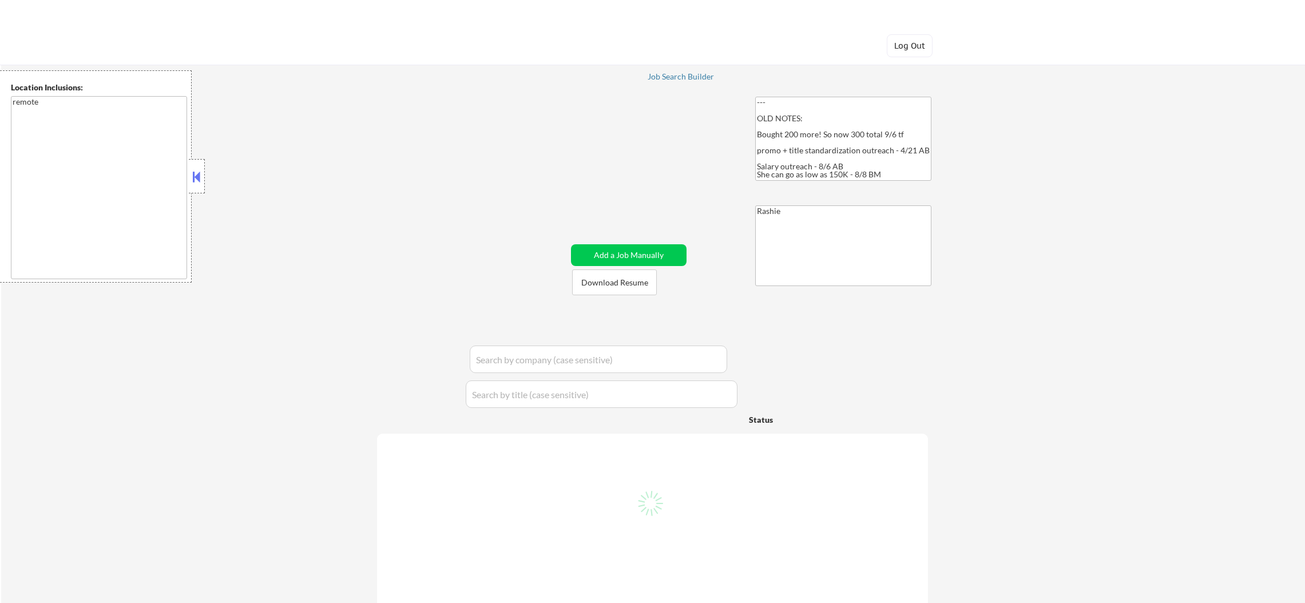
select select ""pending""
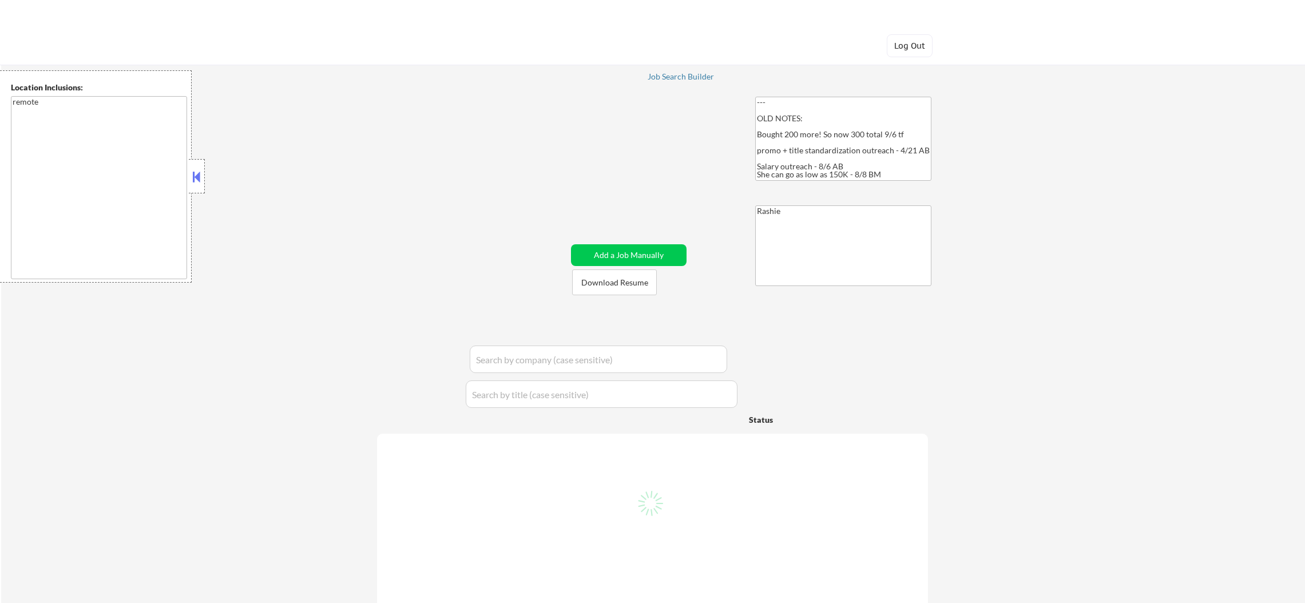
select select ""pending""
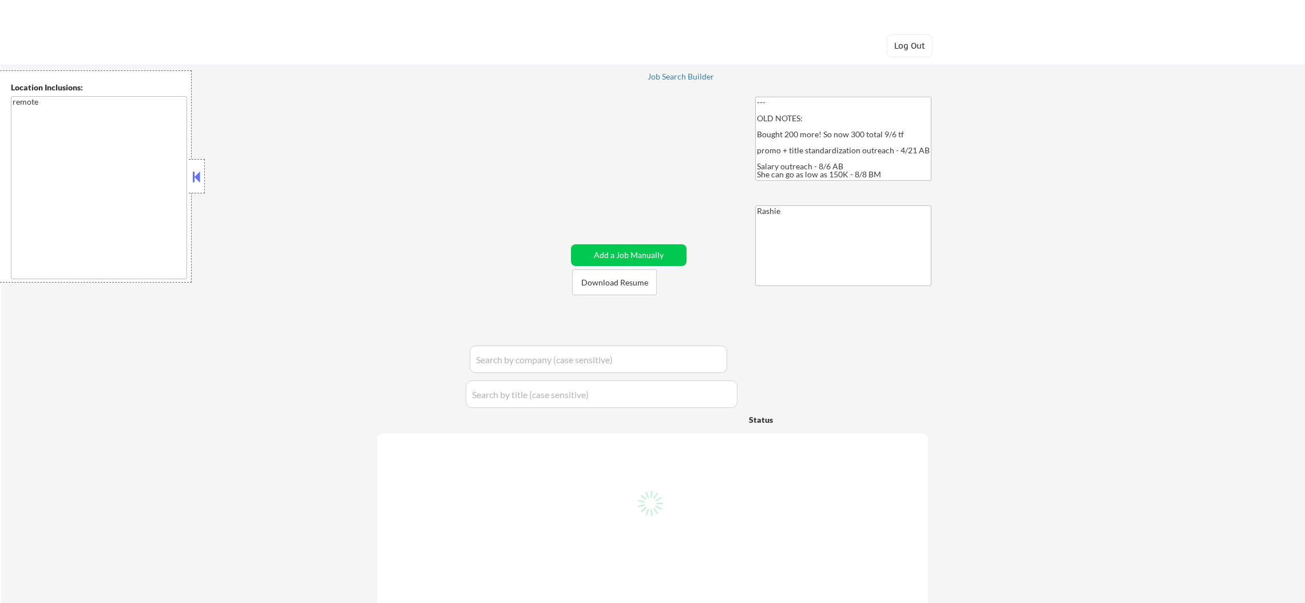
select select ""pending""
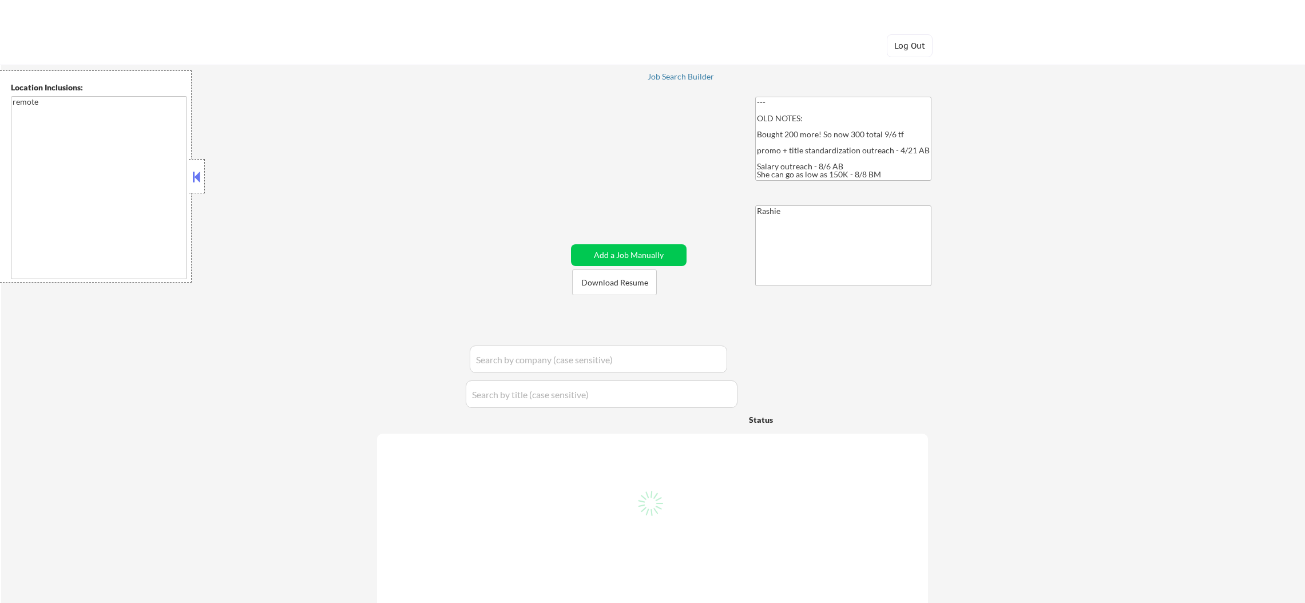
select select ""pending""
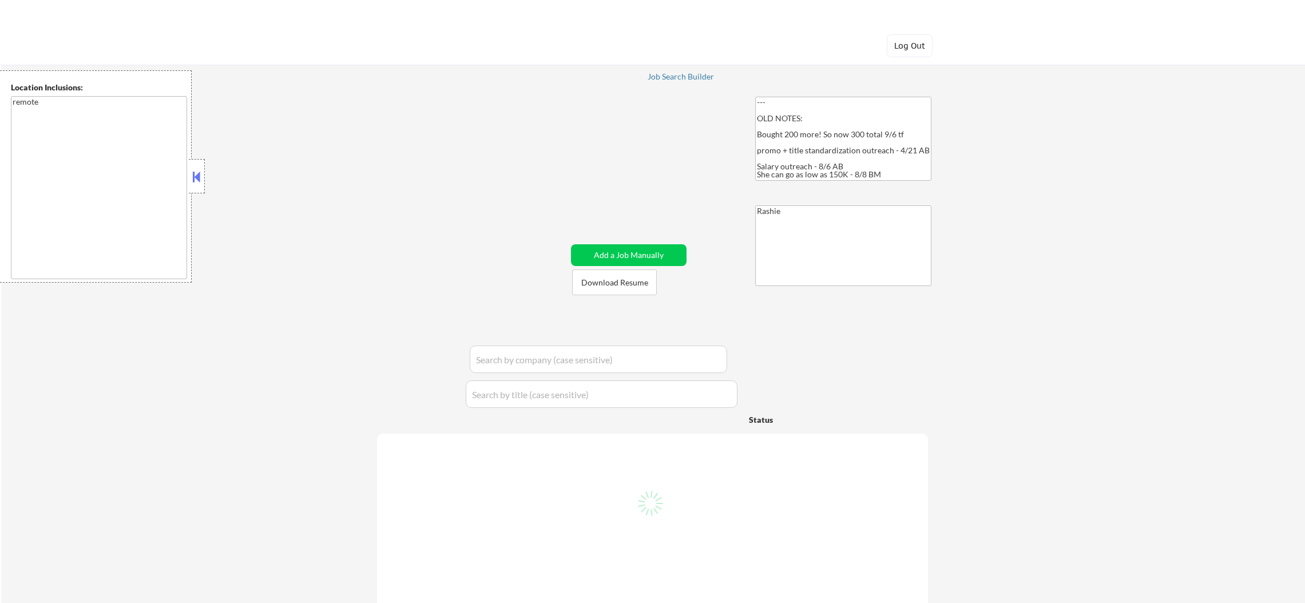
select select ""pending""
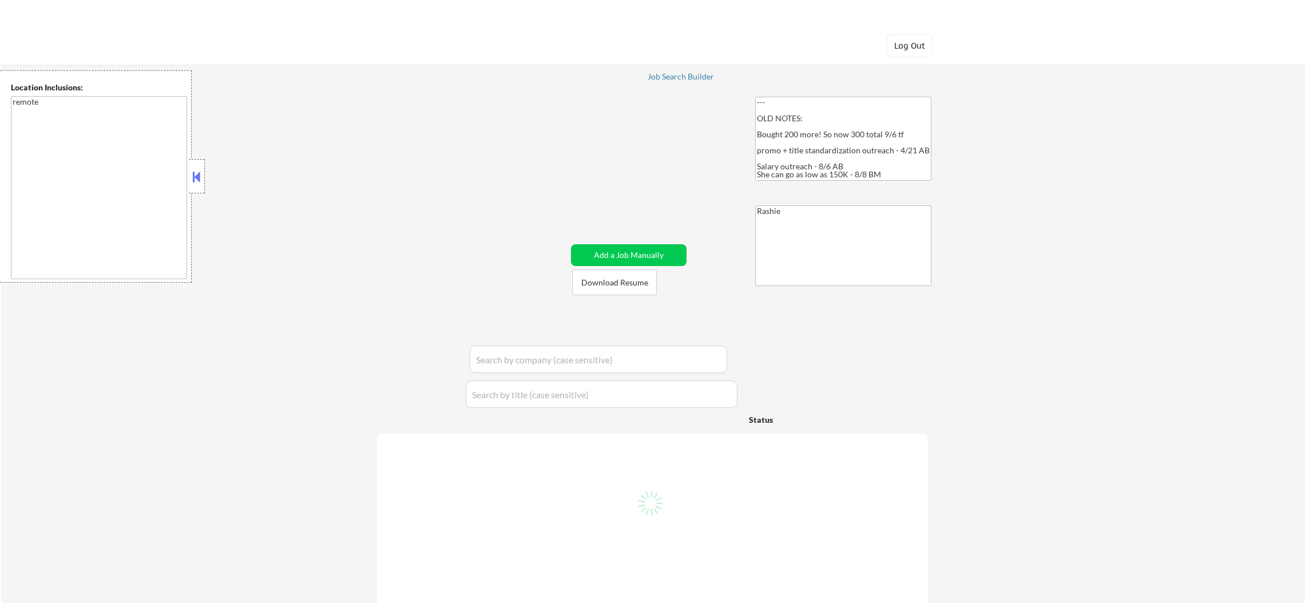
select select ""pending""
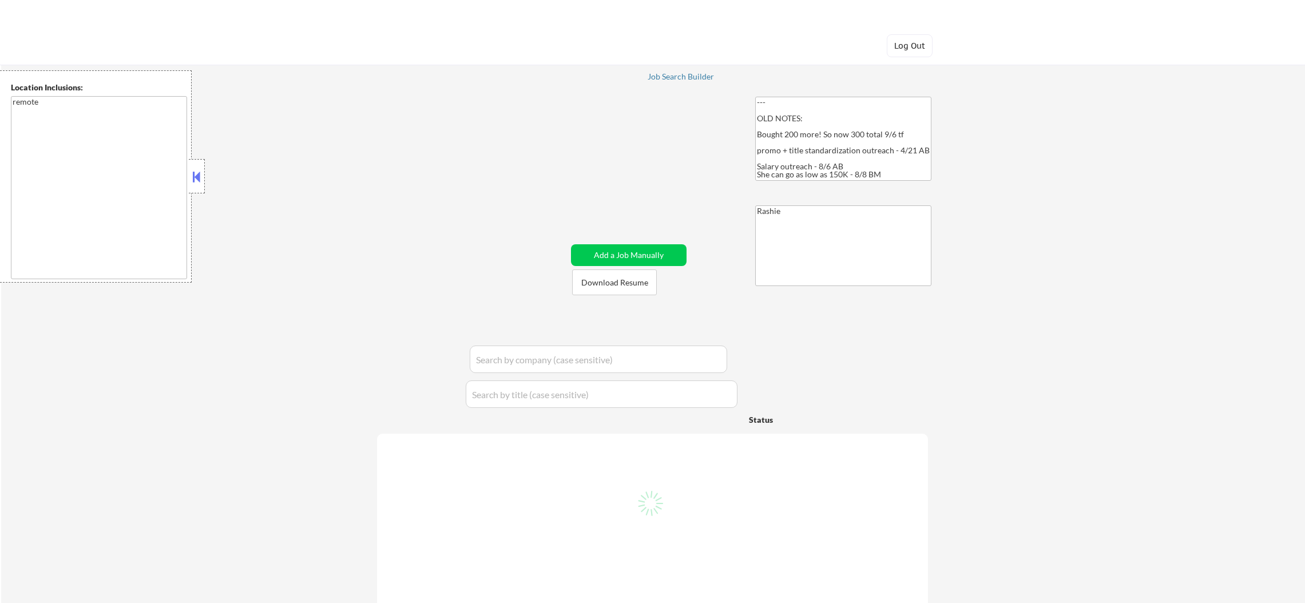
select select ""pending""
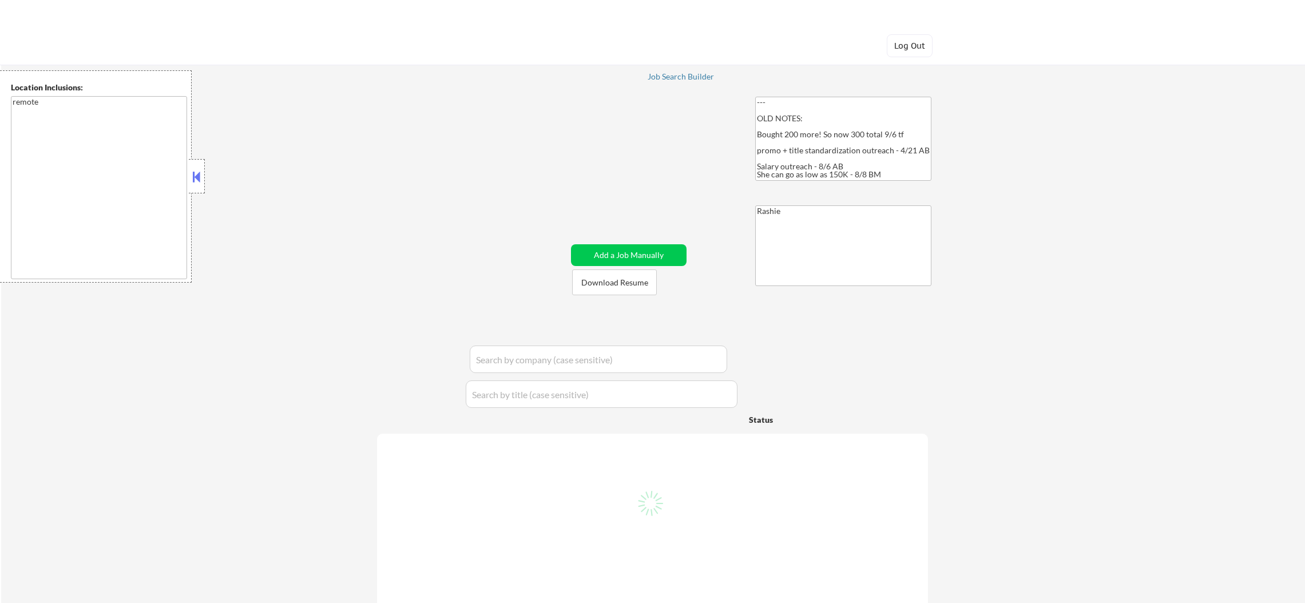
select select ""pending""
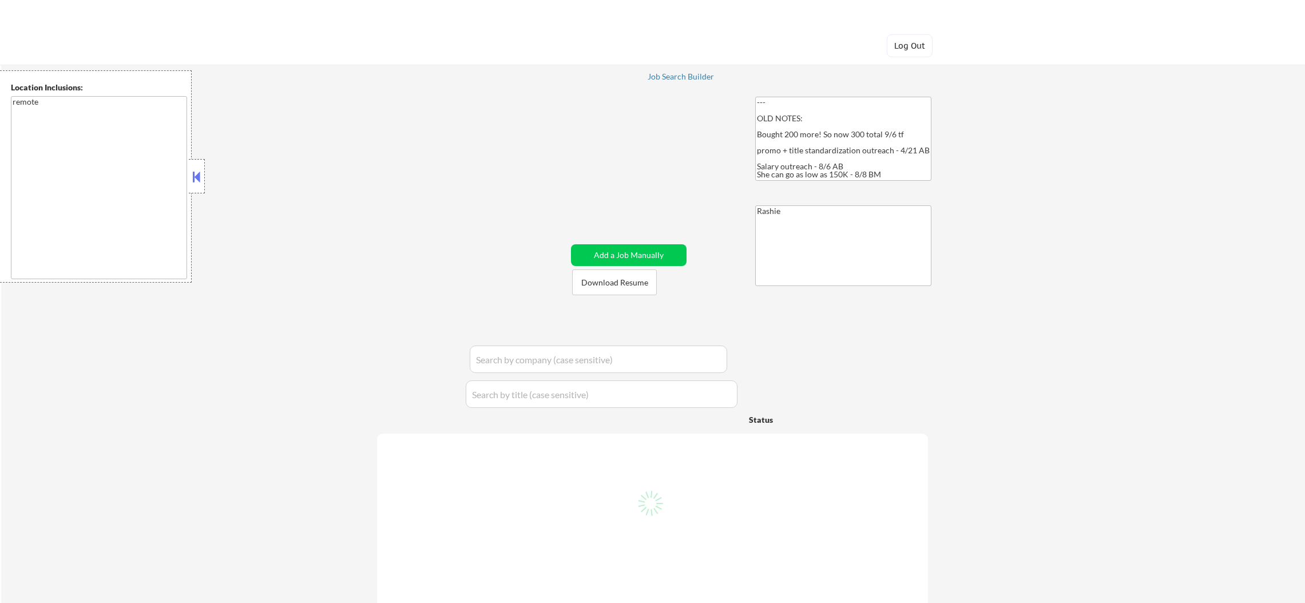
select select ""pending""
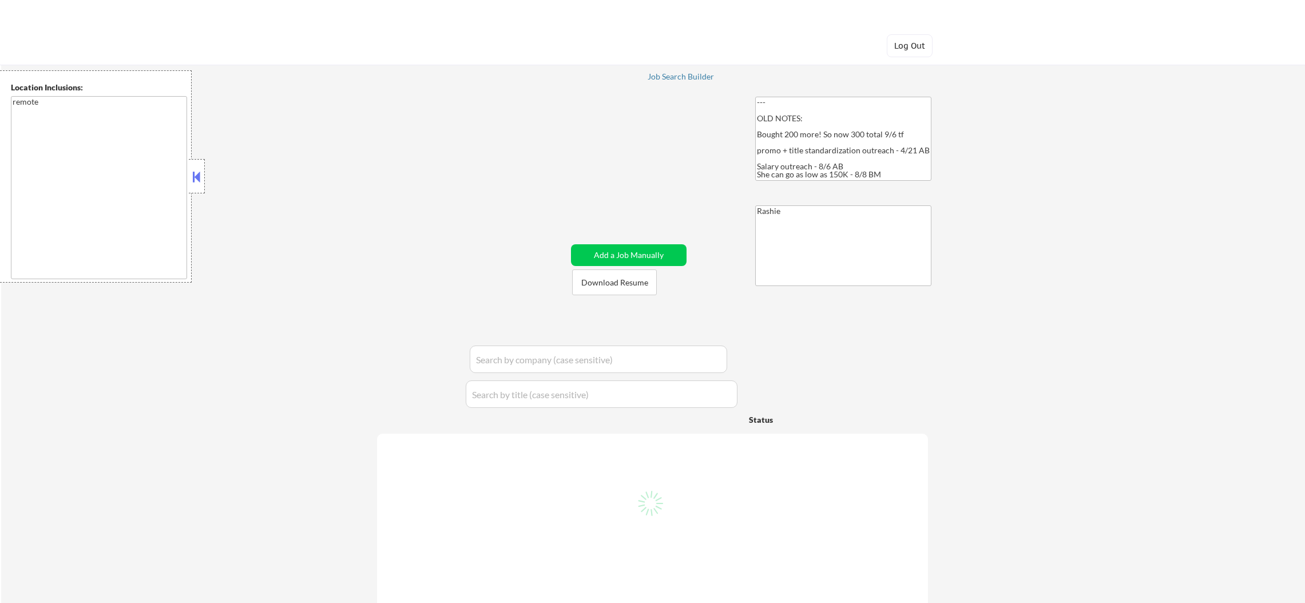
select select ""pending""
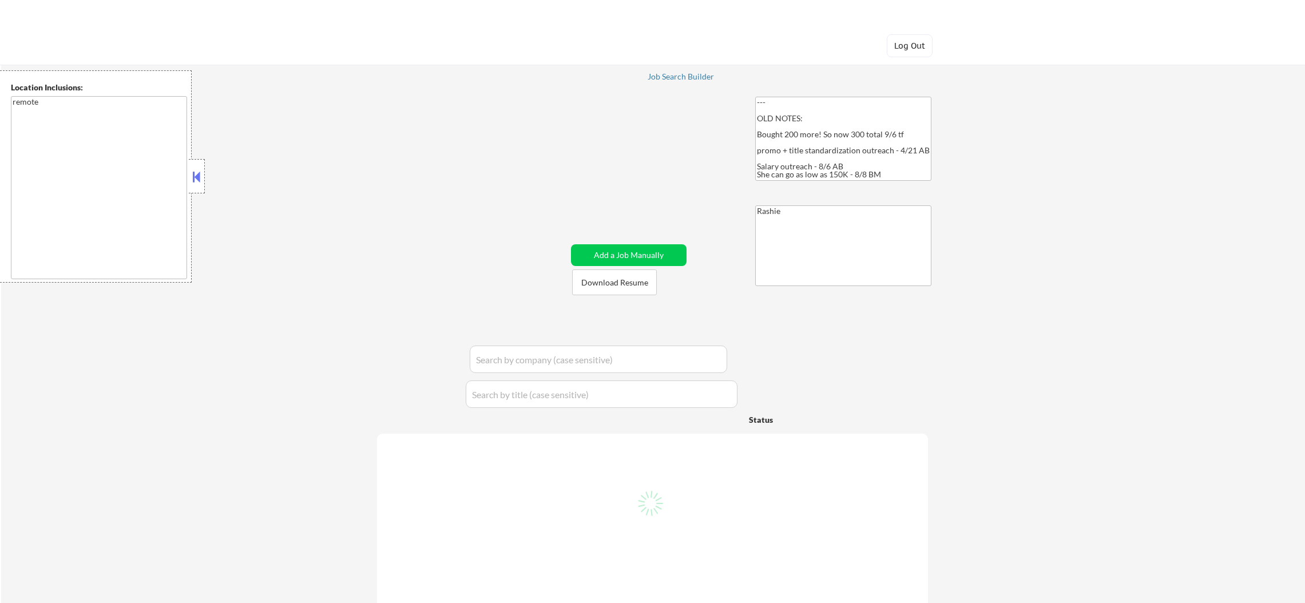
select select ""pending""
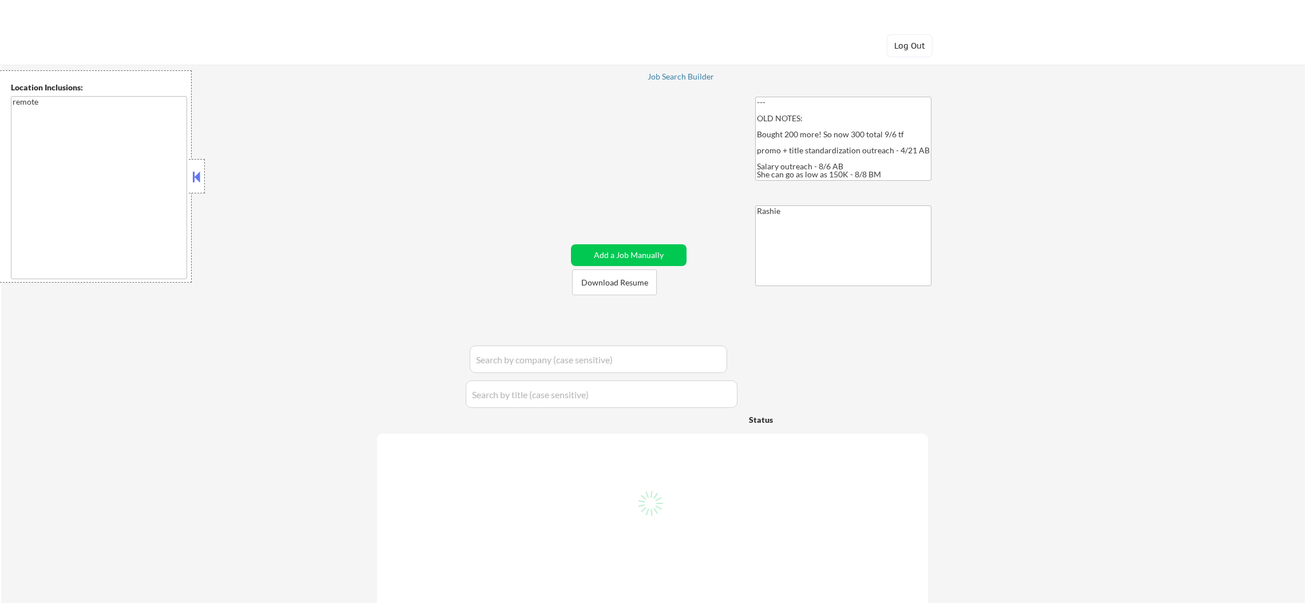
select select ""pending""
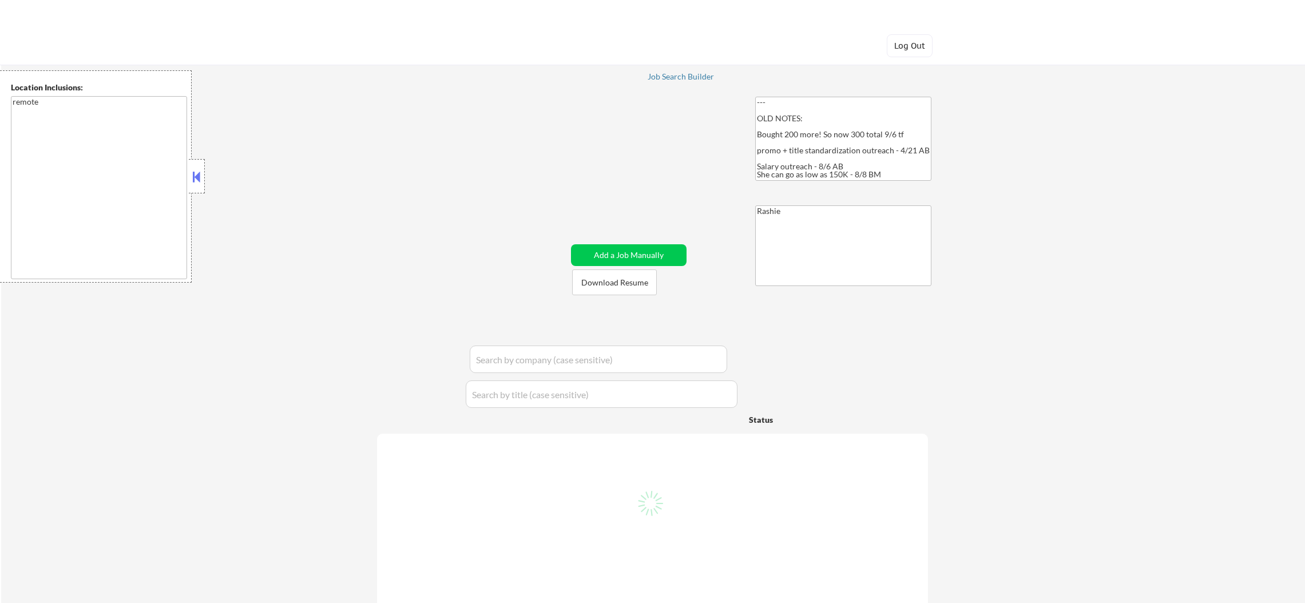
select select ""pending""
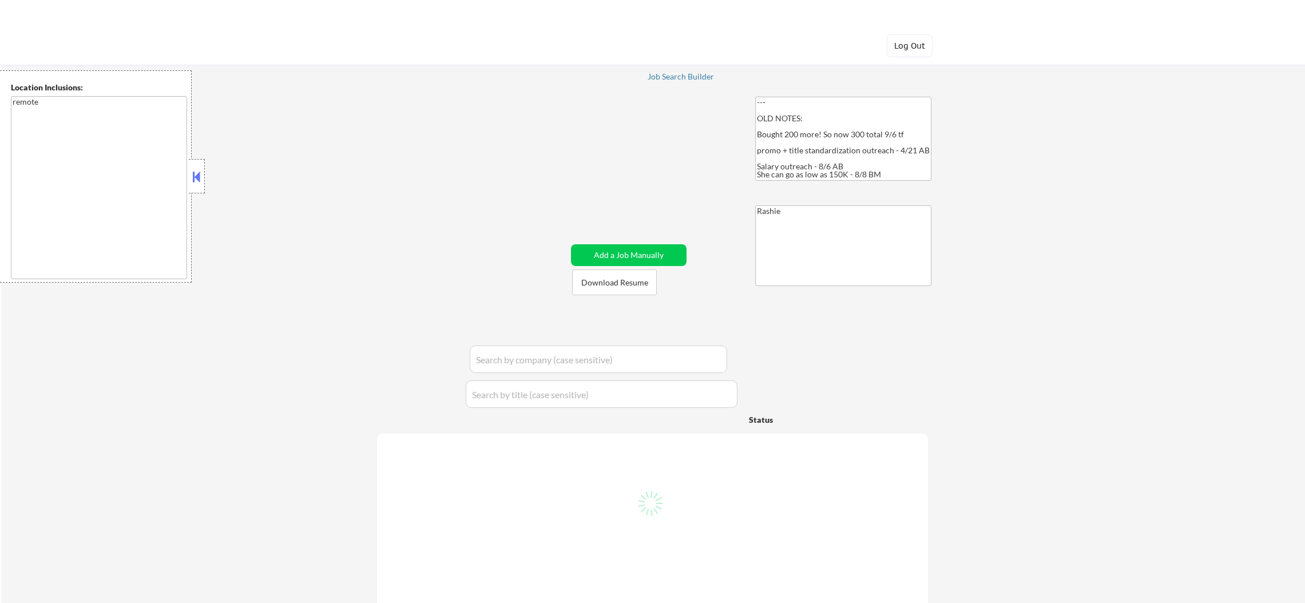
select select ""pending""
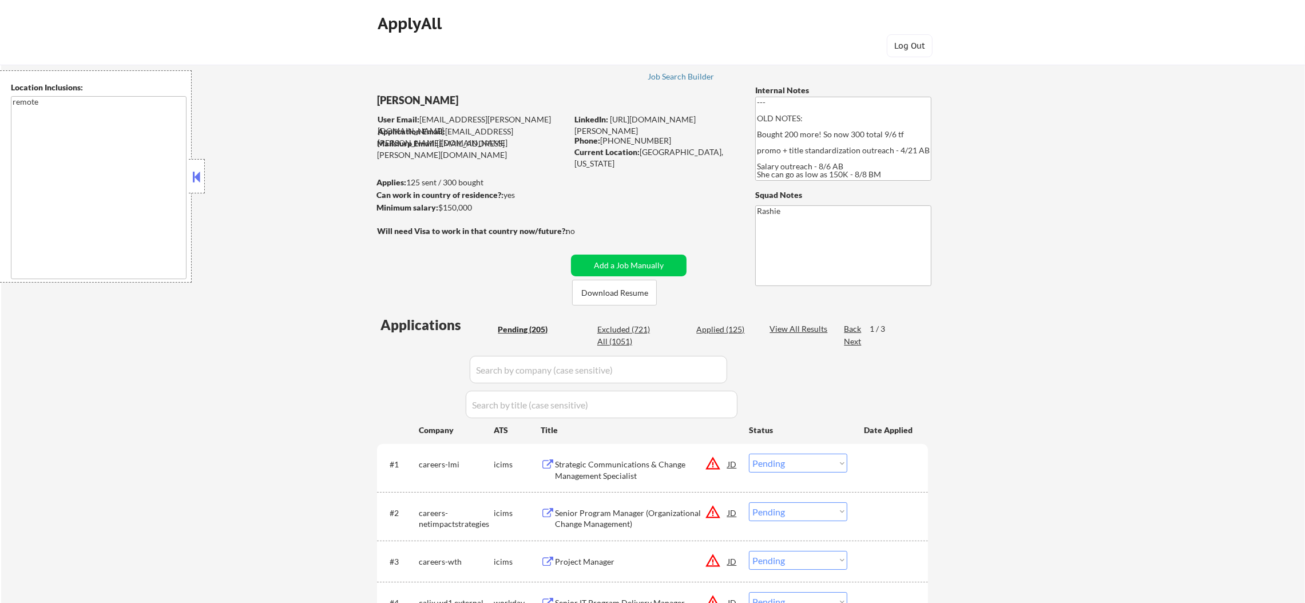
scroll to position [200, 0]
